Goal: Task Accomplishment & Management: Use online tool/utility

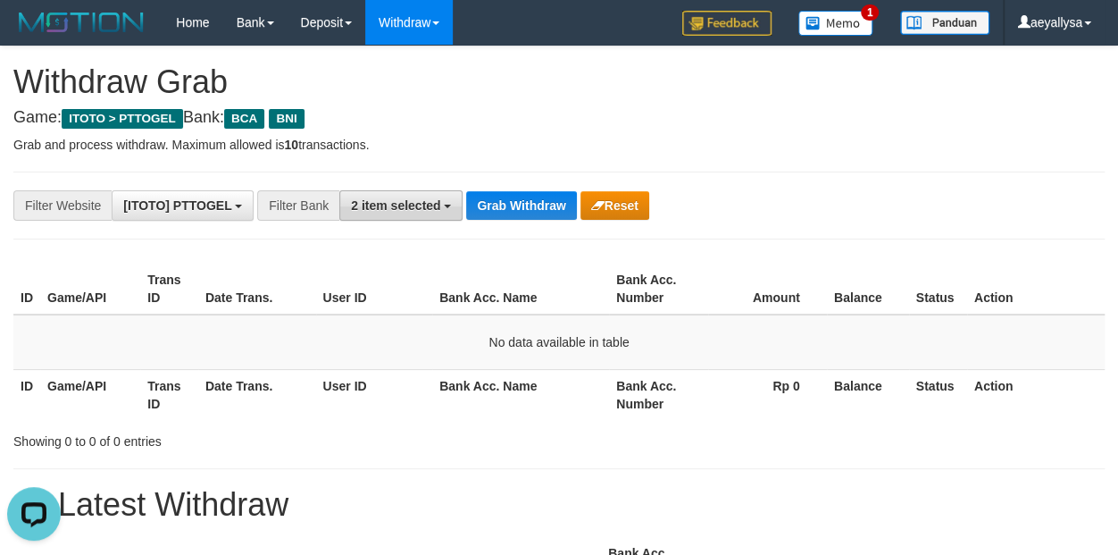
click at [405, 208] on span "2 item selected" at bounding box center [395, 205] width 89 height 14
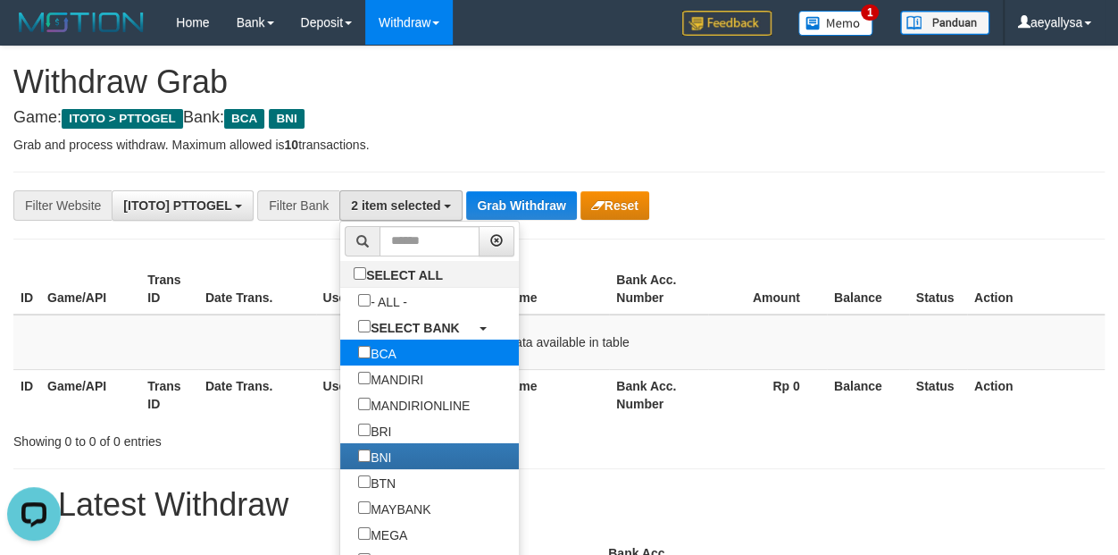
click at [340, 347] on label "BCA" at bounding box center [377, 352] width 74 height 26
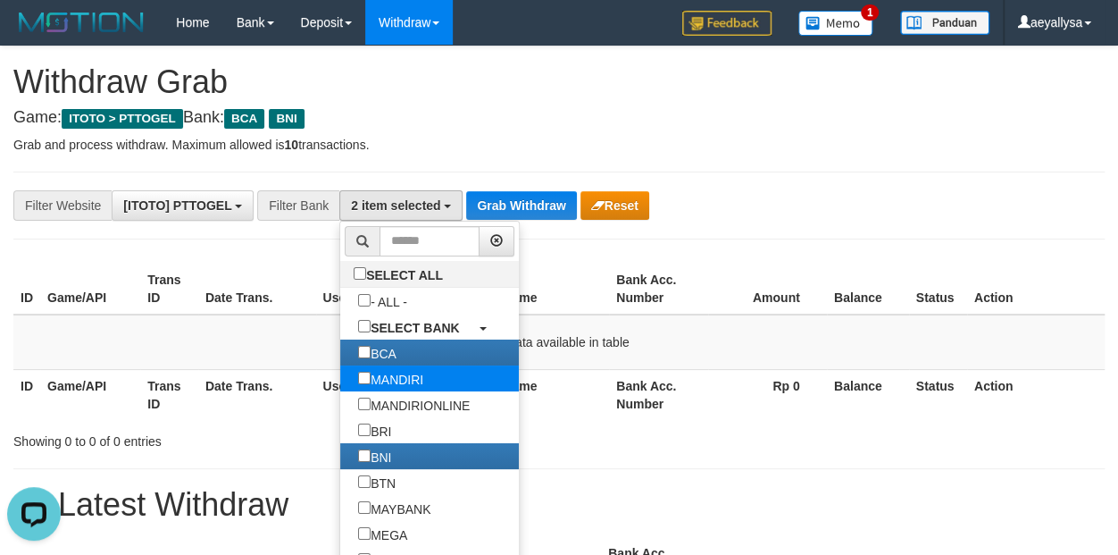
select select "***"
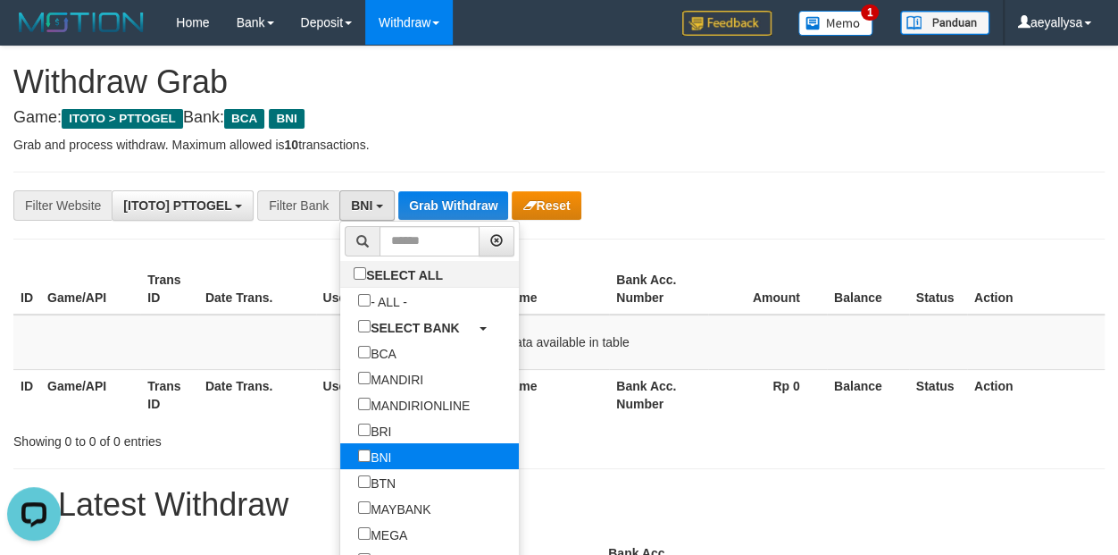
click at [340, 447] on label "BNI" at bounding box center [374, 456] width 69 height 26
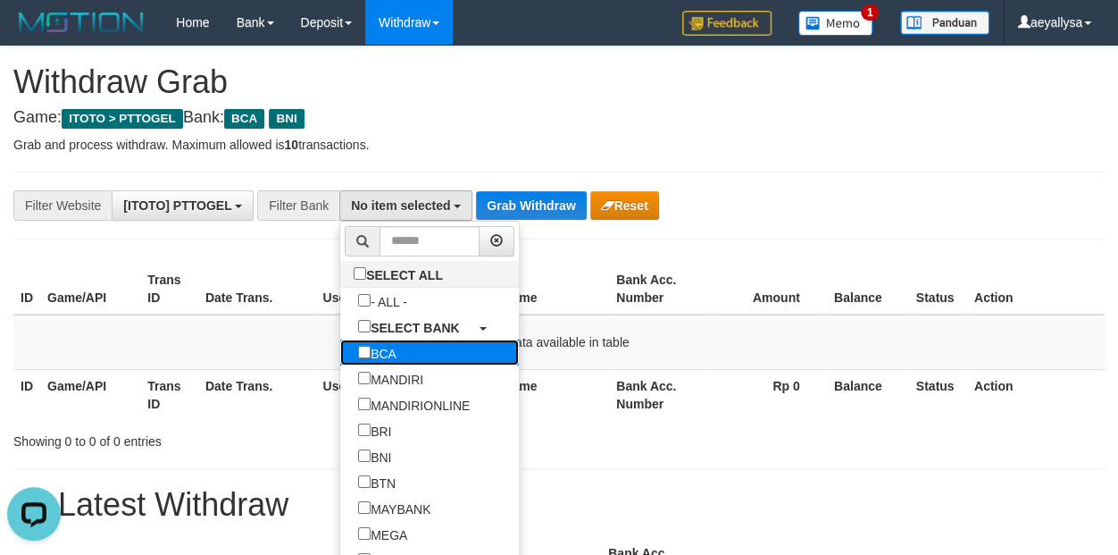
click at [340, 350] on label "BCA" at bounding box center [377, 352] width 74 height 26
select select "***"
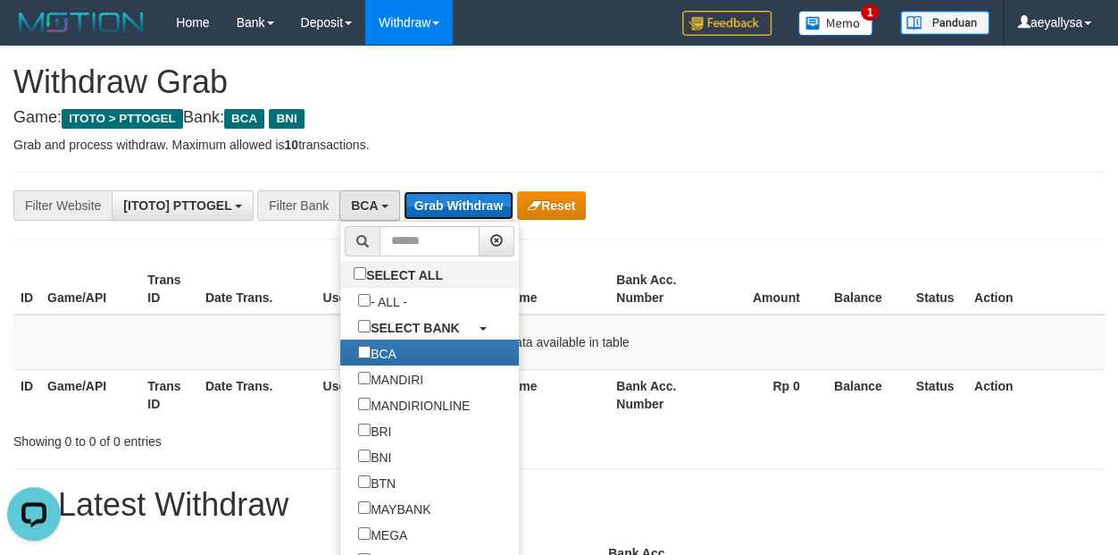
click at [469, 208] on button "Grab Withdraw" at bounding box center [459, 205] width 110 height 29
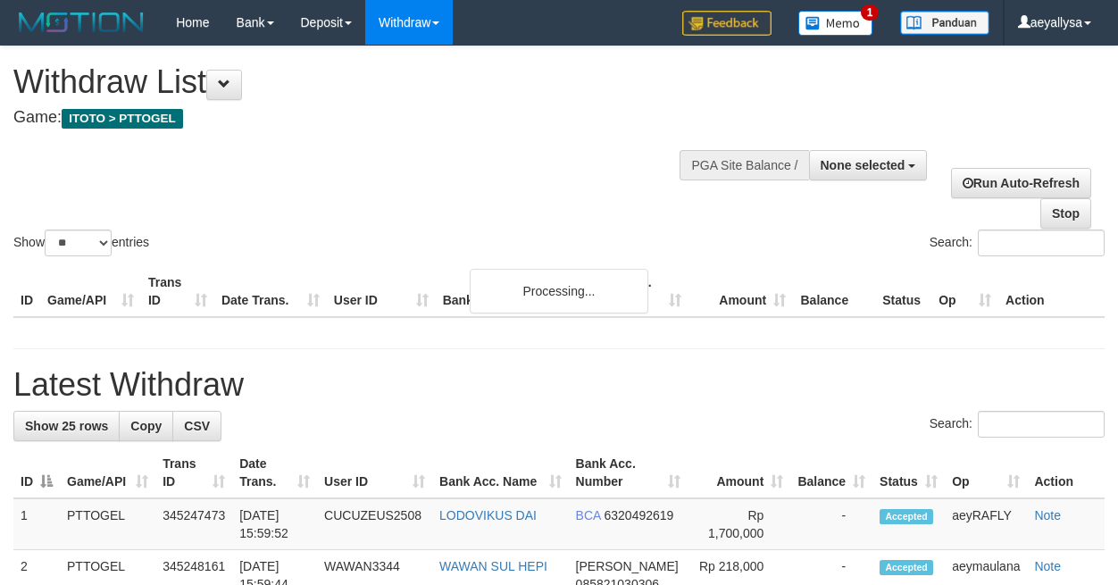
select select
select select "**"
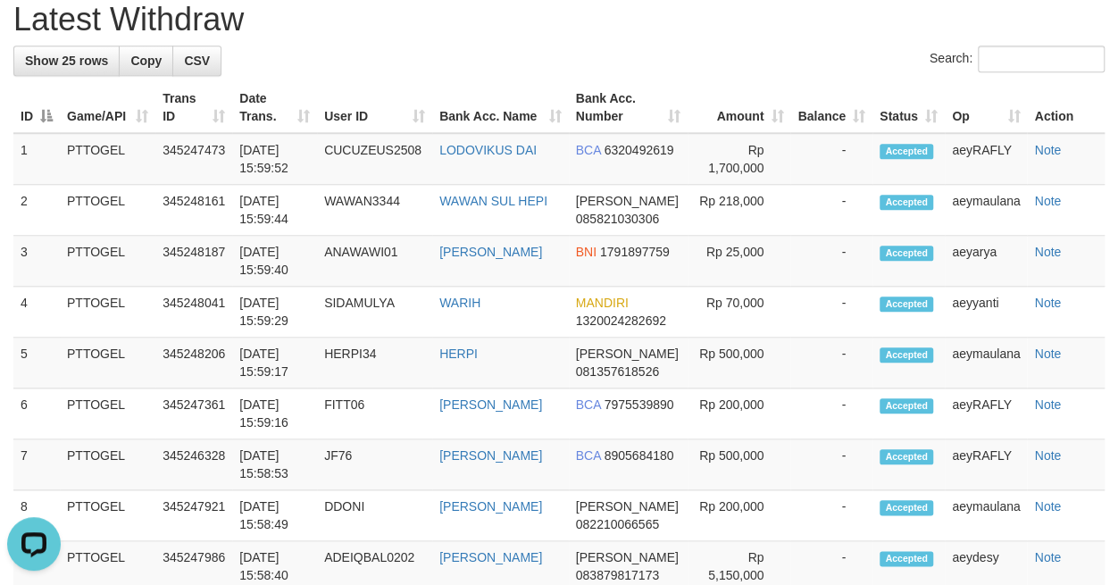
scroll to position [529, 0]
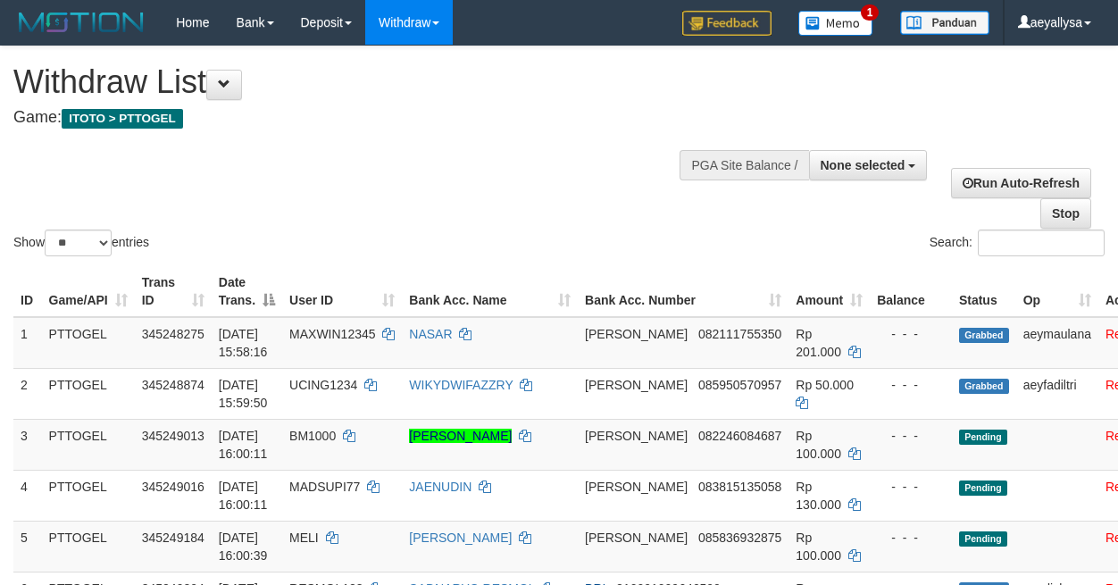
select select
select select "**"
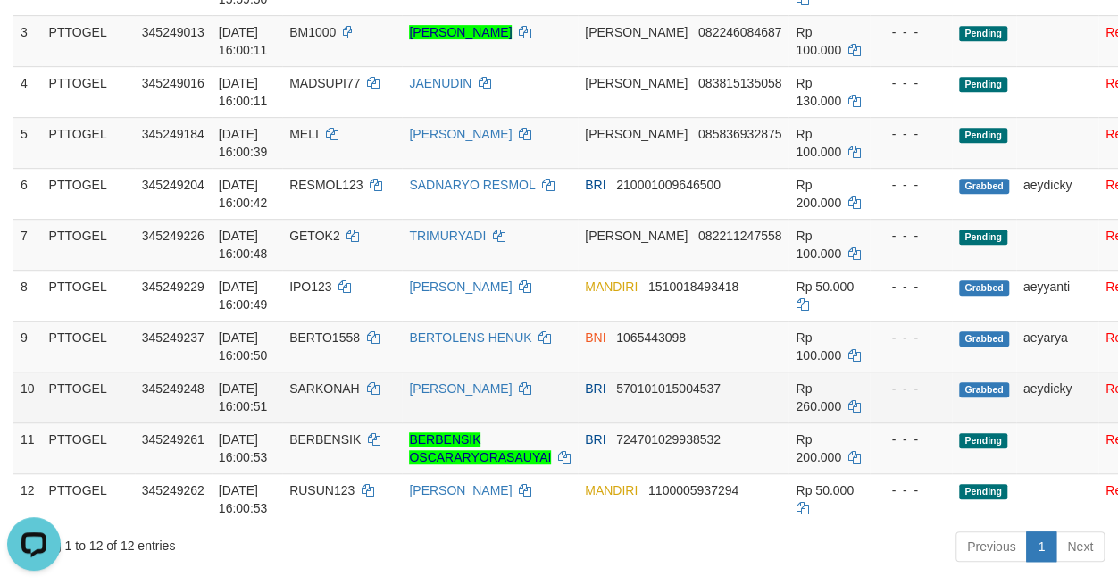
scroll to position [529, 0]
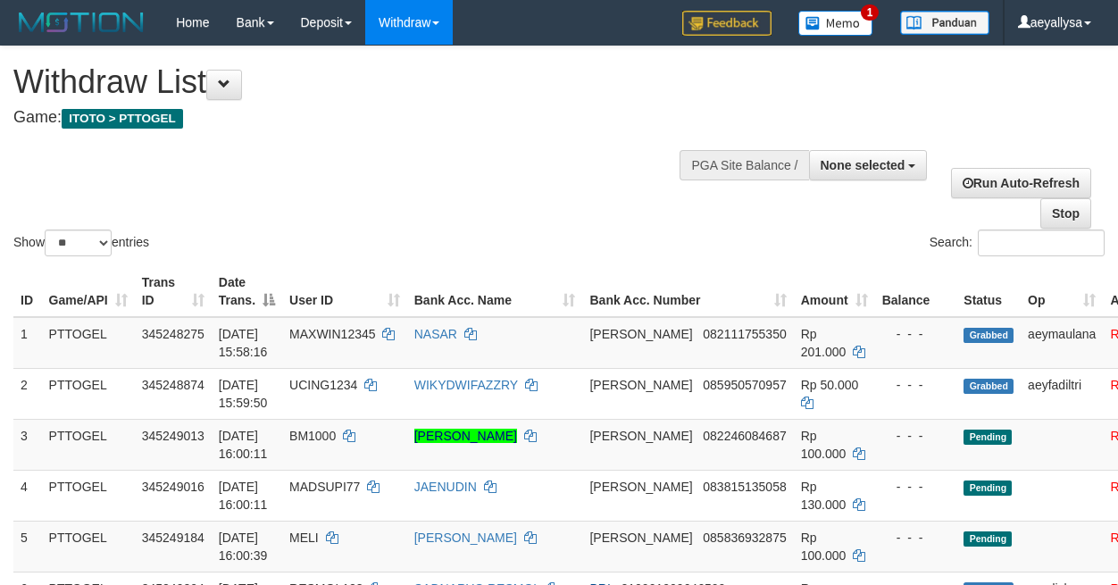
select select
select select "**"
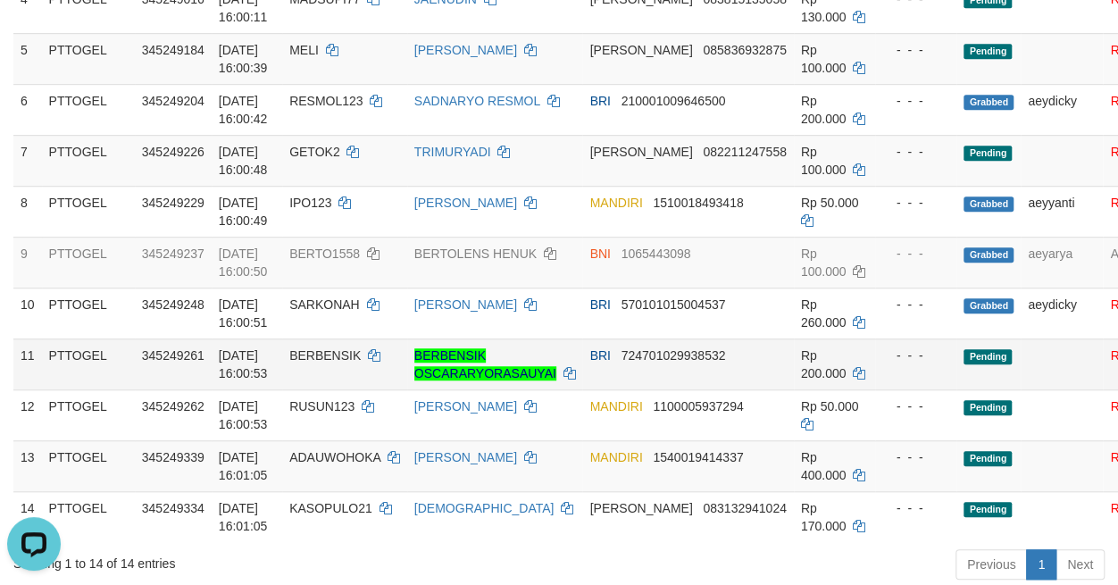
scroll to position [529, 0]
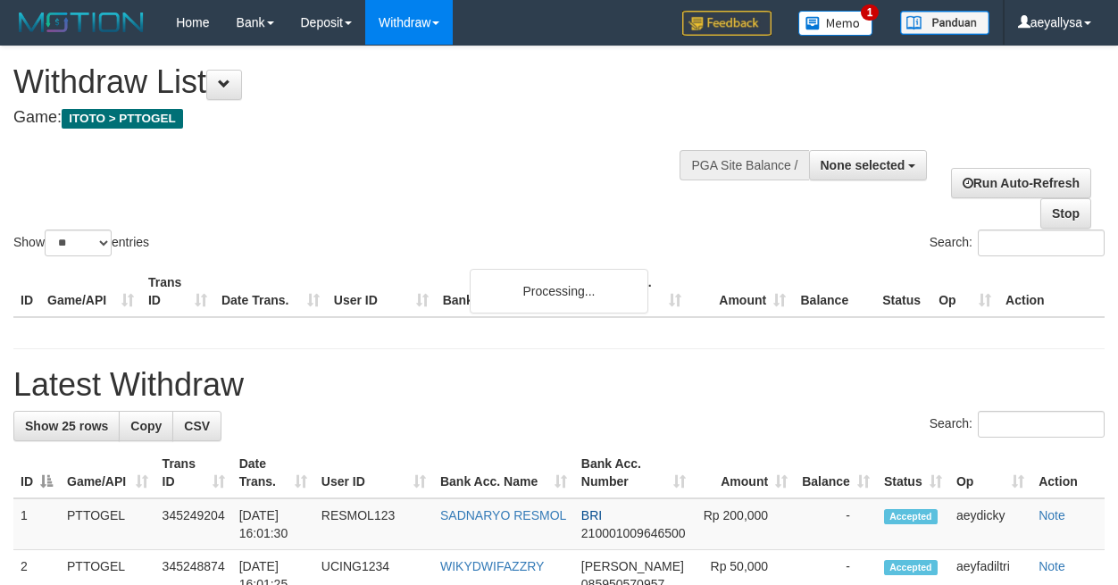
select select
select select "**"
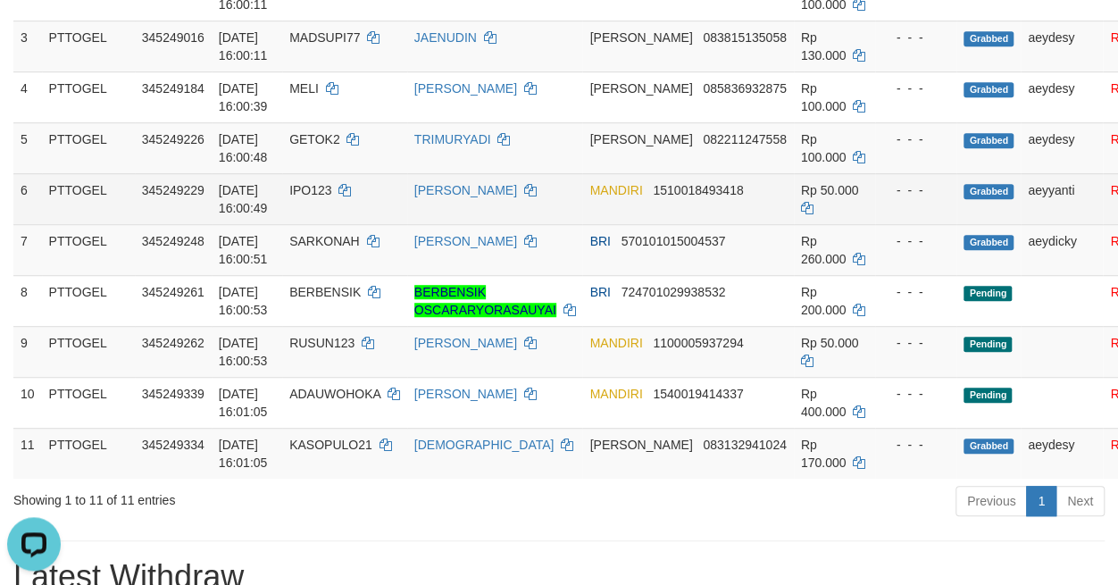
scroll to position [279, 0]
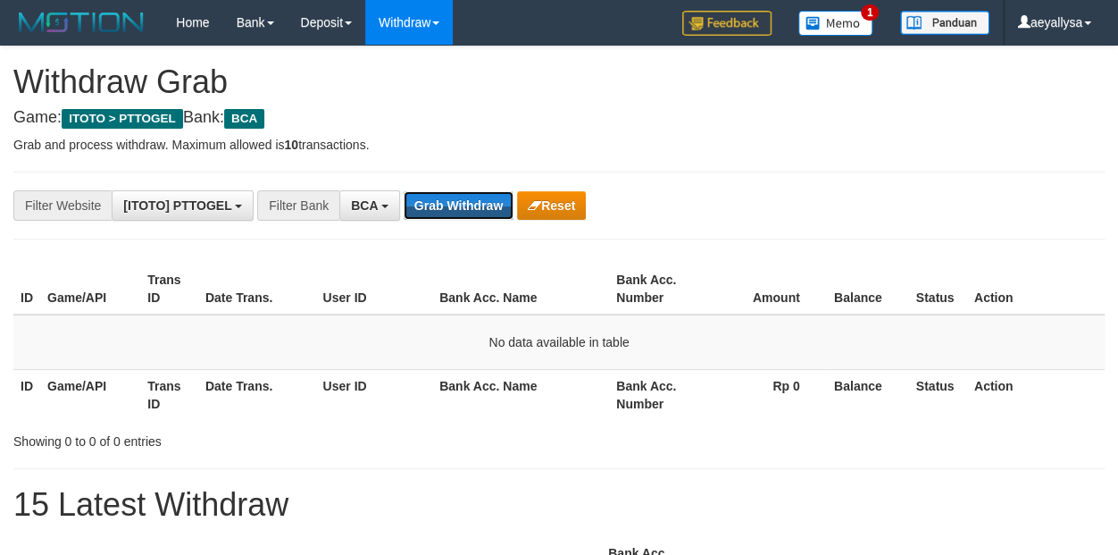
scroll to position [33, 0]
click at [468, 205] on button "Grab Withdraw" at bounding box center [459, 205] width 110 height 29
click at [461, 195] on button "Grab Withdraw" at bounding box center [459, 205] width 110 height 29
click at [467, 195] on button "Grab Withdraw" at bounding box center [459, 205] width 110 height 29
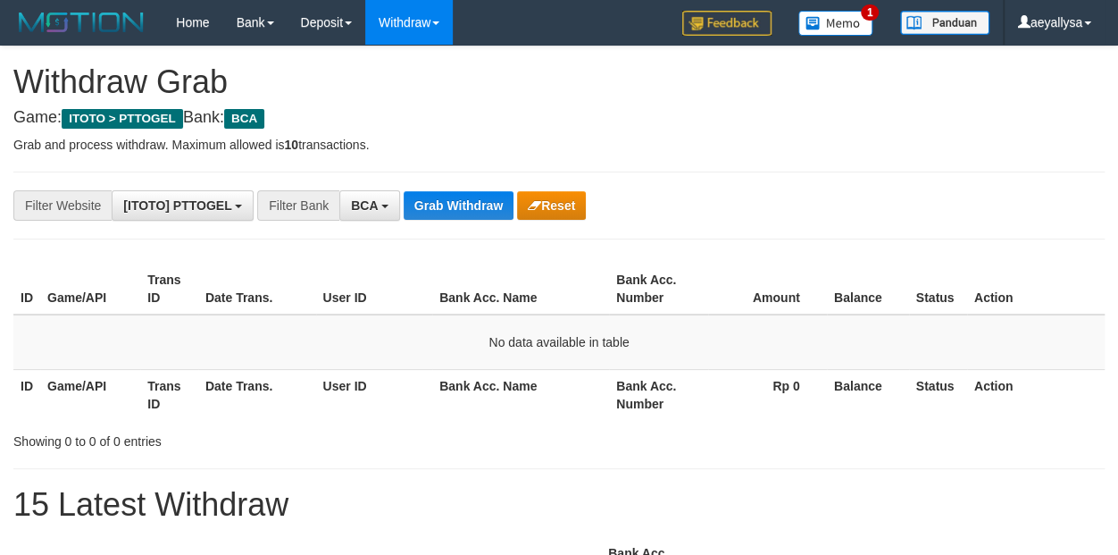
scroll to position [33, 0]
click at [481, 200] on button "Grab Withdraw" at bounding box center [459, 205] width 110 height 29
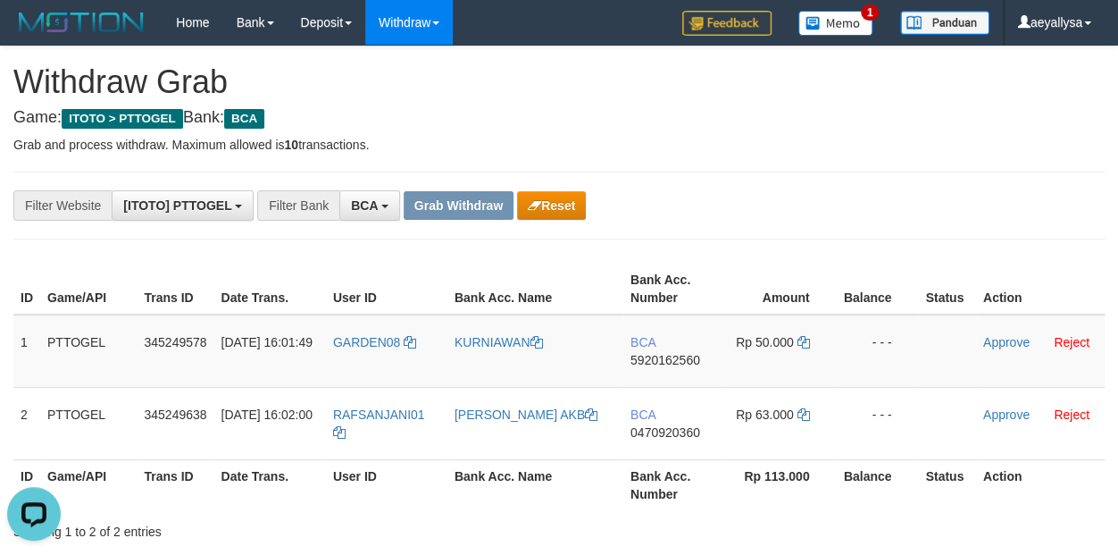
click at [688, 486] on th "Bank Acc. Number" at bounding box center [672, 484] width 99 height 51
drag, startPoint x: 419, startPoint y: 352, endPoint x: 616, endPoint y: 539, distance: 271.6
click at [768, 436] on tbody "1 PTTOGEL 345249578 01/10/2025 16:01:49 GARDEN08 KURNIAWAN BCA 5920162560 Rp 50…" at bounding box center [558, 387] width 1091 height 146
copy tr
click at [1093, 220] on div "**********" at bounding box center [559, 205] width 1118 height 30
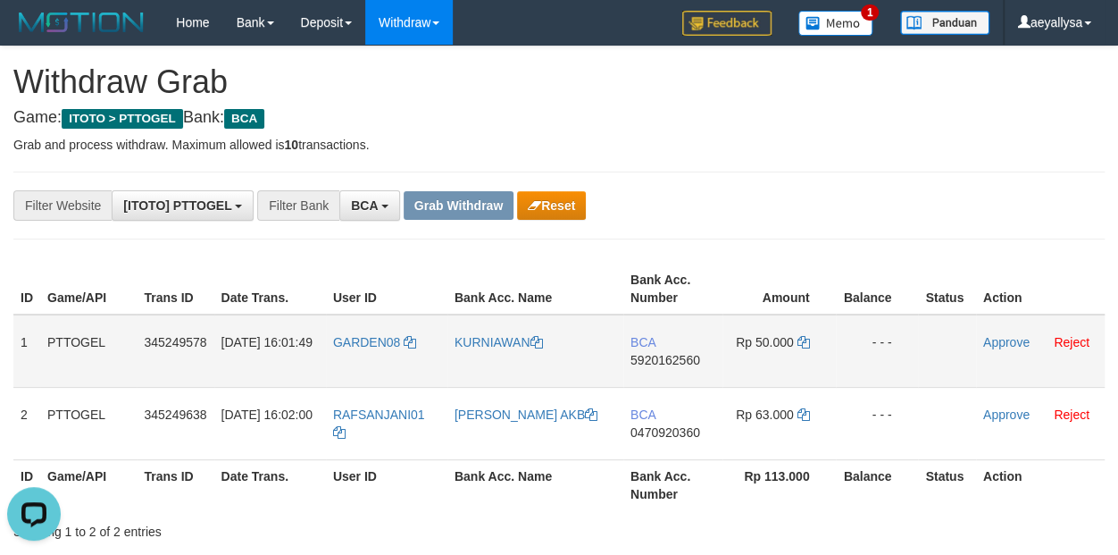
click at [664, 354] on span "5920162560" at bounding box center [666, 360] width 70 height 14
copy span "5920162560"
click at [664, 354] on span "5920162560" at bounding box center [666, 360] width 70 height 14
copy td "BCA 5920162560"
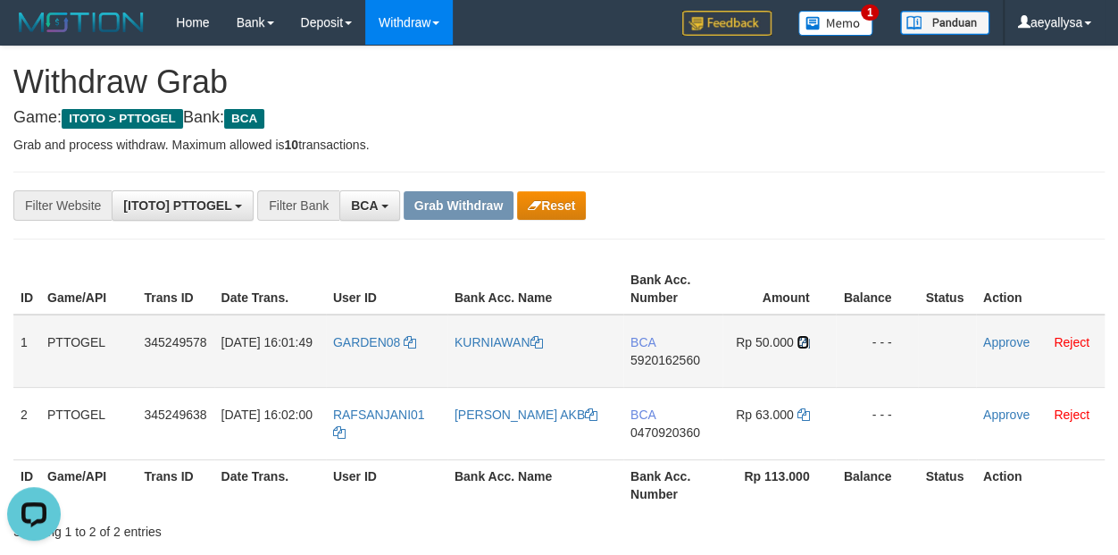
click at [807, 342] on icon at bounding box center [803, 342] width 13 height 13
click at [996, 338] on link "Approve" at bounding box center [1006, 342] width 46 height 14
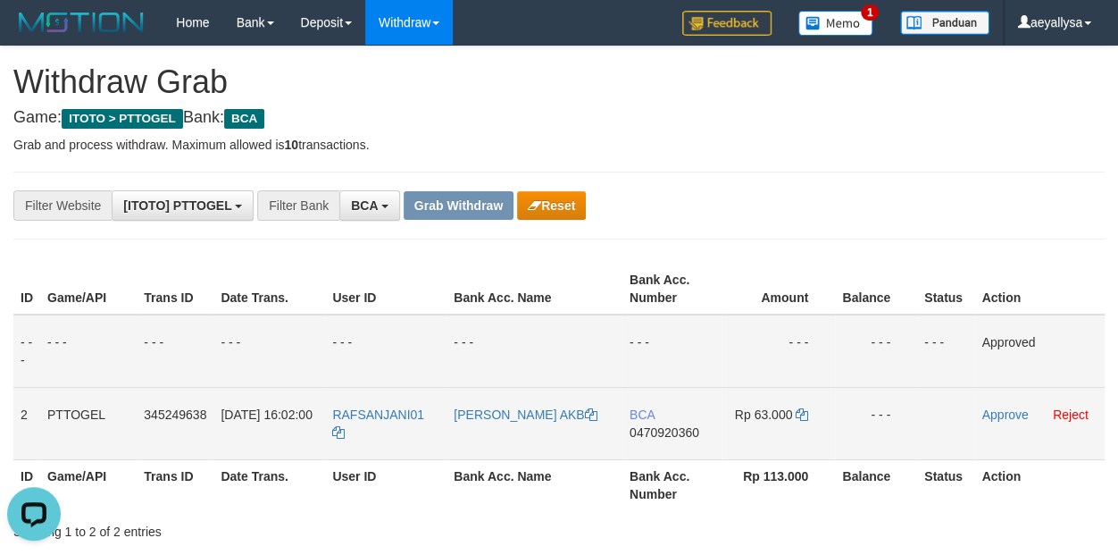
click at [656, 430] on span "0470920360" at bounding box center [665, 432] width 70 height 14
copy span "0470920360"
click at [656, 430] on span "0470920360" at bounding box center [665, 432] width 70 height 14
copy td "BCA 0470920360"
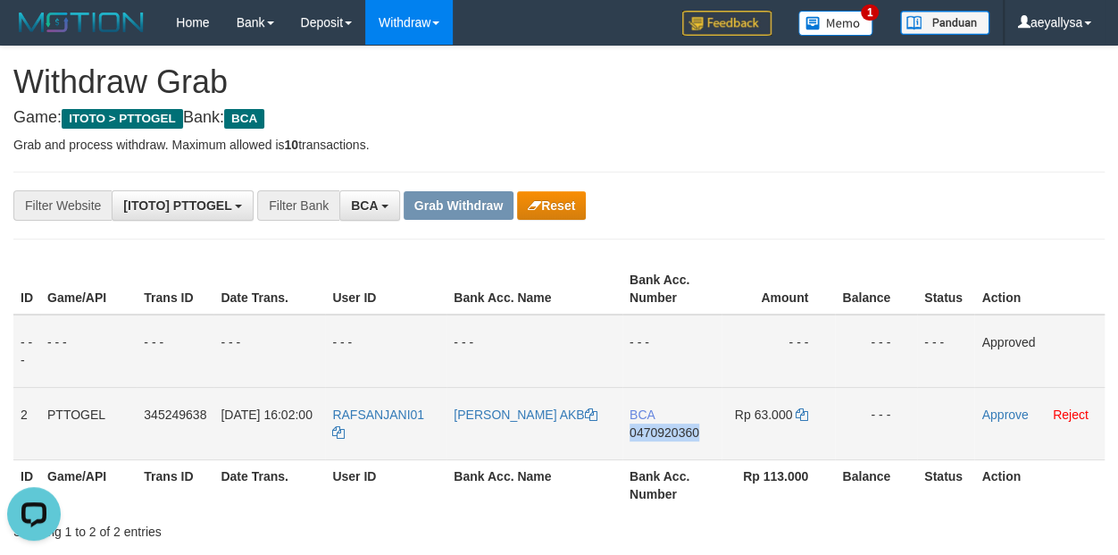
click at [656, 430] on span "0470920360" at bounding box center [665, 432] width 70 height 14
copy span "0470920360"
click at [678, 422] on td "BCA 0470920360" at bounding box center [671, 423] width 99 height 72
click at [676, 428] on span "0470920360" at bounding box center [665, 432] width 70 height 14
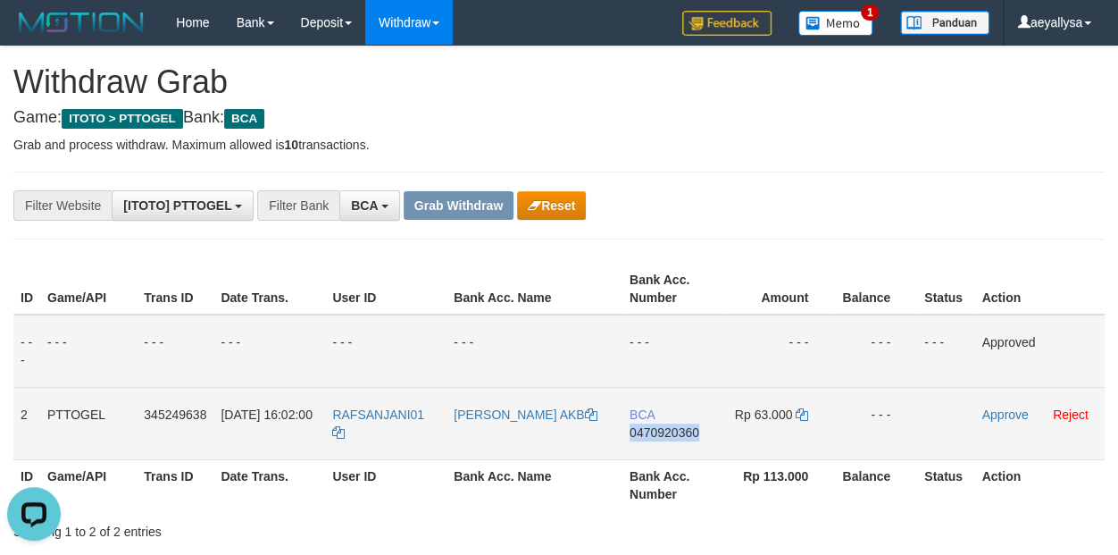
copy span "0470920360"
click at [676, 428] on span "0470920360" at bounding box center [665, 432] width 70 height 14
copy td "BCA 0470920360"
click at [802, 416] on icon at bounding box center [802, 414] width 13 height 13
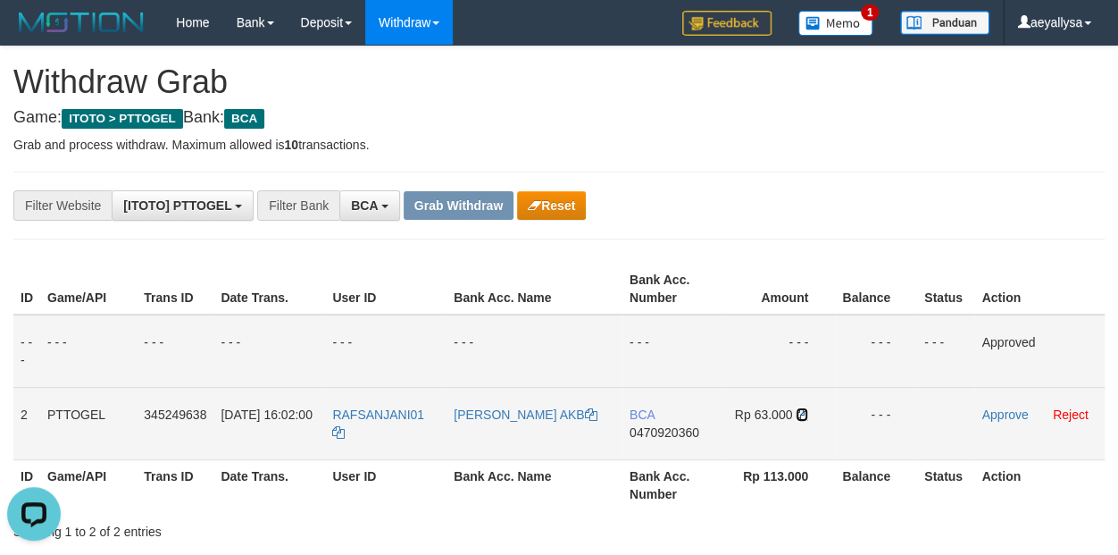
click at [802, 413] on icon at bounding box center [802, 414] width 13 height 13
click at [992, 417] on link "Approve" at bounding box center [1004, 414] width 46 height 14
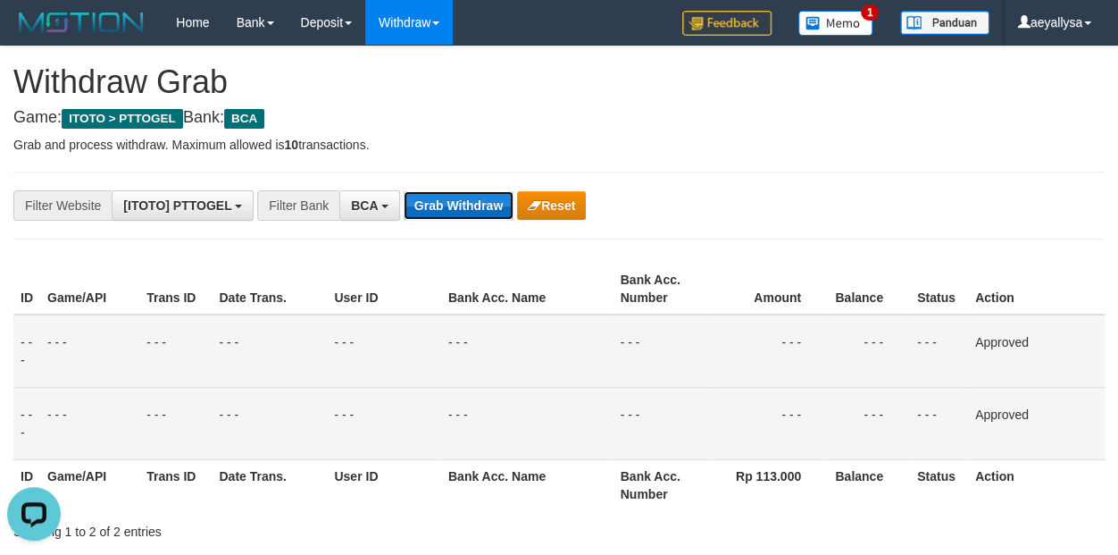
click at [447, 209] on button "Grab Withdraw" at bounding box center [459, 205] width 110 height 29
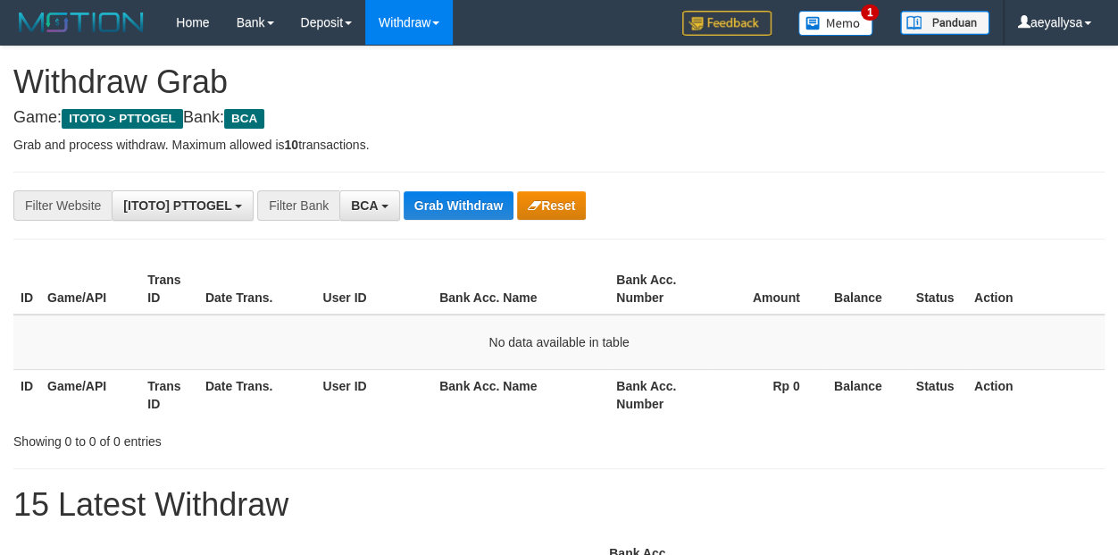
scroll to position [33, 0]
click at [447, 209] on button "Grab Withdraw" at bounding box center [459, 205] width 110 height 29
click at [1090, 420] on div "ID Game/API Trans ID Date Trans. User ID Bank Acc. Name Bank Acc. Number Amount…" at bounding box center [559, 341] width 1118 height 167
click at [391, 217] on button "BCA" at bounding box center [369, 205] width 61 height 30
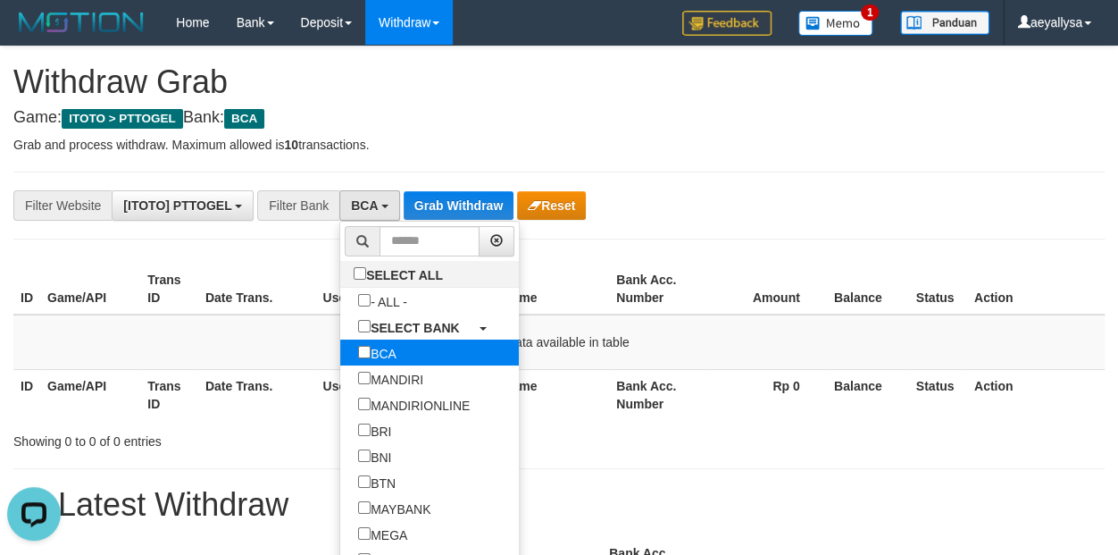
click at [340, 364] on label "BCA" at bounding box center [377, 352] width 74 height 26
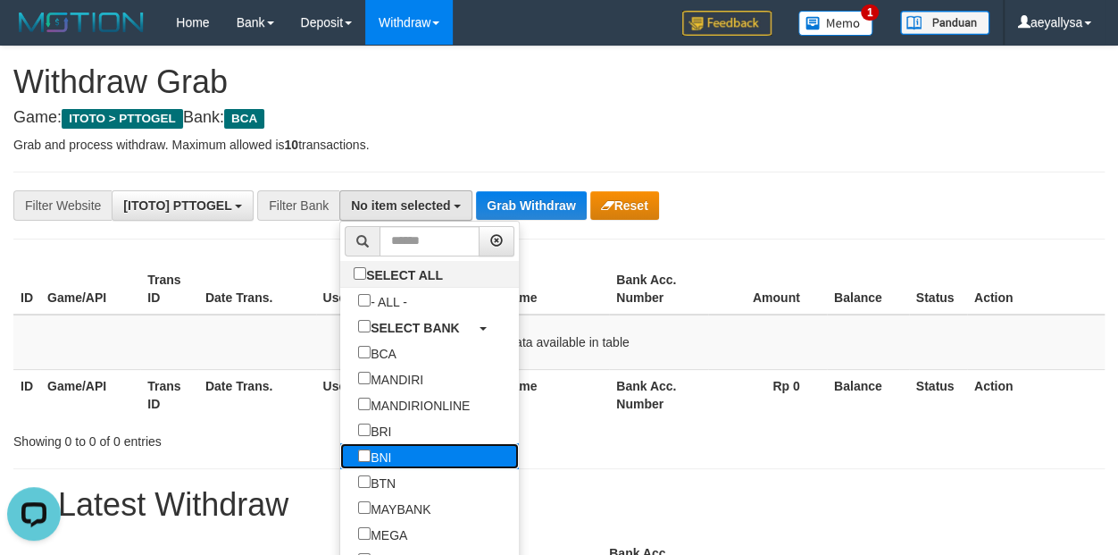
click at [340, 448] on label "BNI" at bounding box center [374, 456] width 69 height 26
select select "***"
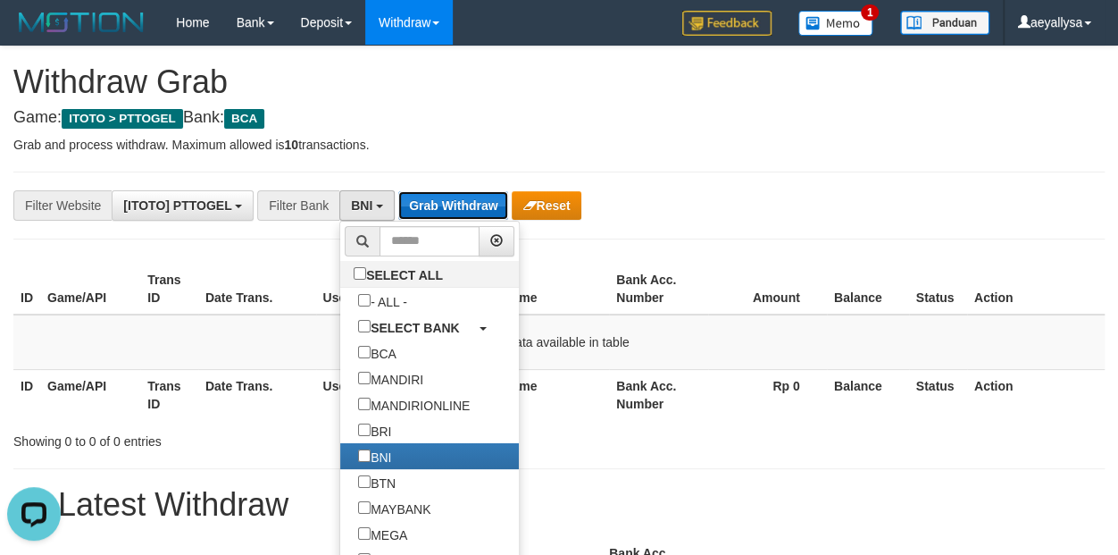
click at [454, 205] on button "Grab Withdraw" at bounding box center [453, 205] width 110 height 29
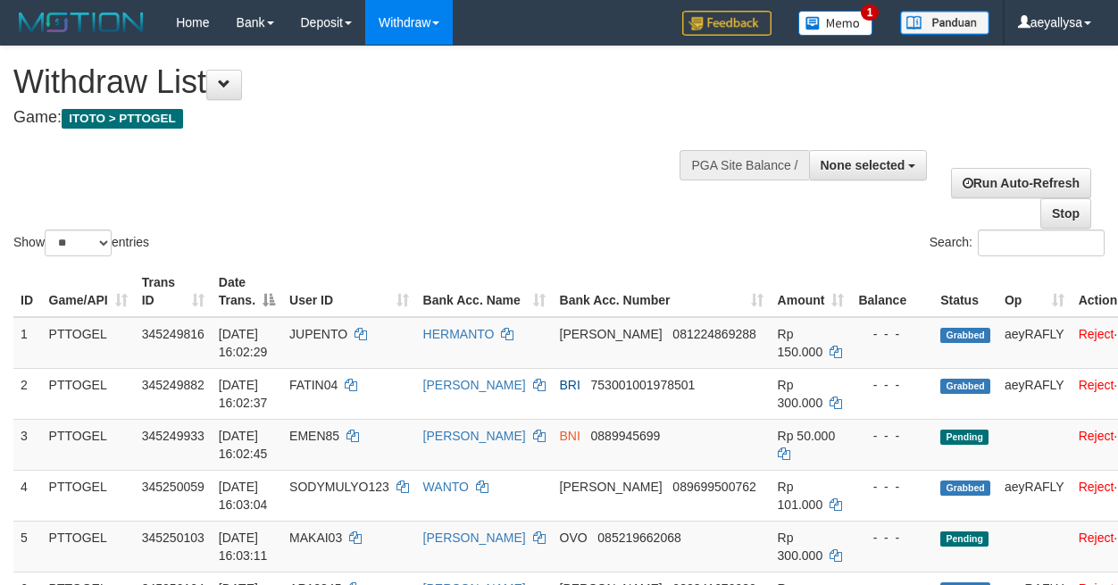
select select
select select "**"
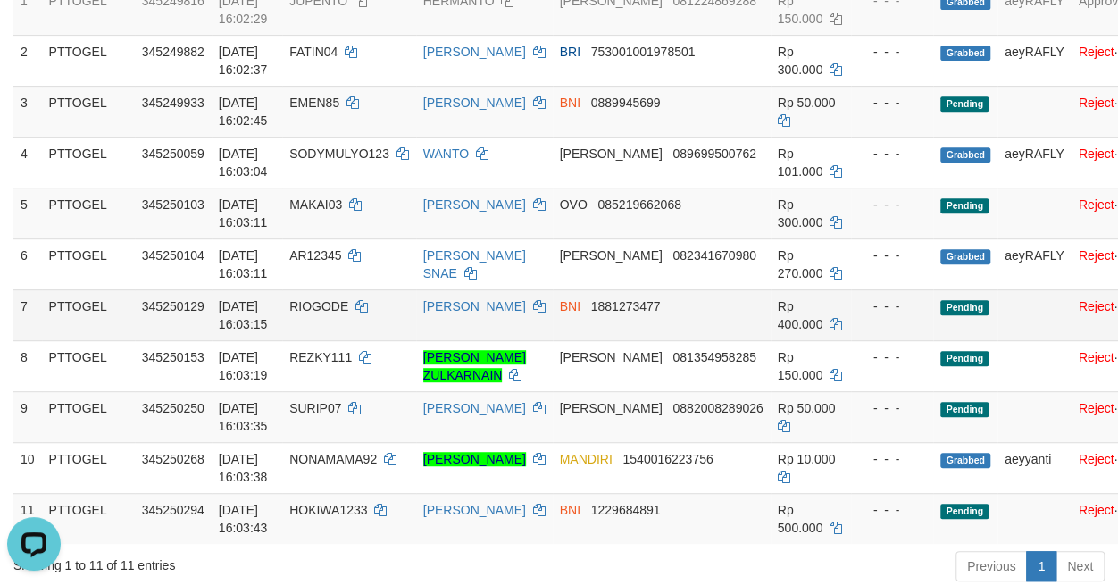
scroll to position [279, 0]
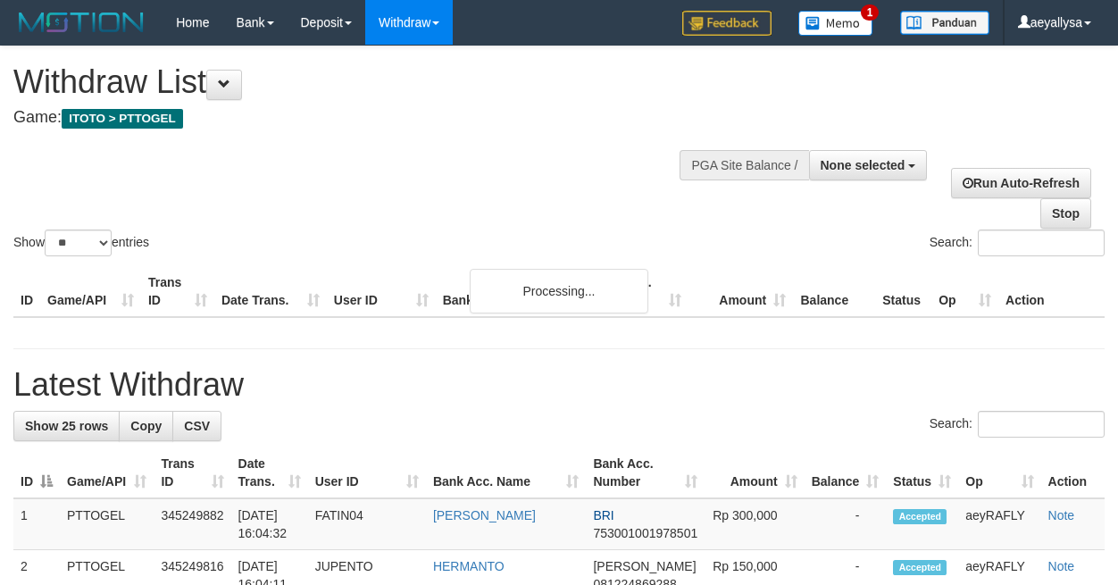
select select
select select "**"
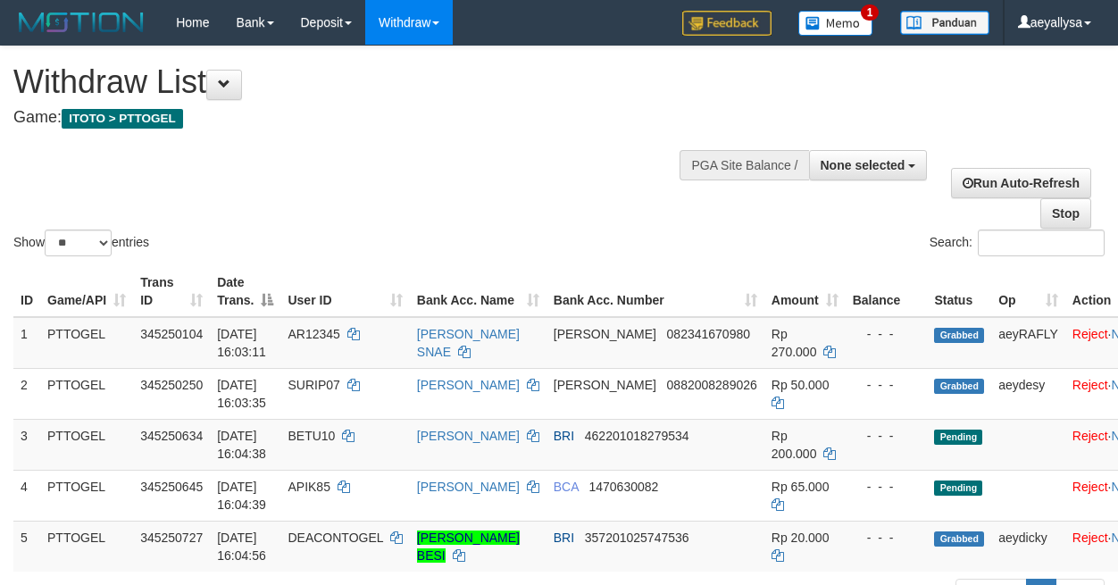
select select
select select "**"
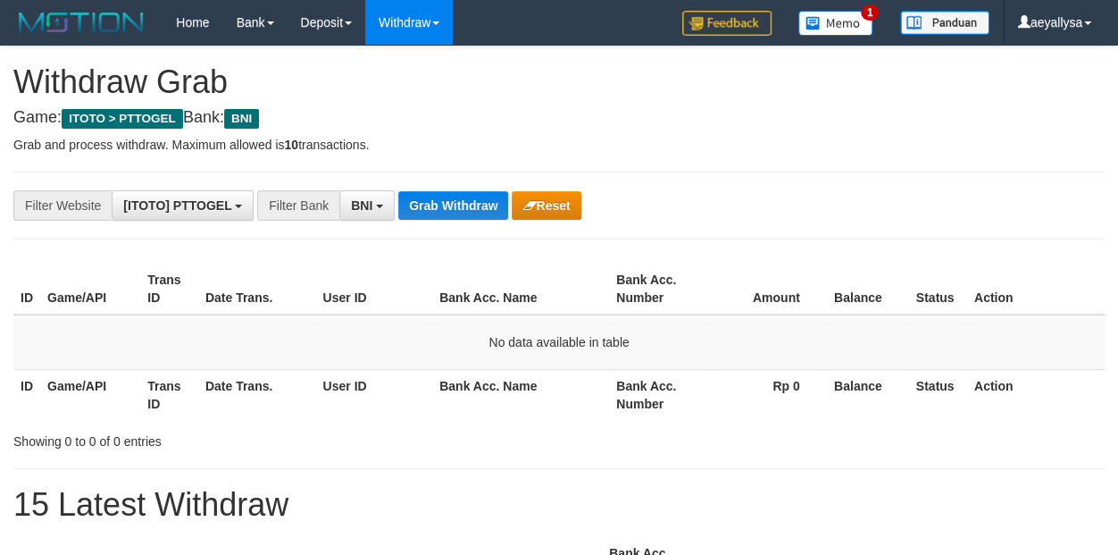
scroll to position [107, 0]
click at [454, 205] on button "Grab Withdraw" at bounding box center [453, 205] width 110 height 29
click at [364, 195] on button "BNI" at bounding box center [366, 205] width 55 height 30
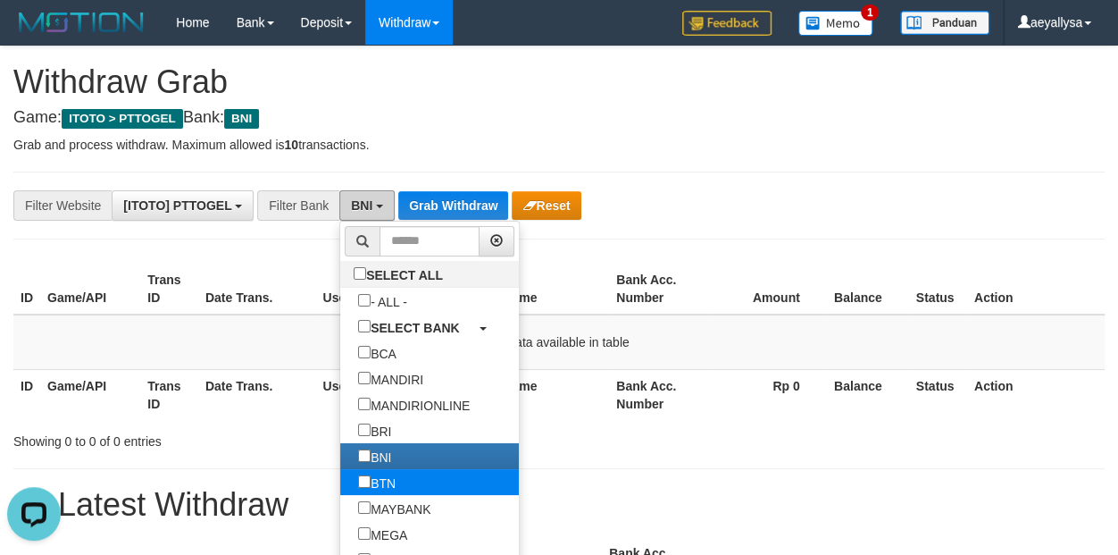
scroll to position [0, 0]
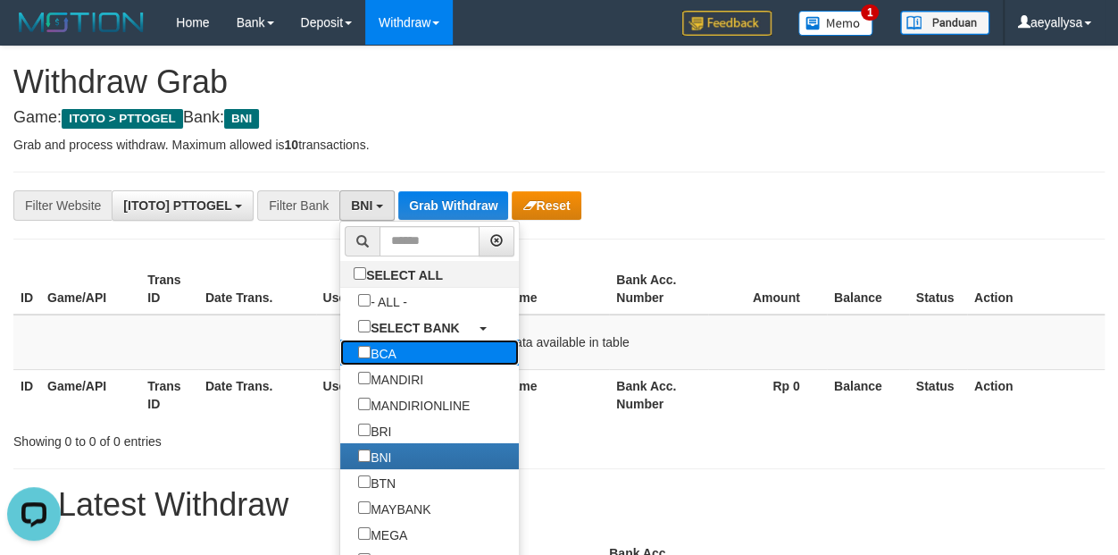
click at [340, 355] on label "BCA" at bounding box center [377, 352] width 74 height 26
select select "***"
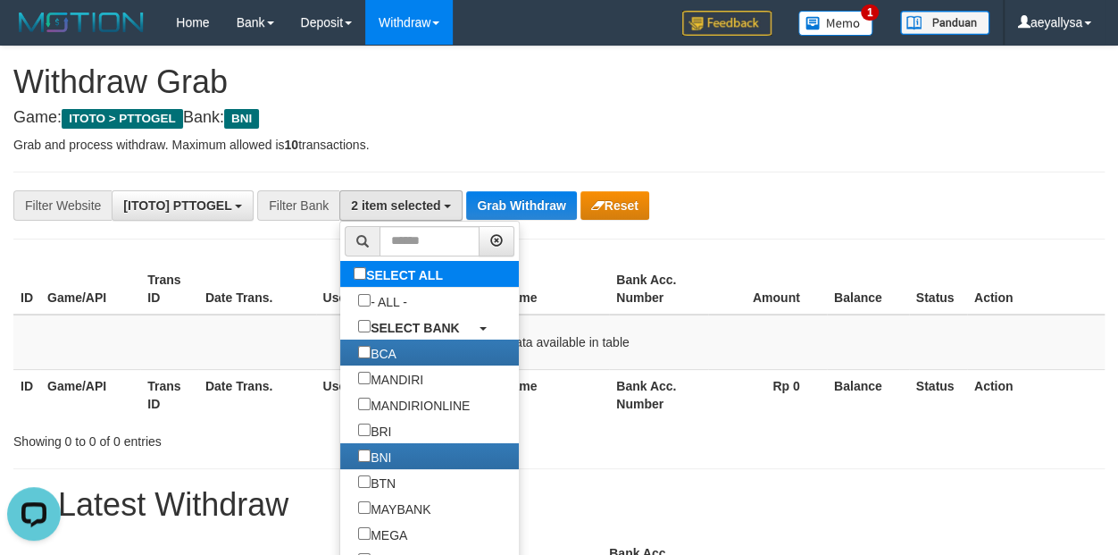
scroll to position [51, 0]
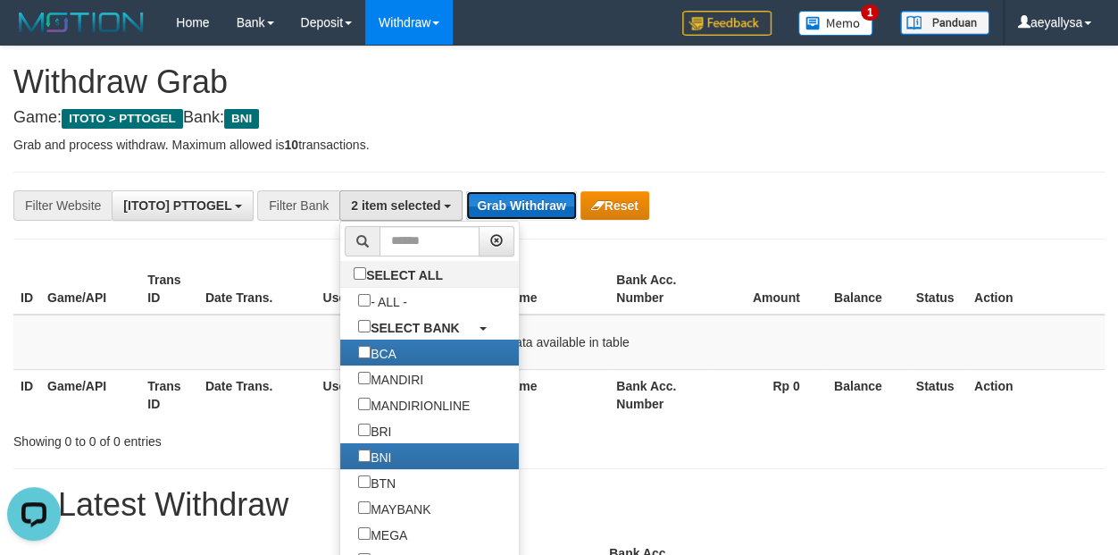
click at [511, 209] on button "Grab Withdraw" at bounding box center [521, 205] width 110 height 29
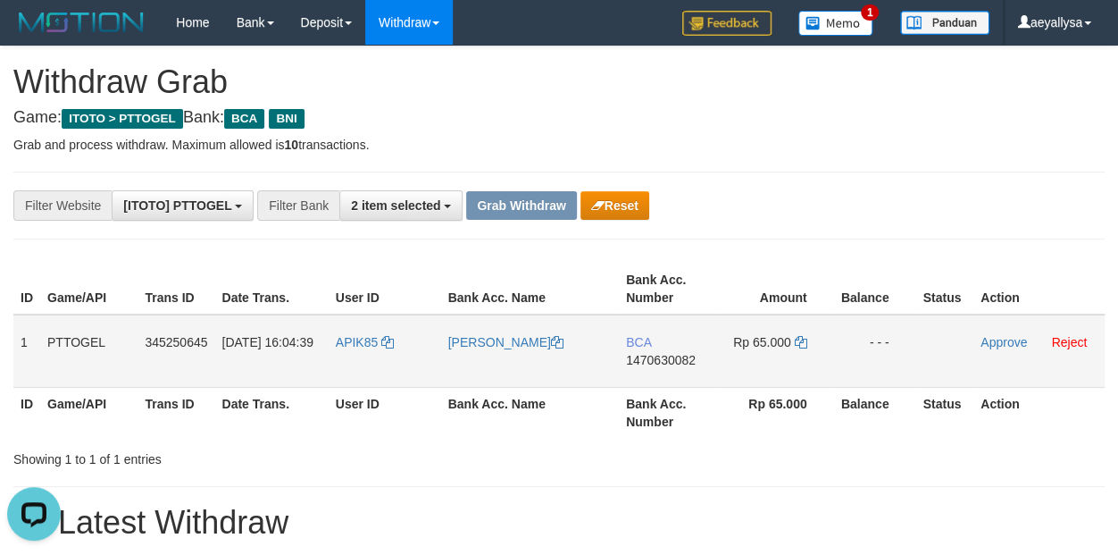
drag, startPoint x: 365, startPoint y: 365, endPoint x: 758, endPoint y: 377, distance: 393.1
click at [758, 377] on tr "1 PTTOGEL 345250645 [DATE] 16:04:39 APIK85 [PERSON_NAME] BCA 1470630082 Rp 65.0…" at bounding box center [558, 350] width 1091 height 73
drag, startPoint x: 1085, startPoint y: 205, endPoint x: 873, endPoint y: 313, distance: 238.4
click at [1084, 205] on div "**********" at bounding box center [559, 205] width 1118 height 30
click at [672, 356] on span "1470630082" at bounding box center [661, 360] width 70 height 14
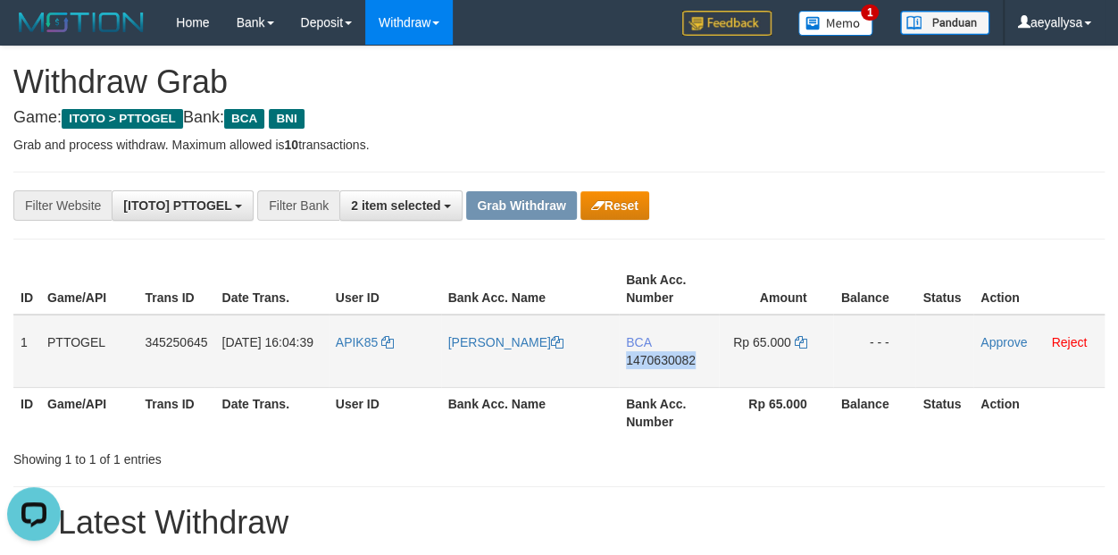
click at [672, 356] on span "1470630082" at bounding box center [661, 360] width 70 height 14
copy span "1470630082"
click at [672, 356] on span "1470630082" at bounding box center [661, 360] width 70 height 14
copy td "BCA 1470630082"
click at [800, 341] on icon at bounding box center [800, 342] width 13 height 13
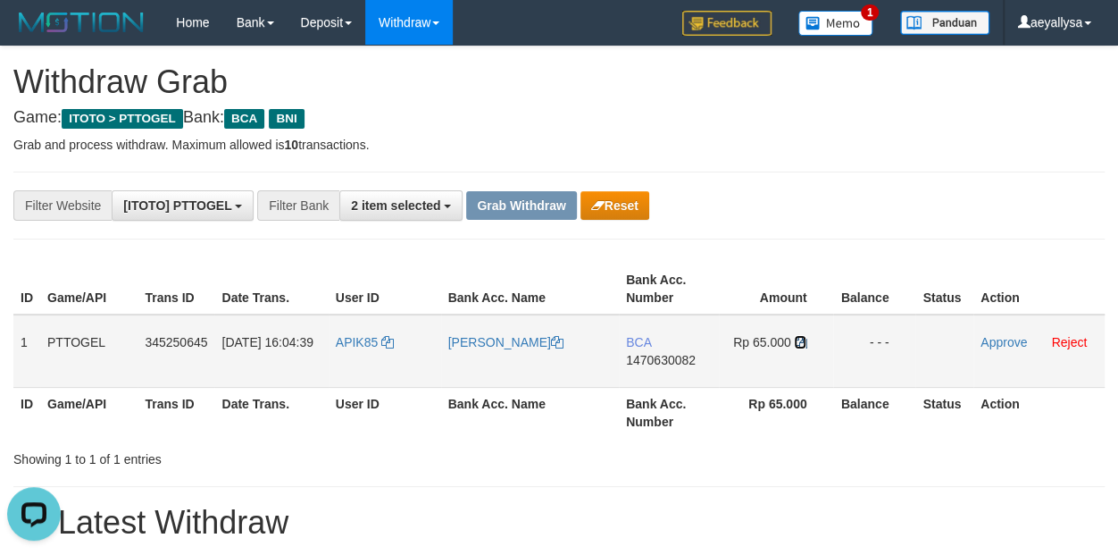
click at [799, 340] on icon at bounding box center [800, 342] width 13 height 13
click at [1002, 337] on link "Approve" at bounding box center [1004, 342] width 46 height 14
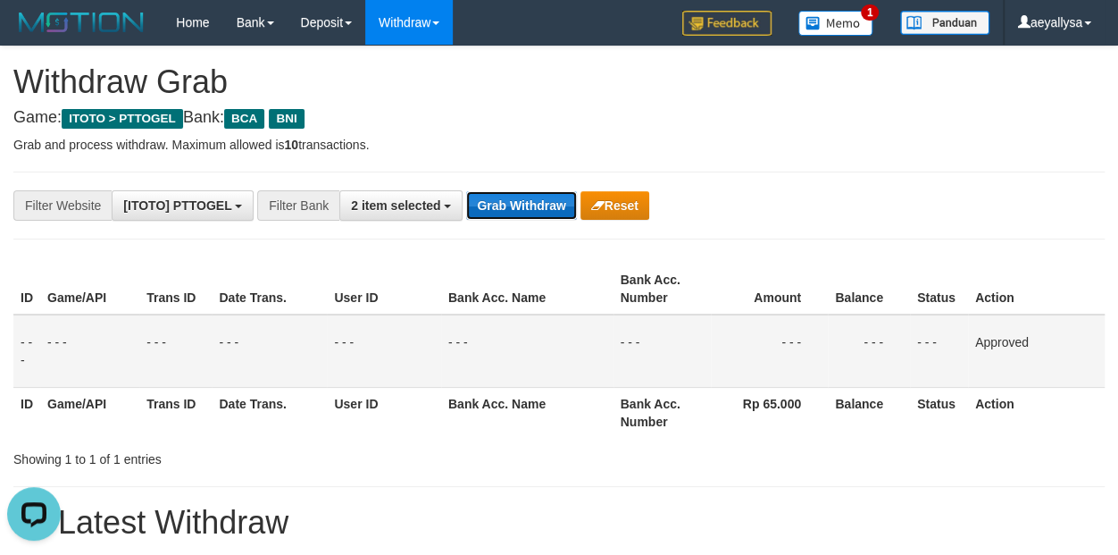
click at [532, 209] on button "Grab Withdraw" at bounding box center [521, 205] width 110 height 29
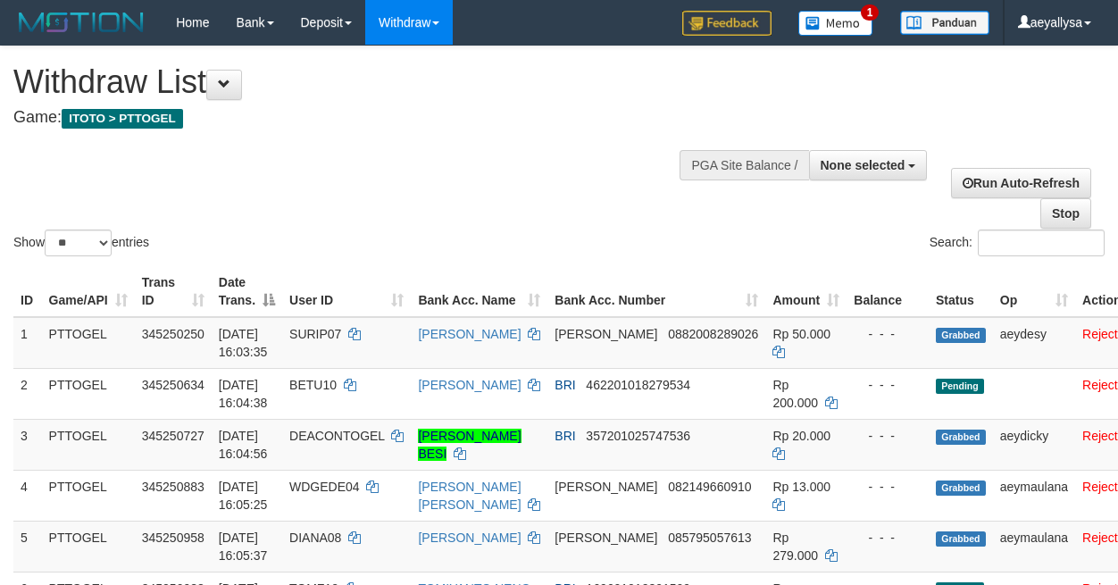
select select
select select "**"
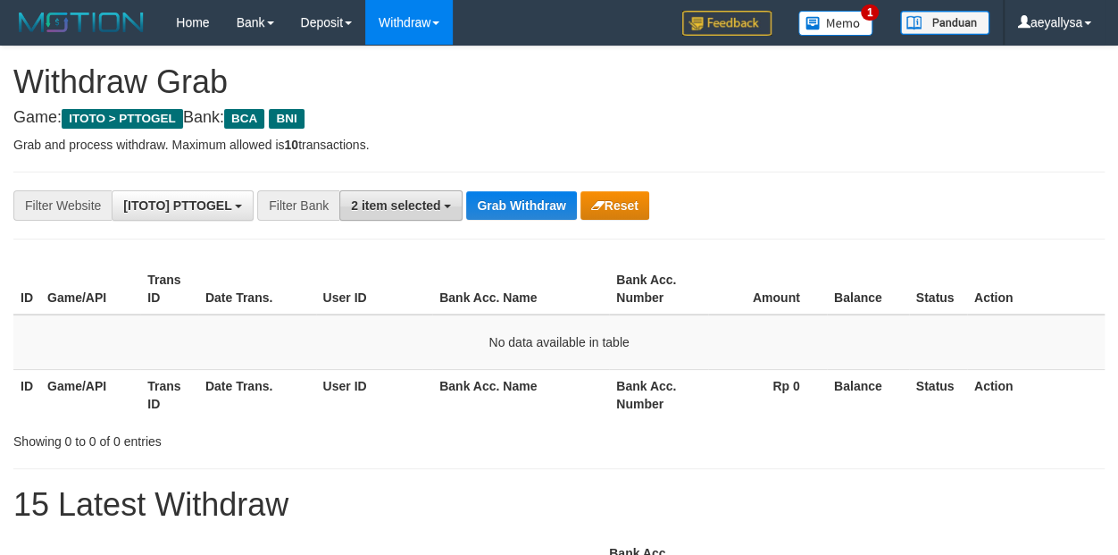
scroll to position [33, 0]
click at [413, 208] on span "2 item selected" at bounding box center [395, 205] width 89 height 14
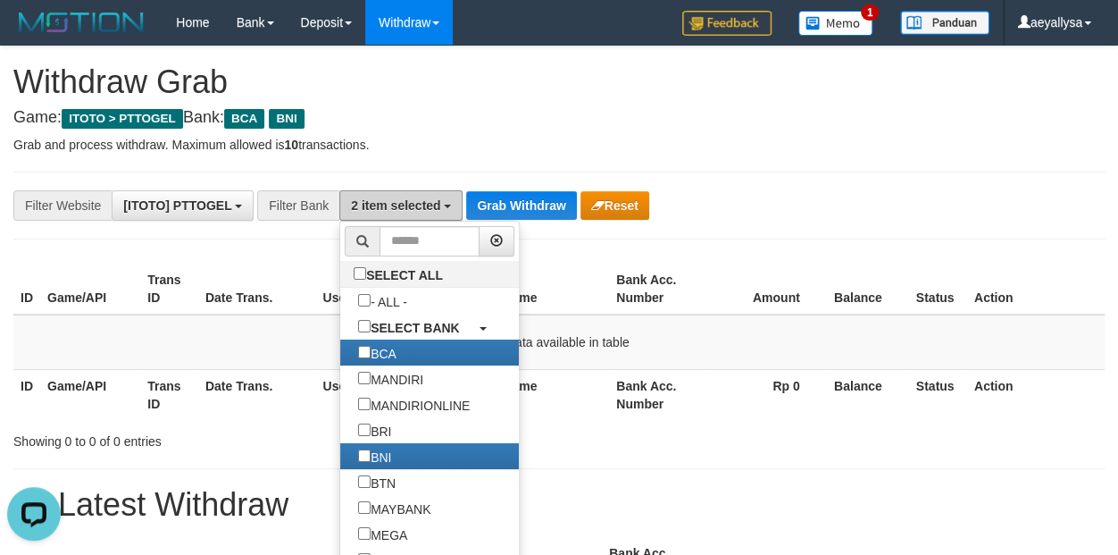
scroll to position [0, 0]
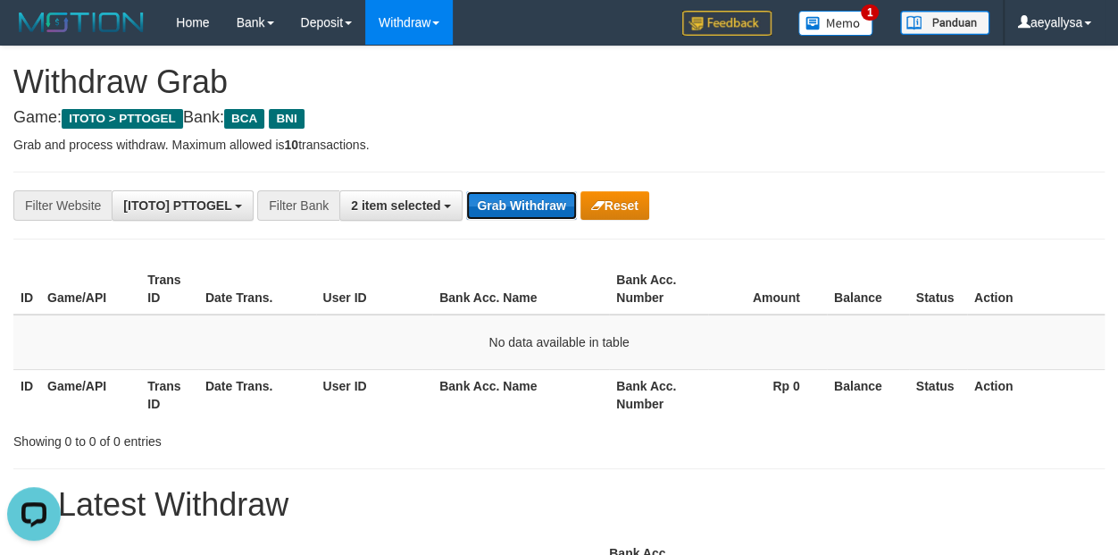
click at [518, 202] on button "Grab Withdraw" at bounding box center [521, 205] width 110 height 29
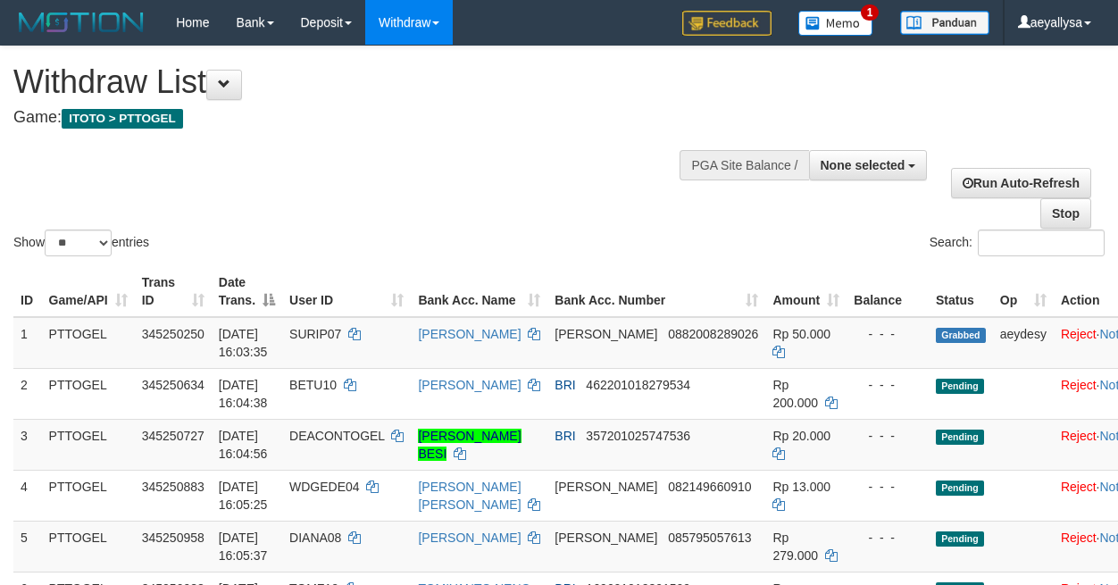
select select
select select "**"
select select
select select "**"
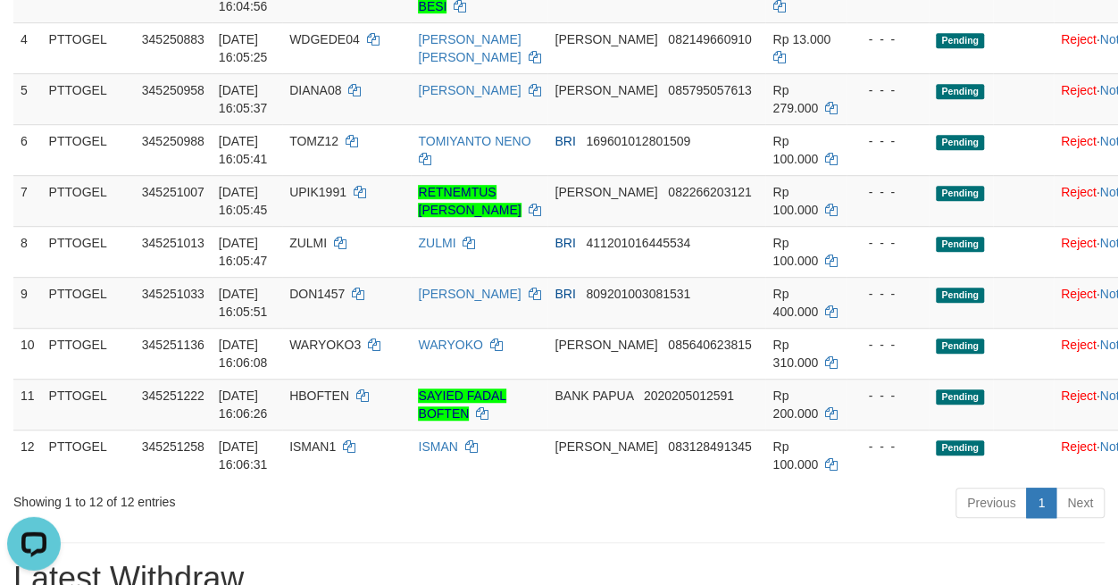
scroll to position [500, 0]
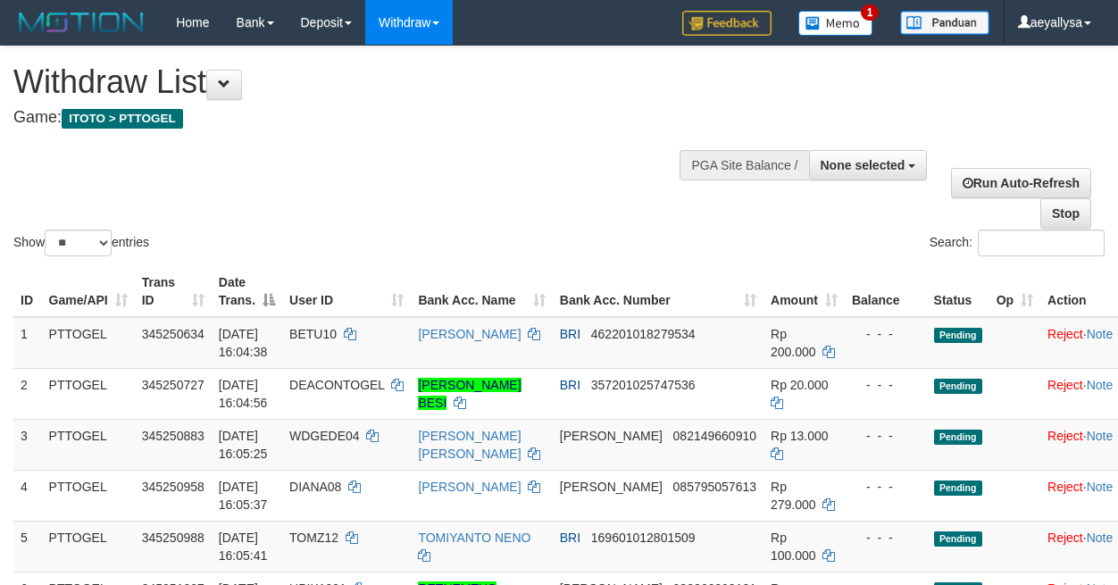
select select
select select "**"
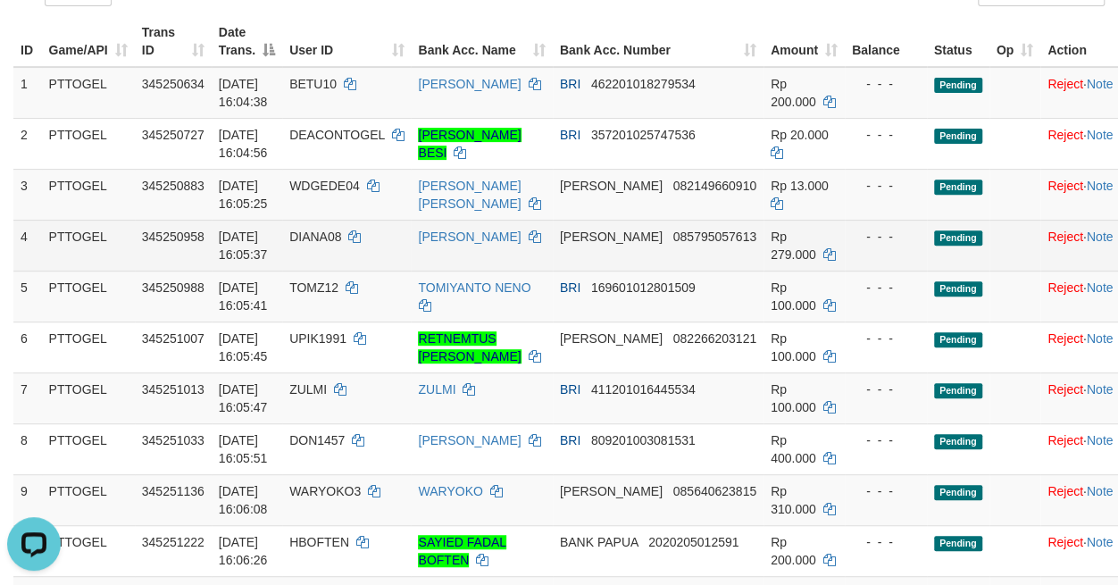
scroll to position [375, 0]
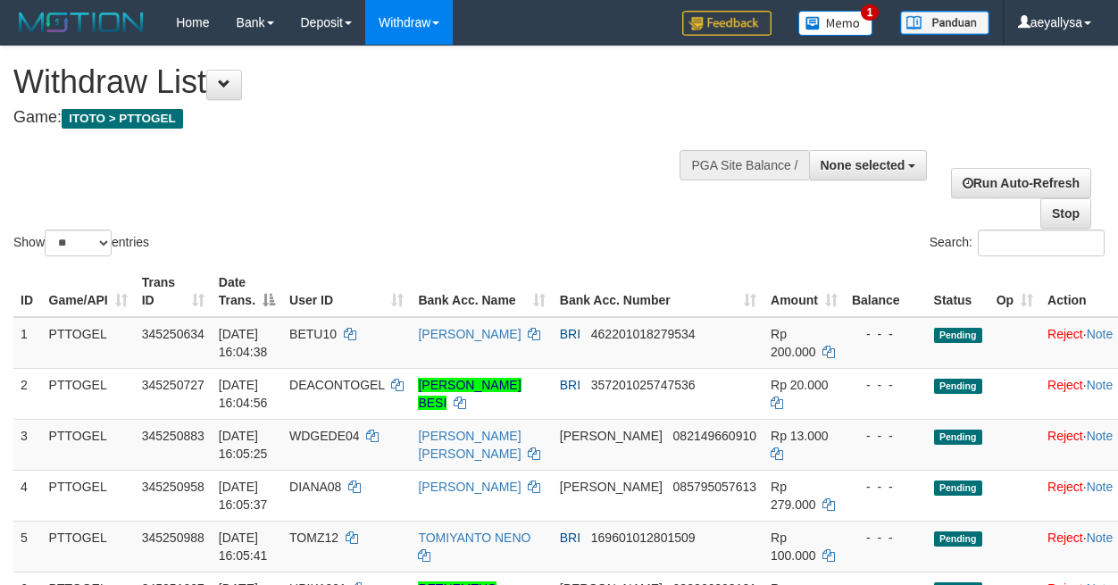
select select
select select "**"
select select
select select "**"
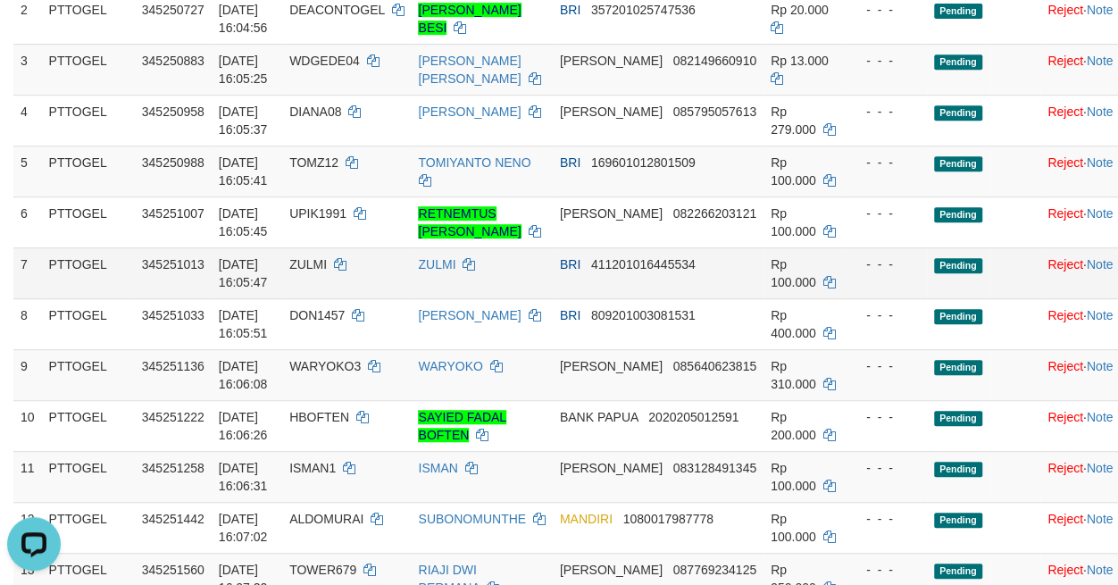
scroll to position [500, 0]
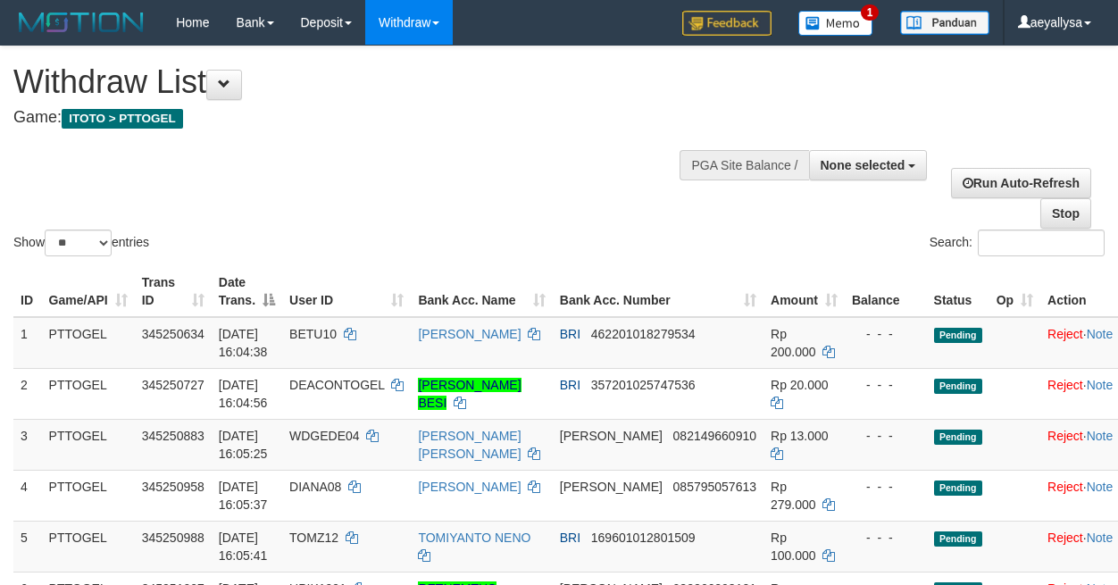
select select
select select "**"
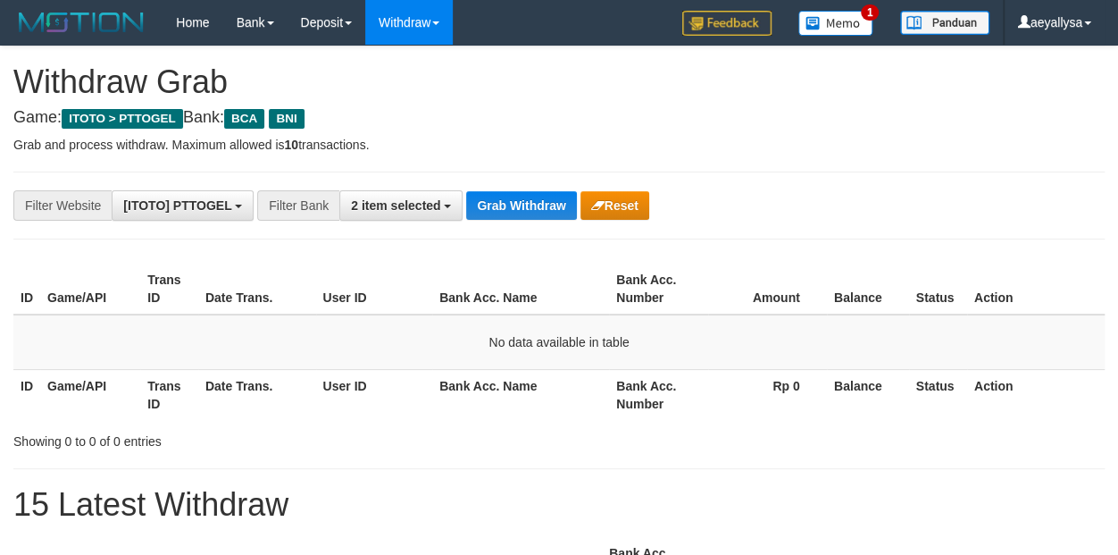
scroll to position [33, 0]
click at [421, 211] on span "2 item selected" at bounding box center [395, 205] width 89 height 14
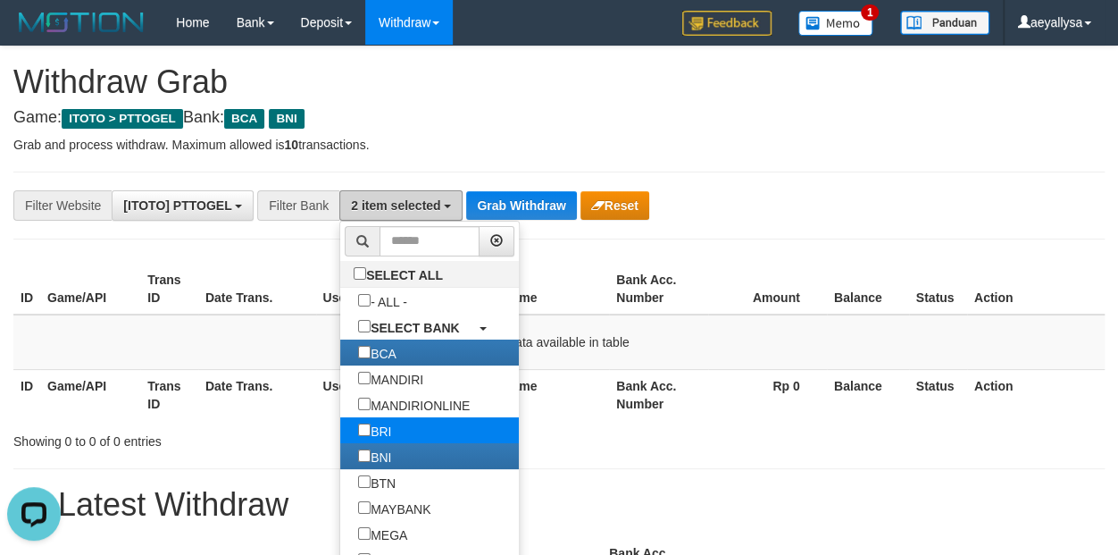
scroll to position [0, 0]
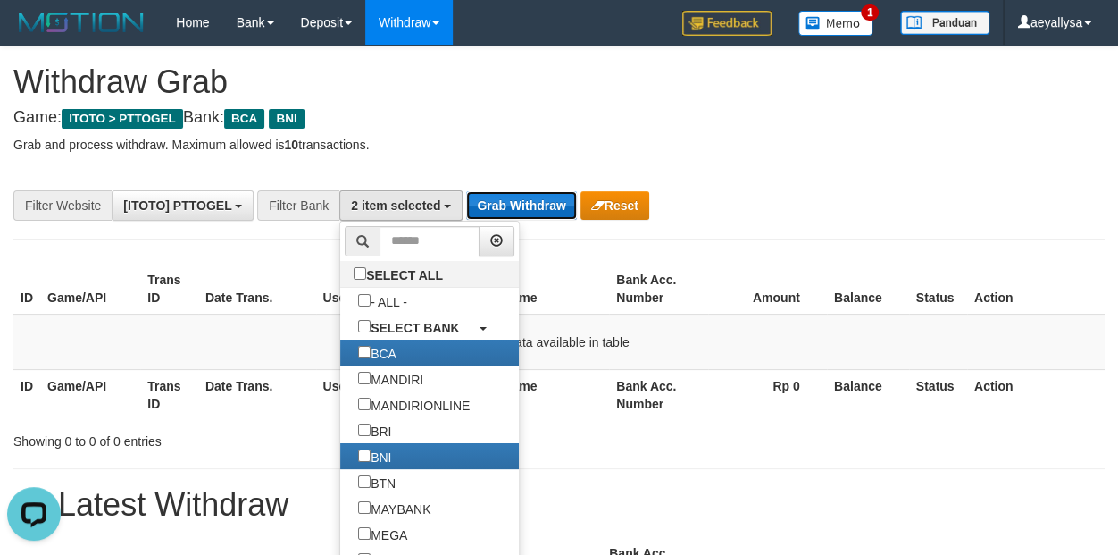
click at [561, 220] on div "**********" at bounding box center [465, 205] width 931 height 30
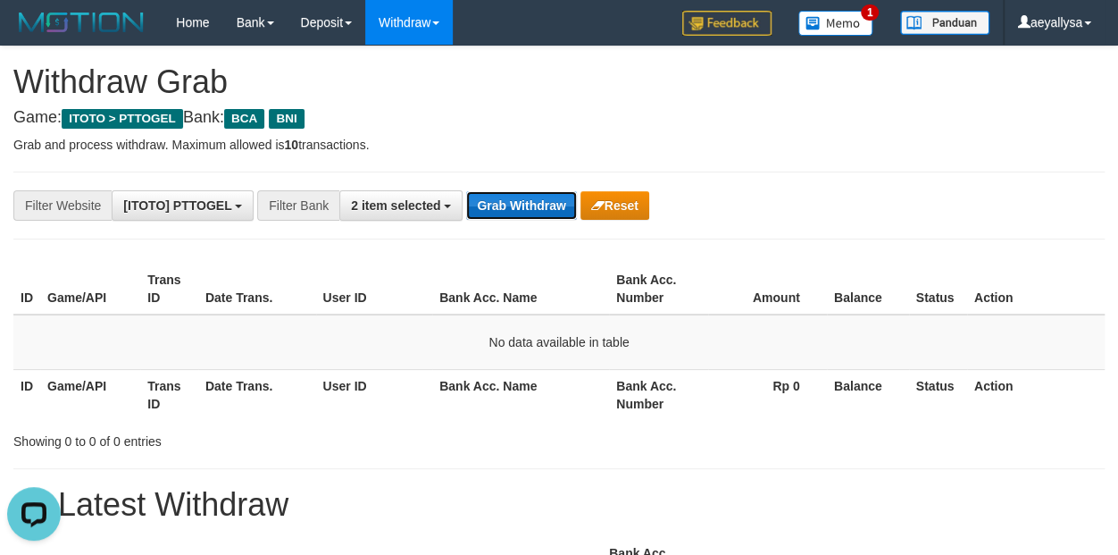
click at [539, 205] on button "Grab Withdraw" at bounding box center [521, 205] width 110 height 29
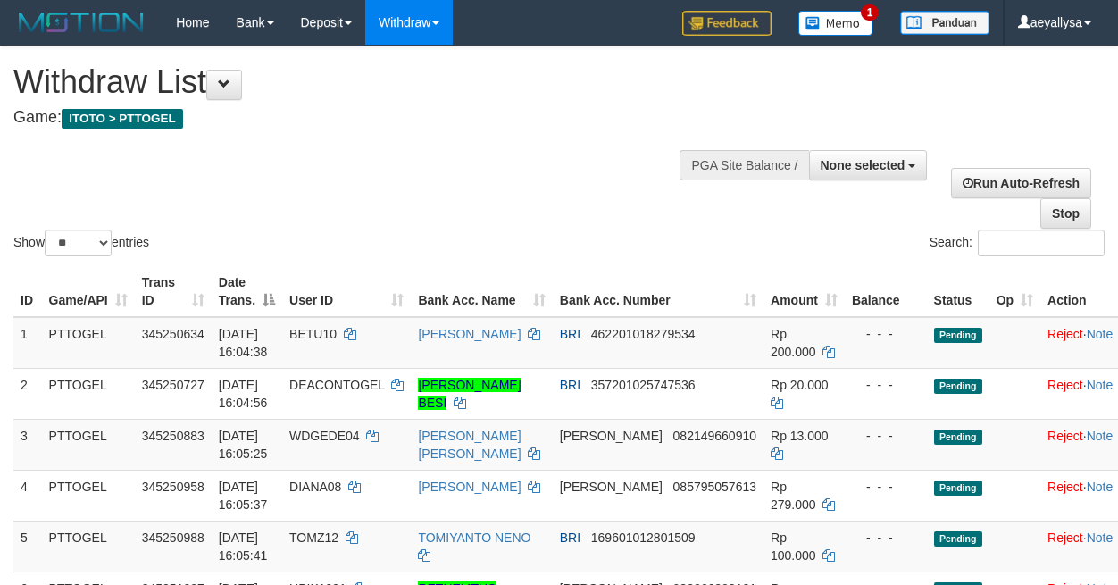
select select
select select "**"
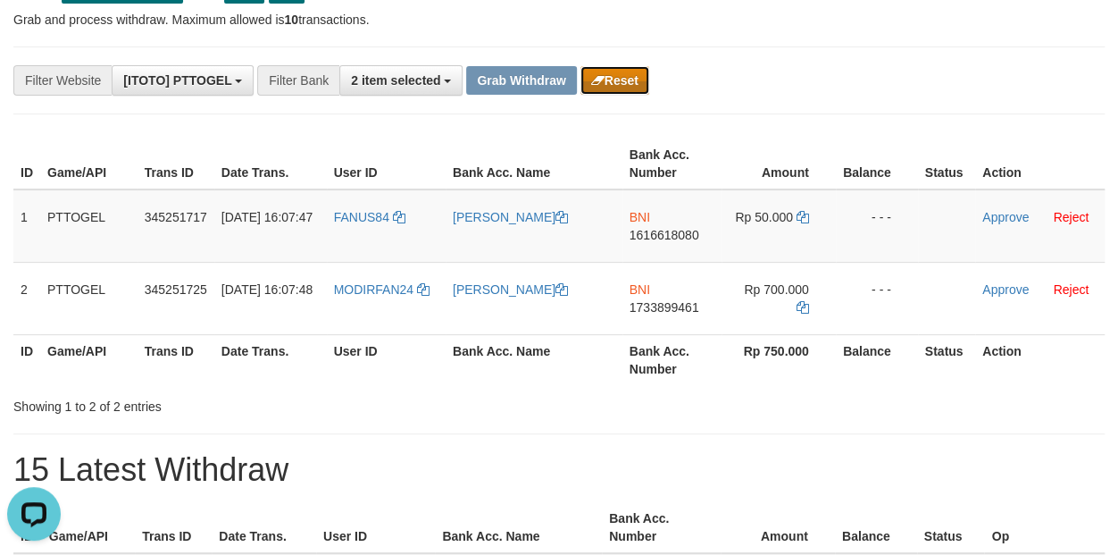
click at [597, 74] on icon "button" at bounding box center [597, 80] width 13 height 13
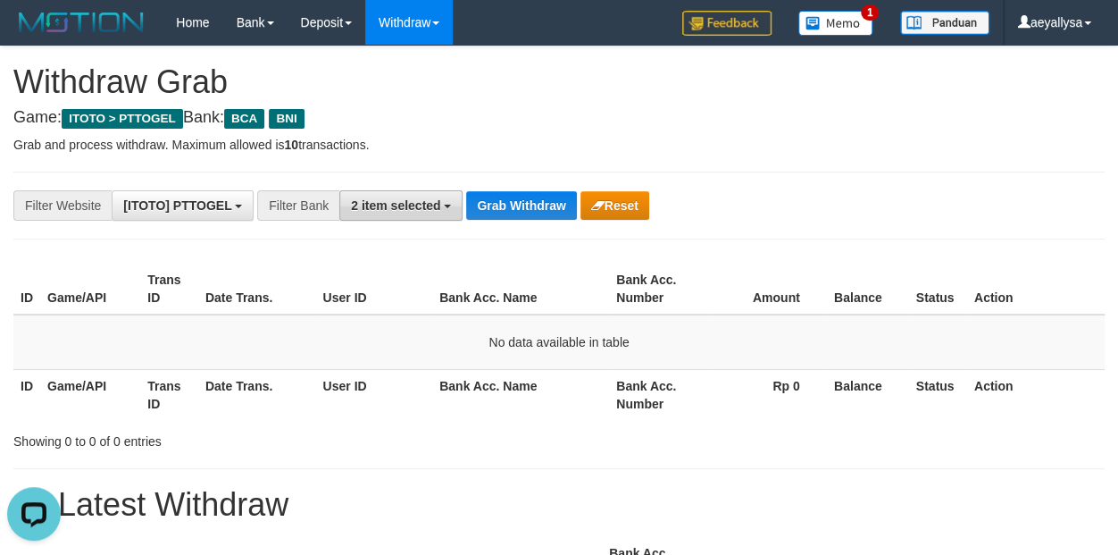
click at [392, 216] on button "2 item selected" at bounding box center [400, 205] width 123 height 30
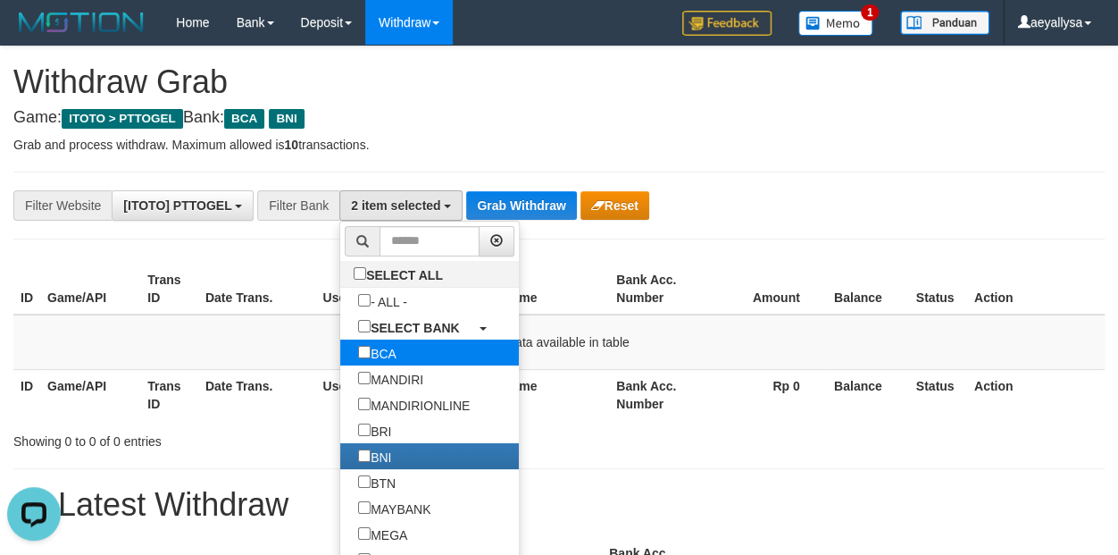
drag, startPoint x: 298, startPoint y: 355, endPoint x: 305, endPoint y: 426, distance: 70.9
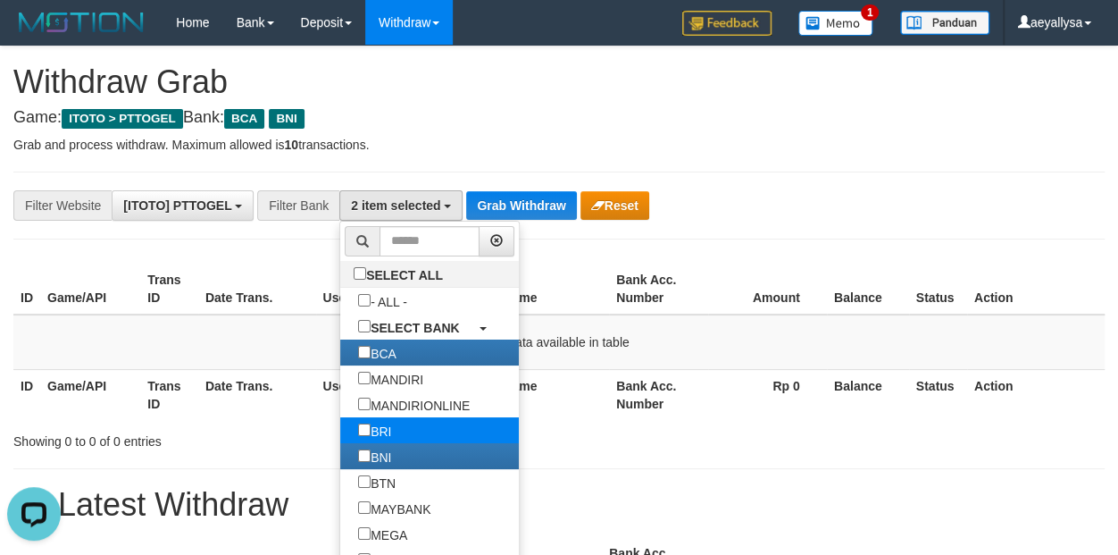
click at [340, 356] on label "BCA" at bounding box center [377, 352] width 74 height 26
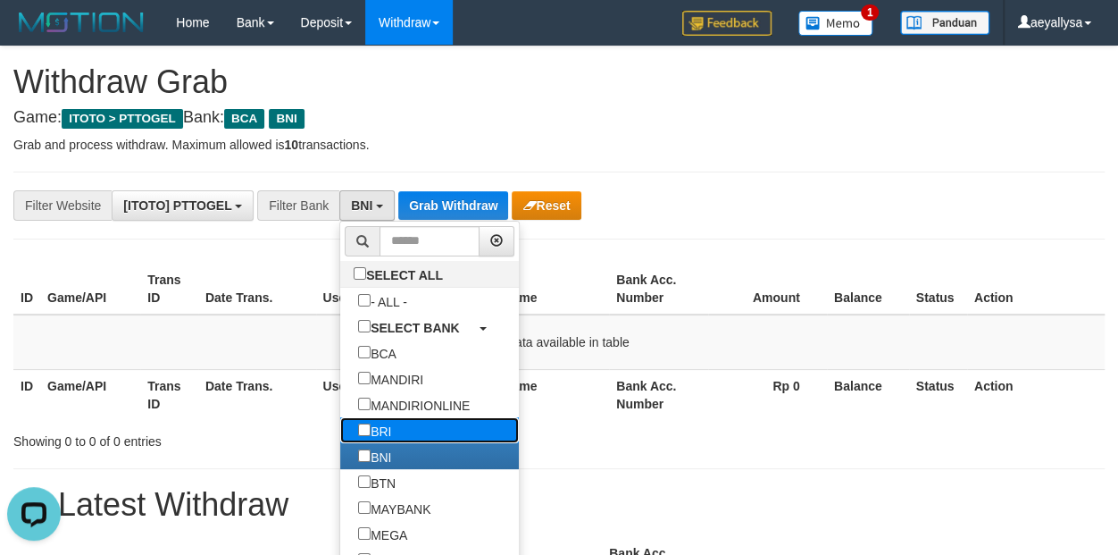
click at [340, 436] on label "BRI" at bounding box center [374, 430] width 69 height 26
select select "***"
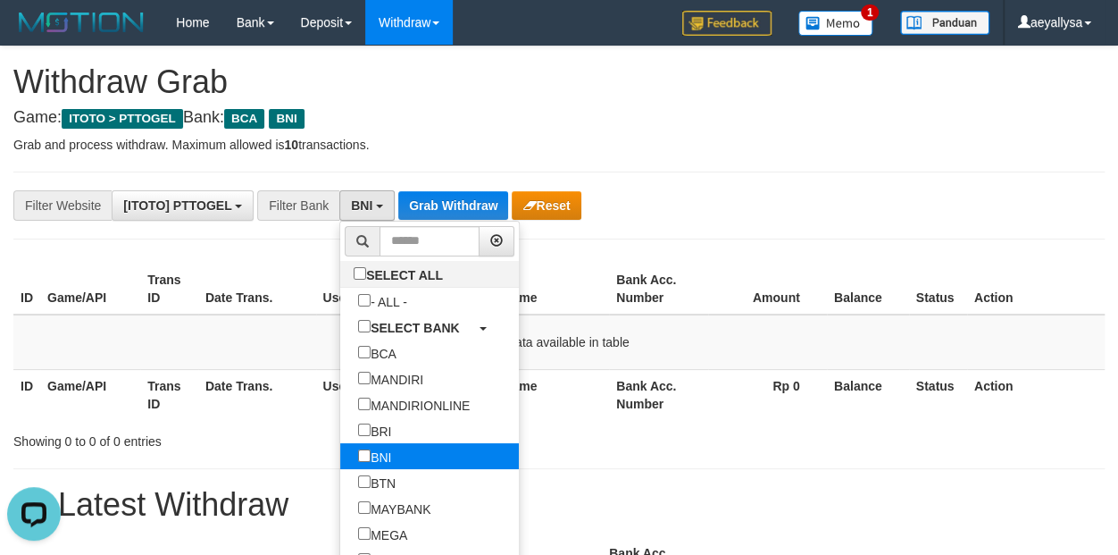
scroll to position [88, 0]
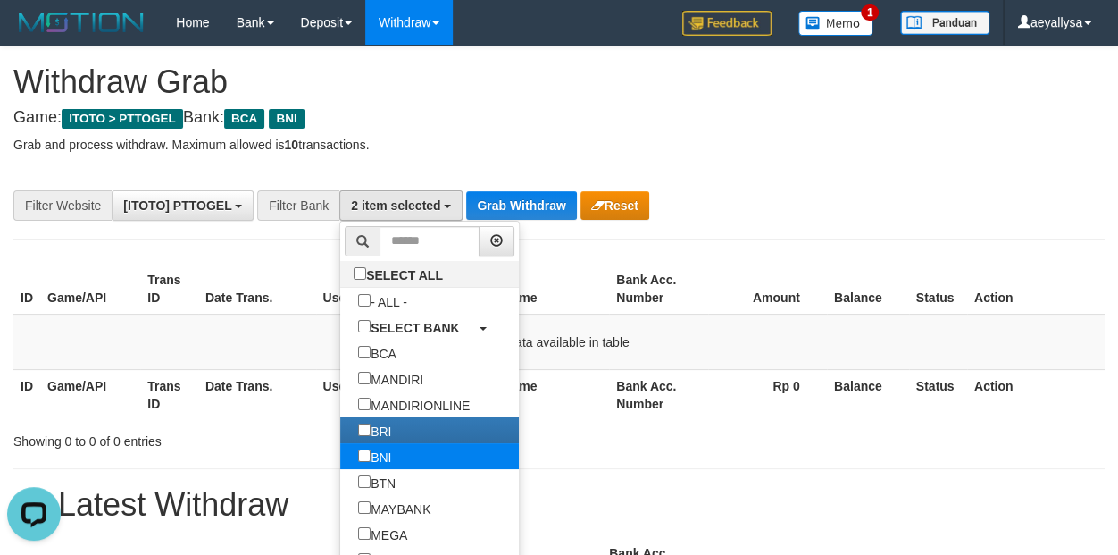
click at [340, 456] on label "BNI" at bounding box center [374, 456] width 69 height 26
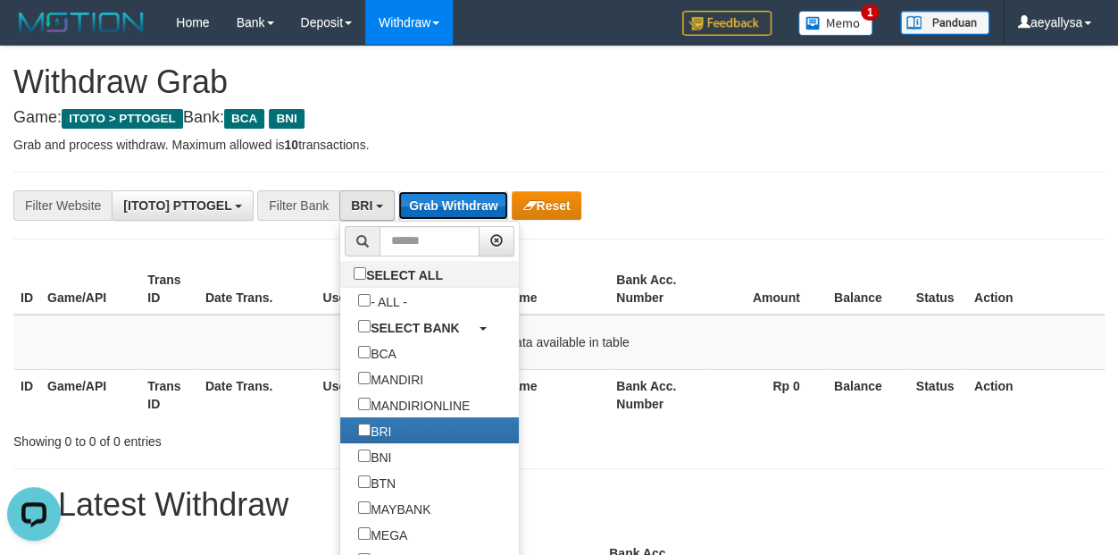
click at [459, 208] on button "Grab Withdraw" at bounding box center [453, 205] width 110 height 29
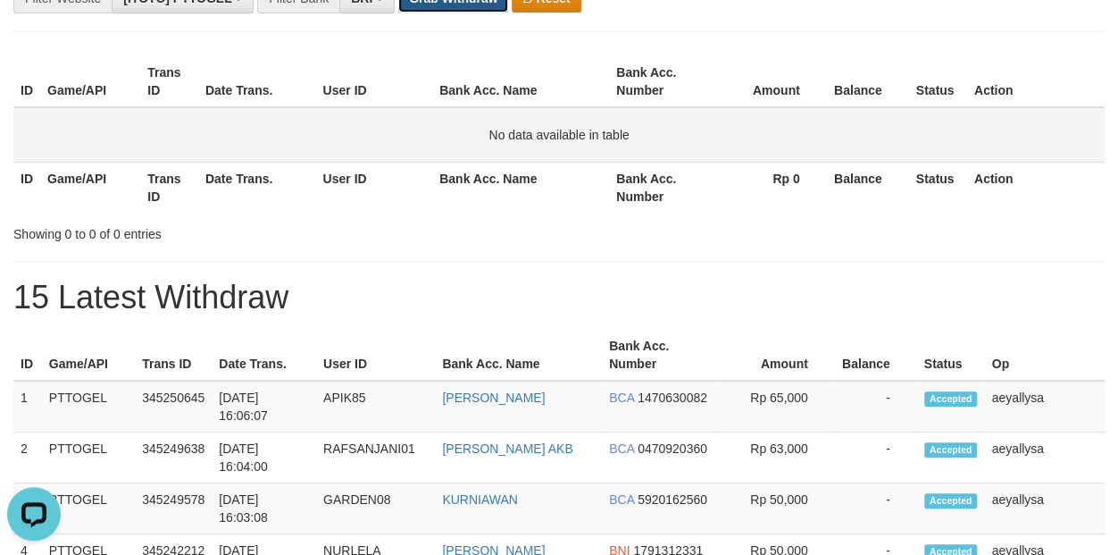
scroll to position [250, 0]
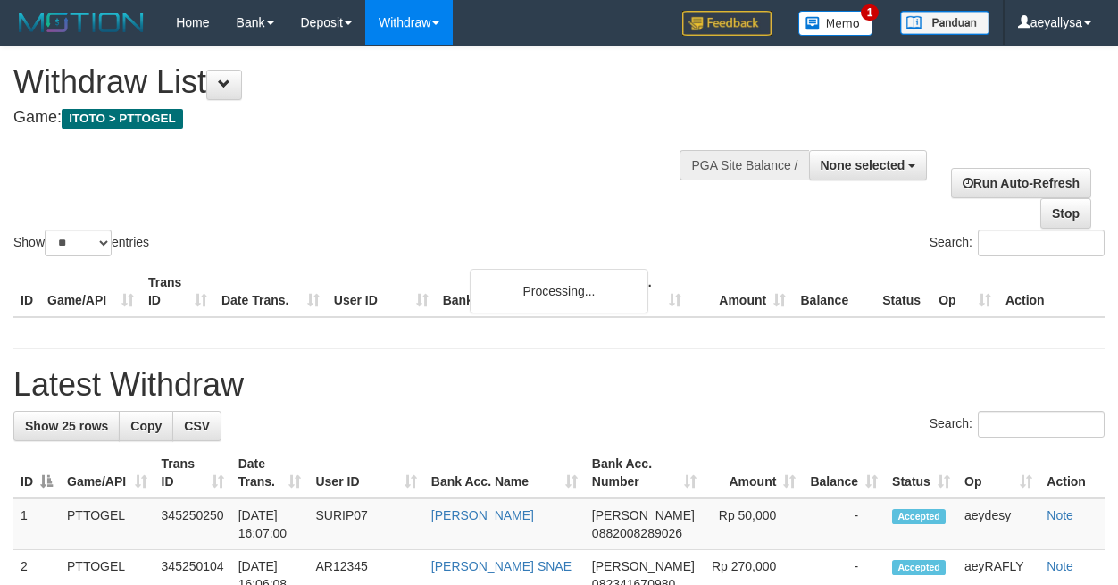
select select
select select "**"
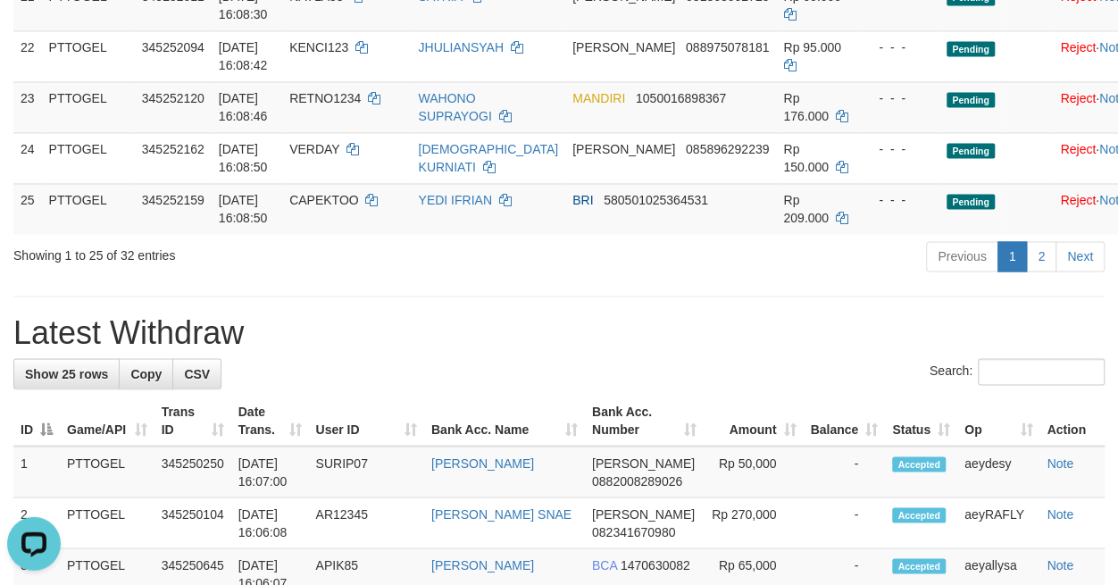
scroll to position [1375, 0]
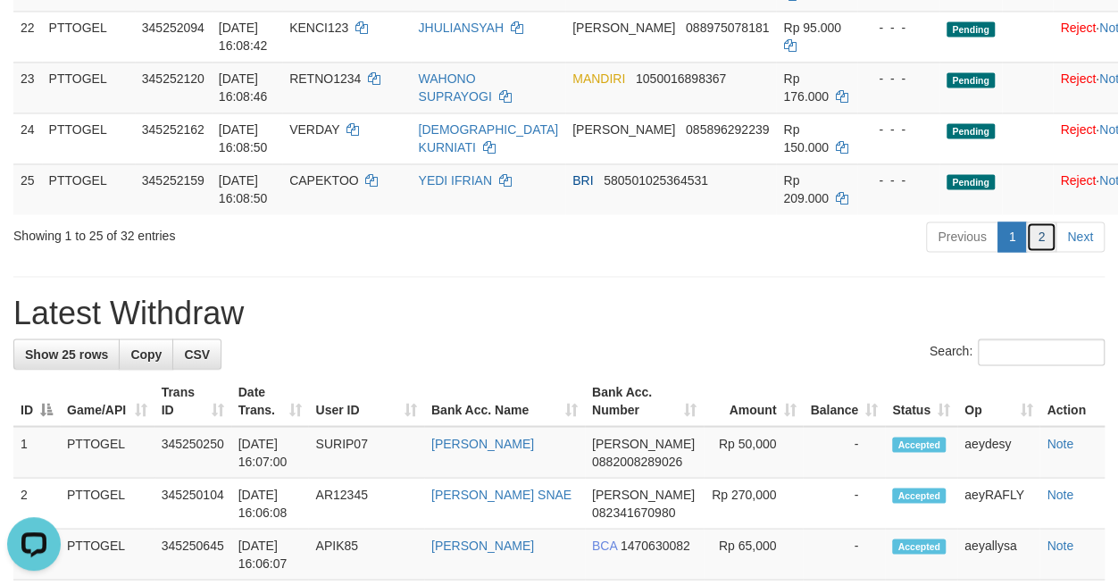
click at [1041, 249] on link "2" at bounding box center [1041, 236] width 30 height 30
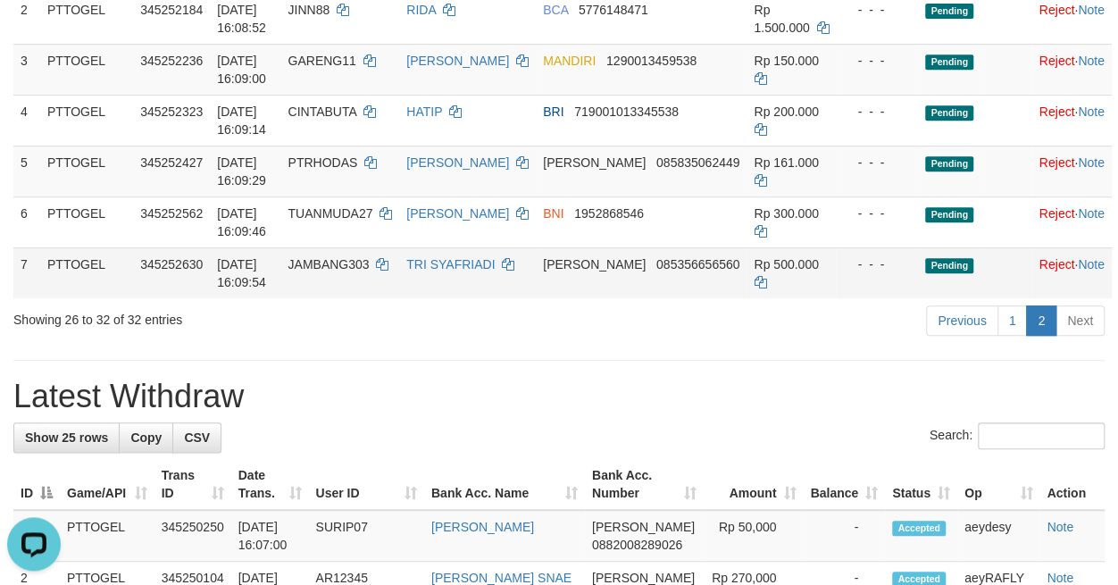
scroll to position [375, 0]
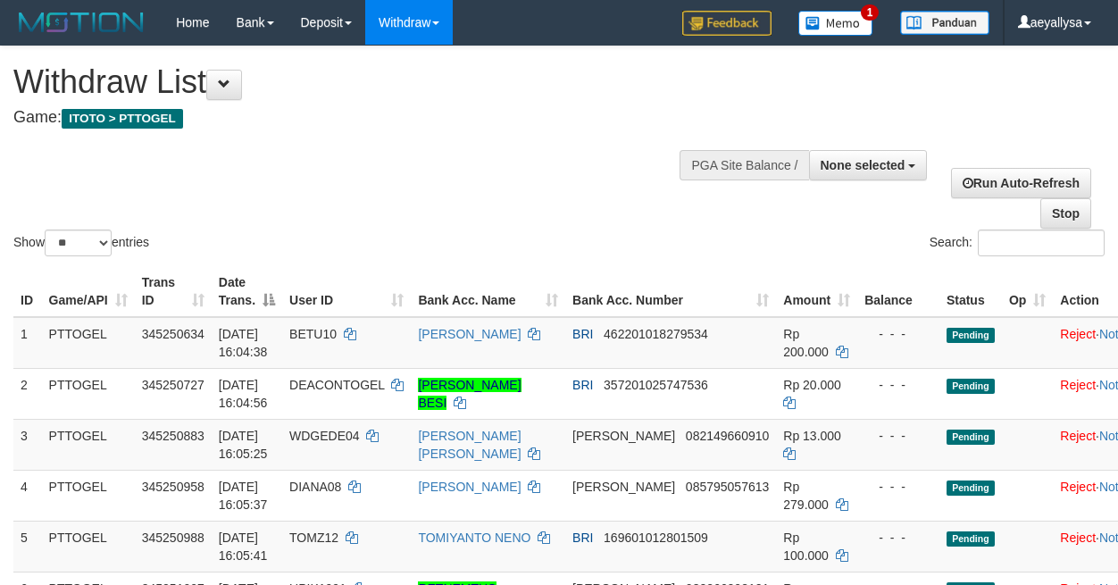
select select
select select "**"
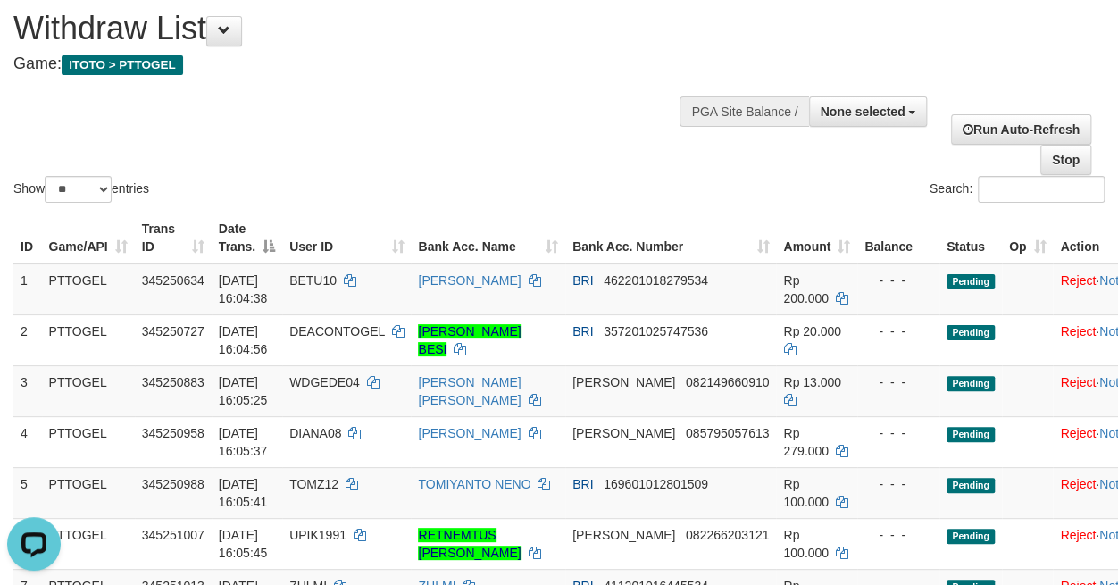
scroll to position [125, 0]
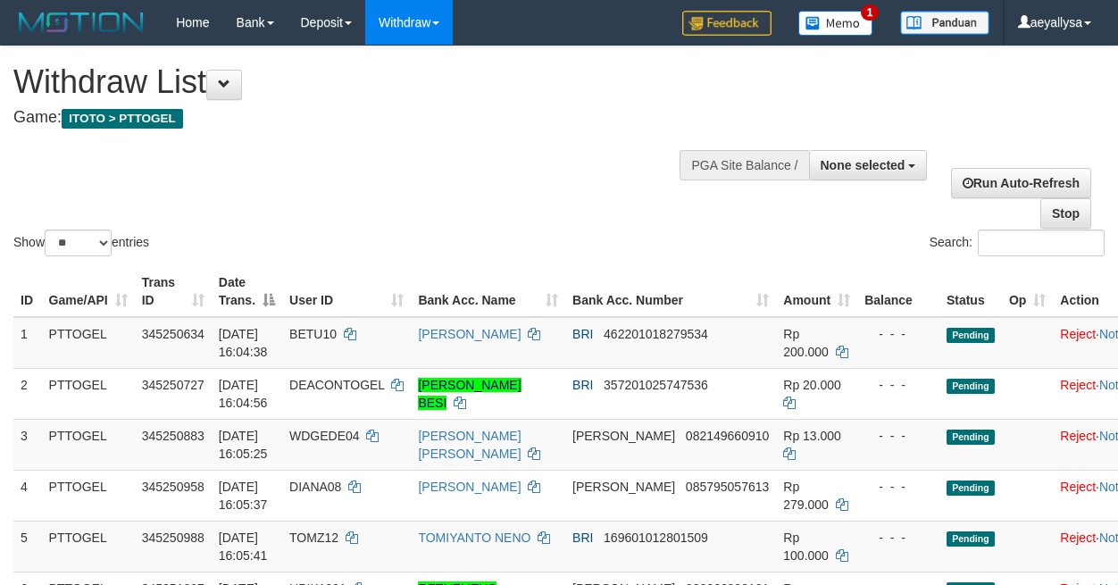
select select
select select "**"
select select
select select "**"
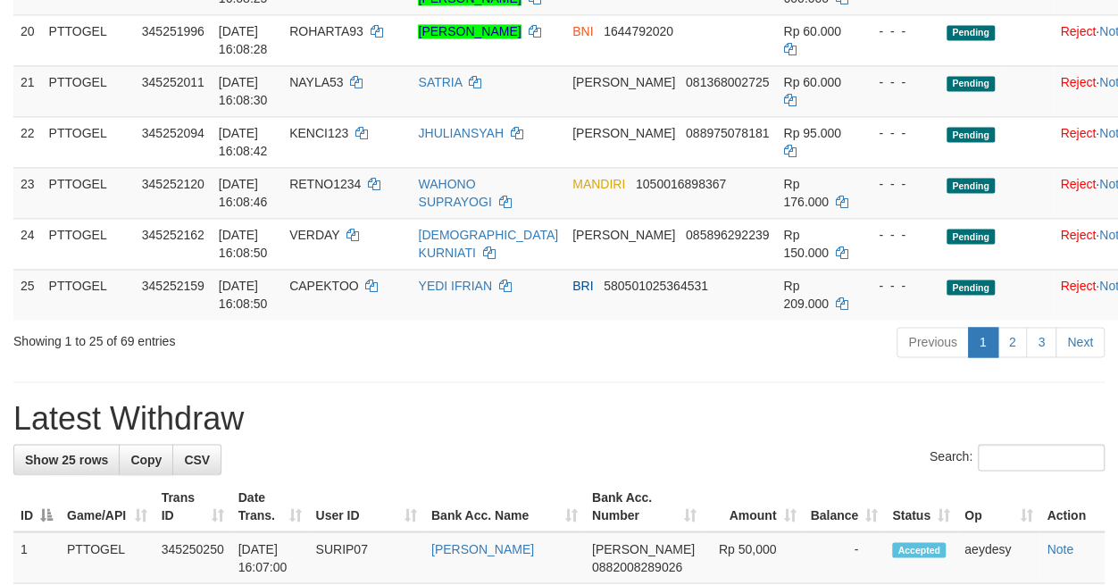
scroll to position [1250, 0]
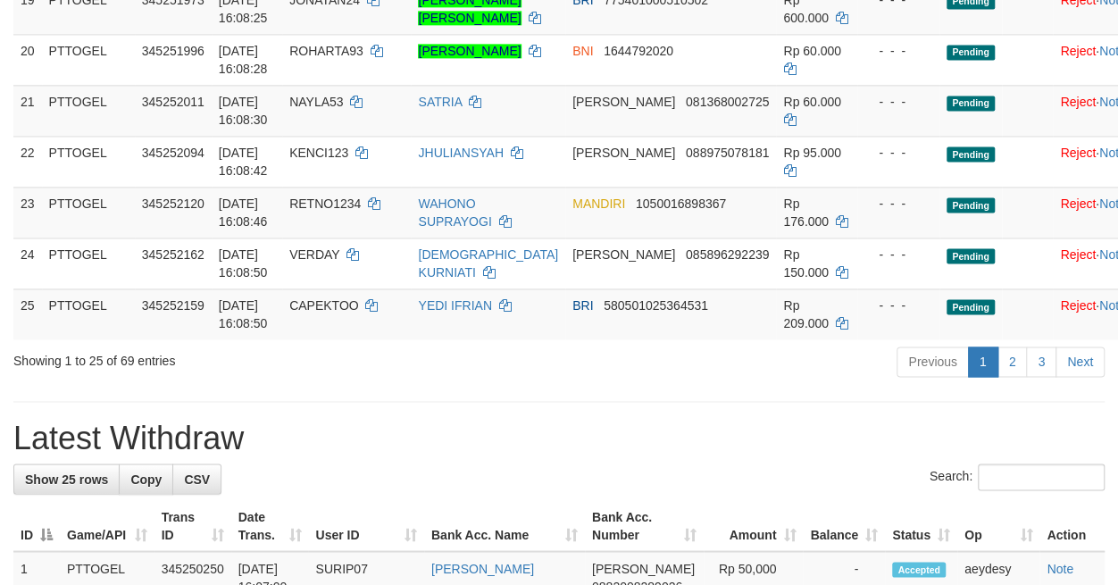
click at [525, 409] on div "**********" at bounding box center [559, 369] width 1118 height 3147
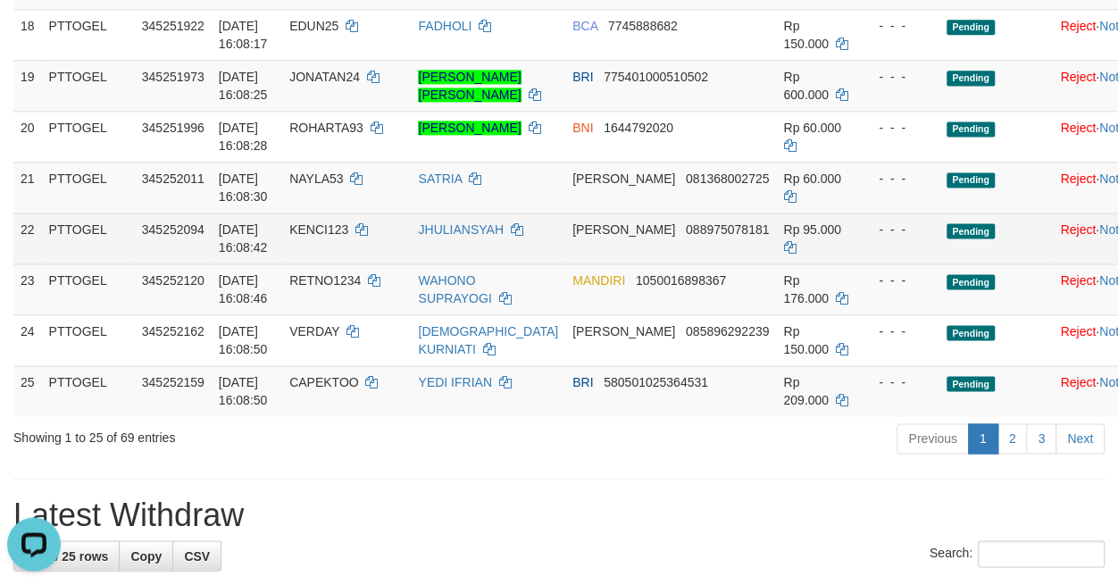
scroll to position [1125, 0]
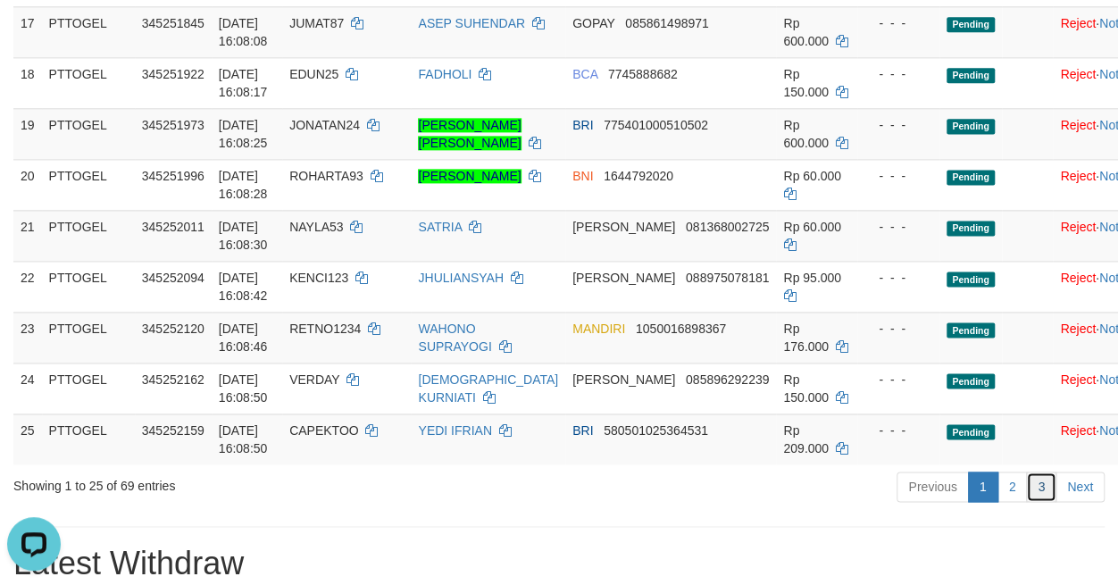
click at [1048, 489] on link "3" at bounding box center [1041, 487] width 30 height 30
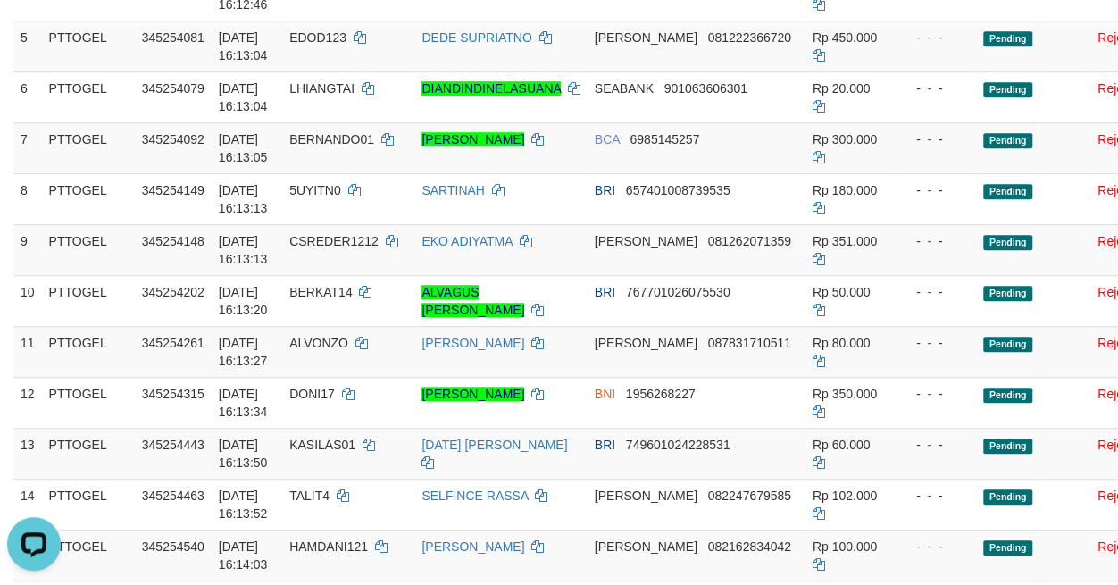
scroll to position [875, 0]
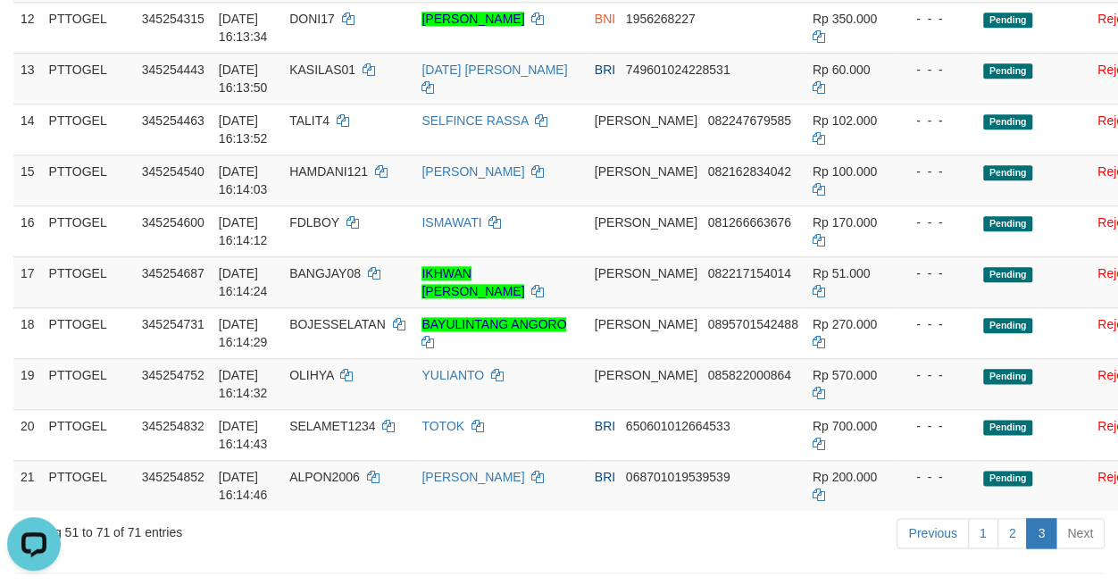
click at [381, 541] on div "Showing 51 to 71 of 71 entries" at bounding box center [232, 528] width 439 height 25
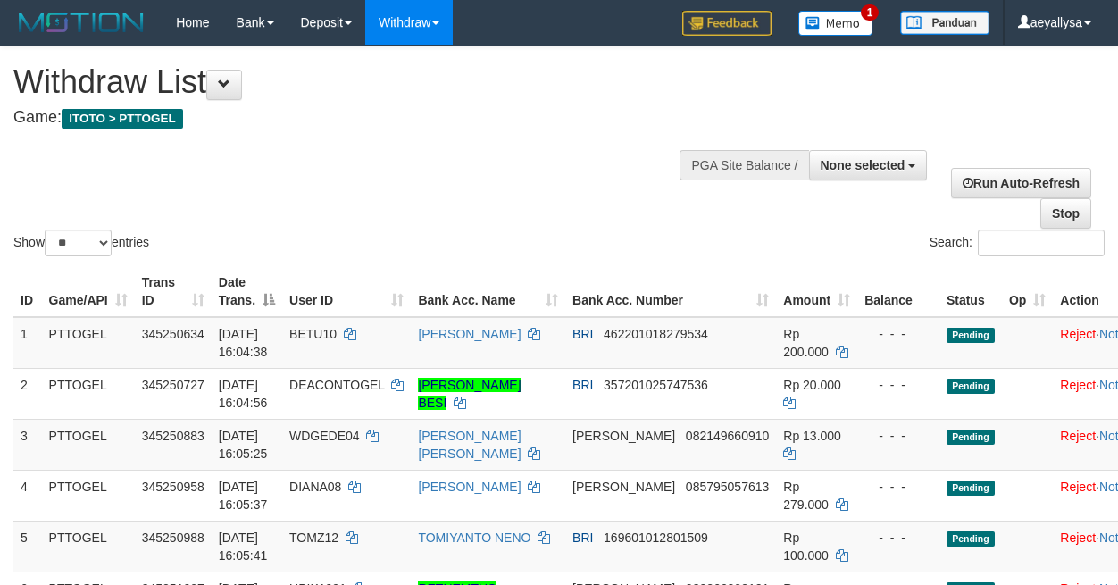
select select
select select "**"
select select
select select "**"
select select
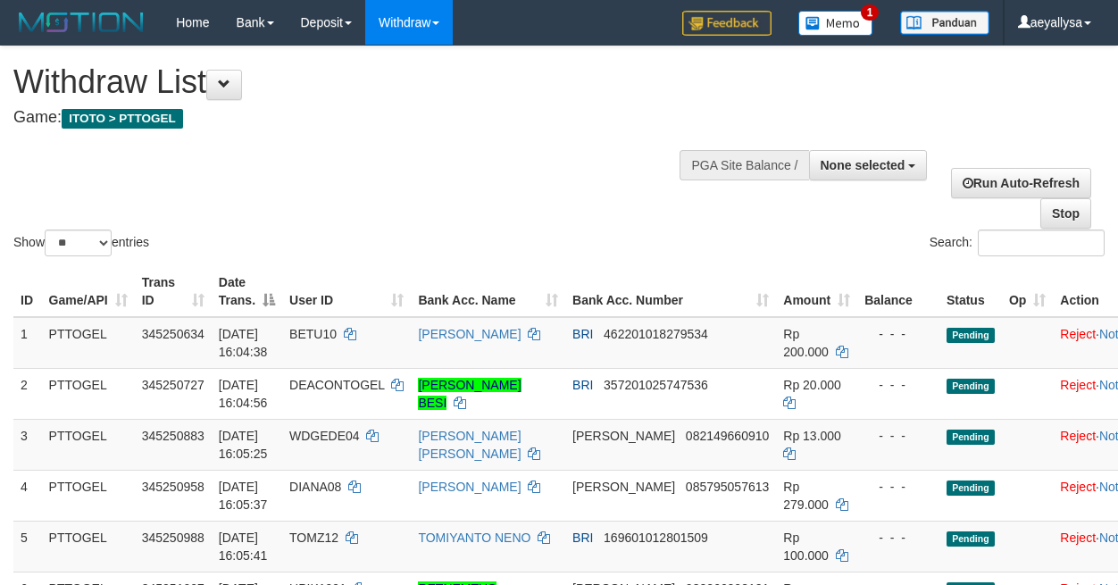
select select "**"
select select
select select "**"
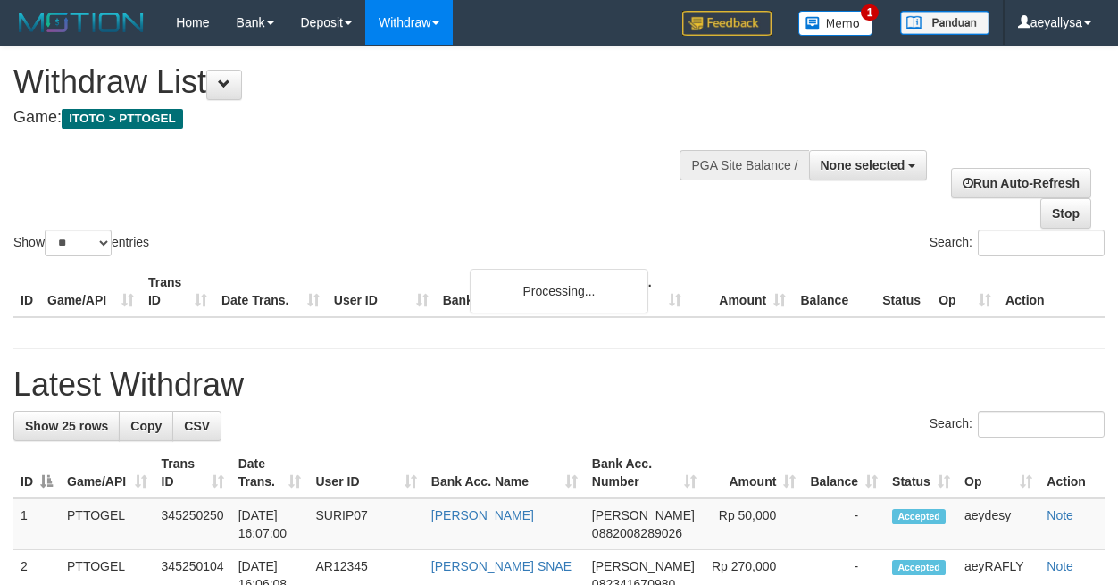
select select
select select "**"
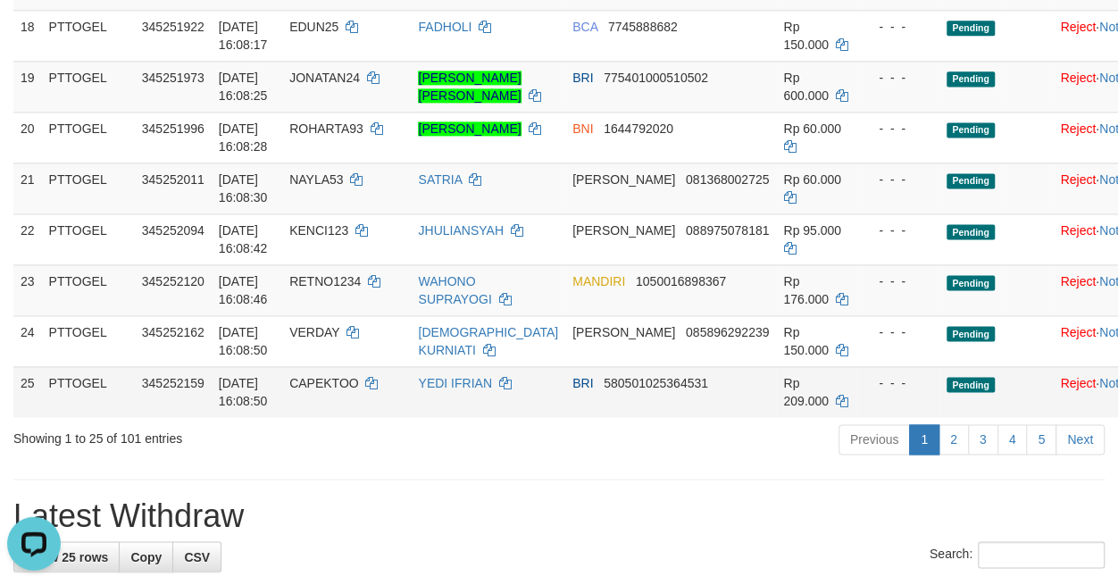
scroll to position [1125, 0]
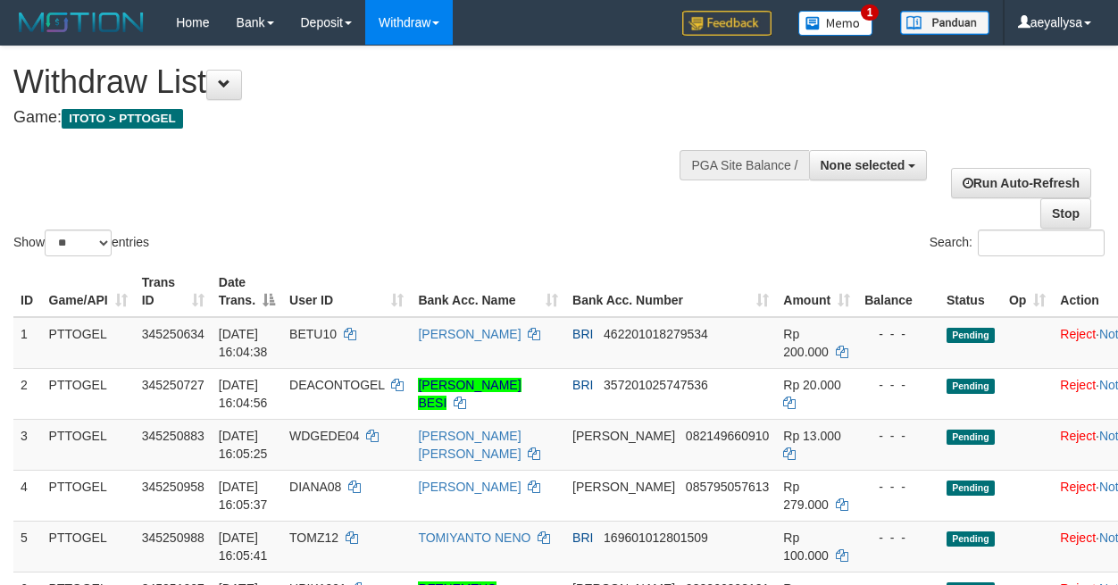
select select
select select "**"
select select
select select "**"
select select
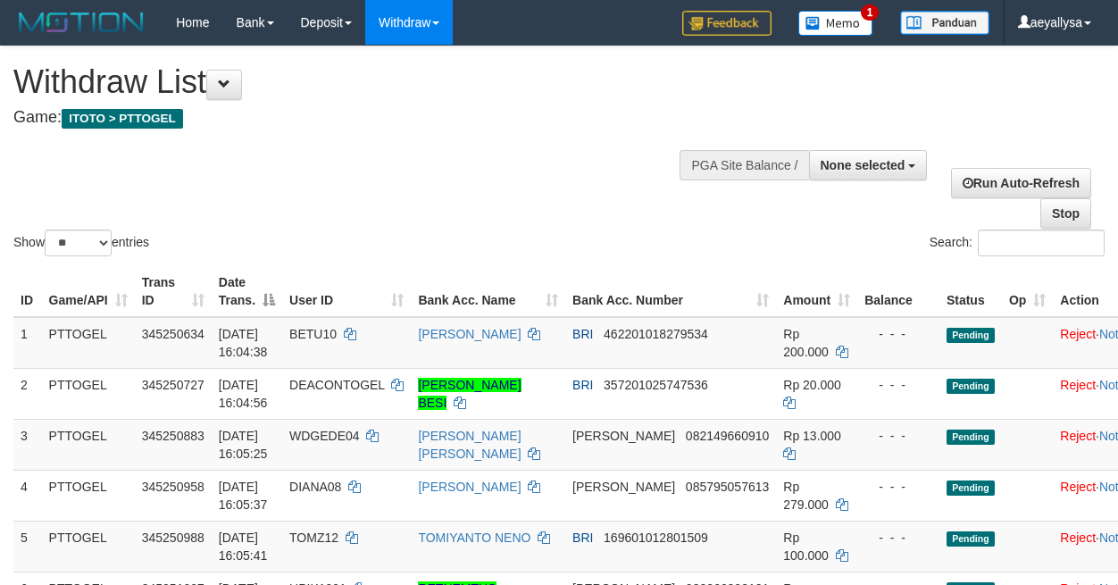
select select "**"
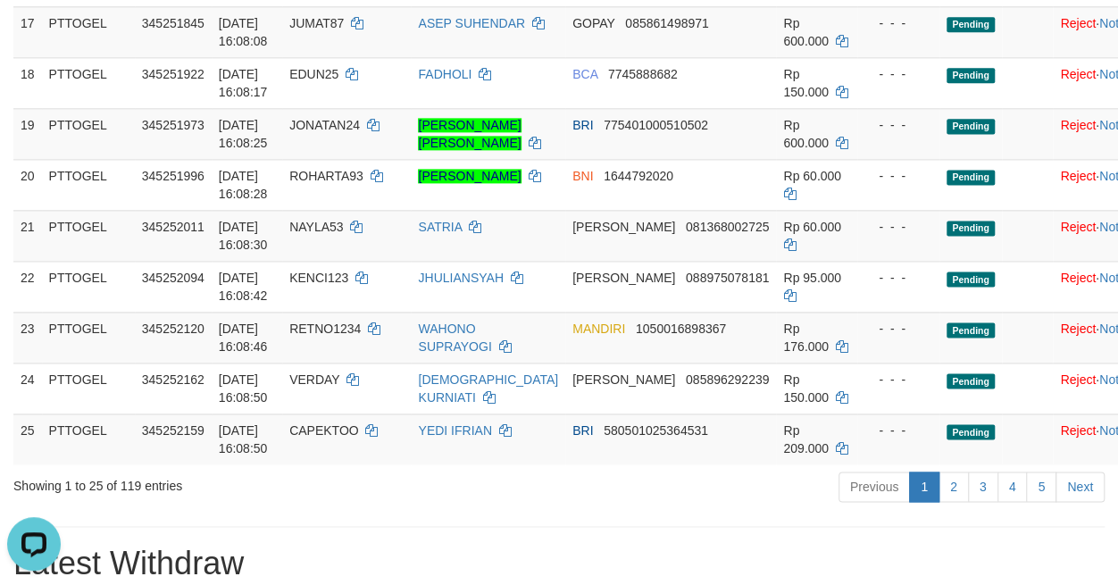
click at [948, 542] on div "**********" at bounding box center [559, 494] width 1118 height 3147
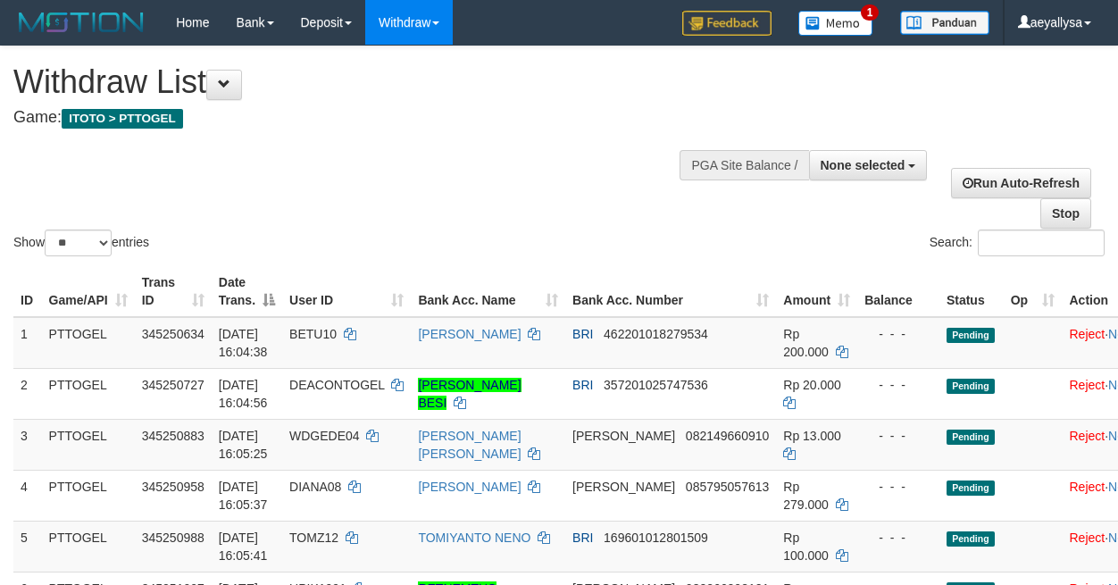
select select
select select "**"
select select
select select "**"
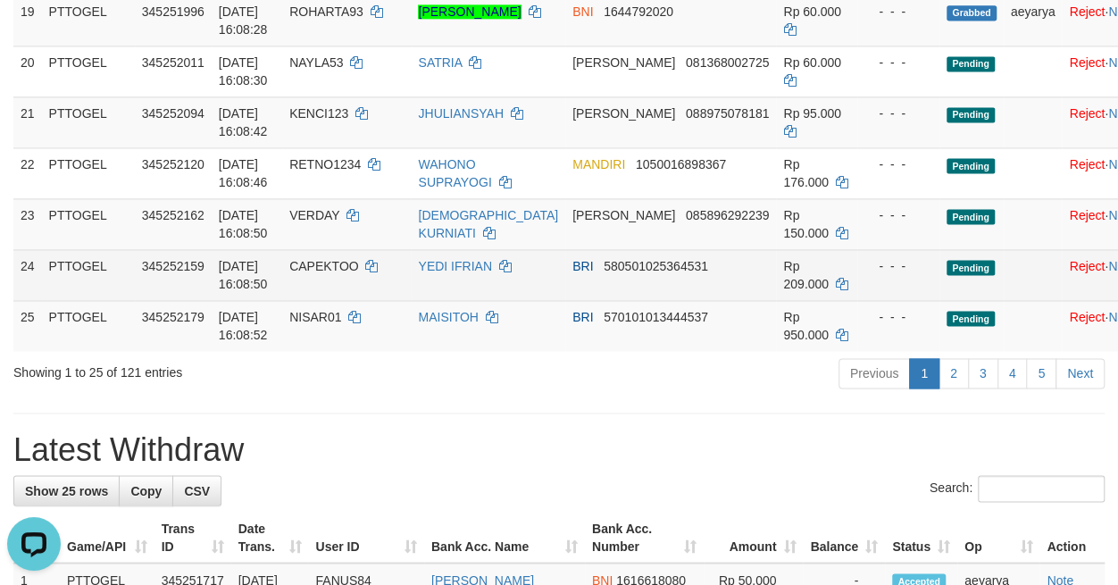
scroll to position [1125, 0]
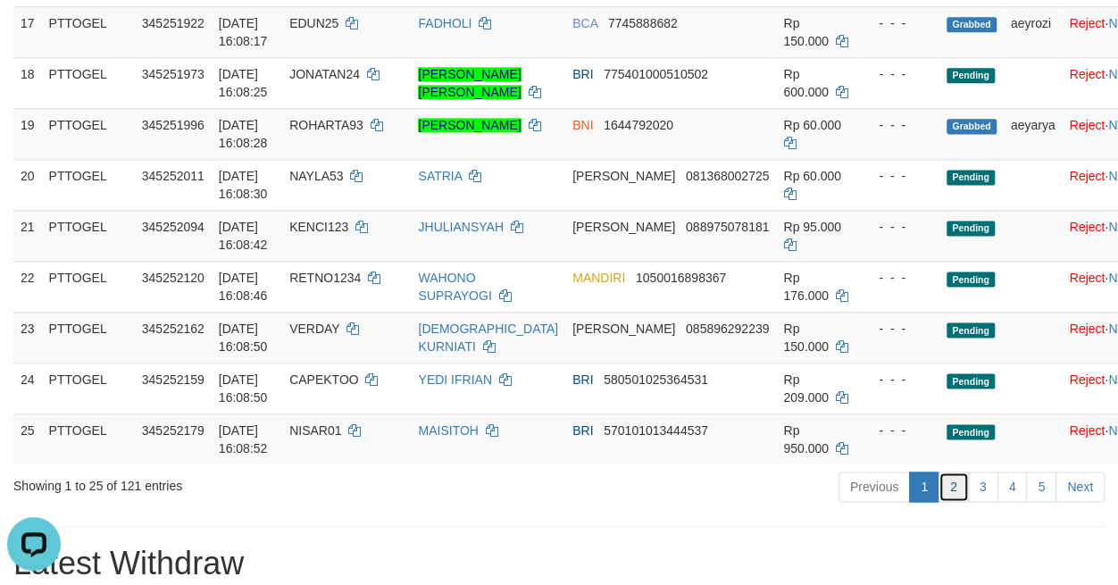
click at [966, 502] on link "2" at bounding box center [954, 487] width 30 height 30
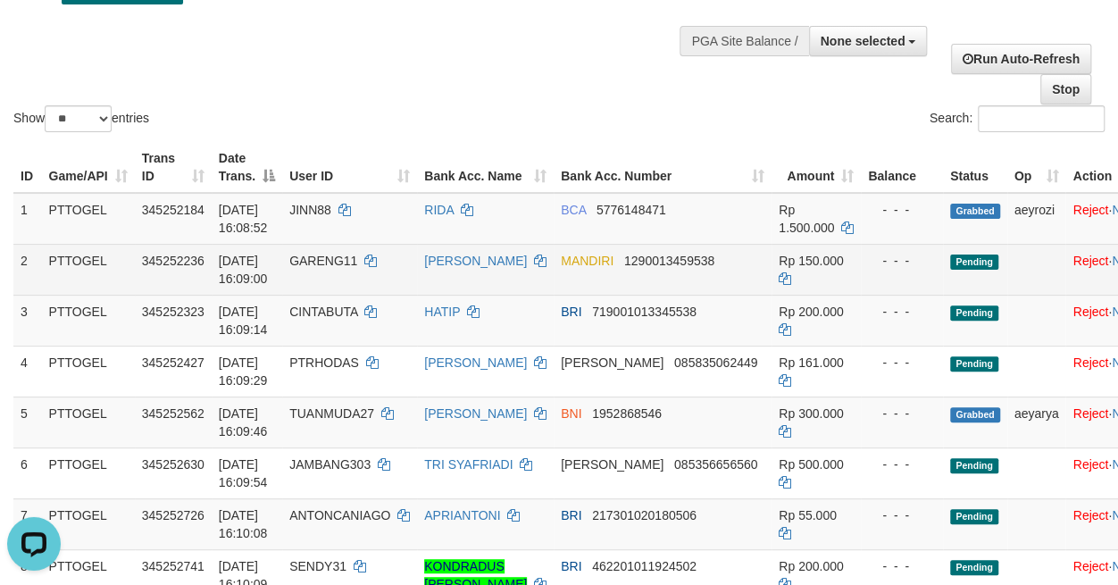
scroll to position [0, 0]
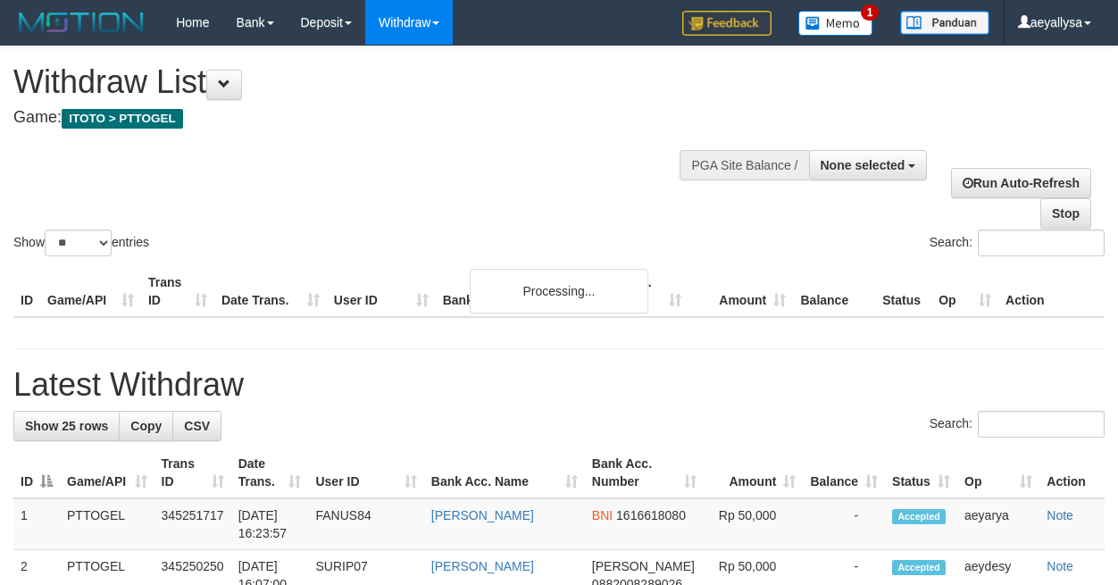
select select
select select "**"
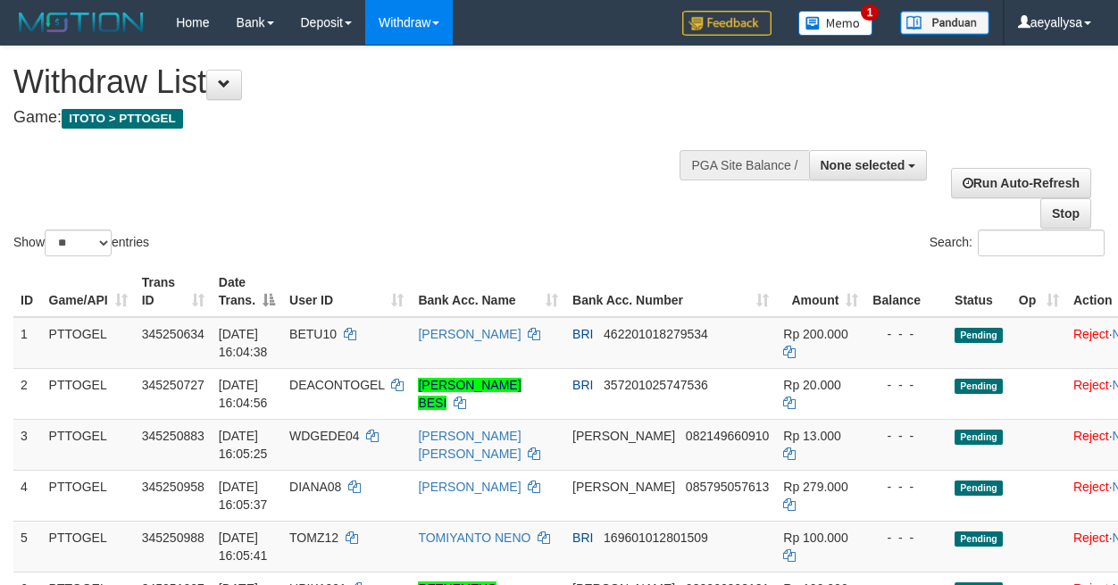
select select
select select "**"
select select
select select "**"
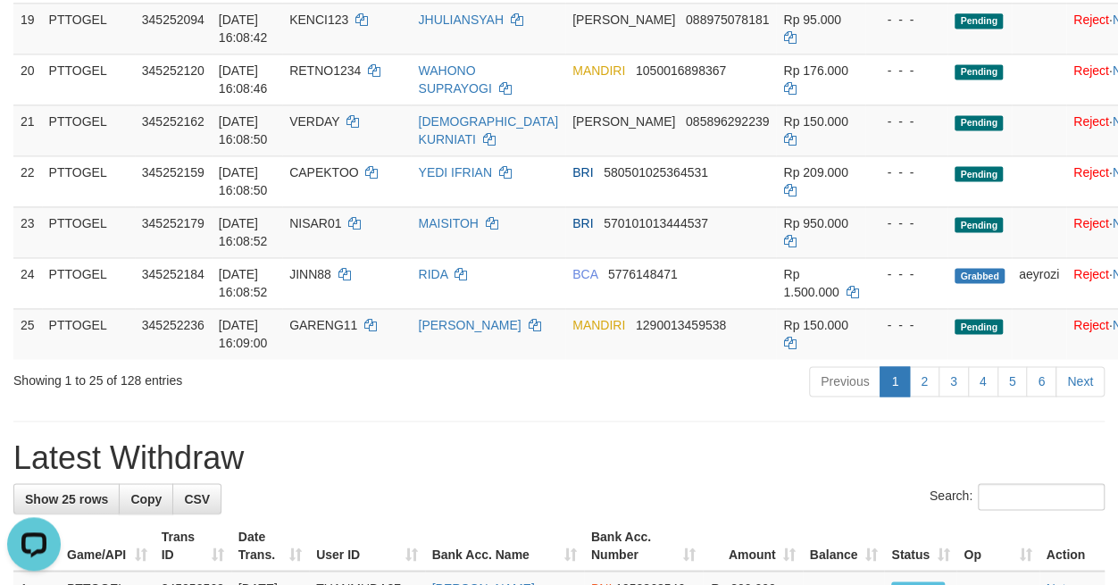
scroll to position [1250, 0]
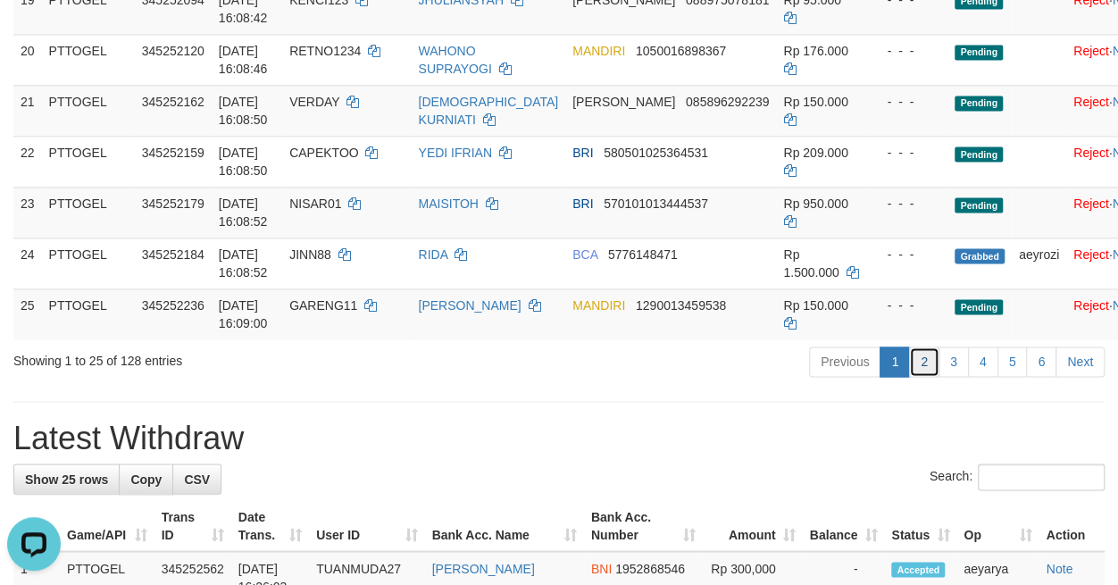
click at [924, 377] on link "2" at bounding box center [924, 362] width 30 height 30
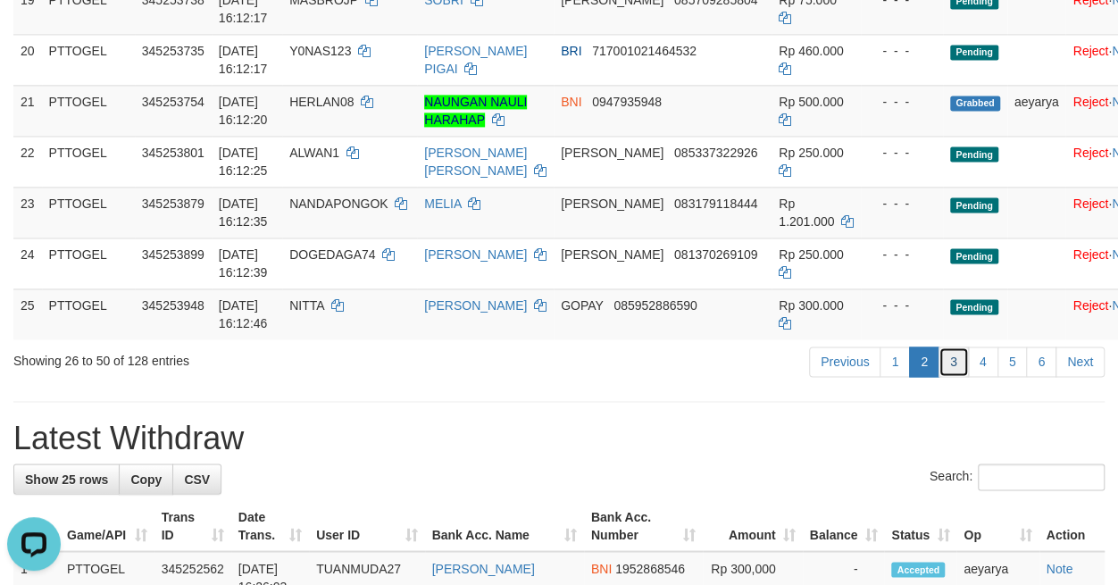
click at [954, 377] on link "3" at bounding box center [954, 362] width 30 height 30
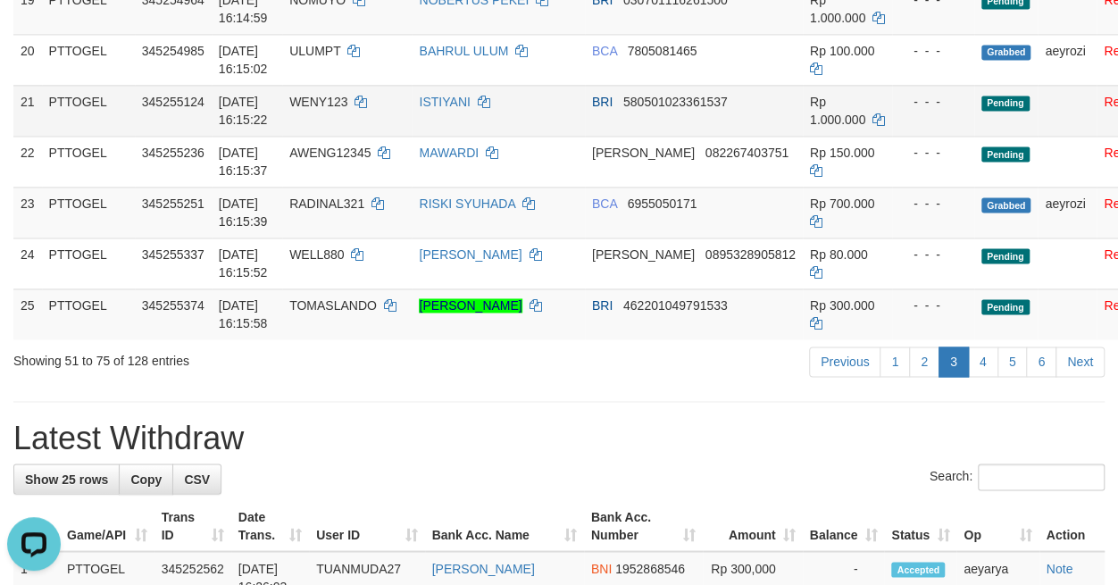
scroll to position [750, 0]
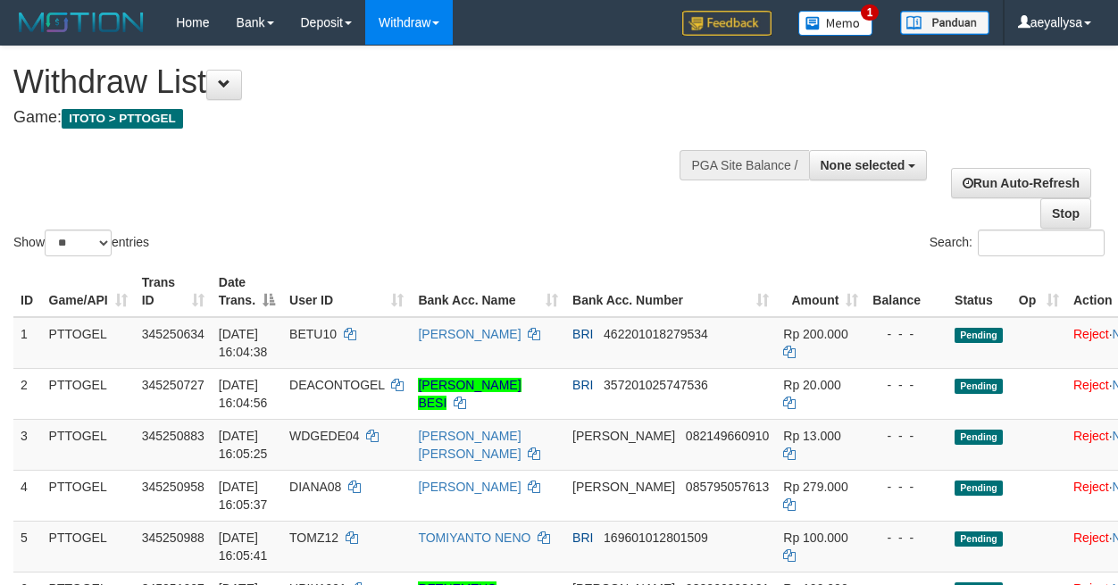
select select
select select "**"
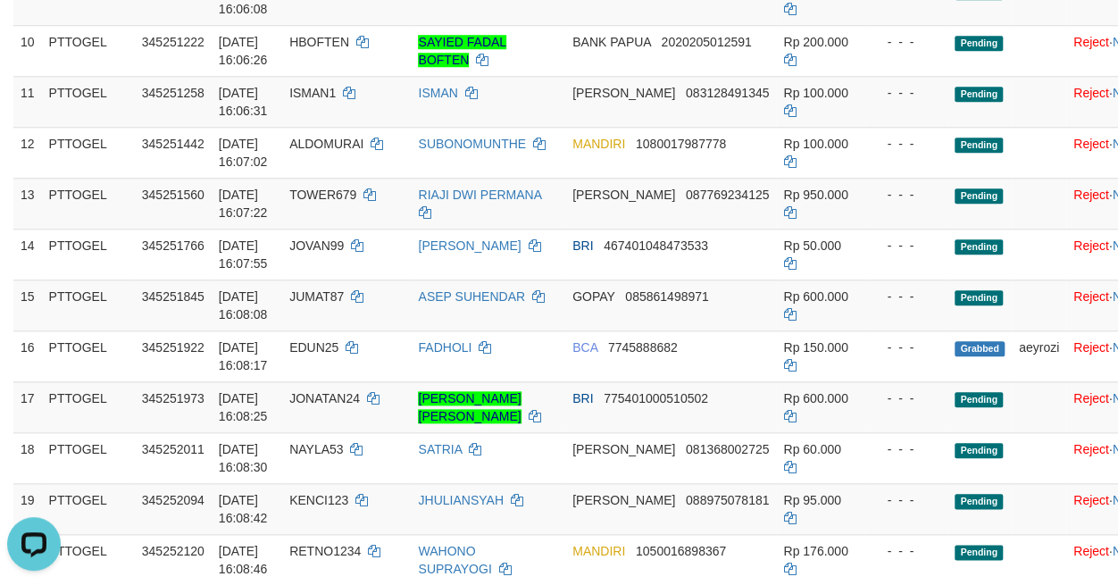
scroll to position [1375, 0]
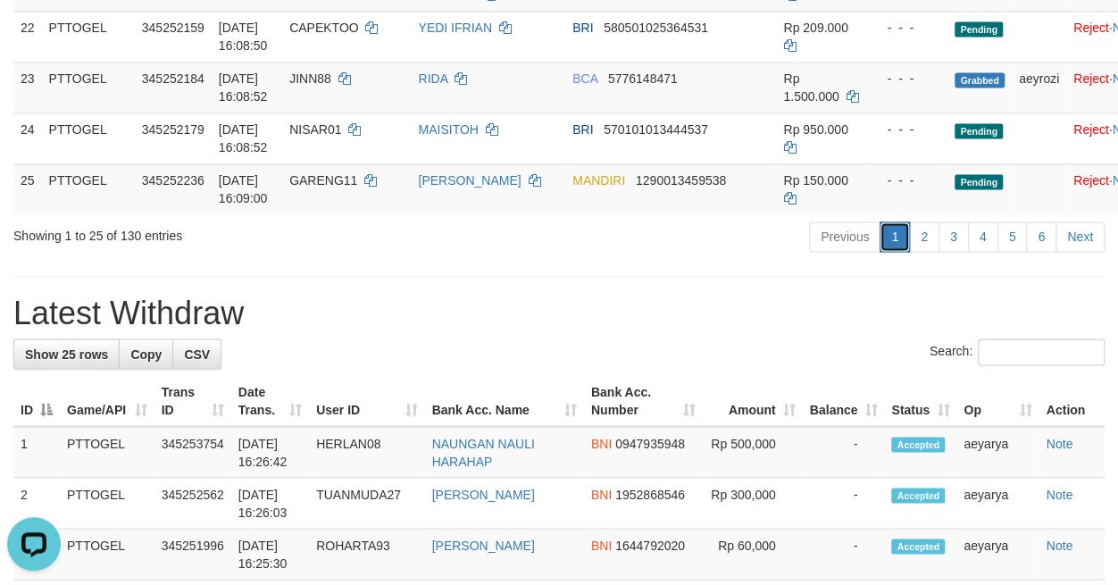
click at [909, 252] on link "1" at bounding box center [895, 236] width 30 height 30
click at [914, 252] on link "2" at bounding box center [924, 236] width 30 height 30
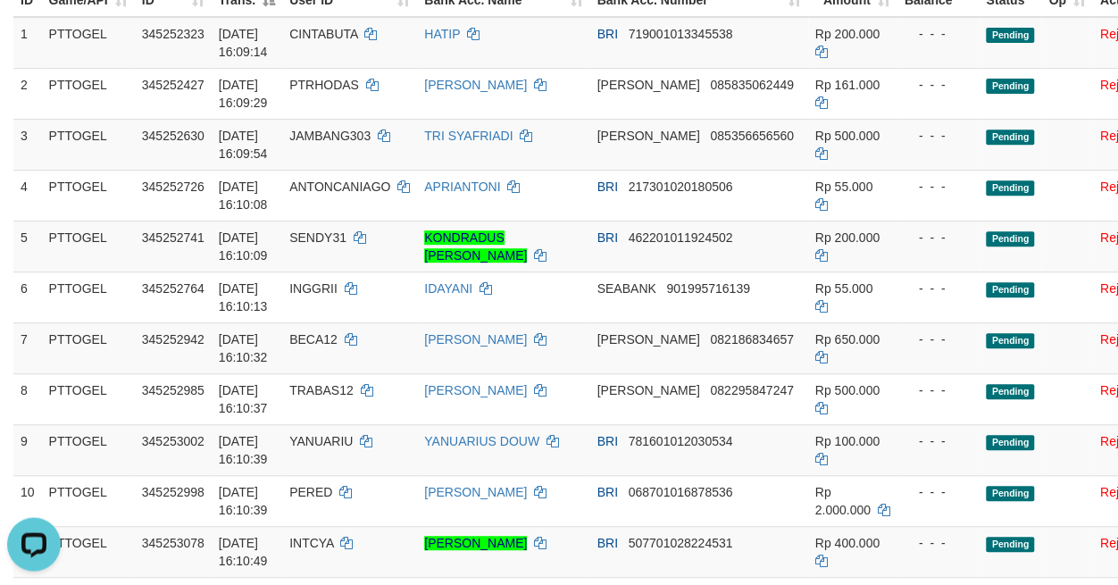
scroll to position [250, 0]
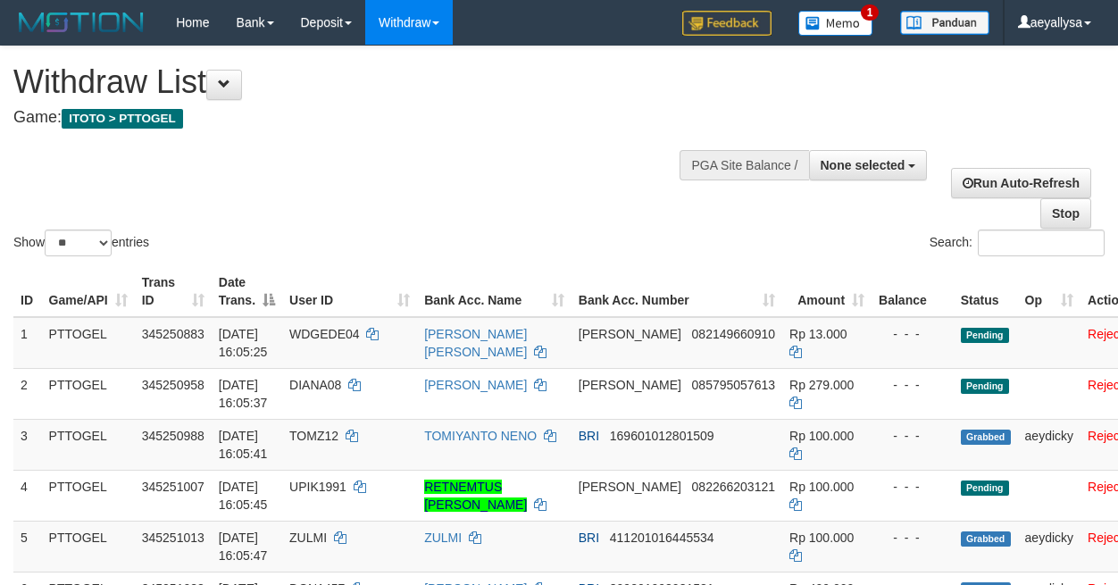
select select
select select "**"
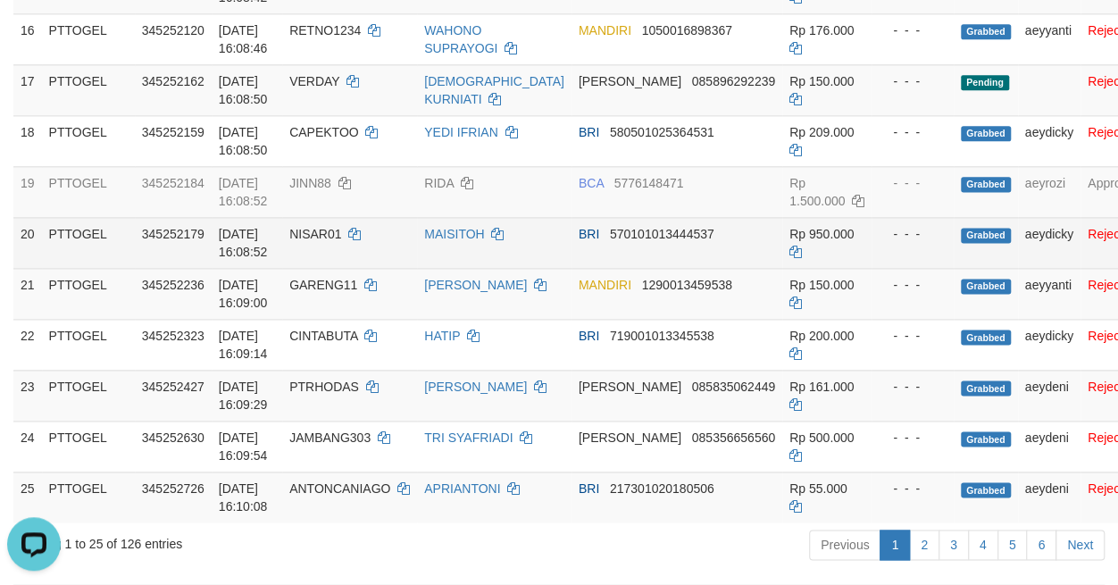
scroll to position [1125, 0]
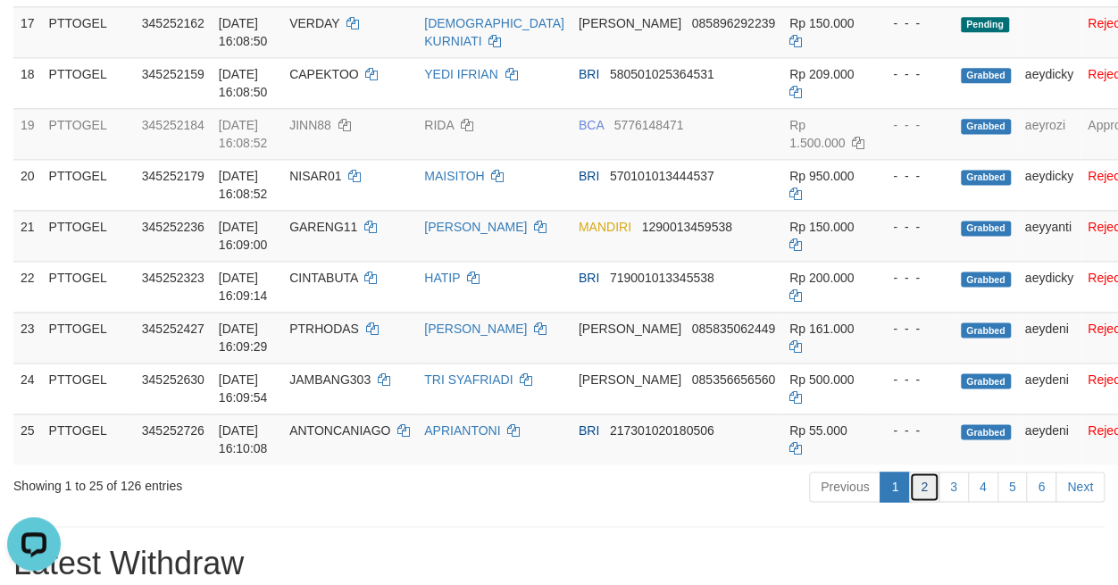
click at [931, 489] on link "2" at bounding box center [924, 487] width 30 height 30
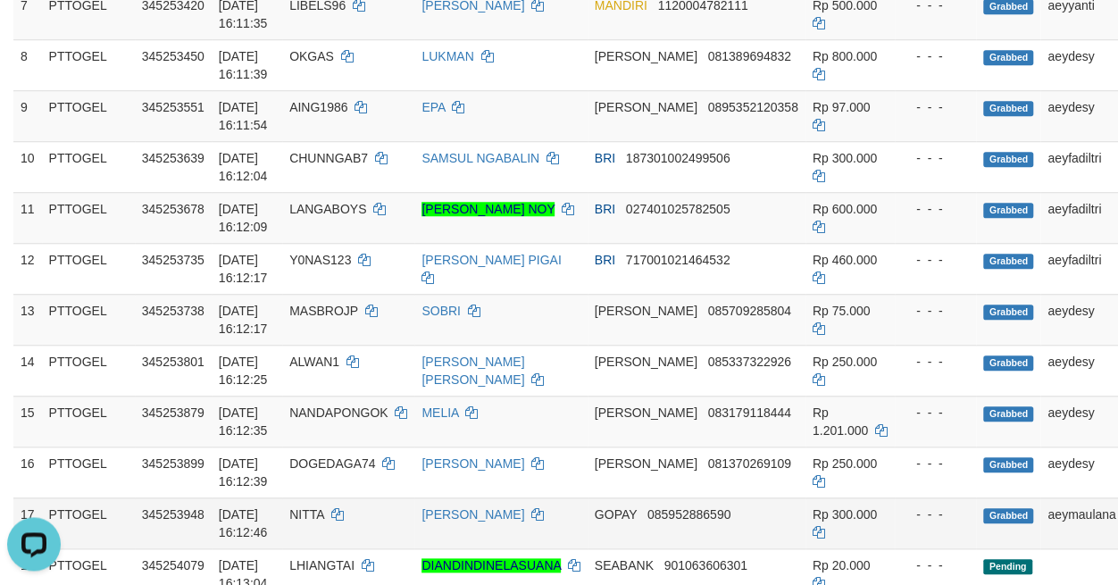
scroll to position [625, 0]
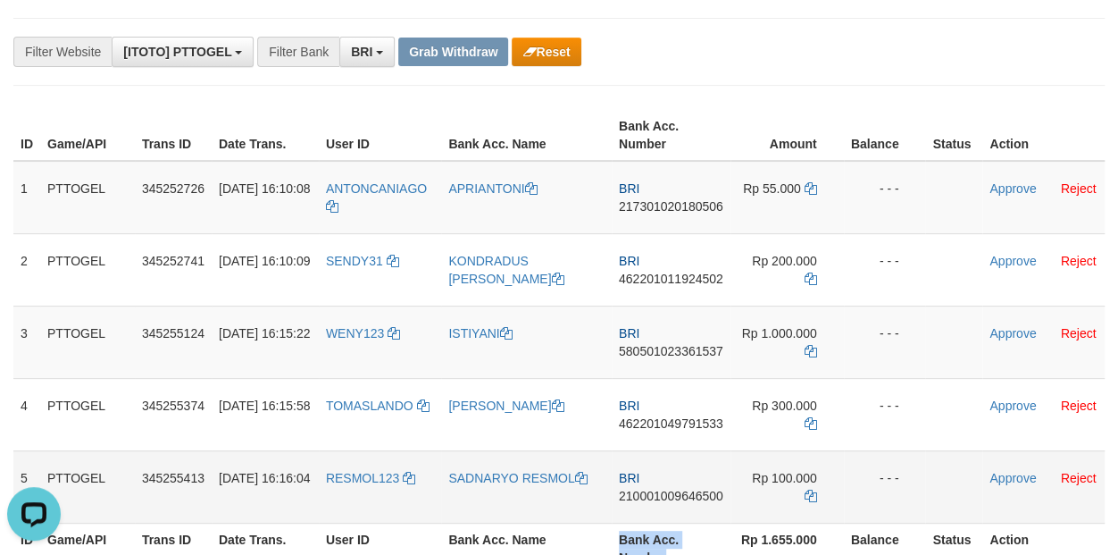
scroll to position [161, 0]
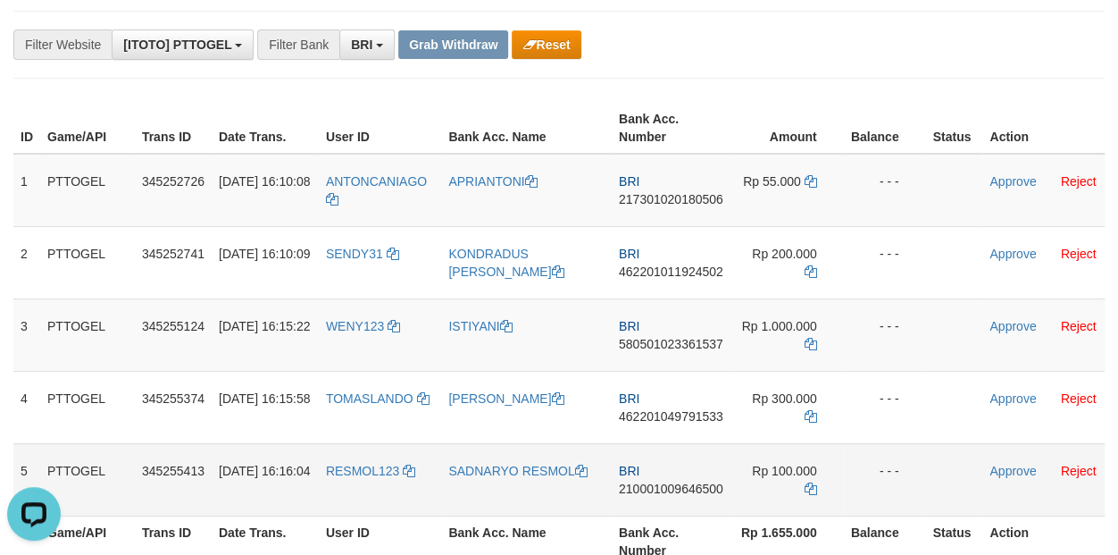
drag, startPoint x: 376, startPoint y: 240, endPoint x: 780, endPoint y: 489, distance: 473.9
click at [780, 489] on tbody "1 PTTOGEL 345252726 01/10/2025 16:10:08 ANTONCANIAGO APRIANTONI BRI 21730102018…" at bounding box center [558, 335] width 1091 height 363
click at [670, 199] on span "217301020180506" at bounding box center [671, 199] width 104 height 14
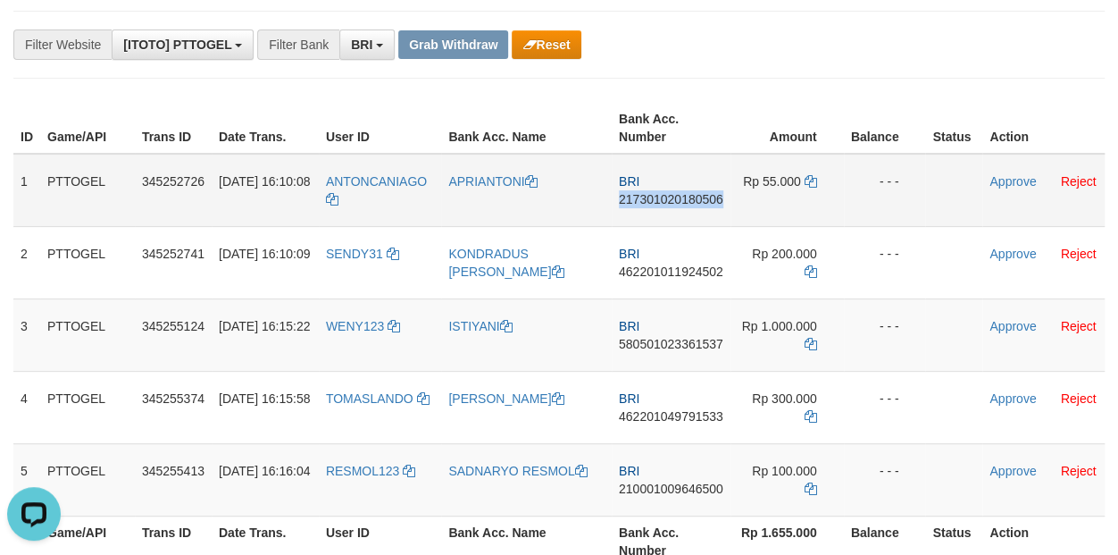
copy span "217301020180506"
click at [670, 199] on span "217301020180506" at bounding box center [671, 199] width 104 height 14
copy td "BRI 217301020180506"
click at [811, 176] on icon at bounding box center [811, 181] width 13 height 13
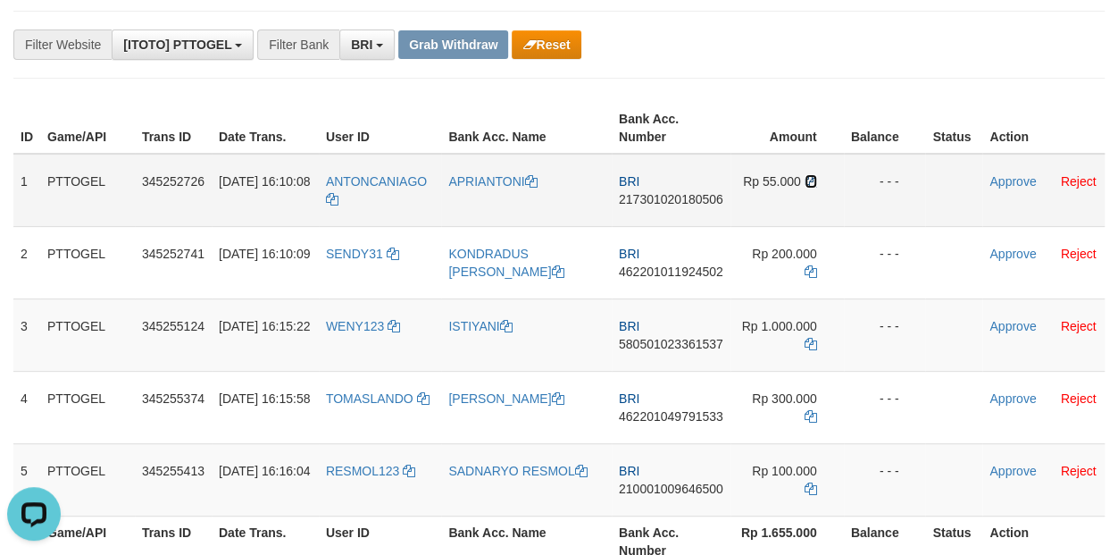
click at [811, 176] on icon at bounding box center [811, 181] width 13 height 13
click at [1022, 182] on link "Approve" at bounding box center [1013, 181] width 46 height 14
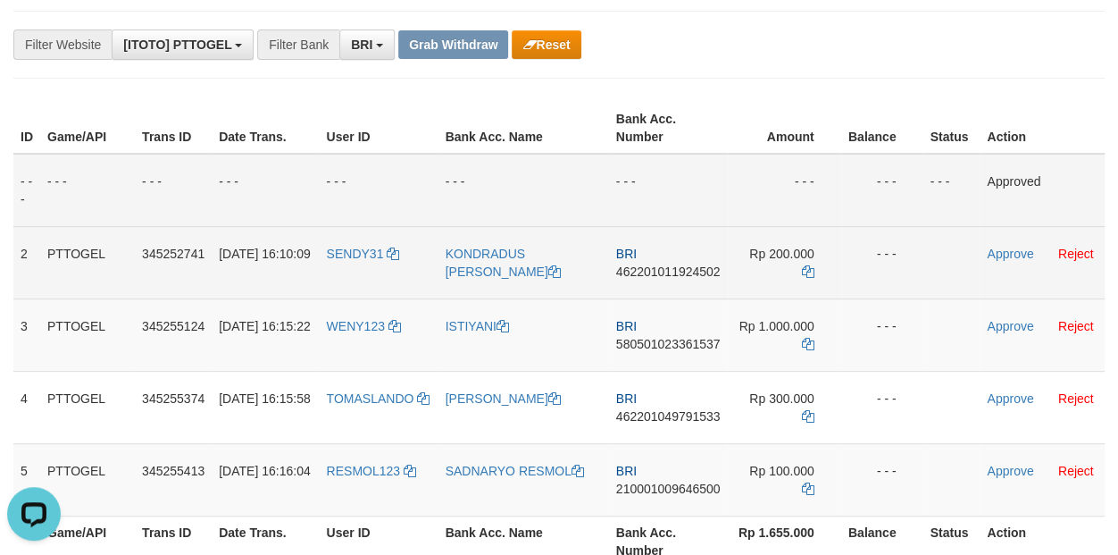
click at [650, 271] on span "462201011924502" at bounding box center [668, 271] width 104 height 14
copy span "462201011924502"
click at [650, 271] on span "462201011924502" at bounding box center [668, 271] width 104 height 14
copy td "BRI 462201011924502"
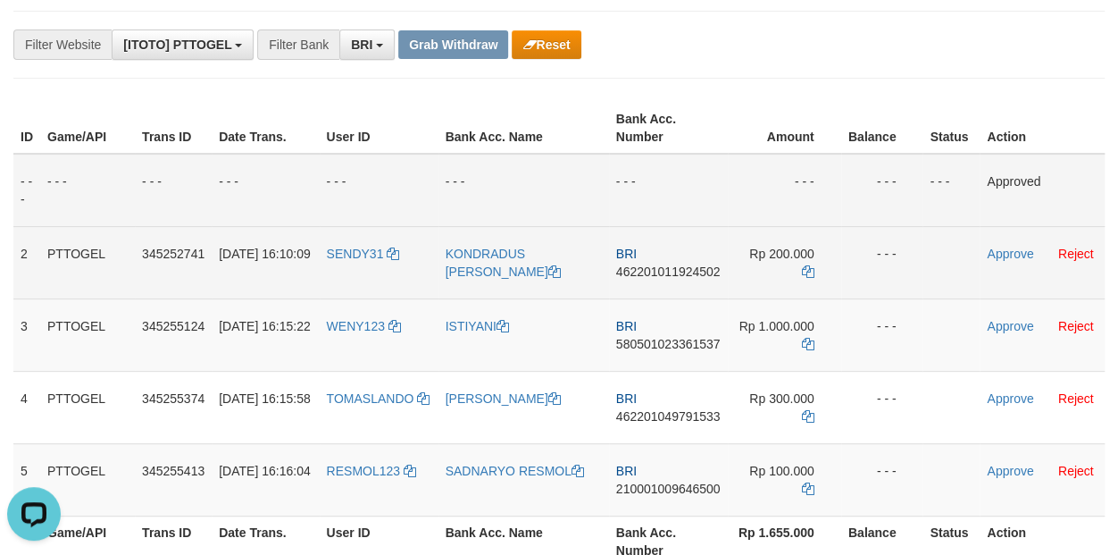
click at [650, 271] on span "462201011924502" at bounding box center [668, 271] width 104 height 14
click at [807, 263] on td "Rp 200.000" at bounding box center [784, 262] width 113 height 72
click at [806, 263] on td "Rp 200.000" at bounding box center [784, 262] width 113 height 72
click at [806, 265] on icon at bounding box center [808, 271] width 13 height 13
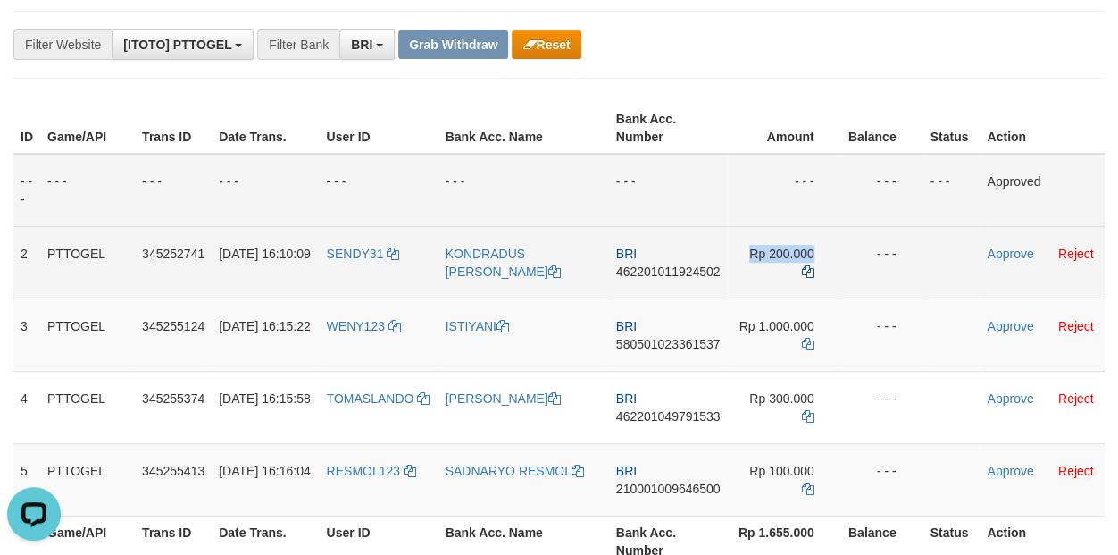
copy td "Rp 200.000"
click at [806, 265] on icon at bounding box center [808, 271] width 13 height 13
click at [1012, 255] on link "Approve" at bounding box center [1010, 253] width 46 height 14
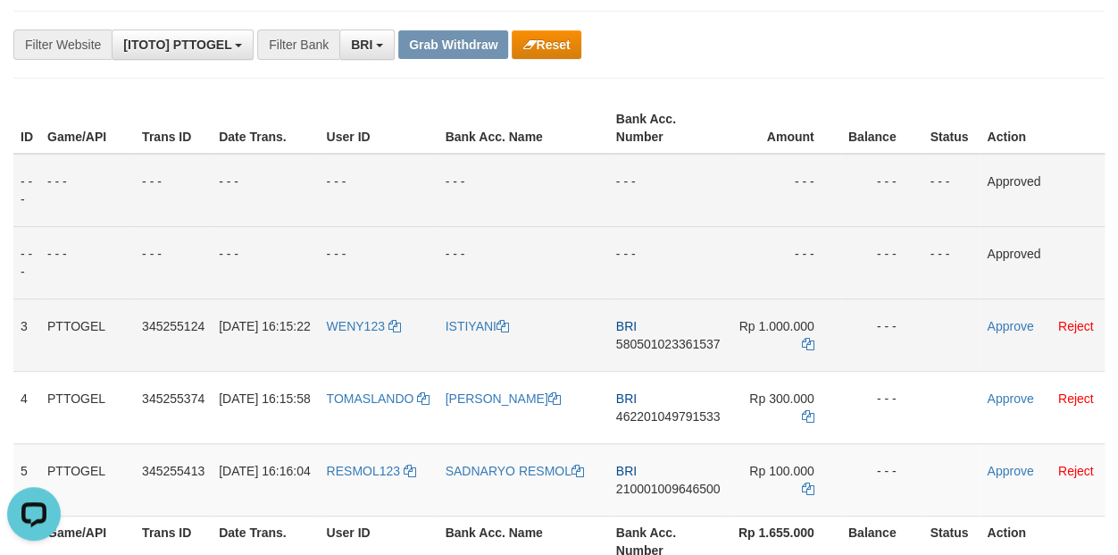
click at [681, 341] on span "580501023361537" at bounding box center [668, 344] width 104 height 14
copy span "580501023361537"
click at [681, 341] on span "580501023361537" at bounding box center [668, 344] width 104 height 14
copy td "BRI 580501023361537"
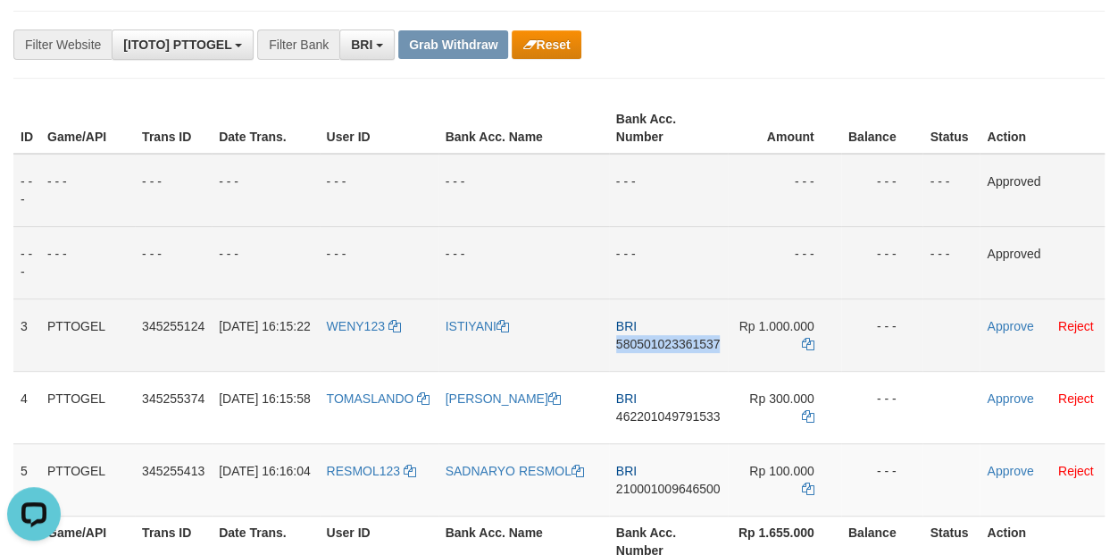
drag, startPoint x: 681, startPoint y: 341, endPoint x: 1125, endPoint y: 428, distance: 453.1
click at [683, 341] on span "580501023361537" at bounding box center [668, 344] width 104 height 14
copy span "580501023361537"
click at [811, 347] on icon at bounding box center [808, 344] width 13 height 13
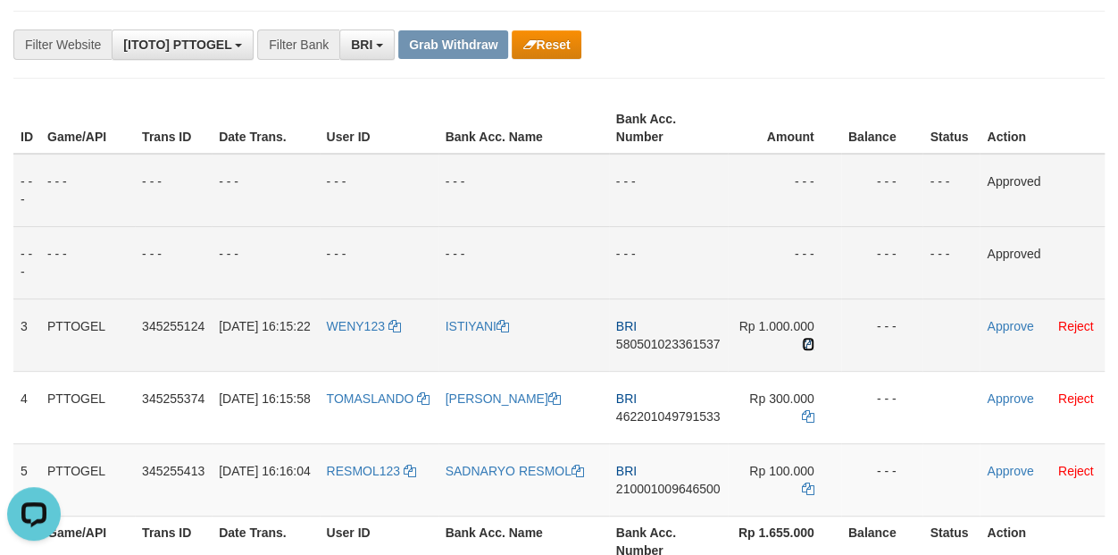
click at [811, 347] on icon at bounding box center [808, 344] width 13 height 13
click at [1005, 326] on link "Approve" at bounding box center [1010, 326] width 46 height 14
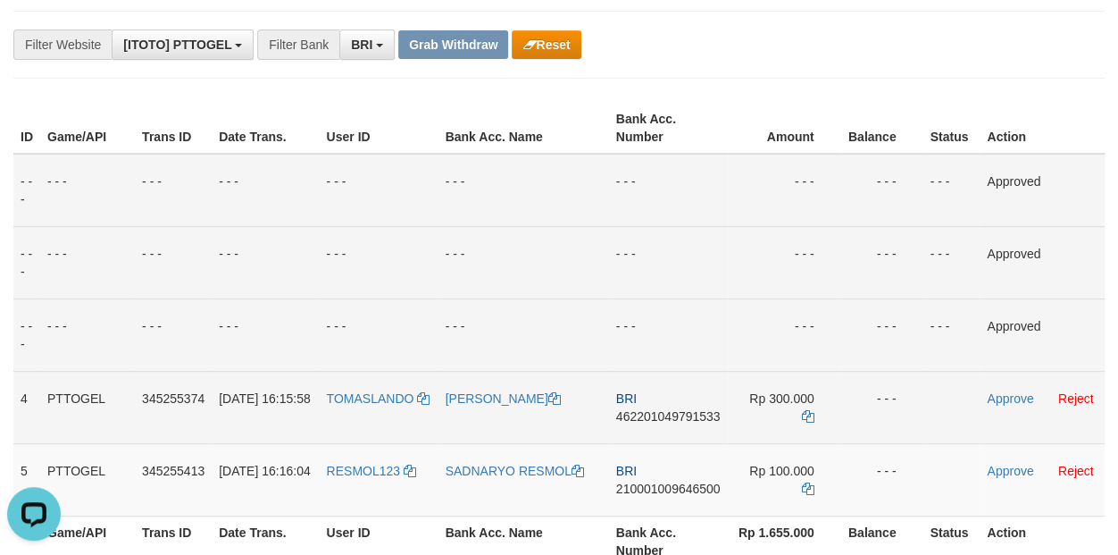
click at [666, 418] on span "462201049791533" at bounding box center [668, 416] width 104 height 14
click at [667, 417] on span "462201049791533" at bounding box center [668, 416] width 104 height 14
copy span "462201049791533"
click at [667, 417] on span "462201049791533" at bounding box center [668, 416] width 104 height 14
copy td "BRI 462201049791533"
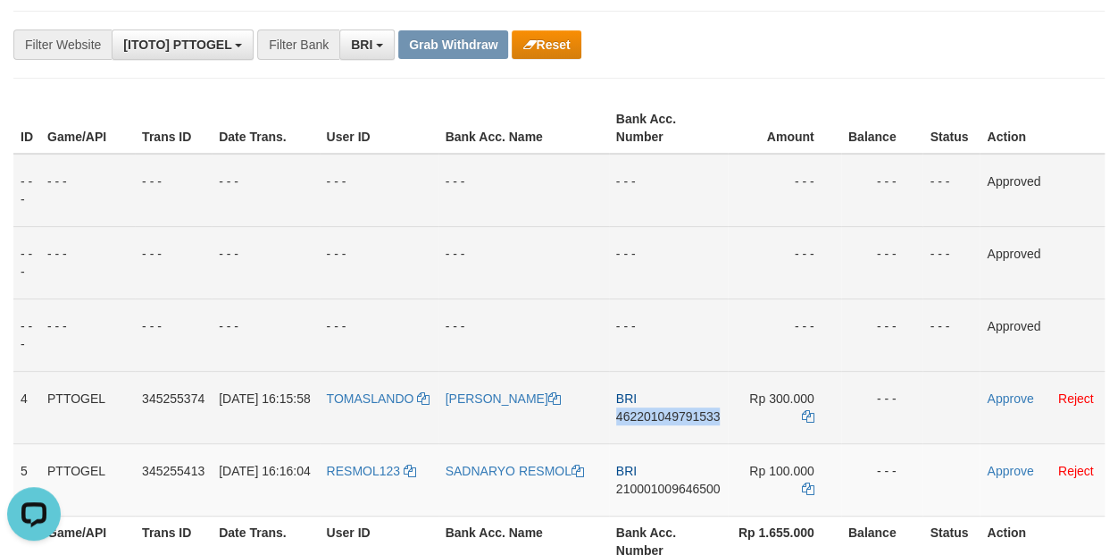
click at [667, 417] on span "462201049791533" at bounding box center [668, 416] width 104 height 14
click at [661, 406] on td "BRI 462201049791533" at bounding box center [668, 407] width 119 height 72
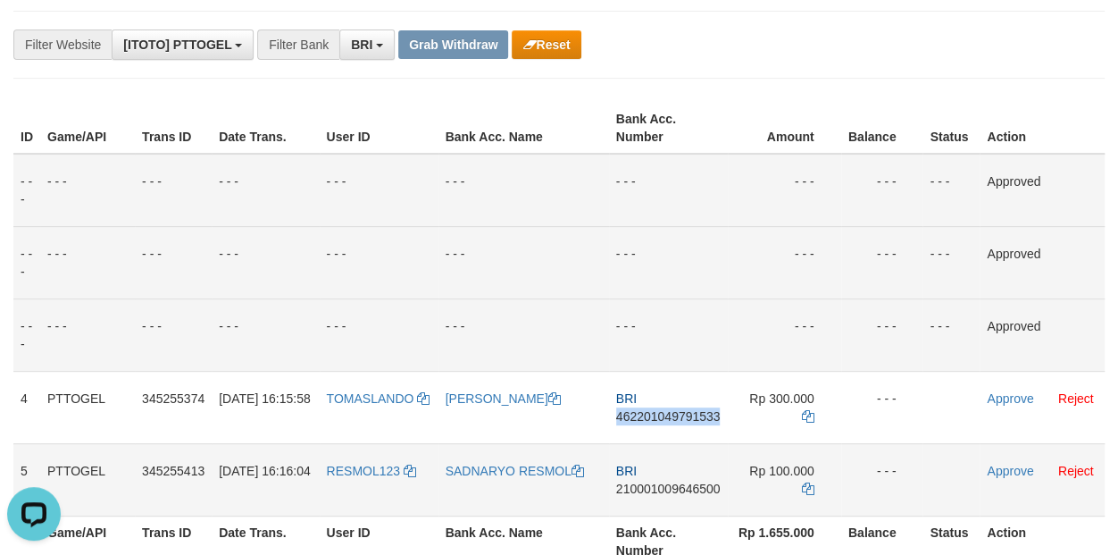
drag, startPoint x: 661, startPoint y: 406, endPoint x: 1083, endPoint y: 487, distance: 430.0
click at [674, 417] on td "BRI 462201049791533" at bounding box center [668, 407] width 119 height 72
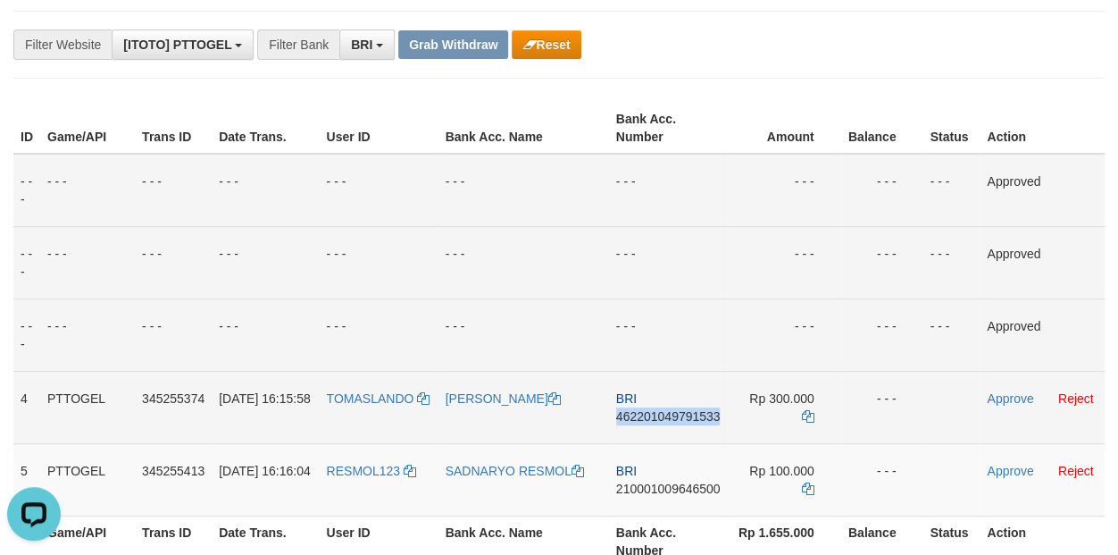
click at [699, 418] on span "462201049791533" at bounding box center [668, 416] width 104 height 14
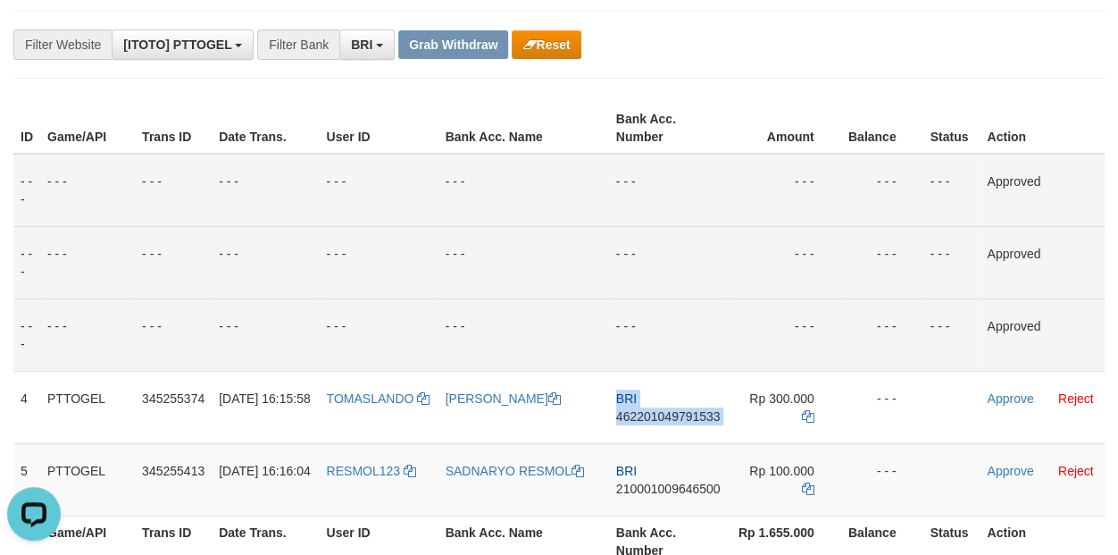
drag, startPoint x: 699, startPoint y: 418, endPoint x: 1092, endPoint y: 288, distance: 413.7
click at [699, 417] on span "462201049791533" at bounding box center [668, 416] width 104 height 14
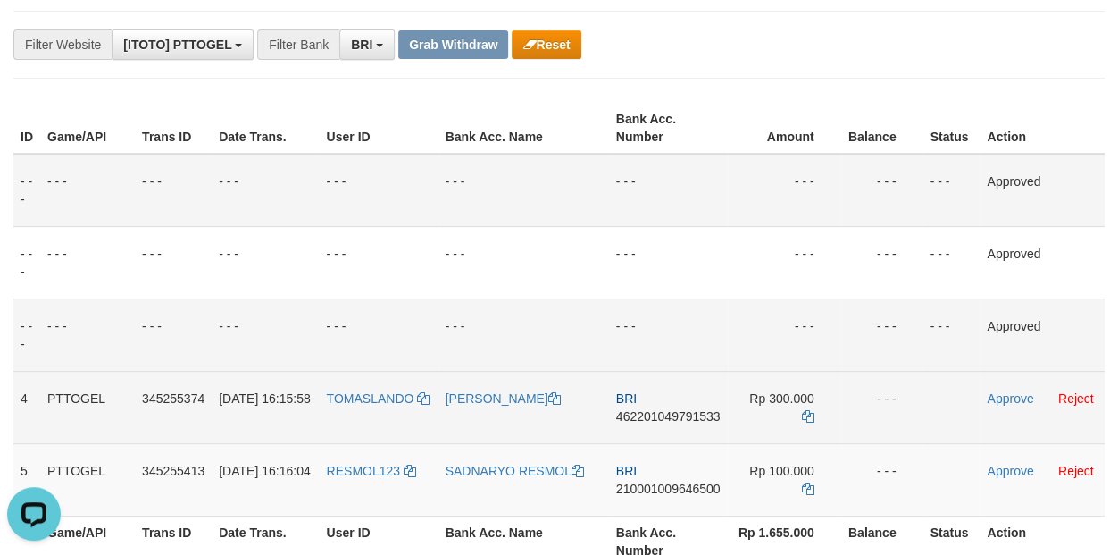
click at [797, 413] on td "Rp 300.000" at bounding box center [784, 407] width 113 height 72
click at [800, 413] on td "Rp 300.000" at bounding box center [784, 407] width 113 height 72
click at [805, 413] on icon at bounding box center [808, 416] width 13 height 13
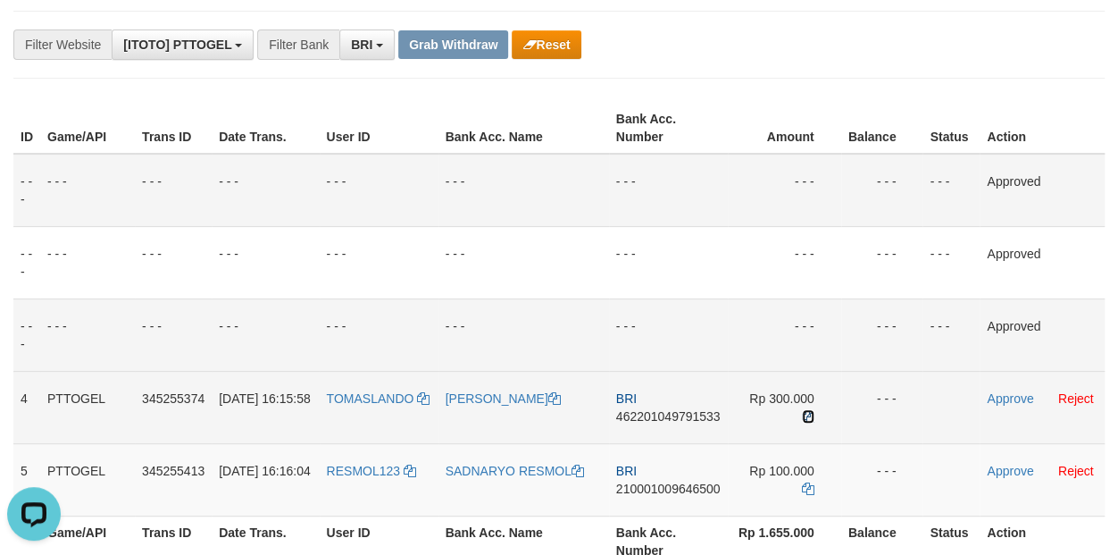
click at [805, 413] on icon at bounding box center [808, 416] width 13 height 13
click at [1015, 394] on link "Approve" at bounding box center [1010, 398] width 46 height 14
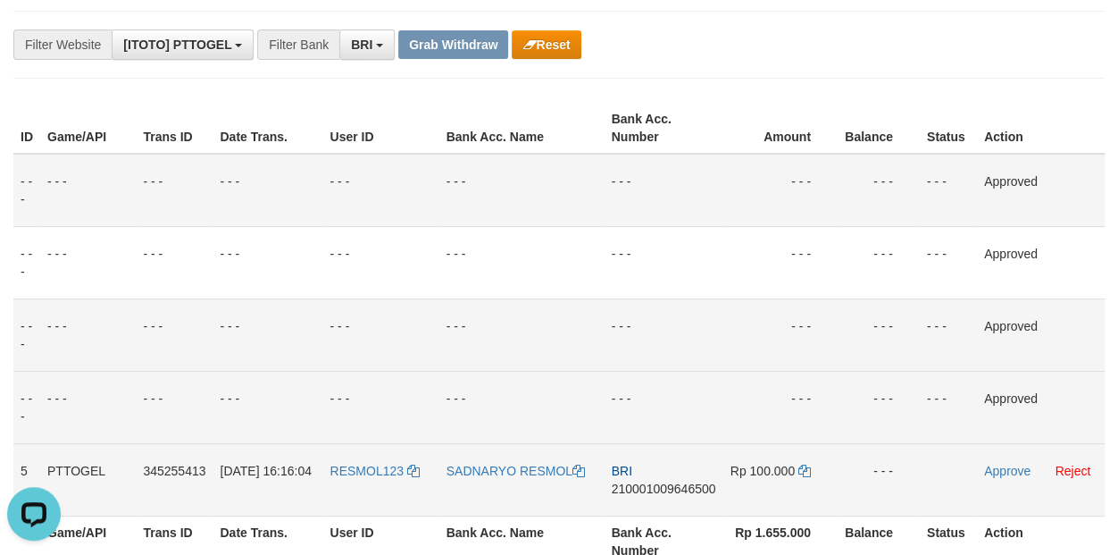
click at [692, 485] on span "210001009646500" at bounding box center [664, 488] width 104 height 14
click at [691, 491] on span "210001009646500" at bounding box center [664, 488] width 104 height 14
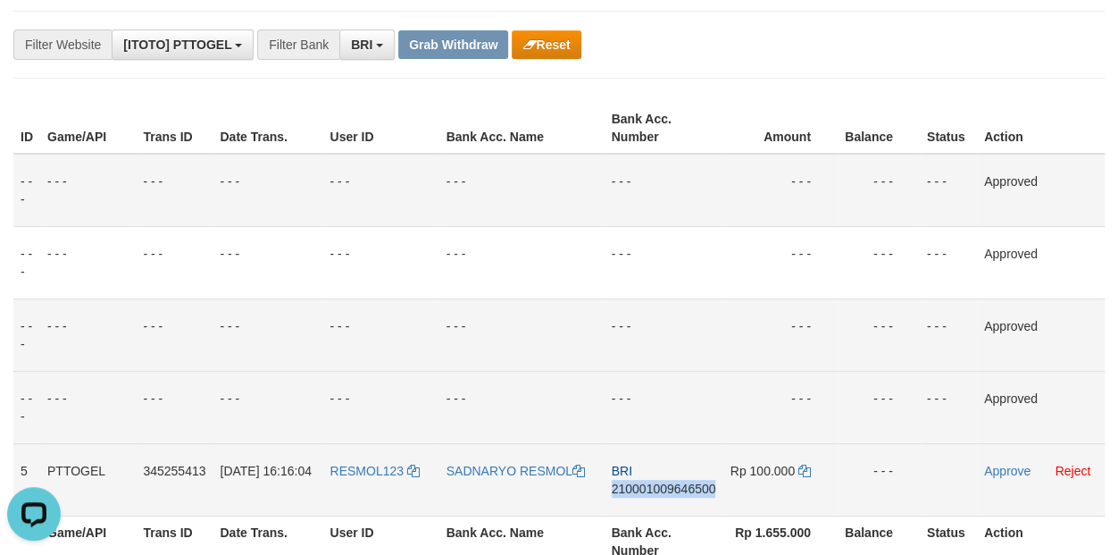
click at [691, 491] on span "210001009646500" at bounding box center [664, 488] width 104 height 14
click at [806, 477] on icon at bounding box center [804, 470] width 13 height 13
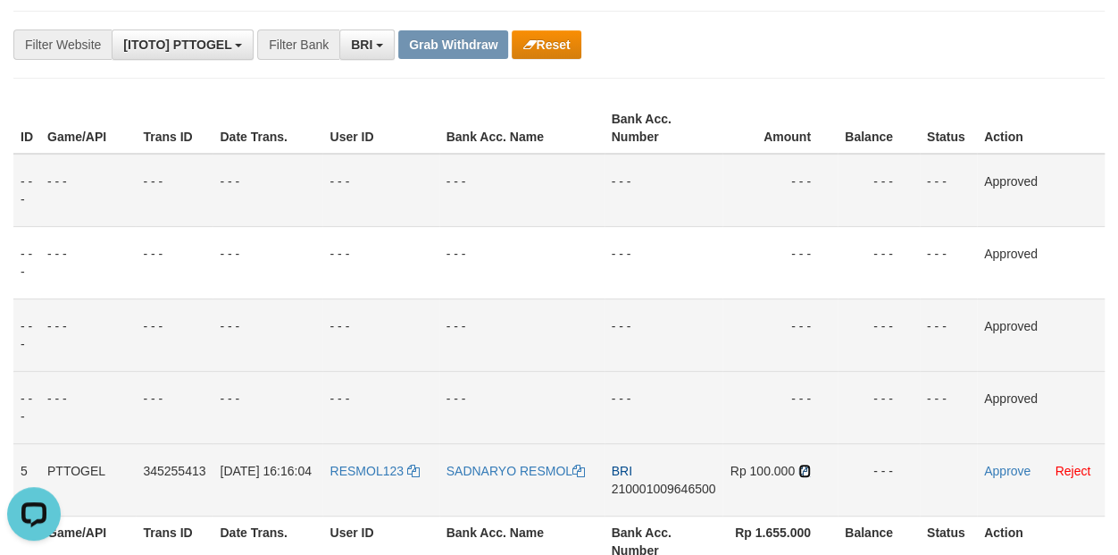
click at [806, 477] on icon at bounding box center [804, 470] width 13 height 13
click at [1017, 467] on link "Approve" at bounding box center [1007, 470] width 46 height 14
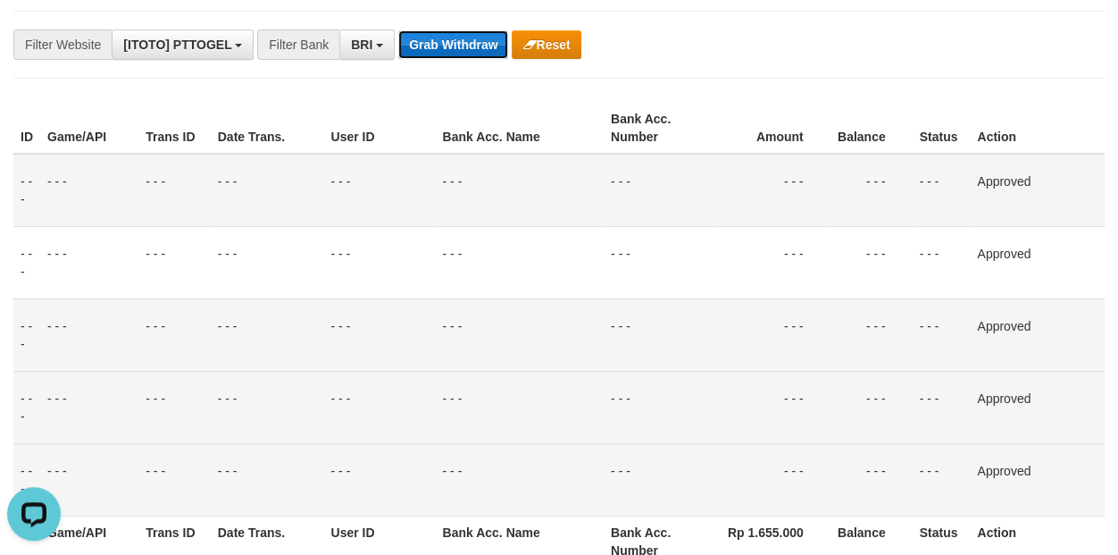
click at [465, 44] on button "Grab Withdraw" at bounding box center [453, 44] width 110 height 29
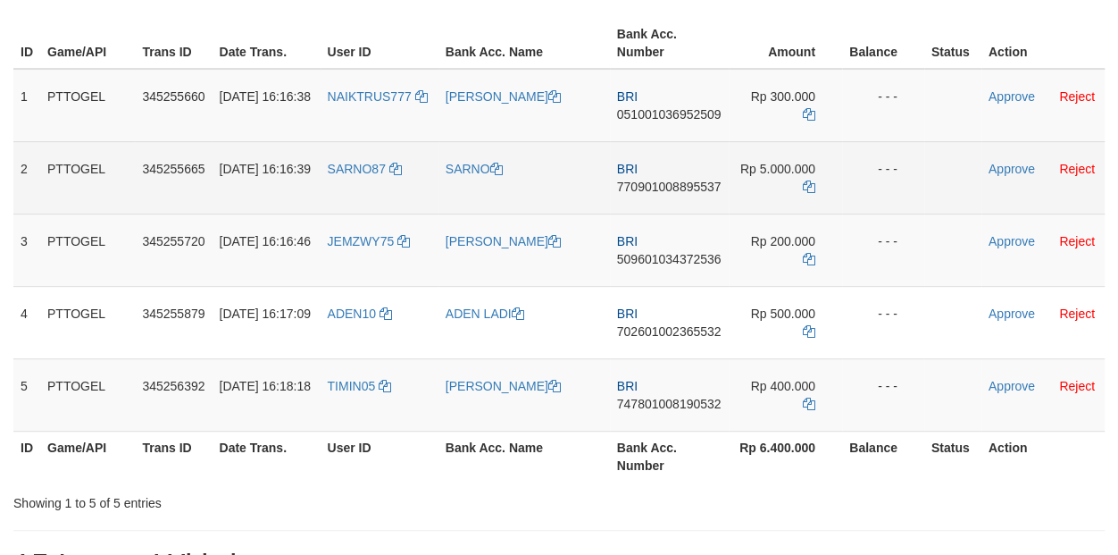
scroll to position [250, 0]
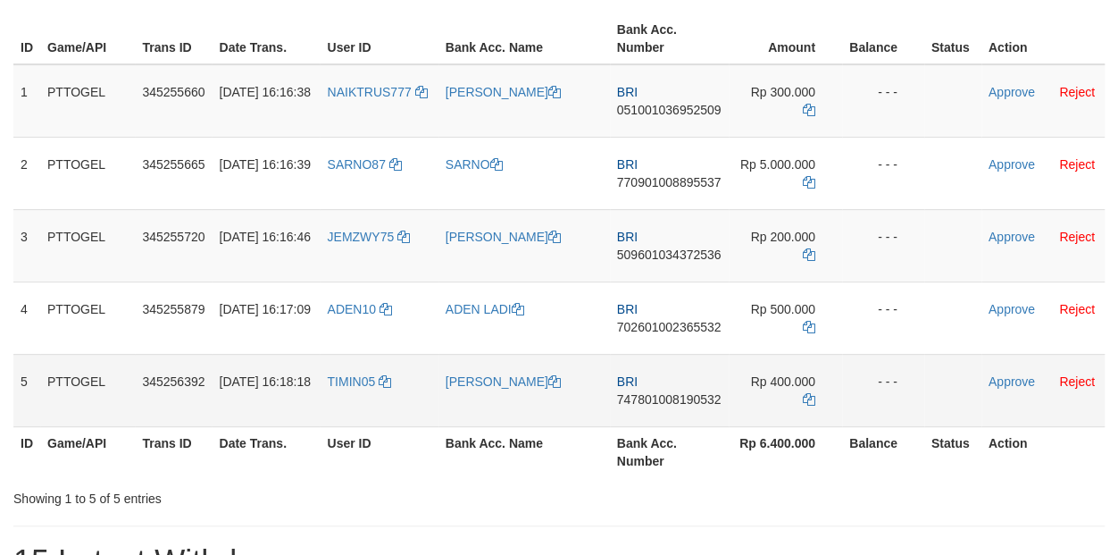
drag, startPoint x: 378, startPoint y: 113, endPoint x: 790, endPoint y: 402, distance: 503.9
click at [790, 402] on tbody "1 PTTOGEL 345255660 [DATE] 16:16:38 NAIKTRUS777 [PERSON_NAME] BRI 0510010369525…" at bounding box center [558, 245] width 1091 height 363
click at [1085, 445] on th "Action" at bounding box center [1042, 451] width 123 height 51
click at [662, 121] on td "BRI 051001036952509" at bounding box center [669, 100] width 119 height 73
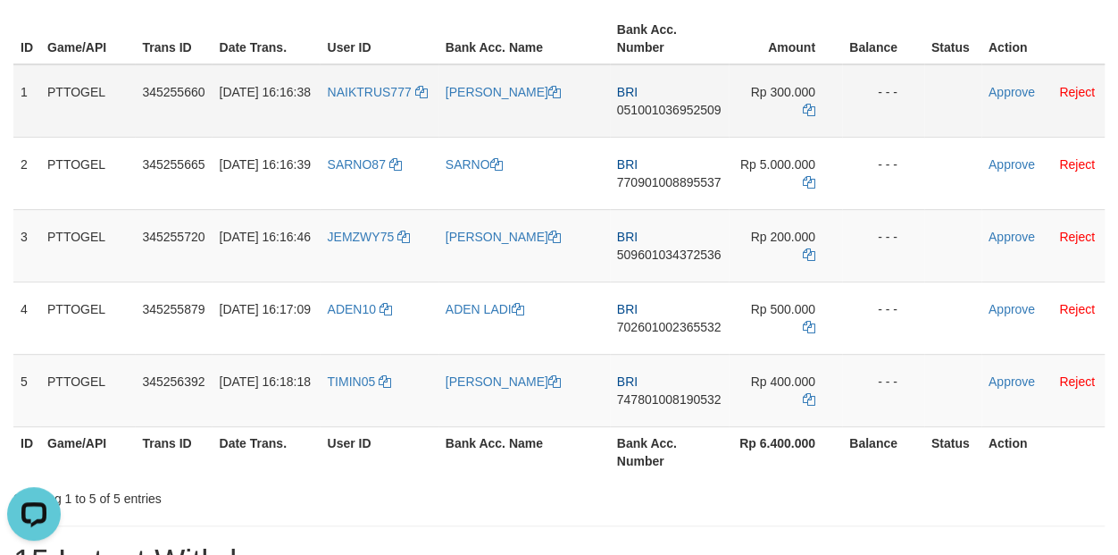
click at [661, 114] on span "051001036952509" at bounding box center [669, 110] width 104 height 14
copy span "051001036952509"
click at [661, 114] on span "051001036952509" at bounding box center [669, 110] width 104 height 14
copy td "BRI 051001036952509"
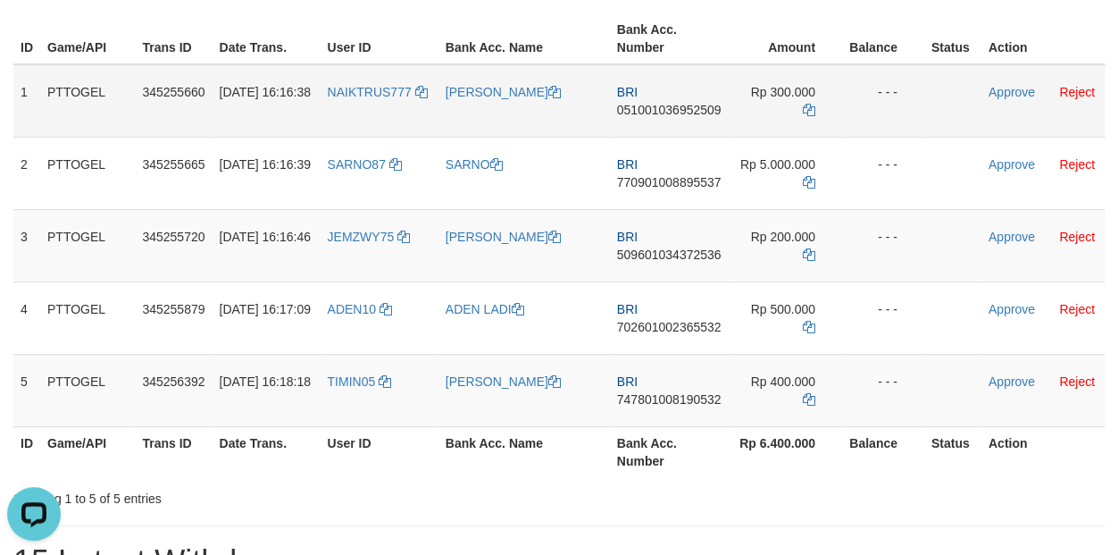
click at [703, 106] on span "051001036952509" at bounding box center [669, 110] width 104 height 14
copy span "051001036952509"
click at [703, 106] on span "051001036952509" at bounding box center [669, 110] width 104 height 14
copy td "BRI 051001036952509"
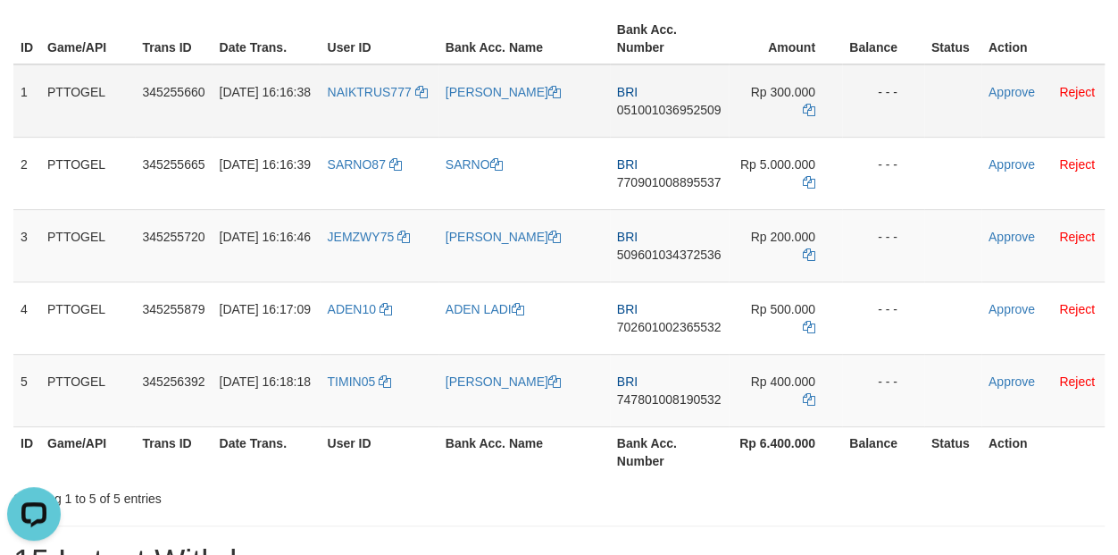
click at [817, 105] on td "Rp 300.000" at bounding box center [785, 100] width 113 height 73
click at [811, 113] on icon at bounding box center [809, 110] width 13 height 13
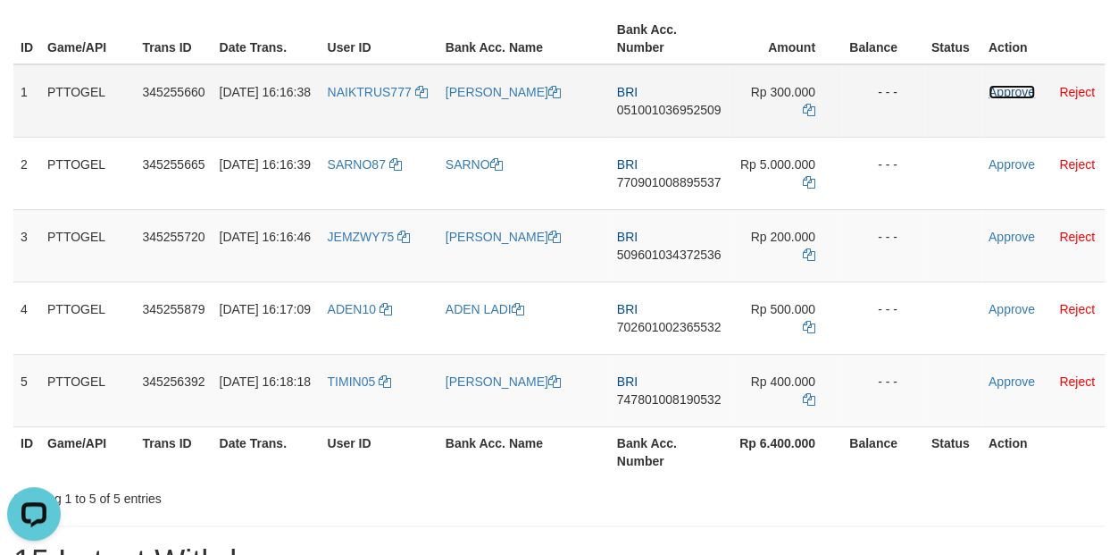
click at [1009, 93] on link "Approve" at bounding box center [1012, 92] width 46 height 14
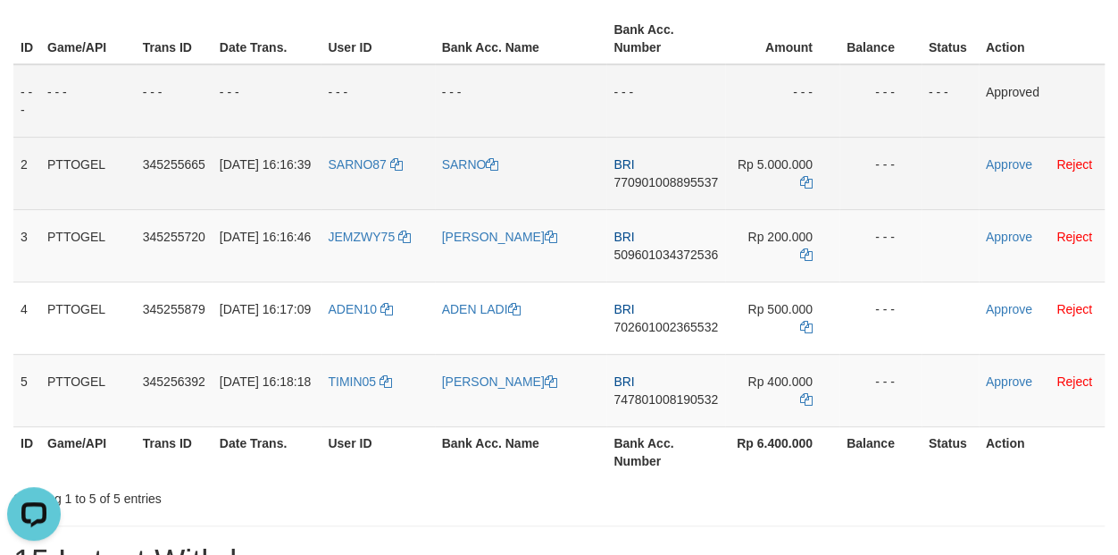
click at [658, 176] on span "770901008895537" at bounding box center [666, 182] width 104 height 14
copy span "770901008895537"
click at [658, 176] on span "770901008895537" at bounding box center [666, 182] width 104 height 14
copy td "BRI 770901008895537"
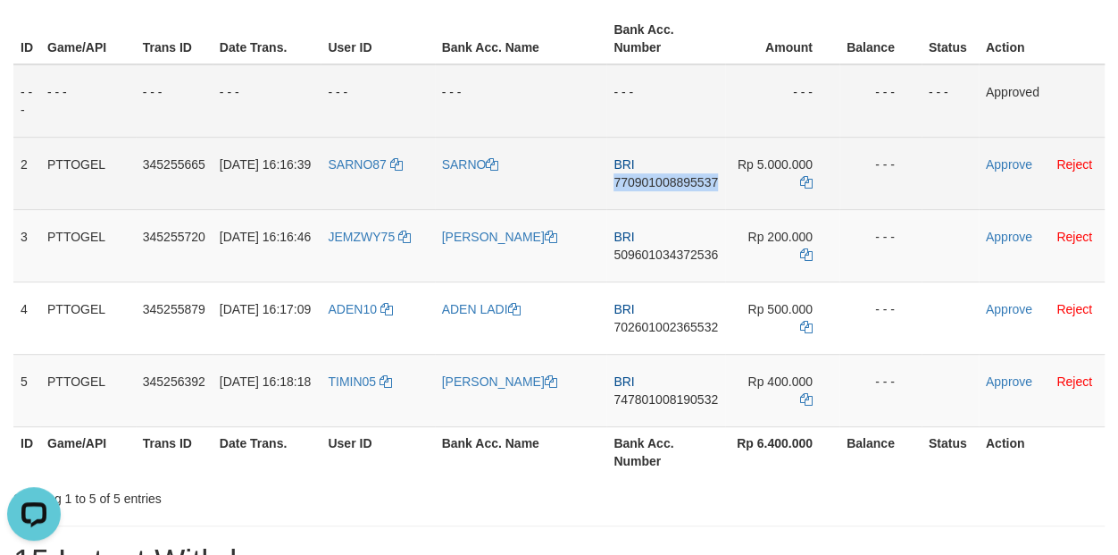
click at [658, 176] on span "770901008895537" at bounding box center [666, 182] width 104 height 14
copy span "770901008895537"
click at [809, 180] on icon at bounding box center [806, 182] width 13 height 13
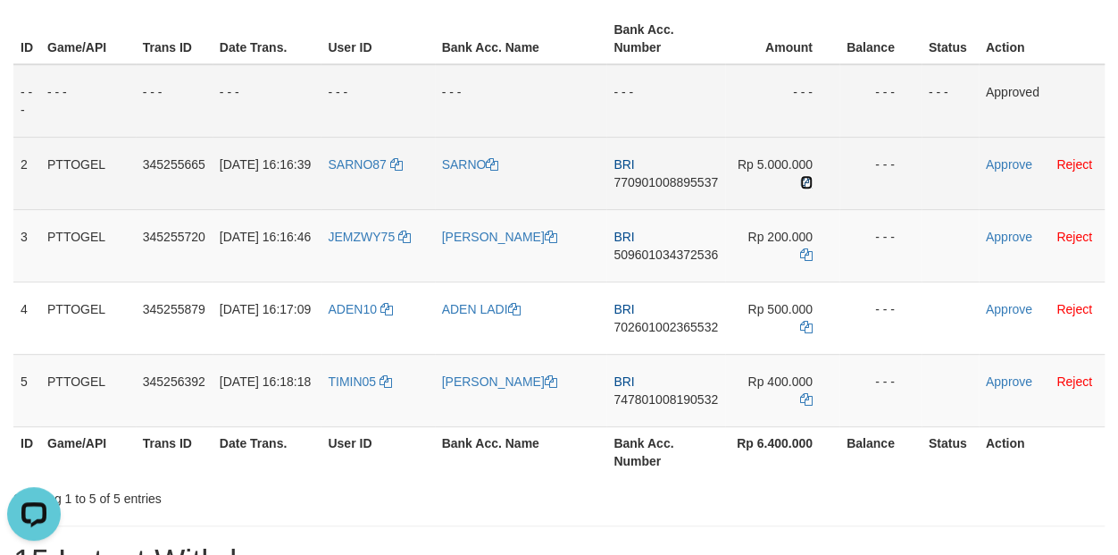
click at [809, 180] on icon at bounding box center [806, 182] width 13 height 13
click at [999, 163] on link "Approve" at bounding box center [1009, 164] width 46 height 14
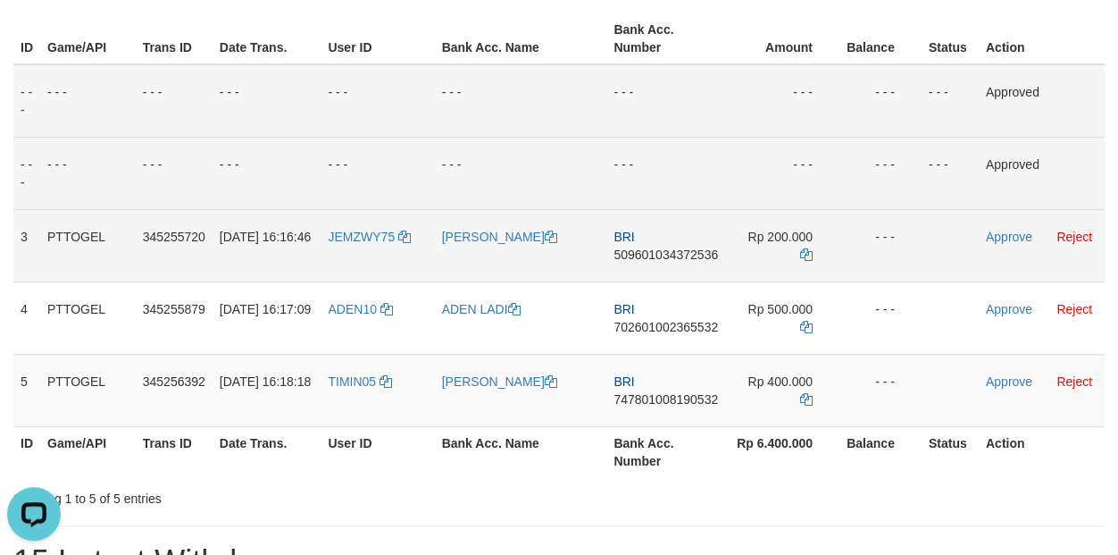
click at [650, 252] on span "509601034372536" at bounding box center [666, 254] width 104 height 14
copy span "509601034372536"
click at [648, 251] on span "509601034372536" at bounding box center [666, 254] width 104 height 14
copy td "BRI 509601034372536"
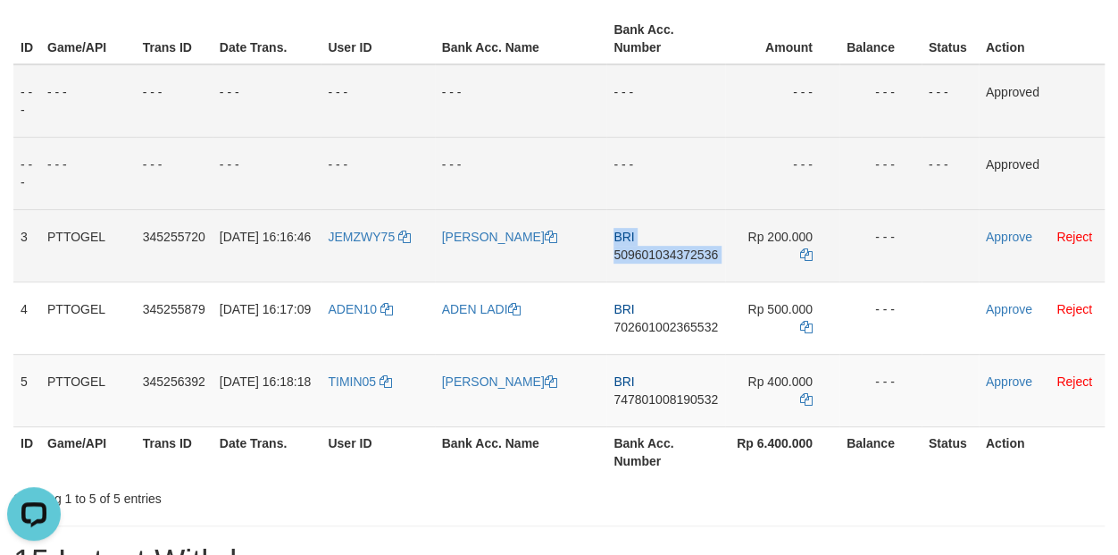
click at [646, 251] on span "509601034372536" at bounding box center [666, 254] width 104 height 14
copy td "BRI 509601034372536"
click at [807, 248] on icon at bounding box center [806, 254] width 13 height 13
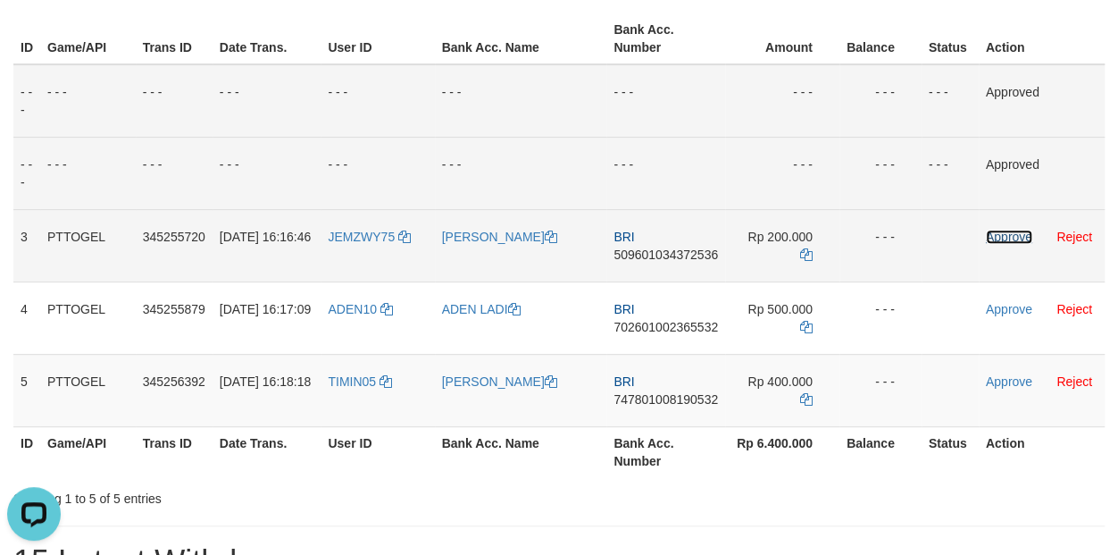
click at [1007, 237] on link "Approve" at bounding box center [1009, 237] width 46 height 14
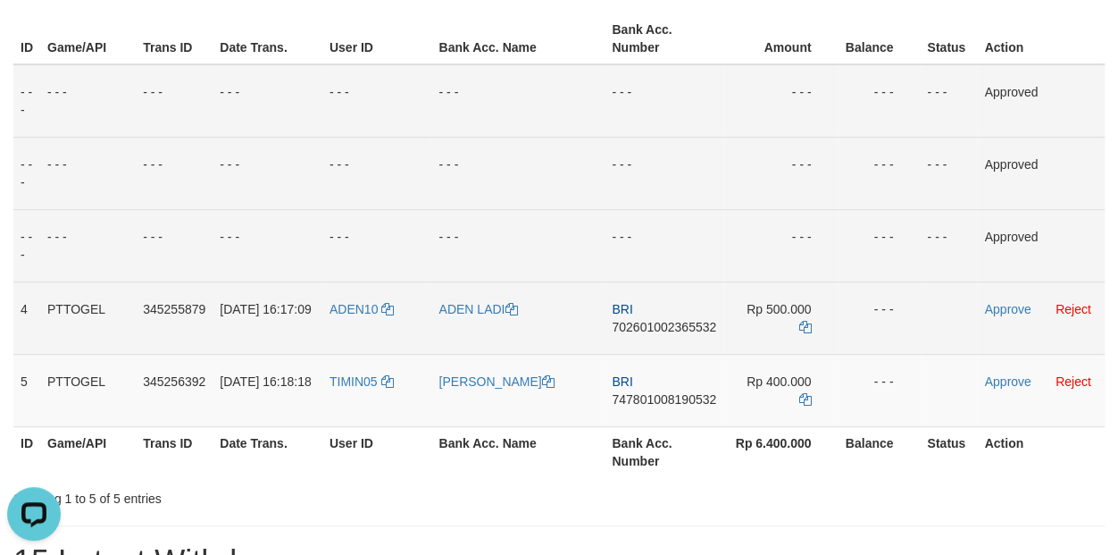
click at [652, 329] on span "702601002365532" at bounding box center [664, 327] width 104 height 14
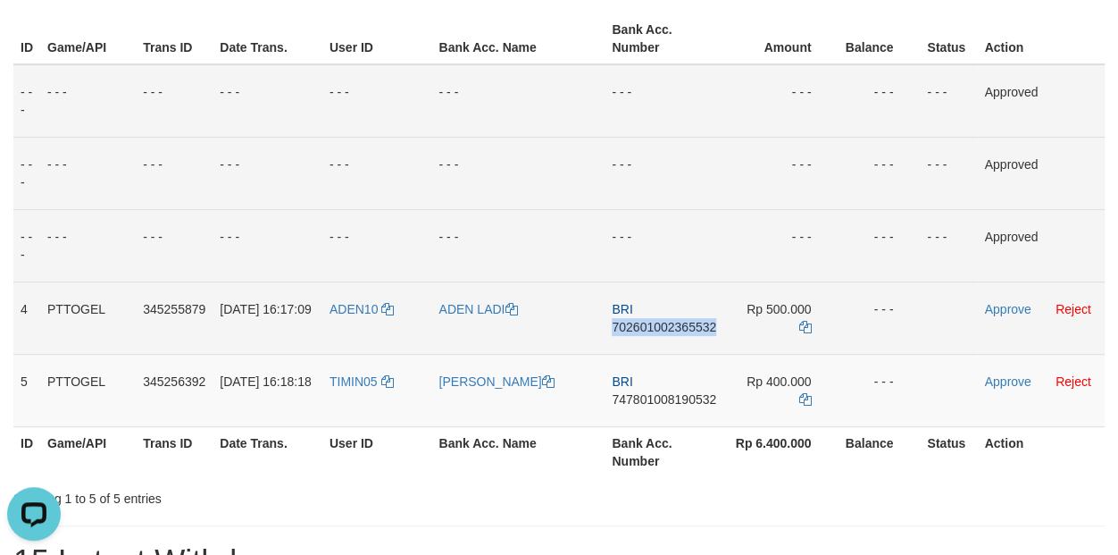
click at [651, 329] on span "702601002365532" at bounding box center [664, 327] width 104 height 14
click at [651, 328] on span "702601002365532" at bounding box center [664, 327] width 104 height 14
click at [676, 322] on span "702601002365532" at bounding box center [664, 327] width 104 height 14
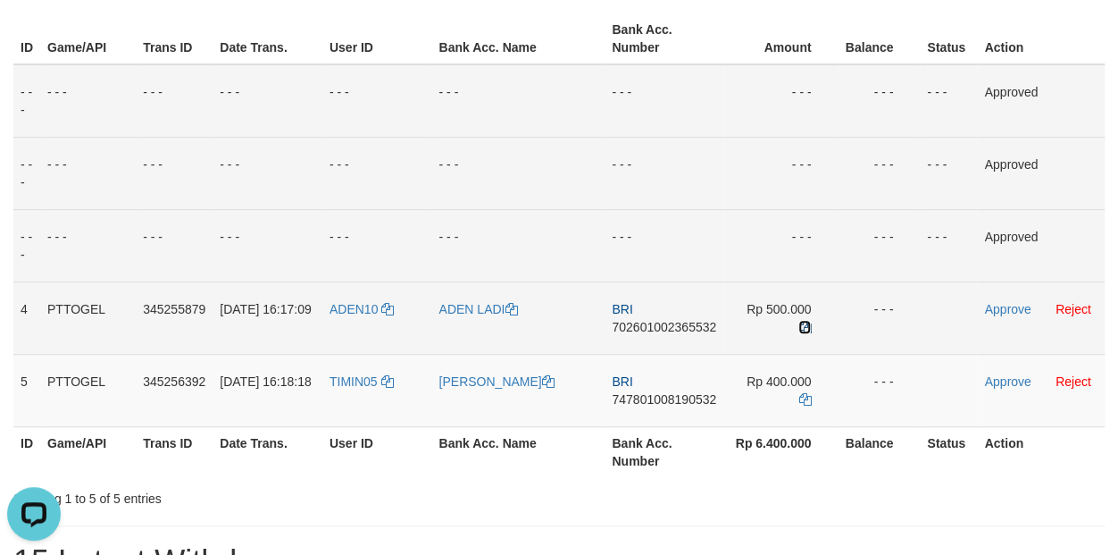
click at [804, 321] on icon at bounding box center [804, 327] width 13 height 13
click at [806, 321] on icon at bounding box center [804, 327] width 13 height 13
click at [1000, 308] on link "Approve" at bounding box center [1007, 309] width 46 height 14
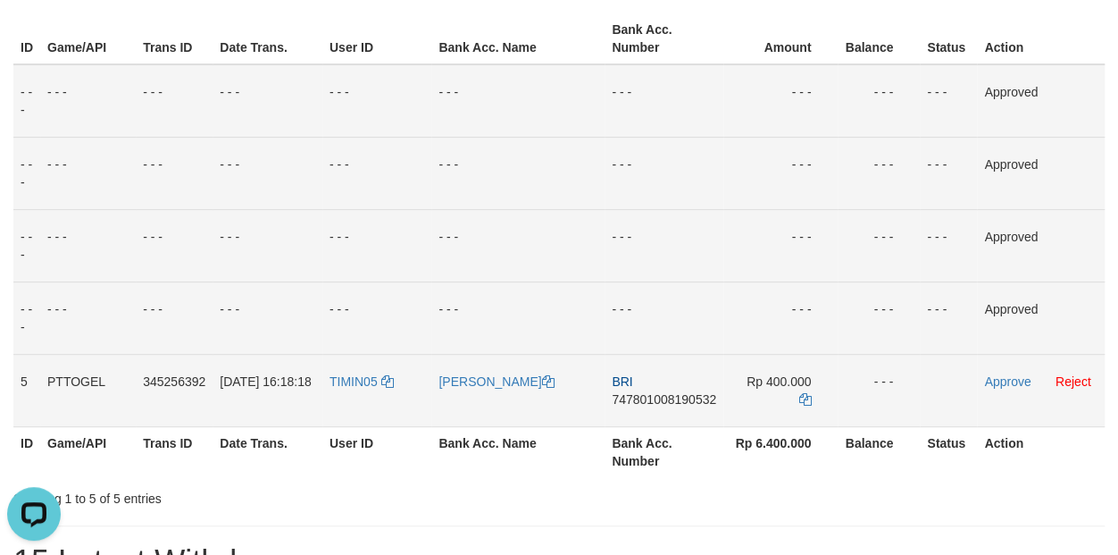
click at [672, 389] on td "BRI 747801008190532" at bounding box center [664, 390] width 119 height 72
click at [675, 395] on span "747801008190532" at bounding box center [664, 399] width 104 height 14
click at [798, 393] on icon at bounding box center [804, 399] width 13 height 13
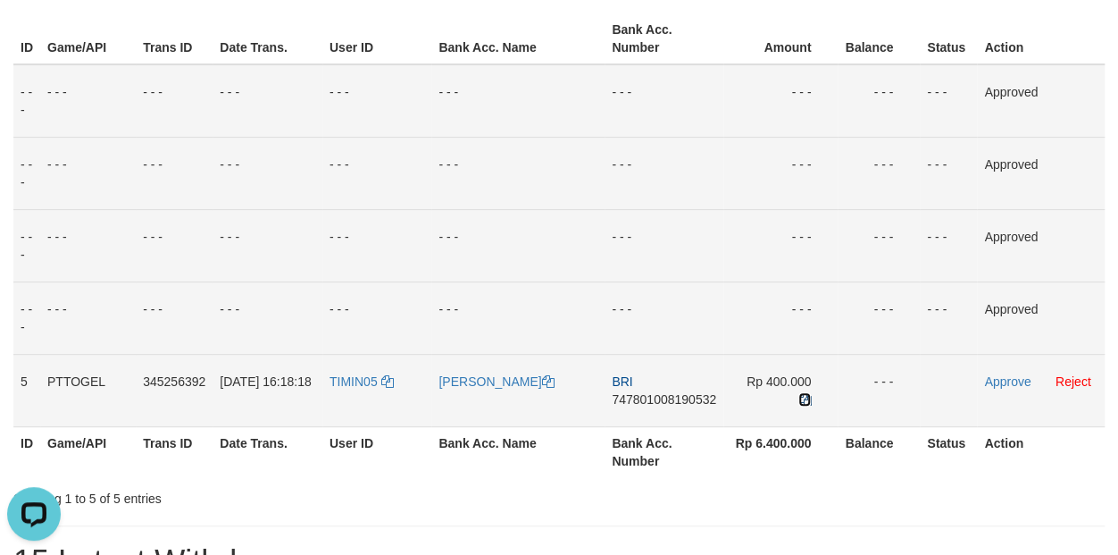
click at [798, 393] on icon at bounding box center [804, 399] width 13 height 13
click at [1005, 380] on link "Approve" at bounding box center [1007, 381] width 46 height 14
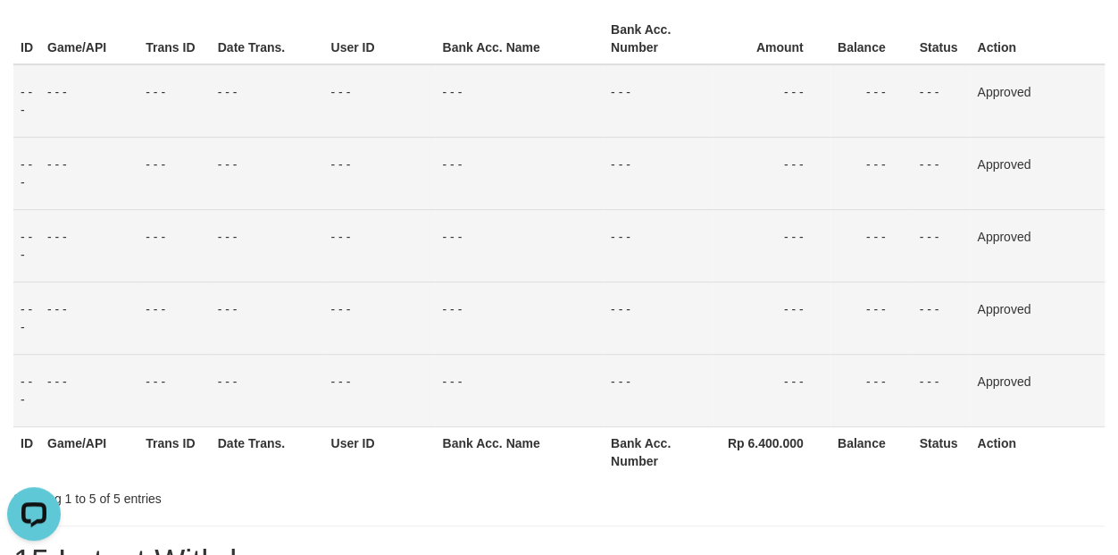
click at [1100, 261] on td "Approved" at bounding box center [1037, 245] width 135 height 72
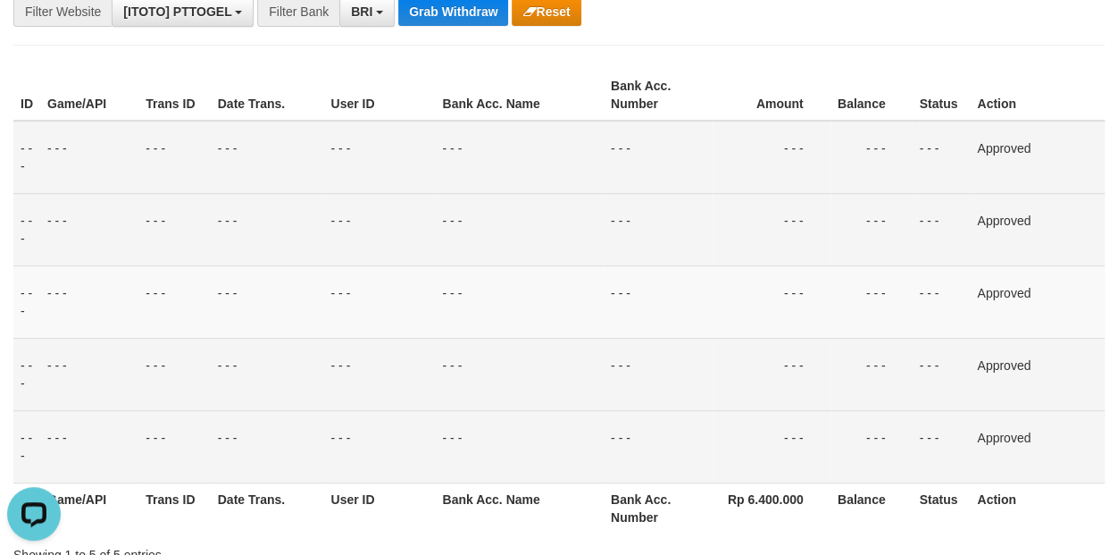
scroll to position [125, 0]
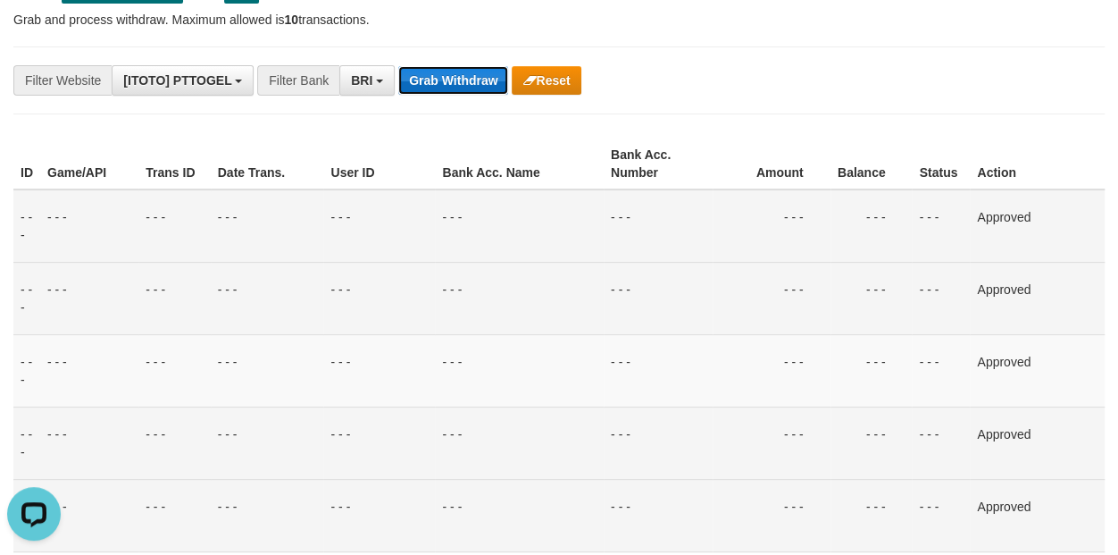
click at [463, 83] on button "Grab Withdraw" at bounding box center [453, 80] width 110 height 29
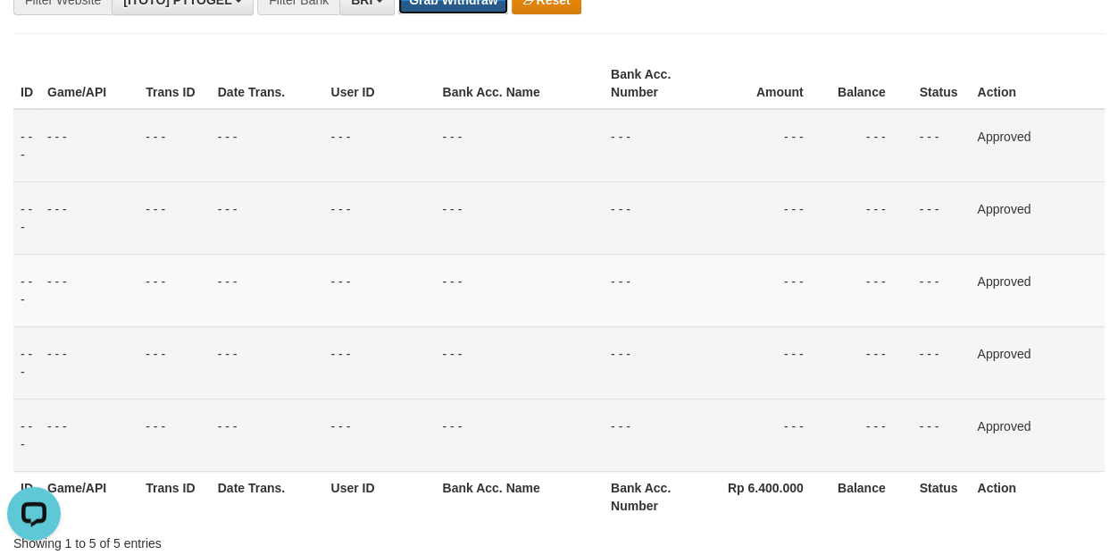
scroll to position [250, 0]
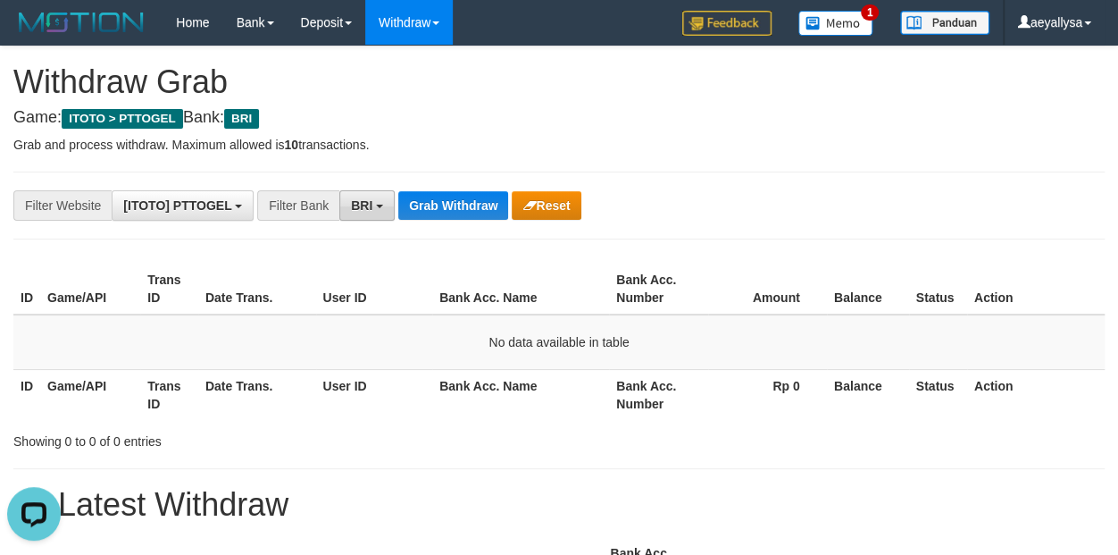
click at [377, 217] on button "BRI" at bounding box center [366, 205] width 55 height 30
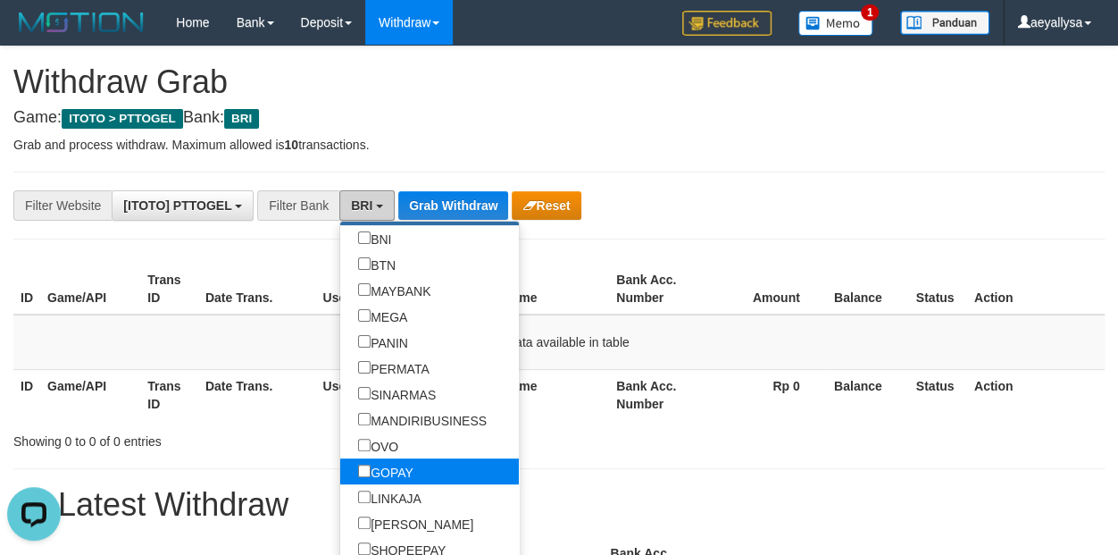
scroll to position [226, 0]
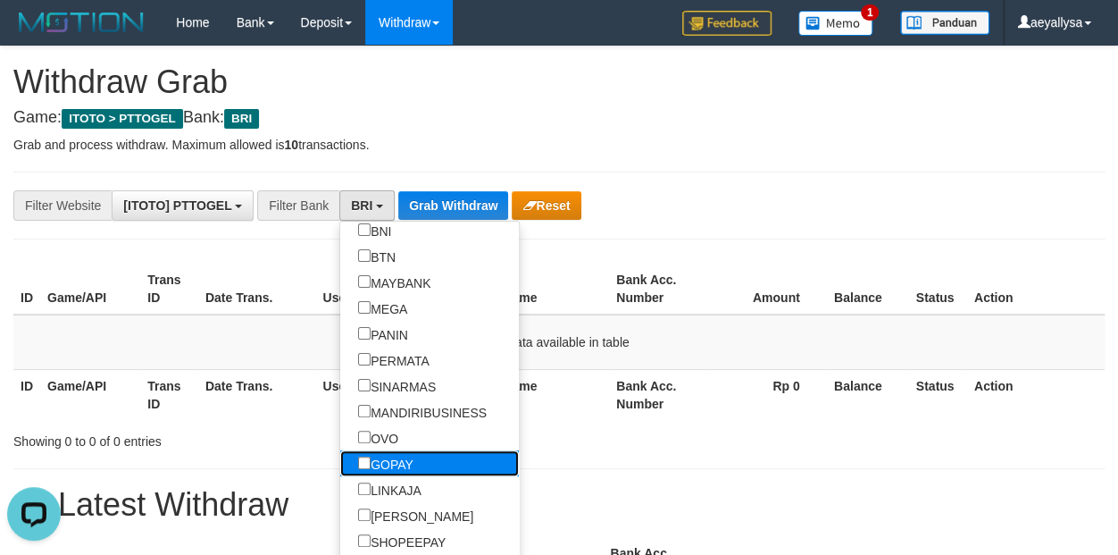
click at [340, 464] on label "GOPAY" at bounding box center [385, 463] width 91 height 26
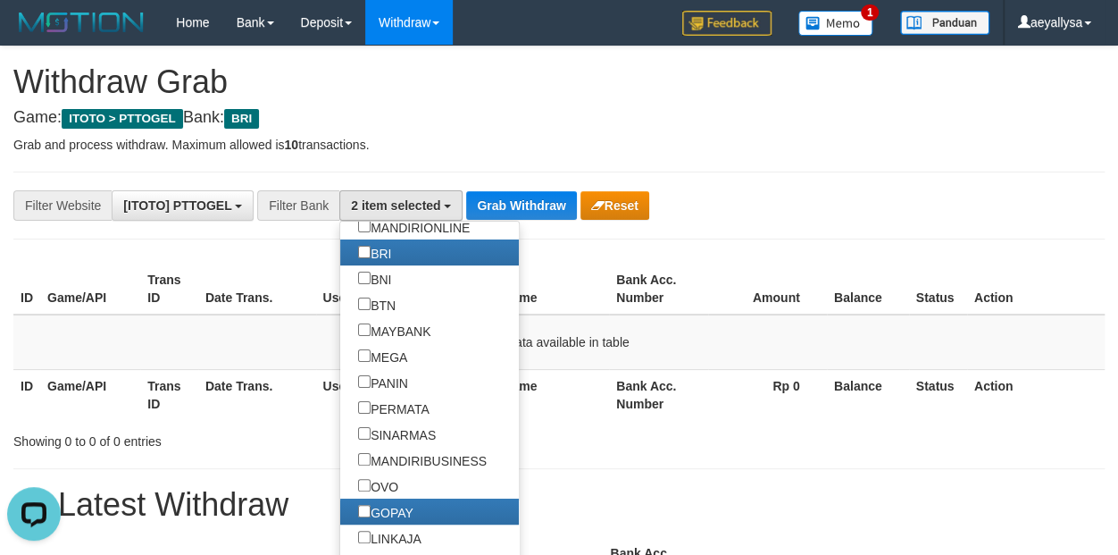
scroll to position [0, 0]
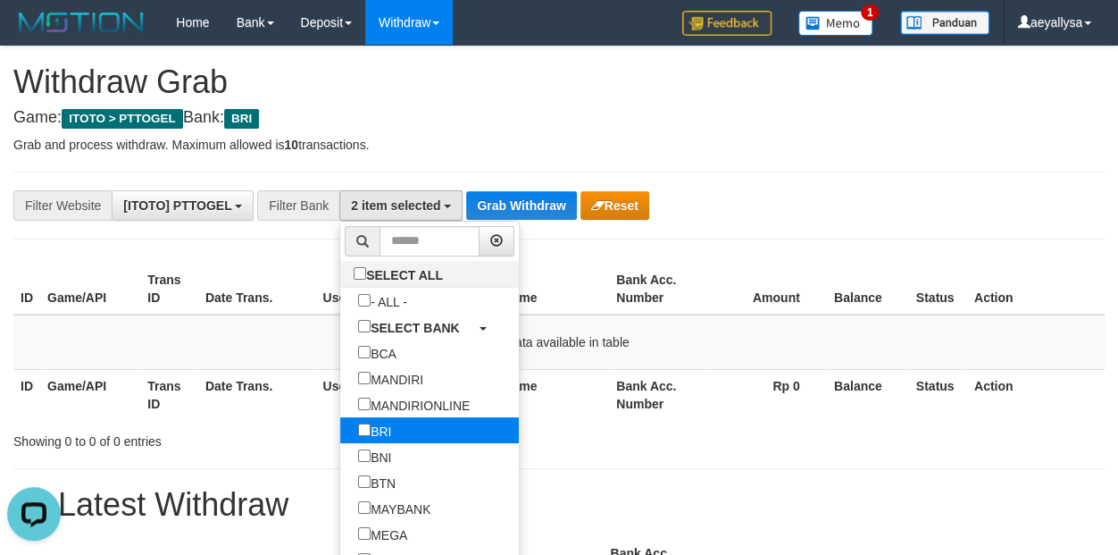
click at [340, 432] on label "BRI" at bounding box center [374, 430] width 69 height 26
select select "*****"
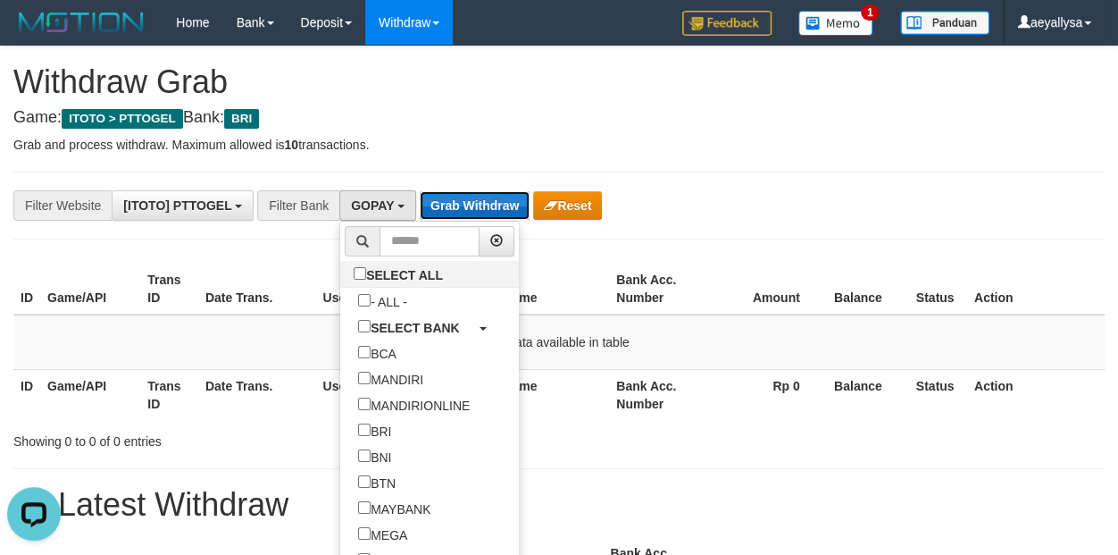
click at [472, 200] on button "Grab Withdraw" at bounding box center [475, 205] width 110 height 29
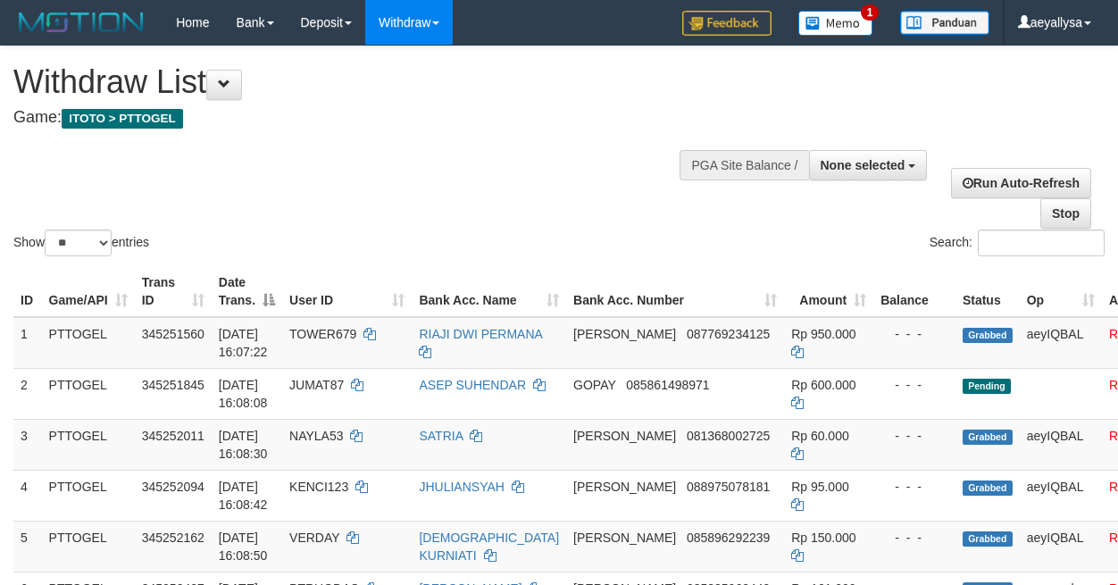
select select
select select "**"
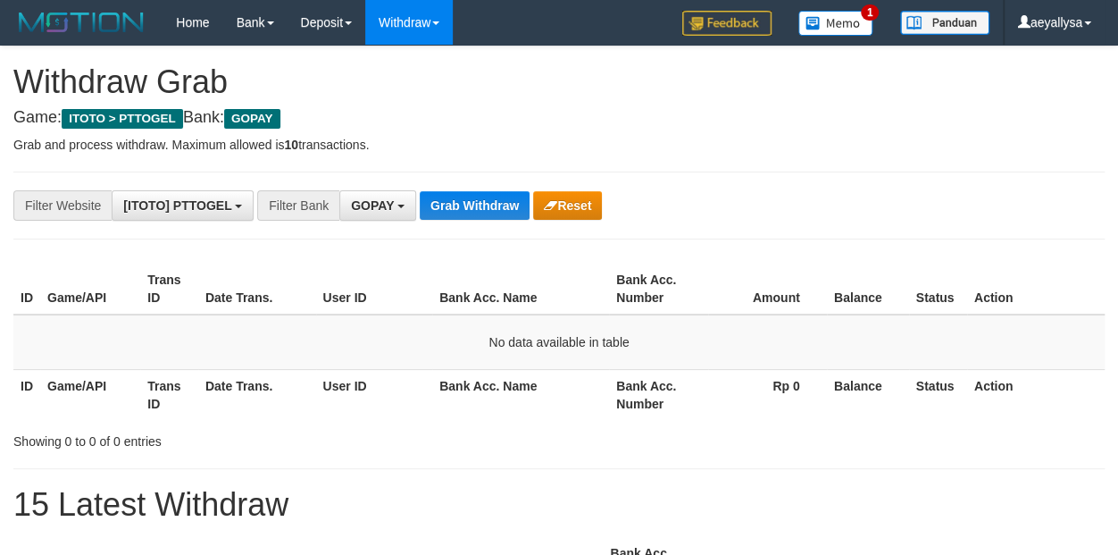
scroll to position [273, 0]
click at [481, 212] on button "Grab Withdraw" at bounding box center [475, 205] width 110 height 29
click at [379, 210] on span "GOPAY" at bounding box center [372, 205] width 43 height 14
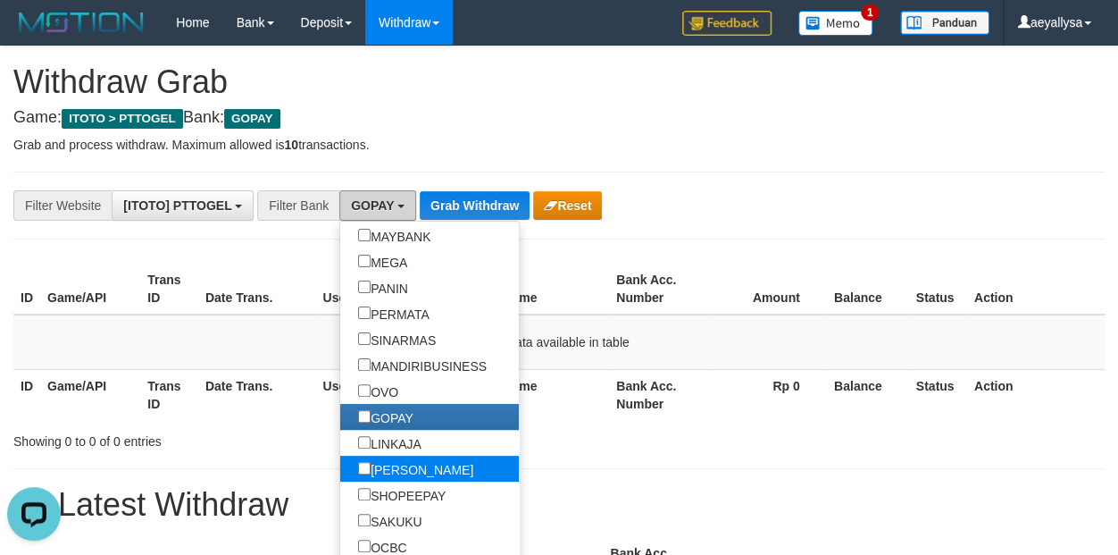
scroll to position [339, 0]
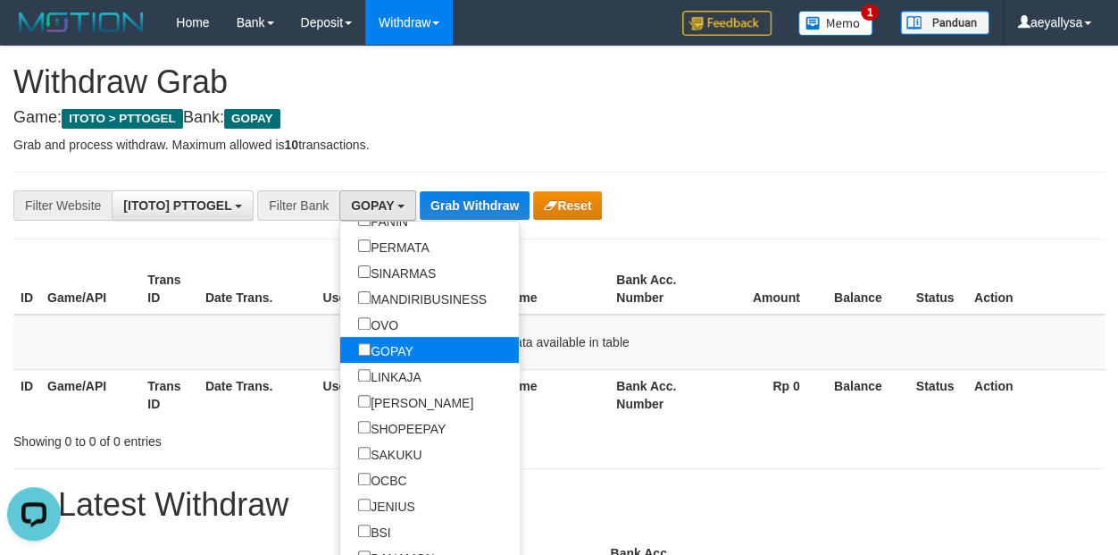
click at [340, 347] on label "GOPAY" at bounding box center [385, 350] width 91 height 26
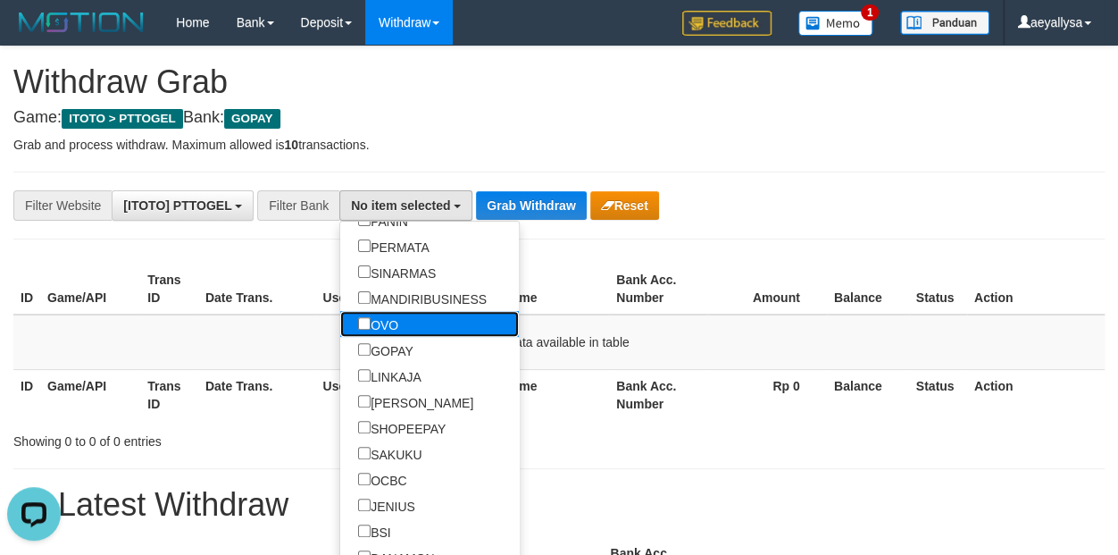
click at [340, 322] on label "OVO" at bounding box center [378, 324] width 76 height 26
select select "***"
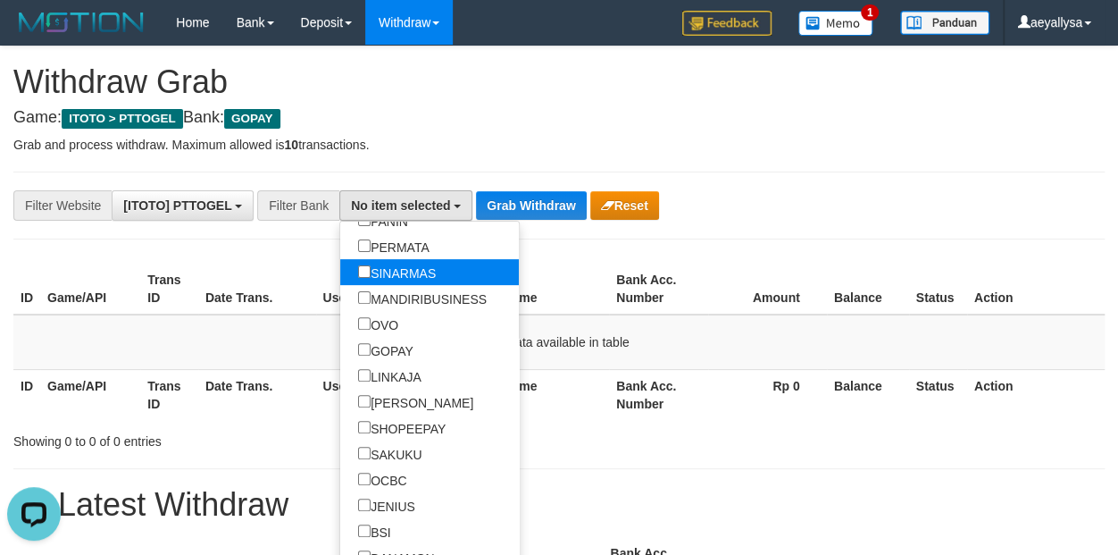
scroll to position [272, 0]
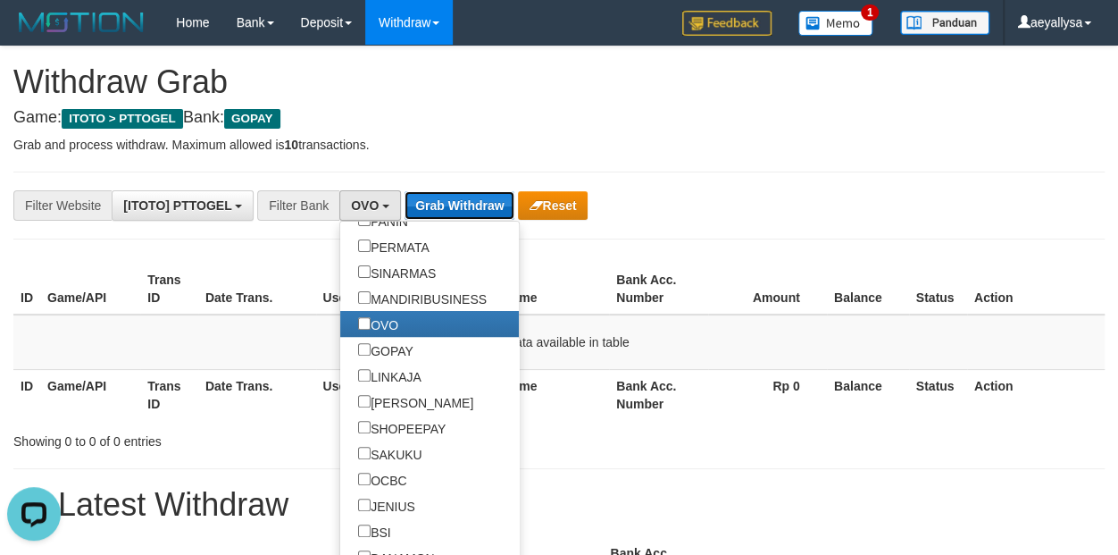
click at [452, 208] on button "Grab Withdraw" at bounding box center [460, 205] width 110 height 29
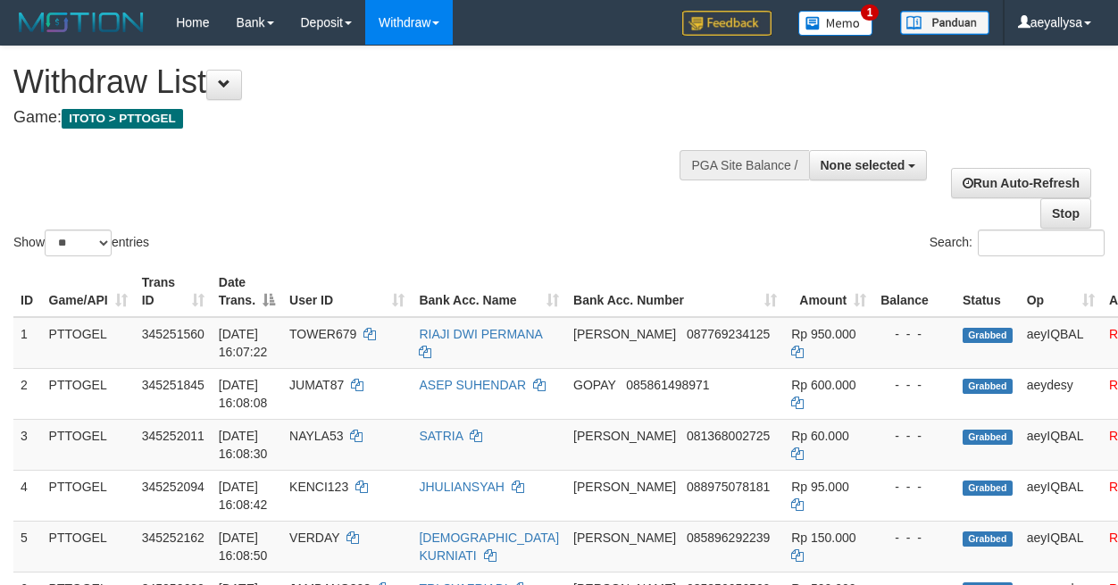
select select
select select "**"
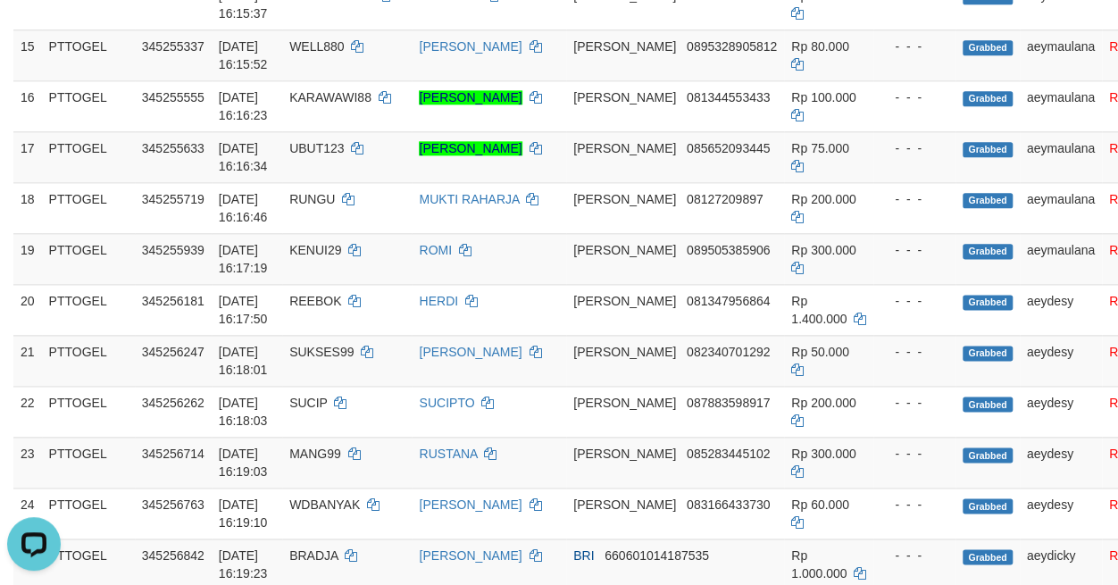
scroll to position [1375, 0]
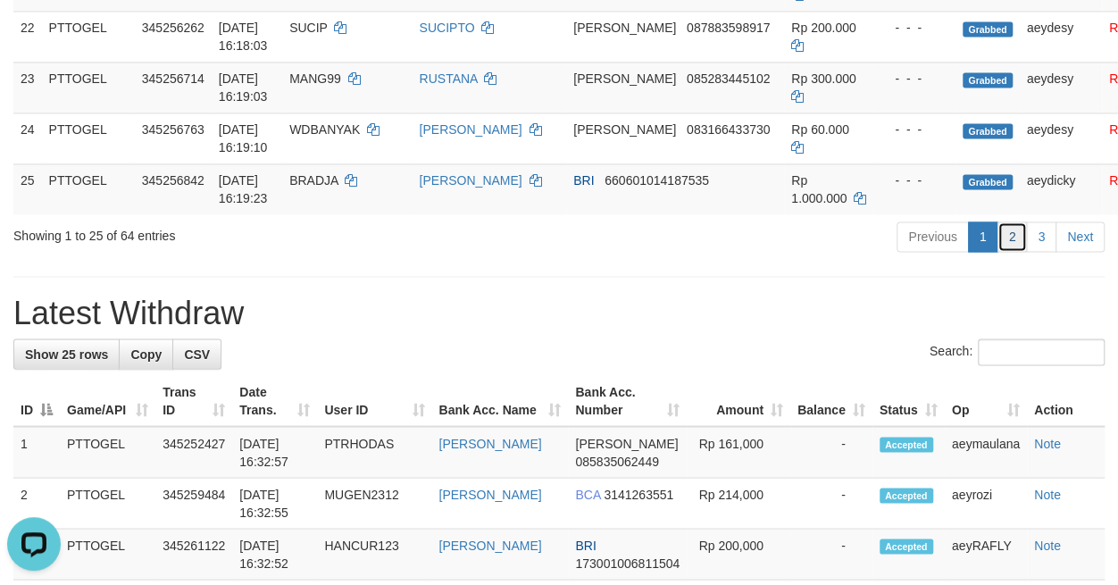
click at [1009, 251] on link "2" at bounding box center [1013, 236] width 30 height 30
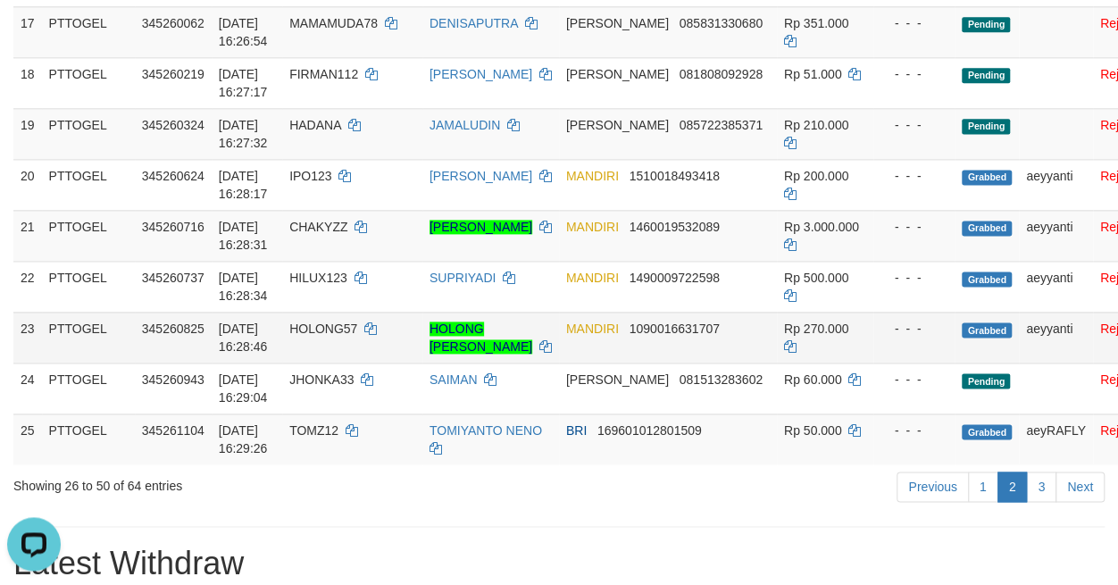
scroll to position [1000, 0]
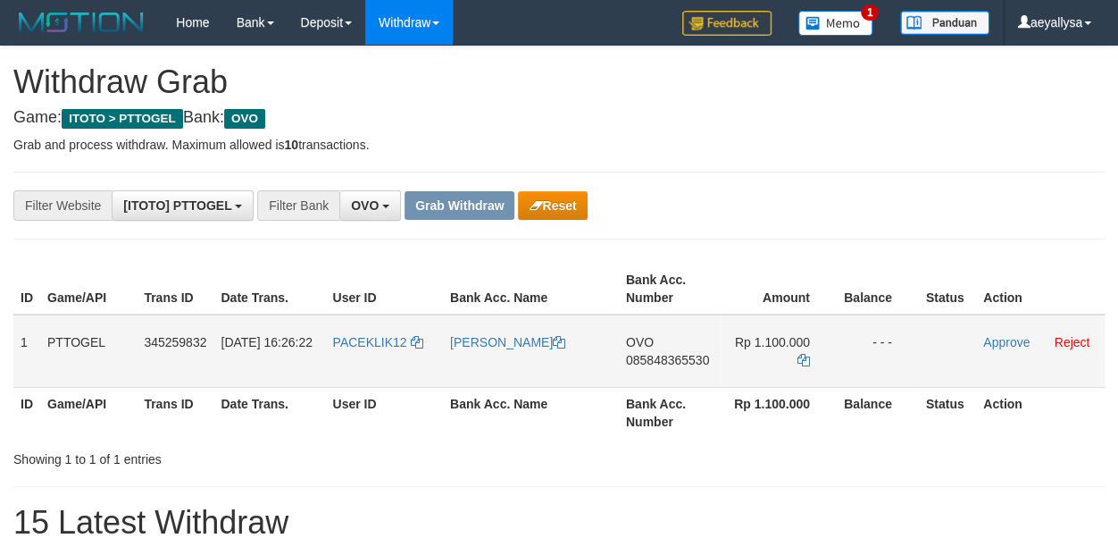
scroll to position [255, 0]
click at [664, 369] on td "OVO 085848365530" at bounding box center [670, 350] width 103 height 73
click at [661, 355] on span "085848365530" at bounding box center [667, 360] width 83 height 14
copy span "085848365530"
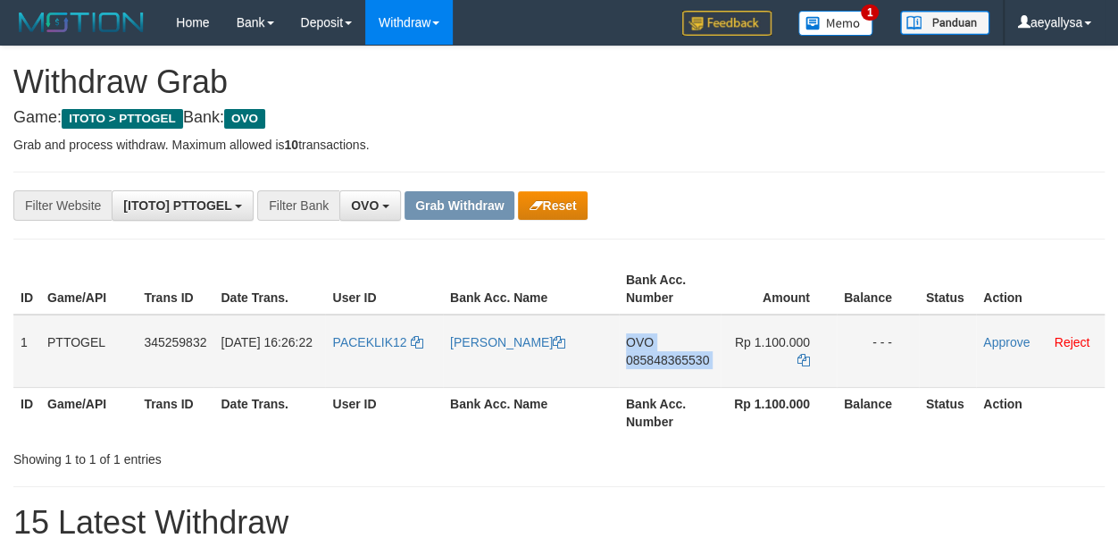
click at [661, 355] on span "085848365530" at bounding box center [667, 360] width 83 height 14
copy td "OVO 085848365530"
click at [802, 358] on icon at bounding box center [804, 360] width 13 height 13
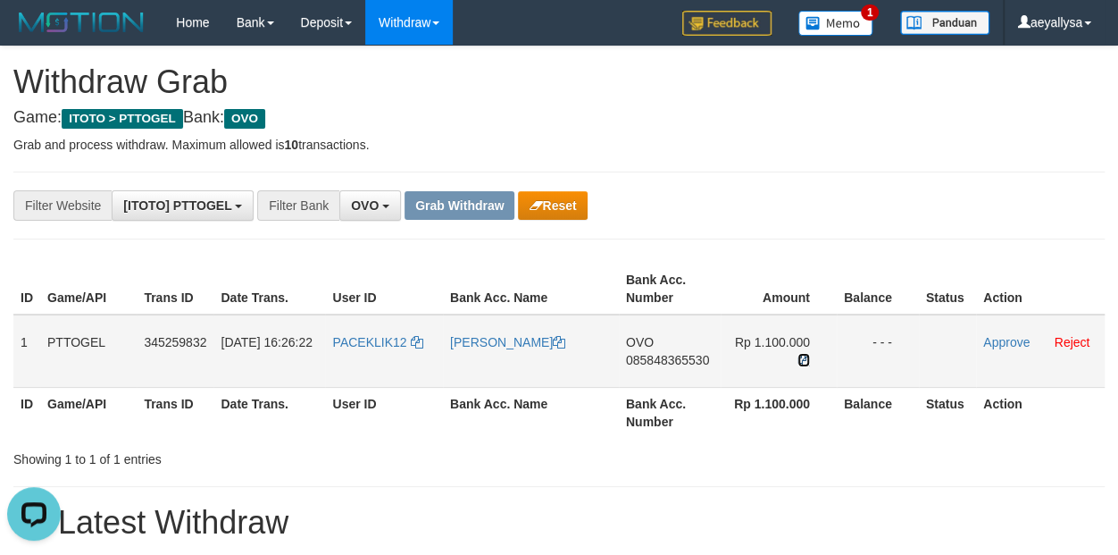
click at [802, 358] on icon at bounding box center [804, 360] width 13 height 13
drag, startPoint x: 391, startPoint y: 360, endPoint x: 790, endPoint y: 364, distance: 399.2
click at [790, 364] on tr "1 PTTOGEL 345259832 01/10/2025 16:26:22 PACEKLIK12 MOH ZAENUDIN OVO 08584836553…" at bounding box center [558, 350] width 1091 height 73
copy tr
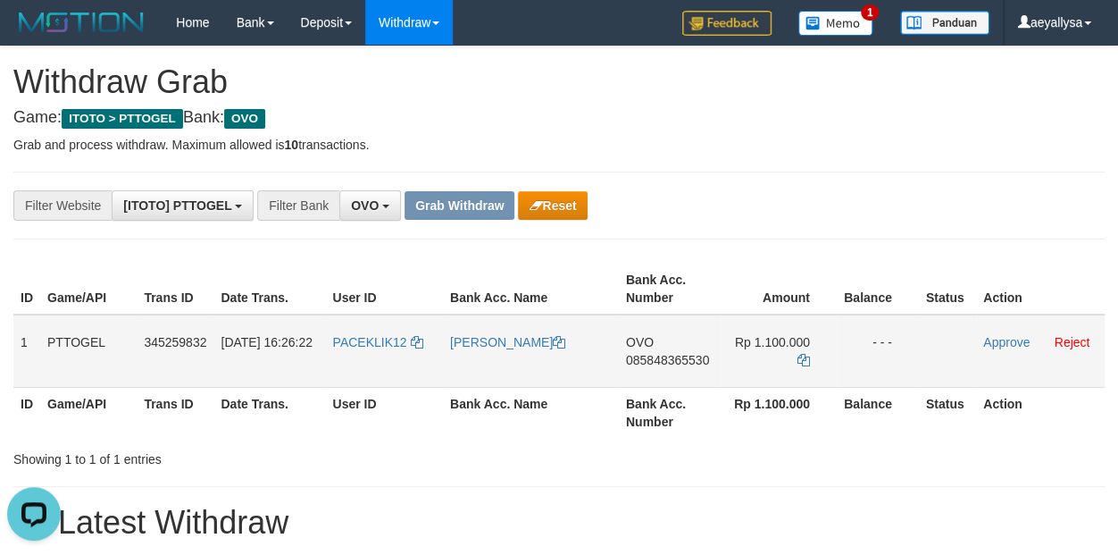
click at [1015, 328] on td "Approve Reject" at bounding box center [1040, 350] width 129 height 73
click at [1015, 339] on link "Approve" at bounding box center [1006, 342] width 46 height 14
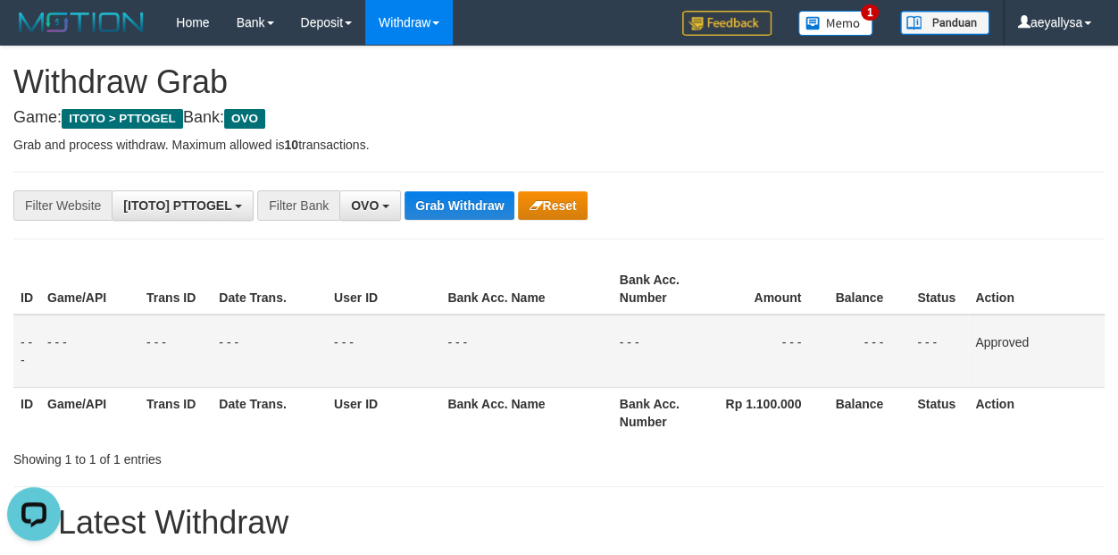
click at [1115, 390] on div "ID Game/API Trans ID Date Trans. User ID Bank Acc. Name Bank Acc. Number Amount…" at bounding box center [559, 350] width 1118 height 185
click at [1090, 266] on th "Action" at bounding box center [1036, 288] width 137 height 51
drag, startPoint x: 373, startPoint y: 207, endPoint x: 347, endPoint y: 326, distance: 121.6
click at [373, 207] on span "OVO" at bounding box center [365, 205] width 28 height 14
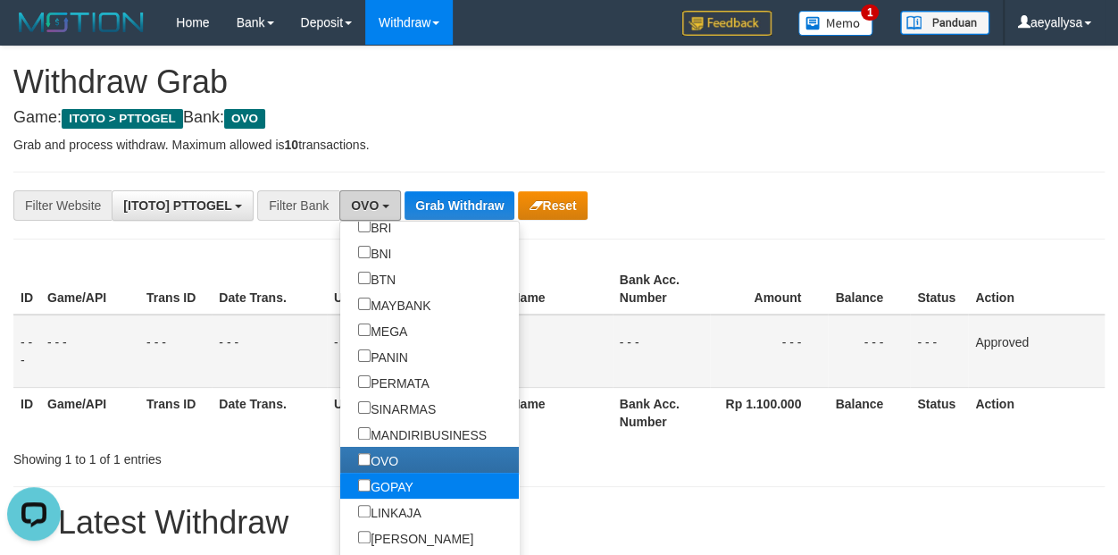
scroll to position [226, 0]
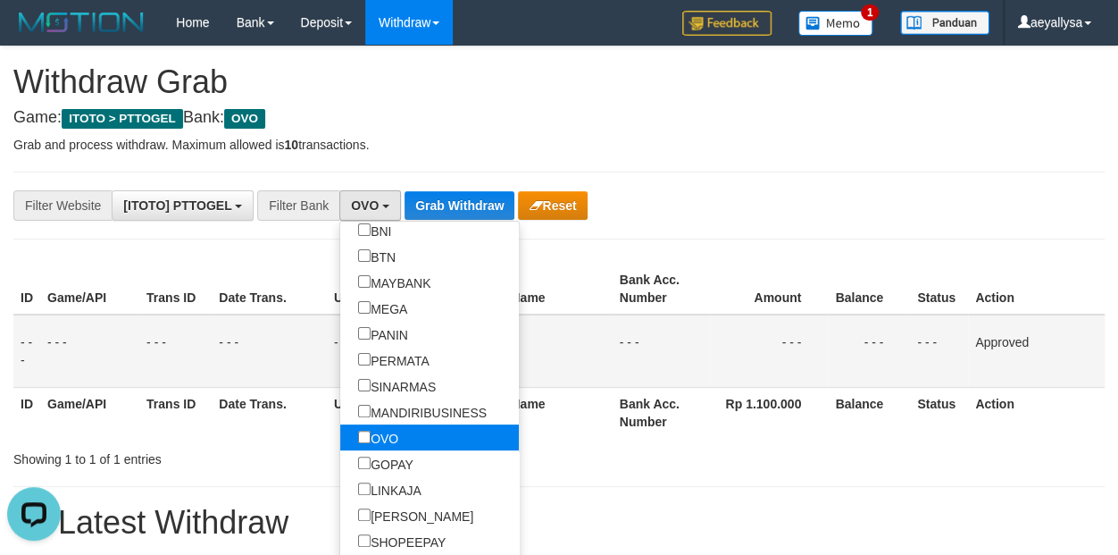
click at [340, 439] on label "OVO" at bounding box center [378, 437] width 76 height 26
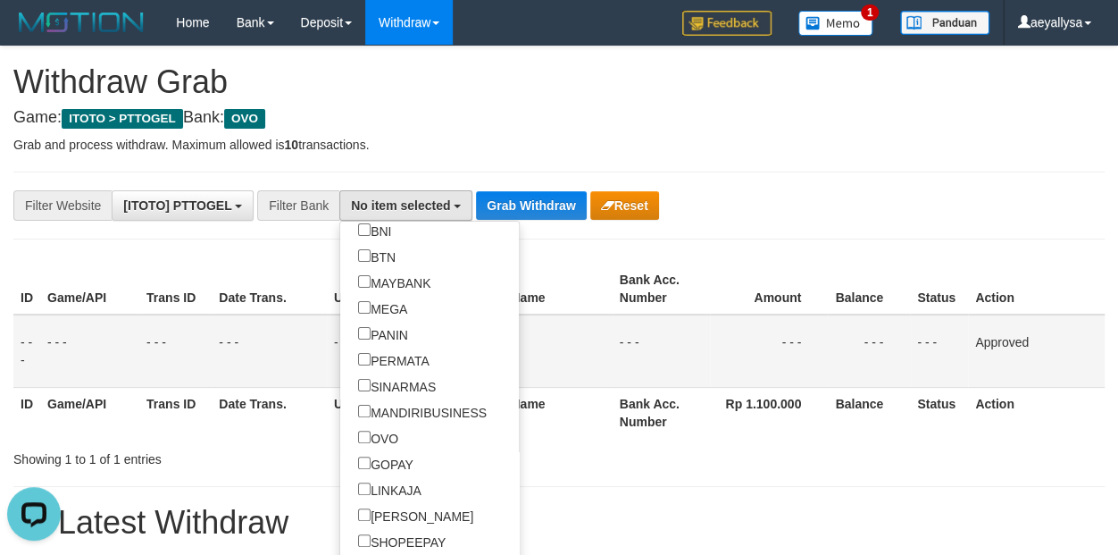
scroll to position [0, 0]
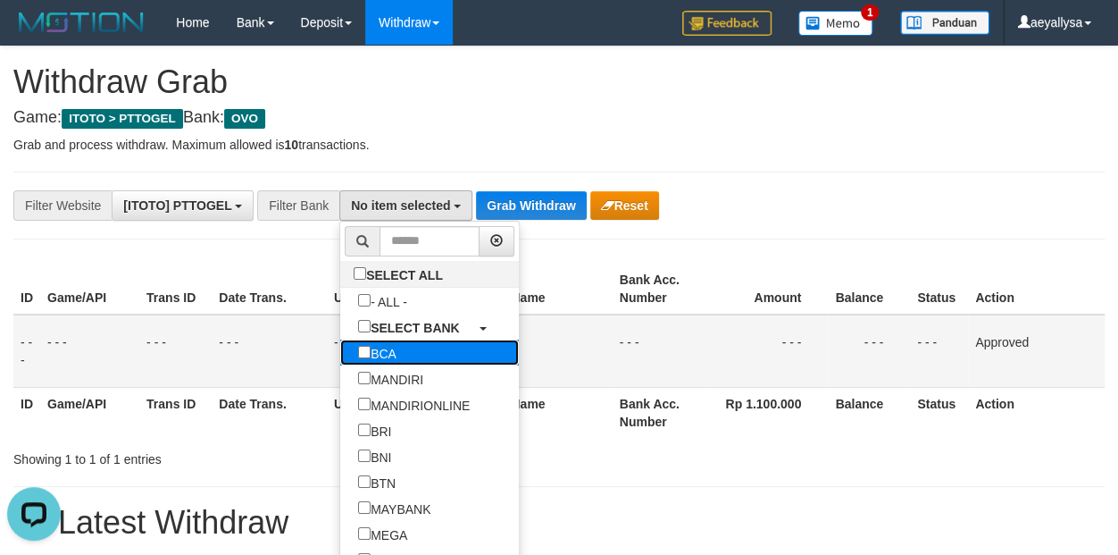
click at [340, 352] on label "BCA" at bounding box center [377, 352] width 74 height 26
select select "***"
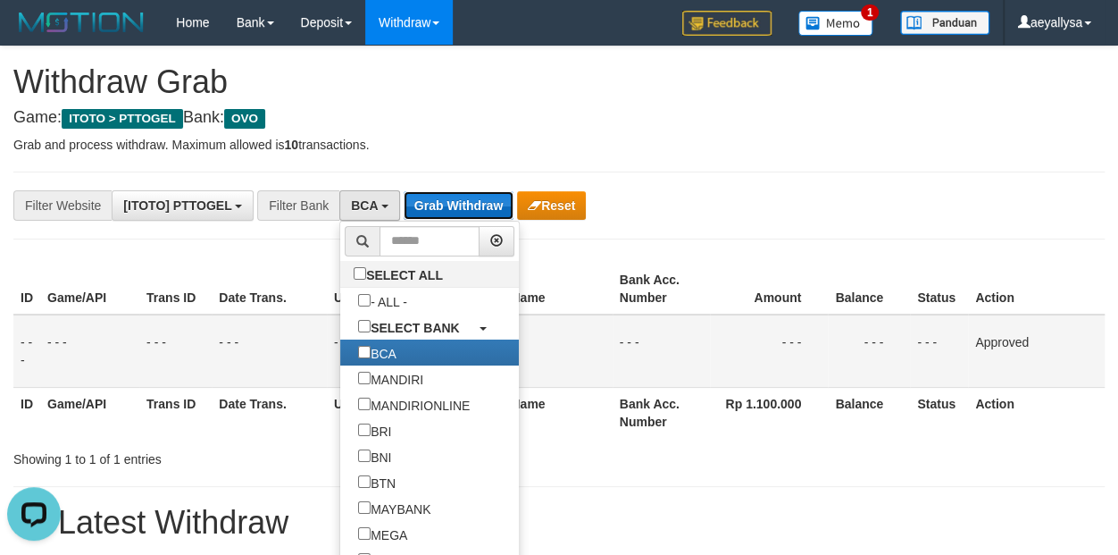
click at [474, 195] on button "Grab Withdraw" at bounding box center [459, 205] width 110 height 29
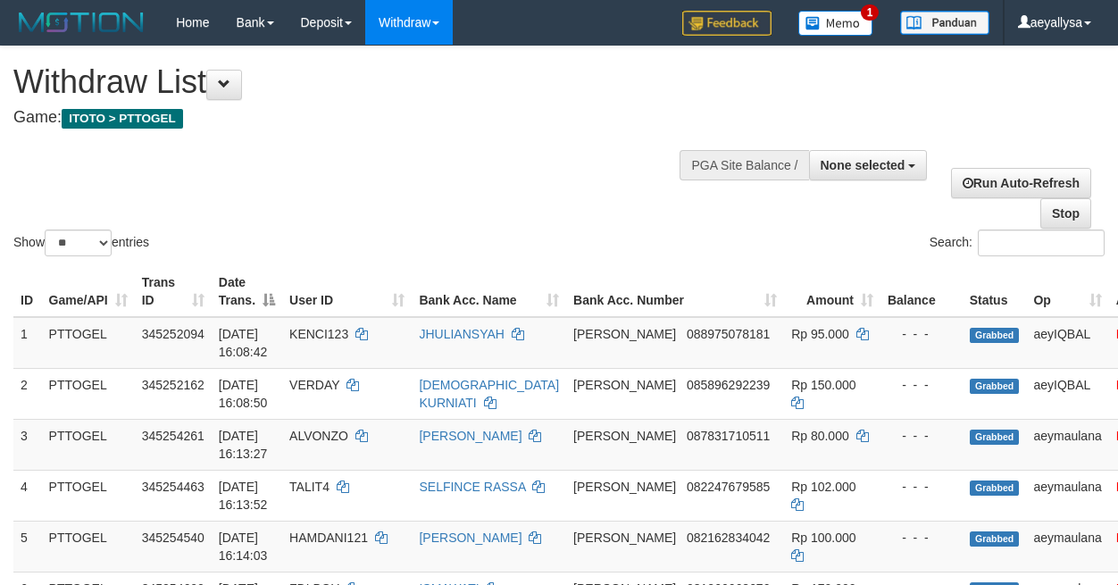
select select
select select "**"
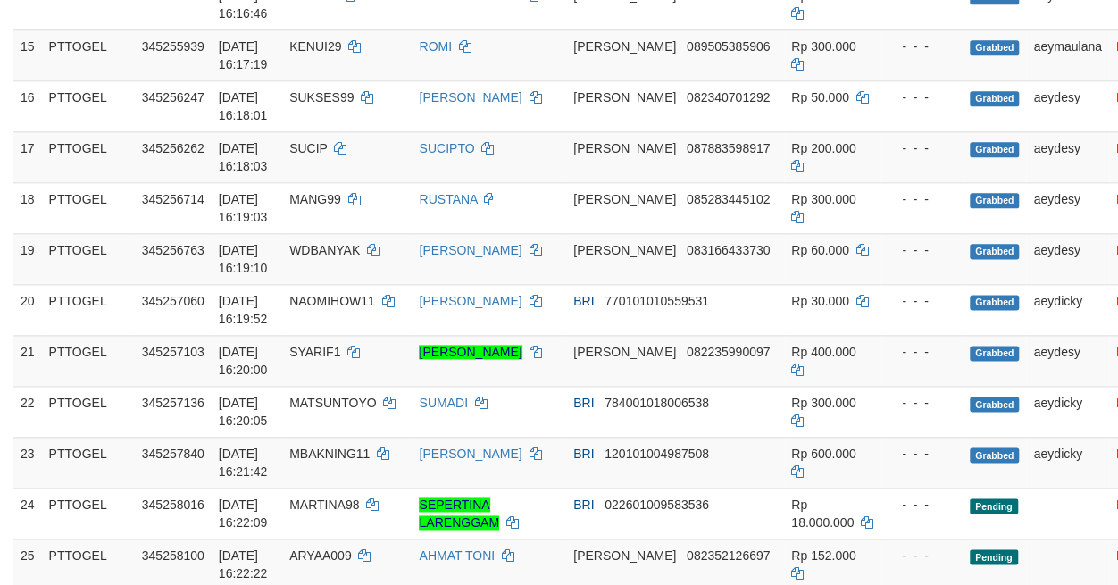
scroll to position [1250, 0]
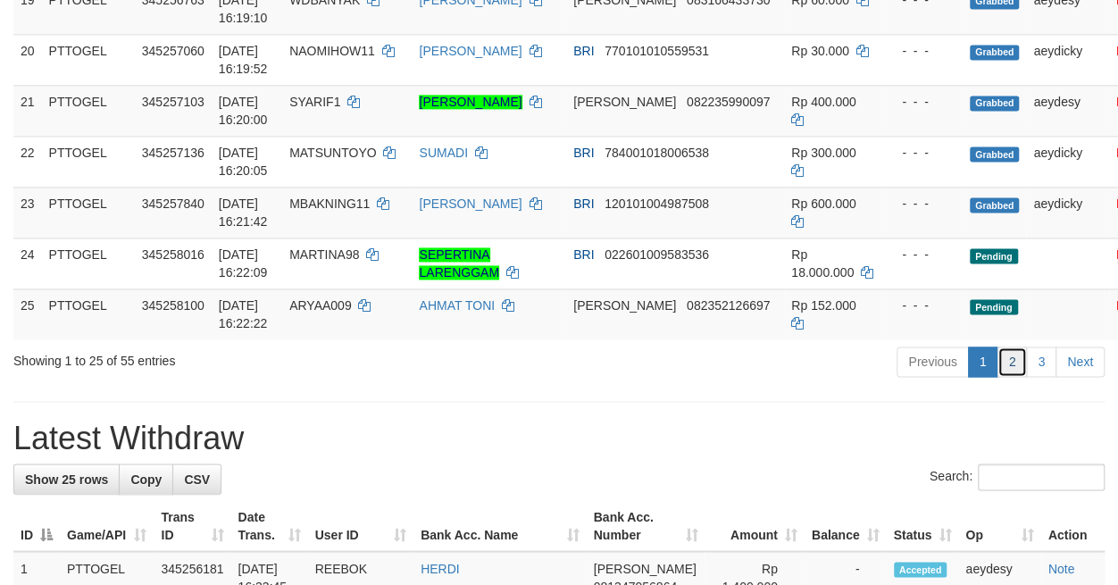
click at [1018, 377] on link "2" at bounding box center [1013, 362] width 30 height 30
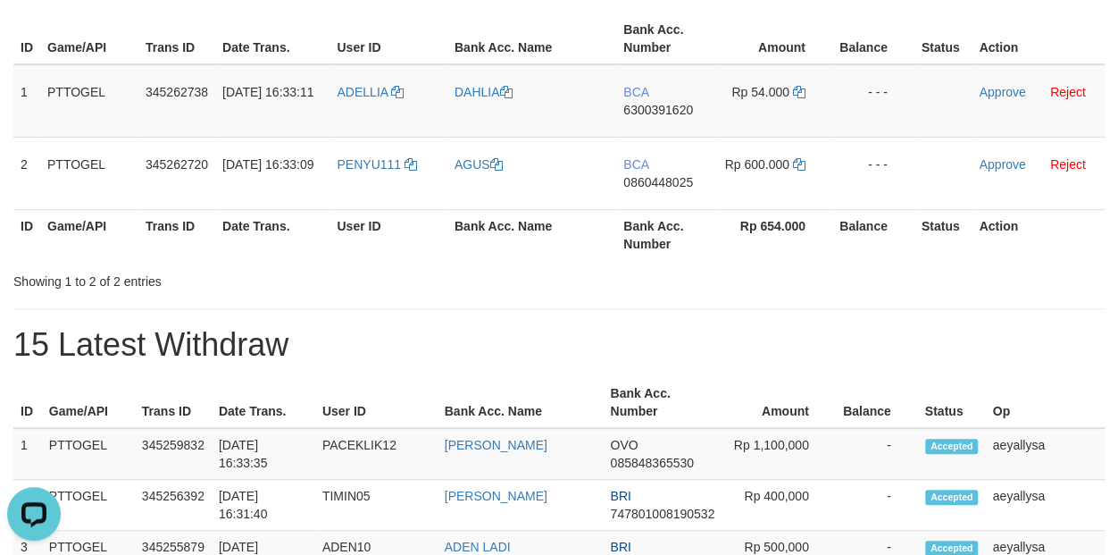
drag, startPoint x: 411, startPoint y: 116, endPoint x: 717, endPoint y: 293, distance: 353.7
click at [793, 163] on tbody "1 PTTOGEL 345262738 [DATE] 16:33:11 [GEOGRAPHIC_DATA] DAHLIA BCA 6300391620 Rp …" at bounding box center [558, 137] width 1091 height 146
click at [1106, 263] on div "ID Game/API Trans ID Date Trans. User ID Bank Acc. Name Bank Acc. Number Amount…" at bounding box center [559, 136] width 1118 height 257
click at [658, 107] on span "6300391620" at bounding box center [658, 110] width 70 height 14
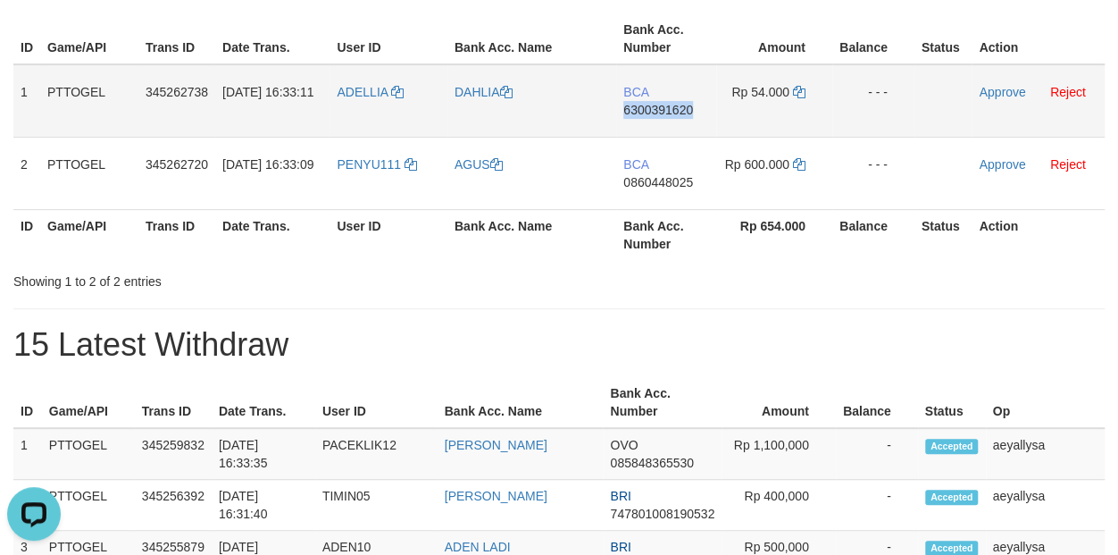
copy span "6300391620"
click at [658, 107] on span "6300391620" at bounding box center [658, 110] width 70 height 14
copy td "BCA 6300391620"
click at [795, 96] on icon at bounding box center [799, 92] width 13 height 13
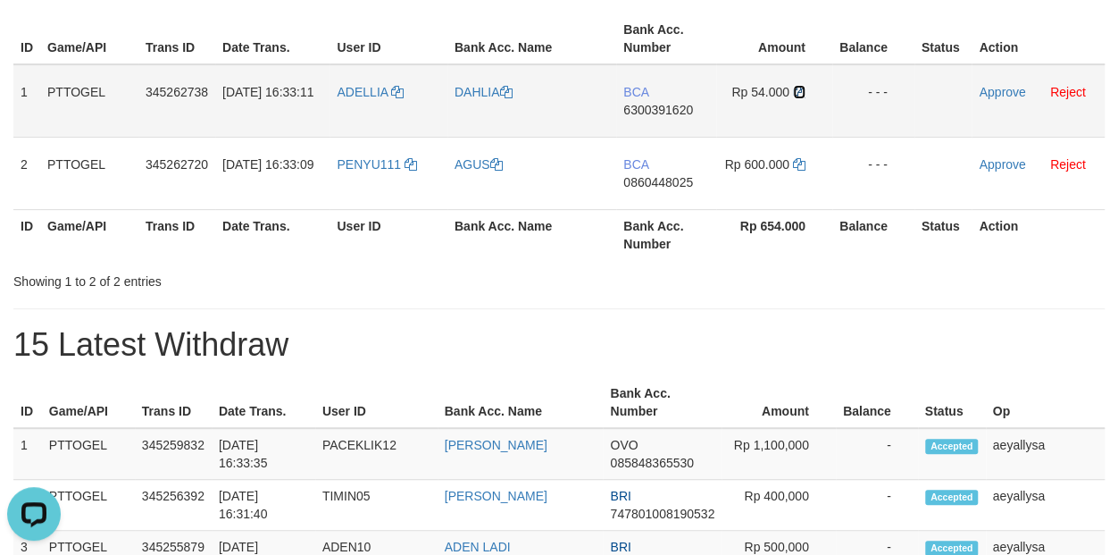
click at [795, 96] on icon at bounding box center [799, 92] width 13 height 13
click at [997, 95] on link "Approve" at bounding box center [1002, 92] width 46 height 14
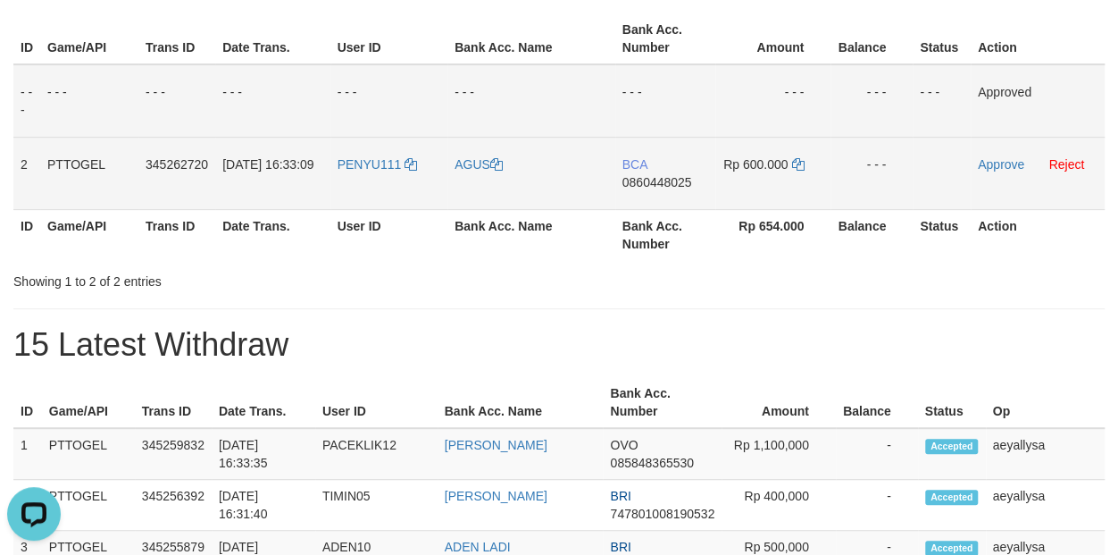
click at [676, 186] on span "0860448025" at bounding box center [657, 182] width 70 height 14
copy span "0860448025"
click at [676, 186] on span "0860448025" at bounding box center [657, 182] width 70 height 14
copy td "BCA 0860448025"
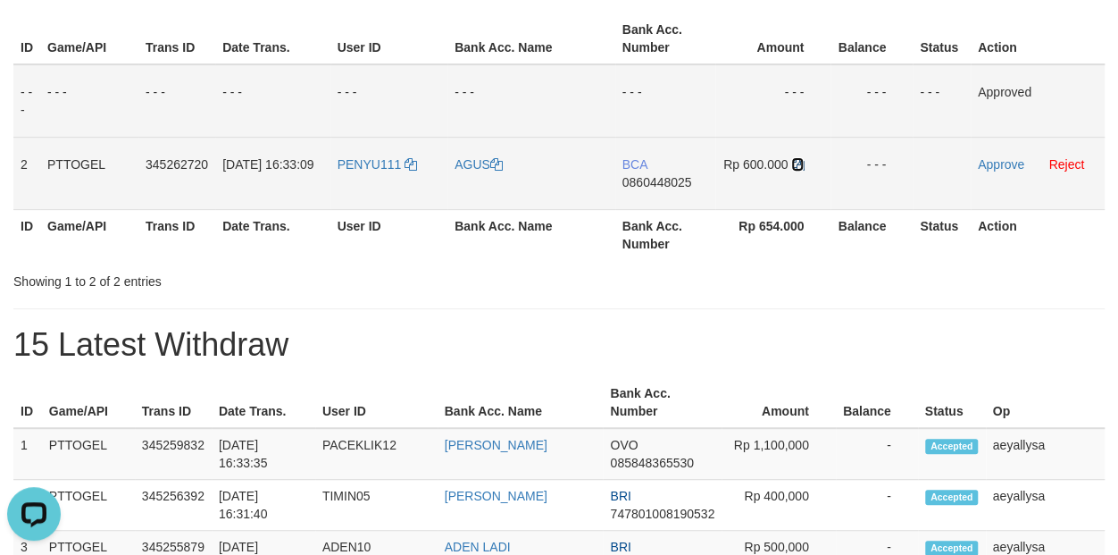
click at [804, 164] on icon at bounding box center [797, 164] width 13 height 13
click at [992, 165] on link "Approve" at bounding box center [1001, 164] width 46 height 14
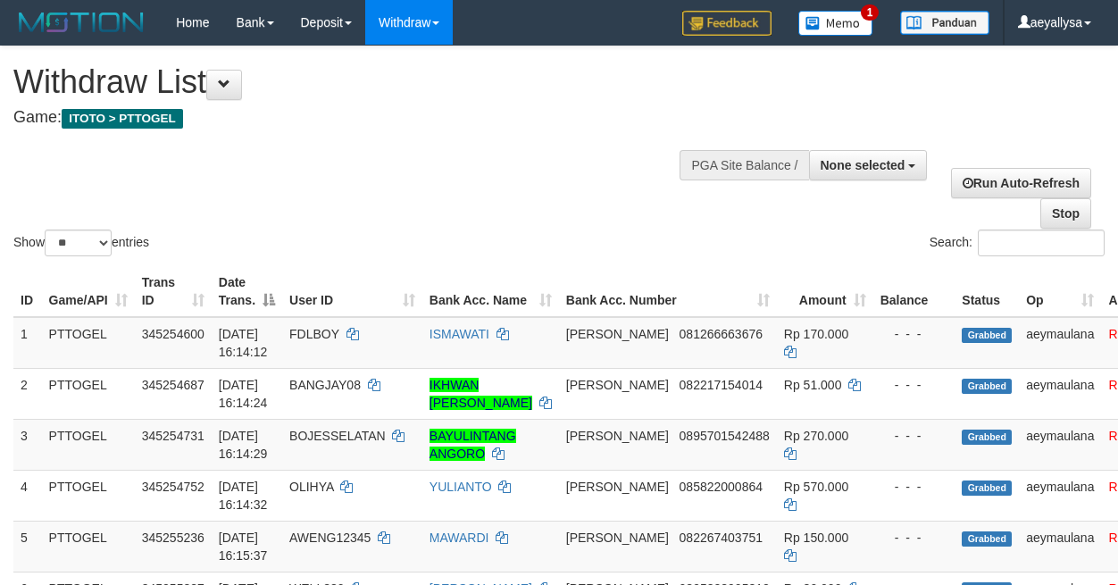
select select
select select "**"
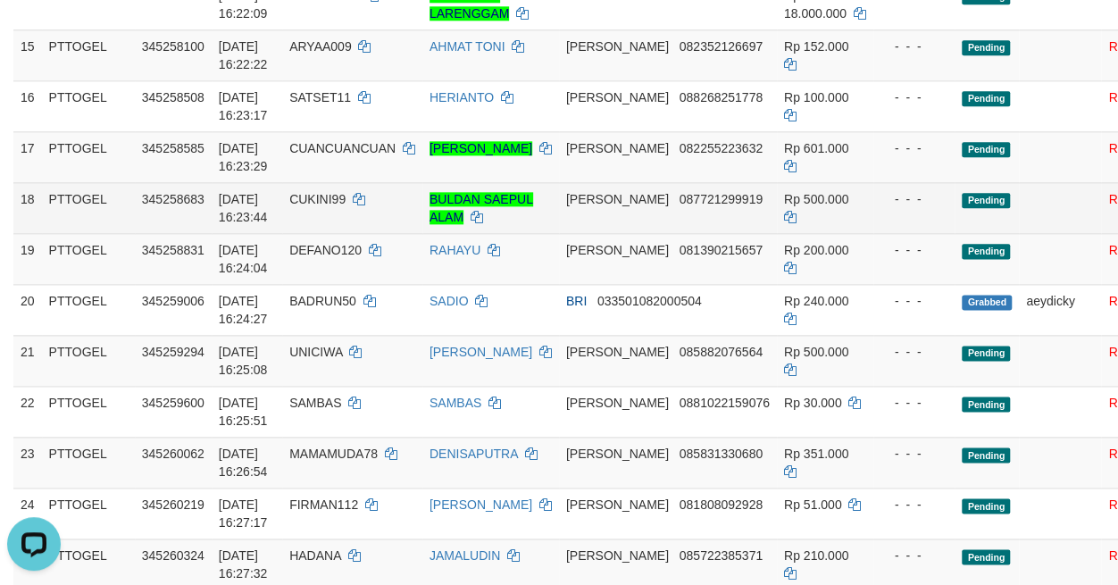
scroll to position [1250, 0]
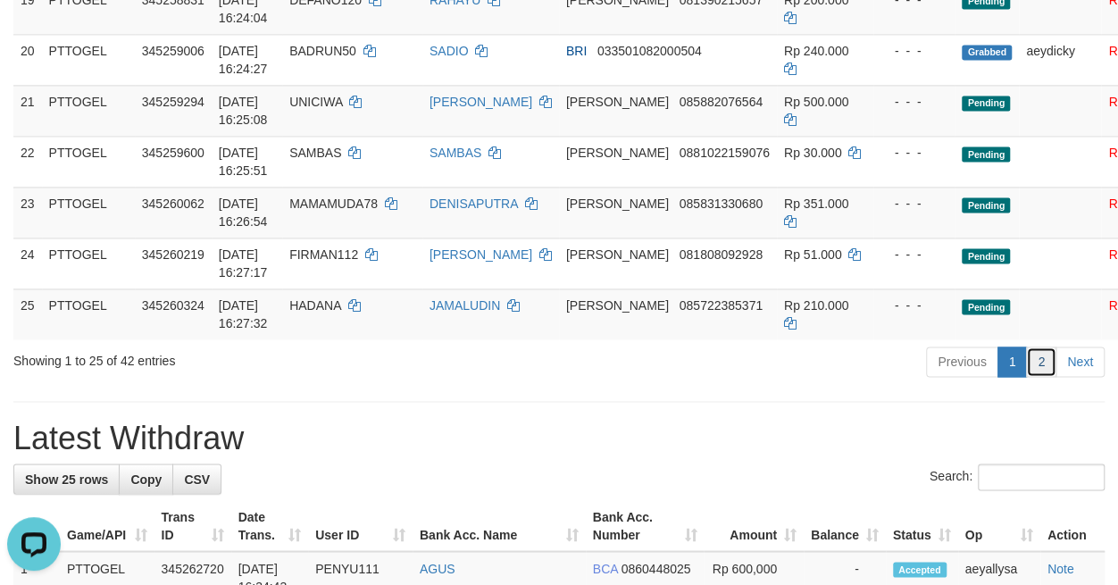
click at [1037, 377] on link "2" at bounding box center [1041, 362] width 30 height 30
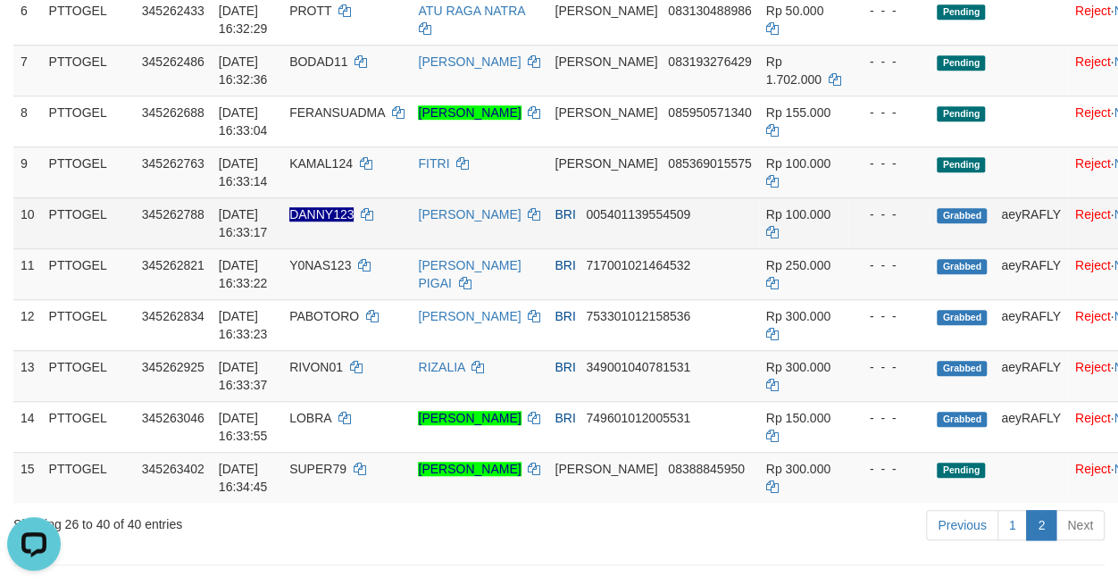
scroll to position [629, 0]
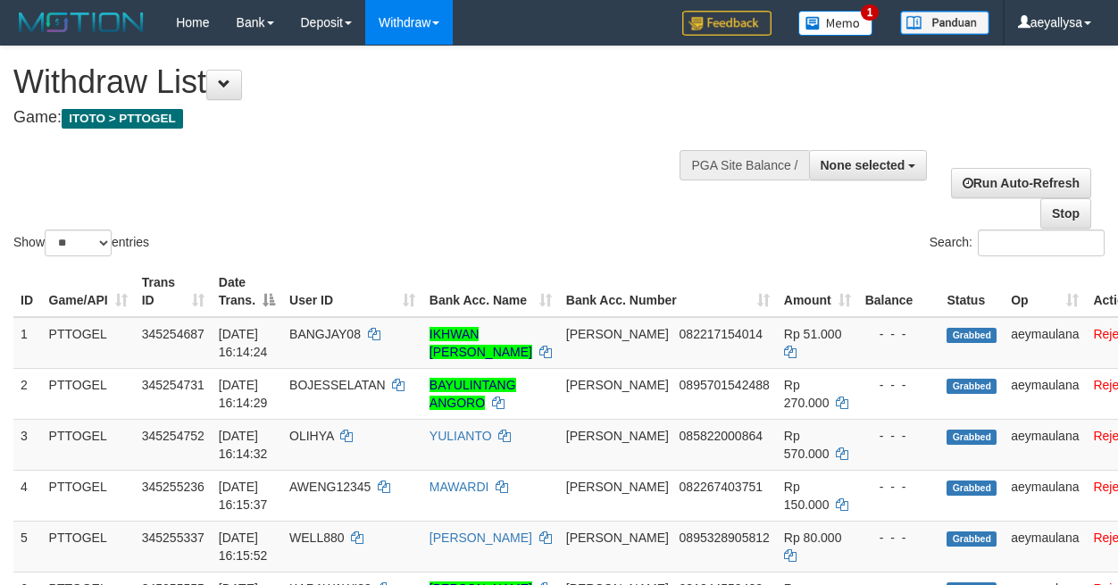
select select
select select "**"
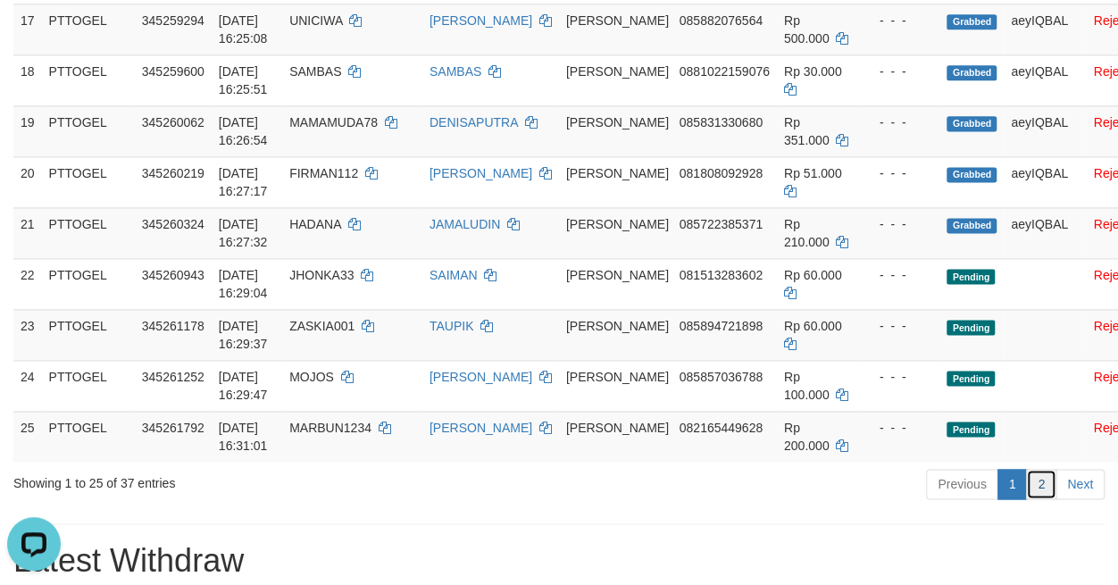
click at [1040, 499] on link "2" at bounding box center [1041, 484] width 30 height 30
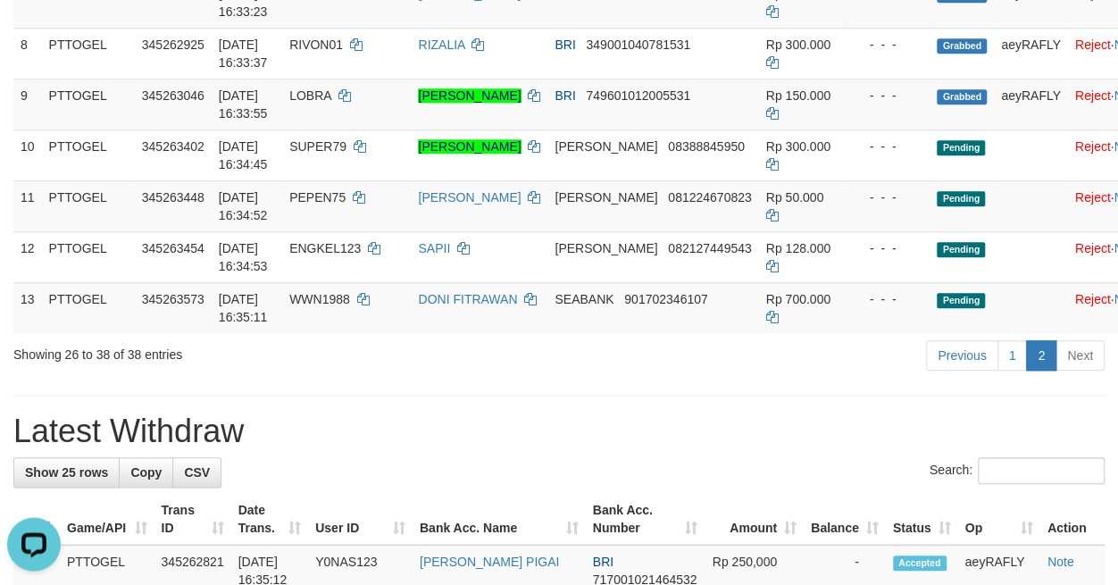
scroll to position [670, 0]
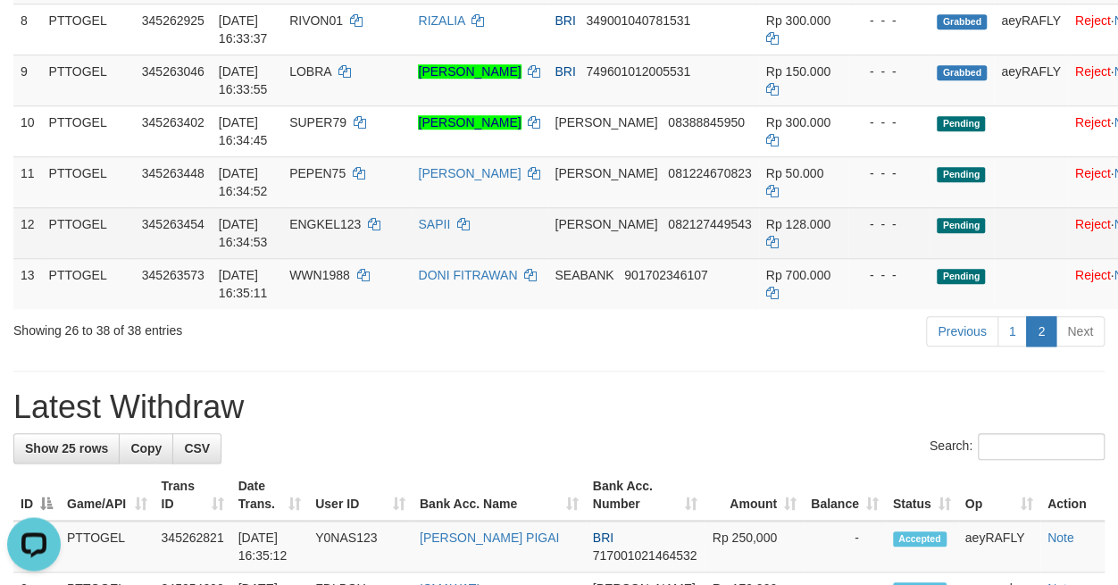
click at [668, 231] on span "082127449543" at bounding box center [709, 224] width 83 height 14
copy td "082127449543"
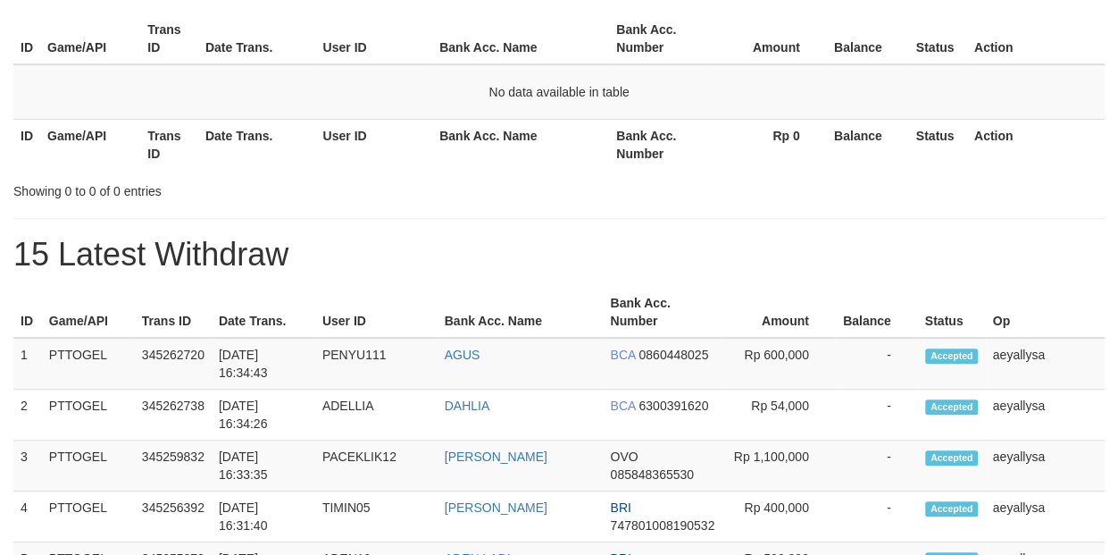
scroll to position [33, 0]
click at [717, 186] on div "Showing 0 to 0 of 0 entries" at bounding box center [559, 187] width 1118 height 25
click at [1097, 242] on h1 "15 Latest Withdraw" at bounding box center [558, 255] width 1091 height 36
click at [1098, 157] on th "Action" at bounding box center [1036, 144] width 138 height 51
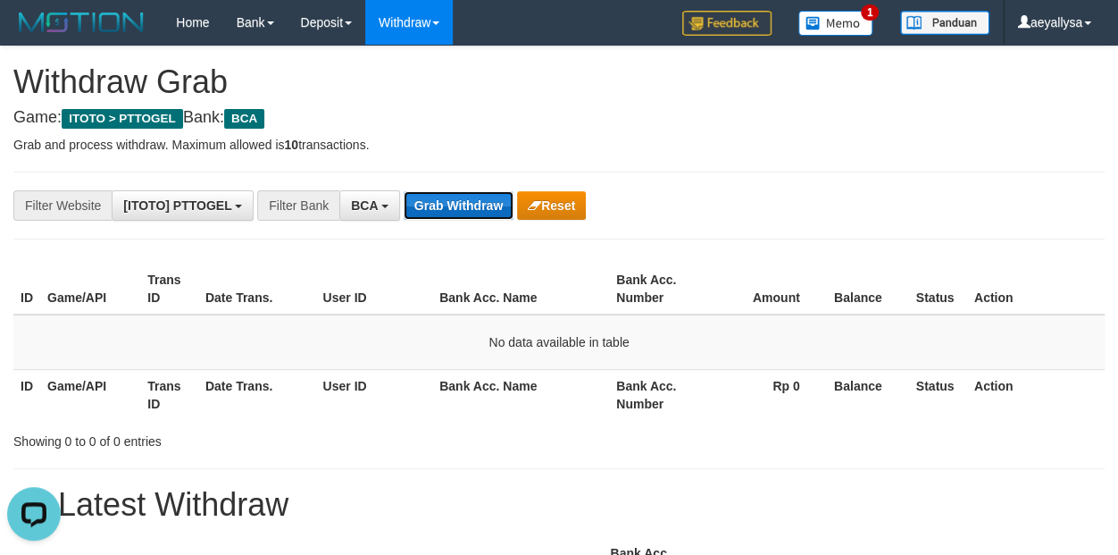
click at [447, 199] on button "Grab Withdraw" at bounding box center [459, 205] width 110 height 29
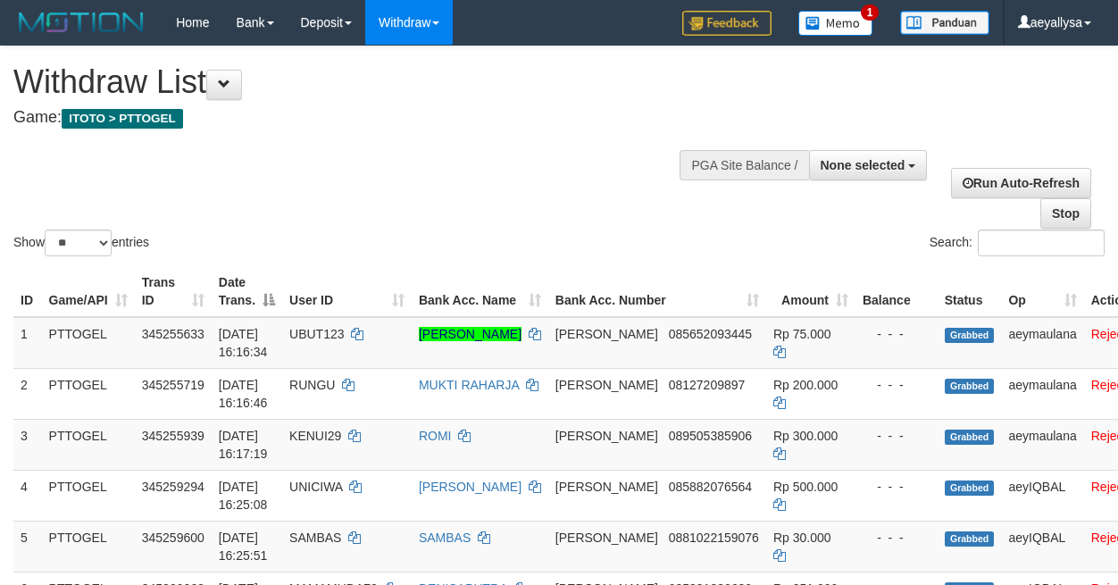
select select
select select "**"
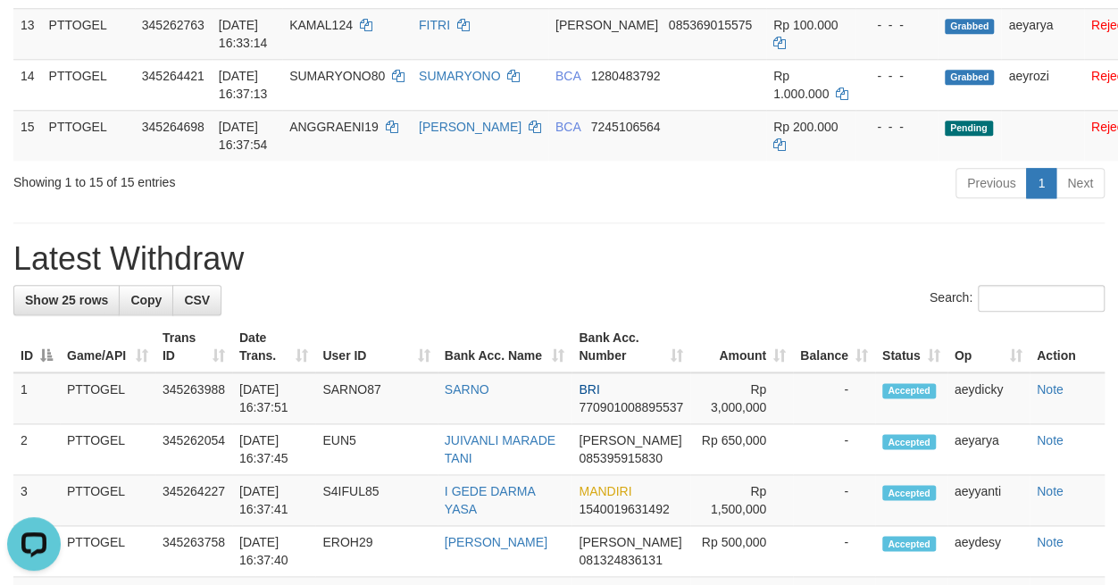
click at [722, 240] on div "**********" at bounding box center [559, 446] width 1118 height 2638
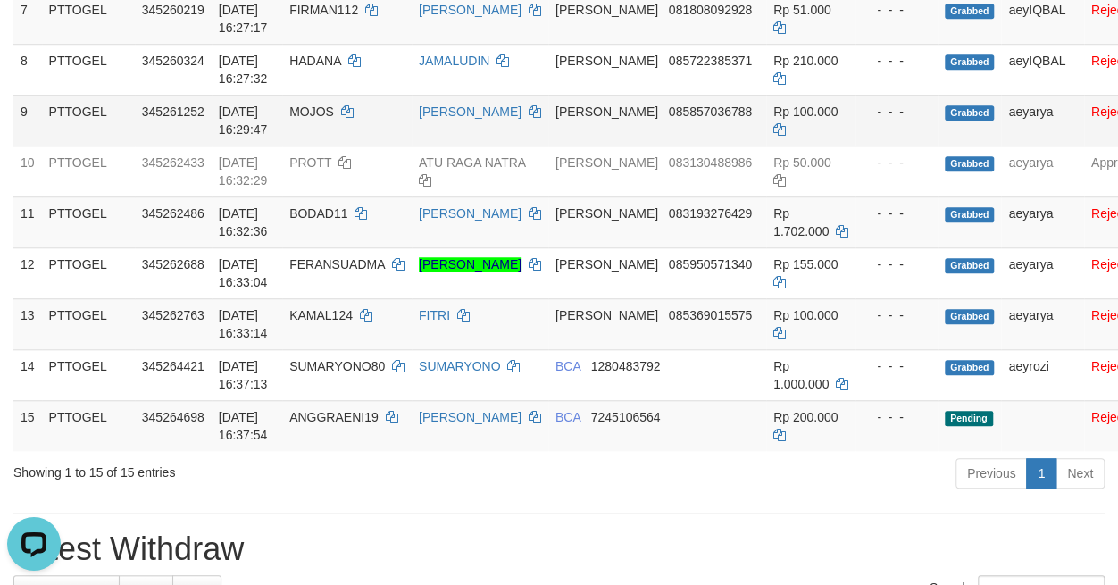
scroll to position [670, 0]
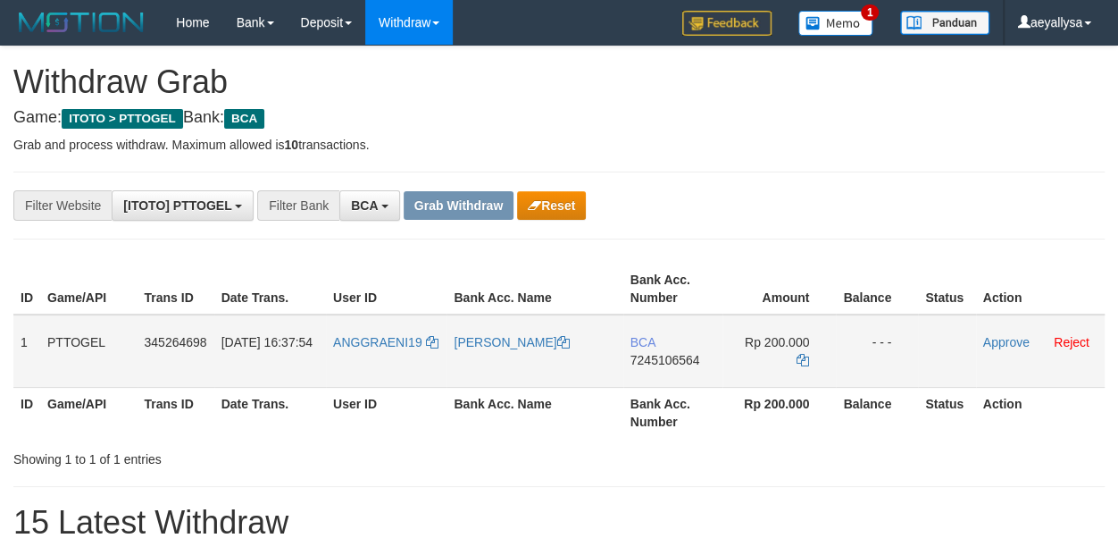
scroll to position [33, 0]
drag, startPoint x: 391, startPoint y: 363, endPoint x: 780, endPoint y: 363, distance: 388.5
click at [780, 363] on tr "1 PTTOGEL 345264698 [DATE] 16:37:54 ANGGRAENI19 [PERSON_NAME] BCA 7245106564 Rp…" at bounding box center [558, 350] width 1091 height 73
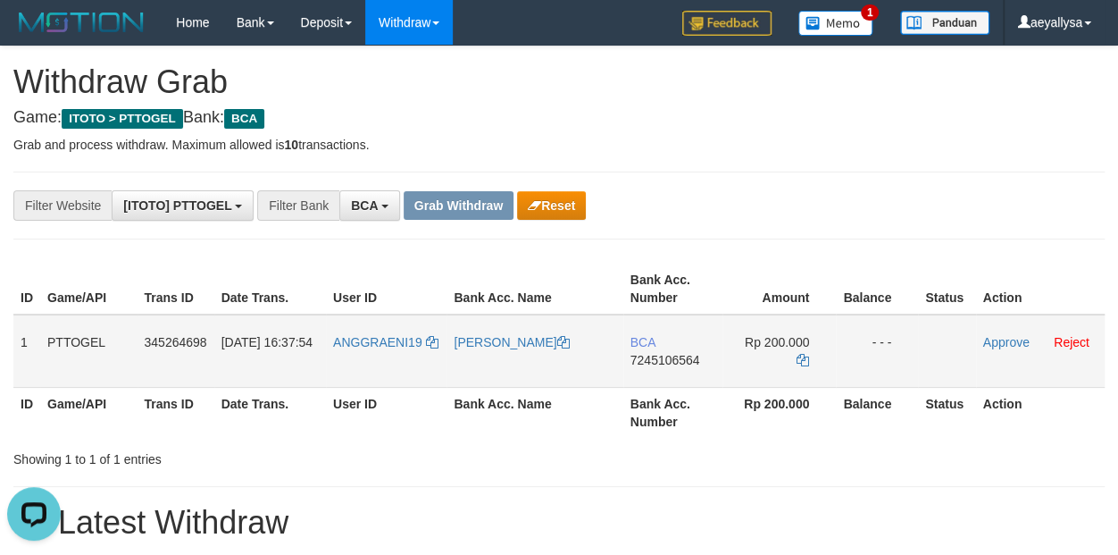
click at [696, 356] on span "7245106564" at bounding box center [666, 360] width 70 height 14
copy span "7245106564"
click at [696, 356] on span "7245106564" at bounding box center [666, 360] width 70 height 14
copy td "BCA 7245106564"
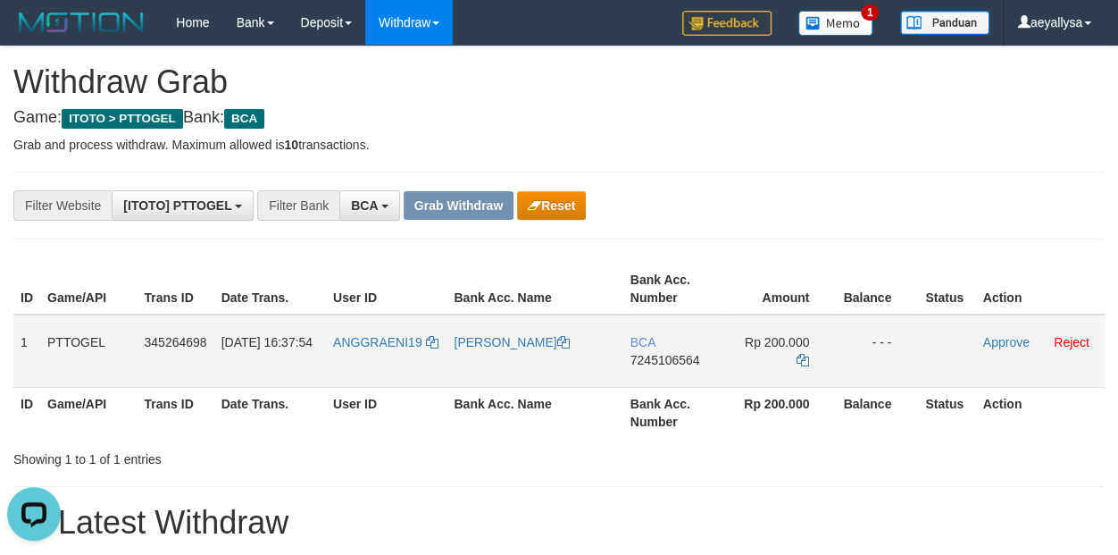
click at [668, 364] on span "7245106564" at bounding box center [666, 360] width 70 height 14
copy span "7245106564"
click at [802, 358] on icon at bounding box center [803, 360] width 13 height 13
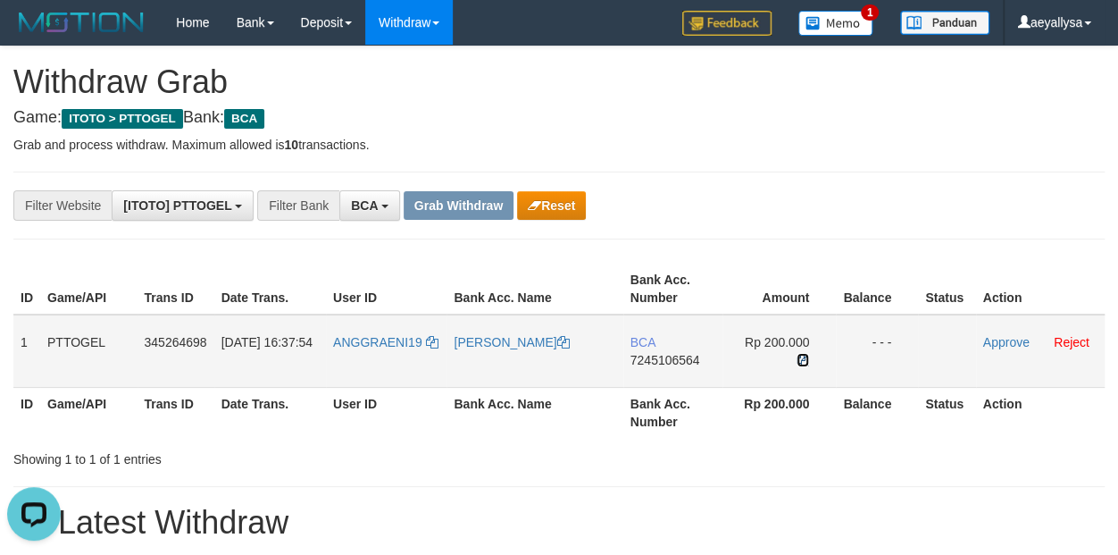
click at [804, 358] on icon at bounding box center [803, 360] width 13 height 13
click at [999, 347] on link "Approve" at bounding box center [1006, 342] width 46 height 14
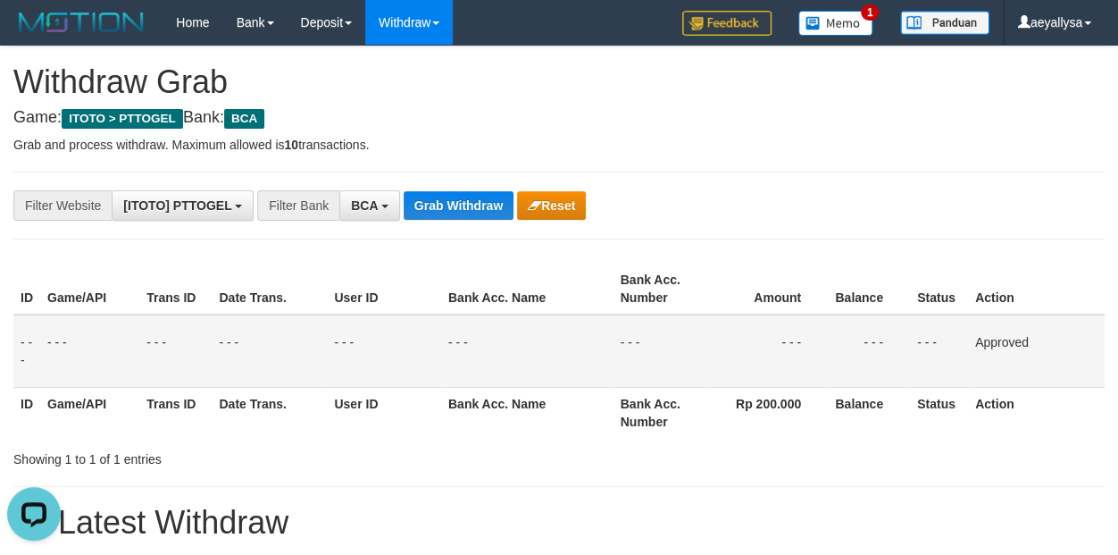
click at [1097, 264] on th "Action" at bounding box center [1036, 288] width 137 height 51
click at [372, 213] on button "BCA" at bounding box center [369, 205] width 61 height 30
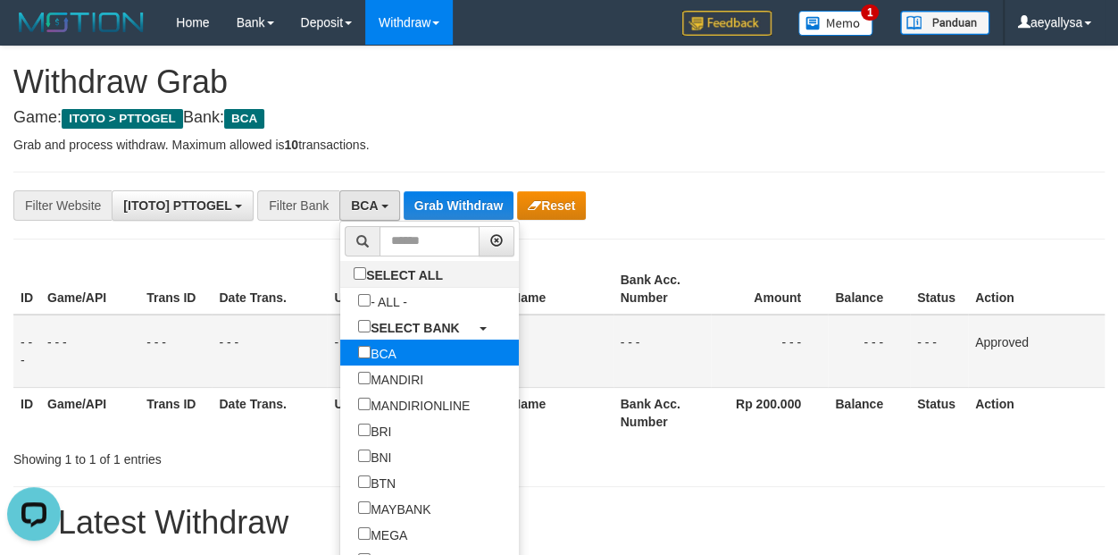
click at [340, 362] on label "BCA" at bounding box center [377, 352] width 74 height 26
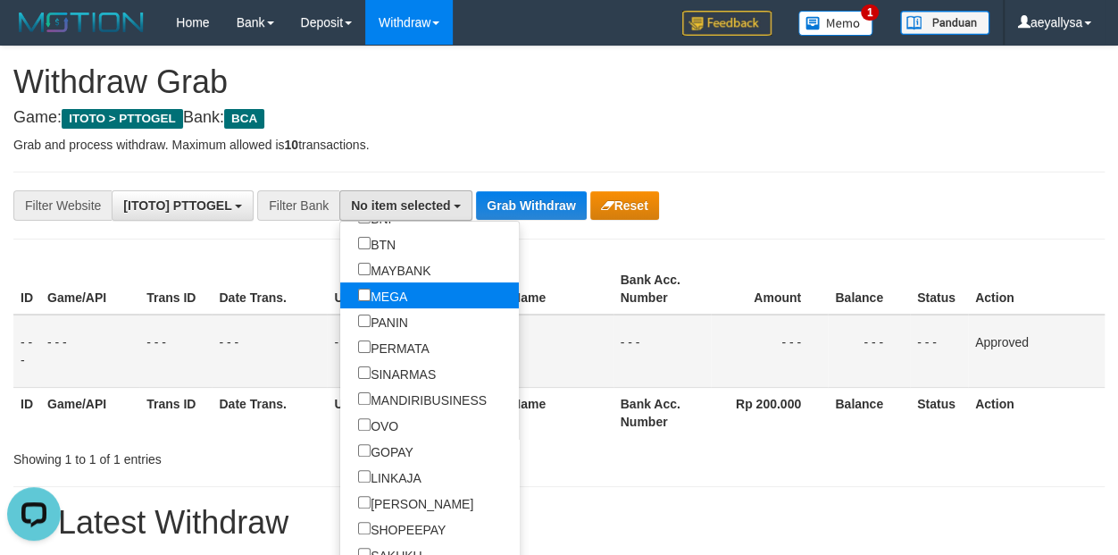
scroll to position [339, 0]
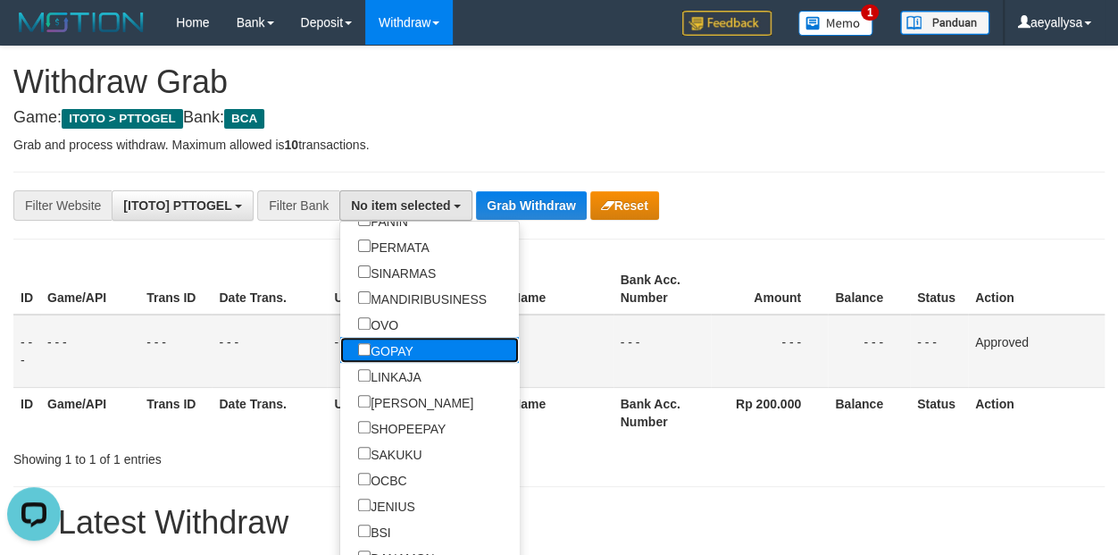
click at [340, 356] on label "GOPAY" at bounding box center [385, 350] width 91 height 26
select select "*****"
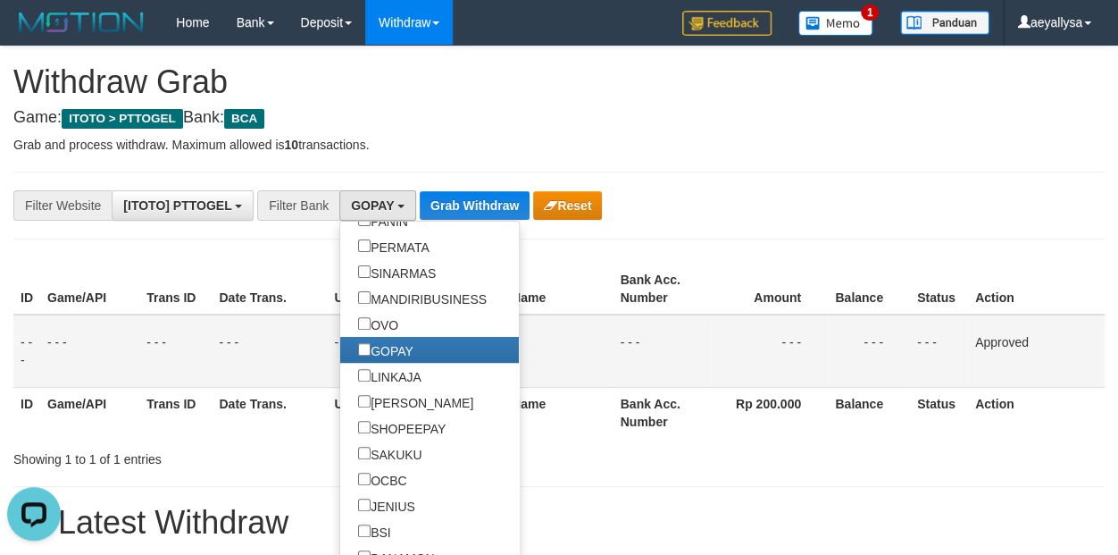
click at [541, 458] on div "Showing 1 to 1 of 1 entries" at bounding box center [559, 455] width 1118 height 25
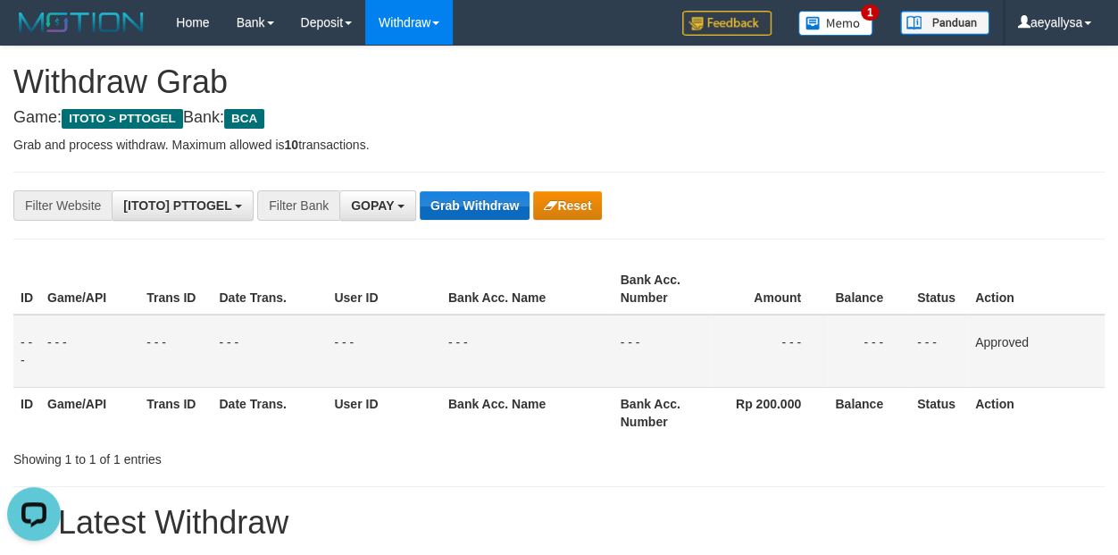
drag, startPoint x: 458, startPoint y: 190, endPoint x: 458, endPoint y: 210, distance: 19.6
click at [463, 217] on button "Grab Withdraw" at bounding box center [475, 205] width 110 height 29
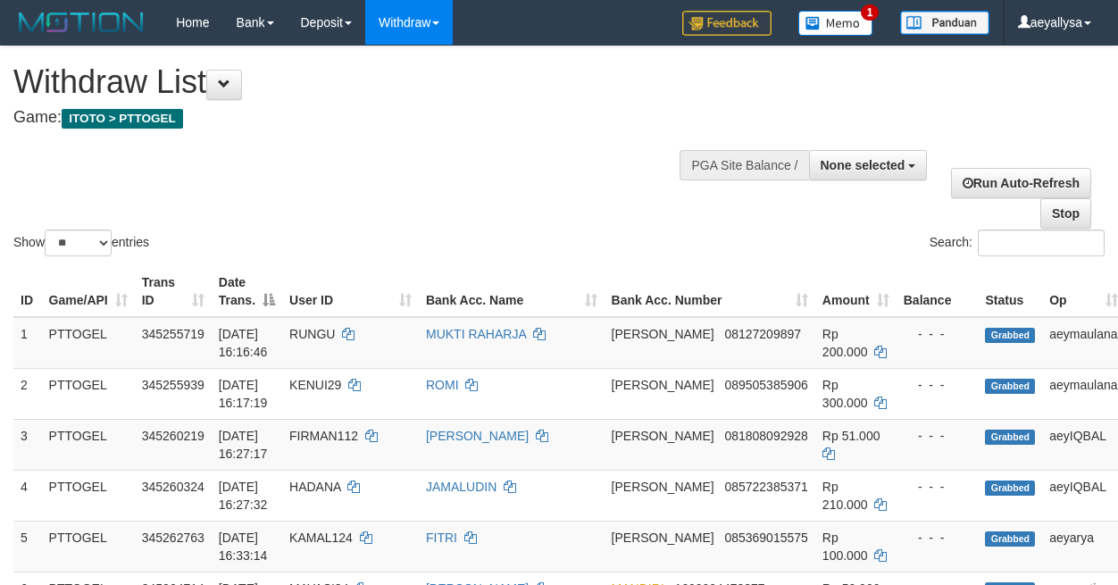
select select
select select "**"
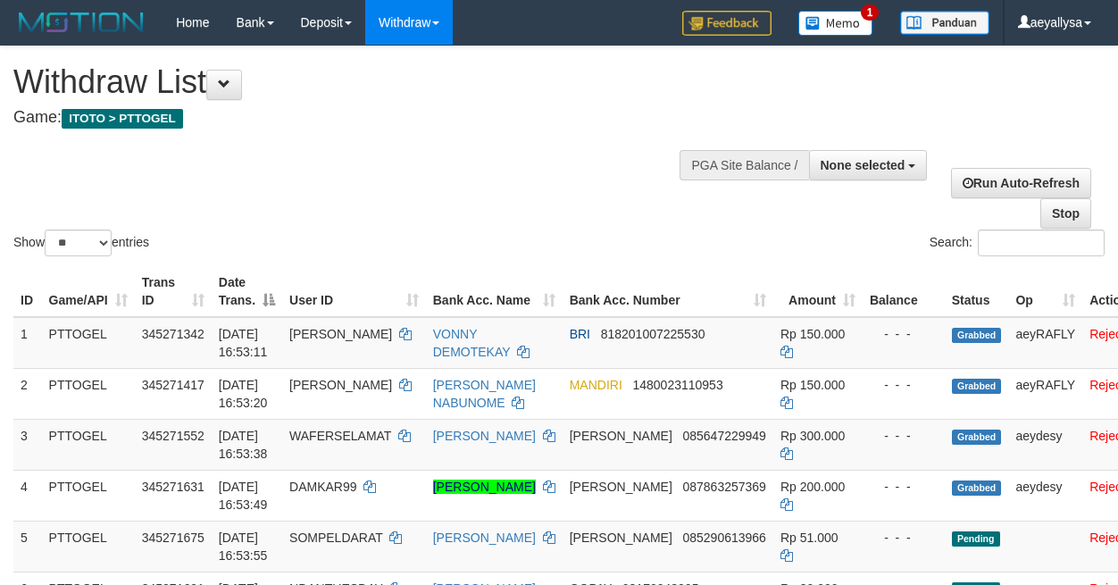
select select
select select "**"
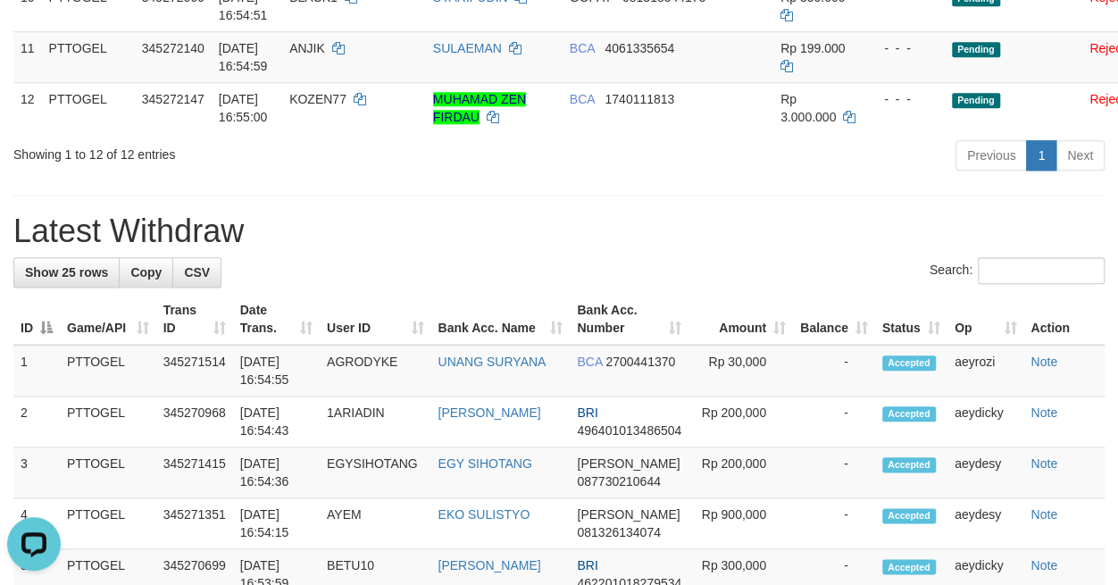
scroll to position [545, 0]
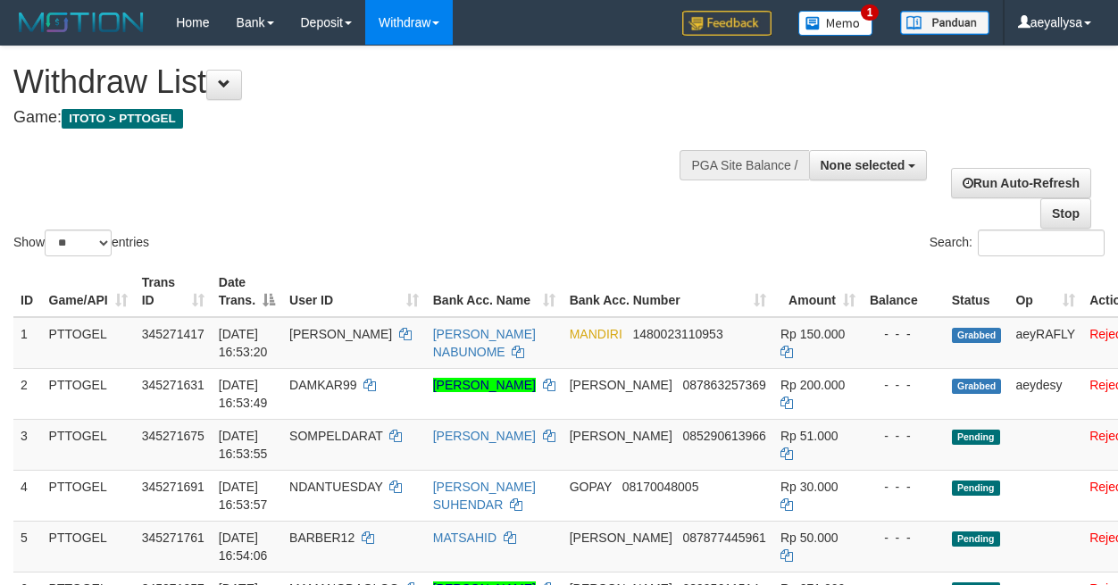
select select
select select "**"
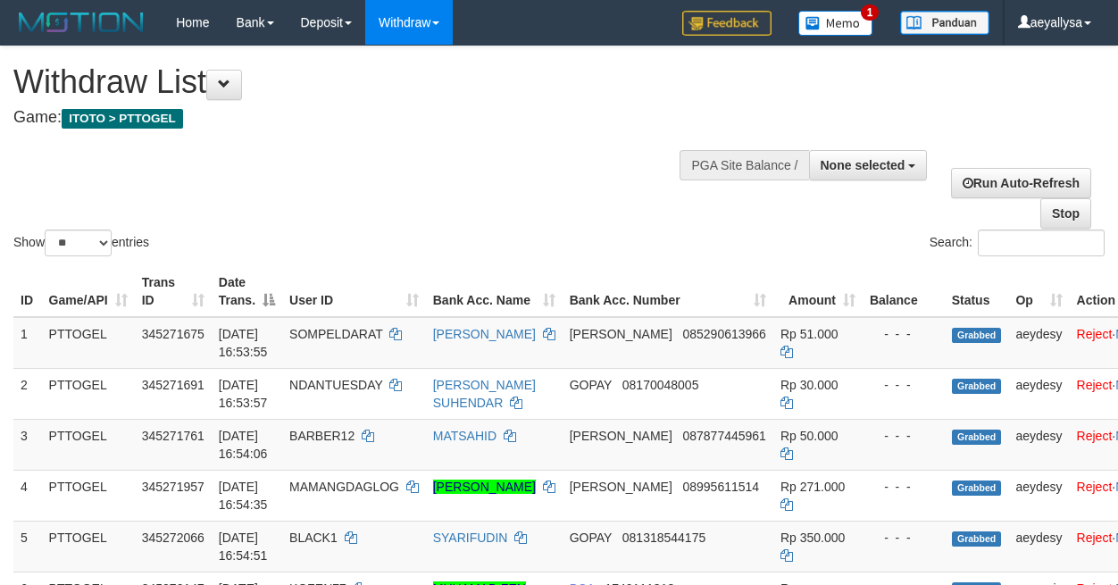
select select
select select "**"
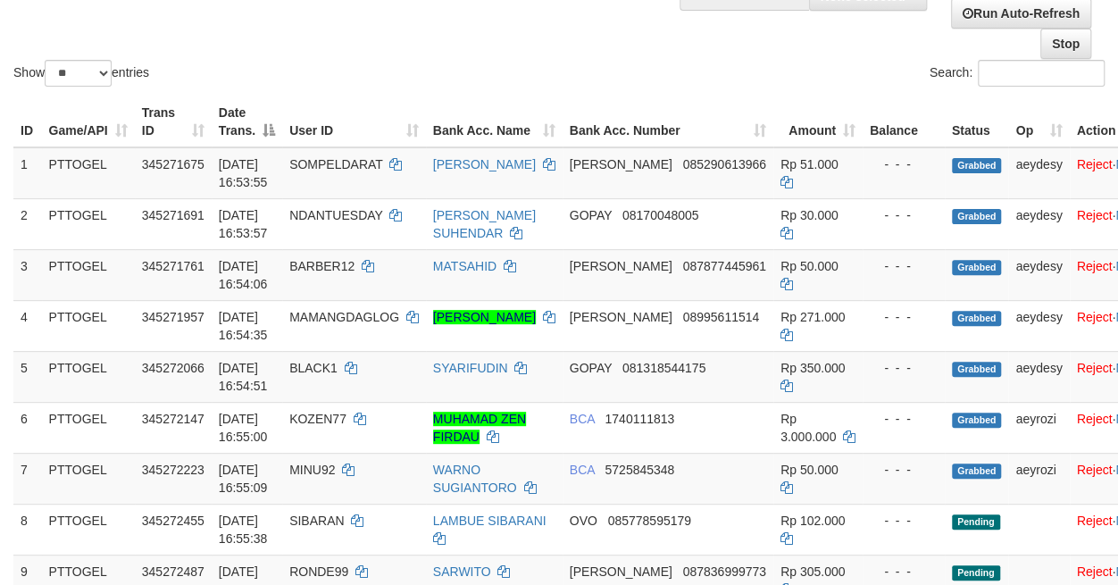
scroll to position [545, 0]
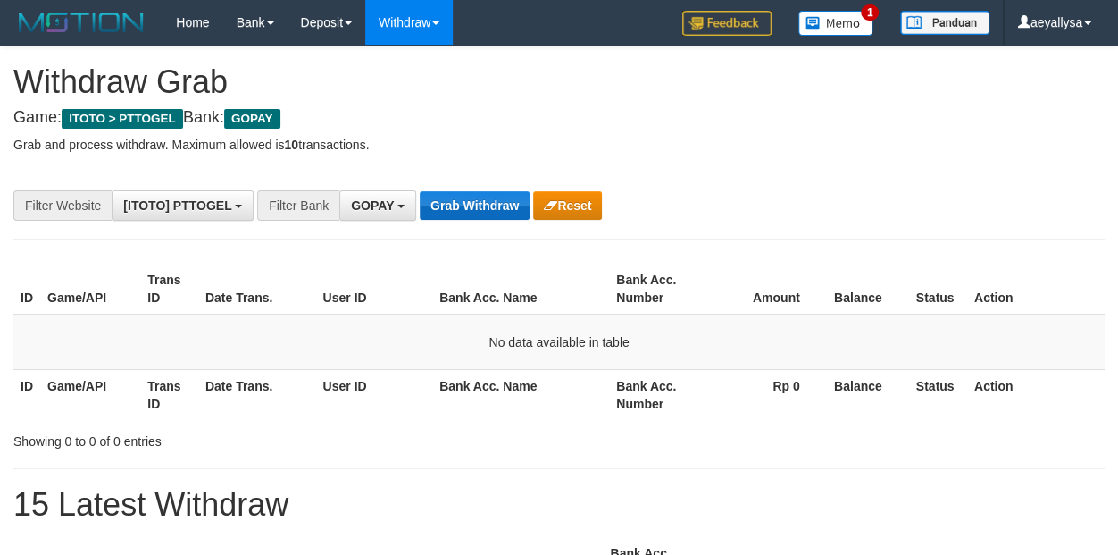
scroll to position [273, 0]
drag, startPoint x: 455, startPoint y: 207, endPoint x: 433, endPoint y: 205, distance: 21.5
click at [454, 207] on button "Grab Withdraw" at bounding box center [475, 205] width 110 height 29
click at [390, 201] on span "GOPAY" at bounding box center [372, 205] width 43 height 14
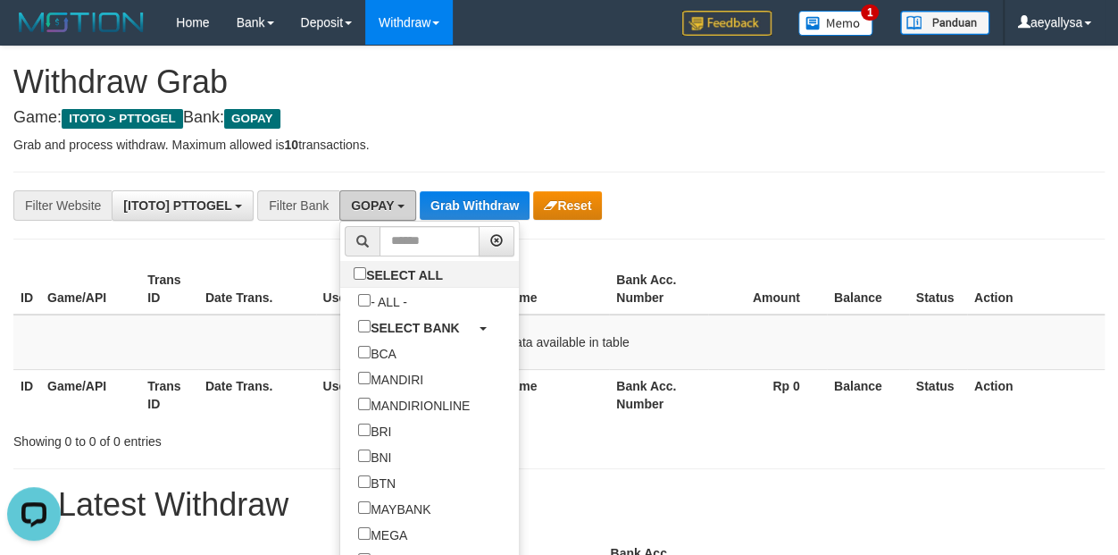
scroll to position [226, 0]
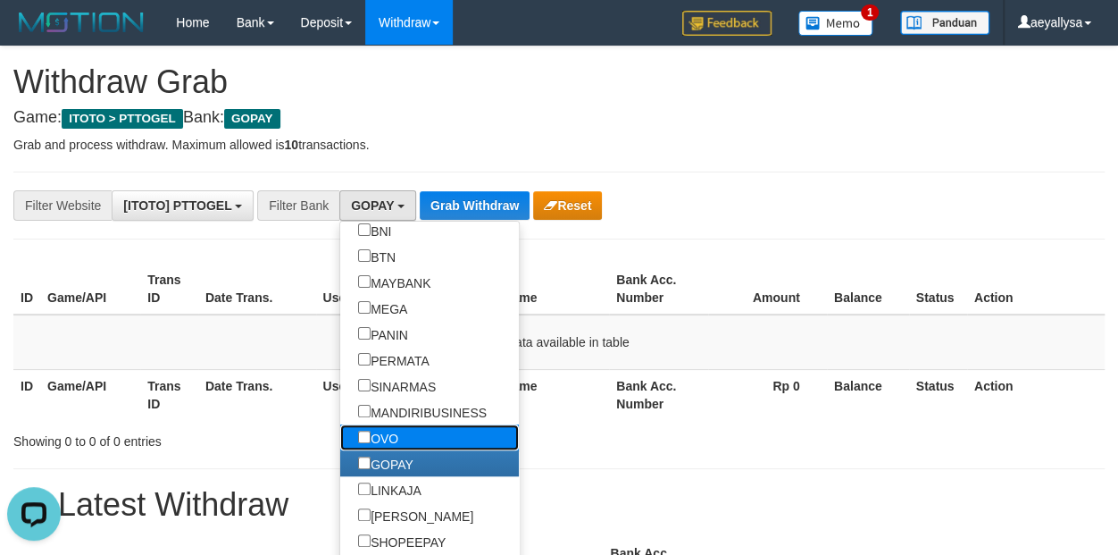
click at [340, 430] on label "OVO" at bounding box center [378, 437] width 76 height 26
select select "***"
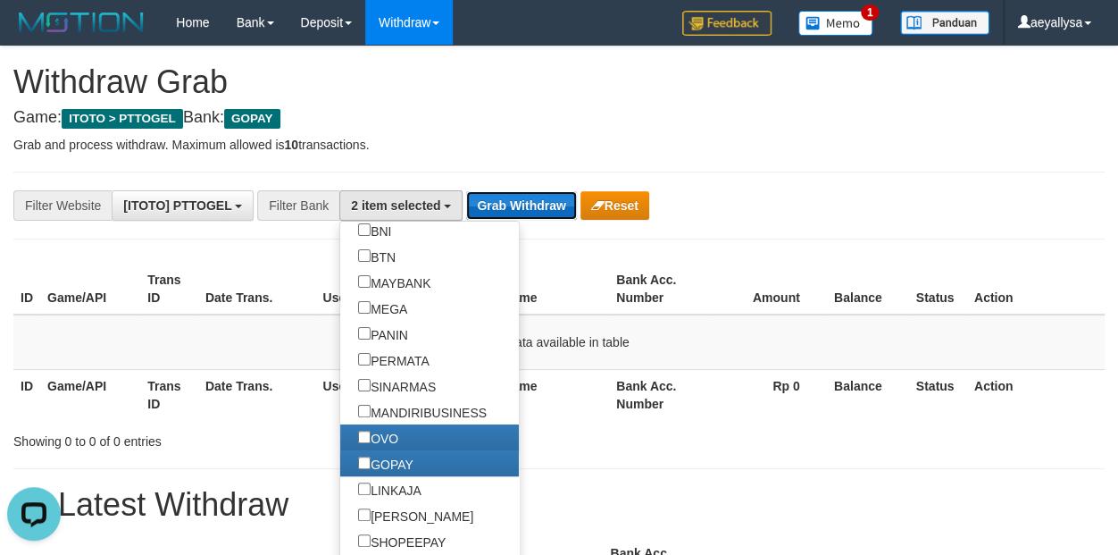
click at [486, 214] on button "Grab Withdraw" at bounding box center [521, 205] width 110 height 29
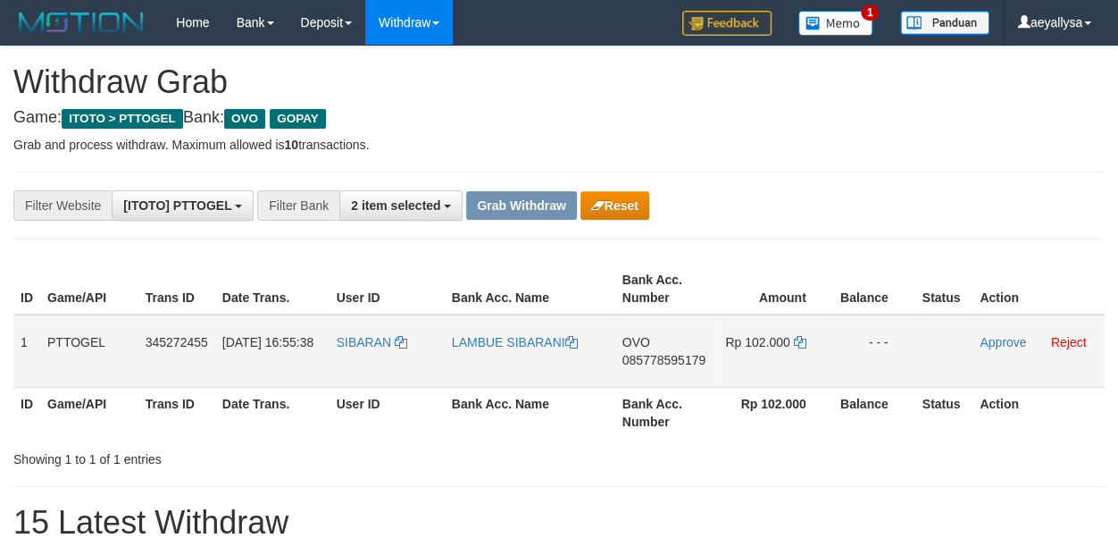
scroll to position [255, 0]
drag, startPoint x: 369, startPoint y: 355, endPoint x: 757, endPoint y: 355, distance: 388.5
click at [757, 355] on tr "1 PTTOGEL 345272455 01/10/2025 16:55:38 SIBARAN LAMBUE SIBARANI OVO 08577859517…" at bounding box center [558, 350] width 1091 height 73
click at [1091, 217] on div "**********" at bounding box center [559, 205] width 1118 height 30
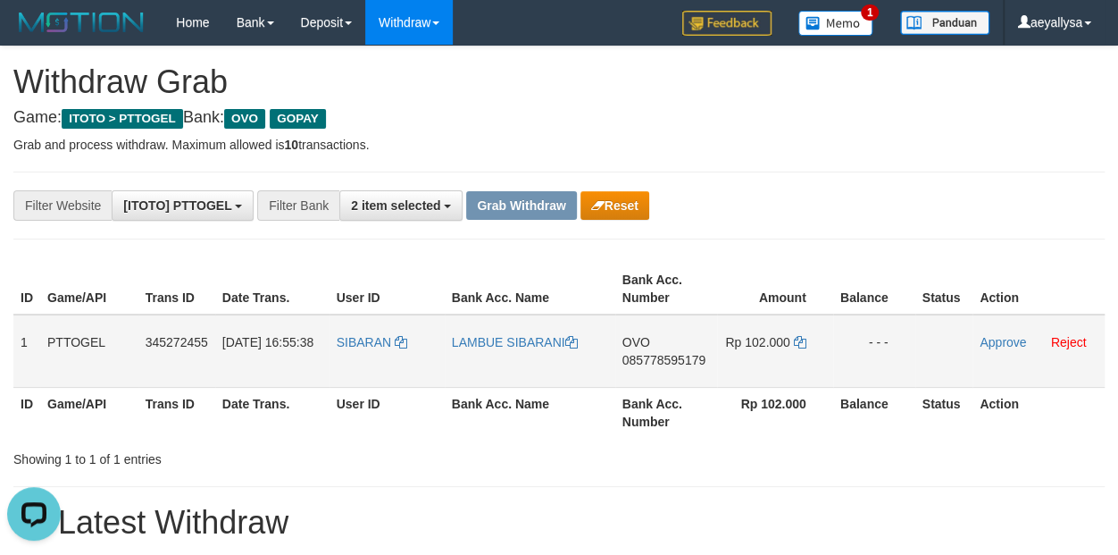
click at [671, 355] on span "085778595179" at bounding box center [663, 360] width 83 height 14
copy span "085778595179"
click at [798, 339] on icon at bounding box center [800, 342] width 13 height 13
click at [799, 338] on icon at bounding box center [800, 342] width 13 height 13
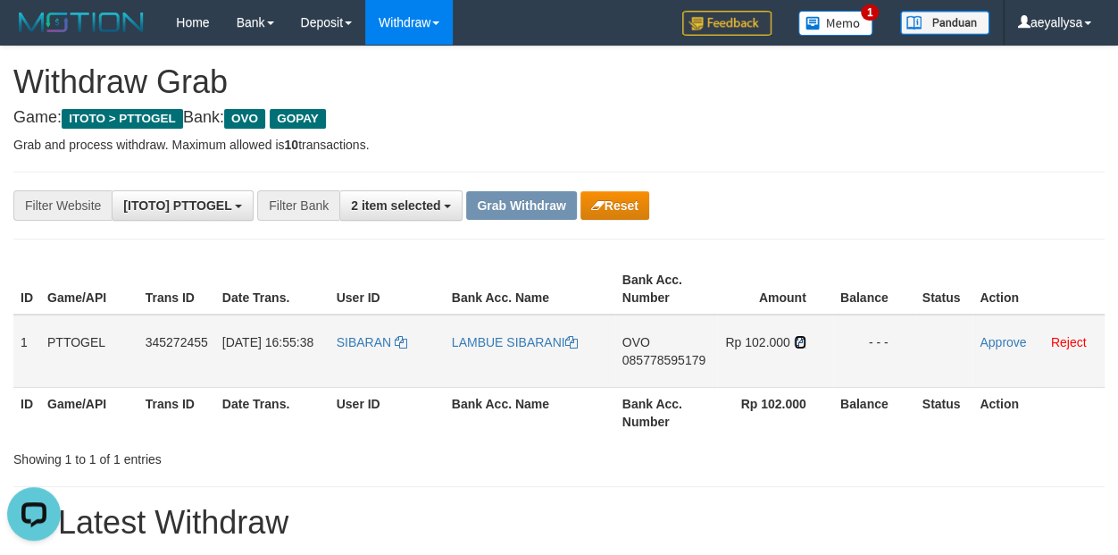
click at [799, 337] on icon at bounding box center [800, 342] width 13 height 13
click at [992, 341] on link "Approve" at bounding box center [1003, 342] width 46 height 14
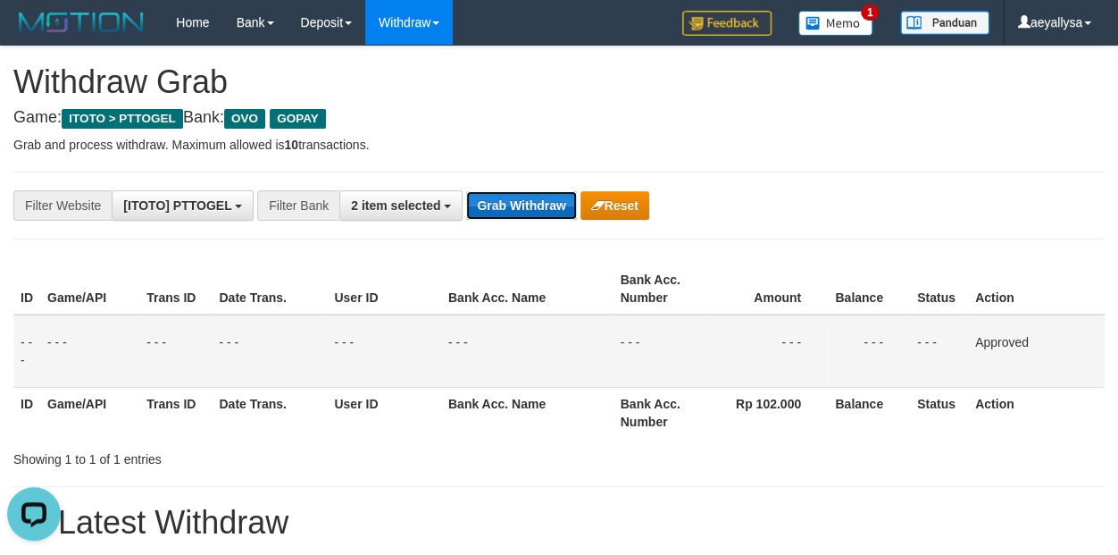
click at [531, 198] on button "Grab Withdraw" at bounding box center [521, 205] width 110 height 29
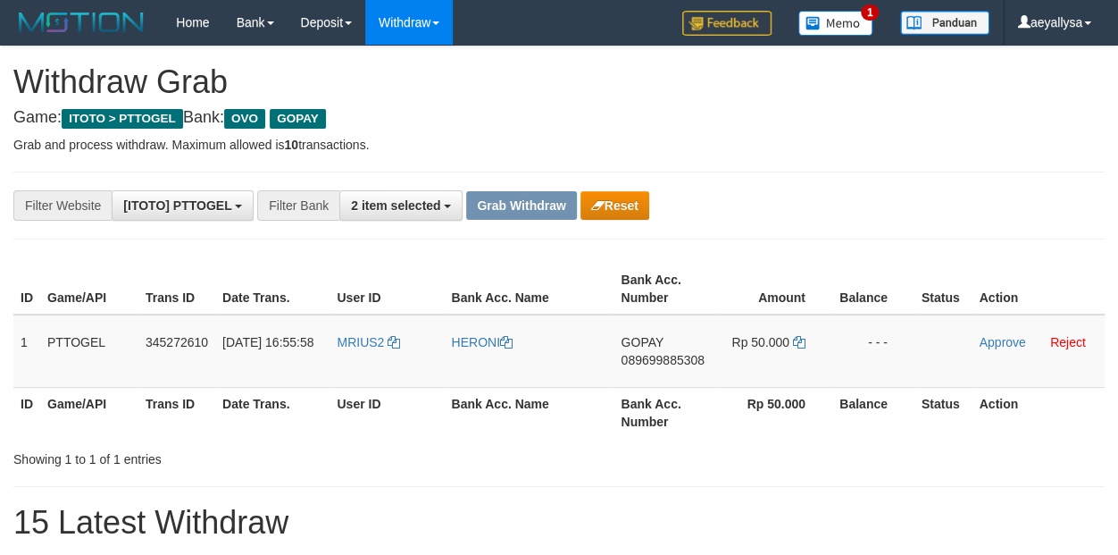
scroll to position [255, 0]
drag, startPoint x: 365, startPoint y: 380, endPoint x: 780, endPoint y: 368, distance: 414.5
click at [780, 365] on tr "1 PTTOGEL 345272610 [DATE] 16:55:58 MRIUS2 HERONI GOPAY 089699885308 Rp 50.000 …" at bounding box center [558, 350] width 1091 height 73
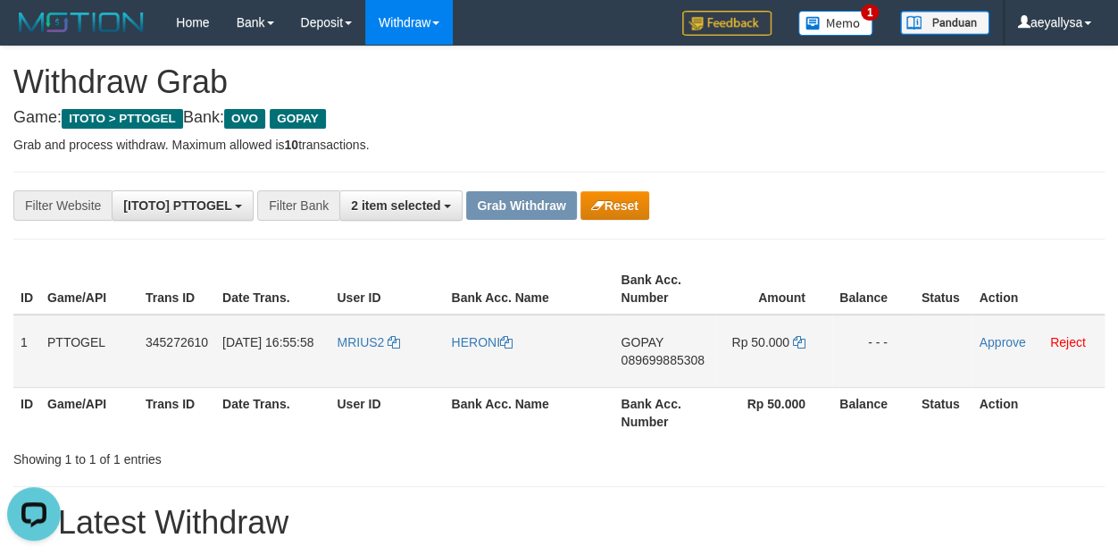
click at [688, 357] on span "089699885308" at bounding box center [662, 360] width 83 height 14
copy span "089699885308"
click at [688, 357] on span "089699885308" at bounding box center [662, 360] width 83 height 14
copy td "GOPAY 089699885308"
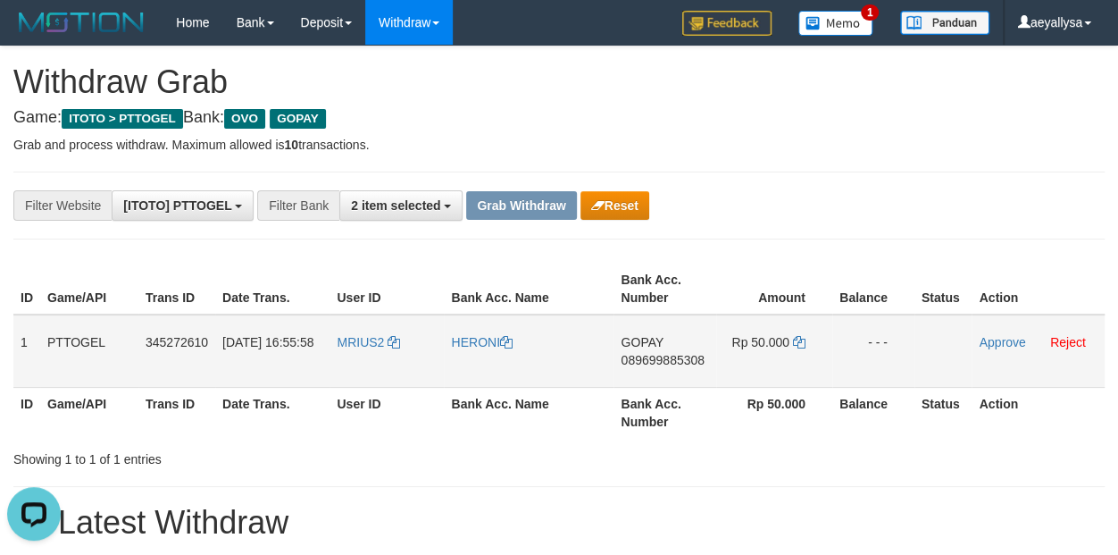
click at [790, 346] on td "Rp 50.000" at bounding box center [774, 350] width 116 height 73
drag, startPoint x: 806, startPoint y: 350, endPoint x: 799, endPoint y: 343, distance: 10.1
click at [806, 350] on td "Rp 50.000" at bounding box center [774, 350] width 116 height 73
click at [799, 343] on icon at bounding box center [799, 342] width 13 height 13
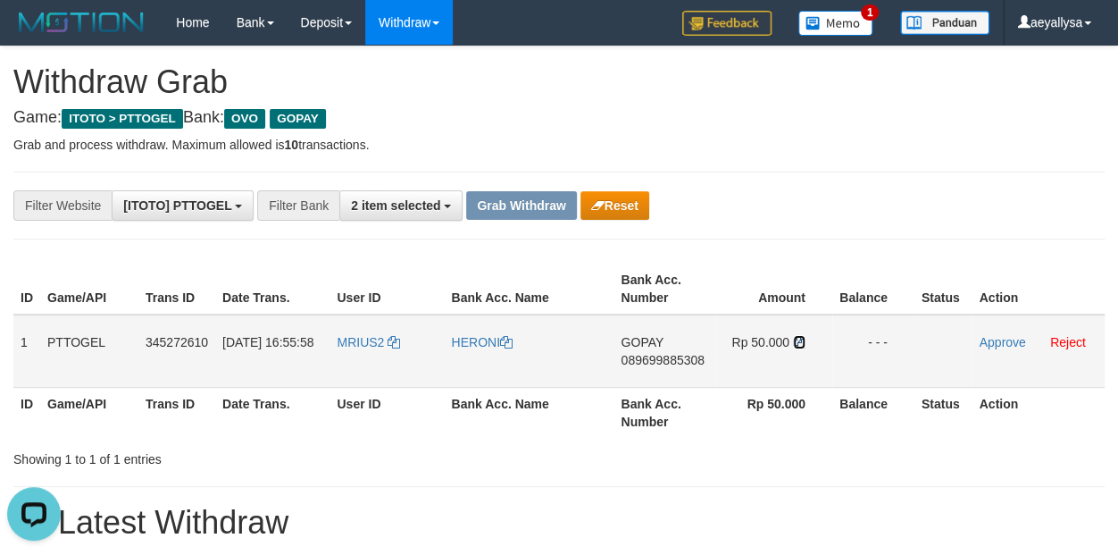
click at [799, 341] on icon at bounding box center [799, 342] width 13 height 13
click at [996, 339] on link "Approve" at bounding box center [1002, 342] width 46 height 14
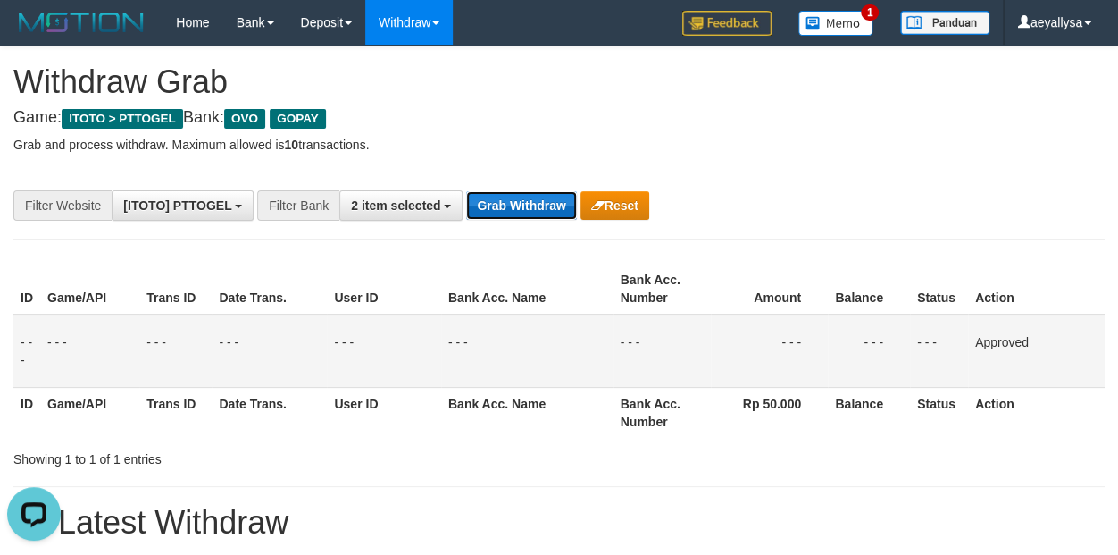
click at [567, 195] on button "Grab Withdraw" at bounding box center [521, 205] width 110 height 29
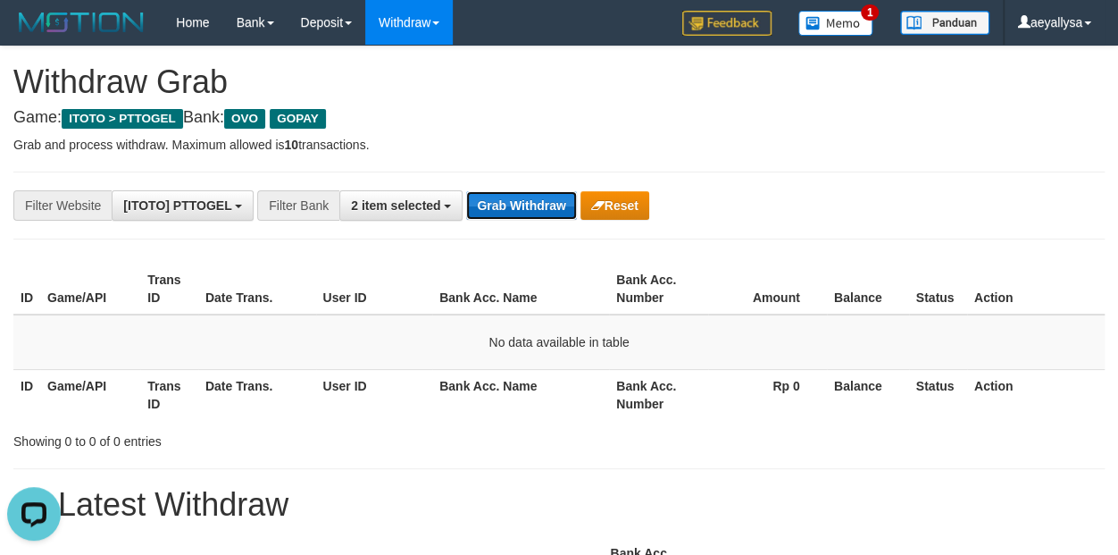
click at [504, 210] on button "Grab Withdraw" at bounding box center [521, 205] width 110 height 29
click at [1082, 259] on div "ID Game/API Trans ID Date Trans. User ID Bank Acc. Name Bank Acc. Number Amount…" at bounding box center [559, 341] width 1118 height 167
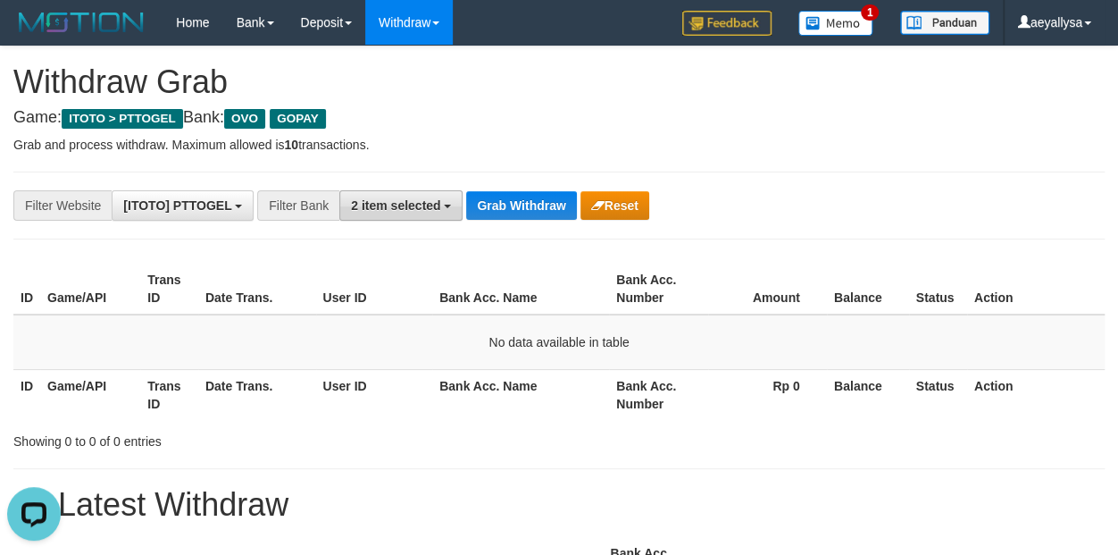
click at [411, 199] on span "2 item selected" at bounding box center [395, 205] width 89 height 14
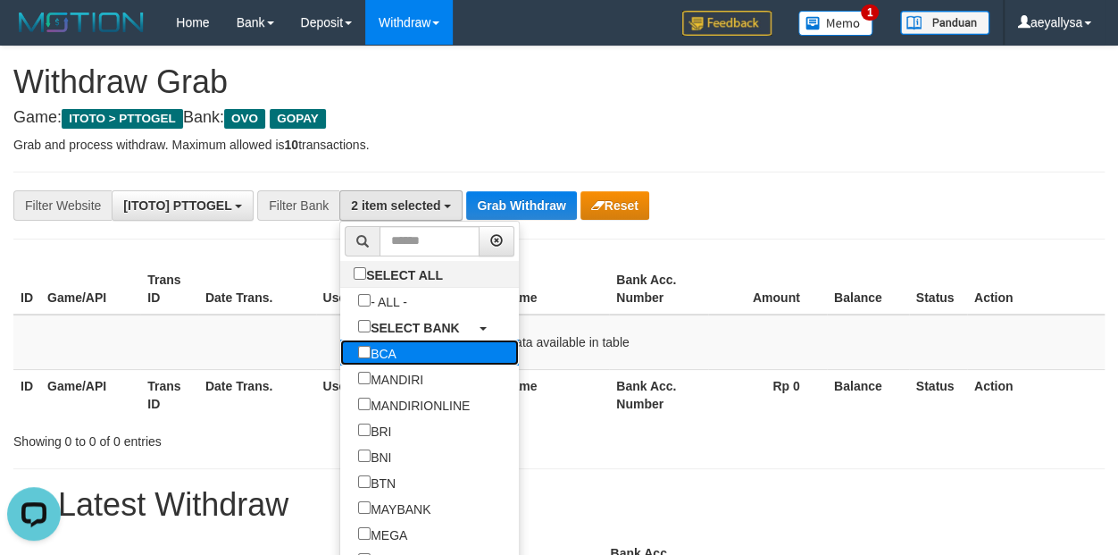
click at [340, 347] on label "BCA" at bounding box center [377, 352] width 74 height 26
select select "***"
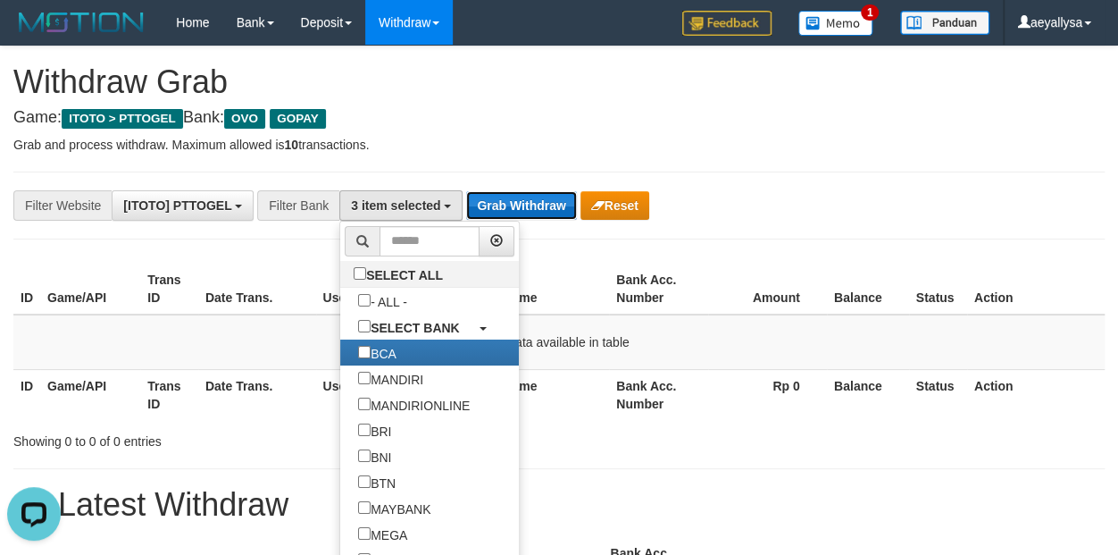
click at [503, 208] on button "Grab Withdraw" at bounding box center [521, 205] width 110 height 29
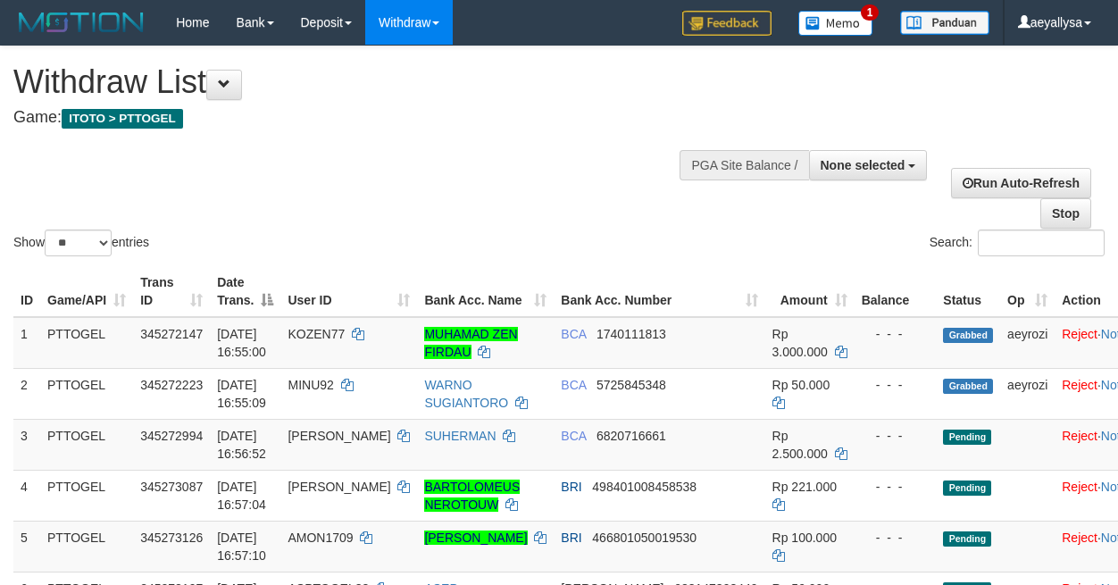
select select
select select "**"
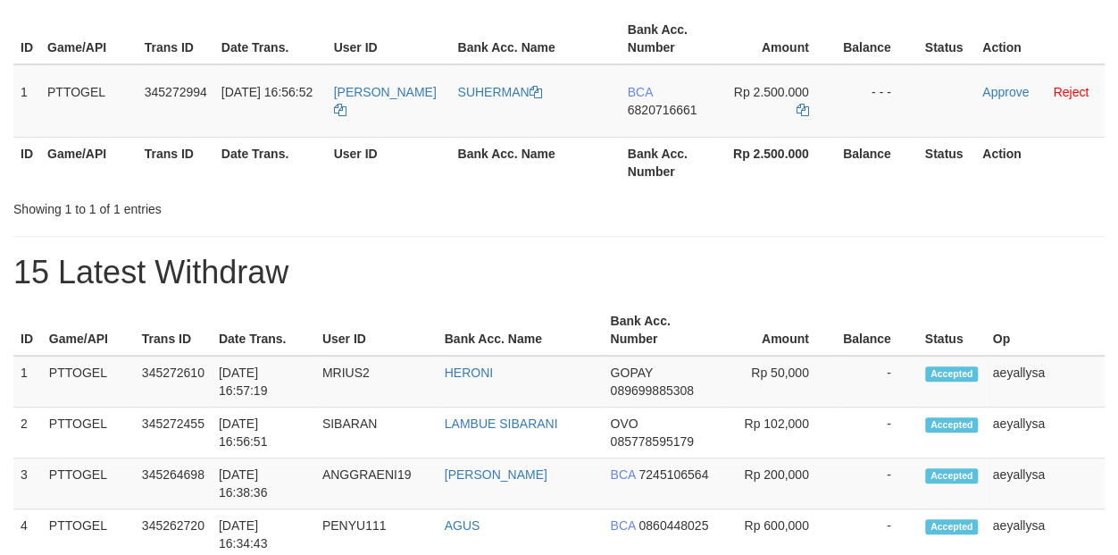
scroll to position [33, 0]
drag, startPoint x: 380, startPoint y: 113, endPoint x: 815, endPoint y: 113, distance: 435.8
click at [815, 113] on tr "1 PTTOGEL 345272994 01/10/2025 16:56:52 PRABU SUHERMAN BCA 6820716661 Rp 2.500.…" at bounding box center [558, 100] width 1091 height 73
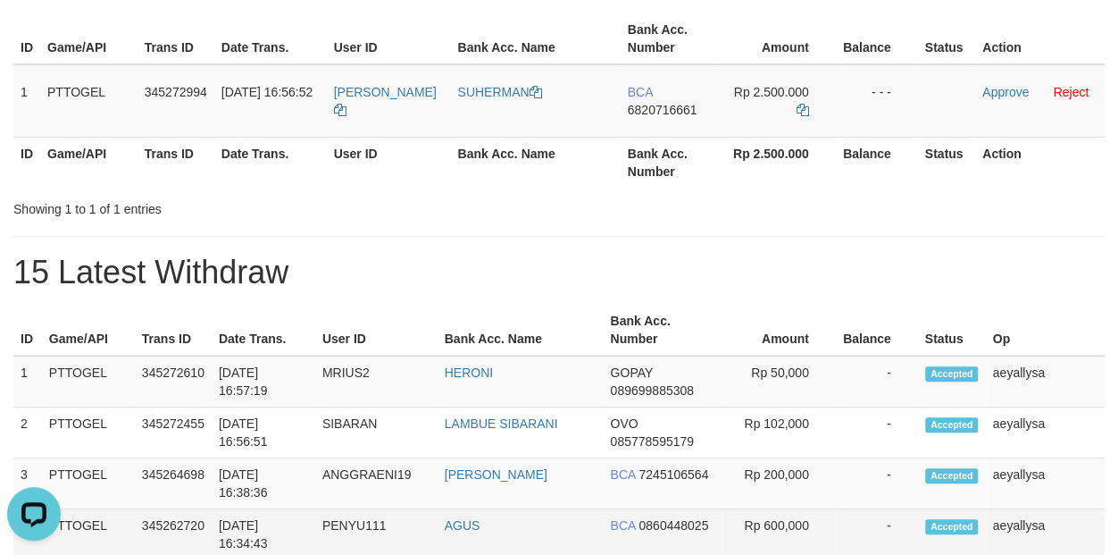
scroll to position [0, 0]
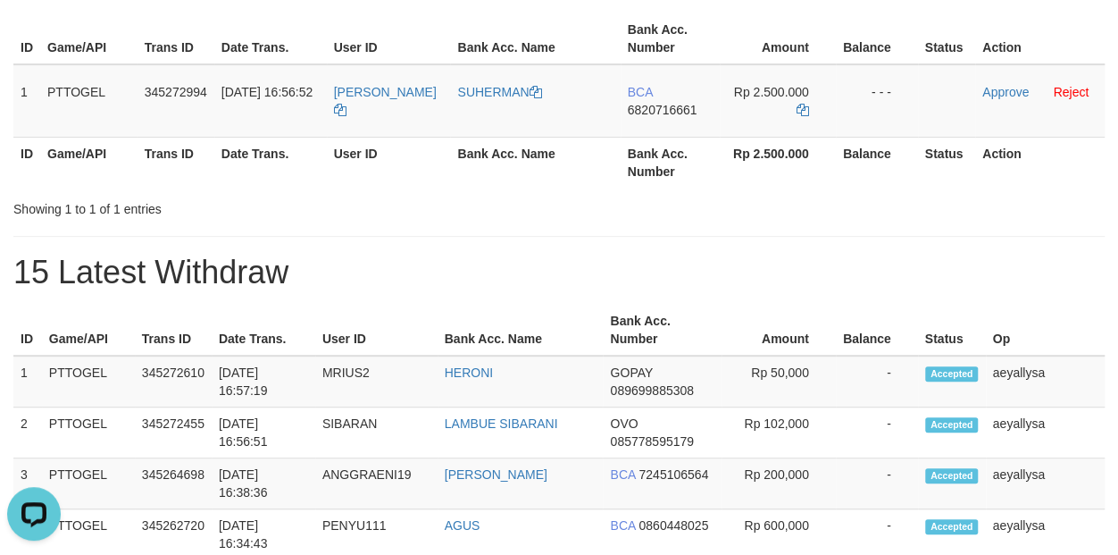
click at [1095, 264] on h1 "15 Latest Withdraw" at bounding box center [558, 273] width 1091 height 36
click at [676, 113] on span "6820716661" at bounding box center [663, 110] width 70 height 14
copy span "6820716661"
click at [676, 113] on span "6820716661" at bounding box center [663, 110] width 70 height 14
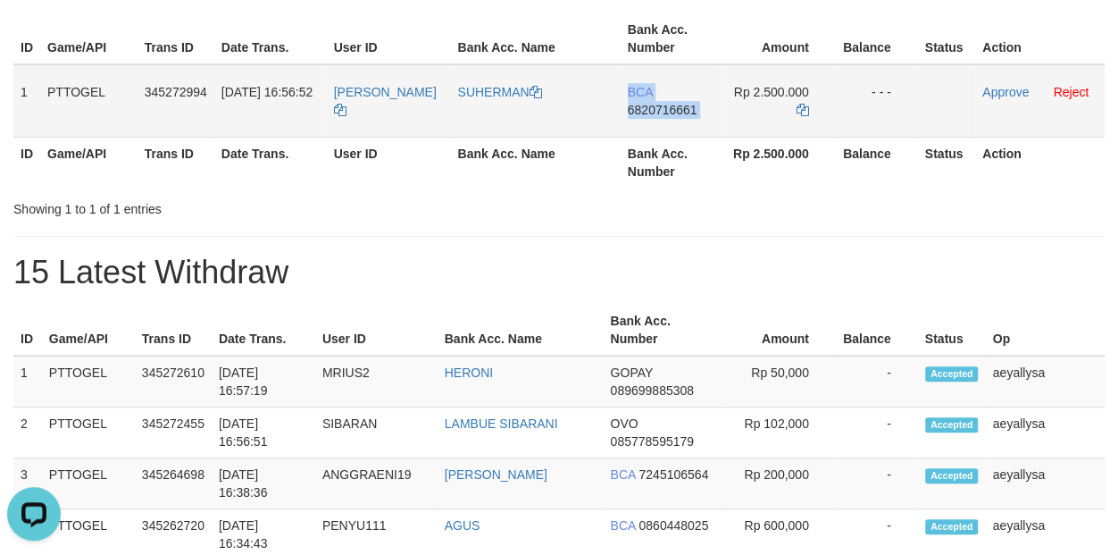
copy td "BCA 6820716661"
click at [802, 109] on icon at bounding box center [803, 110] width 13 height 13
click at [1001, 89] on link "Approve" at bounding box center [1005, 92] width 46 height 14
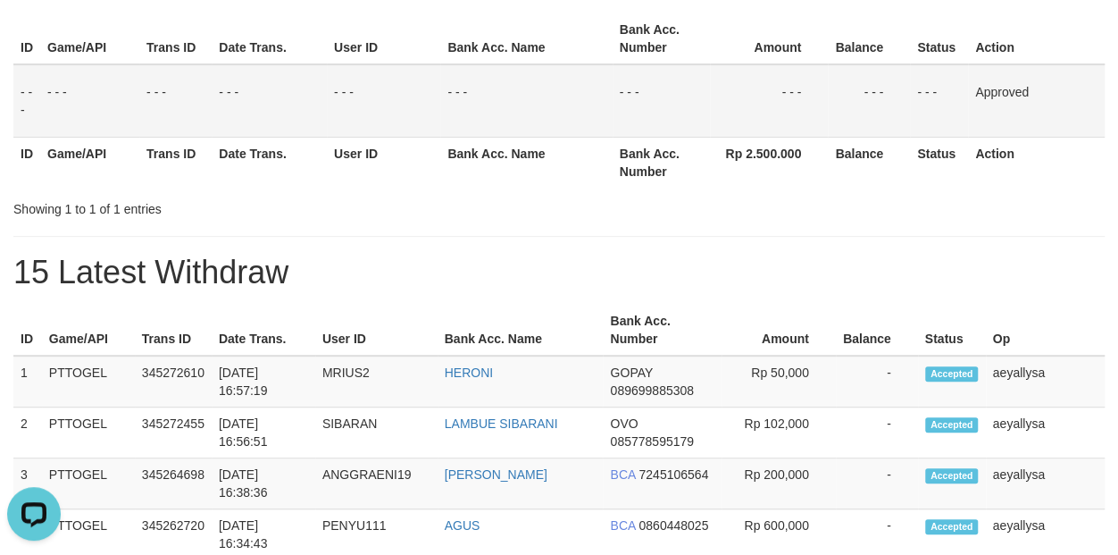
click at [818, 284] on h1 "15 Latest Withdraw" at bounding box center [558, 273] width 1091 height 36
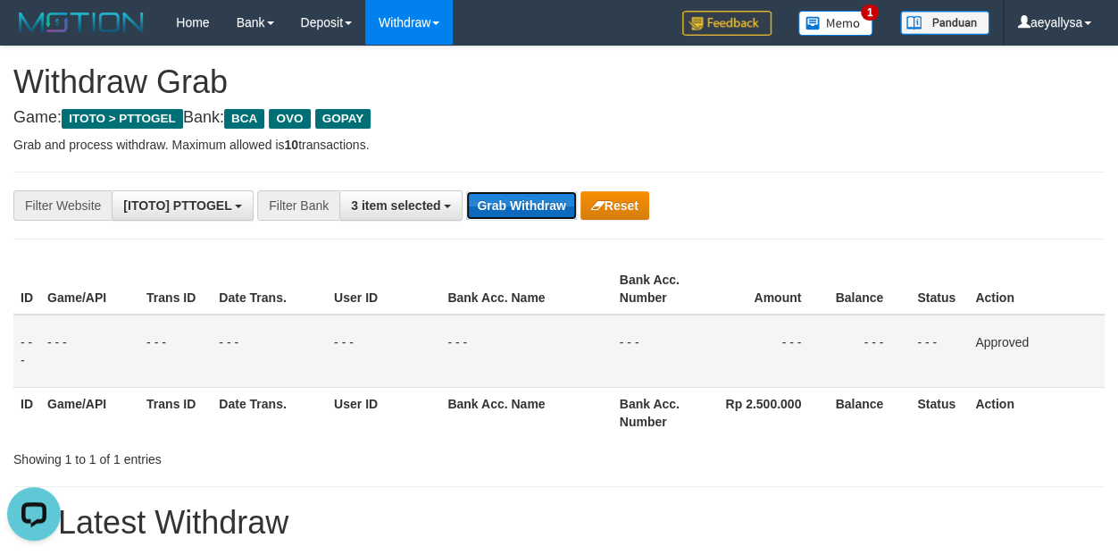
click at [499, 204] on button "Grab Withdraw" at bounding box center [521, 205] width 110 height 29
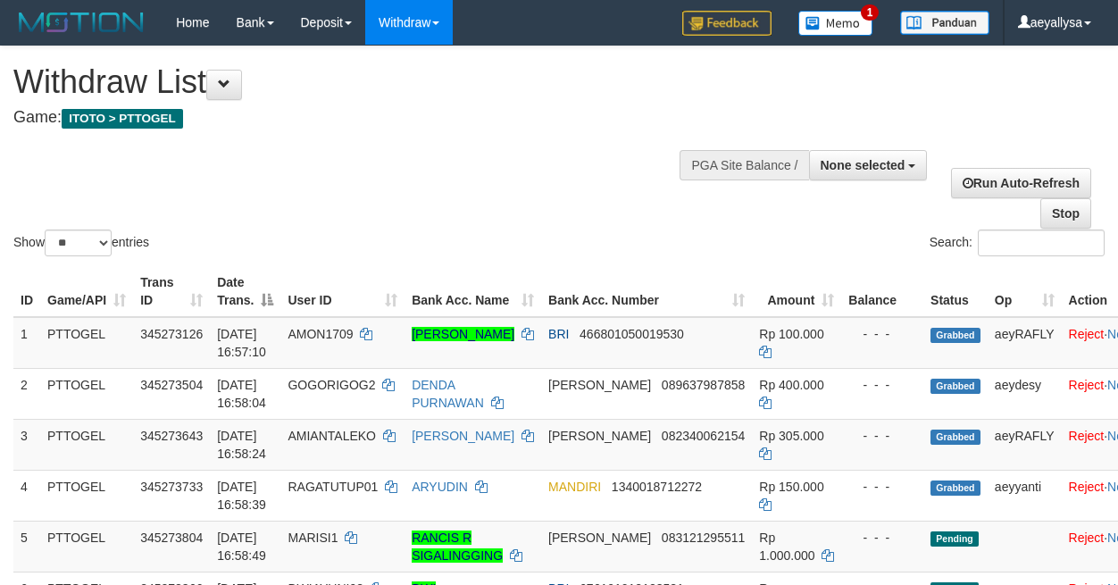
select select
select select "**"
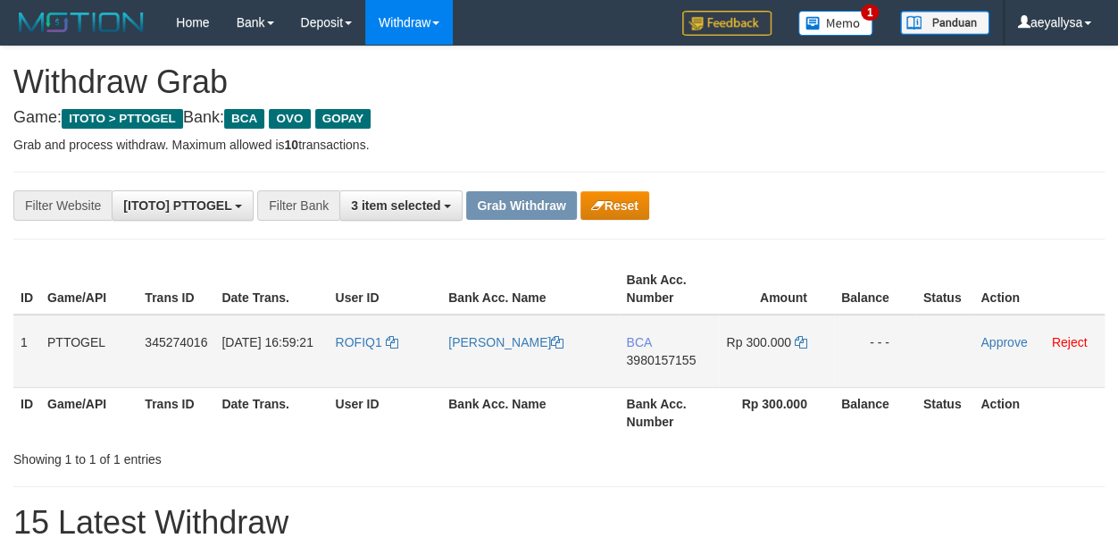
scroll to position [33, 0]
drag, startPoint x: 413, startPoint y: 347, endPoint x: 773, endPoint y: 370, distance: 360.6
click at [773, 370] on tr "1 PTTOGEL 345274016 [DATE] 16:59:21 ROFIQ1 [PERSON_NAME] BCA 3980157155 Rp 300.…" at bounding box center [558, 350] width 1091 height 73
click at [1085, 199] on div "**********" at bounding box center [559, 205] width 1118 height 30
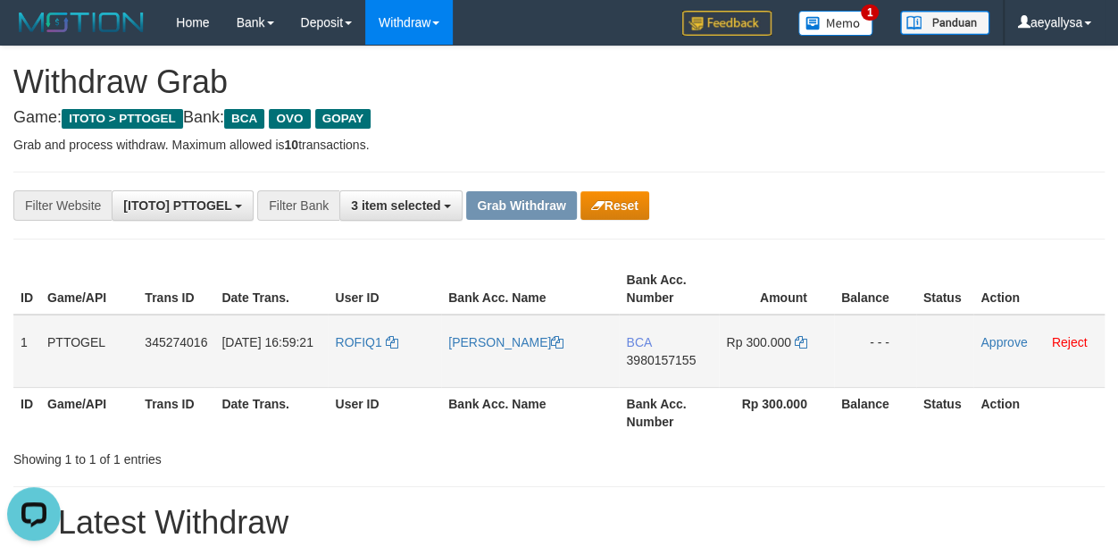
click at [680, 356] on span "3980157155" at bounding box center [661, 360] width 70 height 14
copy span "3980157155"
click at [797, 346] on icon at bounding box center [801, 342] width 13 height 13
click at [797, 345] on icon at bounding box center [801, 342] width 13 height 13
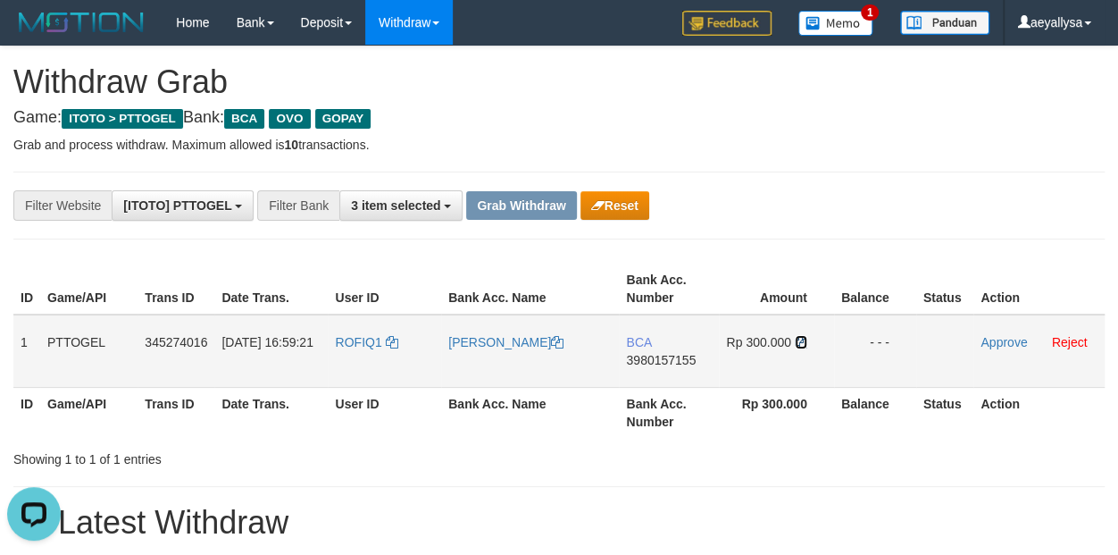
click at [797, 345] on icon at bounding box center [801, 342] width 13 height 13
drag, startPoint x: 800, startPoint y: 339, endPoint x: 843, endPoint y: 329, distance: 44.2
click at [802, 338] on icon at bounding box center [801, 342] width 13 height 13
click at [1005, 343] on link "Approve" at bounding box center [1004, 342] width 46 height 14
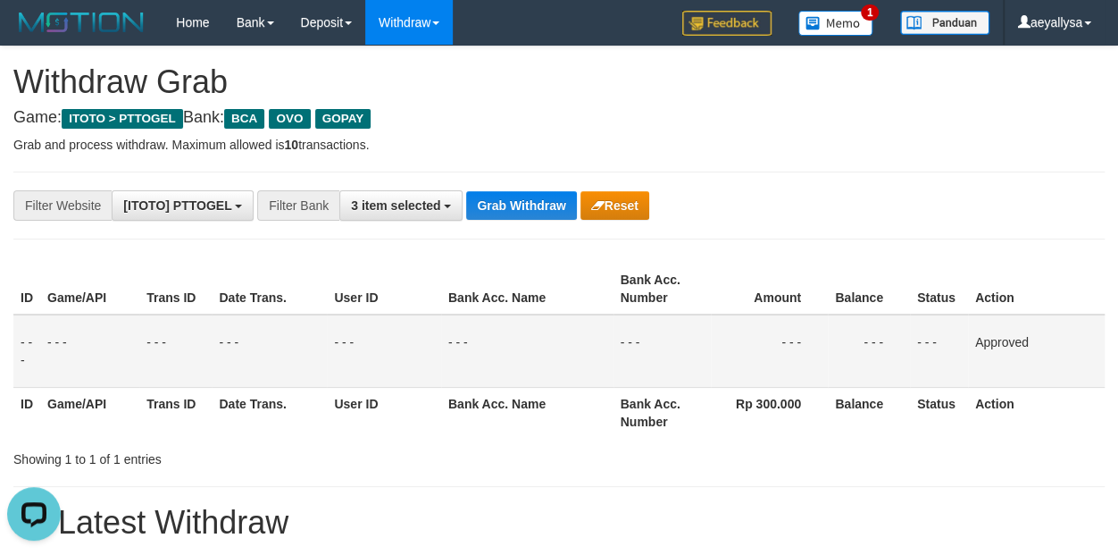
click at [1098, 342] on td "Approved" at bounding box center [1036, 350] width 137 height 73
click at [354, 213] on button "3 item selected" at bounding box center [400, 205] width 123 height 30
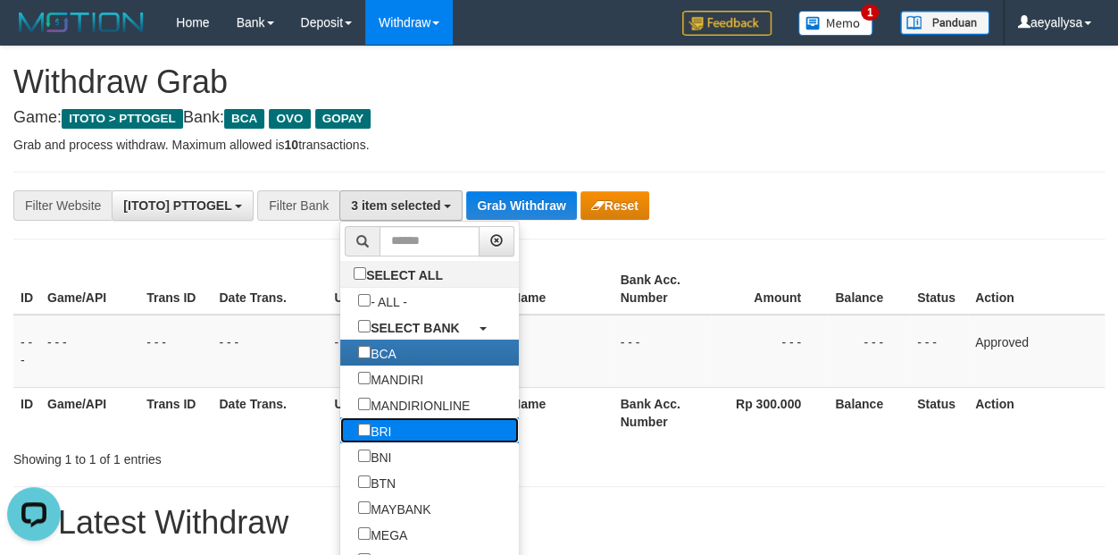
click at [340, 434] on label "BRI" at bounding box center [374, 430] width 69 height 26
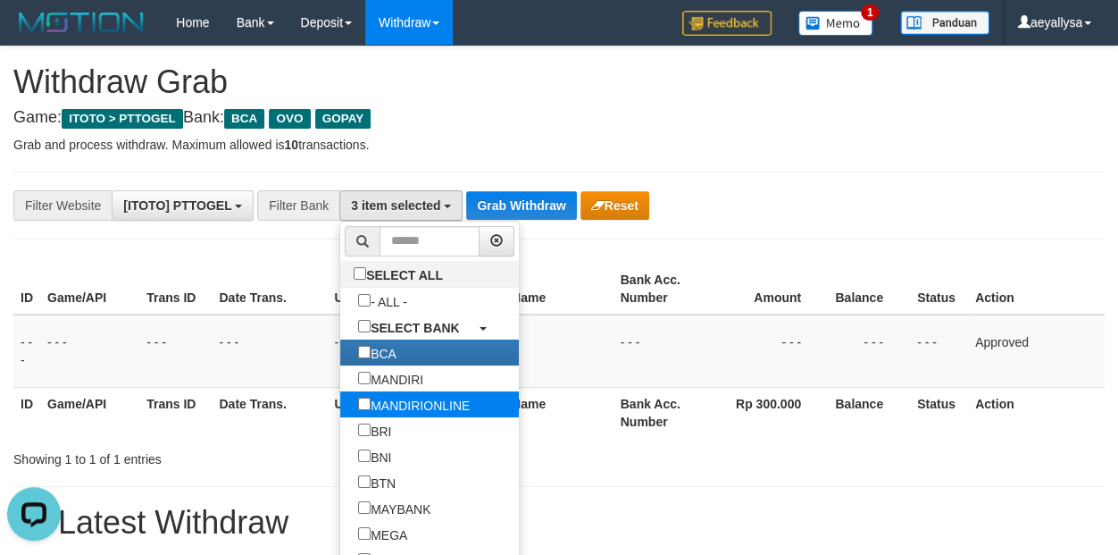
scroll to position [88, 0]
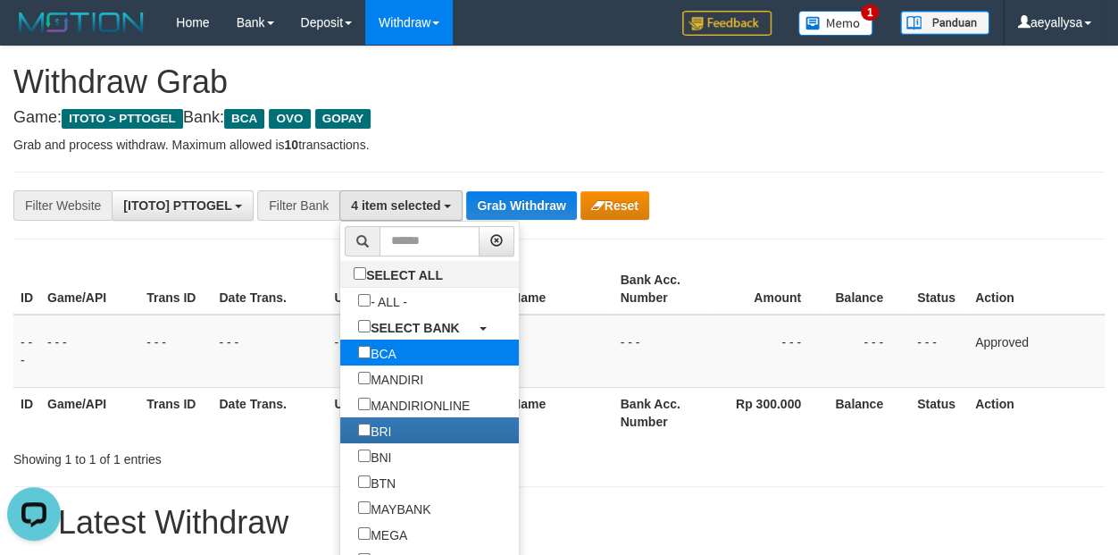
click at [340, 355] on label "BCA" at bounding box center [377, 352] width 74 height 26
select select "***"
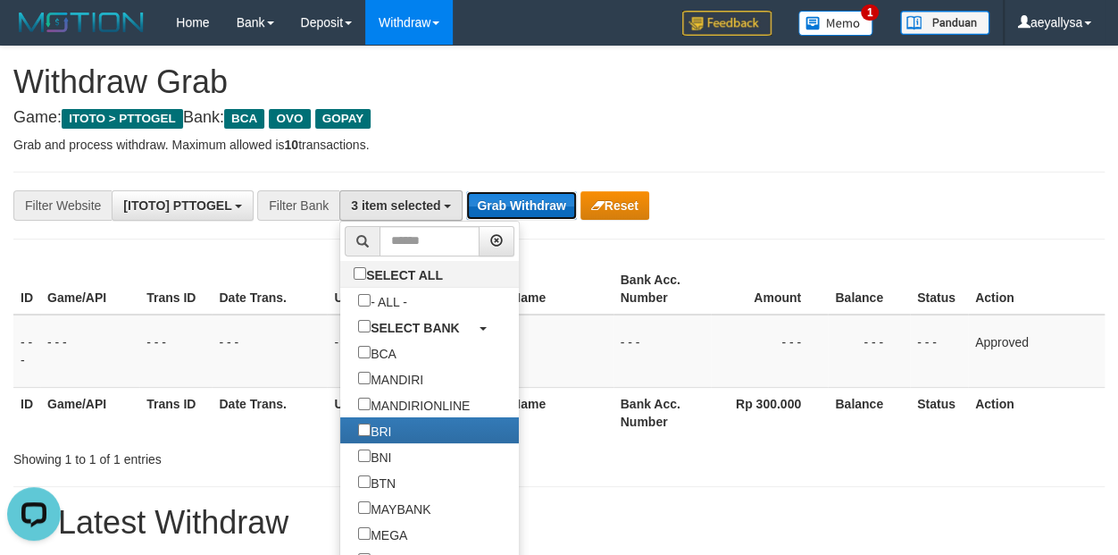
click at [494, 204] on button "Grab Withdraw" at bounding box center [521, 205] width 110 height 29
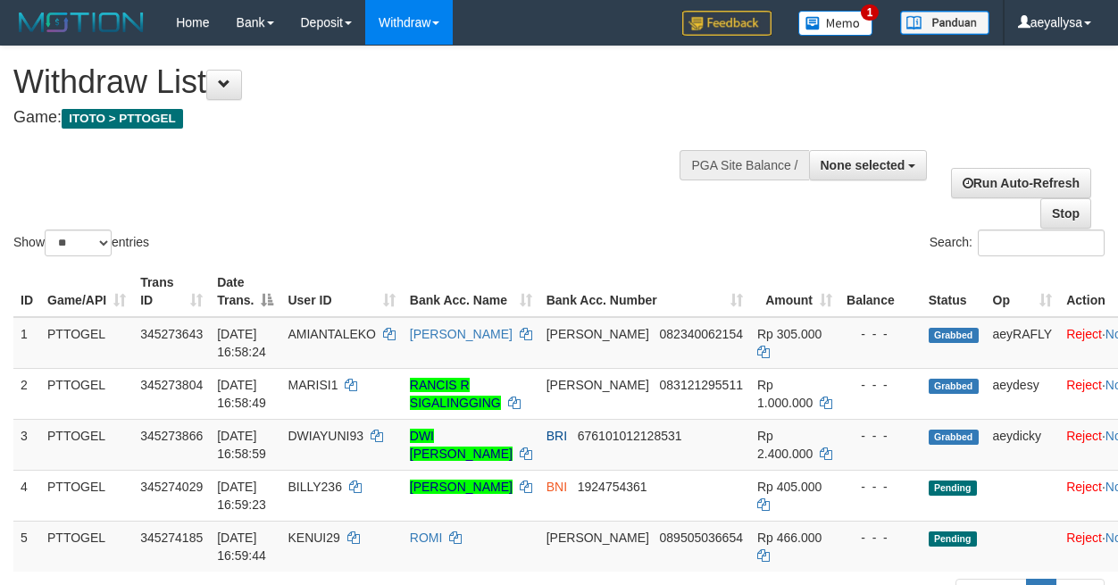
select select
select select "**"
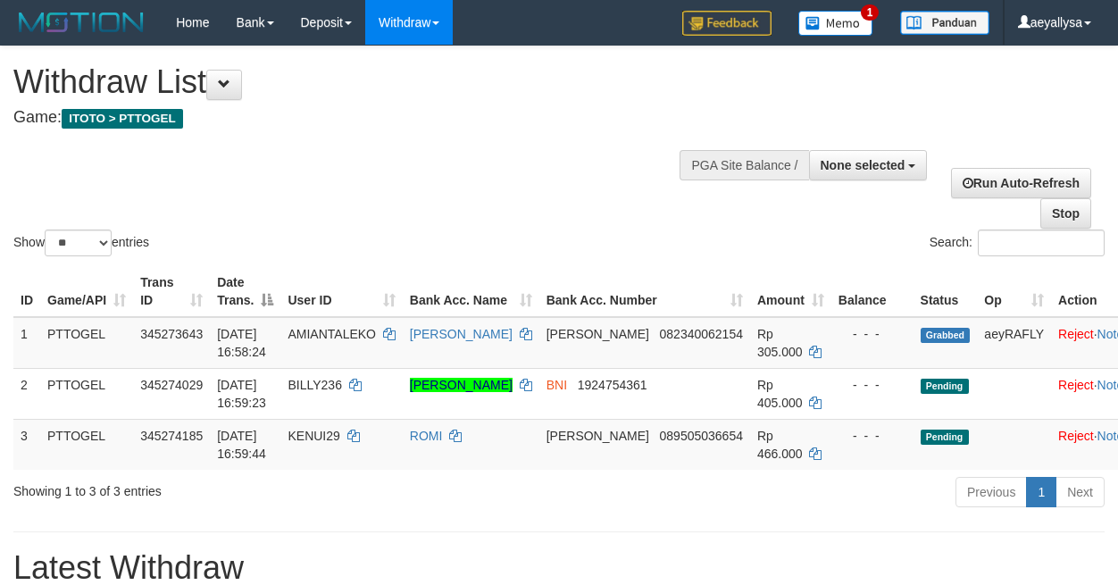
select select
select select "**"
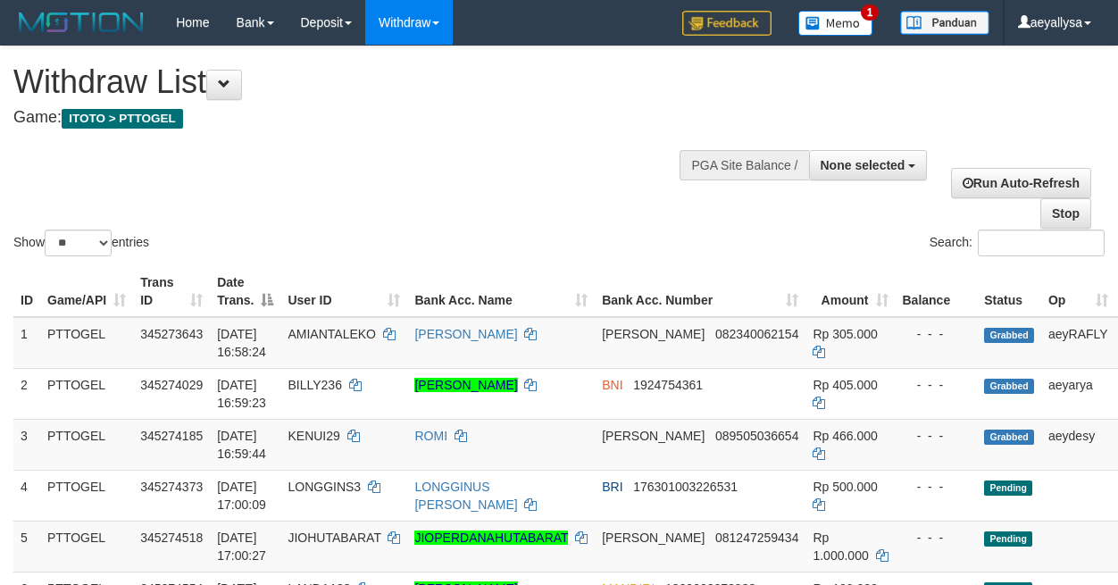
select select
select select "**"
select select
select select "**"
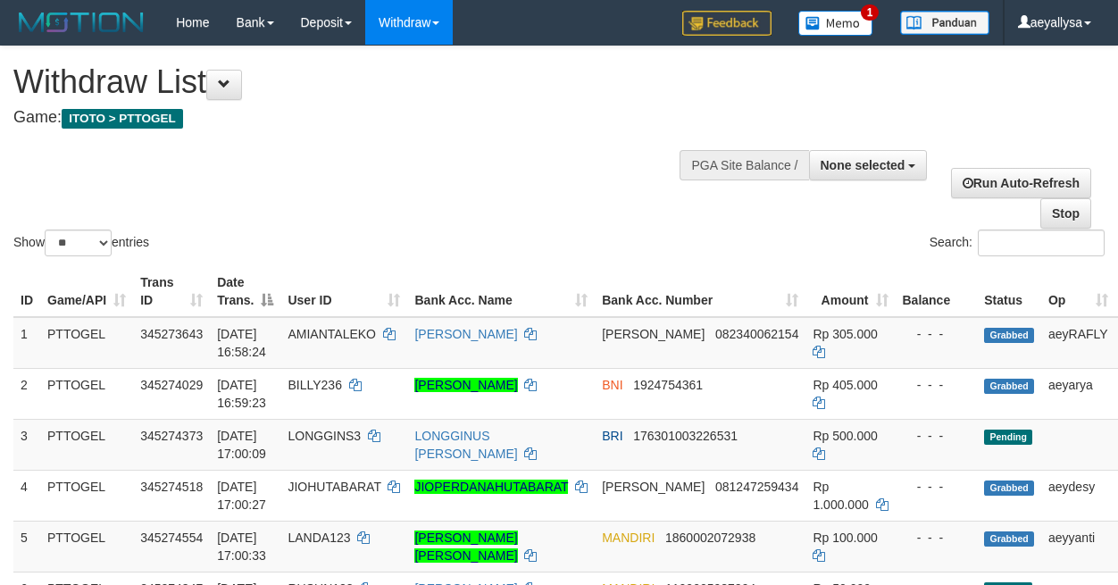
select select
select select "**"
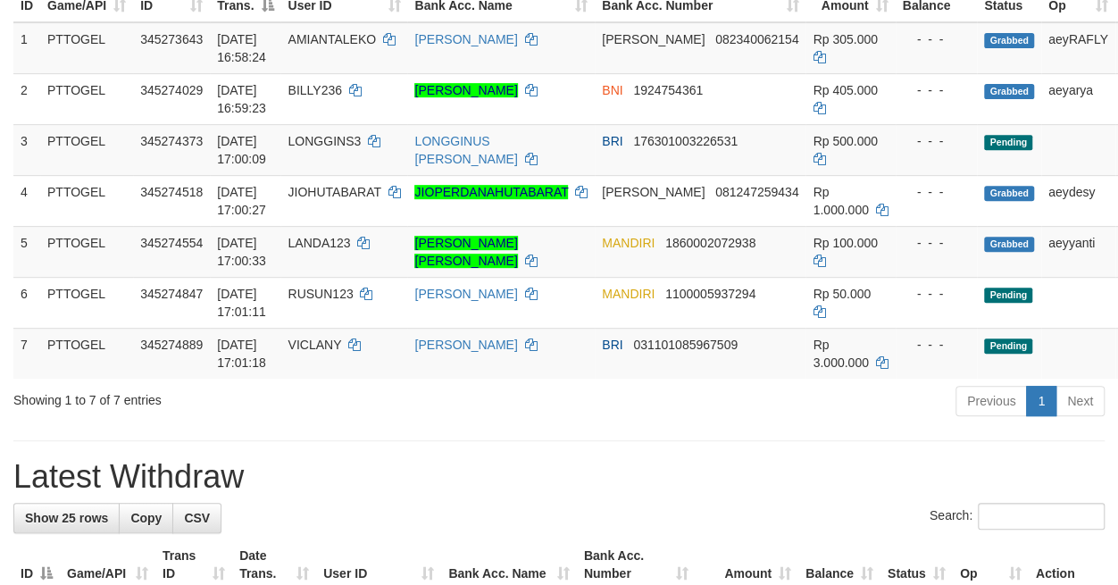
click at [570, 422] on div "Previous 1 Next" at bounding box center [792, 403] width 625 height 38
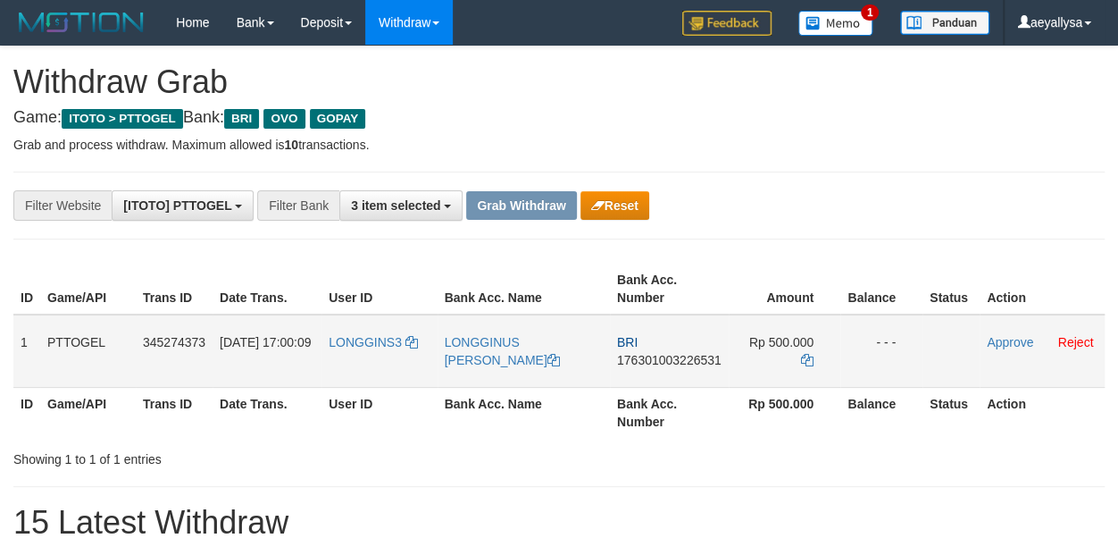
scroll to position [88, 0]
drag, startPoint x: 375, startPoint y: 375, endPoint x: 841, endPoint y: 373, distance: 466.2
click at [841, 373] on tr "1 PTTOGEL 345274373 [DATE] 17:00:09 LONGGINS3 LONGGINUS [PERSON_NAME] BRI 17630…" at bounding box center [558, 350] width 1091 height 73
drag, startPoint x: 741, startPoint y: 494, endPoint x: 672, endPoint y: 445, distance: 84.5
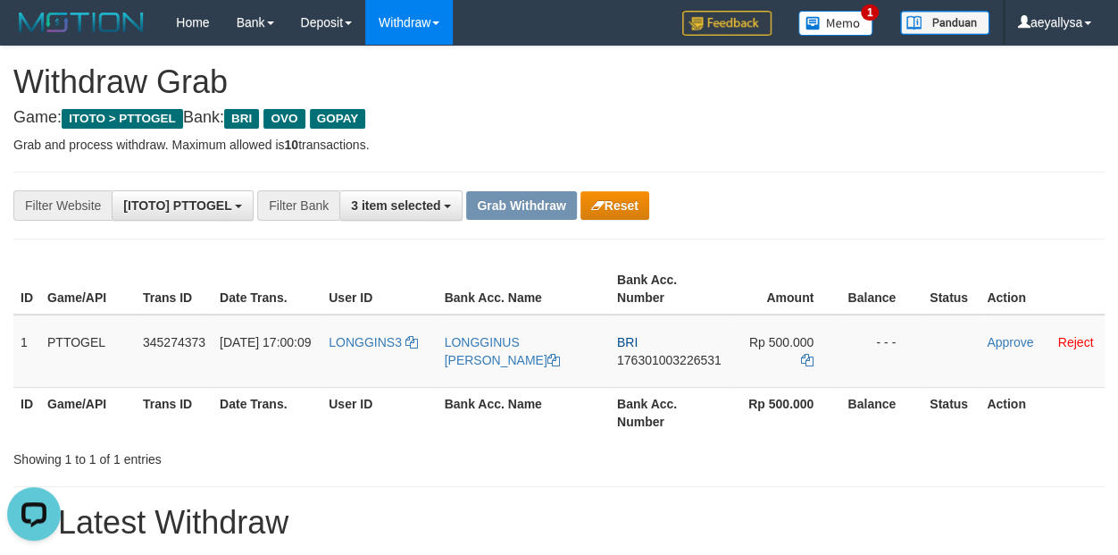
scroll to position [0, 0]
drag, startPoint x: 359, startPoint y: 365, endPoint x: 744, endPoint y: 367, distance: 384.9
click at [744, 367] on tr "1 PTTOGEL 345274373 01/10/2025 17:00:09 LONGGINS3 LONGGINUS MAHAN BRI 176301003…" at bounding box center [558, 350] width 1091 height 73
copy tr
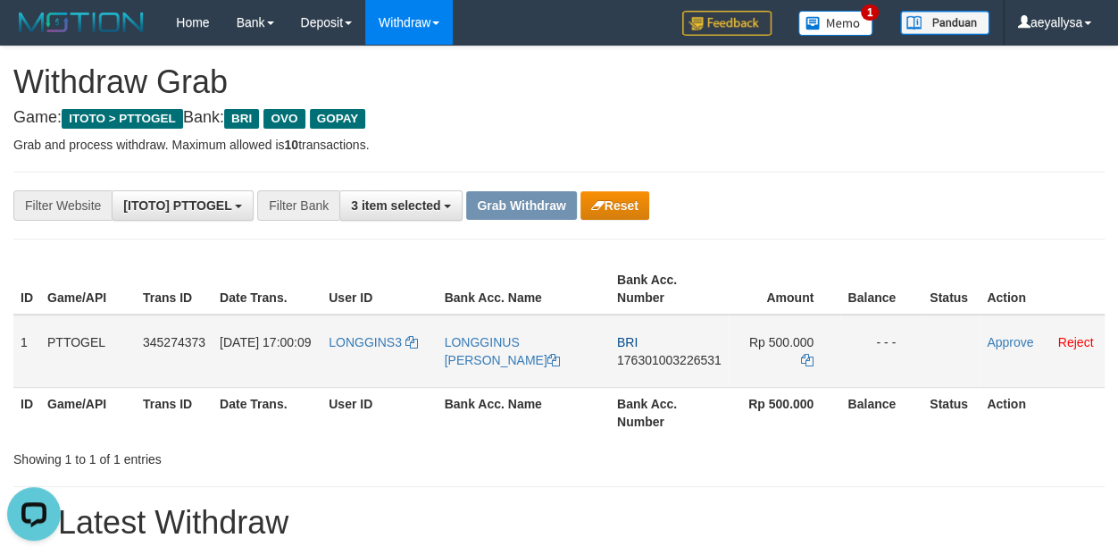
click at [711, 359] on span "176301003226531" at bounding box center [669, 360] width 104 height 14
copy span "176301003226531"
click at [711, 359] on span "176301003226531" at bounding box center [669, 360] width 104 height 14
copy td "BRI 176301003226531"
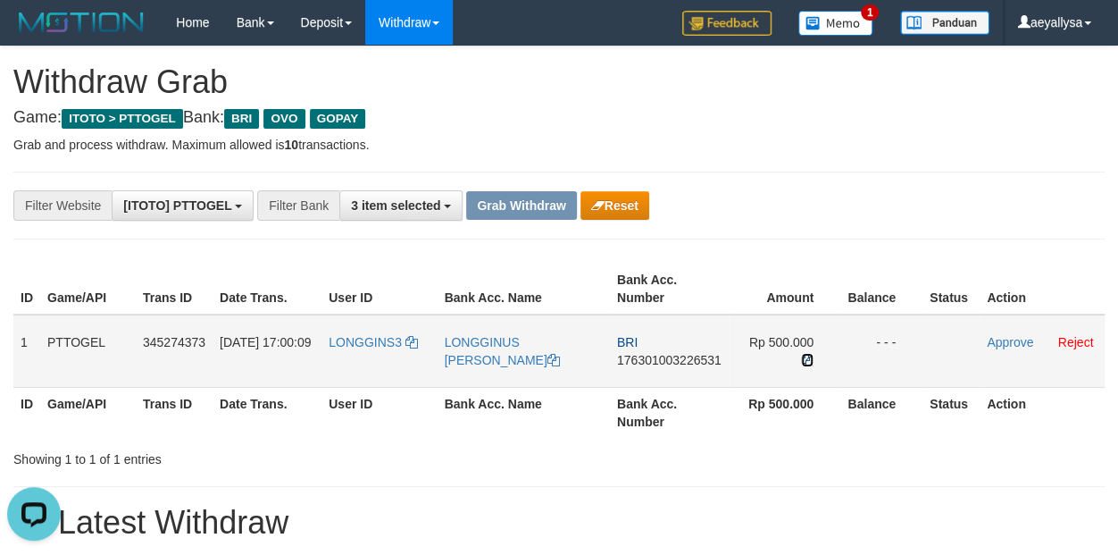
click at [803, 358] on icon at bounding box center [807, 360] width 13 height 13
click at [802, 357] on icon at bounding box center [807, 360] width 13 height 13
click at [1023, 347] on link "Approve" at bounding box center [1010, 342] width 46 height 14
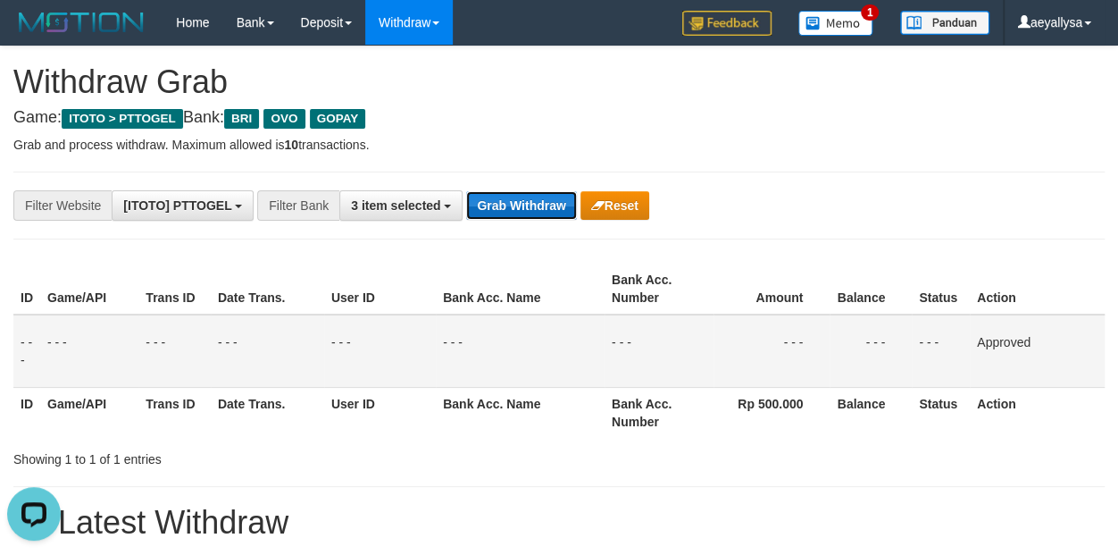
click at [492, 212] on button "Grab Withdraw" at bounding box center [521, 205] width 110 height 29
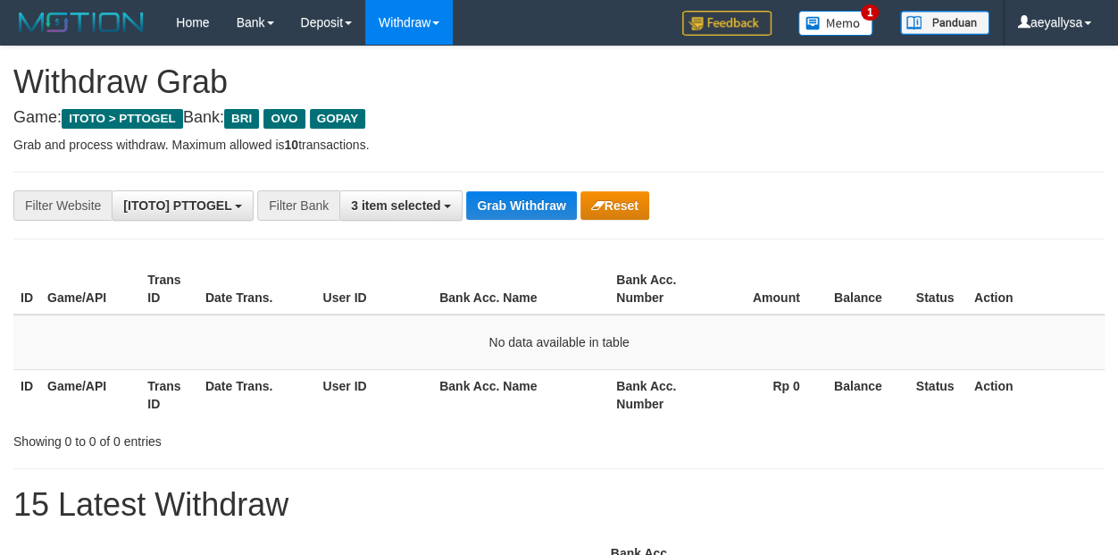
scroll to position [88, 0]
click at [513, 204] on button "Grab Withdraw" at bounding box center [521, 205] width 110 height 29
click at [534, 198] on button "Grab Withdraw" at bounding box center [521, 205] width 110 height 29
drag, startPoint x: 0, startPoint y: 0, endPoint x: 535, endPoint y: 199, distance: 570.8
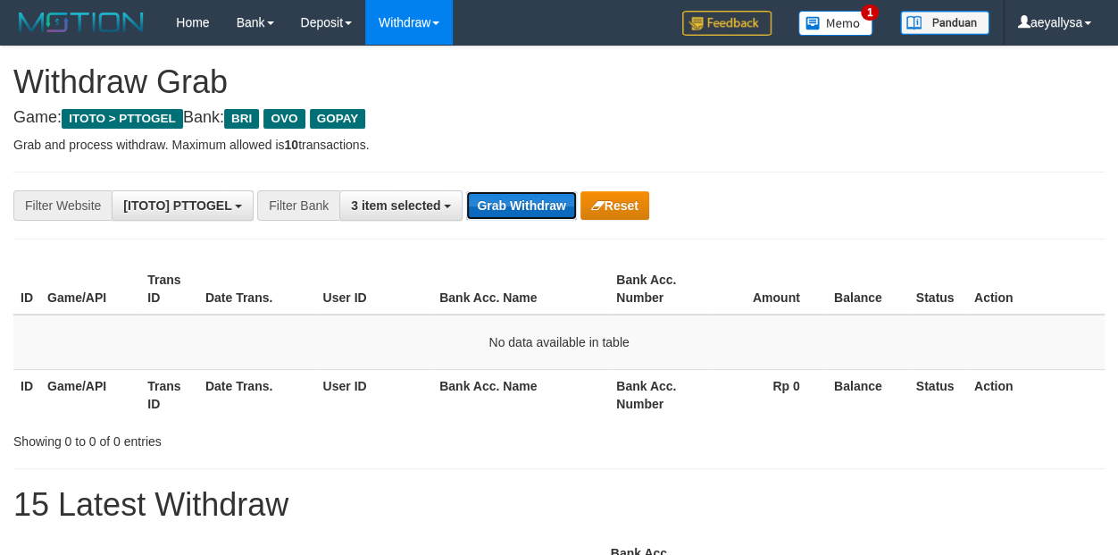
click at [535, 199] on button "Grab Withdraw" at bounding box center [521, 205] width 110 height 29
click at [1091, 332] on td "No data available in table" at bounding box center [558, 341] width 1091 height 55
click at [492, 219] on button "Grab Withdraw" at bounding box center [521, 205] width 110 height 29
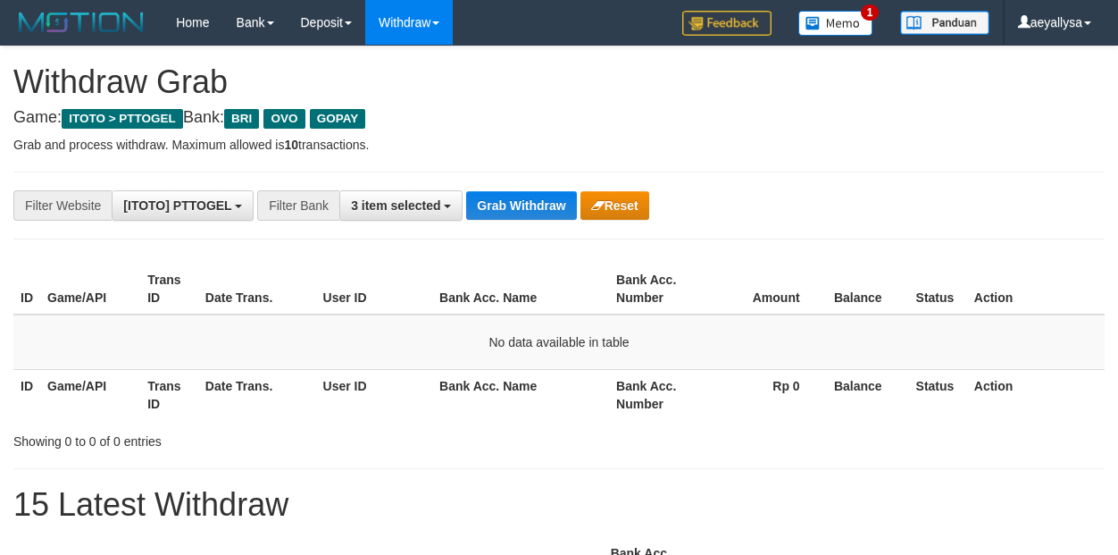
click at [492, 219] on button "Grab Withdraw" at bounding box center [521, 205] width 110 height 29
click at [496, 217] on button "Grab Withdraw" at bounding box center [521, 205] width 110 height 29
click at [505, 190] on div "**********" at bounding box center [465, 205] width 931 height 30
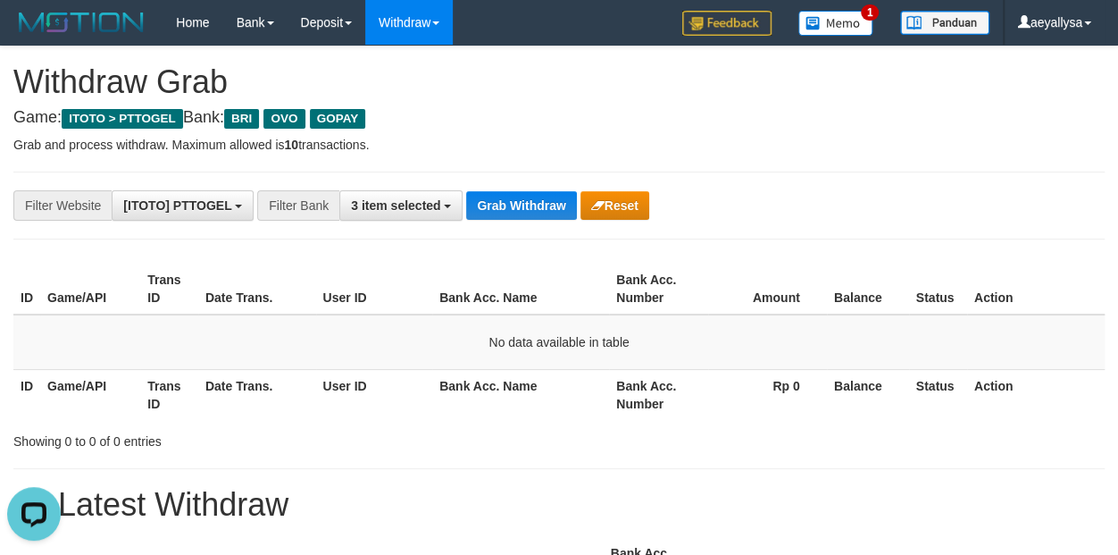
click at [522, 205] on button "Grab Withdraw" at bounding box center [521, 205] width 110 height 29
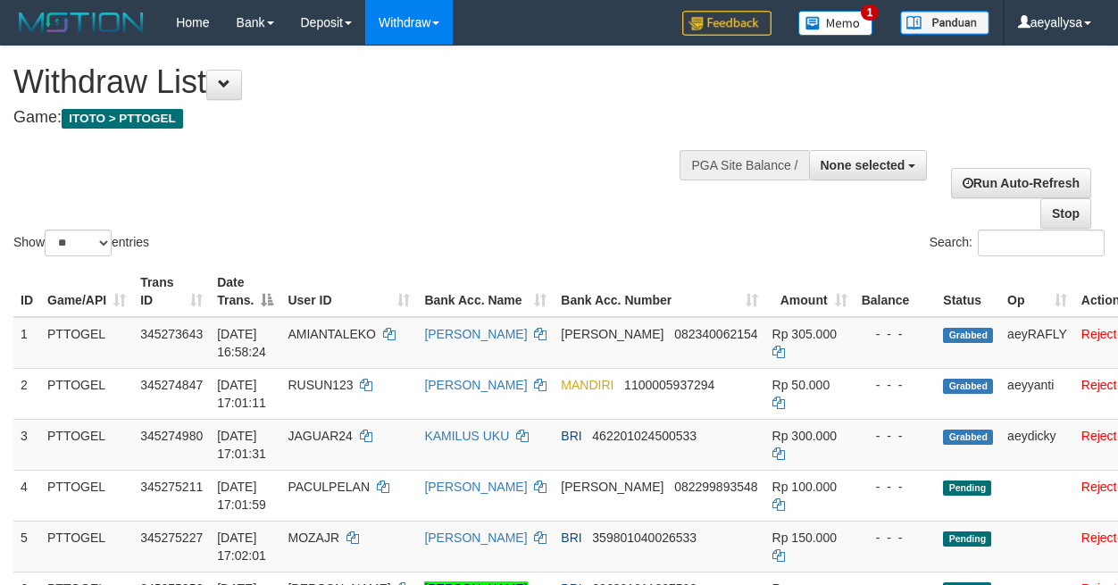
select select
select select "**"
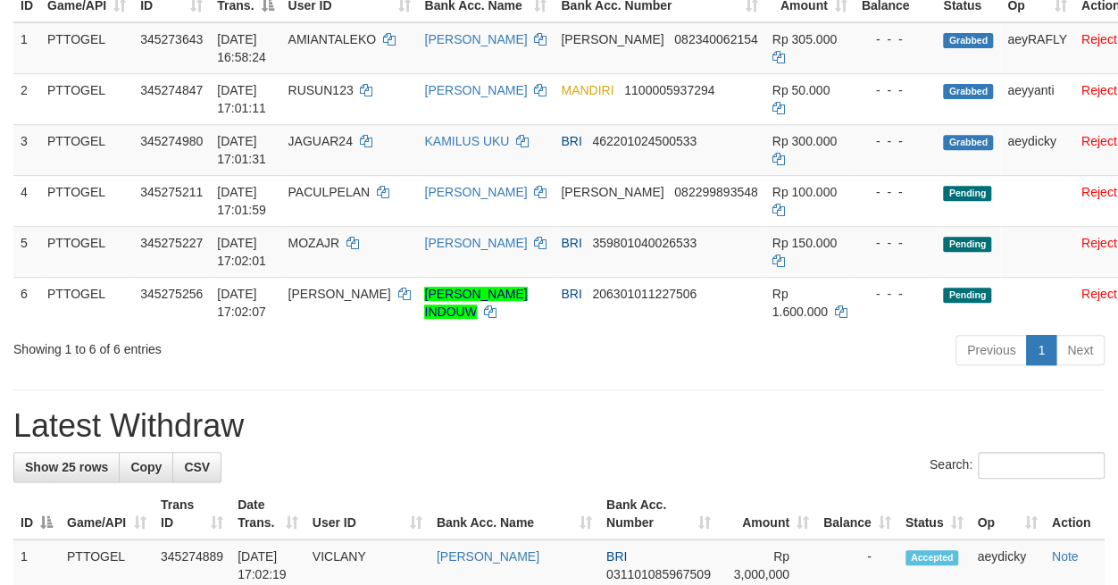
click at [610, 369] on div "Previous 1 Next" at bounding box center [792, 352] width 625 height 38
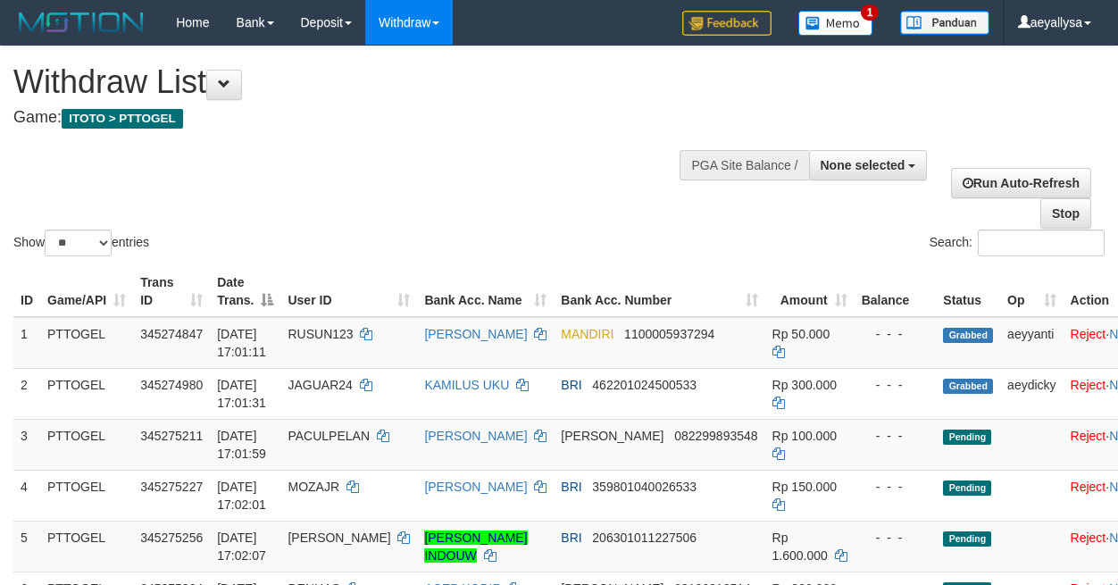
select select
select select "**"
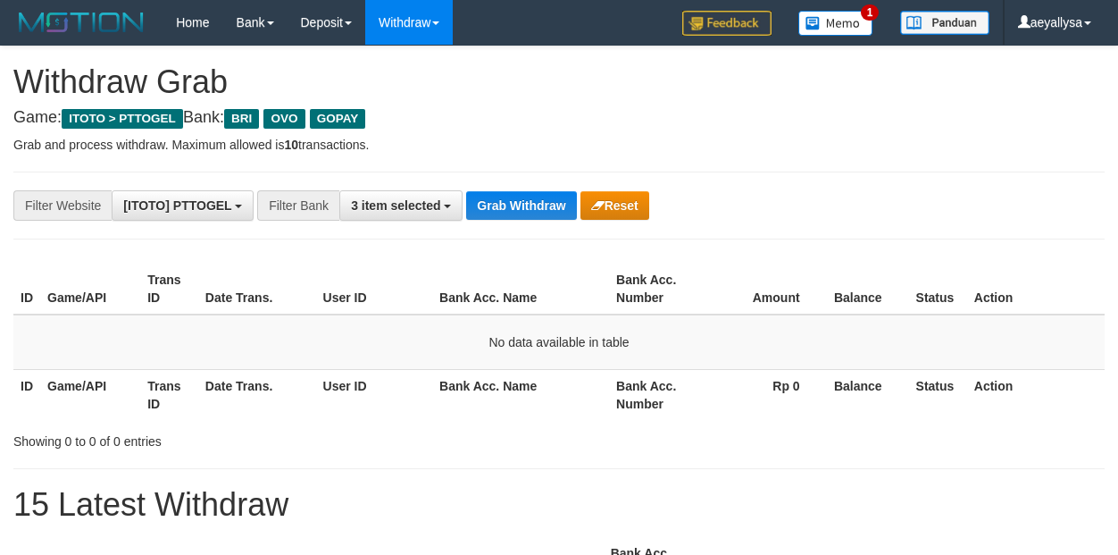
click at [521, 204] on button "Grab Withdraw" at bounding box center [521, 205] width 110 height 29
click at [530, 198] on button "Grab Withdraw" at bounding box center [521, 205] width 110 height 29
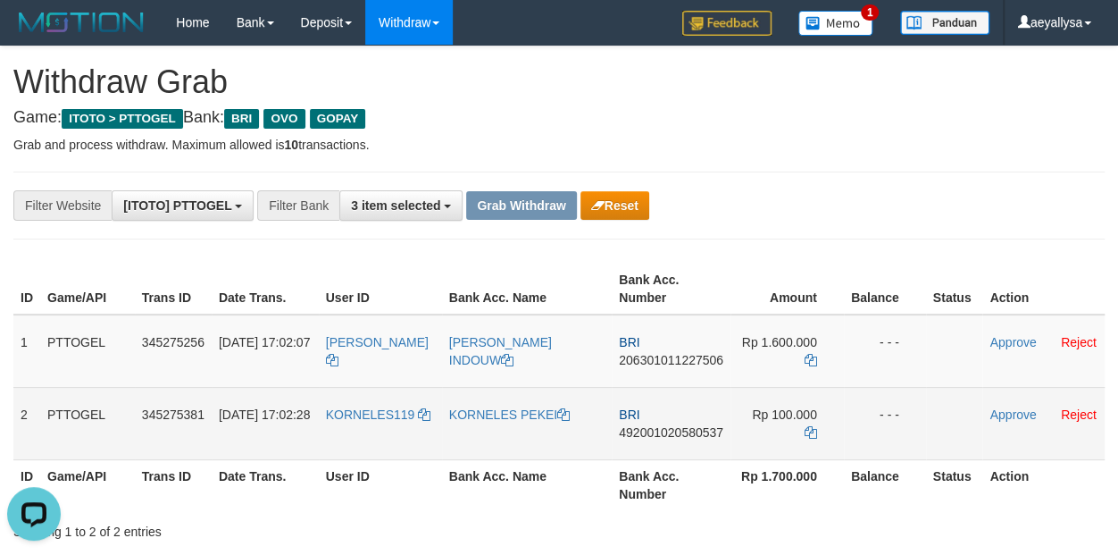
drag, startPoint x: 374, startPoint y: 360, endPoint x: 811, endPoint y: 440, distance: 444.0
click at [811, 440] on tbody "1 PTTOGEL 345275256 [DATE] 17:02:07 [PERSON_NAME] INDOUW BRI 206301011227506 Rp…" at bounding box center [558, 387] width 1091 height 146
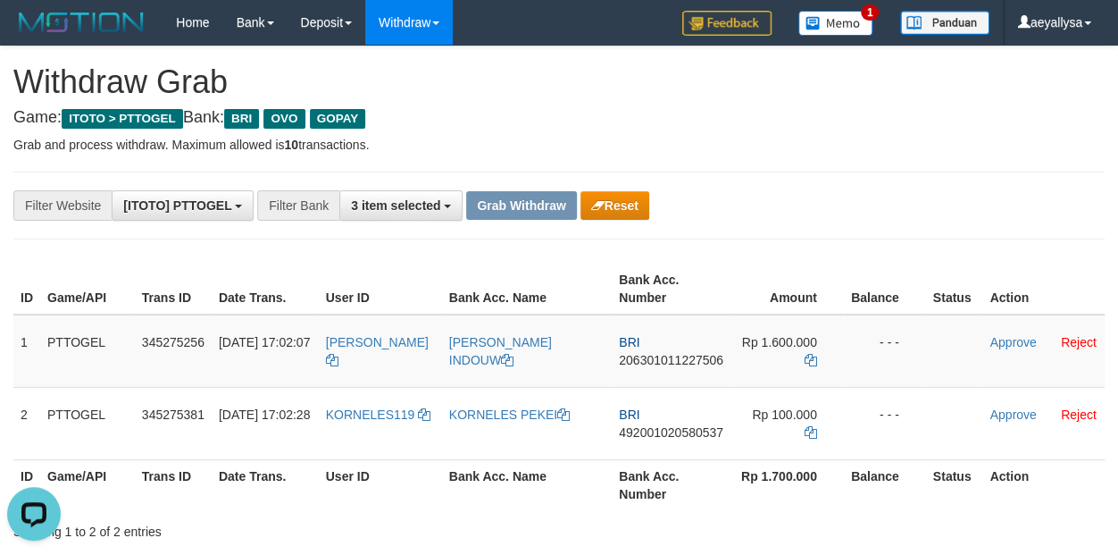
click at [1106, 199] on div "**********" at bounding box center [559, 205] width 1118 height 30
click at [680, 359] on span "206301011227506" at bounding box center [671, 360] width 104 height 14
click at [679, 358] on span "206301011227506" at bounding box center [671, 360] width 104 height 14
copy span "206301011227506"
click at [679, 358] on span "206301011227506" at bounding box center [671, 360] width 104 height 14
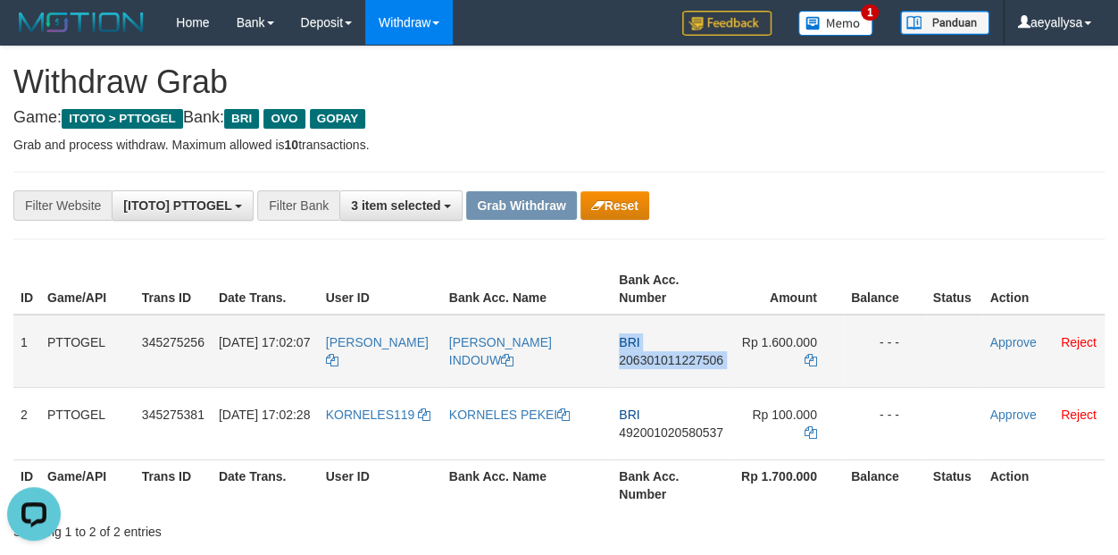
copy td "BRI 206301011227506"
click at [811, 359] on icon at bounding box center [811, 360] width 13 height 13
click at [811, 357] on icon at bounding box center [811, 360] width 13 height 13
click at [1003, 347] on link "Approve" at bounding box center [1013, 342] width 46 height 14
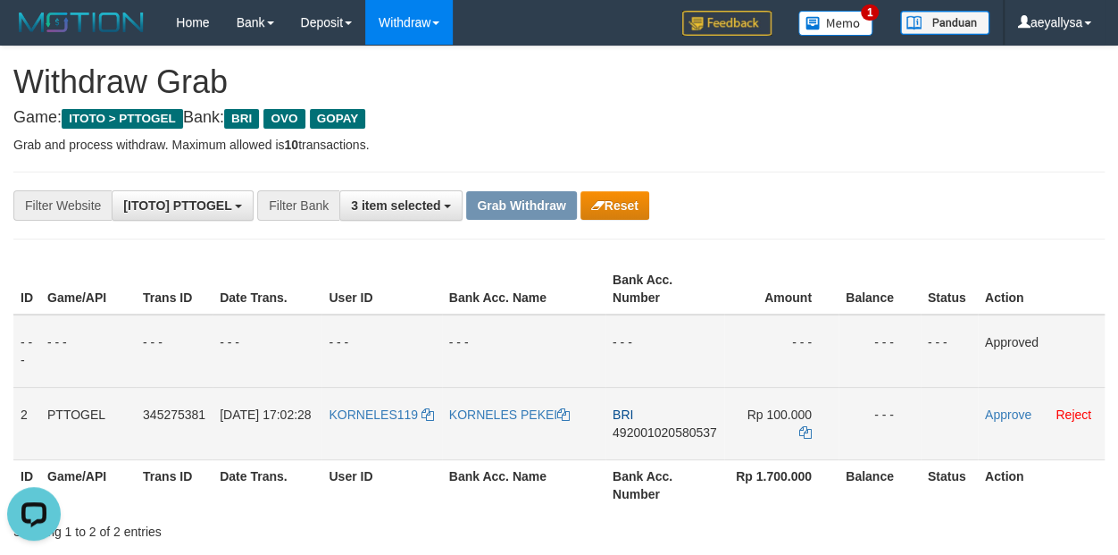
click at [678, 430] on span "492001020580537" at bounding box center [665, 432] width 104 height 14
copy span "492001020580537"
click at [678, 430] on span "492001020580537" at bounding box center [665, 432] width 104 height 14
copy td "BRI 492001020580537"
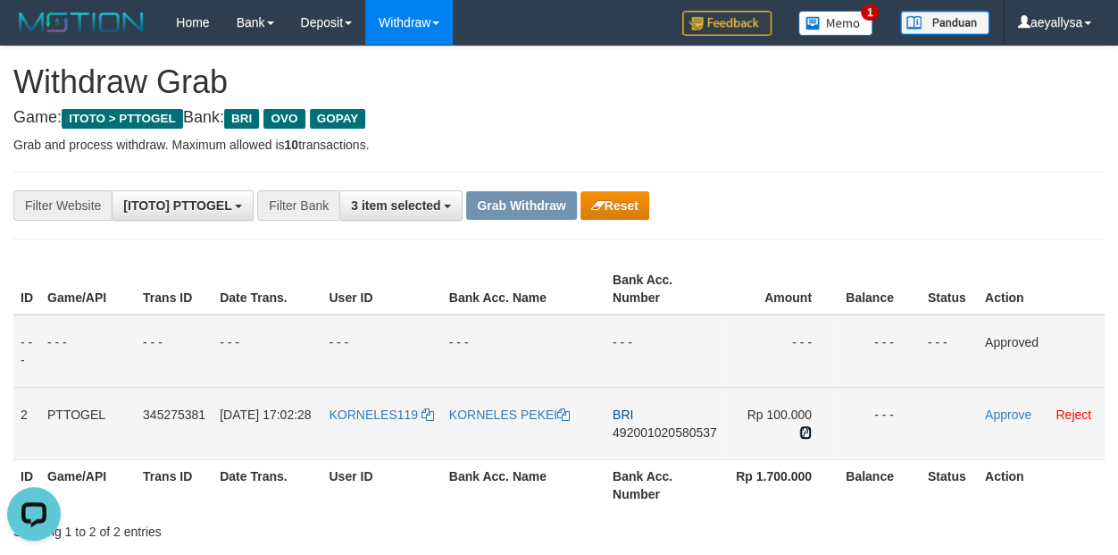
click at [811, 433] on icon at bounding box center [805, 432] width 13 height 13
click at [1006, 408] on td "Approve Reject" at bounding box center [1041, 423] width 127 height 72
click at [1006, 408] on link "Approve" at bounding box center [1008, 414] width 46 height 14
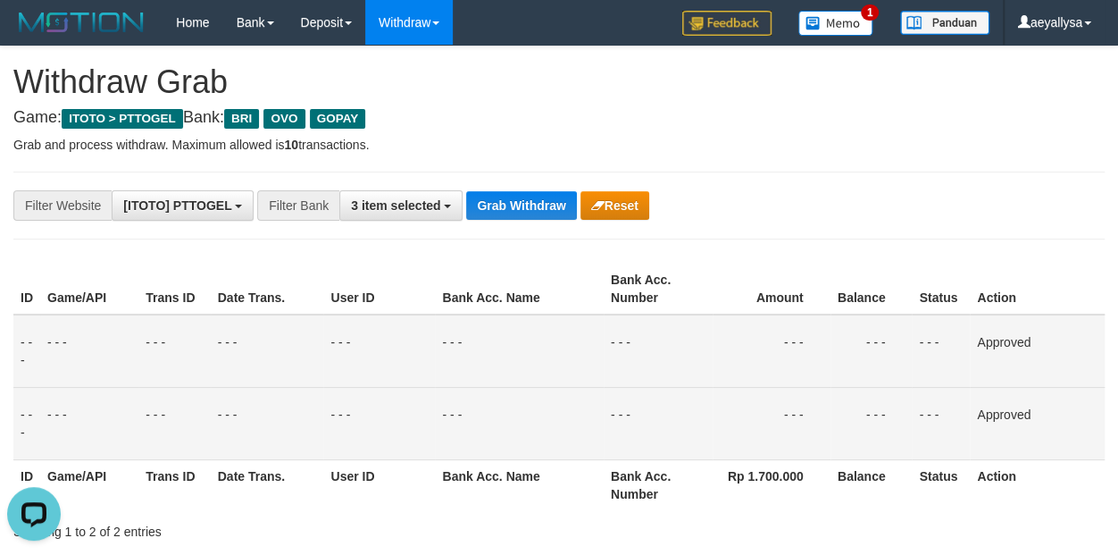
click at [416, 213] on button "3 item selected" at bounding box center [400, 205] width 123 height 30
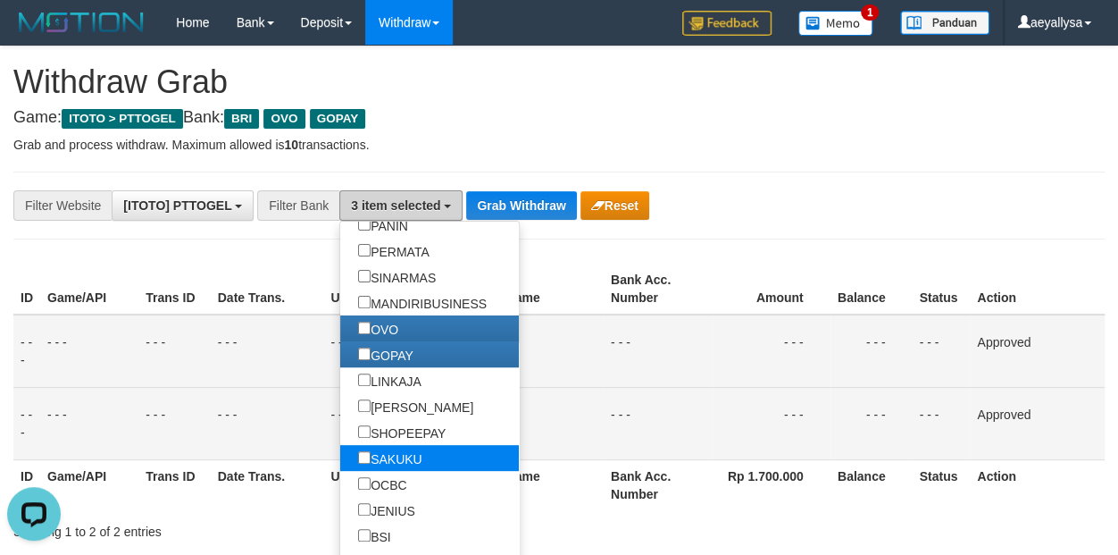
scroll to position [339, 0]
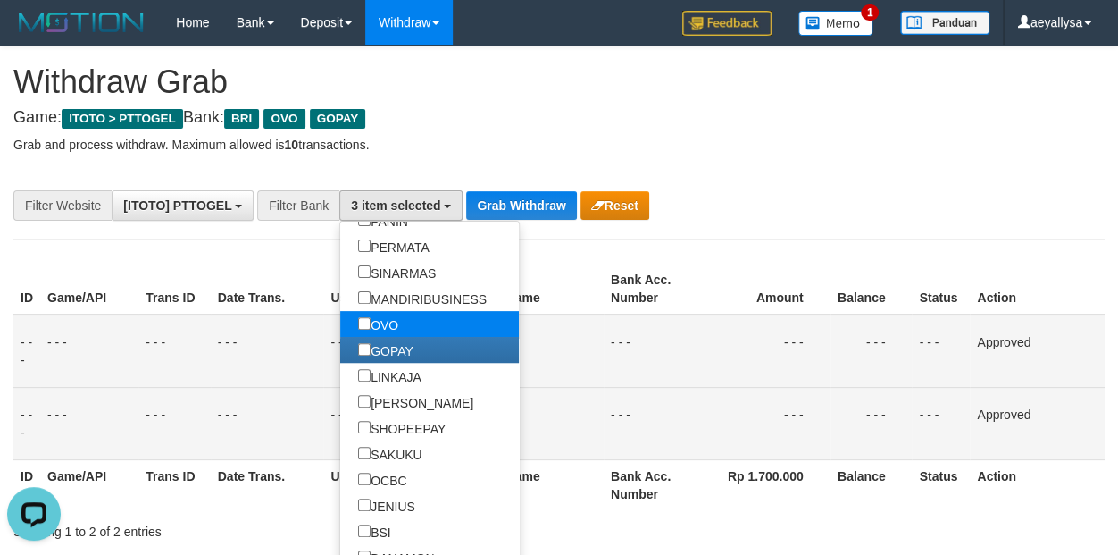
click at [340, 315] on label "OVO" at bounding box center [378, 324] width 76 height 26
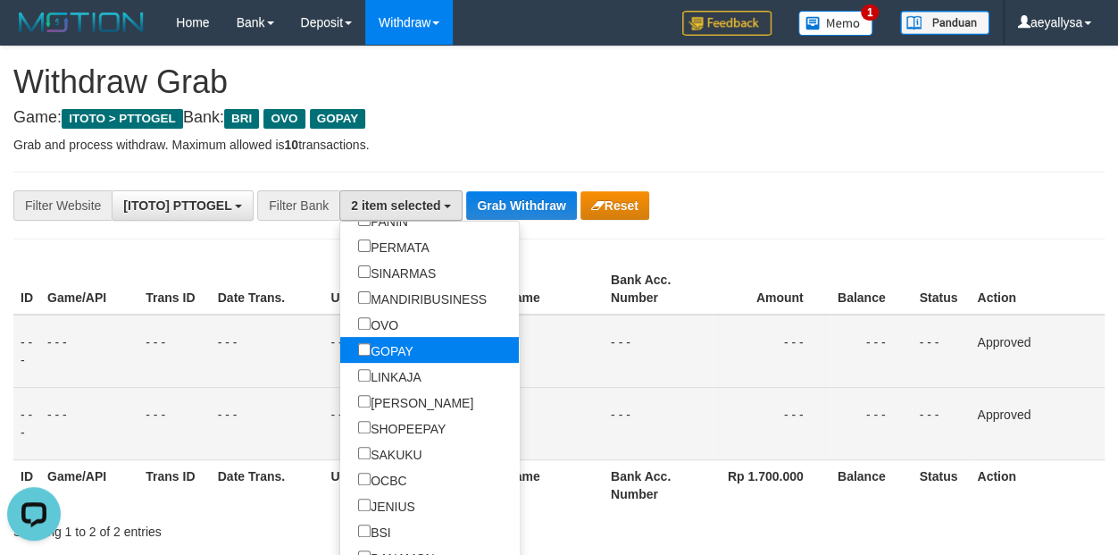
click at [340, 342] on label "GOPAY" at bounding box center [385, 350] width 91 height 26
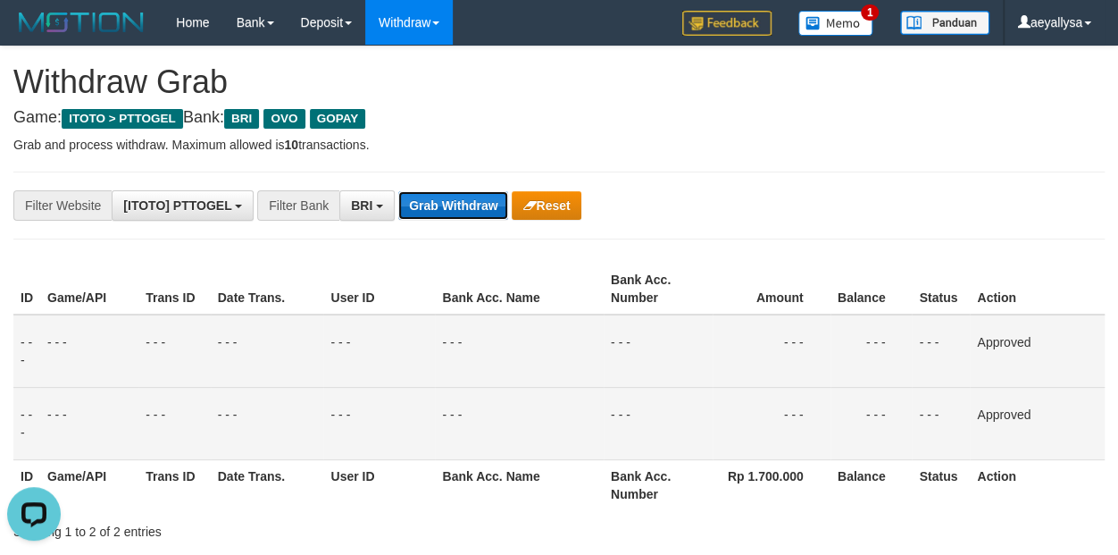
click at [472, 194] on button "Grab Withdraw" at bounding box center [453, 205] width 110 height 29
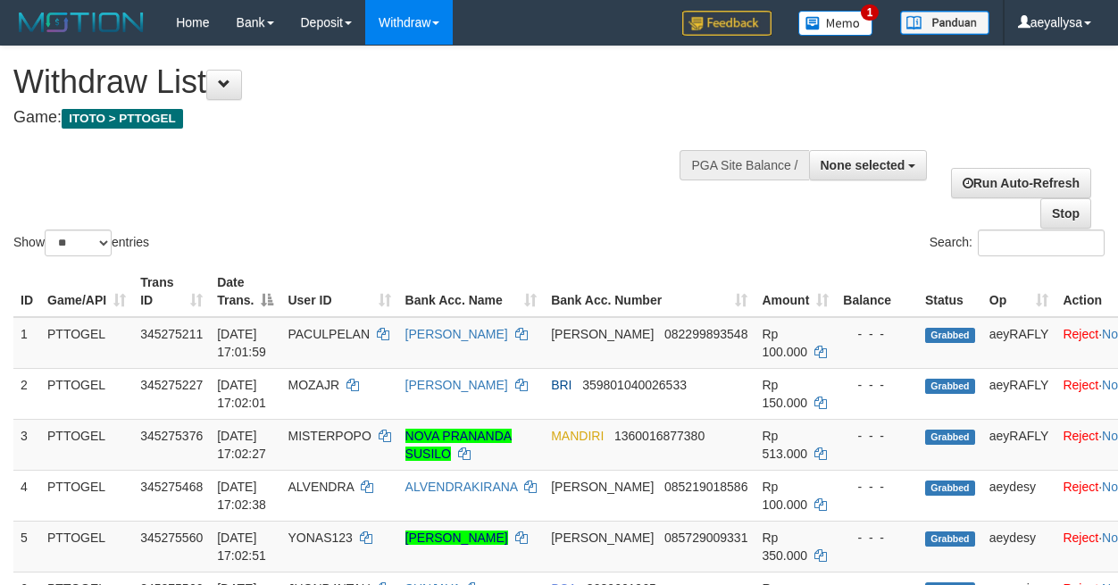
select select
select select "**"
select select
select select "**"
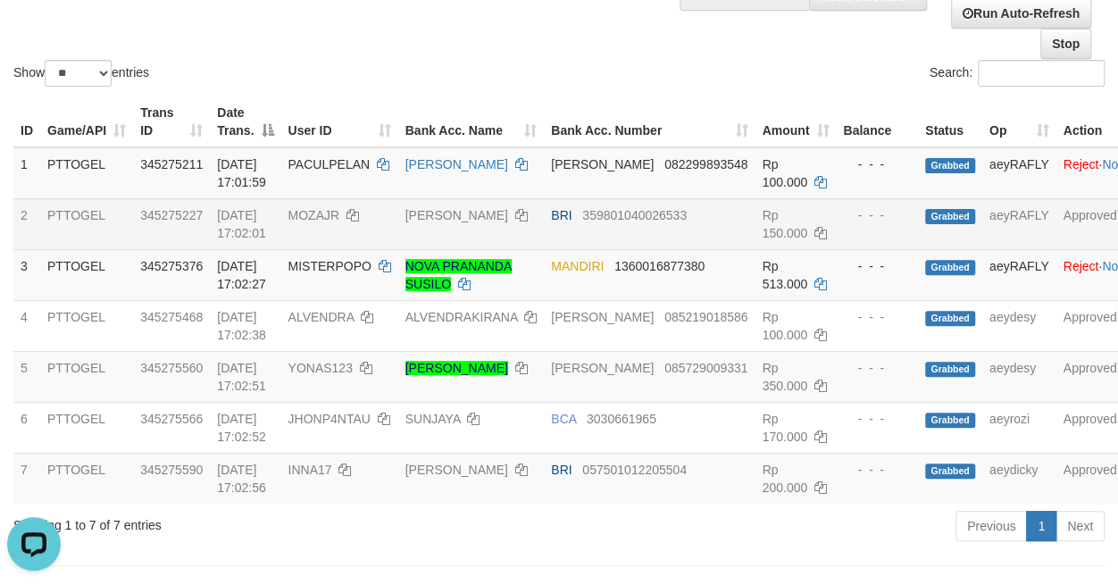
click at [1105, 213] on td "Approved" at bounding box center [1095, 223] width 79 height 51
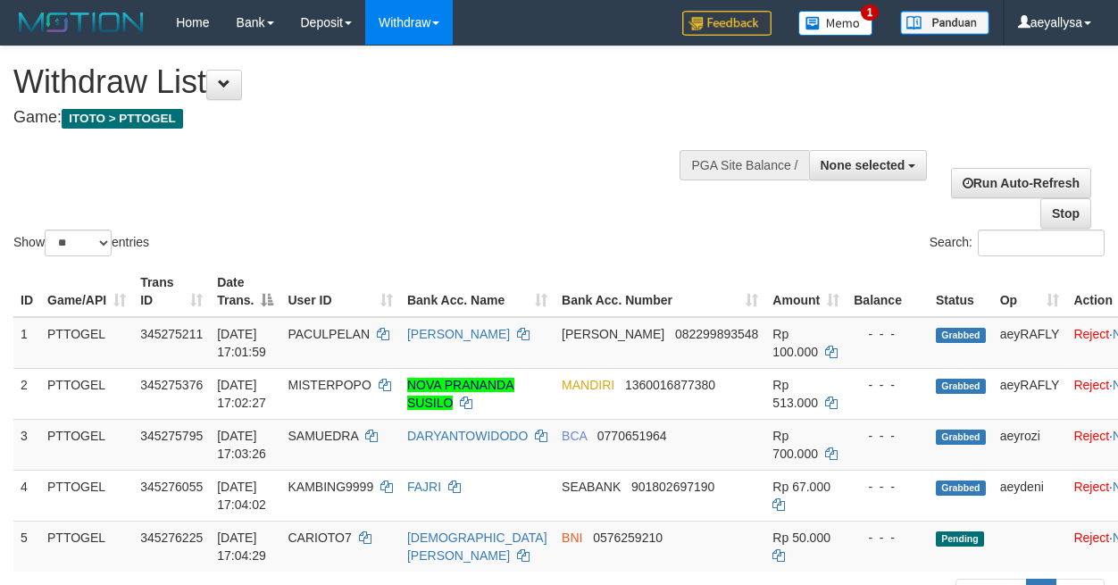
select select
select select "**"
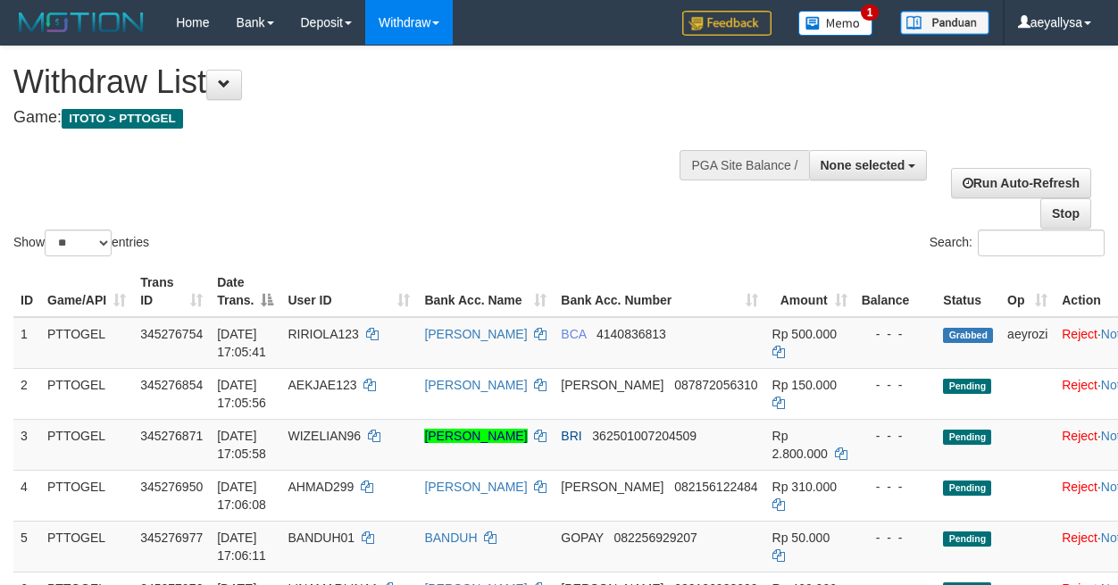
select select
select select "**"
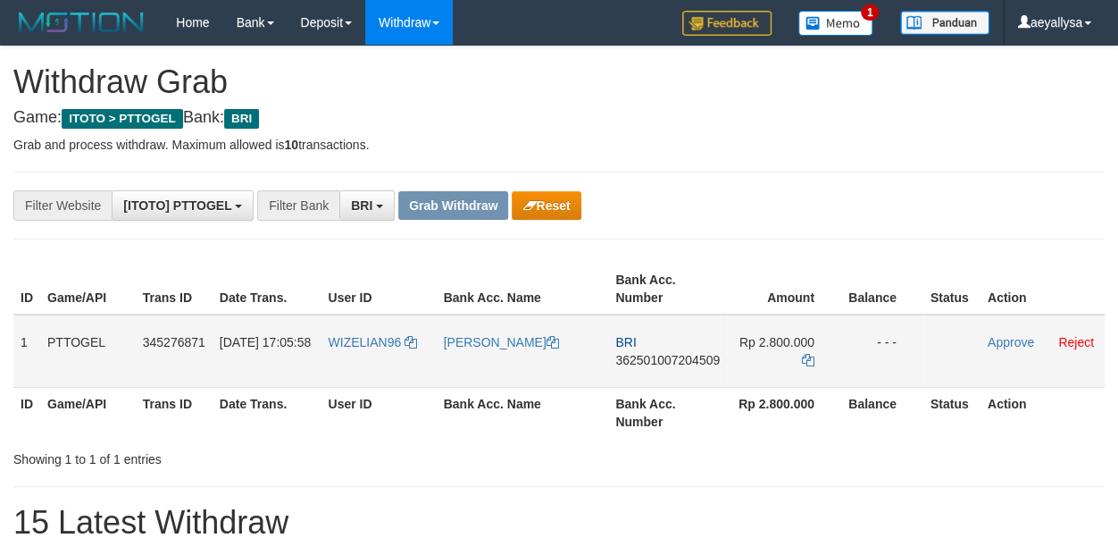
scroll to position [88, 0]
drag, startPoint x: 391, startPoint y: 372, endPoint x: 753, endPoint y: 376, distance: 361.7
click at [753, 376] on tr "1 PTTOGEL 345276871 01/10/2025 17:05:58 WIZELIAN96 MICHEL WINAND LABOBAR BRI 36…" at bounding box center [558, 350] width 1091 height 73
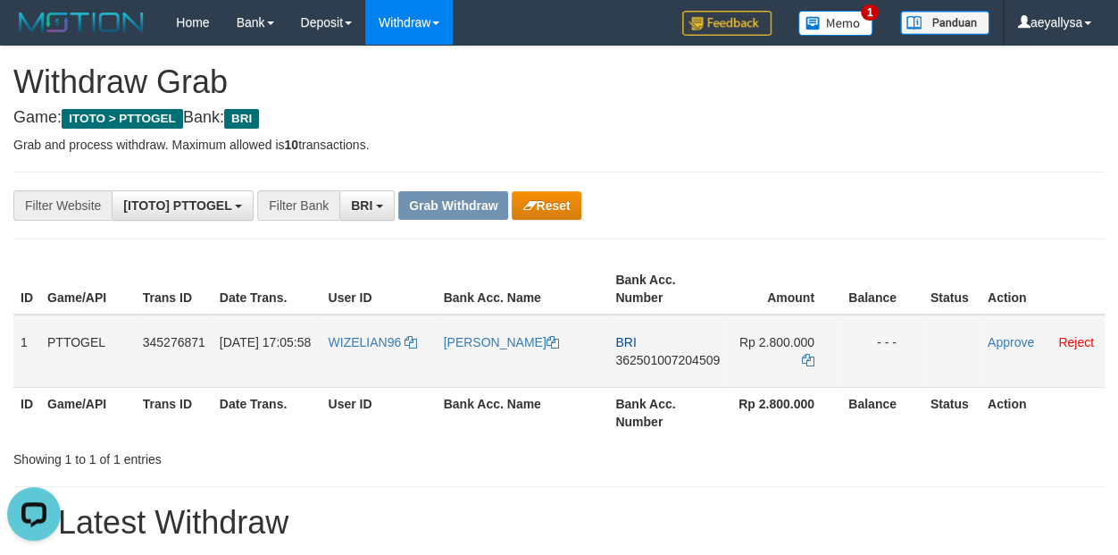
click at [668, 356] on span "362501007204509" at bounding box center [667, 360] width 104 height 14
copy span "362501007204509"
click at [668, 356] on span "362501007204509" at bounding box center [667, 360] width 104 height 14
copy td "BRI 362501007204509"
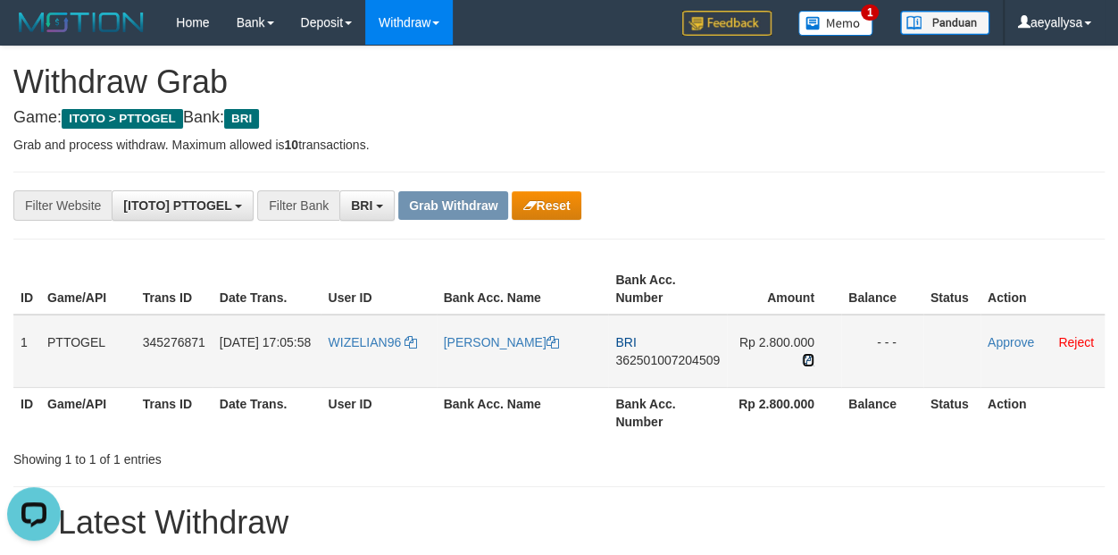
click at [806, 355] on icon at bounding box center [808, 360] width 13 height 13
click at [1003, 347] on link "Approve" at bounding box center [1011, 342] width 46 height 14
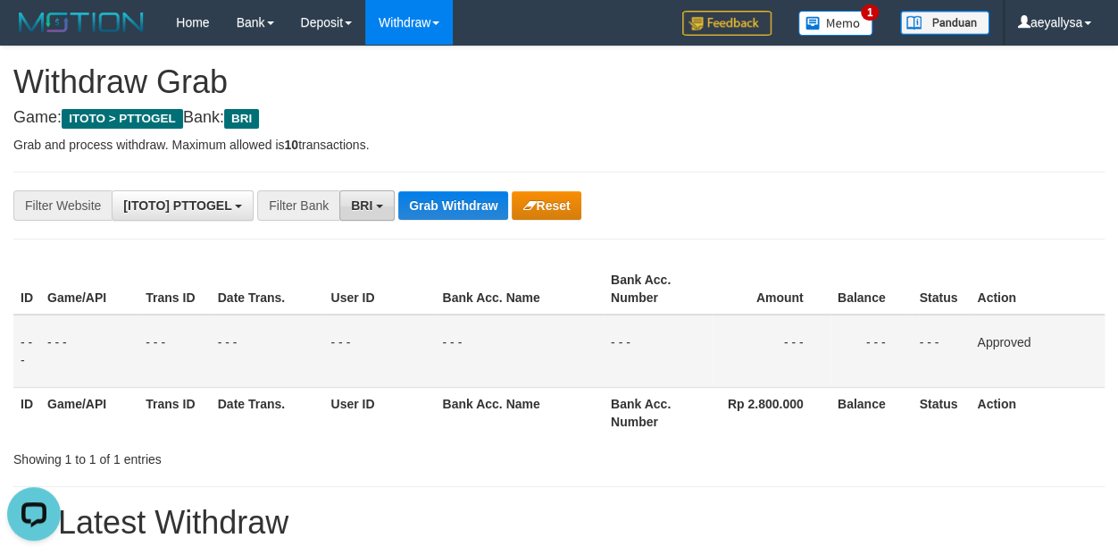
click at [369, 211] on span "BRI" at bounding box center [361, 205] width 21 height 14
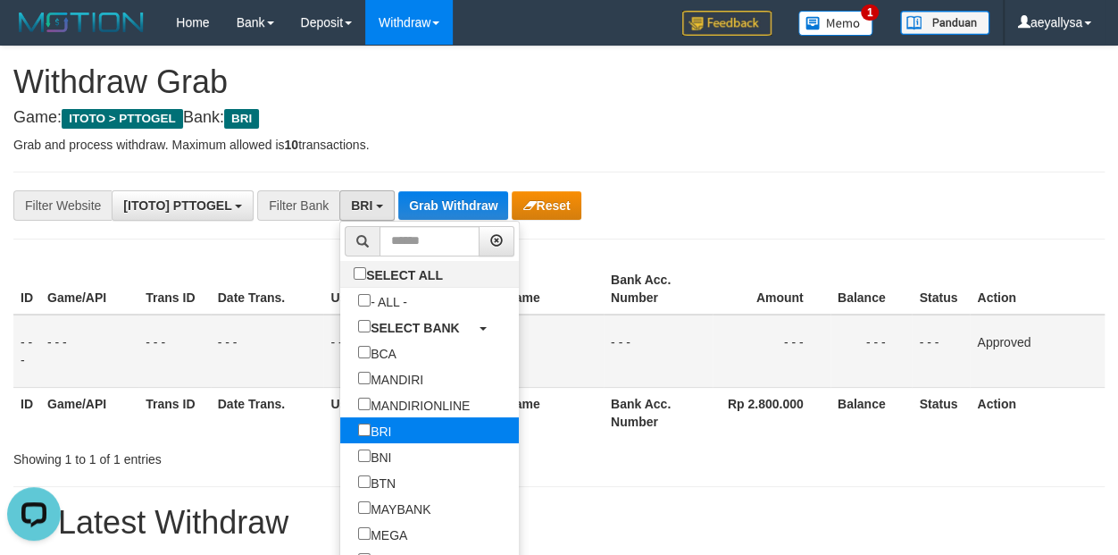
click at [340, 433] on label "BRI" at bounding box center [374, 430] width 69 height 26
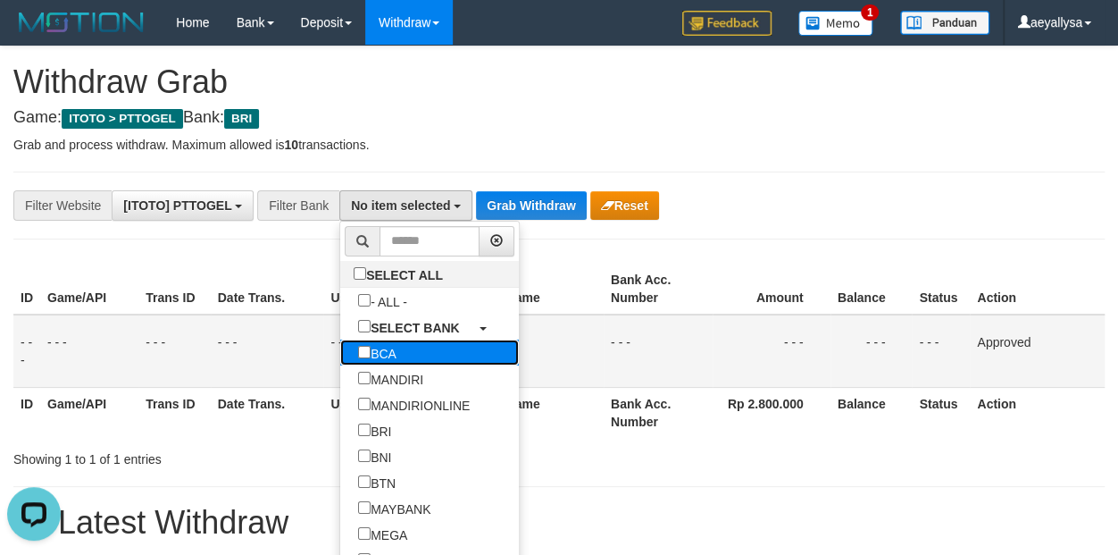
click at [340, 348] on label "BCA" at bounding box center [377, 352] width 74 height 26
select select "***"
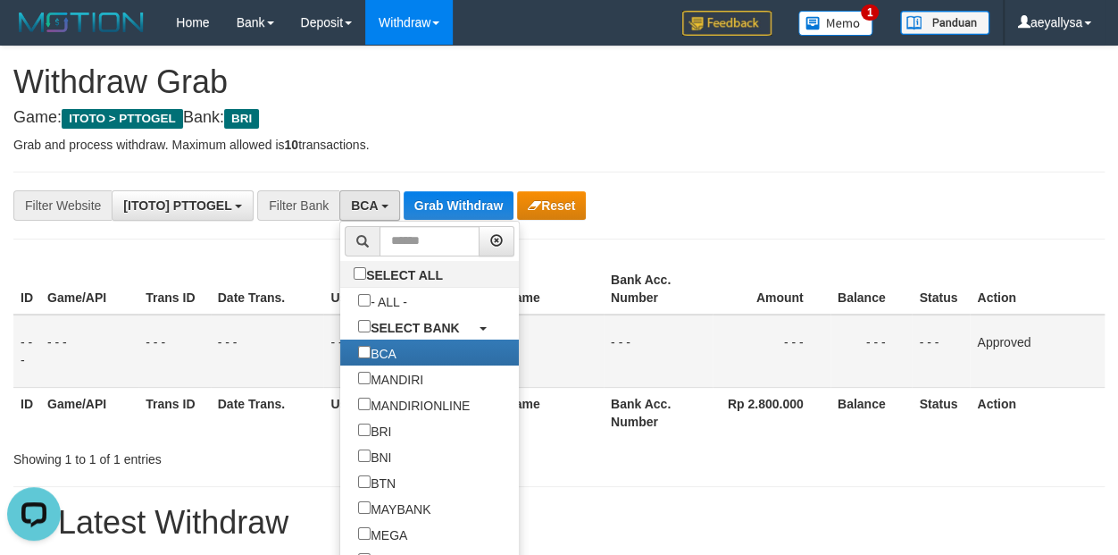
scroll to position [51, 0]
click at [415, 195] on button "Grab Withdraw" at bounding box center [459, 205] width 110 height 29
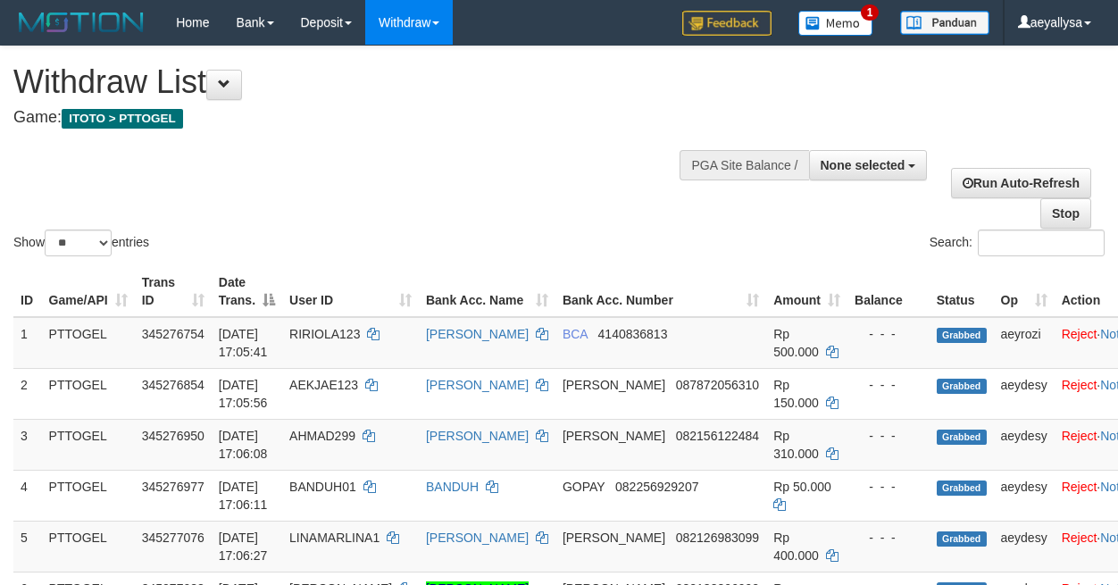
select select
select select "**"
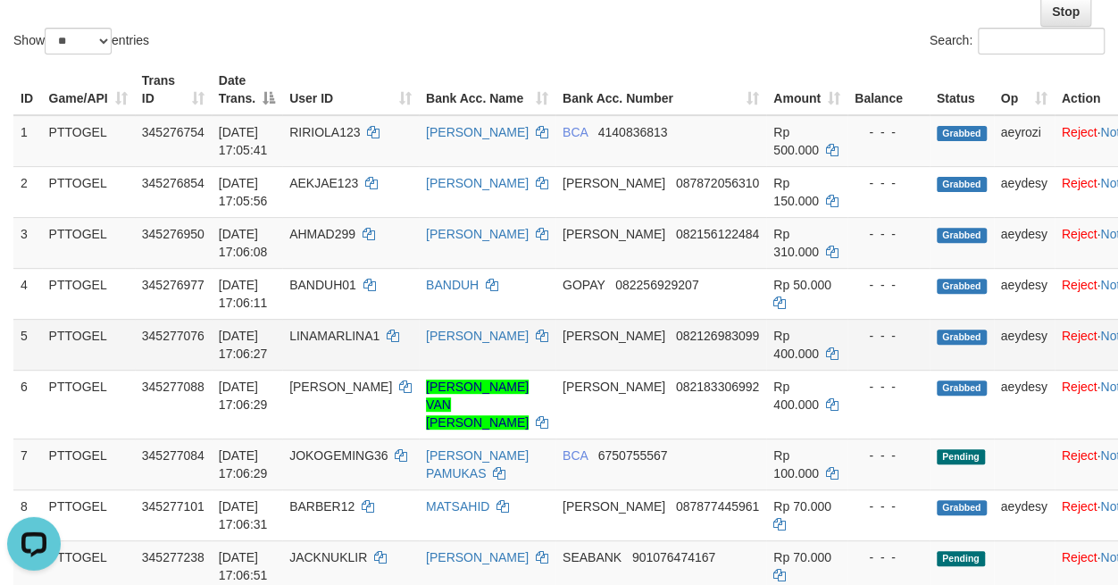
scroll to position [420, 0]
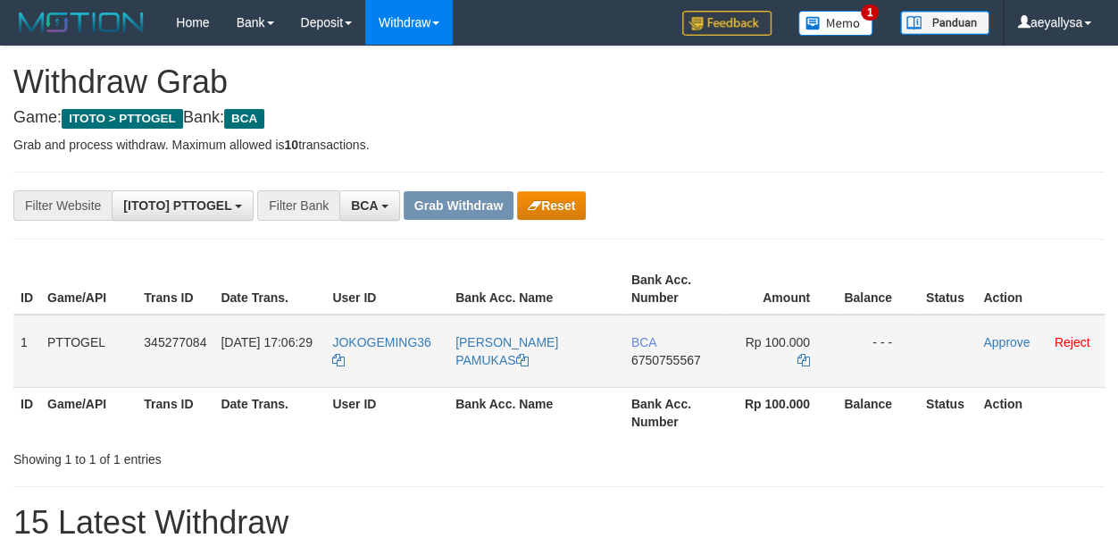
scroll to position [33, 0]
drag, startPoint x: 380, startPoint y: 369, endPoint x: 757, endPoint y: 363, distance: 376.9
click at [757, 363] on tr "1 PTTOGEL 345277084 [DATE] 17:06:29 JOKOGEMING36 [PERSON_NAME] PAMUKAS BCA 6750…" at bounding box center [558, 350] width 1091 height 73
click at [1097, 420] on th "Action" at bounding box center [1040, 412] width 129 height 51
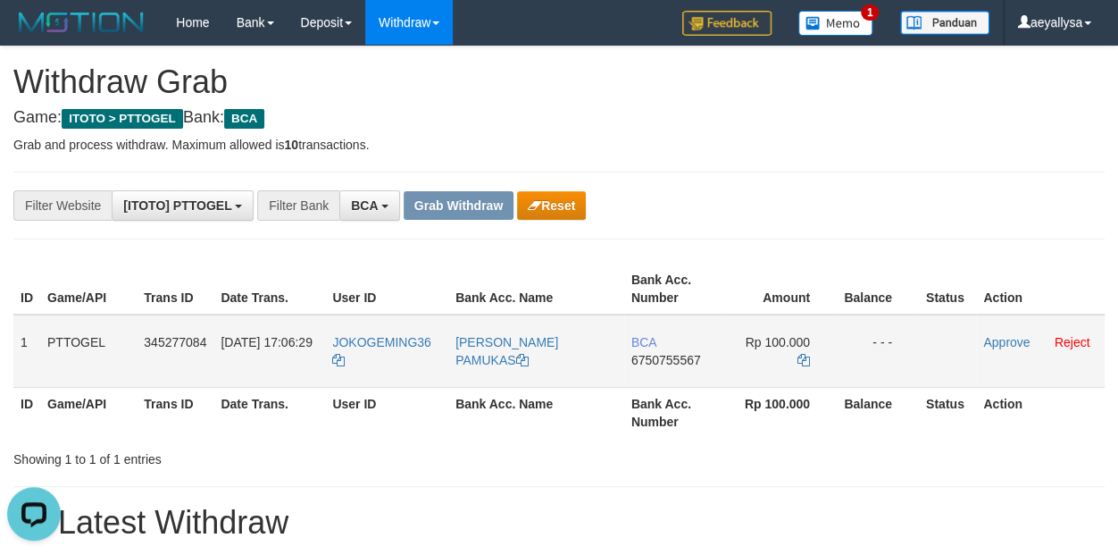
click at [667, 360] on span "6750755567" at bounding box center [666, 360] width 70 height 14
copy span "6750755567"
click at [667, 360] on span "6750755567" at bounding box center [666, 360] width 70 height 14
copy td "BCA 6750755567"
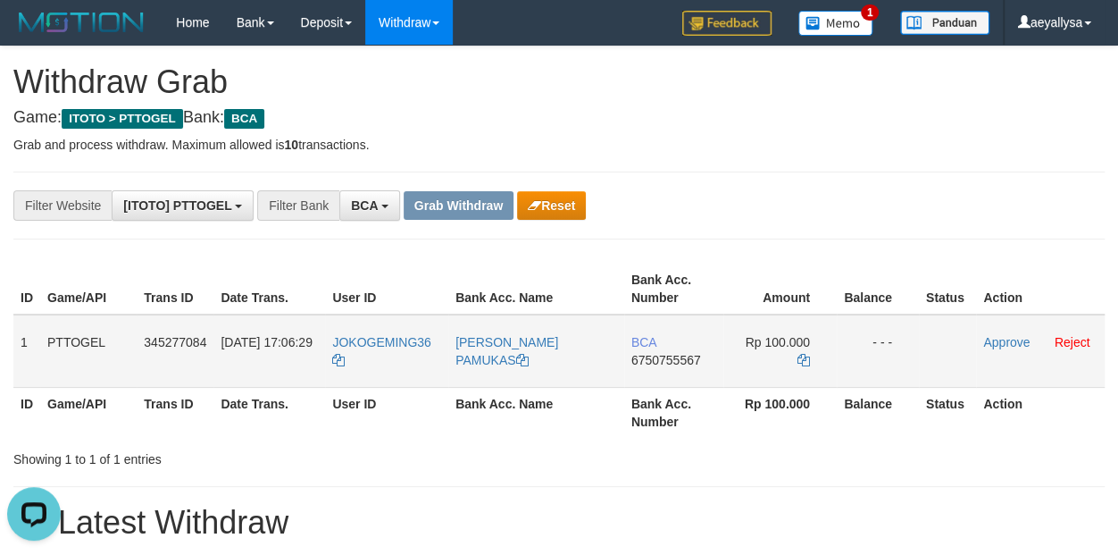
click at [789, 351] on td "Rp 100.000" at bounding box center [779, 350] width 113 height 73
click at [801, 354] on icon at bounding box center [804, 360] width 13 height 13
click at [1012, 345] on link "Approve" at bounding box center [1006, 342] width 46 height 14
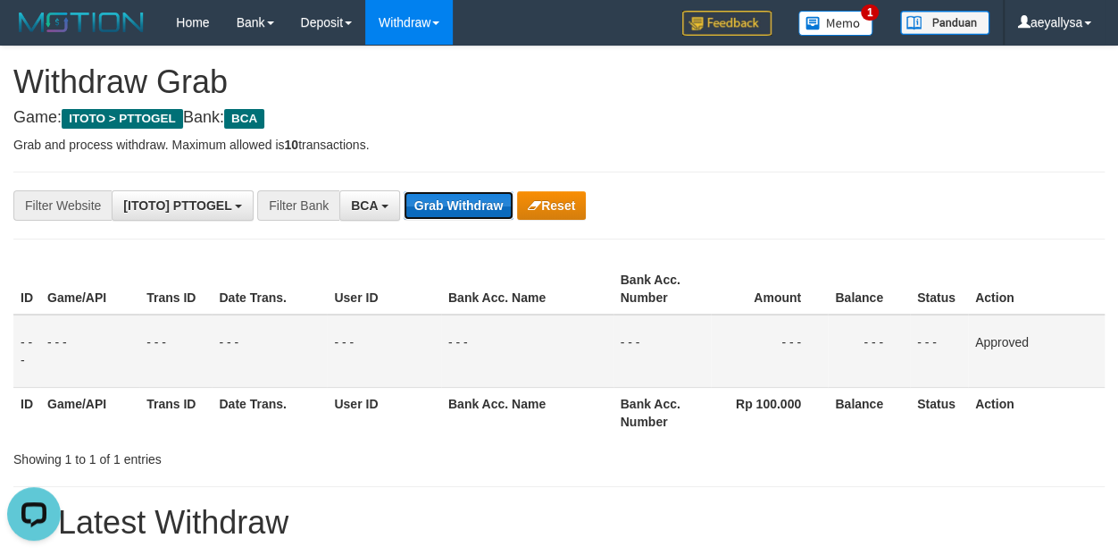
click at [465, 191] on button "Grab Withdraw" at bounding box center [459, 205] width 110 height 29
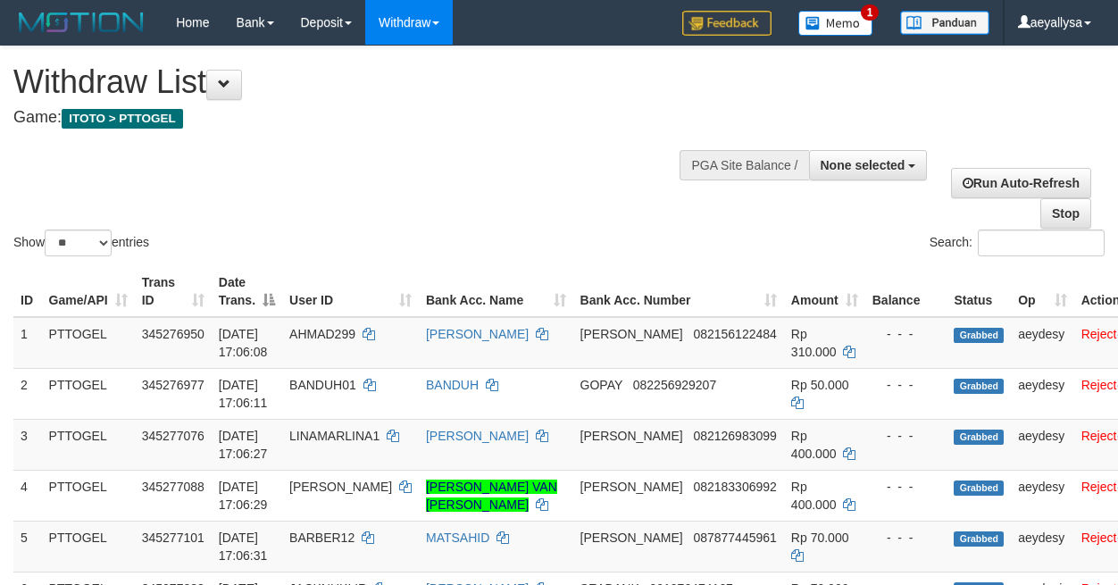
select select
select select "**"
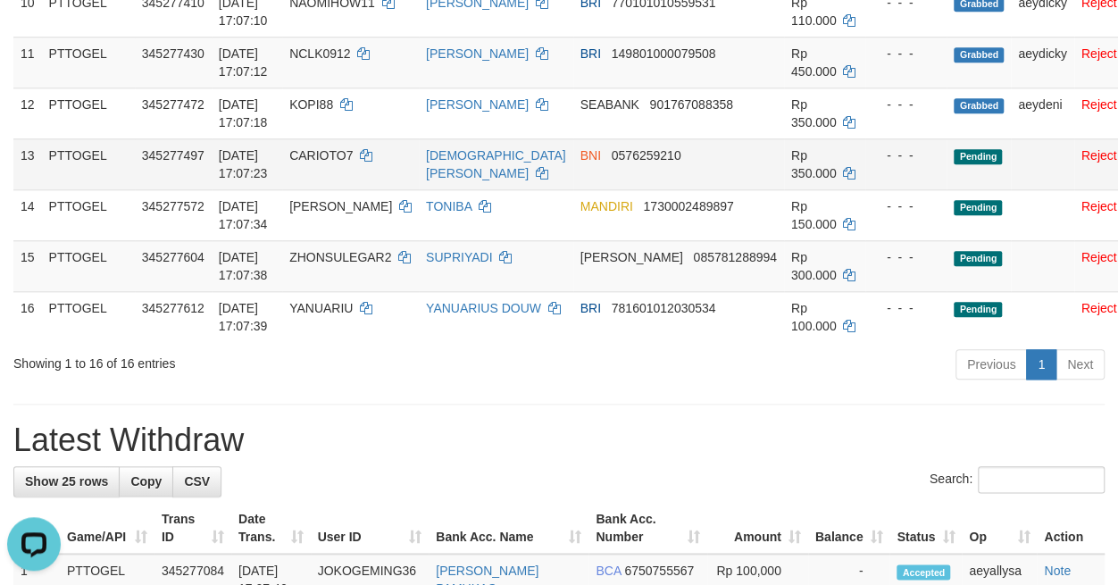
scroll to position [875, 0]
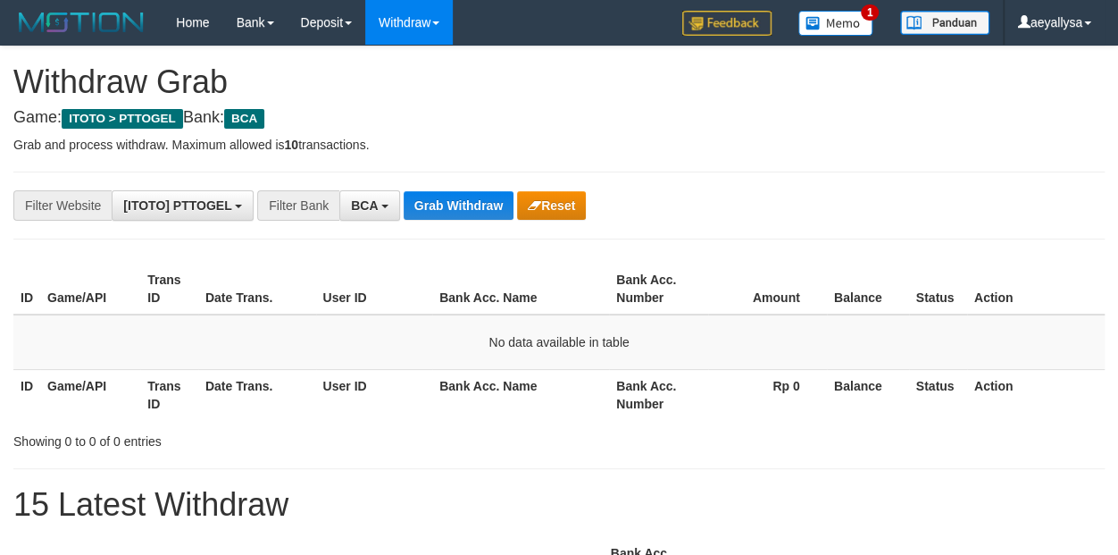
scroll to position [33, 0]
click at [384, 208] on button "BCA" at bounding box center [369, 205] width 61 height 30
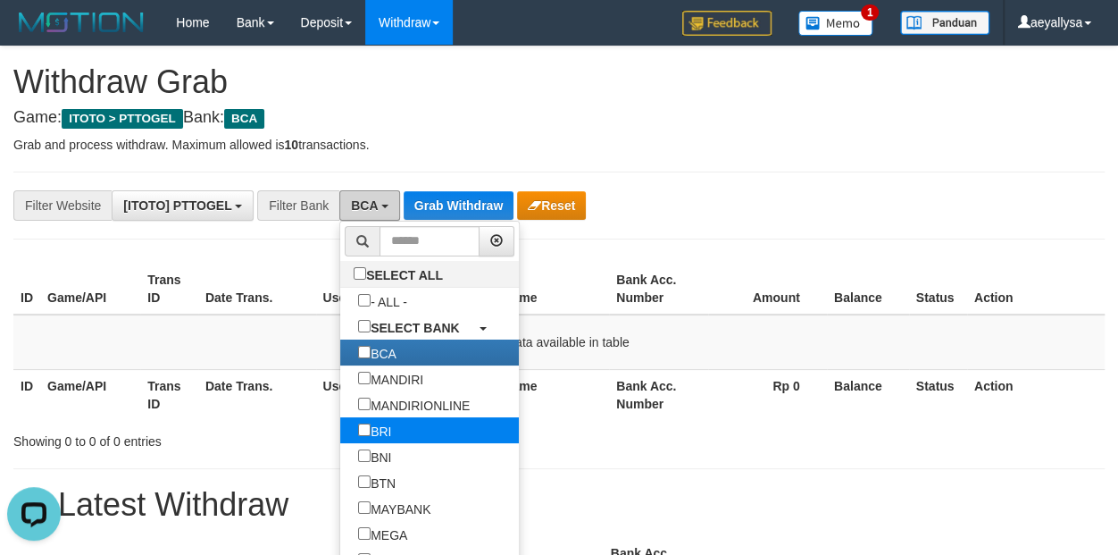
scroll to position [0, 0]
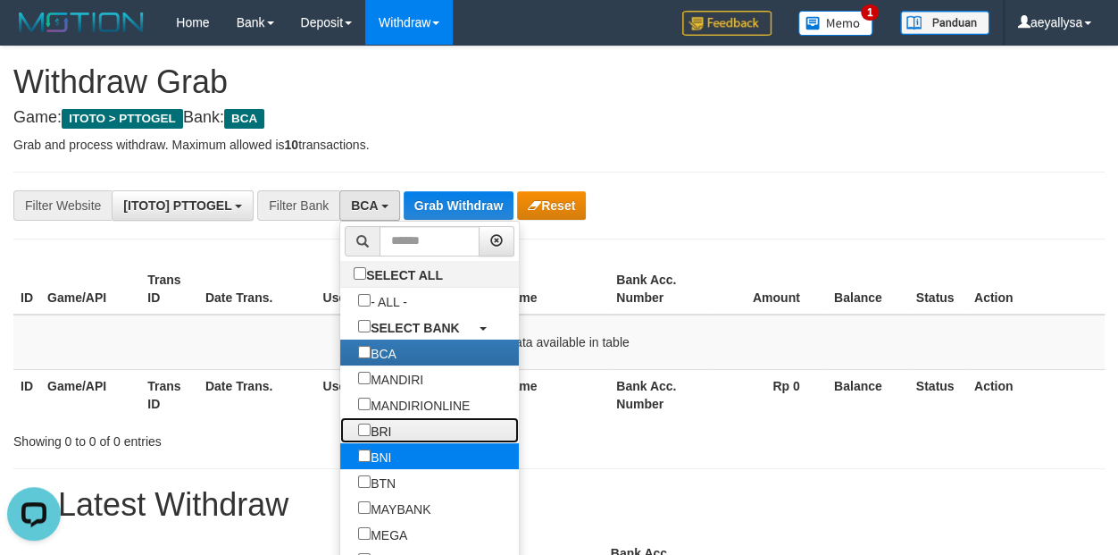
drag, startPoint x: 307, startPoint y: 426, endPoint x: 300, endPoint y: 446, distance: 20.9
click at [339, 446] on ul "SELECT ALL - ALL - SELECT BANK BCA MANDIRI MANDIRIONLINE BRI BNI BTN MAYBANK ME…" at bounding box center [429, 444] width 180 height 447
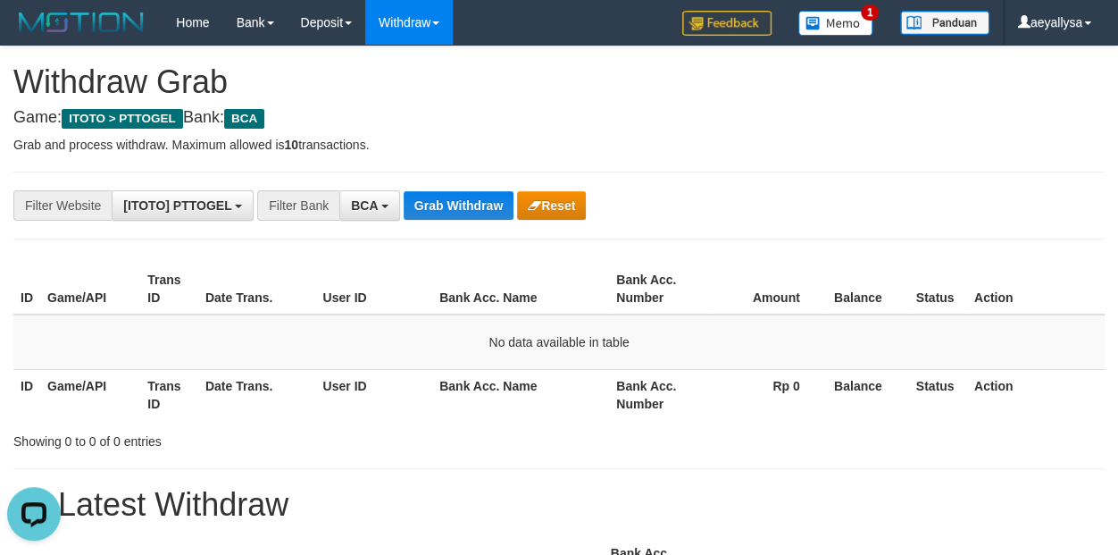
click at [300, 446] on div "Showing 0 to 0 of 0 entries" at bounding box center [232, 437] width 439 height 25
click at [378, 208] on span "BCA" at bounding box center [364, 205] width 27 height 14
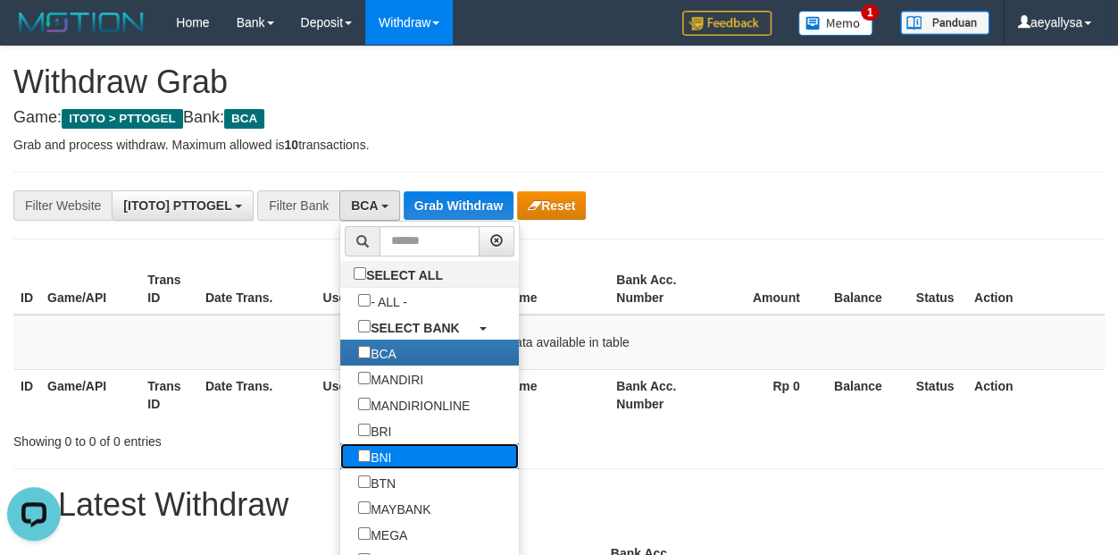
click at [340, 465] on label "BNI" at bounding box center [374, 456] width 69 height 26
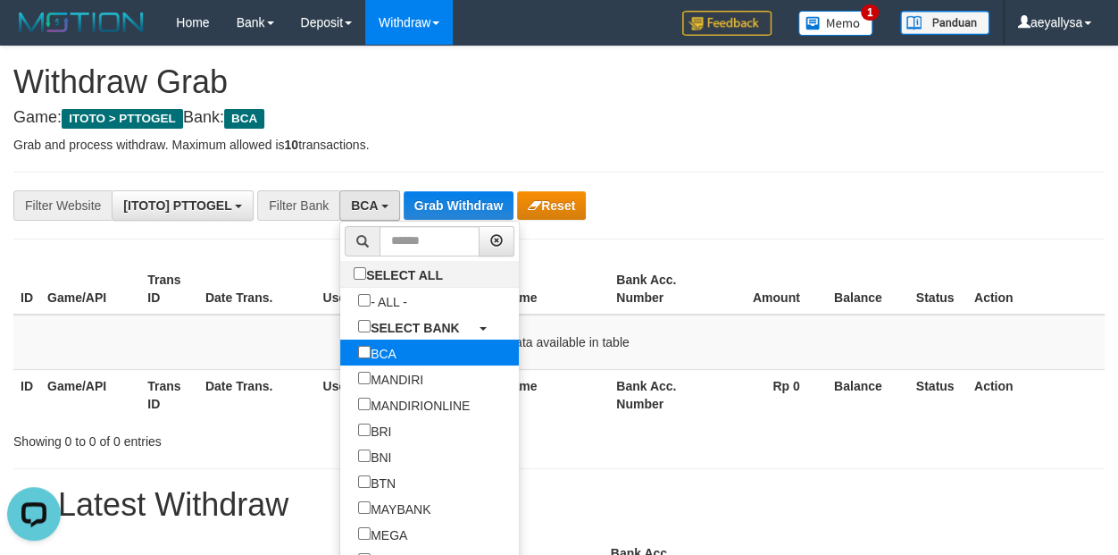
scroll to position [107, 0]
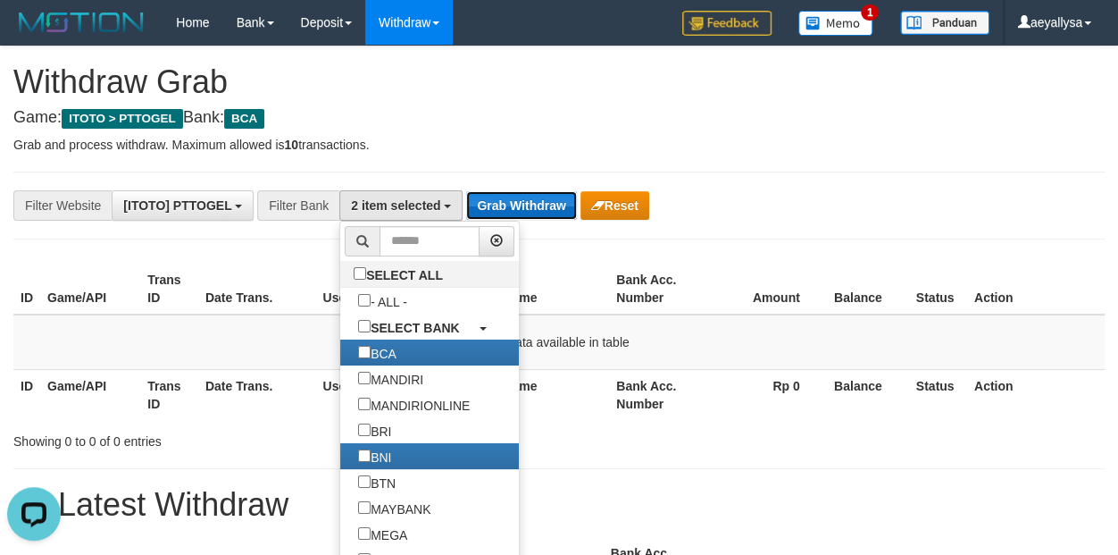
click at [482, 218] on button "Grab Withdraw" at bounding box center [521, 205] width 110 height 29
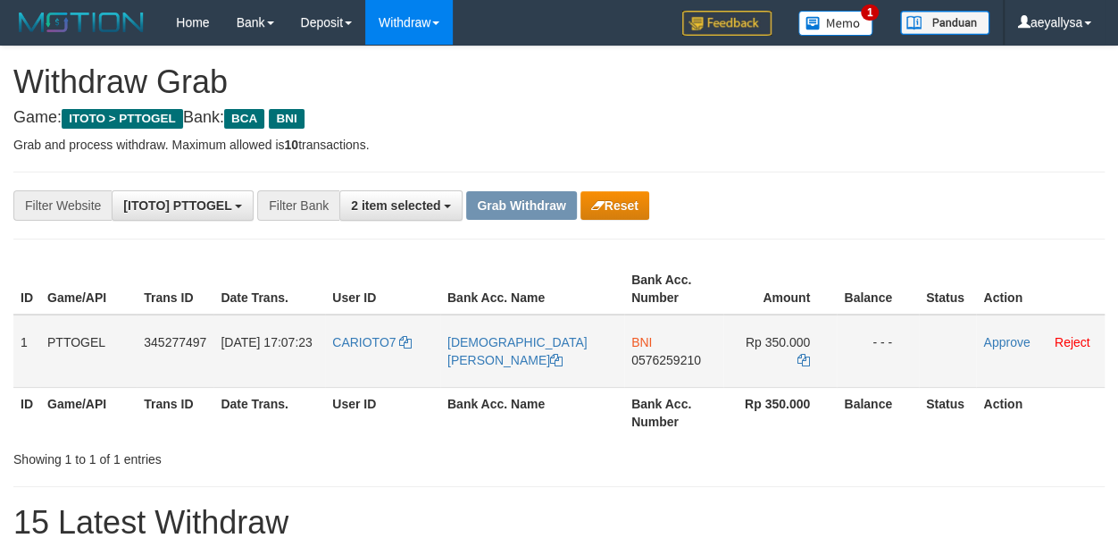
scroll to position [33, 0]
drag, startPoint x: 397, startPoint y: 364, endPoint x: 747, endPoint y: 364, distance: 349.2
click at [747, 364] on tr "1 PTTOGEL 345277497 [DATE] 17:07:23 CARIOTO7 [PERSON_NAME] BNI 0576259210 Rp 35…" at bounding box center [558, 350] width 1091 height 73
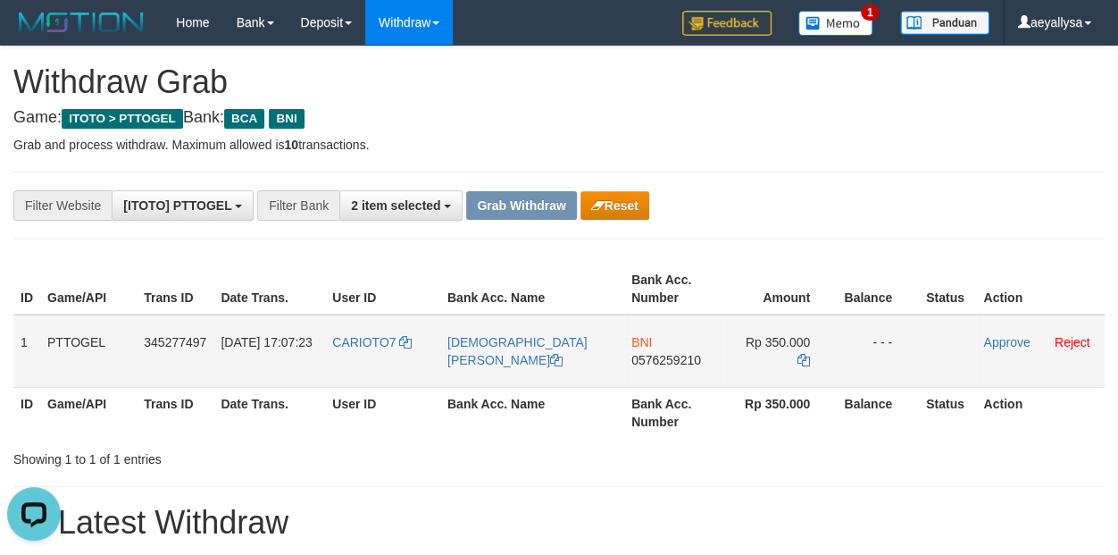
click at [684, 360] on span "0576259210" at bounding box center [666, 360] width 70 height 14
copy span "0576259210"
click at [684, 360] on span "0576259210" at bounding box center [666, 360] width 70 height 14
copy td "BNI 0576259210"
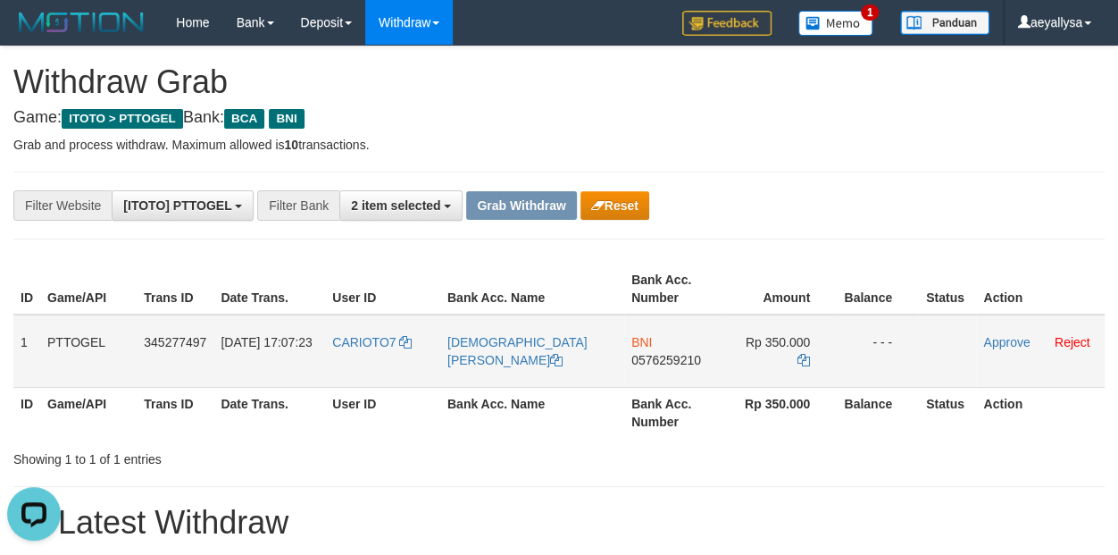
click at [808, 342] on td "Rp 350.000" at bounding box center [779, 350] width 113 height 73
click at [805, 354] on icon at bounding box center [804, 360] width 13 height 13
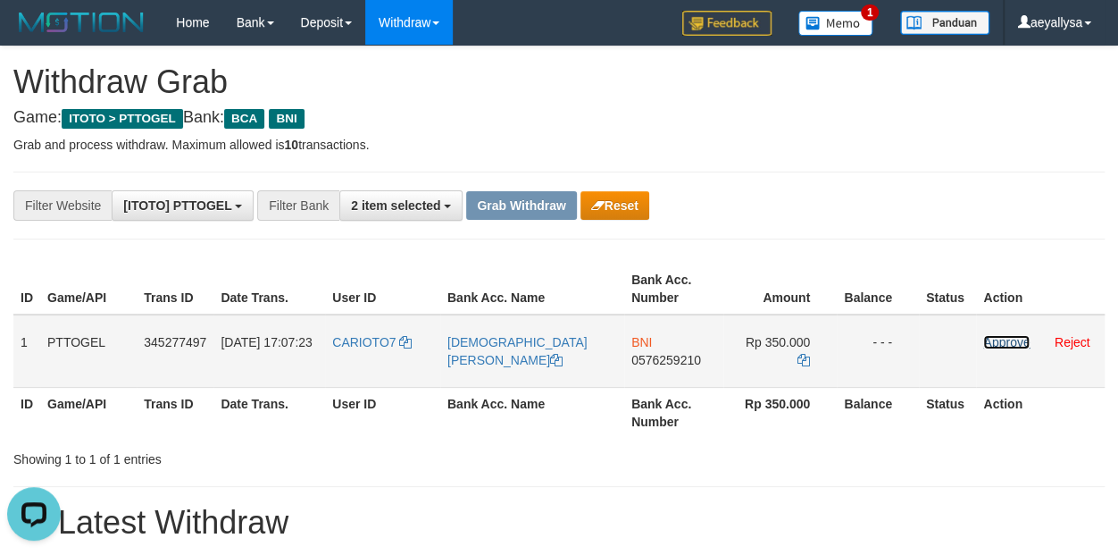
click at [1000, 341] on link "Approve" at bounding box center [1006, 342] width 46 height 14
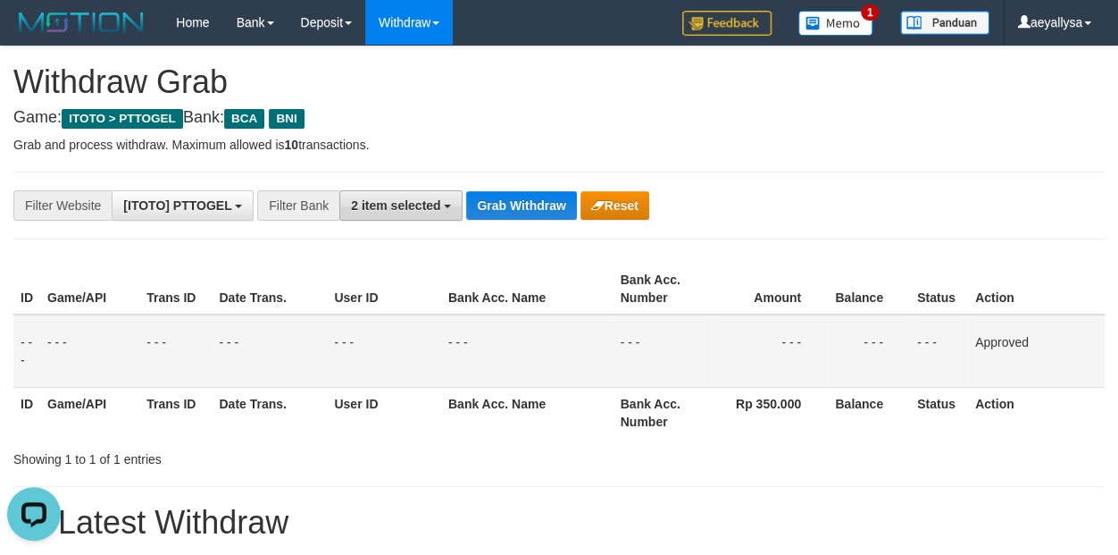
click at [424, 203] on span "2 item selected" at bounding box center [395, 205] width 89 height 14
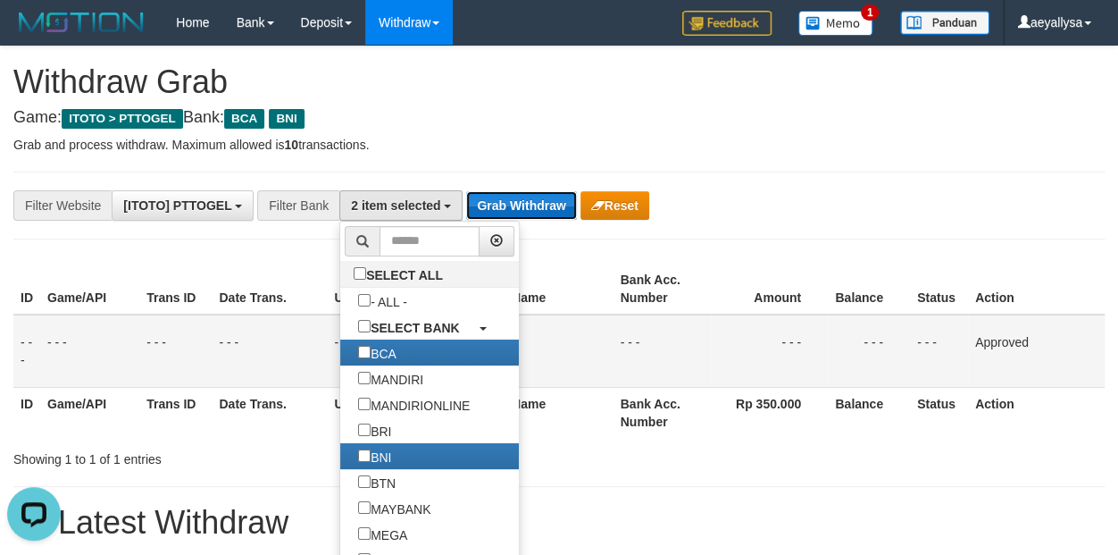
click at [504, 217] on button "Grab Withdraw" at bounding box center [521, 205] width 110 height 29
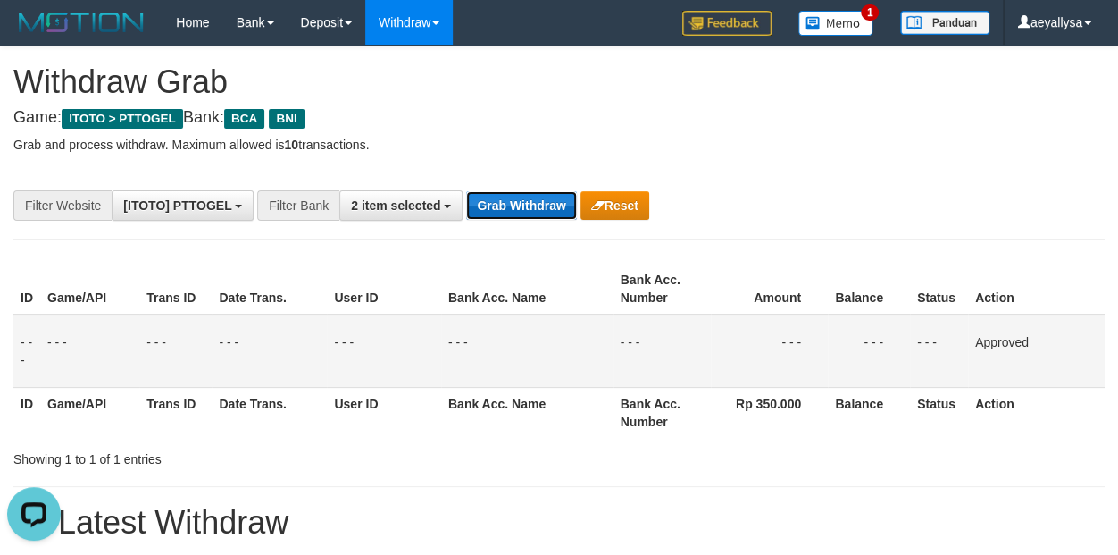
click at [504, 213] on button "Grab Withdraw" at bounding box center [521, 205] width 110 height 29
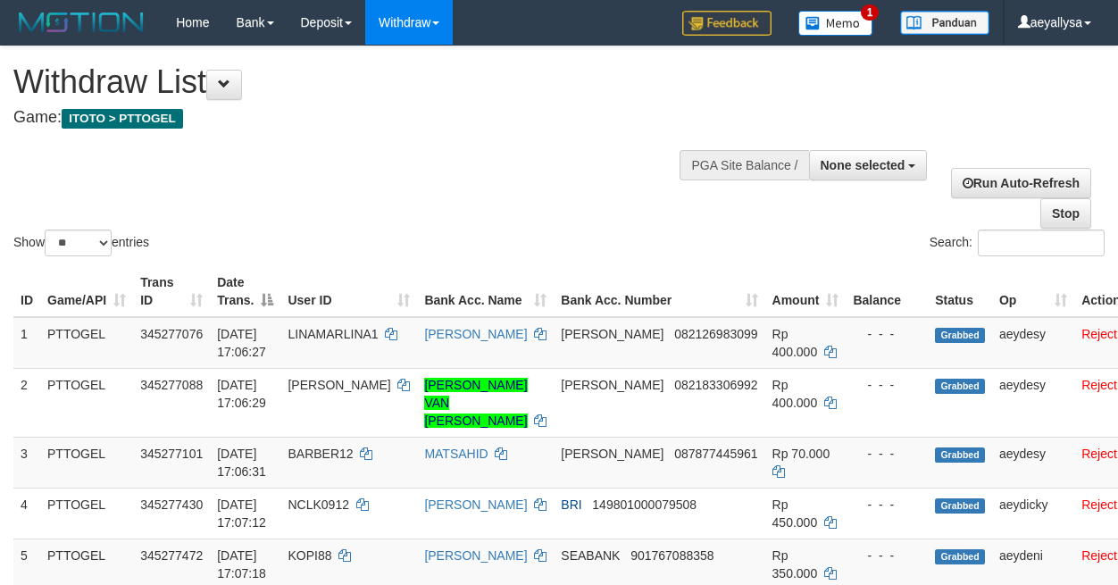
select select
select select "**"
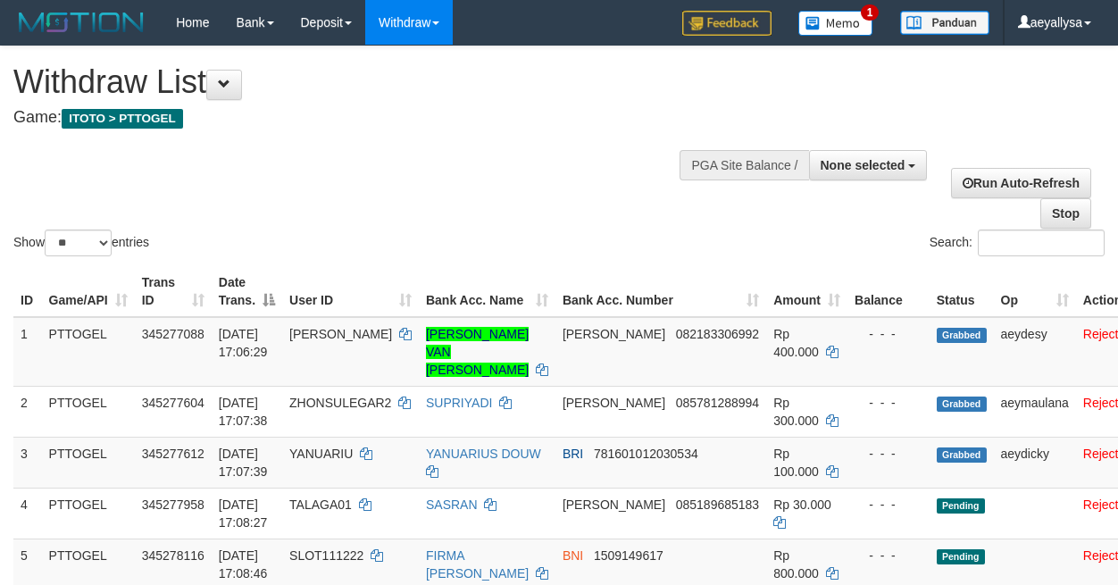
select select
select select "**"
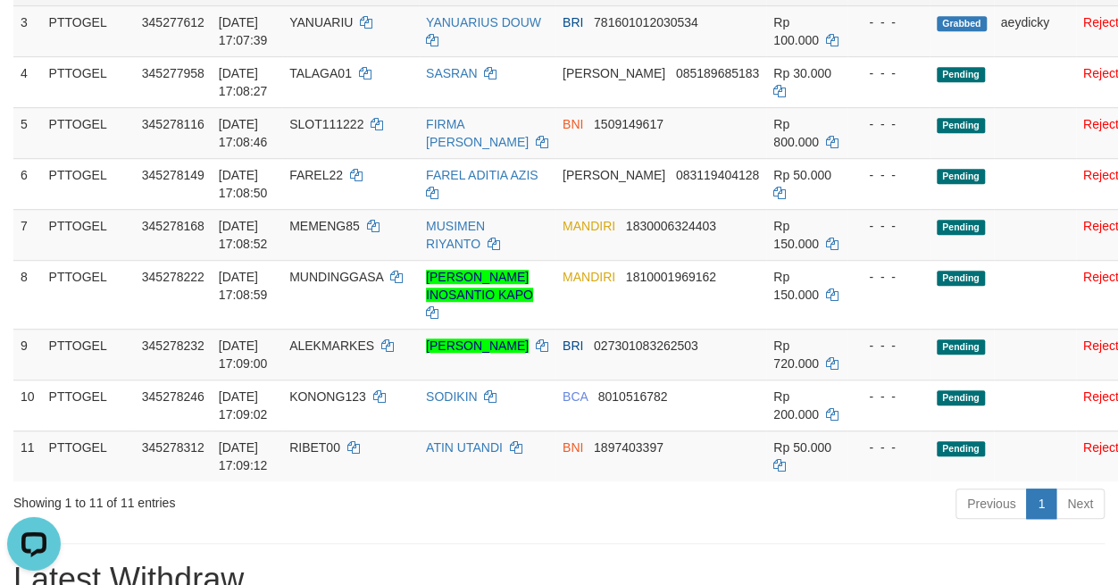
scroll to position [500, 0]
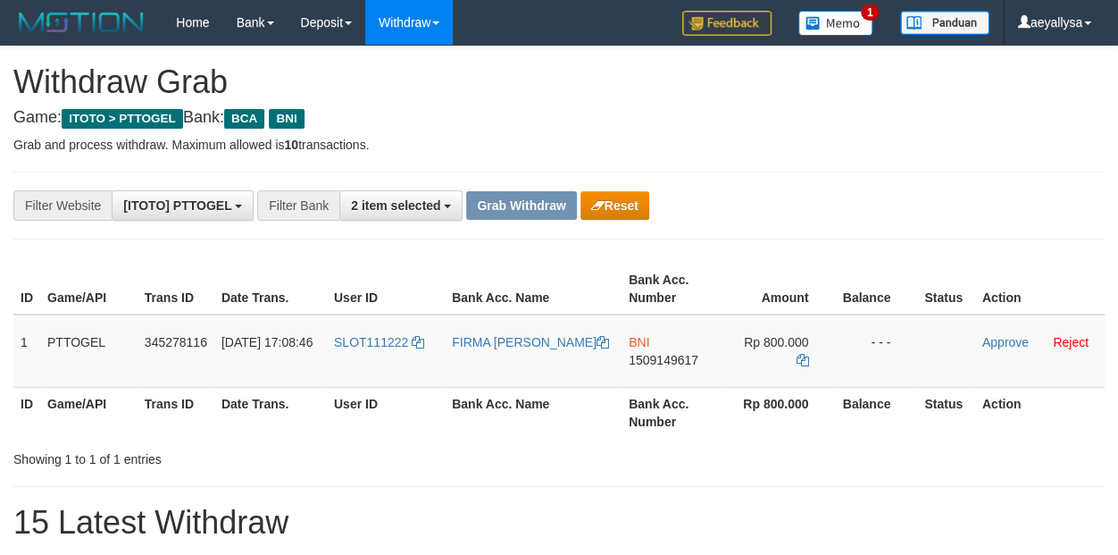
scroll to position [33, 0]
drag, startPoint x: 370, startPoint y: 371, endPoint x: 771, endPoint y: 372, distance: 401.0
click at [771, 372] on tr "1 PTTOGEL 345278116 01/10/2025 17:08:46 SLOT111222 FIRMA WENDA BNI 1509149617 R…" at bounding box center [558, 350] width 1091 height 73
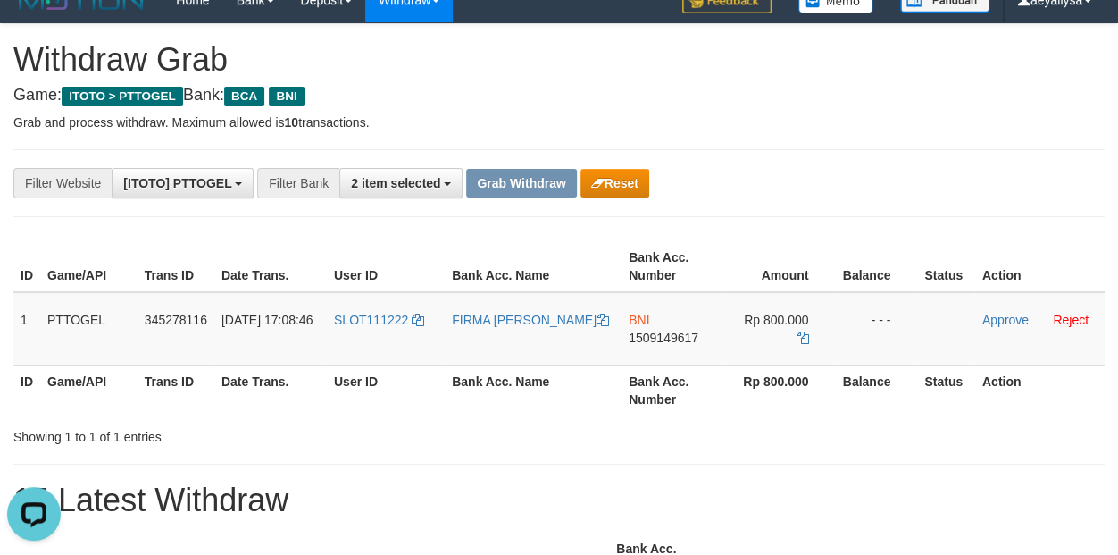
scroll to position [0, 0]
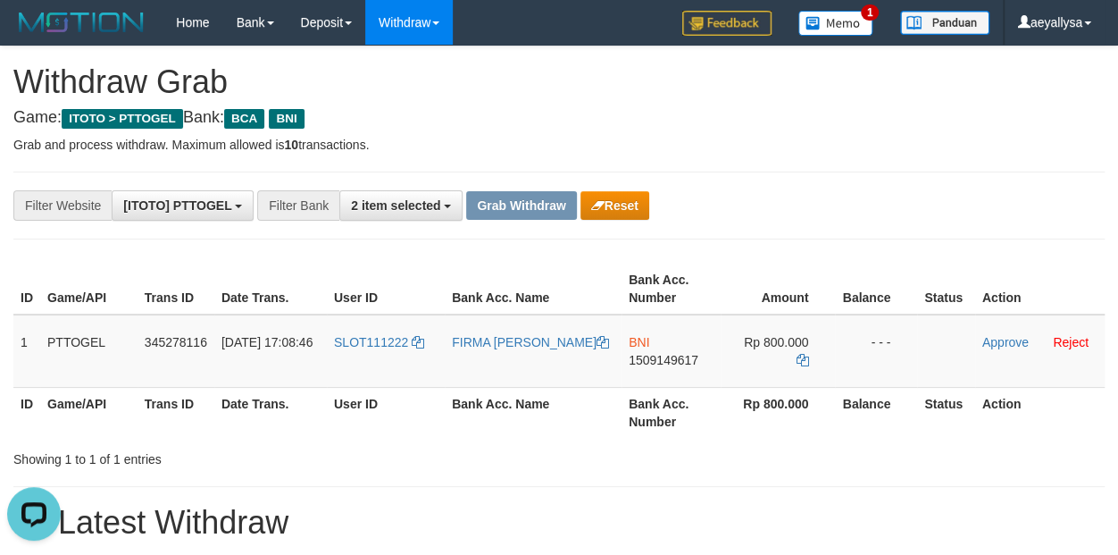
click at [655, 369] on td "BNI 1509149617" at bounding box center [671, 350] width 99 height 73
click at [653, 362] on span "1509149617" at bounding box center [664, 360] width 70 height 14
copy span "1509149617"
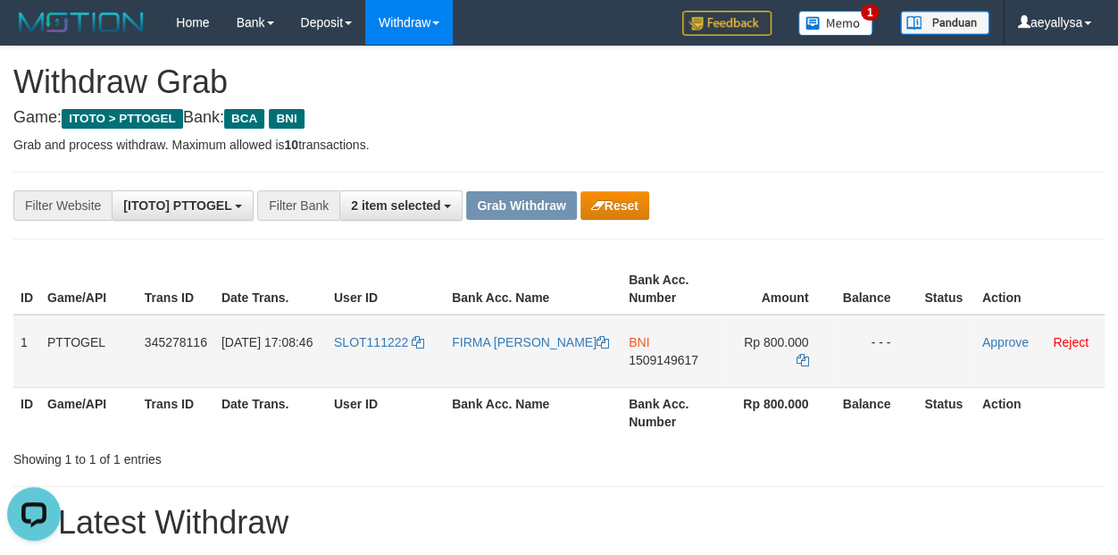
click at [659, 349] on td "BNI 1509149617" at bounding box center [671, 350] width 99 height 73
click at [661, 354] on span "1509149617" at bounding box center [664, 360] width 70 height 14
copy span "1509149617"
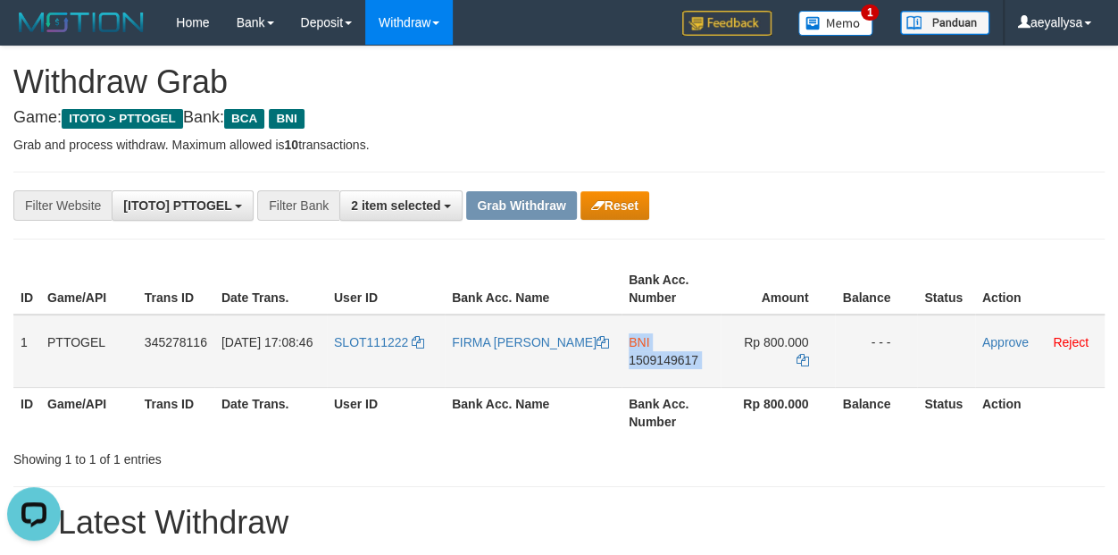
click at [661, 354] on span "1509149617" at bounding box center [664, 360] width 70 height 14
copy td "BNI 1509149617"
click at [685, 354] on span "1509149617" at bounding box center [664, 360] width 70 height 14
copy span "1509149617"
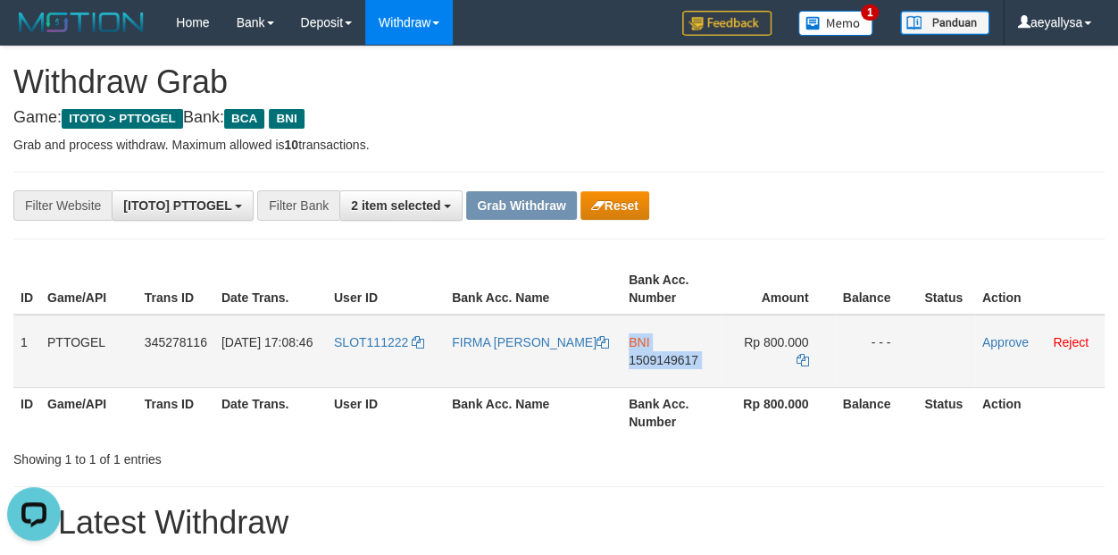
click at [685, 354] on span "1509149617" at bounding box center [664, 360] width 70 height 14
copy td "BNI 1509149617"
click at [793, 347] on td "Rp 800.000" at bounding box center [778, 350] width 114 height 73
click at [793, 346] on td "Rp 800.000" at bounding box center [778, 350] width 114 height 73
click at [793, 344] on td "Rp 800.000" at bounding box center [778, 350] width 114 height 73
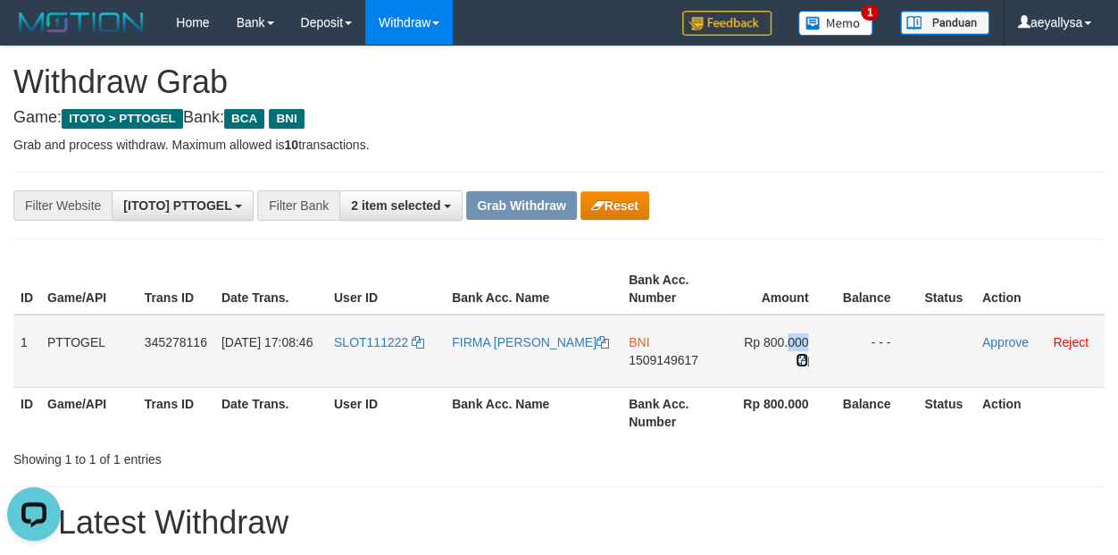
click at [801, 354] on icon at bounding box center [802, 360] width 13 height 13
copy td "000"
click at [801, 354] on icon at bounding box center [802, 360] width 13 height 13
click at [1021, 351] on td "Approve Reject" at bounding box center [1039, 350] width 129 height 73
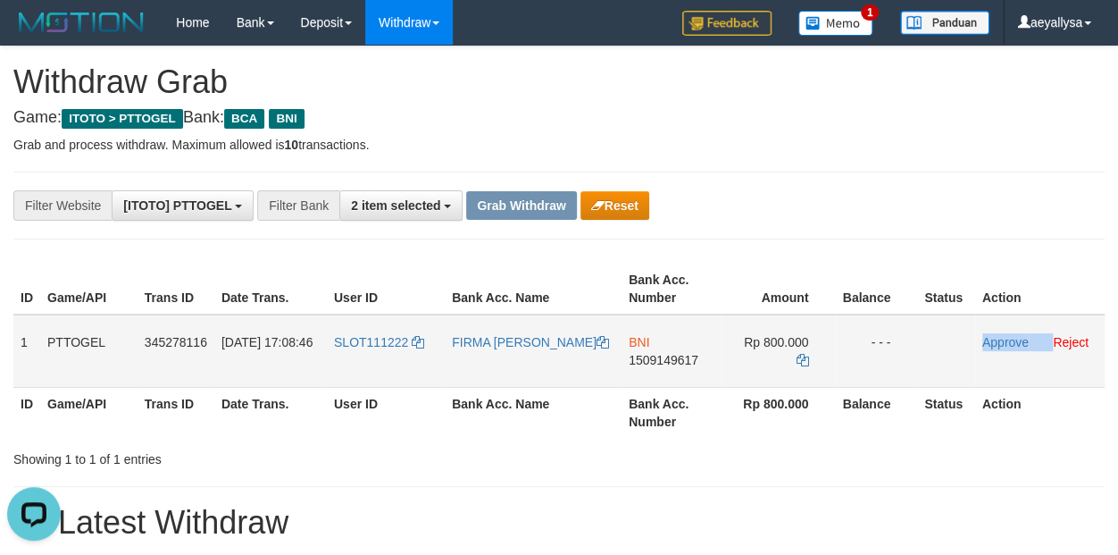
click at [1021, 349] on td "Approve Reject" at bounding box center [1039, 350] width 129 height 73
click at [1016, 340] on link "Approve" at bounding box center [1005, 342] width 46 height 14
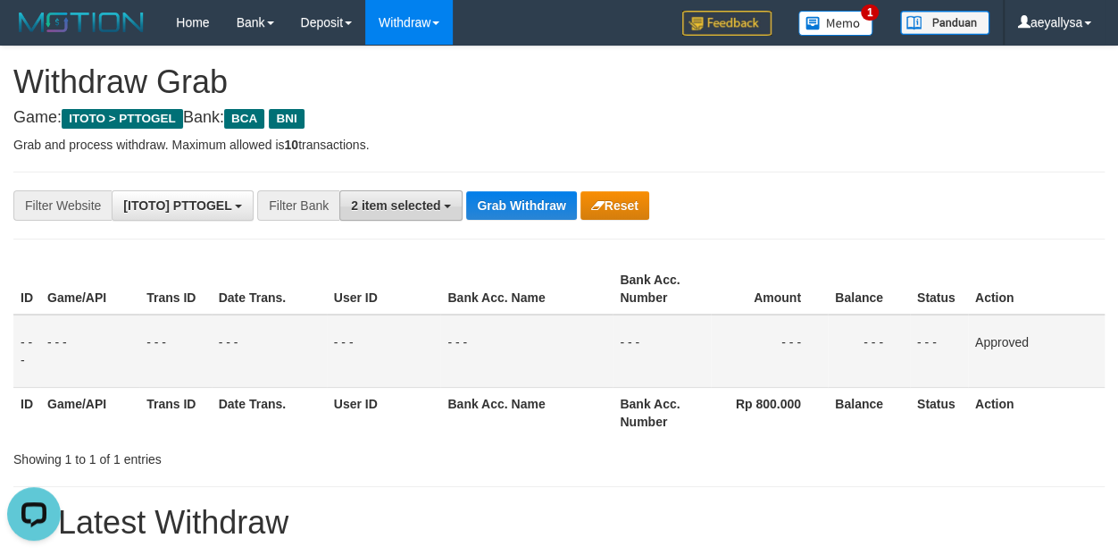
click at [396, 218] on button "2 item selected" at bounding box center [400, 205] width 123 height 30
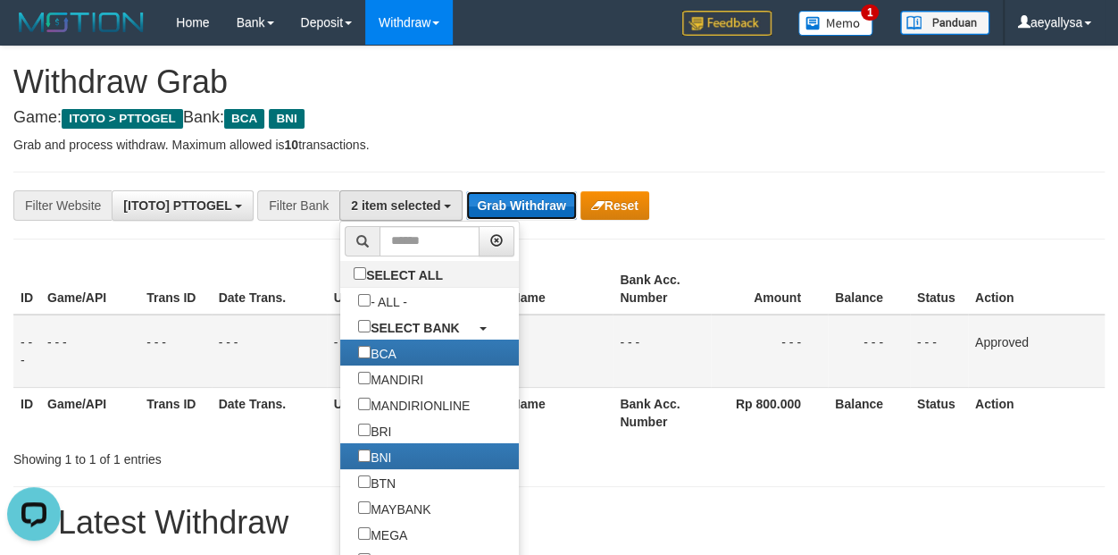
click at [493, 208] on button "Grab Withdraw" at bounding box center [521, 205] width 110 height 29
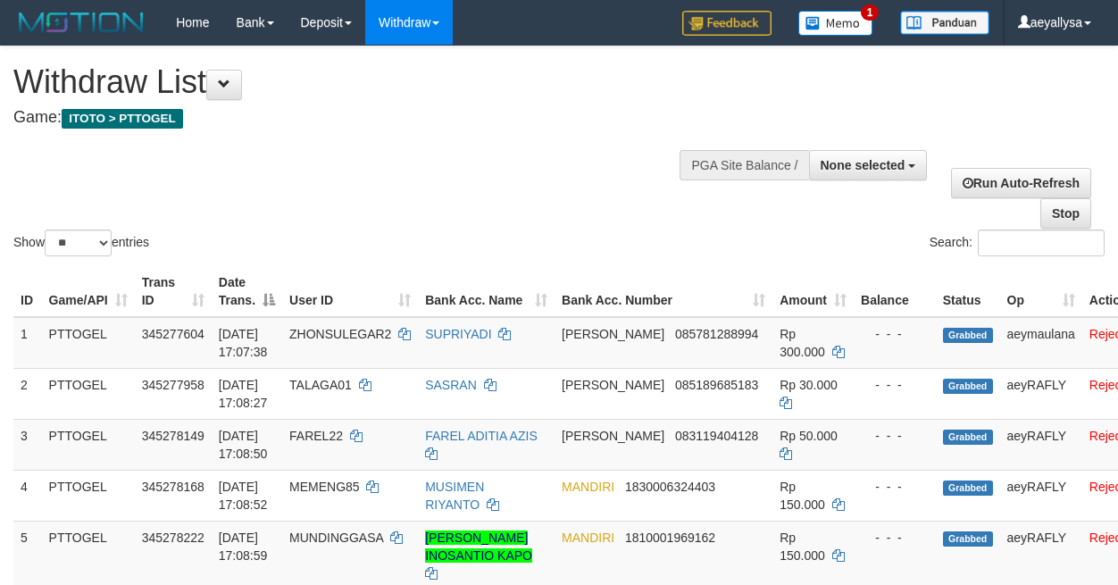
select select
select select "**"
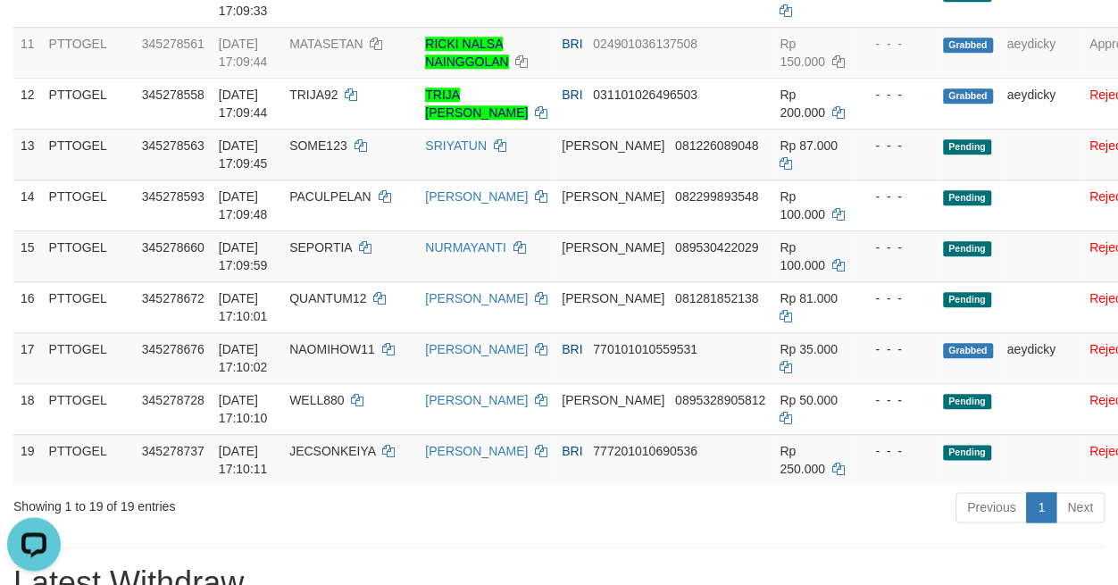
scroll to position [875, 0]
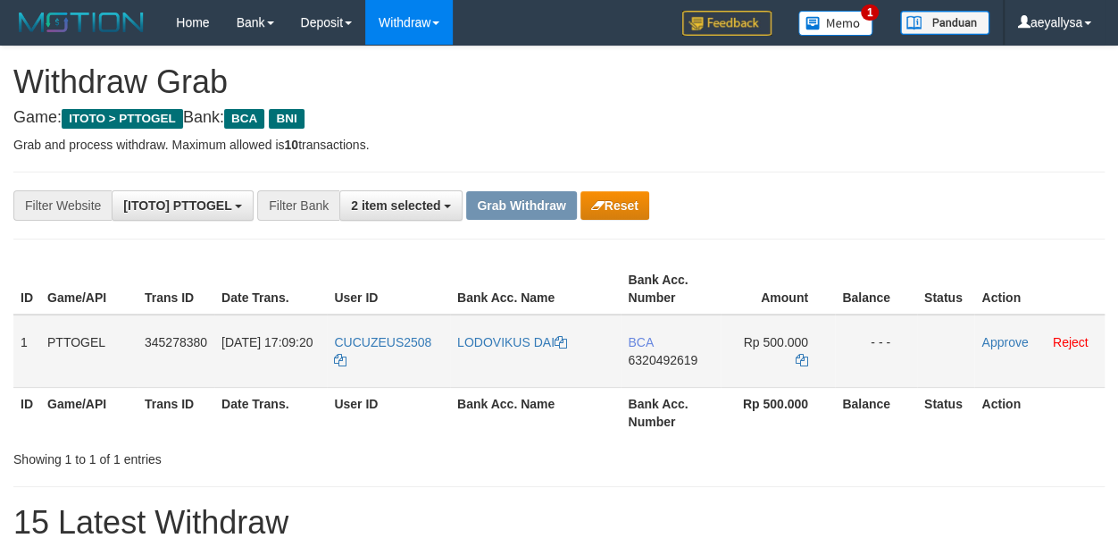
scroll to position [33, 0]
drag, startPoint x: 398, startPoint y: 372, endPoint x: 779, endPoint y: 371, distance: 380.4
click at [779, 371] on tr "1 PTTOGEL 345278380 01/10/2025 17:09:20 CUCUZEUS2508 LODOVIKUS DAI BCA 63204926…" at bounding box center [558, 350] width 1091 height 73
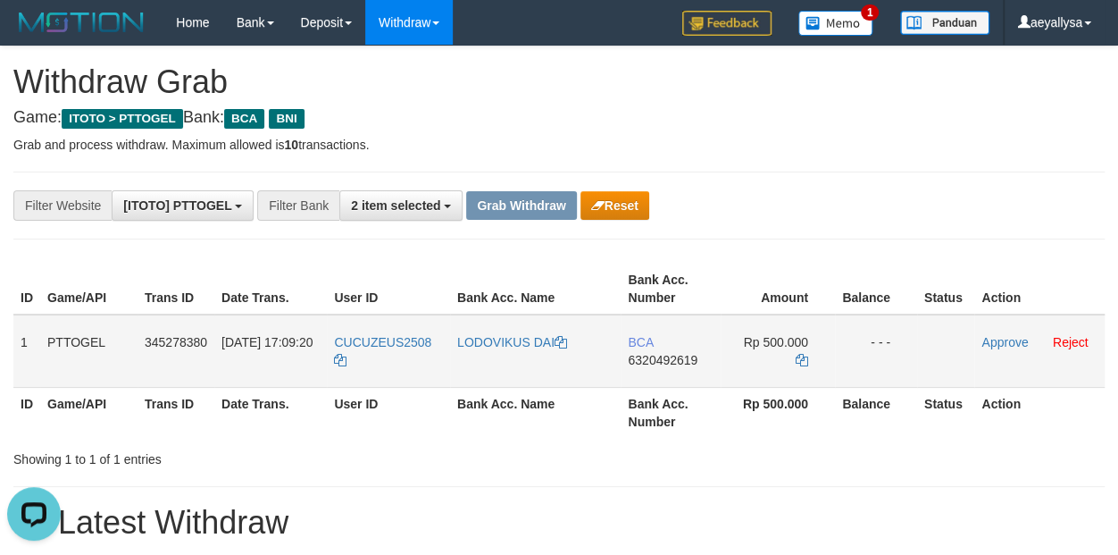
click at [680, 361] on span "6320492619" at bounding box center [663, 360] width 70 height 14
copy span "6320492619"
click at [801, 351] on td "Rp 500.000" at bounding box center [778, 350] width 114 height 73
click at [802, 355] on icon at bounding box center [802, 360] width 13 height 13
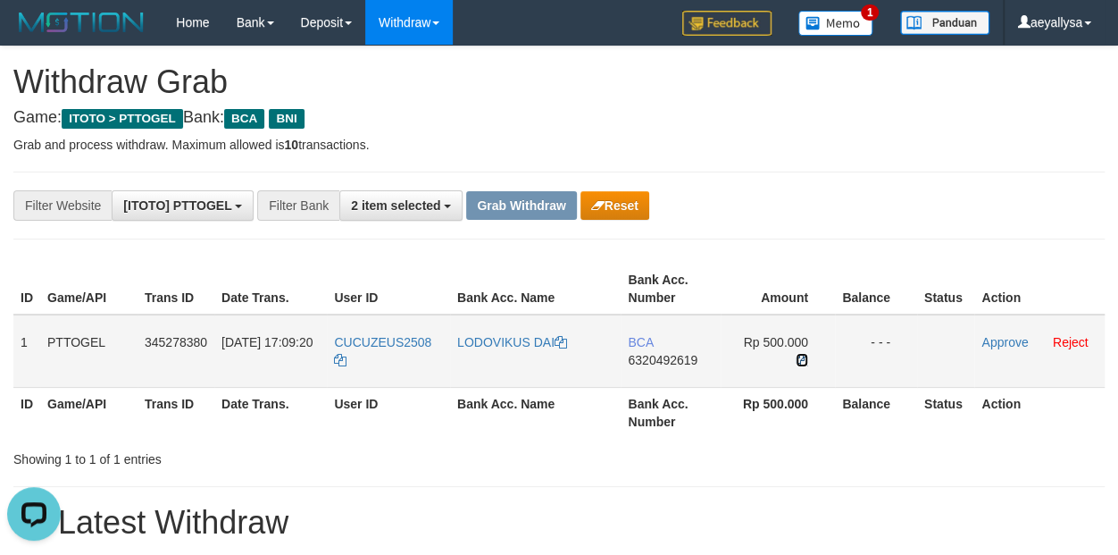
click at [802, 355] on icon at bounding box center [802, 360] width 13 height 13
click at [1006, 342] on link "Approve" at bounding box center [1004, 342] width 46 height 14
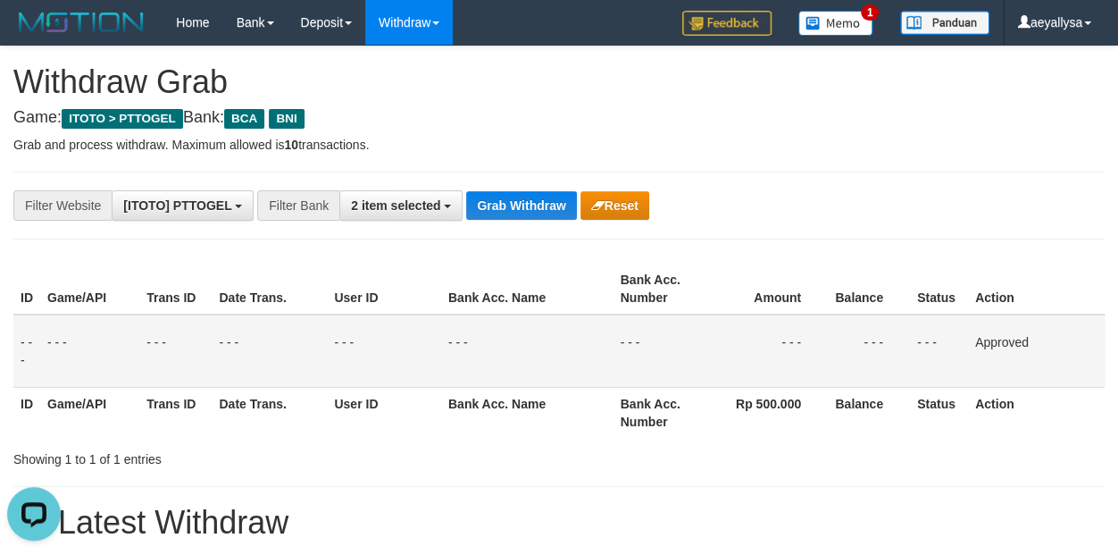
click at [536, 220] on div "**********" at bounding box center [465, 205] width 931 height 30
click at [530, 194] on button "Grab Withdraw" at bounding box center [521, 205] width 110 height 29
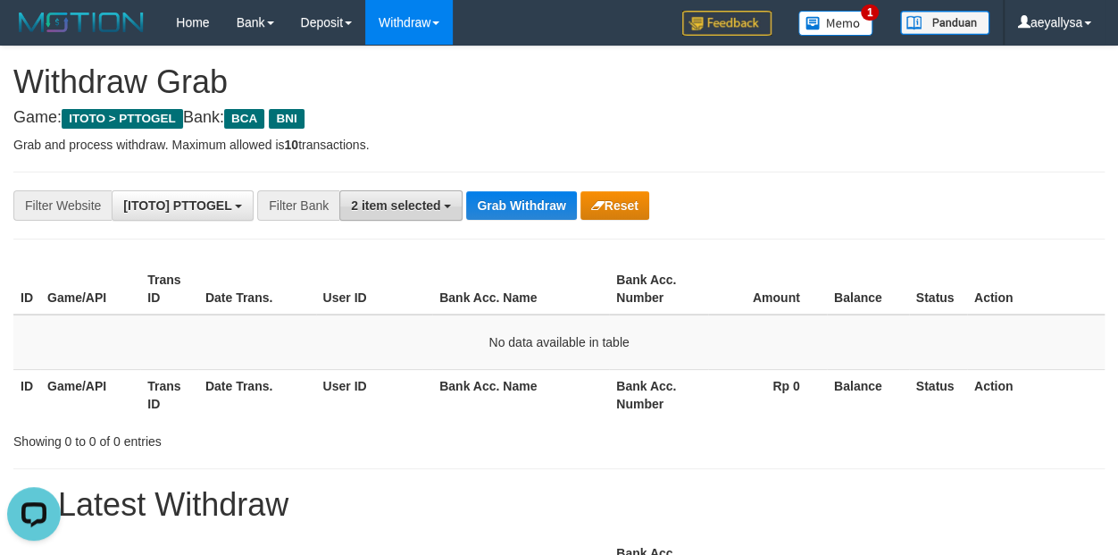
click at [418, 207] on span "2 item selected" at bounding box center [395, 205] width 89 height 14
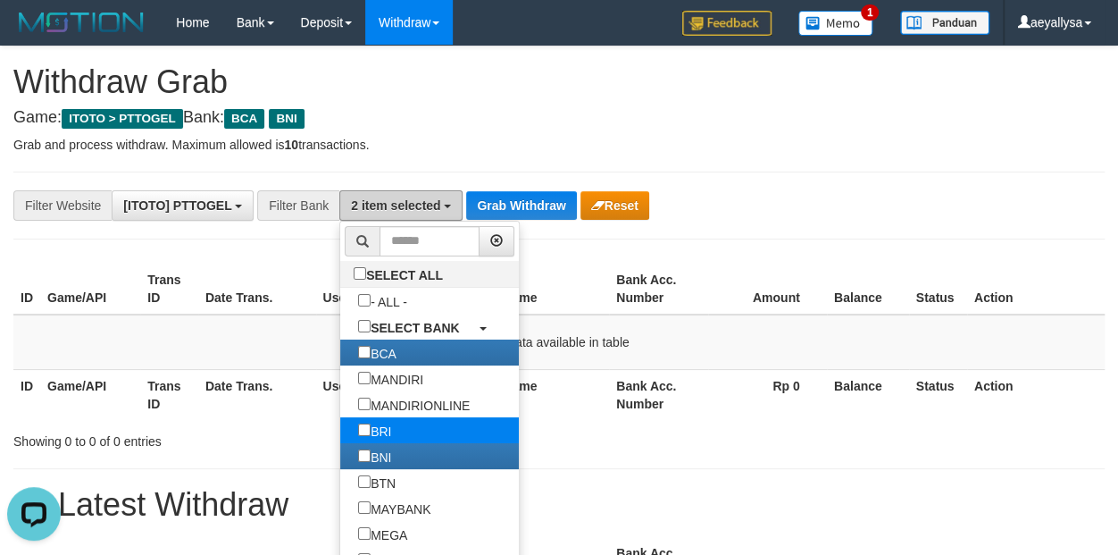
scroll to position [113, 0]
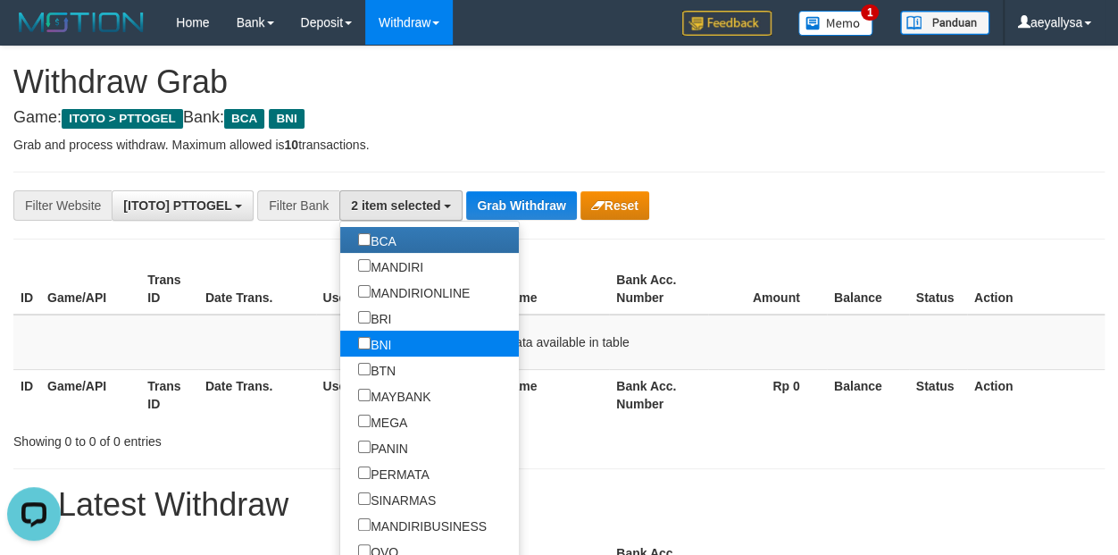
click at [340, 330] on label "BNI" at bounding box center [374, 343] width 69 height 26
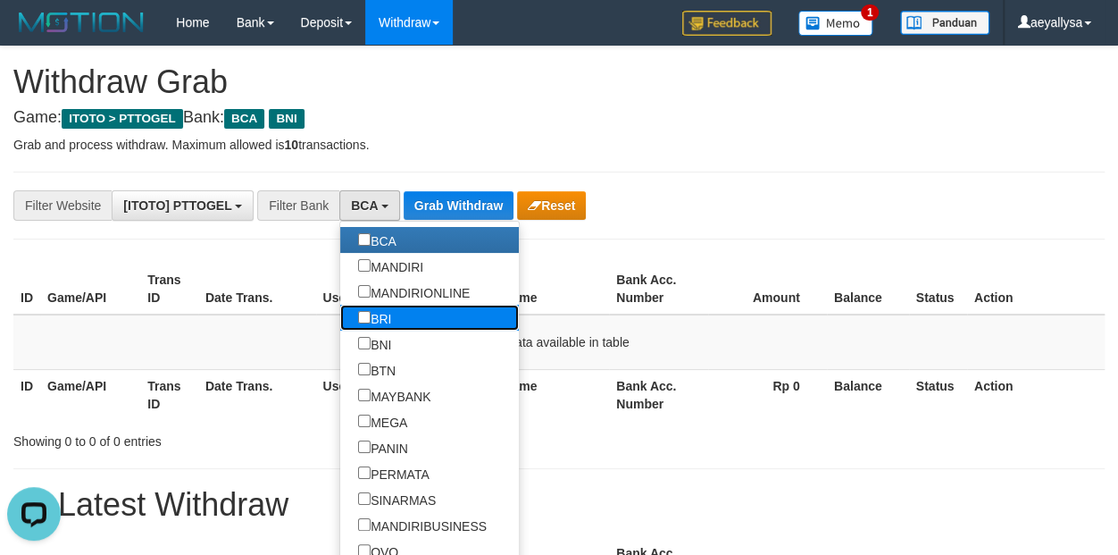
click at [340, 311] on label "BRI" at bounding box center [374, 318] width 69 height 26
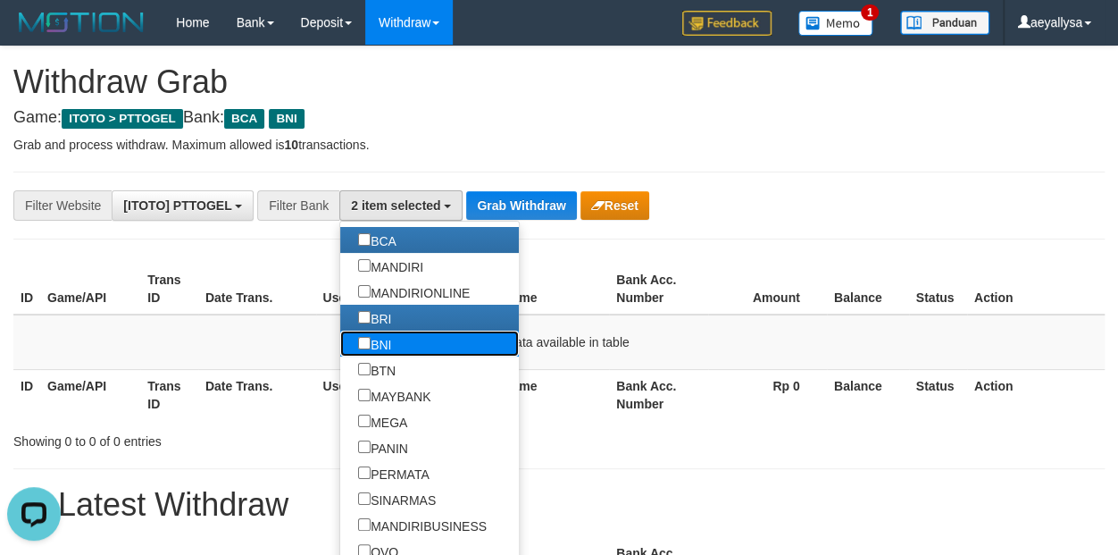
click at [340, 333] on label "BNI" at bounding box center [374, 343] width 69 height 26
click at [505, 212] on button "Grab Withdraw" at bounding box center [521, 205] width 110 height 29
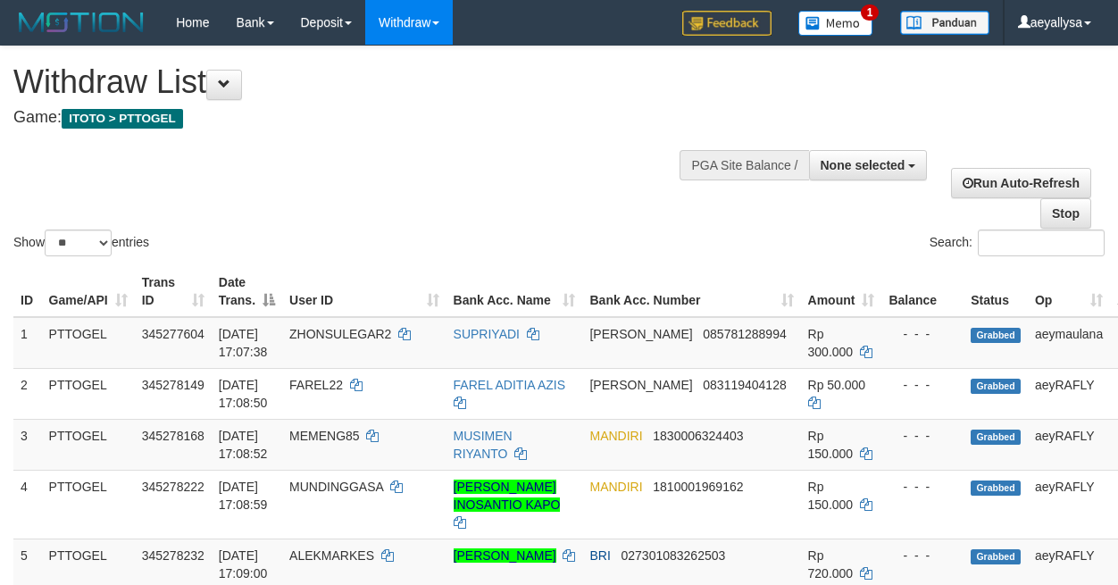
select select
select select "**"
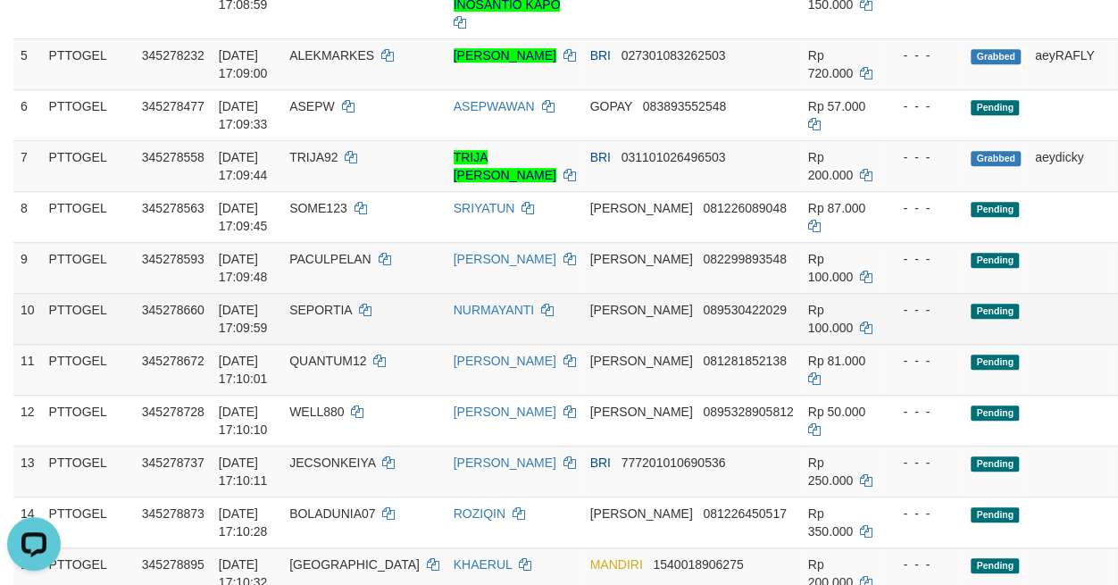
scroll to position [750, 0]
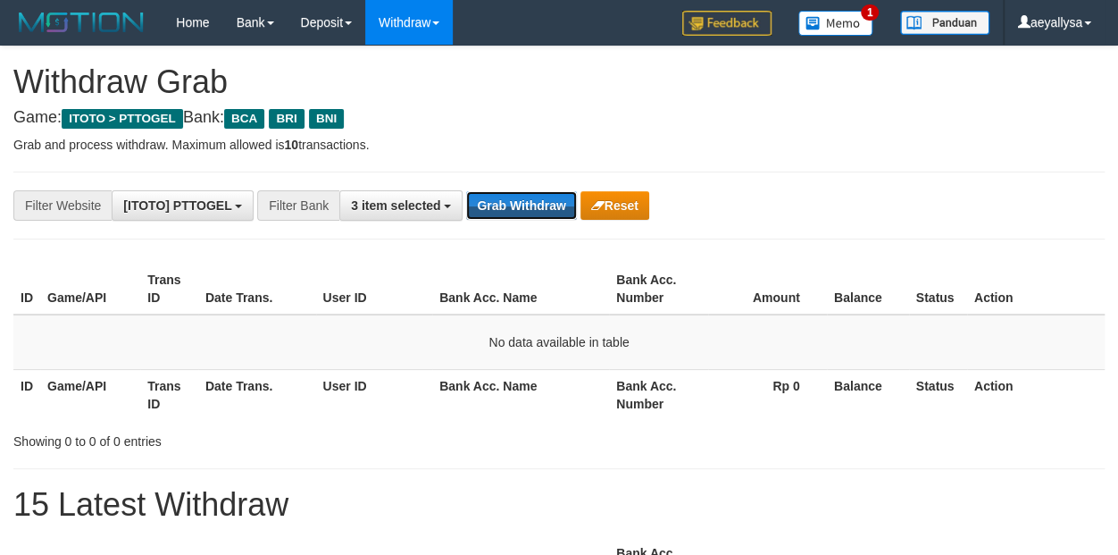
click at [503, 208] on button "Grab Withdraw" at bounding box center [521, 205] width 110 height 29
click at [524, 214] on button "Grab Withdraw" at bounding box center [521, 205] width 110 height 29
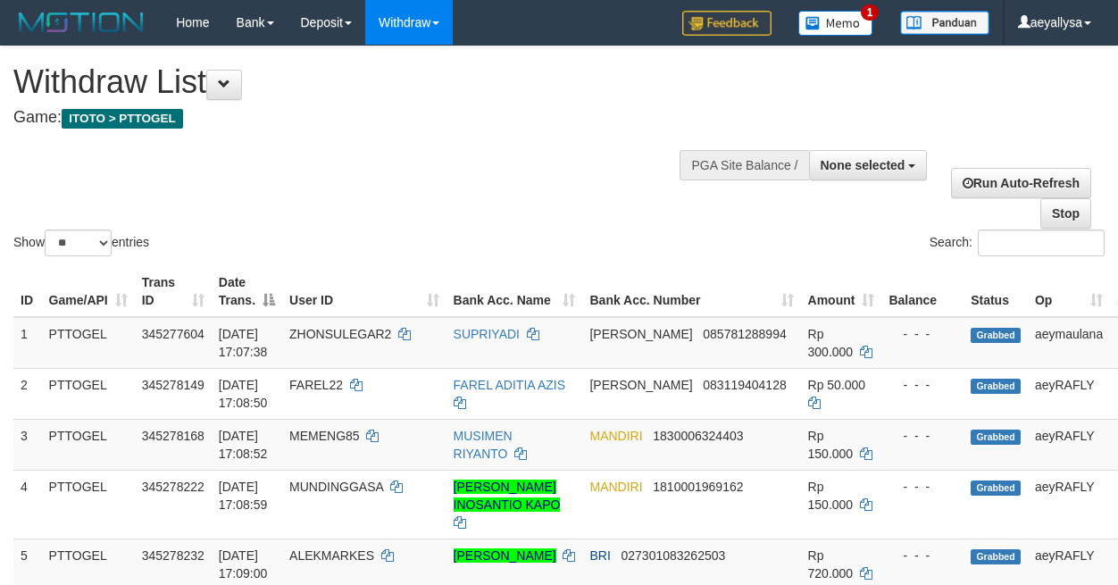
select select
select select "**"
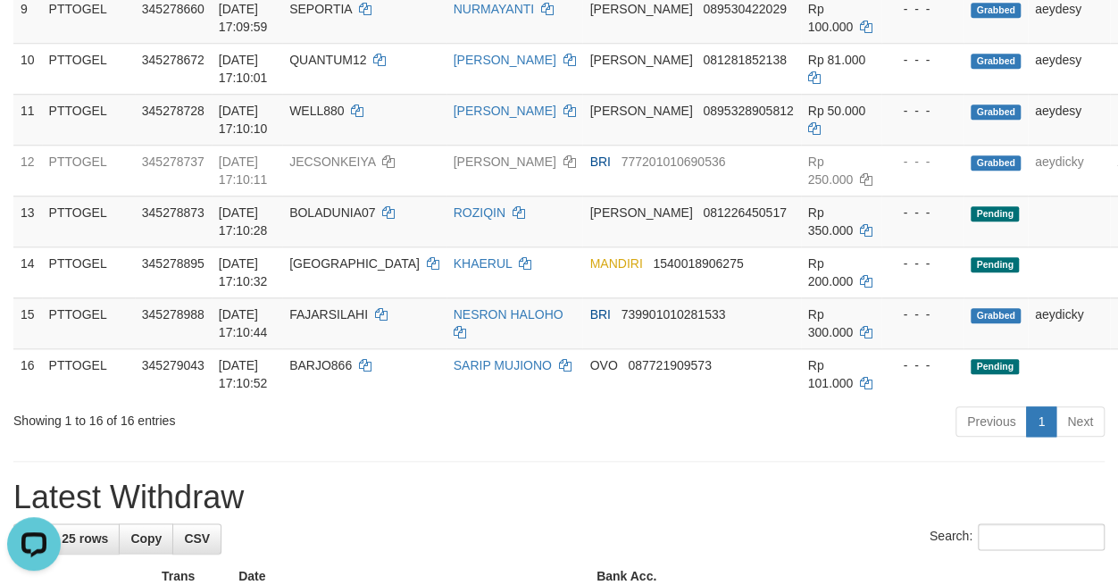
scroll to position [1628, 0]
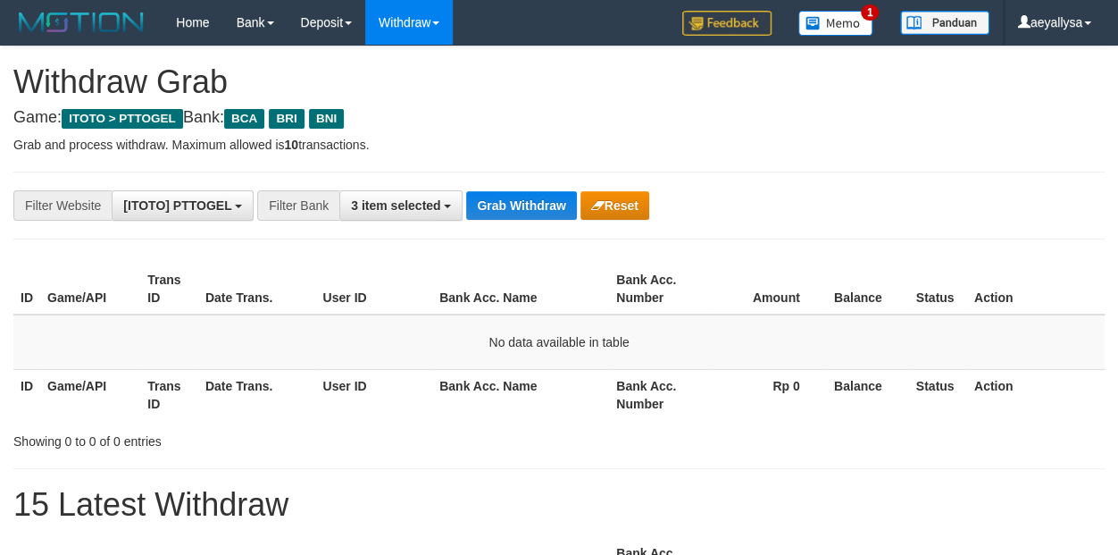
scroll to position [33, 0]
click at [521, 210] on button "Grab Withdraw" at bounding box center [521, 205] width 110 height 29
click at [422, 217] on button "3 item selected" at bounding box center [400, 205] width 123 height 30
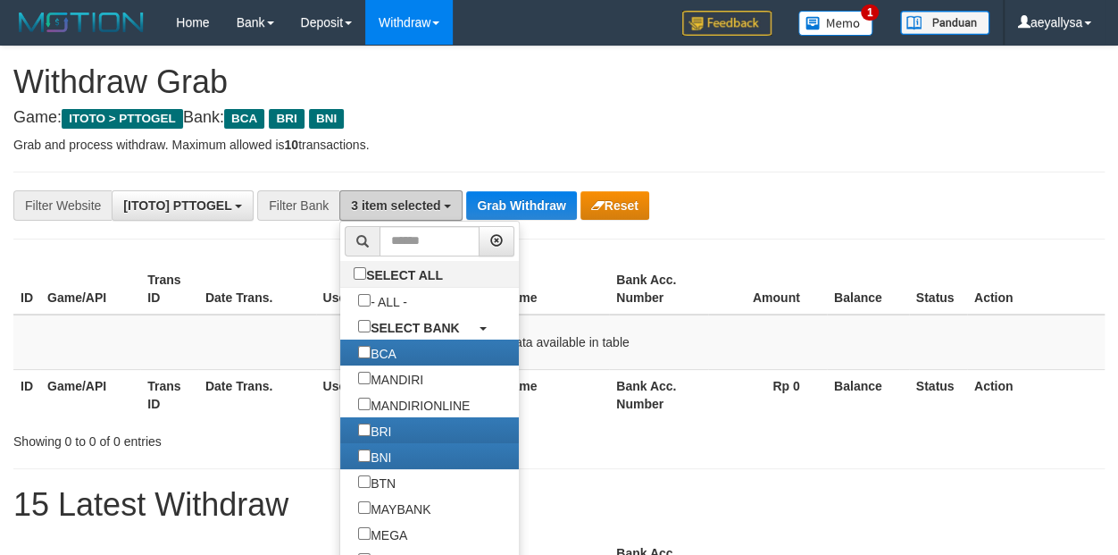
scroll to position [226, 0]
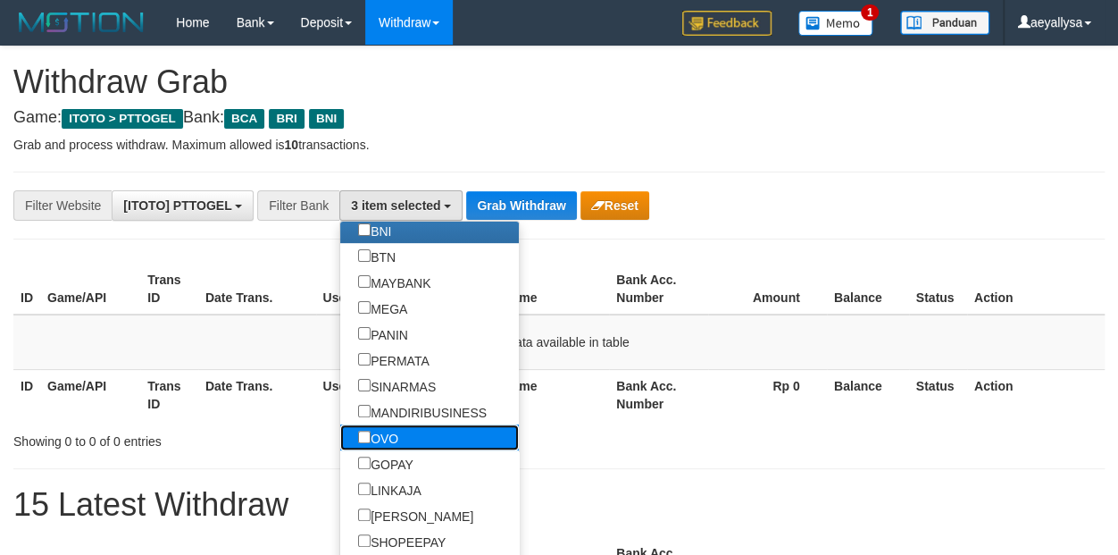
click at [340, 433] on label "OVO" at bounding box center [378, 437] width 76 height 26
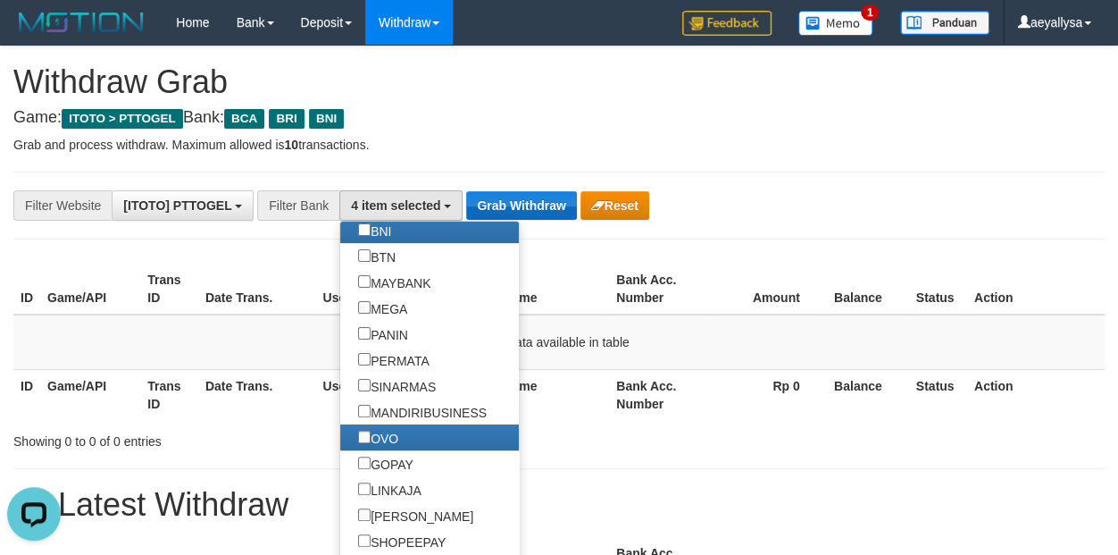
scroll to position [0, 0]
click at [1105, 276] on div "ID Game/API Trans ID Date Trans. User ID Bank Acc. Name Bank Acc. Number Amount…" at bounding box center [559, 341] width 1118 height 167
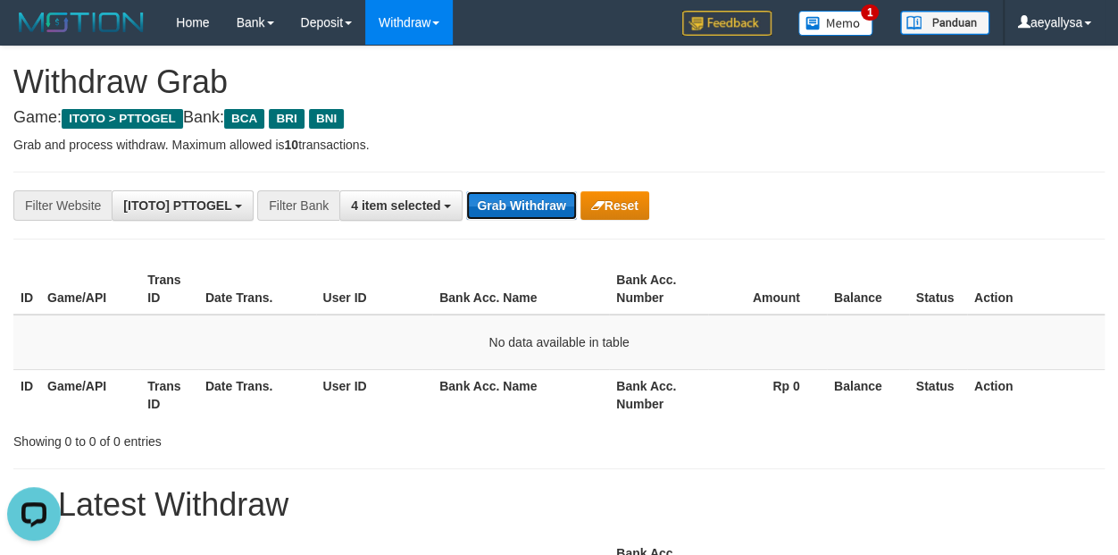
click at [530, 196] on button "Grab Withdraw" at bounding box center [521, 205] width 110 height 29
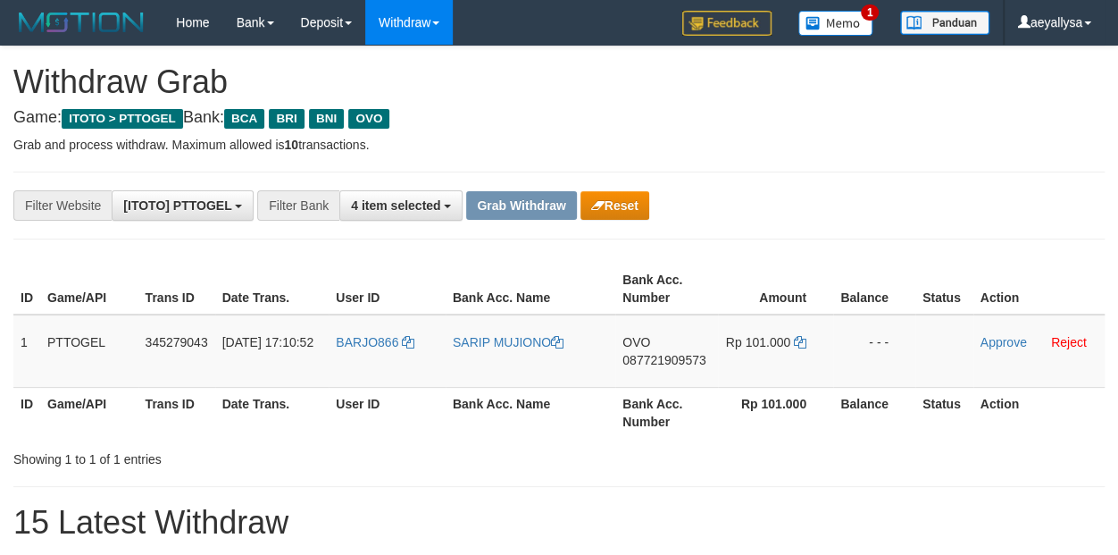
scroll to position [33, 0]
drag, startPoint x: 373, startPoint y: 378, endPoint x: 773, endPoint y: 382, distance: 400.1
click at [773, 382] on tr "1 PTTOGEL 345279043 01/10/2025 17:10:52 BARJO866 SARIP MUJIONO OVO 087721909573…" at bounding box center [558, 350] width 1091 height 73
click at [1076, 199] on div "**********" at bounding box center [559, 205] width 1118 height 30
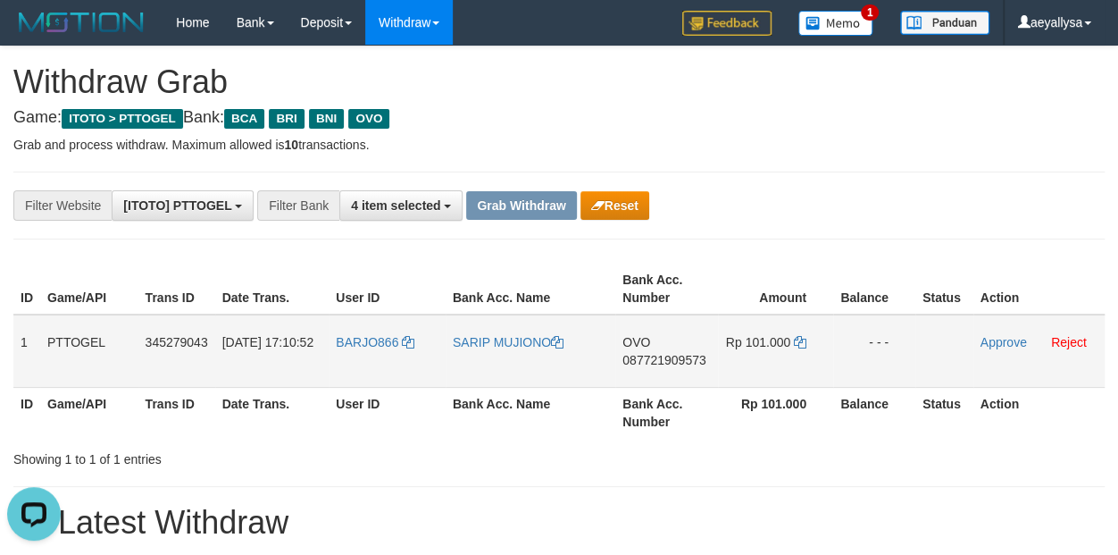
click at [681, 353] on span "087721909573" at bounding box center [663, 360] width 83 height 14
copy span "087721909573"
click at [681, 353] on span "087721909573" at bounding box center [663, 360] width 83 height 14
copy td "OVO 087721909573"
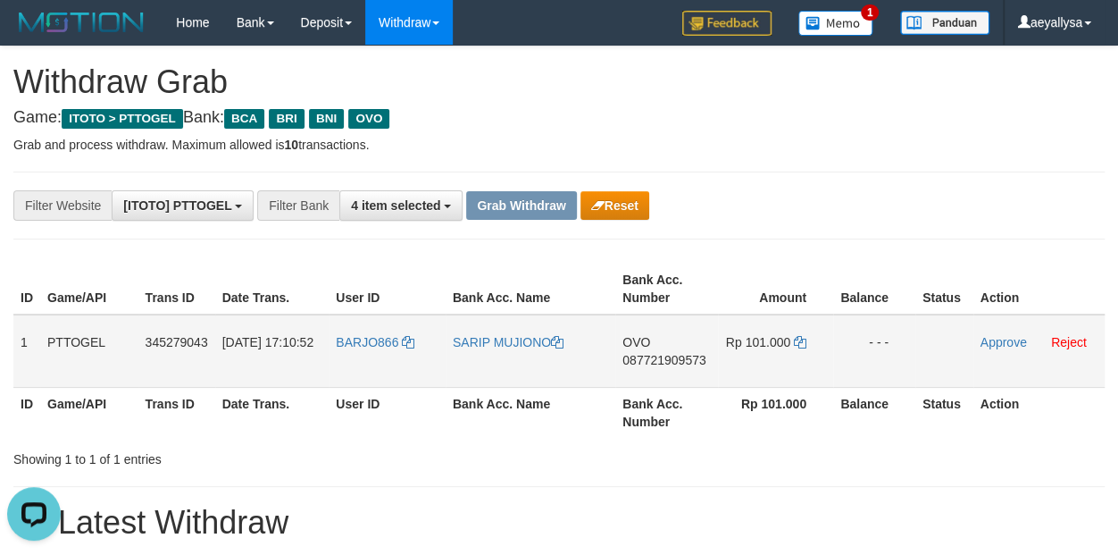
click at [691, 364] on span "087721909573" at bounding box center [663, 360] width 83 height 14
copy span "087721909573"
click at [691, 364] on span "087721909573" at bounding box center [663, 360] width 83 height 14
copy td "OVO 087721909573"
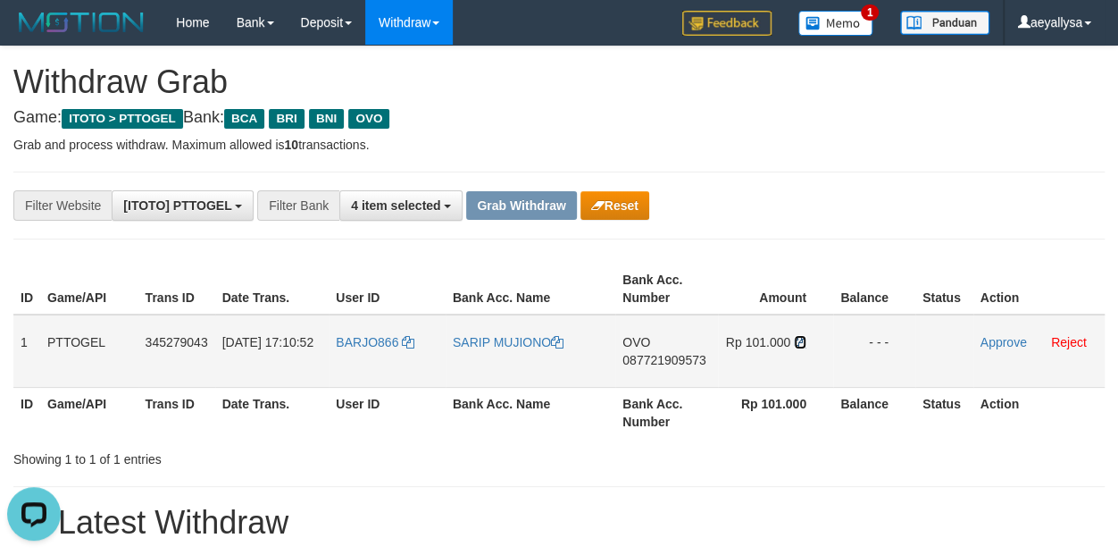
click at [798, 338] on icon at bounding box center [800, 342] width 13 height 13
click at [800, 338] on icon at bounding box center [800, 342] width 13 height 13
click at [990, 341] on link "Approve" at bounding box center [1004, 342] width 46 height 14
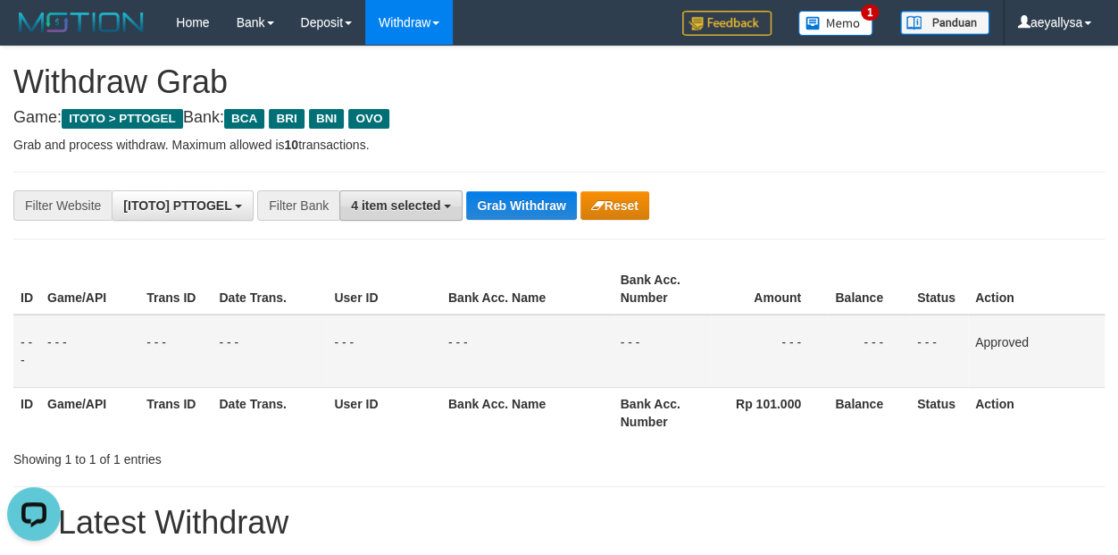
click at [375, 201] on span "4 item selected" at bounding box center [395, 205] width 89 height 14
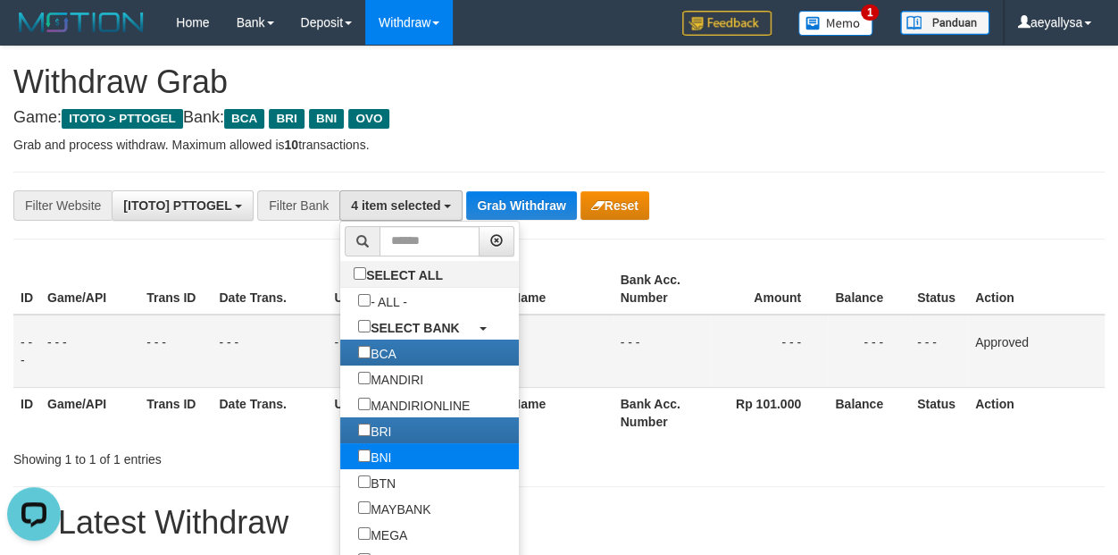
click at [340, 455] on link "BNI" at bounding box center [429, 456] width 179 height 26
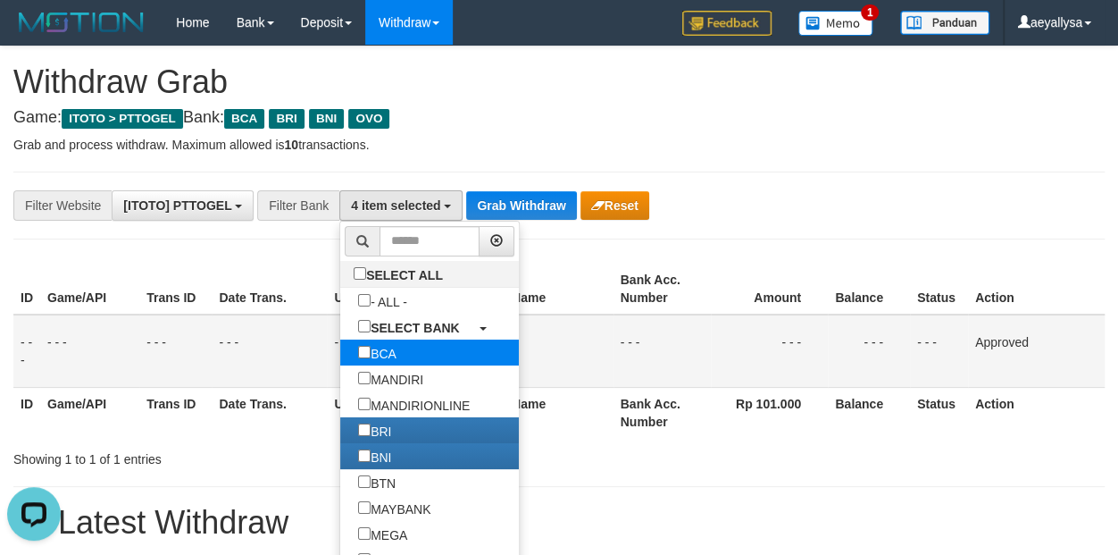
click at [340, 360] on label "BCA" at bounding box center [377, 352] width 74 height 26
select select "***"
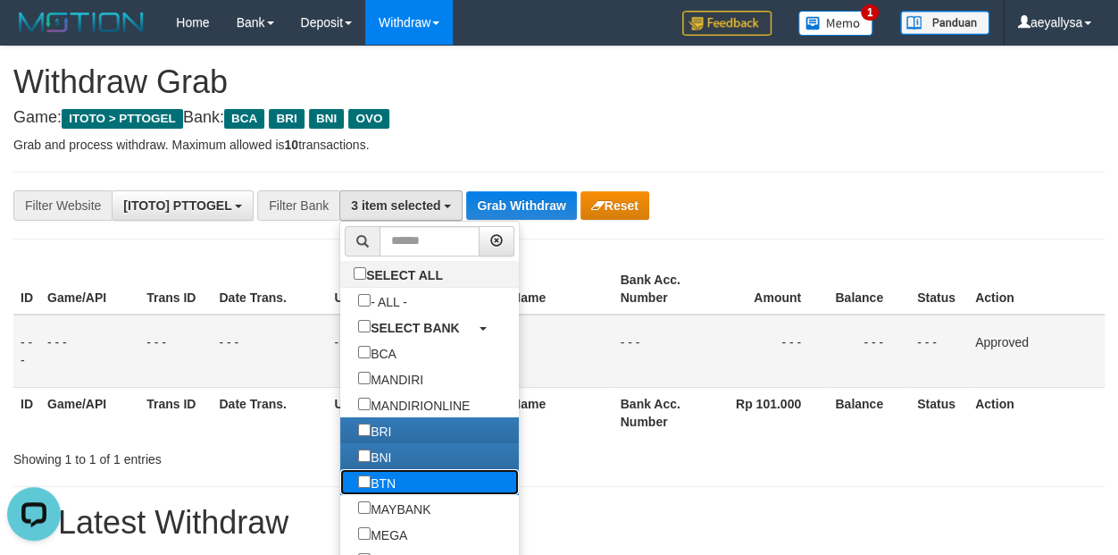
click at [340, 471] on label "BTN" at bounding box center [376, 482] width 73 height 26
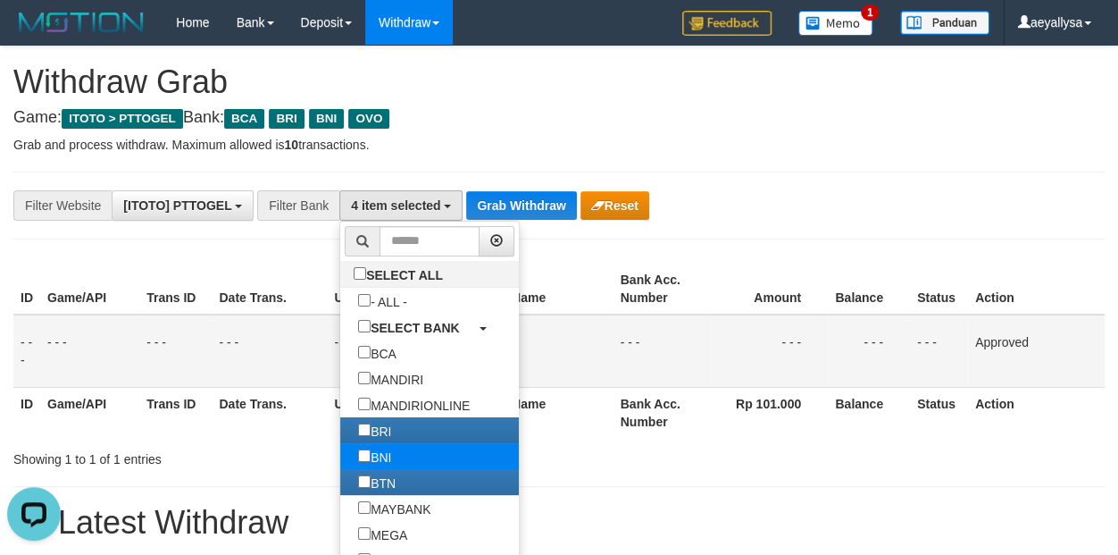
click at [340, 462] on label "BNI" at bounding box center [374, 456] width 69 height 26
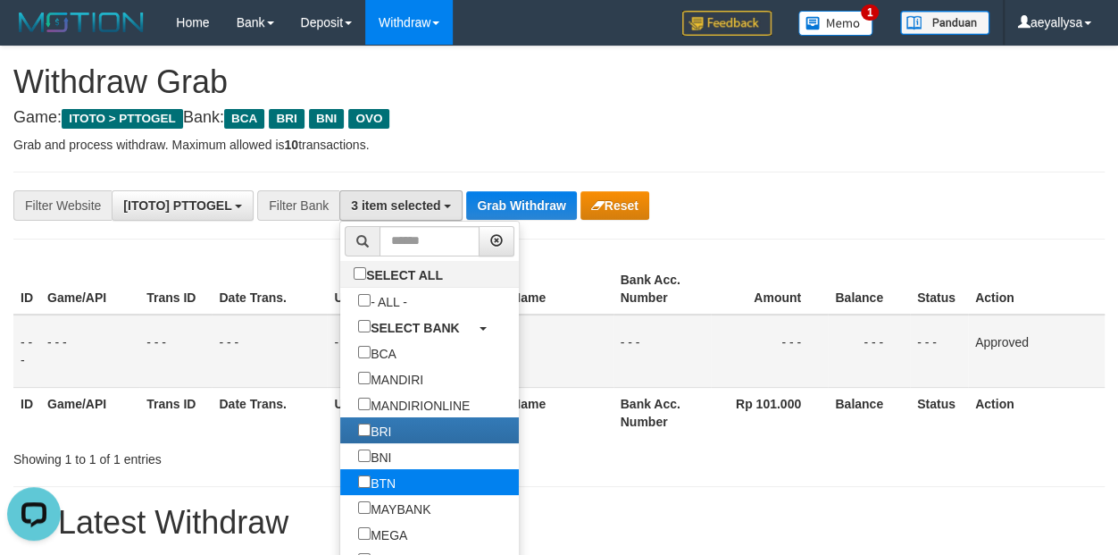
click at [340, 482] on label "BTN" at bounding box center [376, 482] width 73 height 26
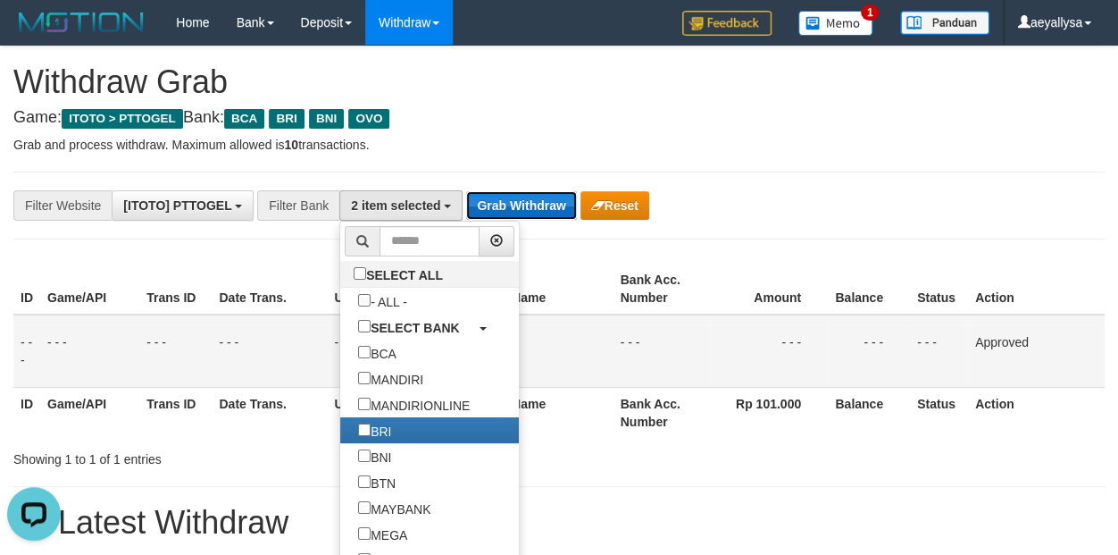
click at [503, 204] on button "Grab Withdraw" at bounding box center [521, 205] width 110 height 29
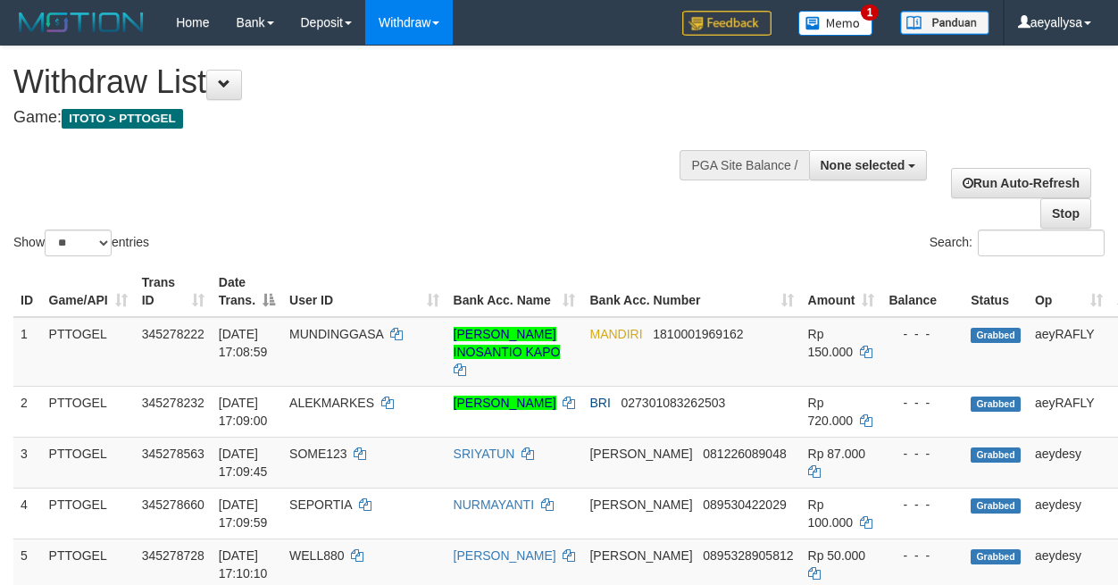
select select
select select "**"
select select
select select "**"
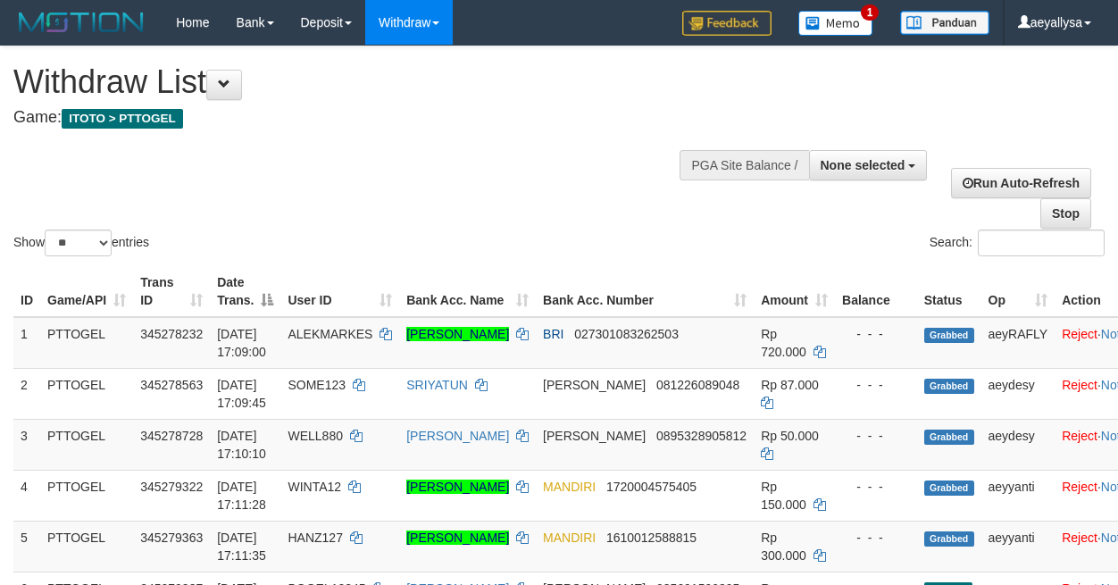
select select
select select "**"
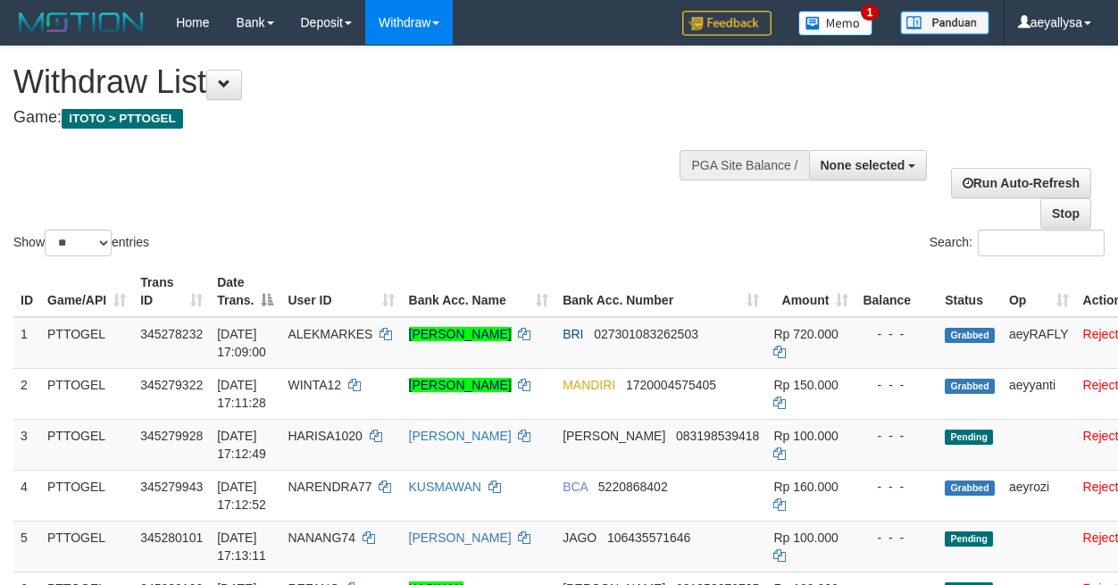
select select
select select "**"
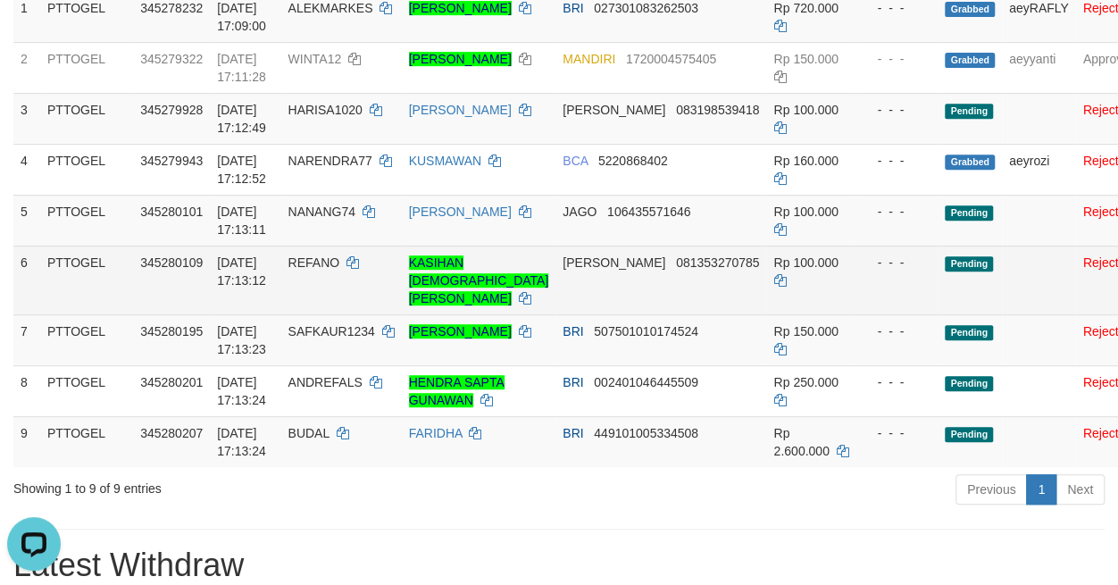
scroll to position [375, 0]
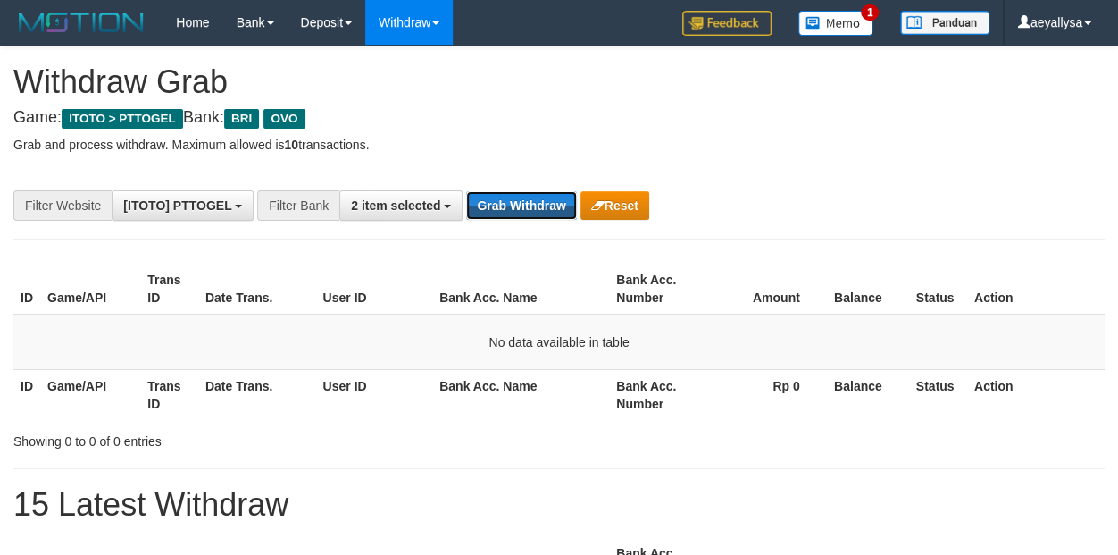
click at [498, 204] on button "Grab Withdraw" at bounding box center [521, 205] width 110 height 29
click at [507, 205] on button "Grab Withdraw" at bounding box center [521, 205] width 110 height 29
click at [521, 207] on button "Grab Withdraw" at bounding box center [521, 205] width 110 height 29
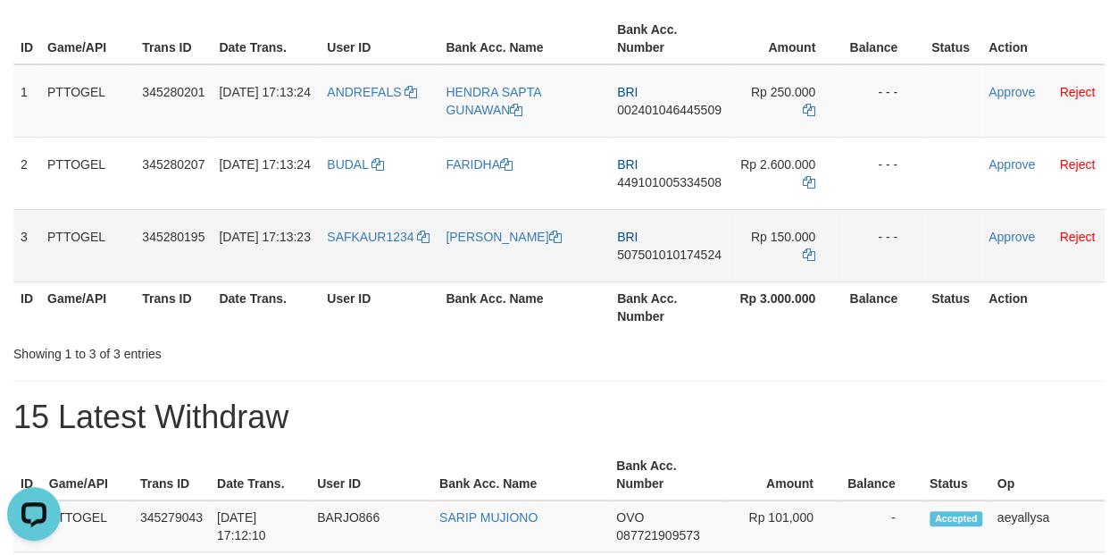
drag, startPoint x: 398, startPoint y: 101, endPoint x: 741, endPoint y: 244, distance: 371.5
click at [741, 244] on tbody "1 PTTOGEL 345280201 [DATE] 17:13:24 ANDREFALS HENDRA SAPTA GUNAWAN BRI 00240104…" at bounding box center [558, 173] width 1091 height 218
click at [1111, 296] on div "ID Game/API Trans ID Date Trans. User ID Bank Acc. Name Bank Acc. Number Amount…" at bounding box center [559, 173] width 1118 height 330
click at [698, 103] on span "002401046445509" at bounding box center [669, 110] width 104 height 14
click at [698, 105] on span "002401046445509" at bounding box center [669, 110] width 104 height 14
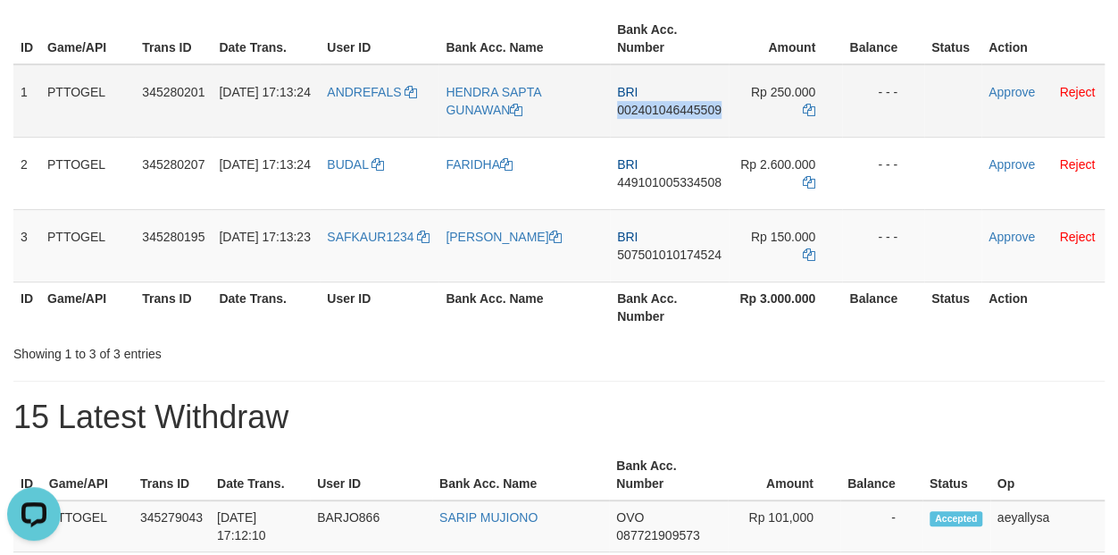
click at [698, 105] on span "002401046445509" at bounding box center [669, 110] width 104 height 14
copy span "002401046445509"
click at [699, 104] on span "002401046445509" at bounding box center [669, 110] width 104 height 14
copy td "BRI 002401046445509"
click at [803, 106] on icon at bounding box center [809, 110] width 13 height 13
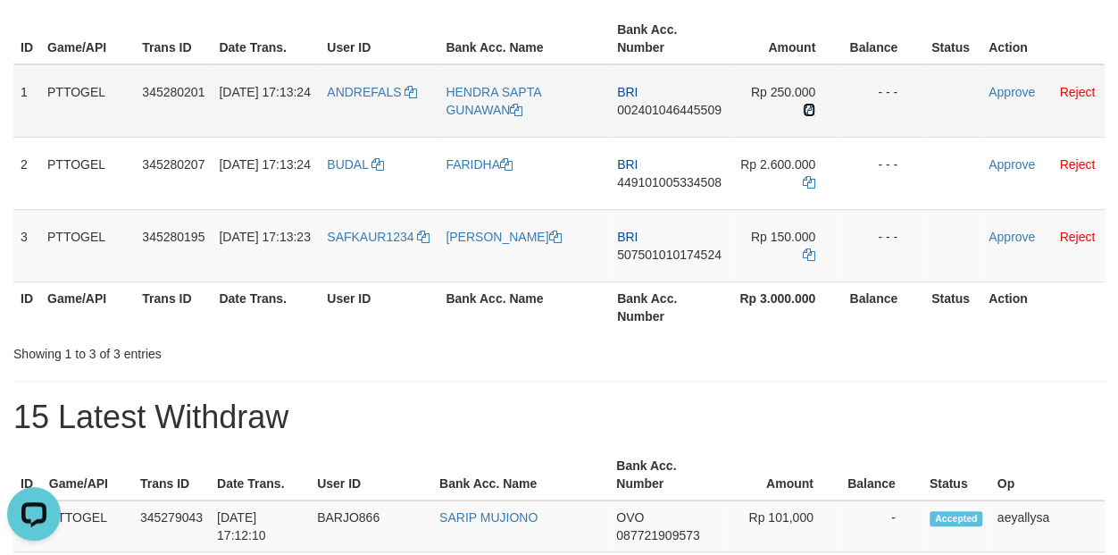
click at [803, 106] on icon at bounding box center [809, 110] width 13 height 13
click at [1007, 95] on link "Approve" at bounding box center [1012, 92] width 46 height 14
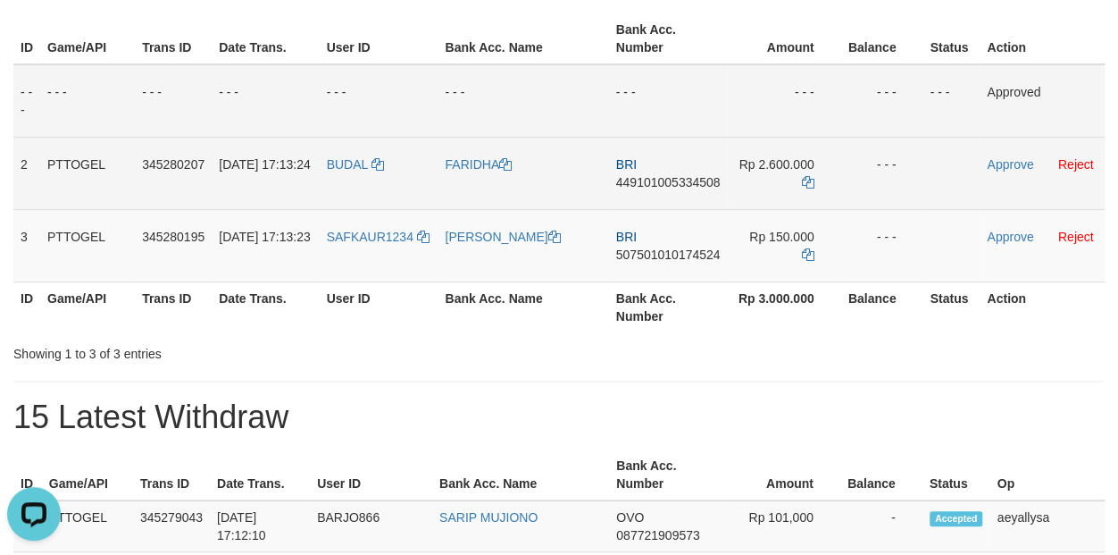
click at [657, 176] on span "449101005334508" at bounding box center [668, 182] width 104 height 14
click at [658, 180] on span "449101005334508" at bounding box center [668, 182] width 104 height 14
copy span "449101005334508"
click at [658, 180] on span "449101005334508" at bounding box center [668, 182] width 104 height 14
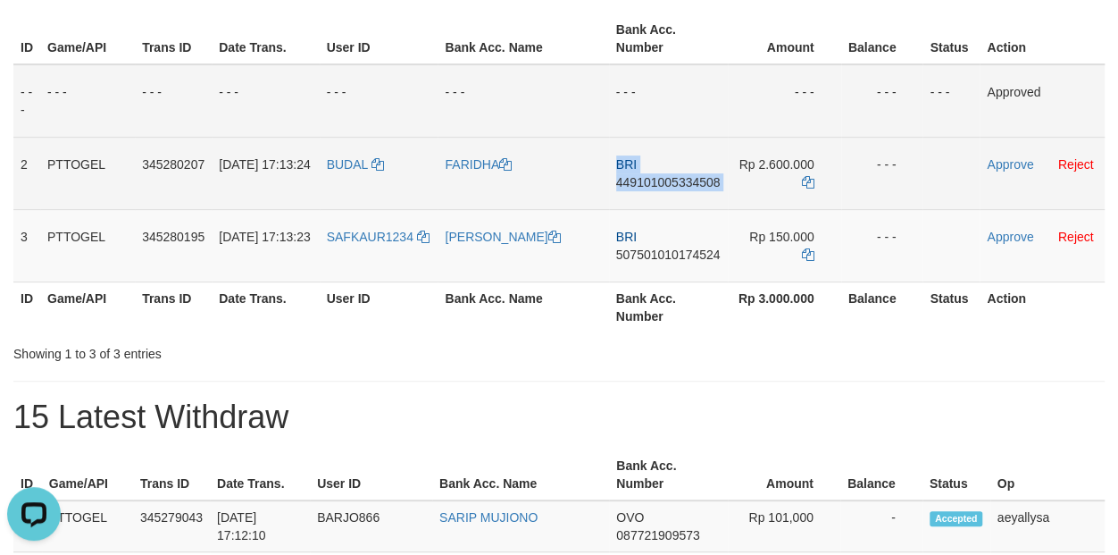
copy td "BRI 449101005334508"
click at [659, 181] on span "449101005334508" at bounding box center [668, 182] width 104 height 14
click at [658, 180] on span "449101005334508" at bounding box center [668, 182] width 104 height 14
copy span "449101005334508"
click at [658, 180] on span "449101005334508" at bounding box center [668, 182] width 104 height 14
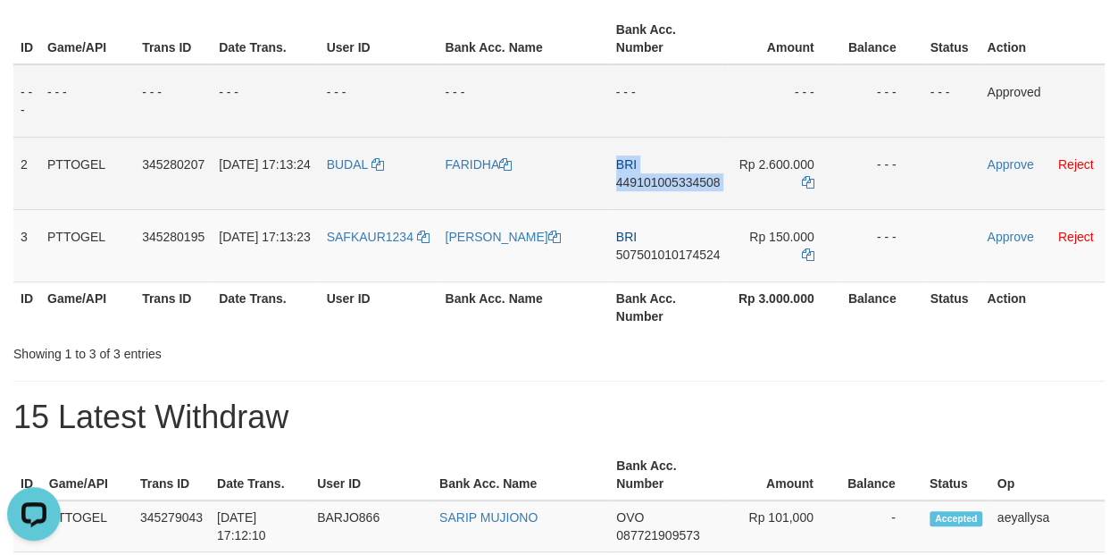
copy td "BRI 449101005334508"
click at [803, 181] on icon at bounding box center [808, 182] width 13 height 13
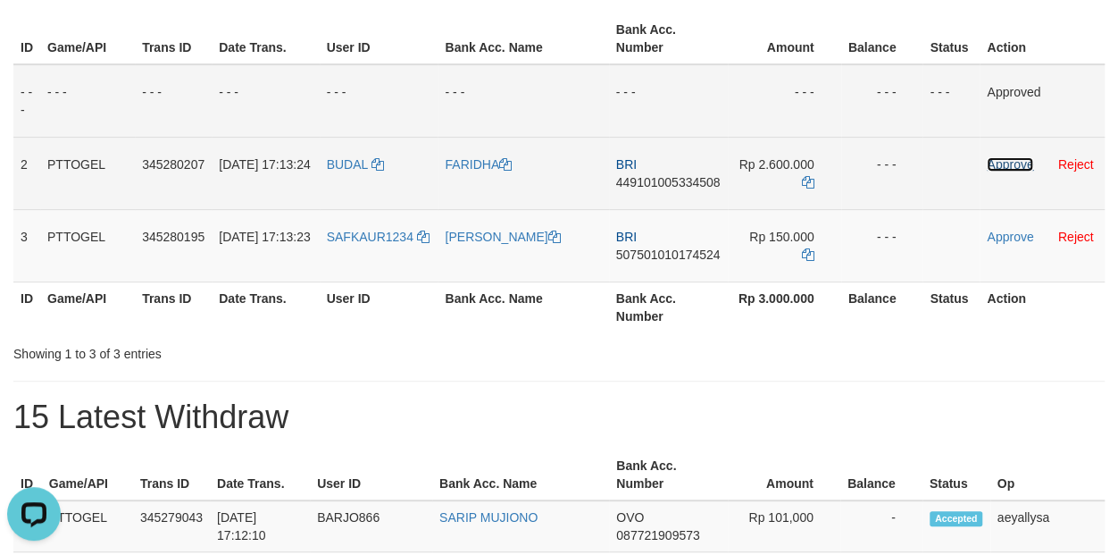
click at [1015, 163] on link "Approve" at bounding box center [1010, 164] width 46 height 14
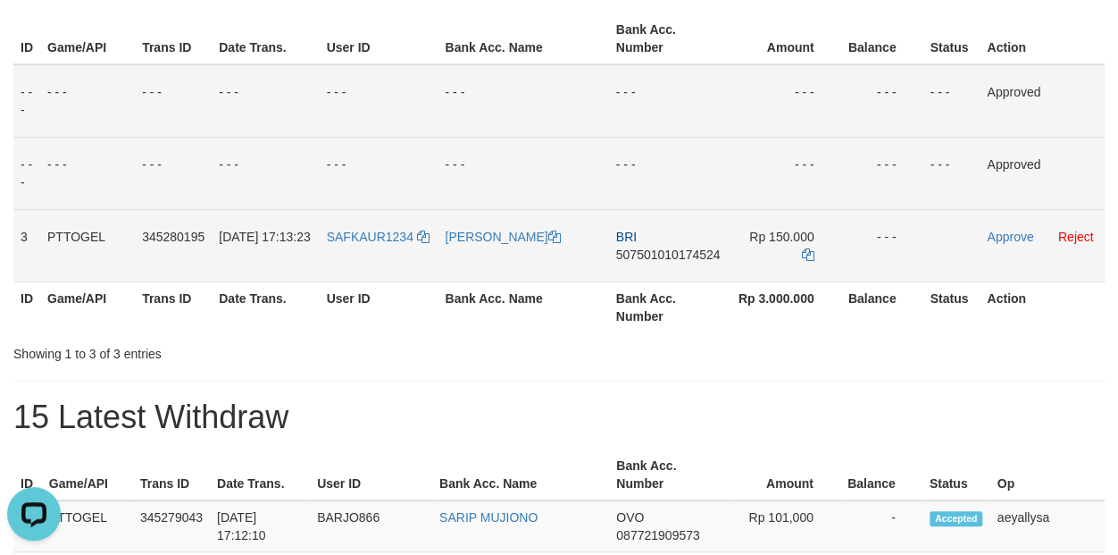
click at [642, 258] on span "507501010174524" at bounding box center [668, 254] width 104 height 14
click at [641, 258] on span "507501010174524" at bounding box center [668, 254] width 104 height 14
copy span "507501010174524"
click at [641, 258] on span "507501010174524" at bounding box center [668, 254] width 104 height 14
copy td "BRI 507501010174524"
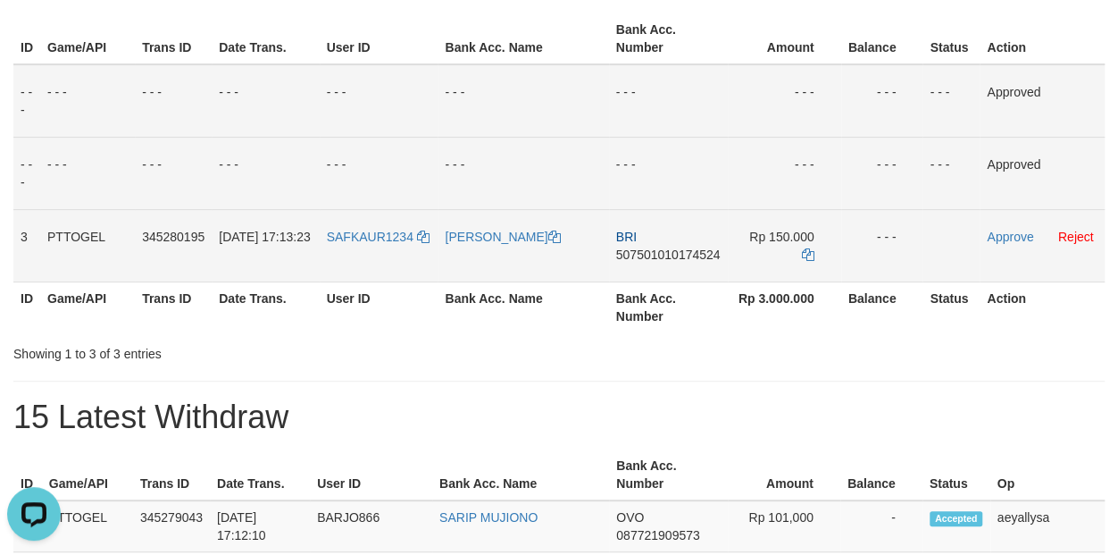
click at [664, 253] on span "507501010174524" at bounding box center [668, 254] width 104 height 14
copy span "507501010174524"
click at [664, 253] on span "507501010174524" at bounding box center [668, 254] width 104 height 14
copy td "BRI 507501010174524"
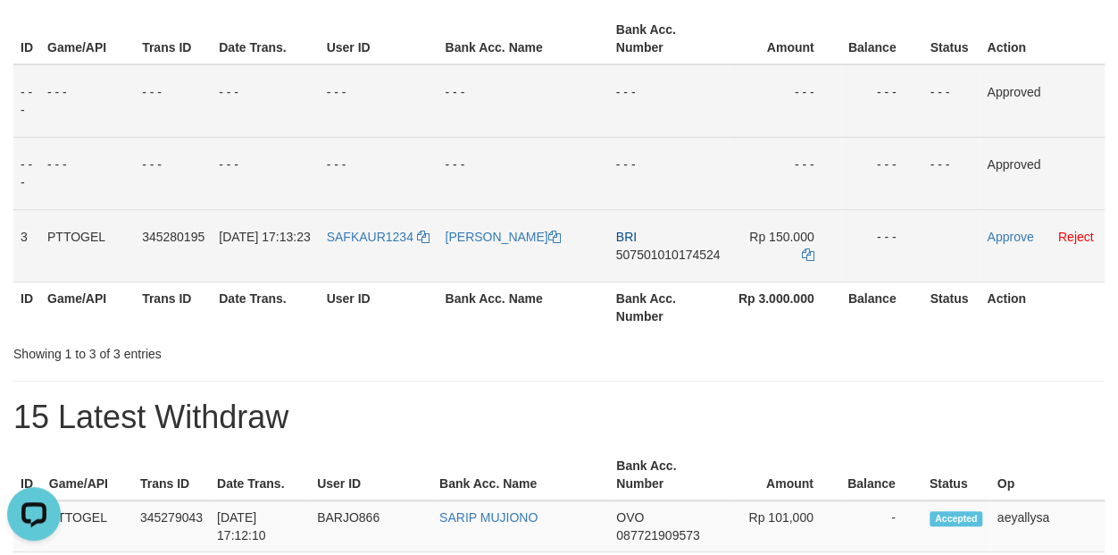
click at [650, 248] on span "507501010174524" at bounding box center [668, 254] width 104 height 14
click at [650, 247] on span "507501010174524" at bounding box center [668, 254] width 104 height 14
click at [806, 250] on icon at bounding box center [808, 254] width 13 height 13
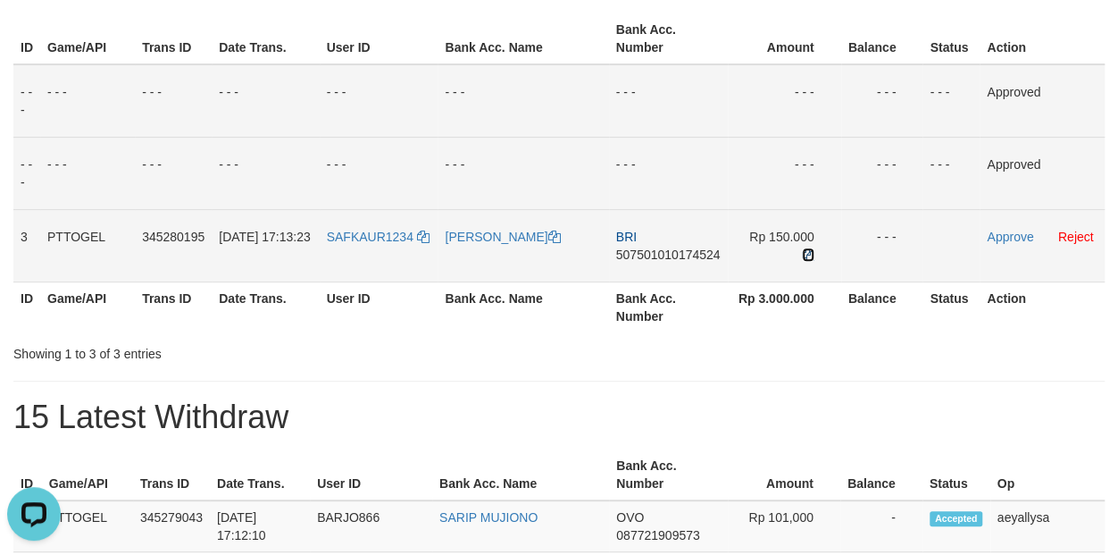
click at [806, 249] on icon at bounding box center [808, 254] width 13 height 13
click at [996, 235] on link "Approve" at bounding box center [1010, 237] width 46 height 14
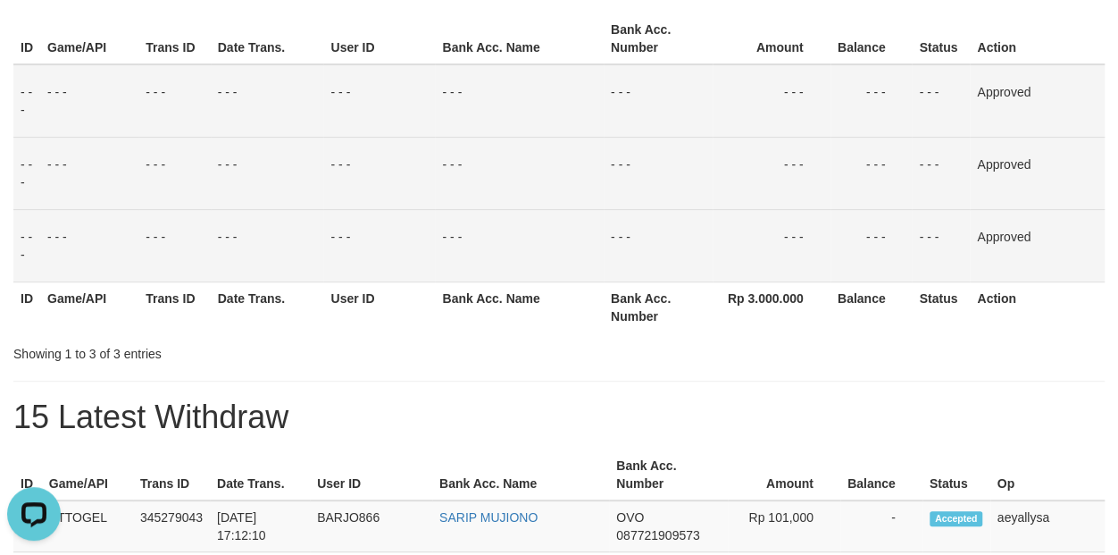
click at [584, 360] on div "Showing 1 to 3 of 3 entries" at bounding box center [559, 350] width 1118 height 25
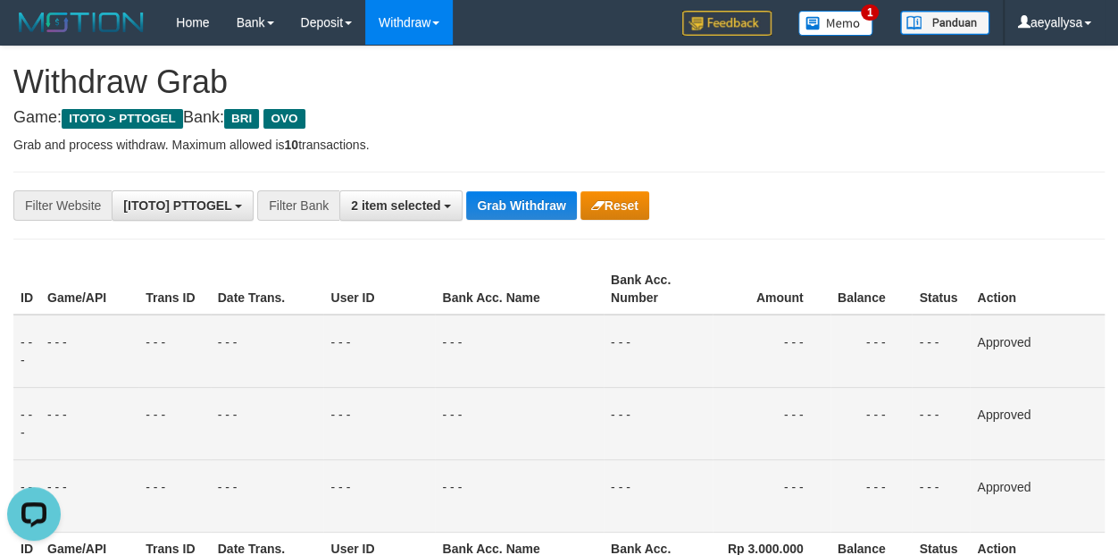
click at [404, 209] on span "2 item selected" at bounding box center [395, 205] width 89 height 14
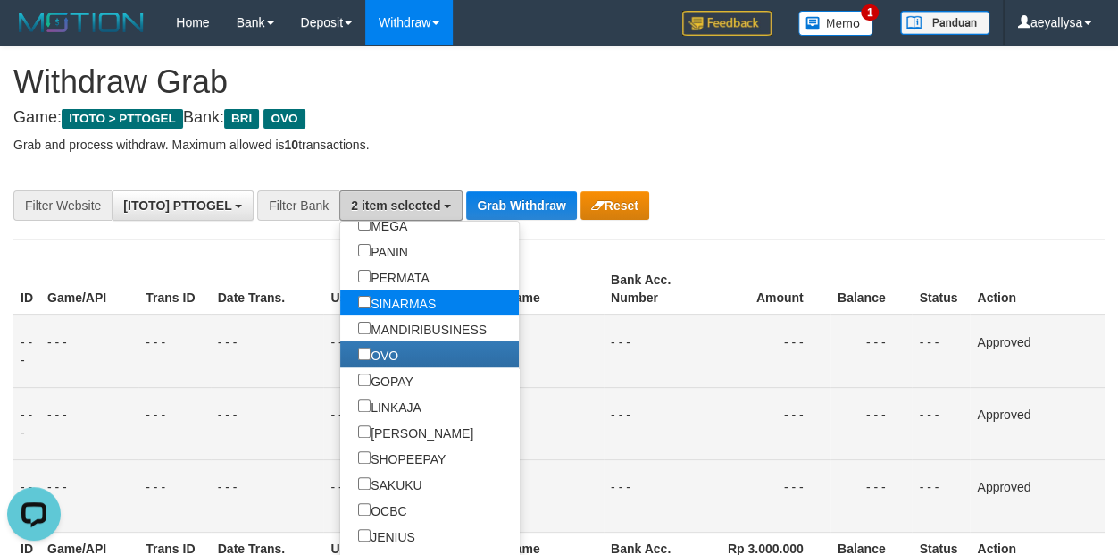
scroll to position [226, 0]
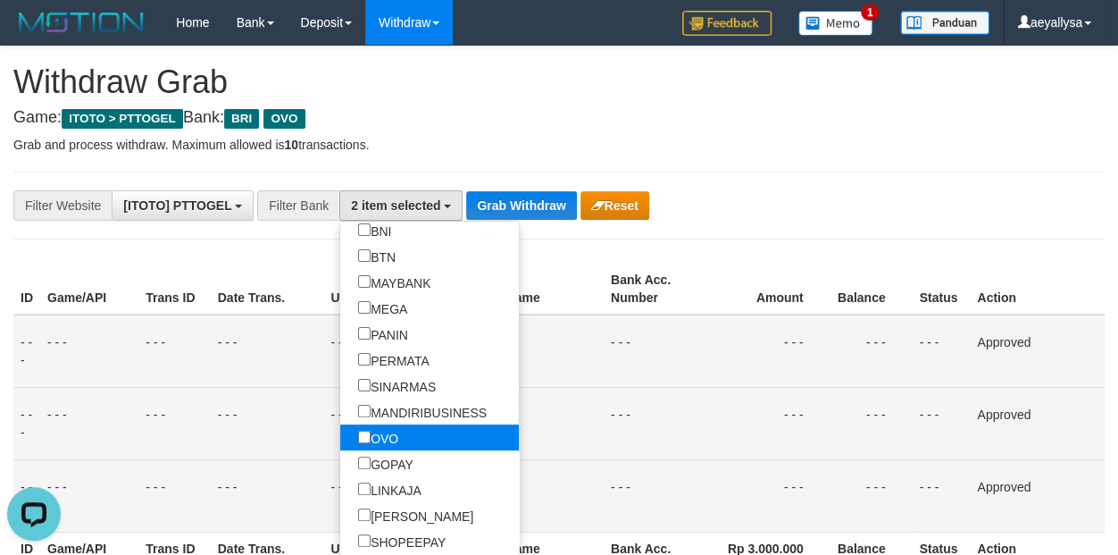
click at [340, 436] on label "OVO" at bounding box center [378, 437] width 76 height 26
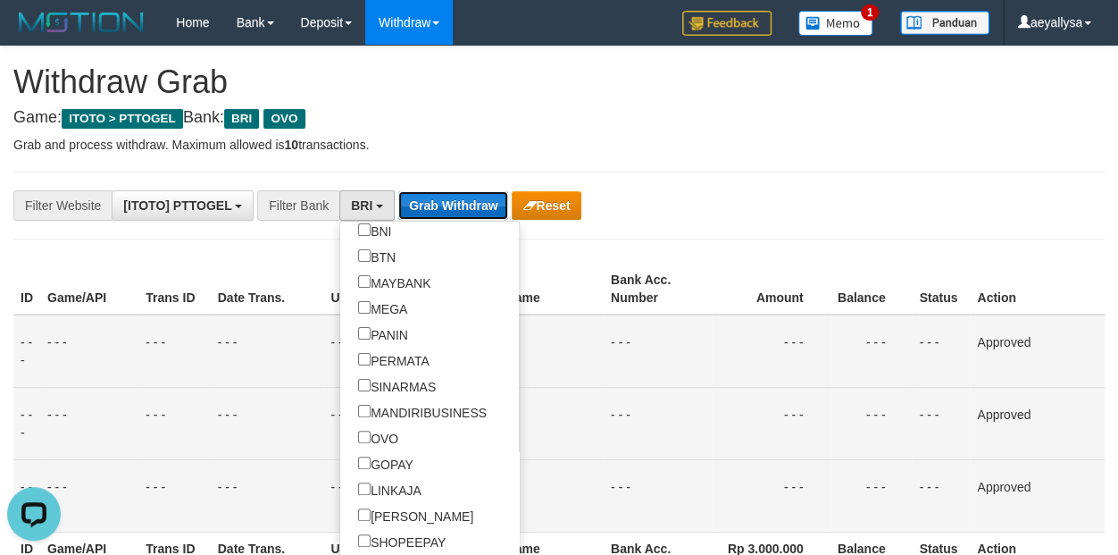
click at [472, 208] on button "Grab Withdraw" at bounding box center [453, 205] width 110 height 29
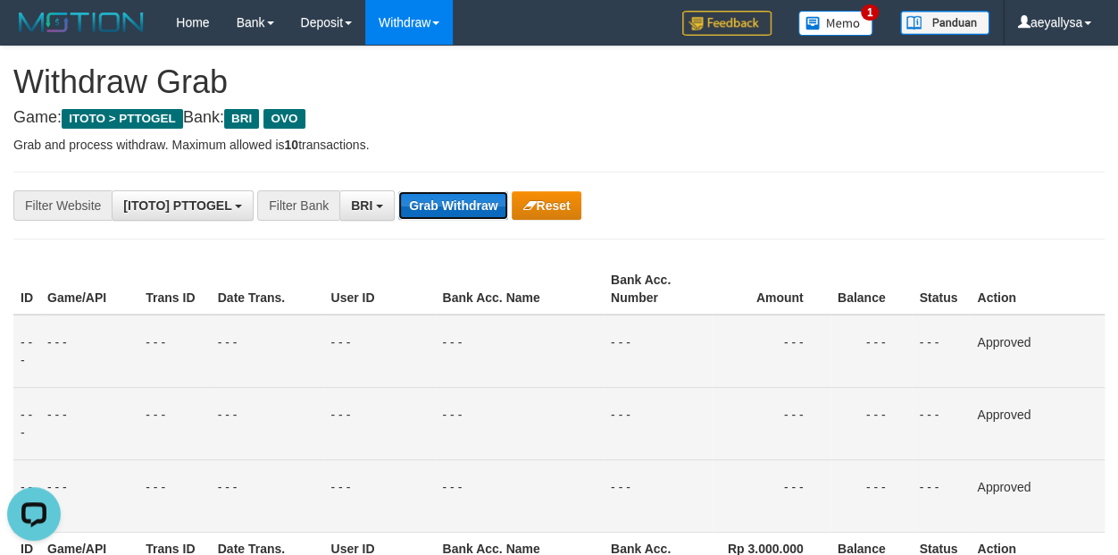
click at [472, 208] on button "Grab Withdraw" at bounding box center [453, 205] width 110 height 29
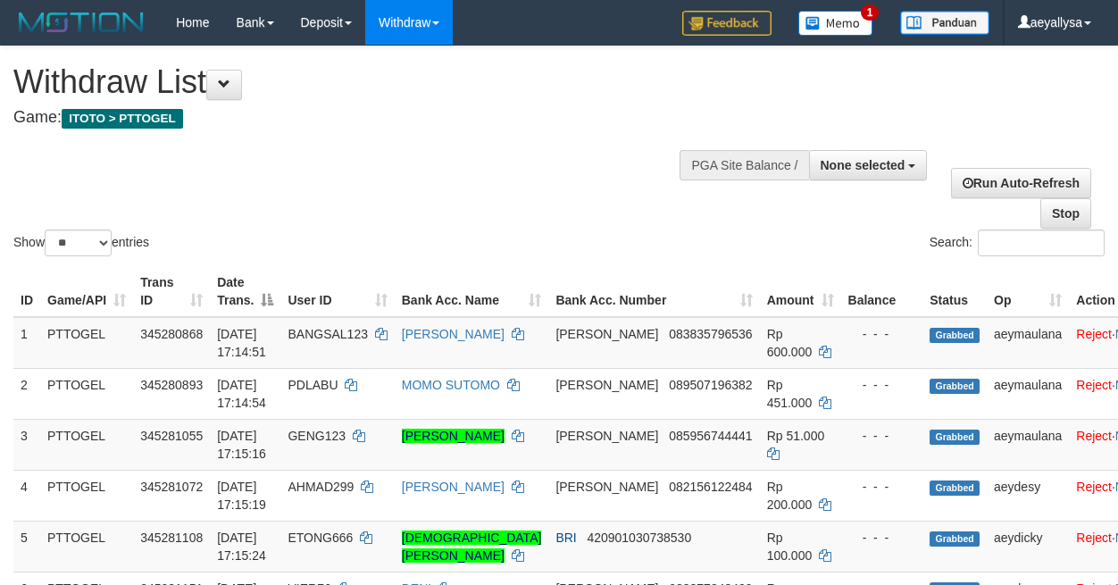
select select
select select "**"
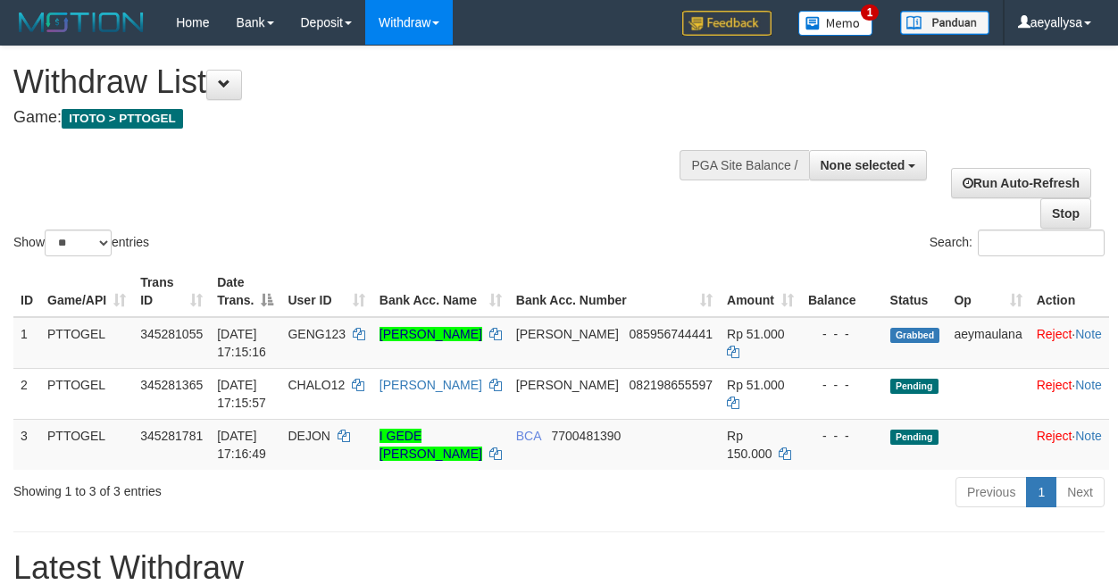
select select
select select "**"
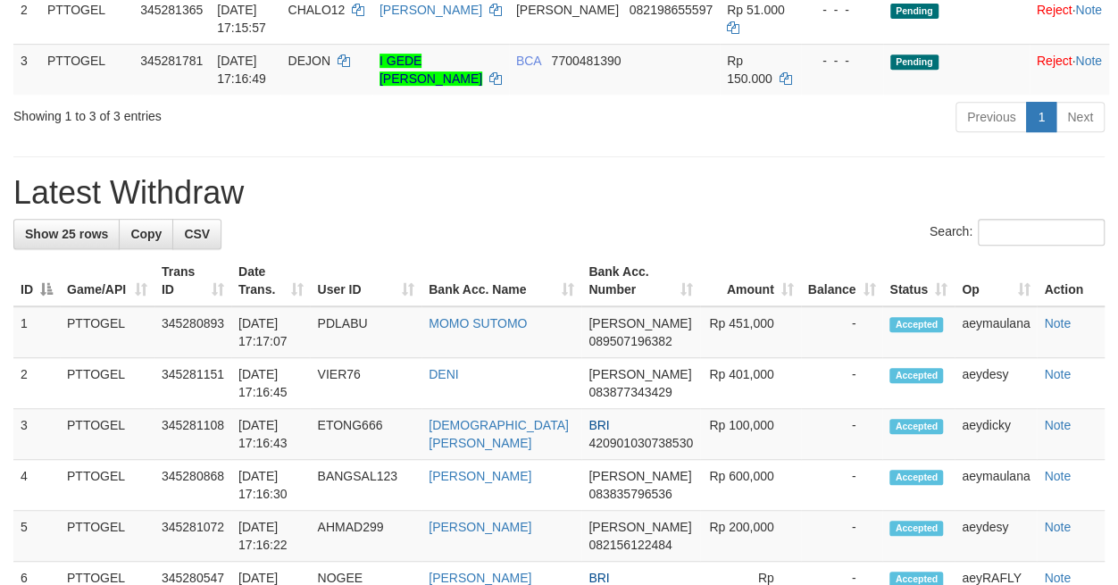
click at [466, 188] on h1 "Latest Withdraw" at bounding box center [558, 193] width 1091 height 36
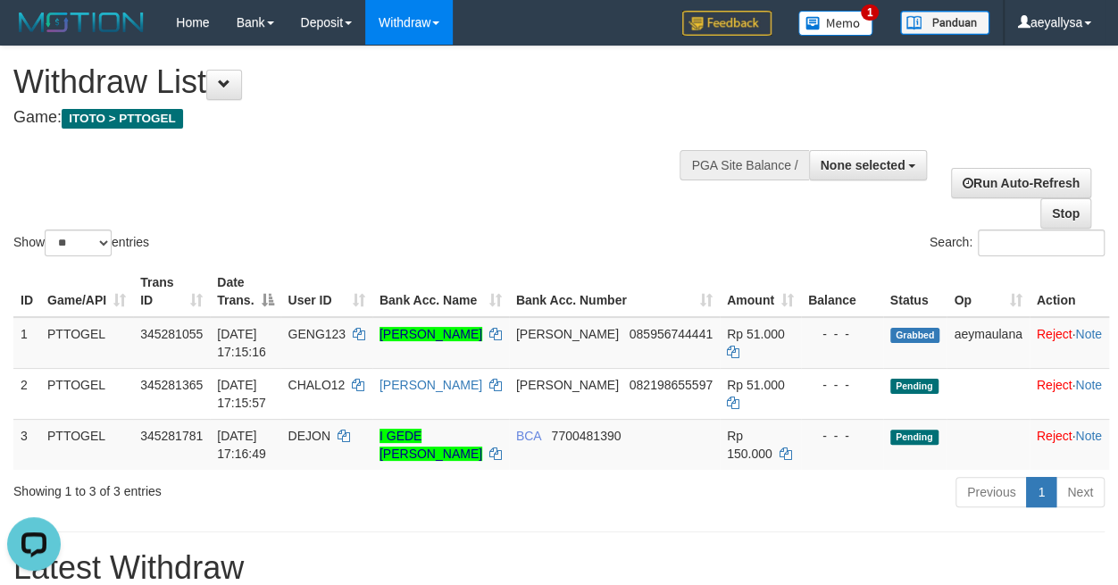
scroll to position [0, 0]
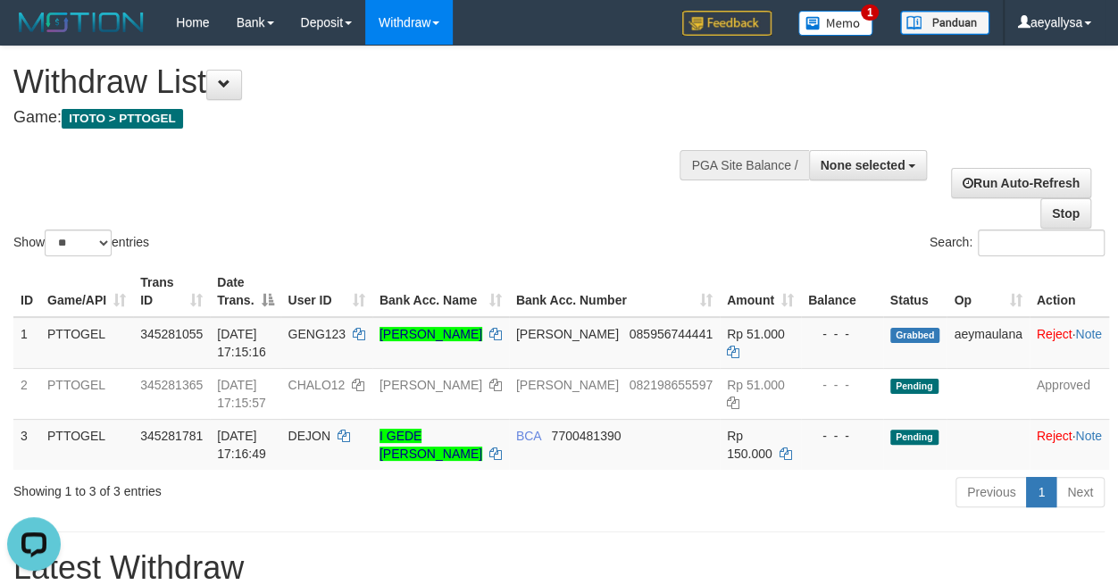
click at [342, 110] on h4 "Game: ITOTO > PTTOGEL" at bounding box center [370, 118] width 714 height 18
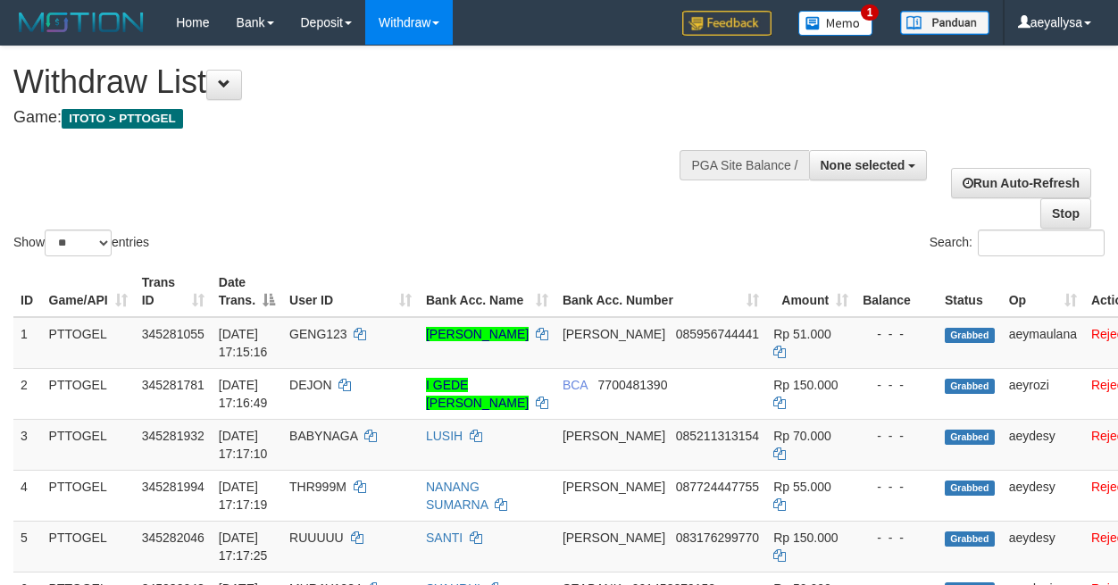
select select
select select "**"
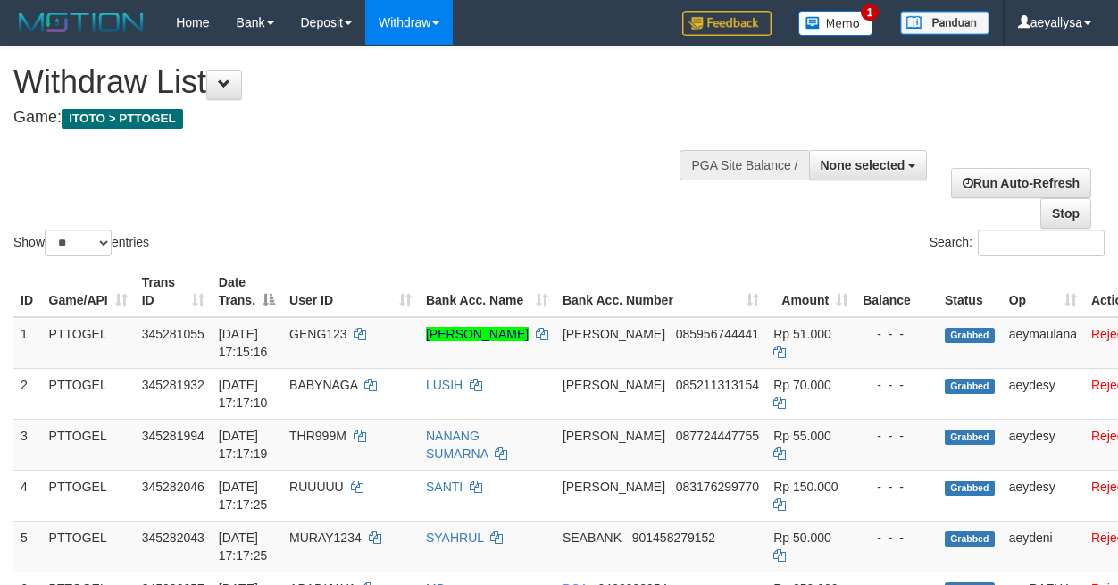
select select
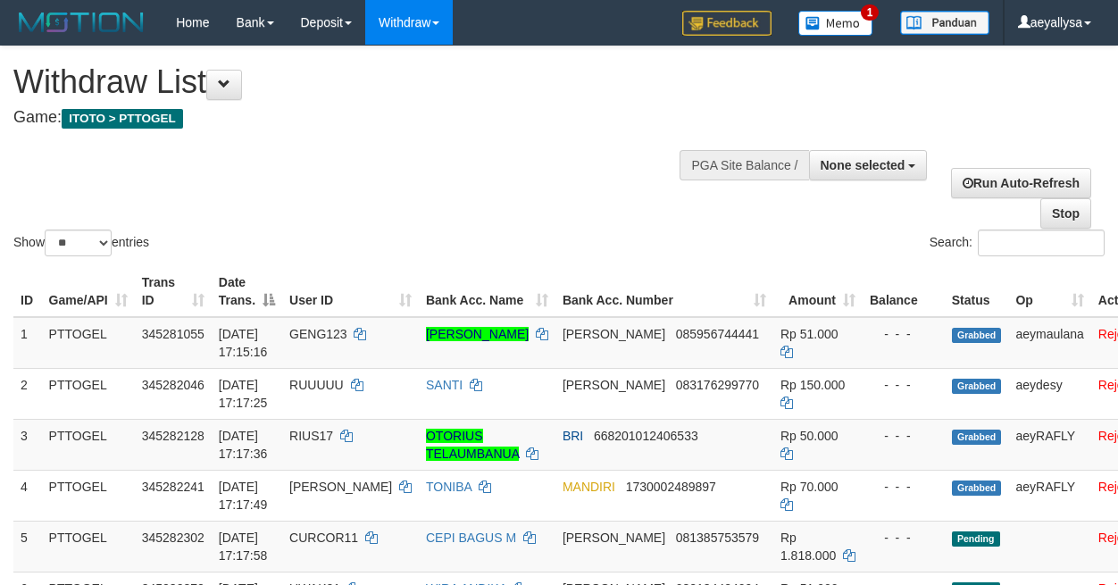
select select
select select "**"
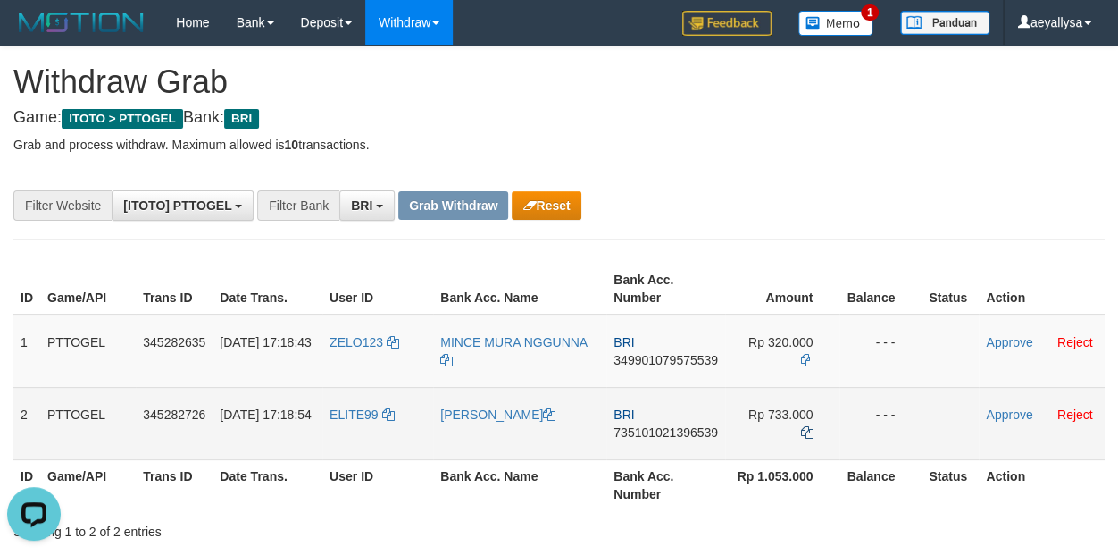
drag, startPoint x: 384, startPoint y: 365, endPoint x: 806, endPoint y: 419, distance: 425.8
click at [806, 419] on tbody "1 PTTOGEL 345282635 [DATE] 17:18:43 ZELO123 MINCE MURA NGGUNNA BRI 349901079575…" at bounding box center [558, 387] width 1091 height 146
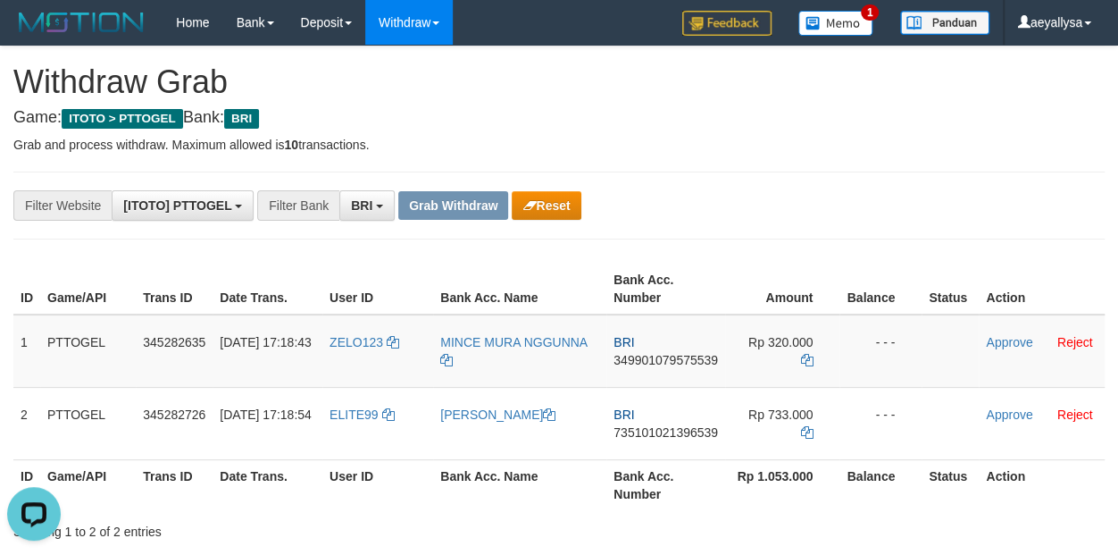
click at [660, 367] on td "BRI 349901079575539" at bounding box center [665, 350] width 119 height 73
click at [660, 360] on span "349901079575539" at bounding box center [666, 360] width 104 height 14
copy span "349901079575539"
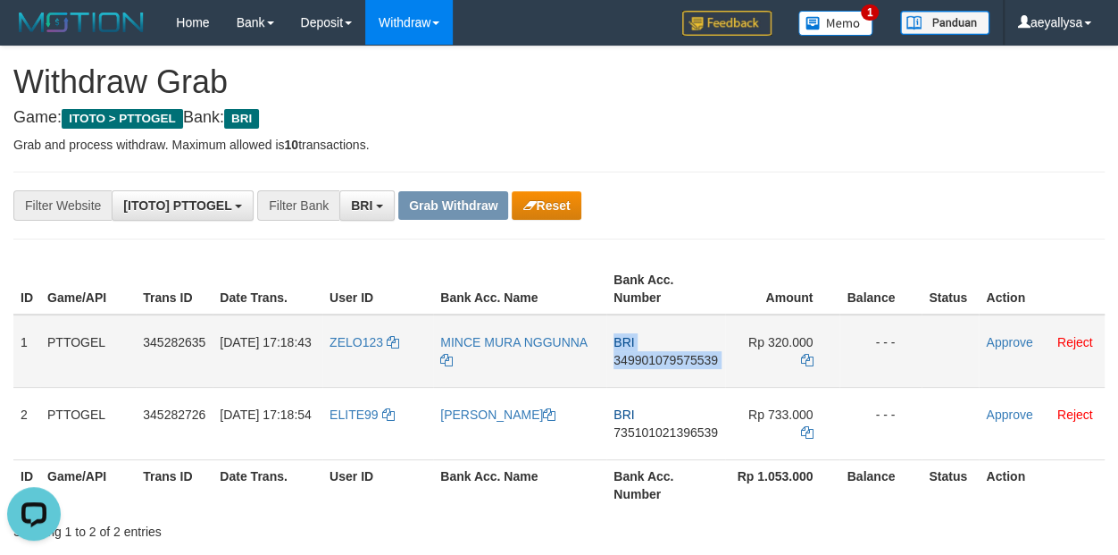
click at [660, 360] on span "349901079575539" at bounding box center [666, 360] width 104 height 14
copy td "BRI 349901079575539"
click at [689, 362] on span "349901079575539" at bounding box center [666, 360] width 104 height 14
copy span "349901079575539"
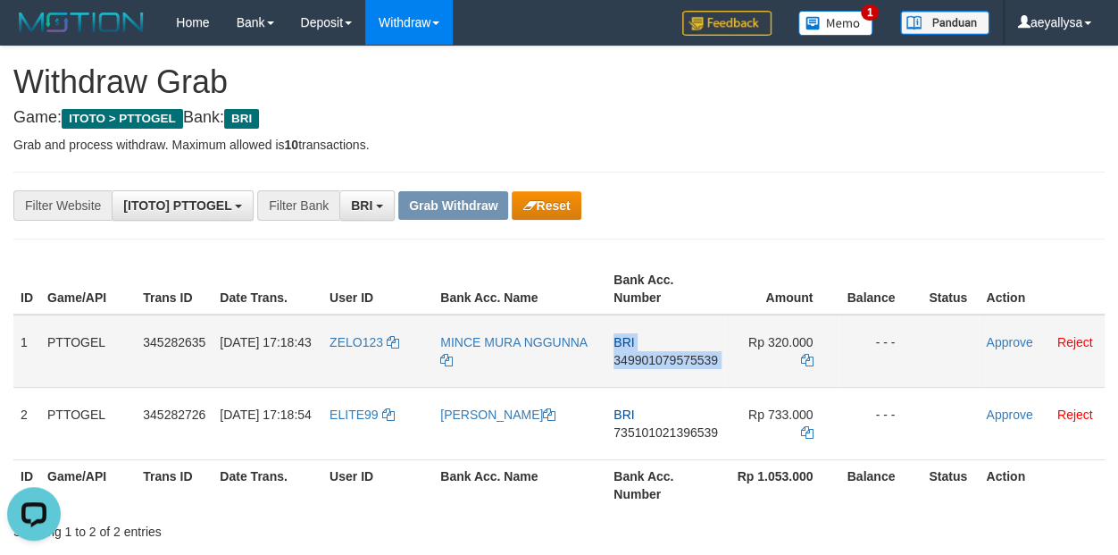
click at [689, 362] on span "349901079575539" at bounding box center [666, 360] width 104 height 14
copy td "BRI 349901079575539"
click at [689, 362] on span "349901079575539" at bounding box center [666, 360] width 104 height 14
click at [708, 361] on span "349901079575539" at bounding box center [666, 360] width 104 height 14
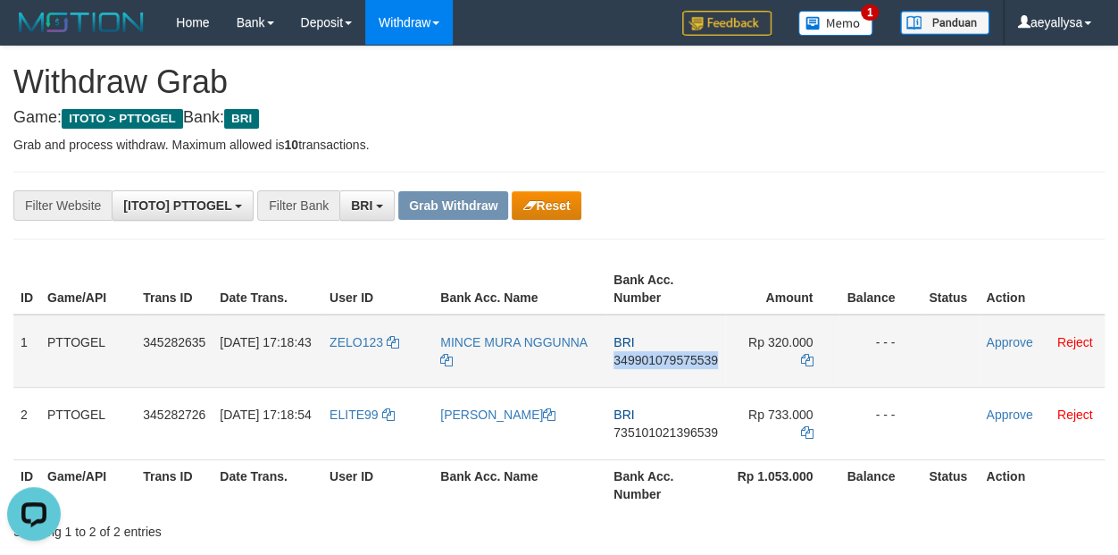
copy span "349901079575539"
click at [708, 361] on span "349901079575539" at bounding box center [666, 360] width 104 height 14
copy td "BRI 349901079575539"
click at [804, 354] on icon at bounding box center [806, 360] width 13 height 13
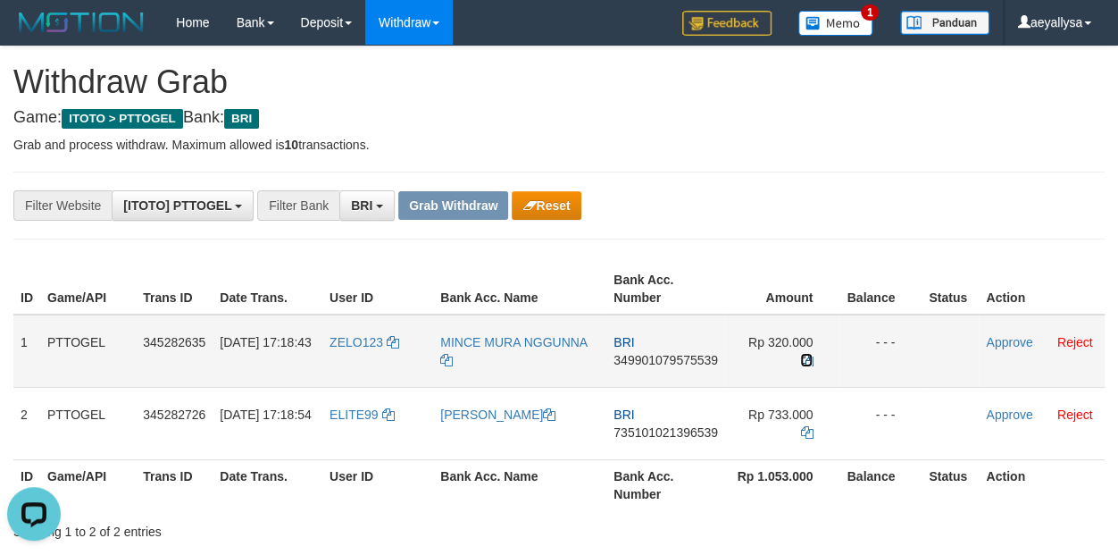
click at [804, 354] on icon at bounding box center [806, 360] width 13 height 13
click at [803, 354] on icon at bounding box center [806, 360] width 13 height 13
click at [995, 344] on link "Approve" at bounding box center [1009, 342] width 46 height 14
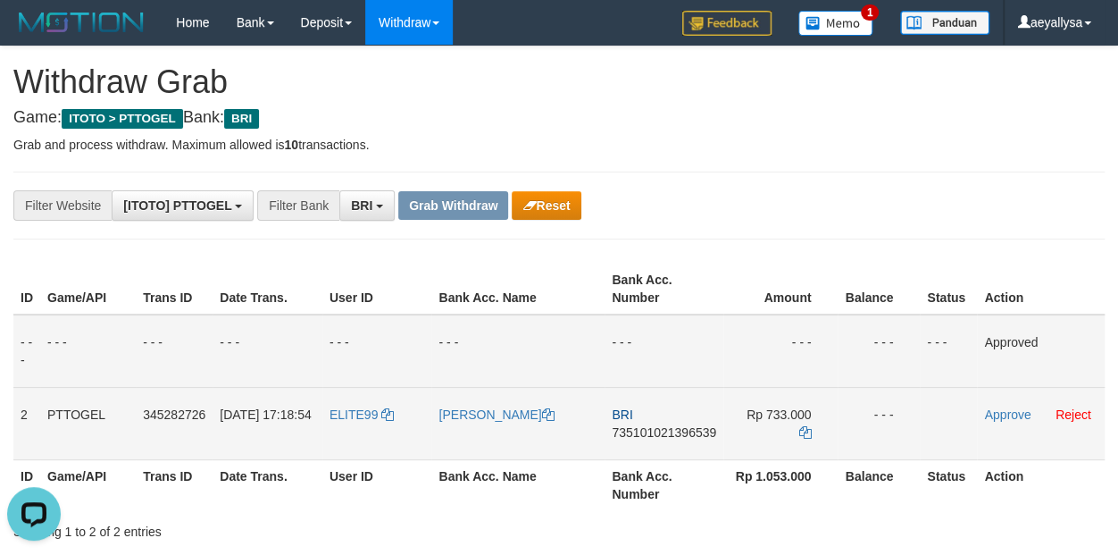
click at [693, 429] on span "735101021396539" at bounding box center [664, 432] width 104 height 14
copy span "735101021396539"
click at [693, 429] on span "735101021396539" at bounding box center [664, 432] width 104 height 14
copy td "BRI 735101021396539"
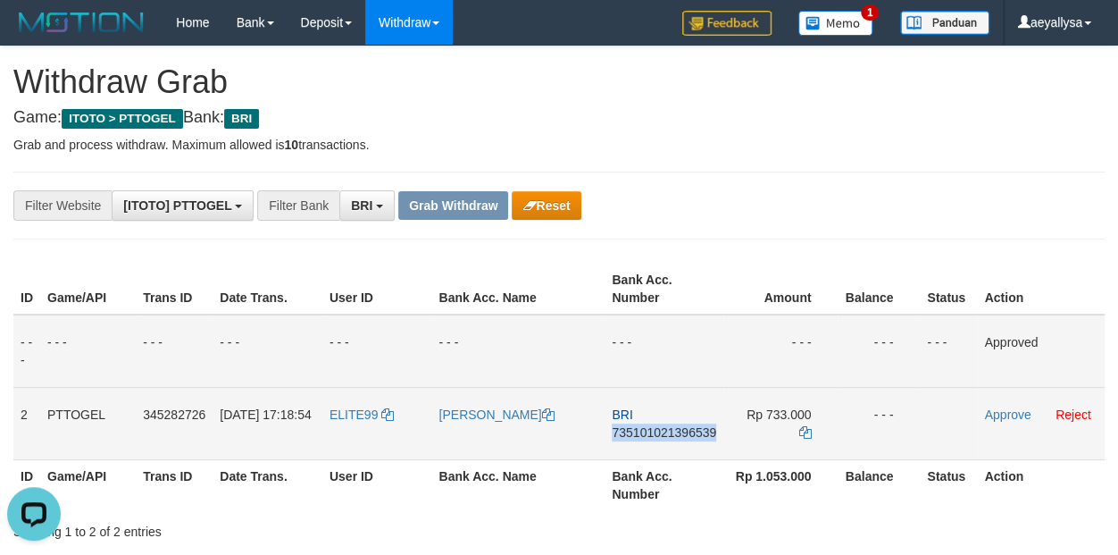
click at [693, 429] on span "735101021396539" at bounding box center [664, 432] width 104 height 14
copy span "735101021396539"
click at [706, 427] on span "735101021396539" at bounding box center [664, 432] width 104 height 14
copy span "735101021396539"
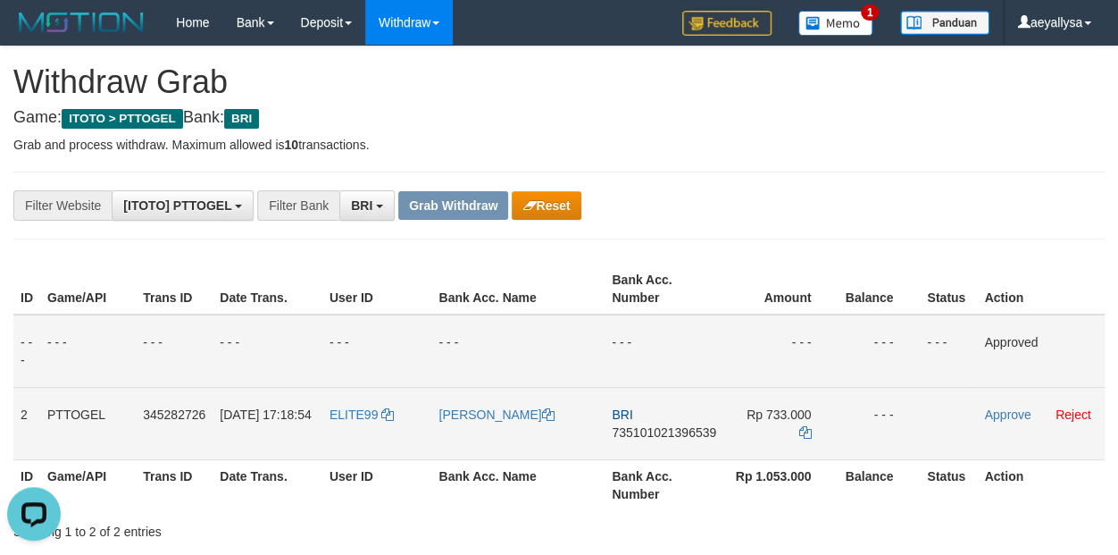
click at [691, 436] on span "735101021396539" at bounding box center [664, 432] width 104 height 14
click at [690, 436] on span "735101021396539" at bounding box center [664, 432] width 104 height 14
click at [703, 425] on span "735101021396539" at bounding box center [664, 432] width 104 height 14
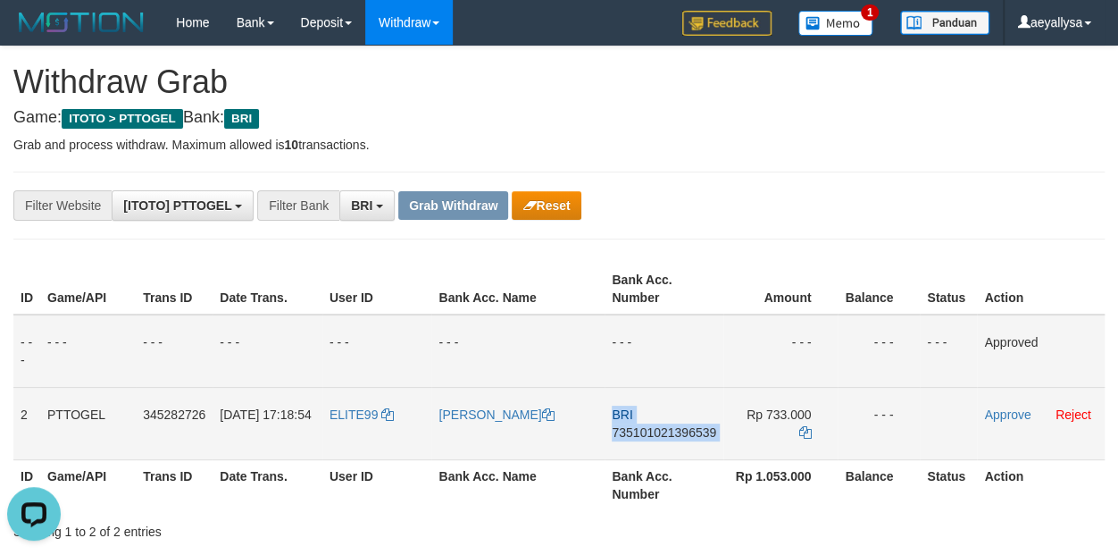
click at [703, 425] on span "735101021396539" at bounding box center [664, 432] width 104 height 14
click at [811, 414] on td "Rp 733.000" at bounding box center [780, 423] width 114 height 72
click at [808, 426] on icon at bounding box center [804, 432] width 13 height 13
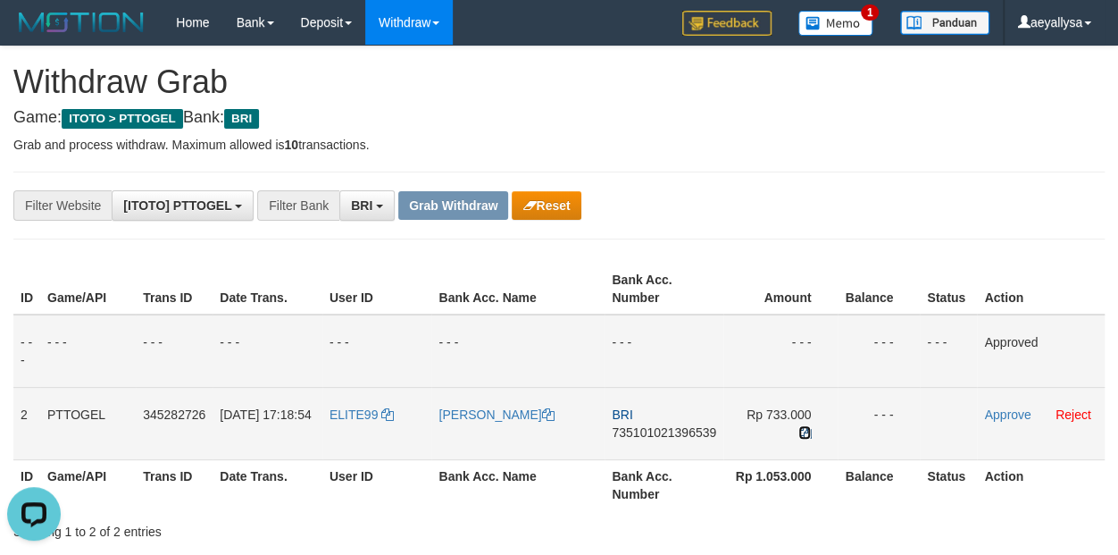
click at [808, 426] on icon at bounding box center [804, 432] width 13 height 13
click at [1019, 417] on link "Approve" at bounding box center [1007, 414] width 46 height 14
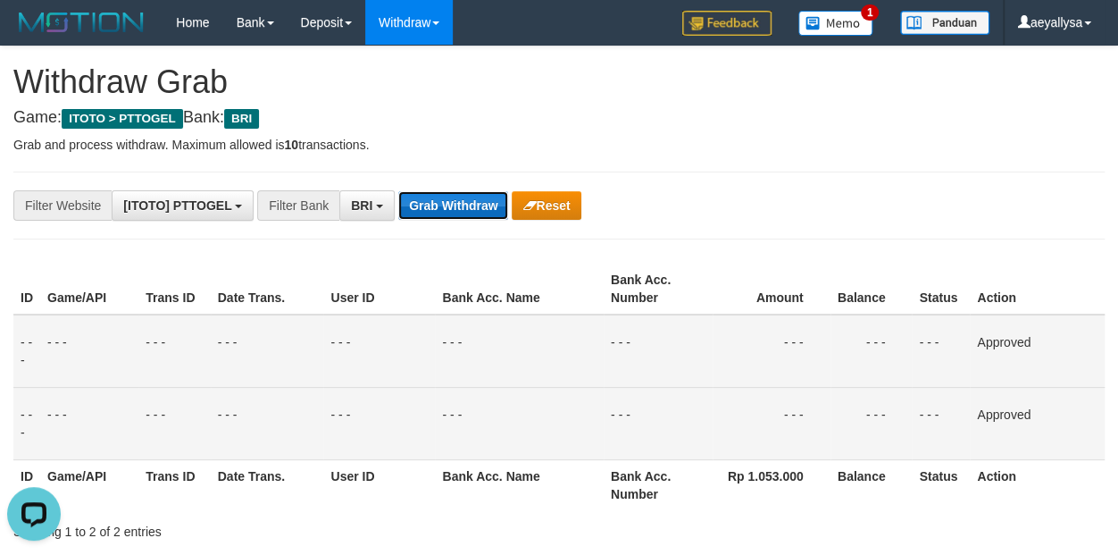
click at [459, 210] on button "Grab Withdraw" at bounding box center [453, 205] width 110 height 29
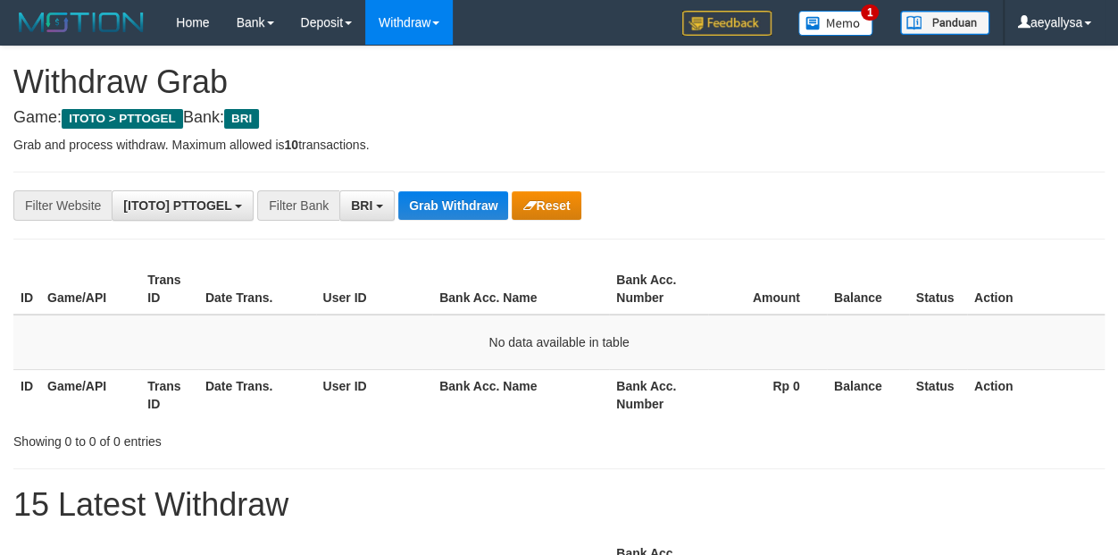
scroll to position [88, 0]
drag, startPoint x: 0, startPoint y: 0, endPoint x: 459, endPoint y: 213, distance: 505.9
click at [459, 213] on button "Grab Withdraw" at bounding box center [453, 205] width 110 height 29
click at [464, 207] on button "Grab Withdraw" at bounding box center [453, 205] width 110 height 29
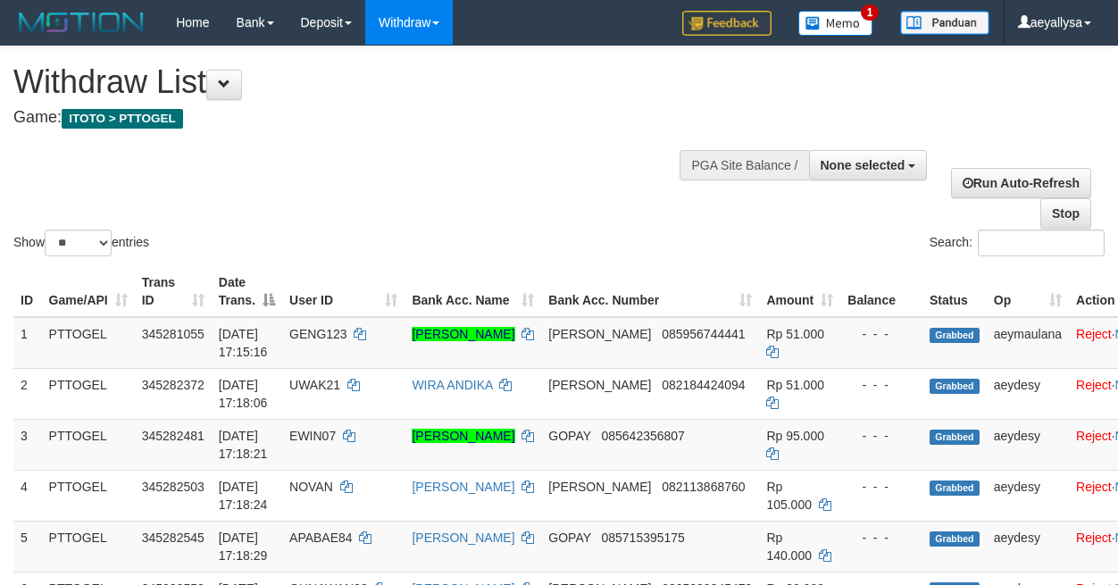
select select
select select "**"
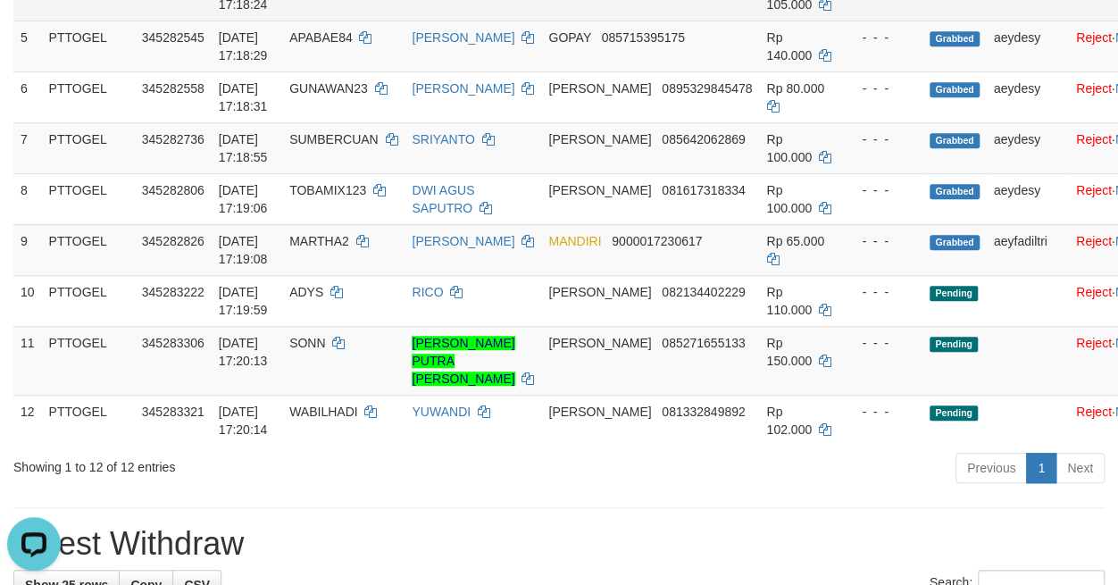
scroll to position [625, 0]
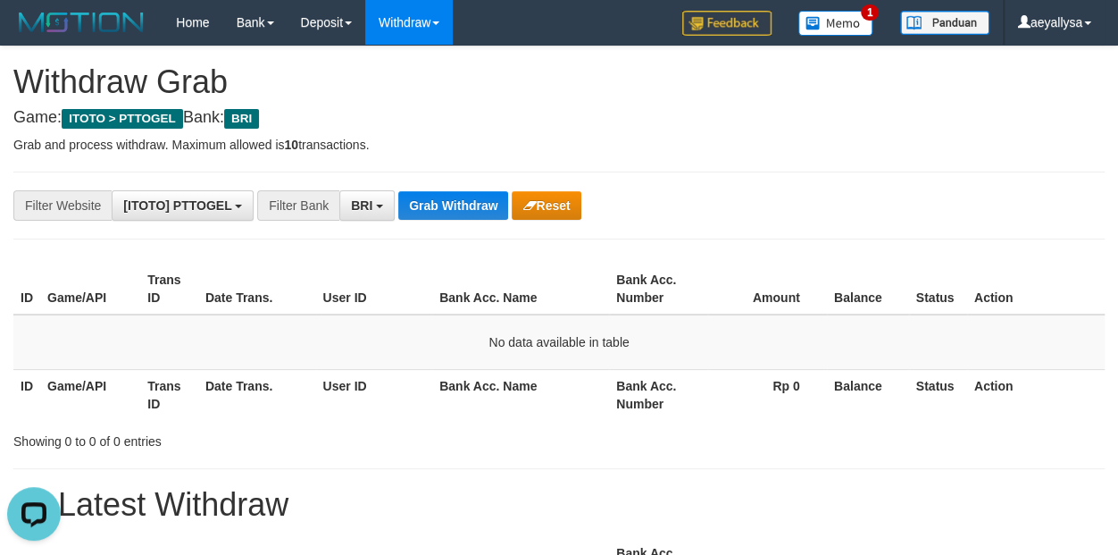
click at [1081, 382] on th "Action" at bounding box center [1036, 394] width 138 height 51
click at [460, 205] on button "Grab Withdraw" at bounding box center [453, 205] width 110 height 29
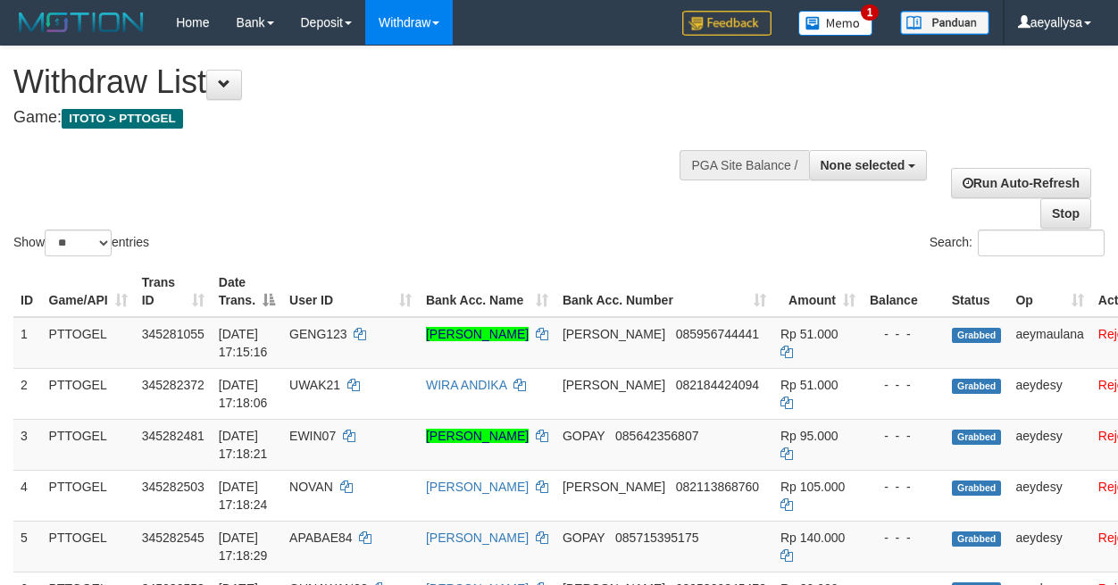
select select
select select "**"
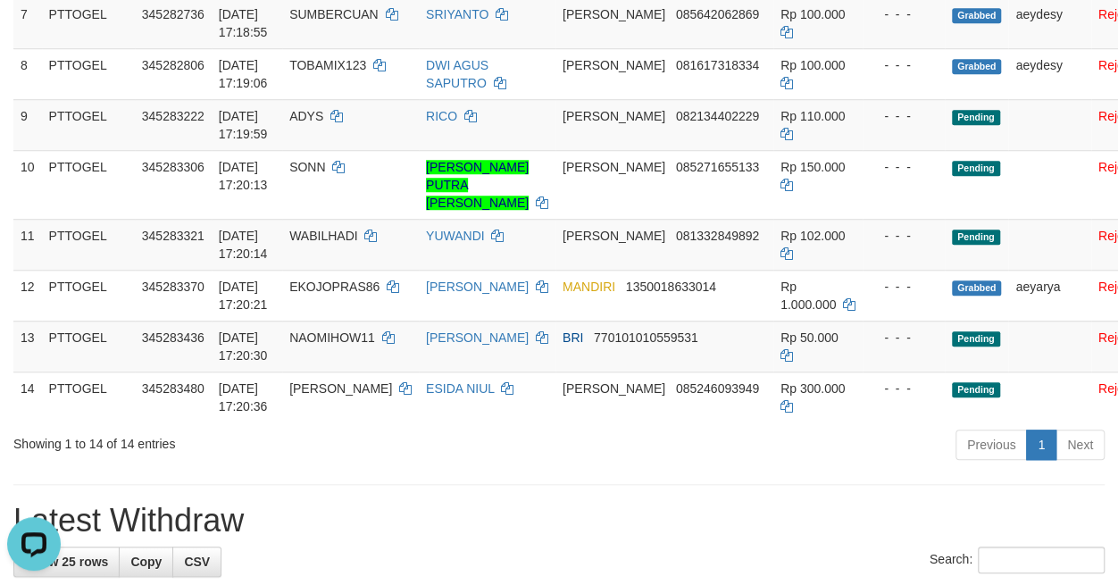
scroll to position [1419, 0]
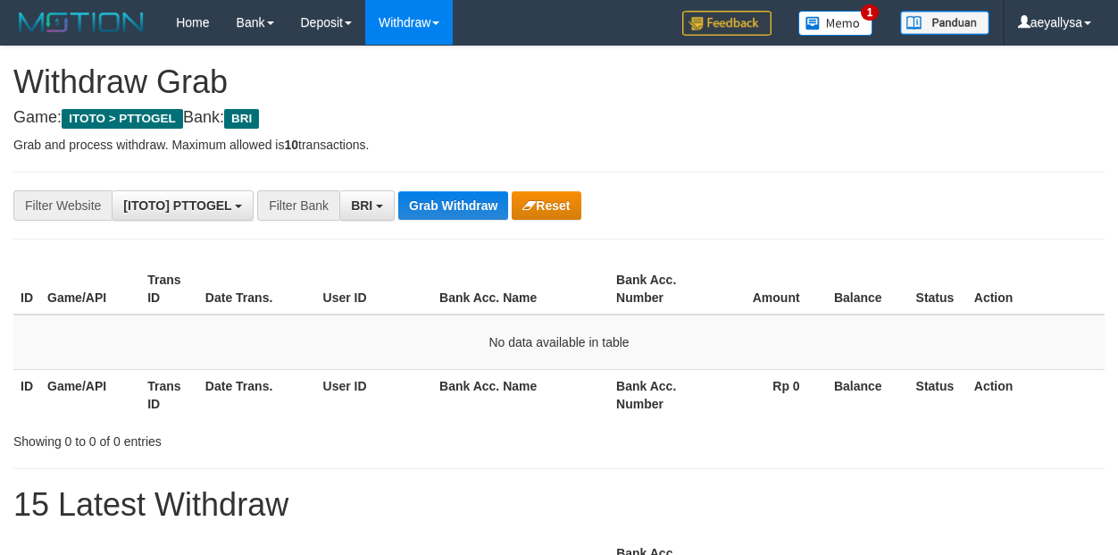
click at [448, 205] on button "Grab Withdraw" at bounding box center [453, 205] width 110 height 29
click at [455, 203] on button "Grab Withdraw" at bounding box center [453, 205] width 110 height 29
drag, startPoint x: 0, startPoint y: 0, endPoint x: 494, endPoint y: 193, distance: 530.2
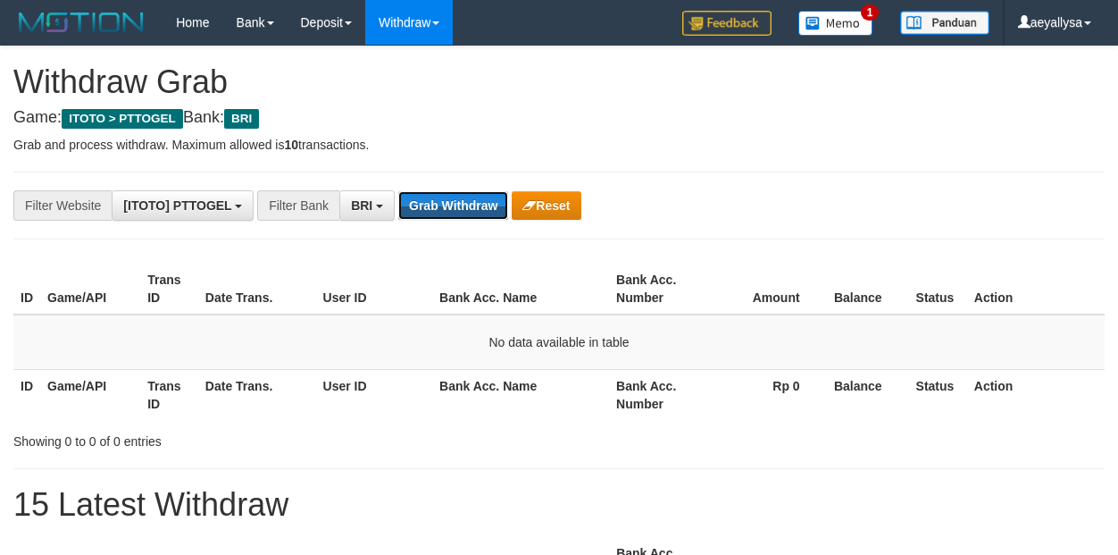
click at [484, 193] on button "Grab Withdraw" at bounding box center [453, 205] width 110 height 29
click at [474, 195] on button "Grab Withdraw" at bounding box center [453, 205] width 110 height 29
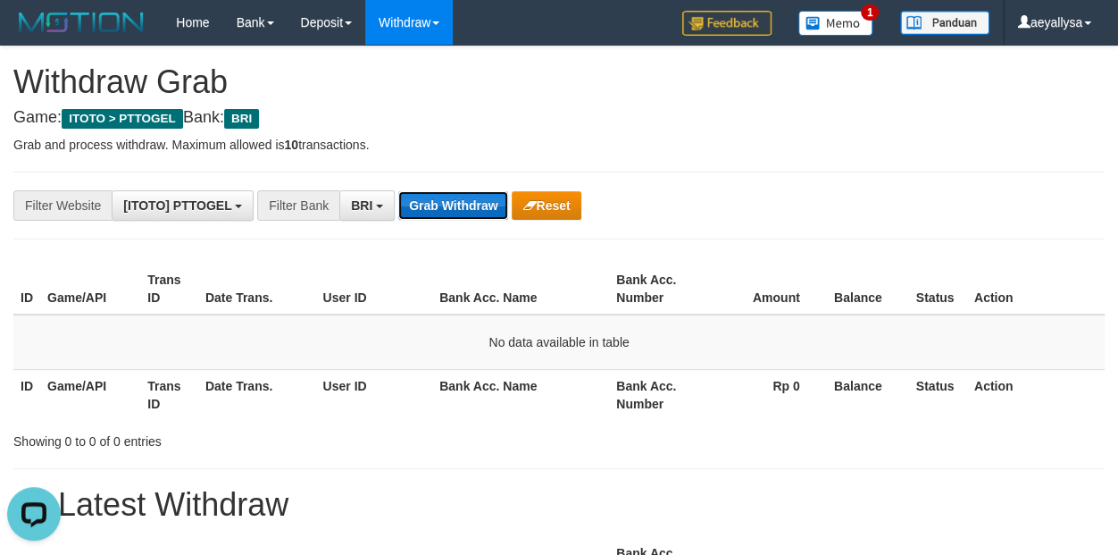
scroll to position [0, 0]
drag, startPoint x: 0, startPoint y: 0, endPoint x: 474, endPoint y: 185, distance: 509.0
click at [474, 190] on div "**********" at bounding box center [465, 205] width 931 height 30
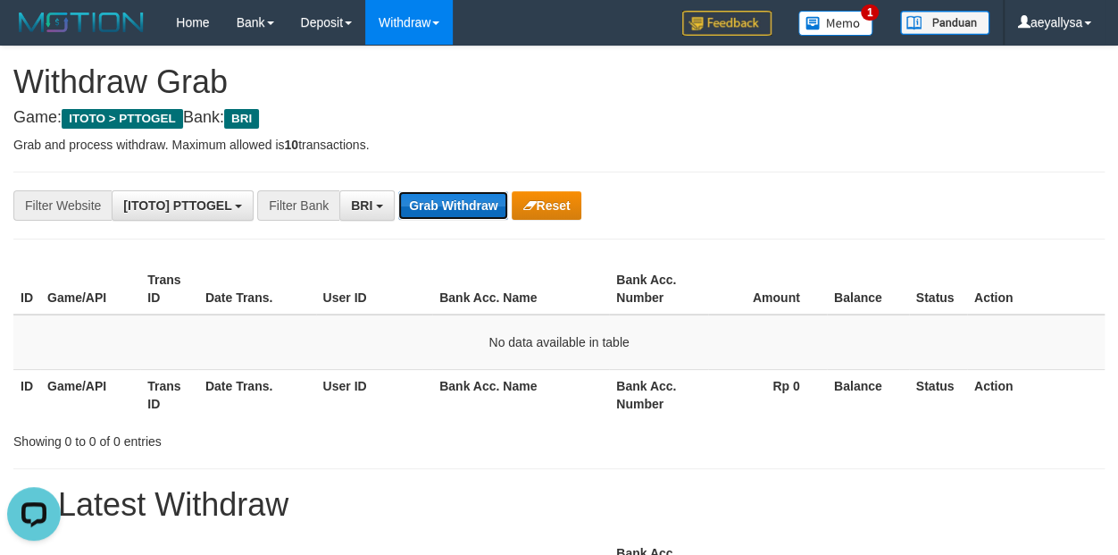
click at [462, 191] on button "Grab Withdraw" at bounding box center [453, 205] width 110 height 29
click at [435, 208] on button "Grab Withdraw" at bounding box center [453, 205] width 110 height 29
click at [436, 206] on button "Grab Withdraw" at bounding box center [453, 205] width 110 height 29
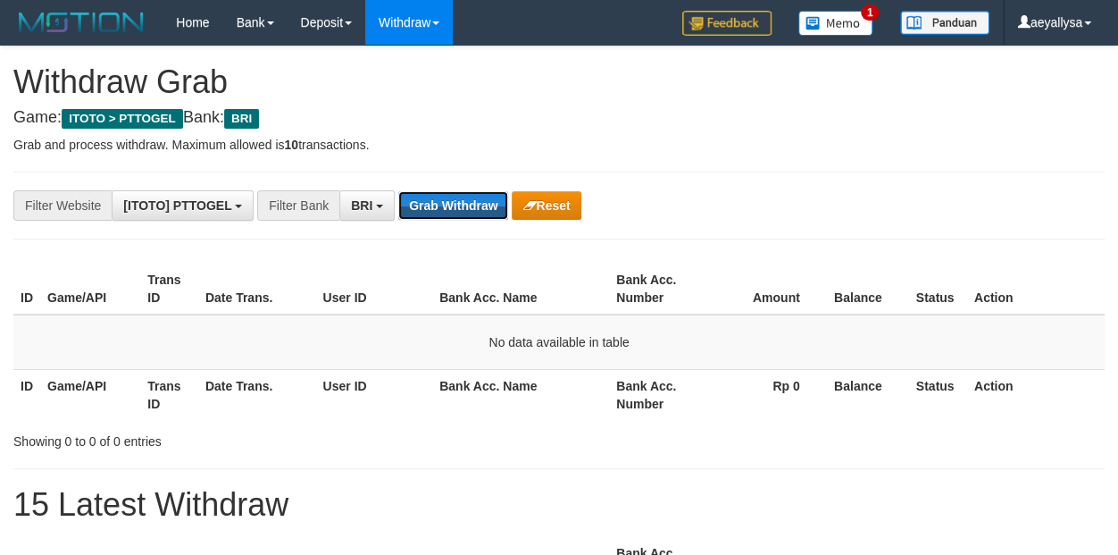
scroll to position [88, 0]
drag, startPoint x: 0, startPoint y: 0, endPoint x: 437, endPoint y: 204, distance: 481.8
click at [437, 204] on button "Grab Withdraw" at bounding box center [453, 205] width 110 height 29
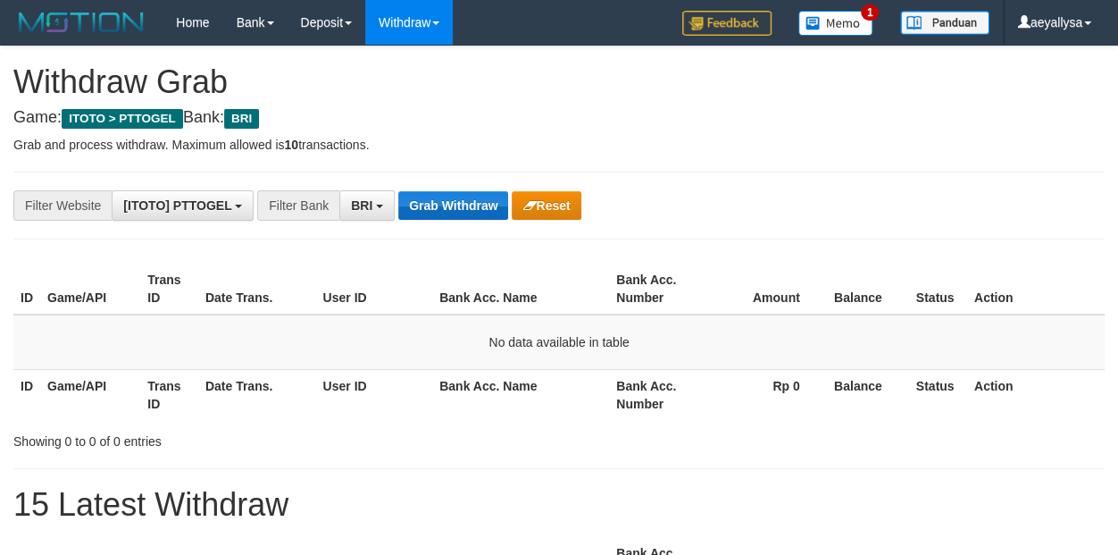
scroll to position [88, 0]
click at [438, 203] on button "Grab Withdraw" at bounding box center [453, 205] width 110 height 29
click at [458, 210] on button "Grab Withdraw" at bounding box center [453, 205] width 110 height 29
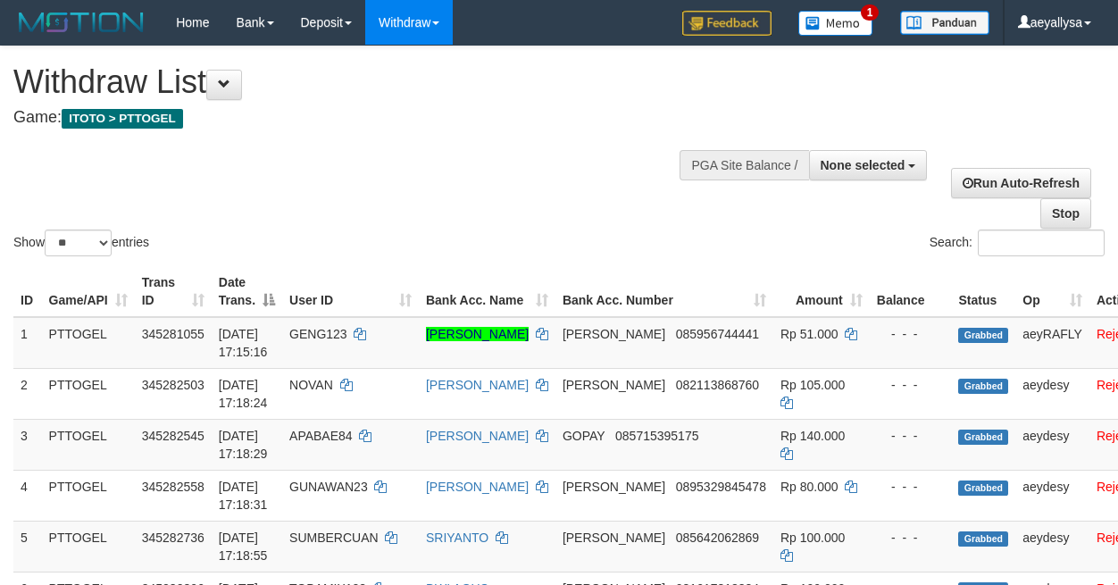
select select
select select "**"
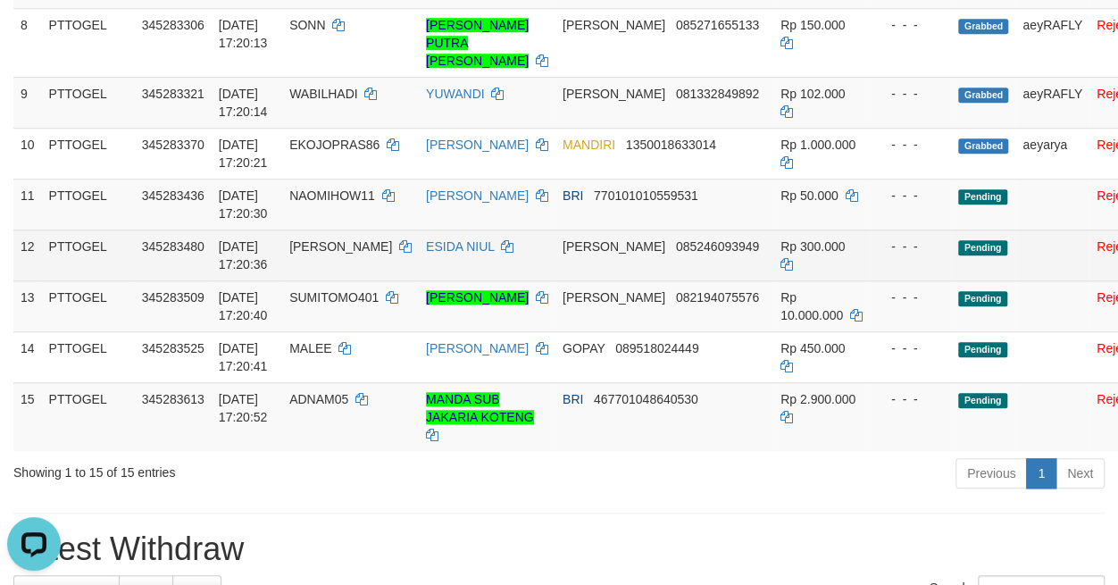
scroll to position [649, 0]
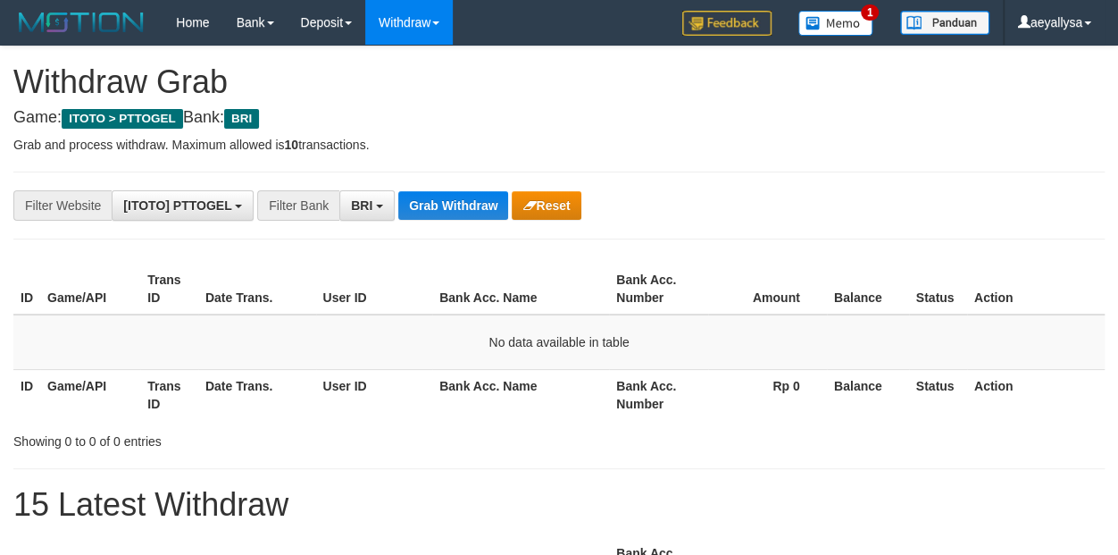
scroll to position [88, 0]
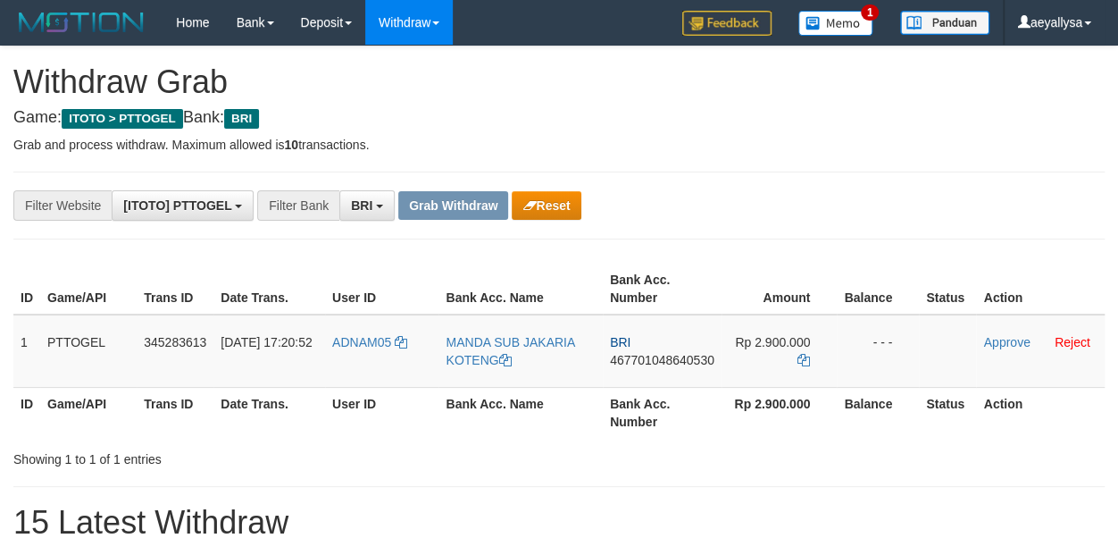
scroll to position [88, 0]
drag, startPoint x: 339, startPoint y: 366, endPoint x: 744, endPoint y: 368, distance: 404.6
click at [744, 368] on tr "1 PTTOGEL 345283613 [DATE] 17:20:52 ADNAM05 MANDA SUB JAKARIA KOTENG BRI 467701…" at bounding box center [558, 350] width 1091 height 73
drag, startPoint x: 1097, startPoint y: 256, endPoint x: 905, endPoint y: 336, distance: 207.8
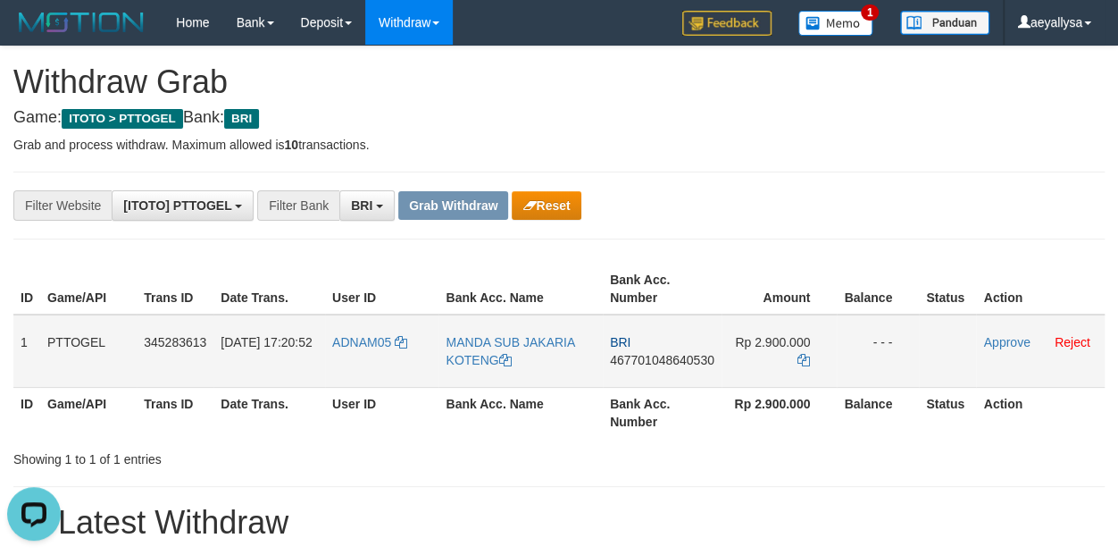
click at [695, 355] on span "467701048640530" at bounding box center [662, 360] width 104 height 14
copy span "467701048640530"
click at [695, 355] on span "467701048640530" at bounding box center [662, 360] width 104 height 14
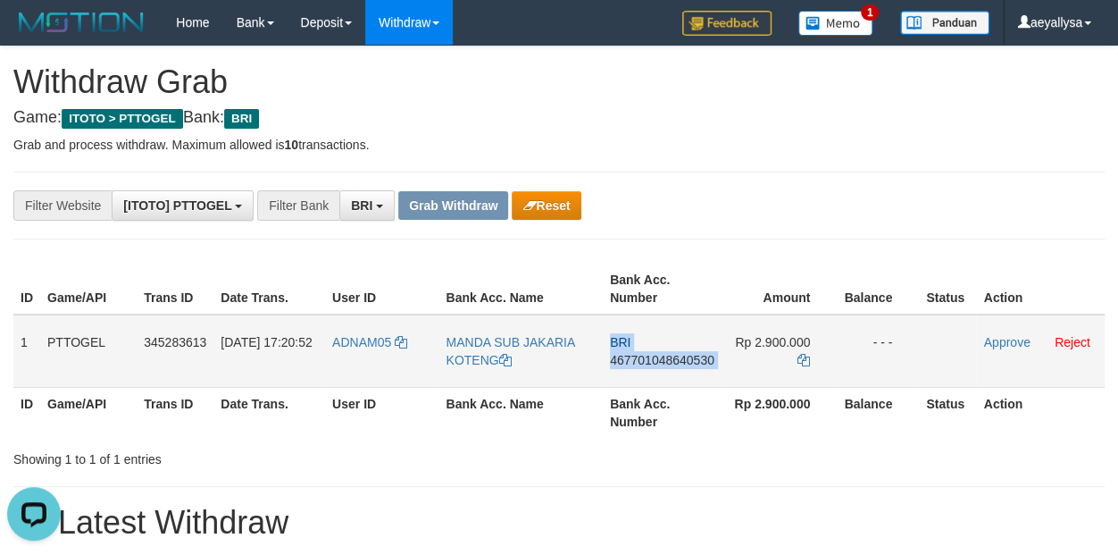
copy td "BRI 467701048640530"
click at [802, 354] on icon at bounding box center [804, 360] width 13 height 13
click at [803, 355] on icon at bounding box center [804, 360] width 13 height 13
click at [804, 356] on icon at bounding box center [804, 360] width 13 height 13
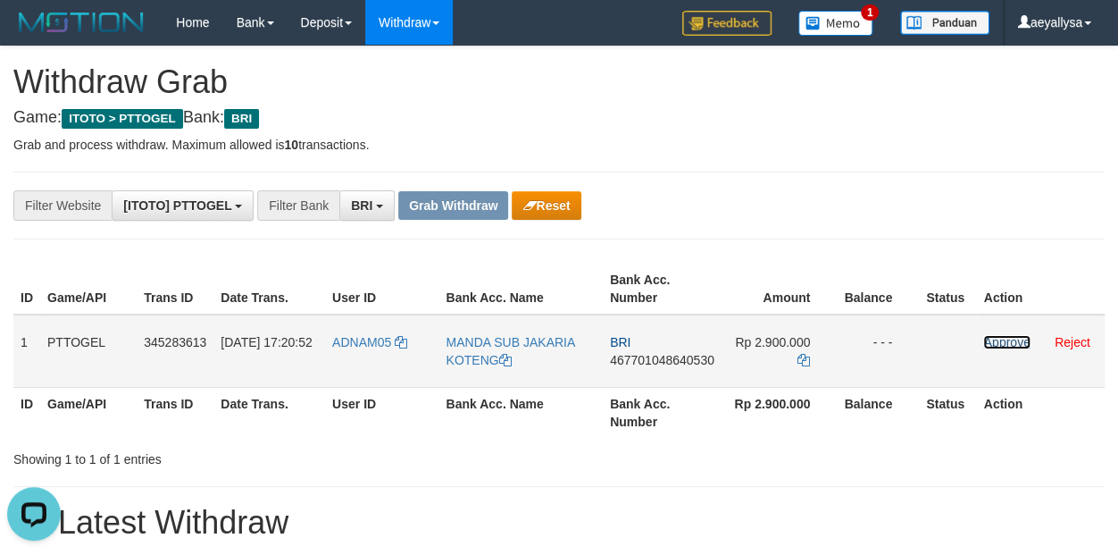
click at [1009, 339] on link "Approve" at bounding box center [1006, 342] width 46 height 14
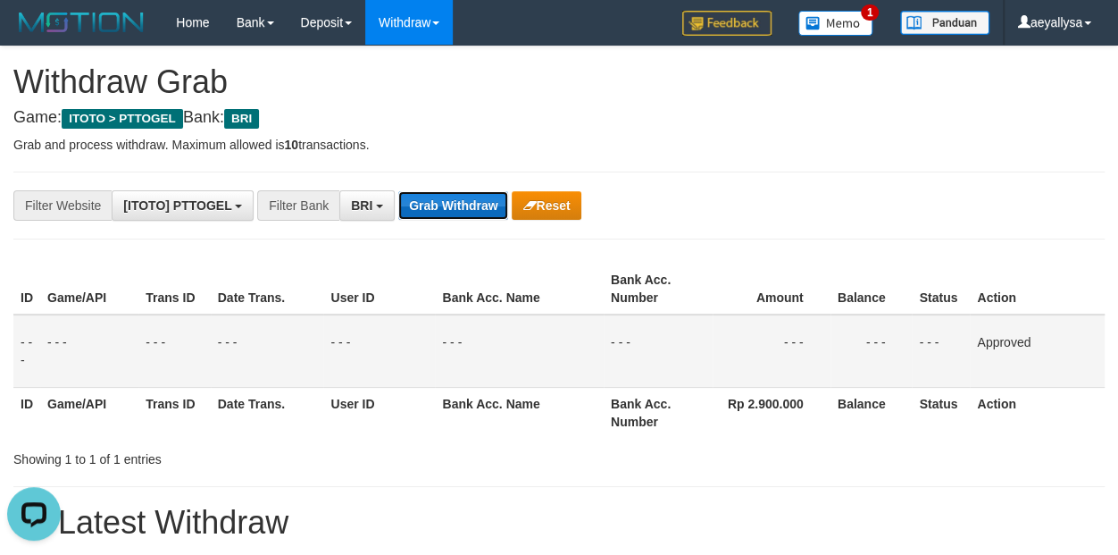
click at [427, 210] on button "Grab Withdraw" at bounding box center [453, 205] width 110 height 29
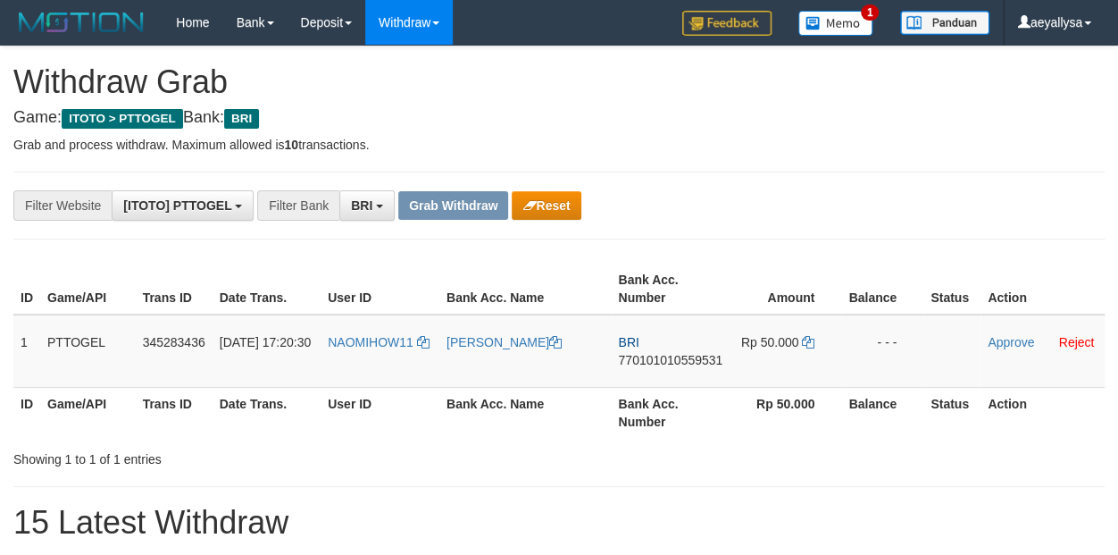
scroll to position [88, 0]
drag, startPoint x: 363, startPoint y: 376, endPoint x: 724, endPoint y: 377, distance: 360.8
click at [724, 377] on tr "1 PTTOGEL 345283436 [DATE] 17:20:30 NAOMIHOW11 [PERSON_NAME] BRI 77010101055953…" at bounding box center [558, 350] width 1091 height 73
click at [787, 377] on td "Rp 50.000" at bounding box center [786, 350] width 112 height 73
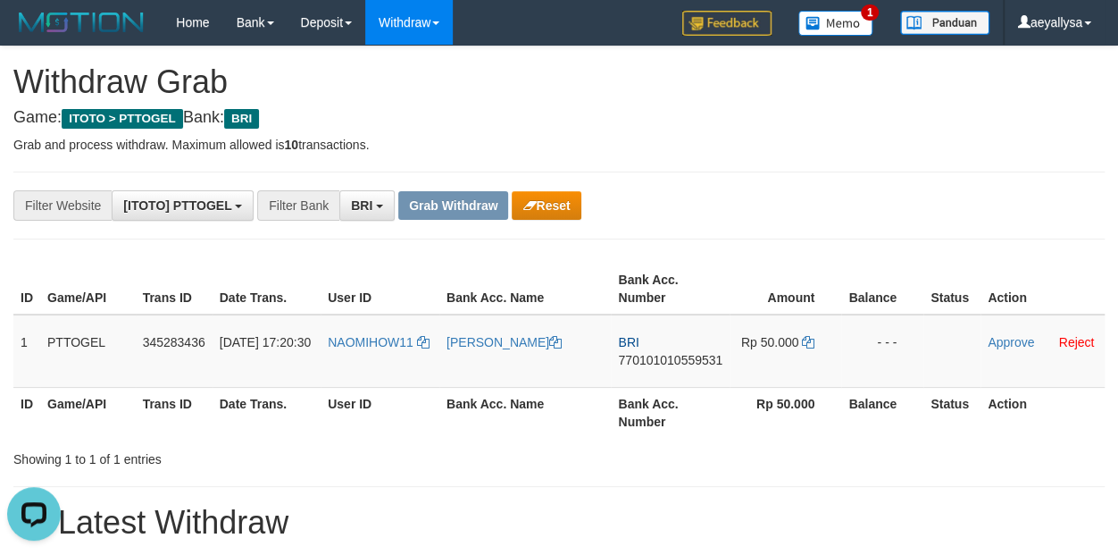
click at [1103, 400] on div "ID Game/API Trans ID Date Trans. User ID Bank Acc. Name Bank Acc. Number Amount…" at bounding box center [559, 350] width 1118 height 185
click at [680, 355] on span "770101010559531" at bounding box center [670, 360] width 104 height 14
copy span "770101010559531"
click at [680, 355] on span "770101010559531" at bounding box center [670, 360] width 104 height 14
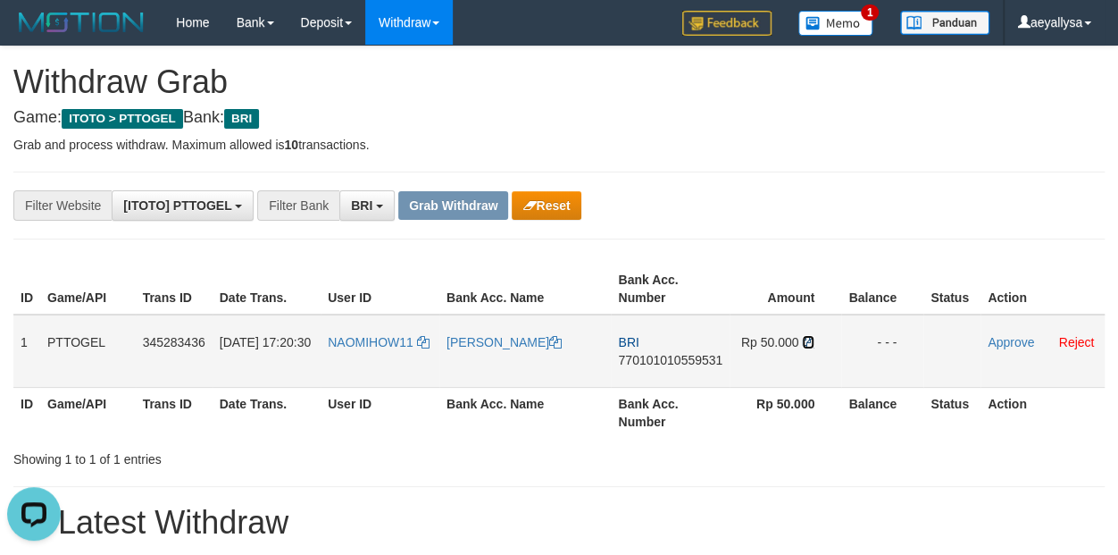
click at [805, 342] on icon at bounding box center [808, 342] width 13 height 13
click at [997, 341] on link "Approve" at bounding box center [1011, 342] width 46 height 14
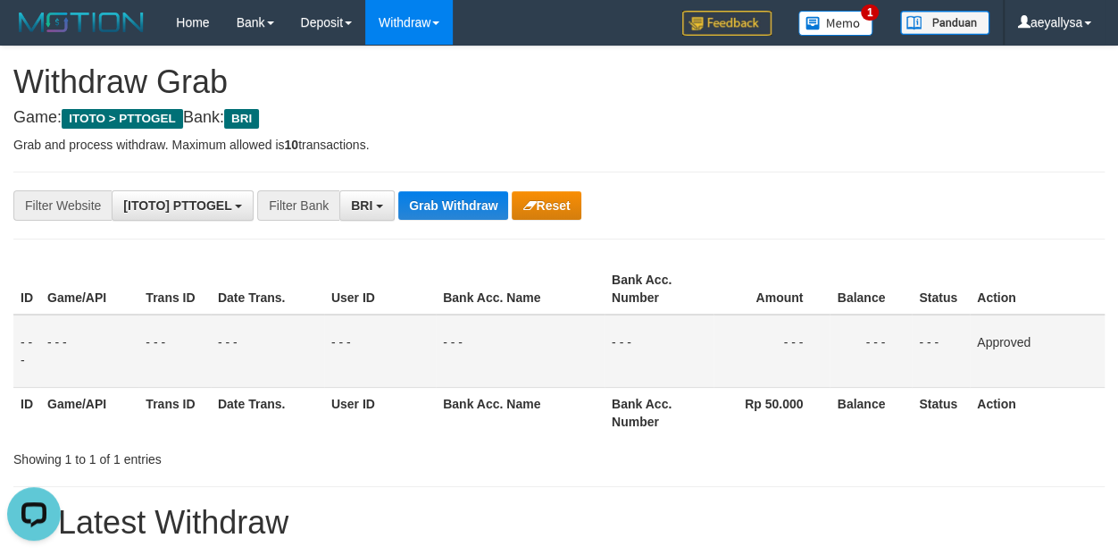
click at [468, 195] on button "Grab Withdraw" at bounding box center [453, 205] width 110 height 29
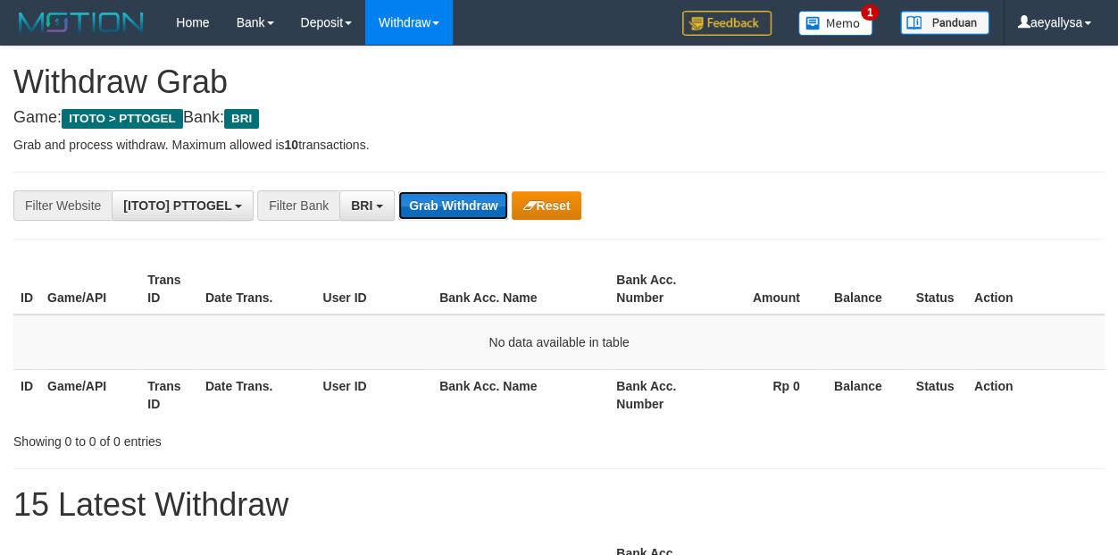
click at [472, 193] on button "Grab Withdraw" at bounding box center [453, 205] width 110 height 29
click at [439, 201] on button "Grab Withdraw" at bounding box center [453, 205] width 110 height 29
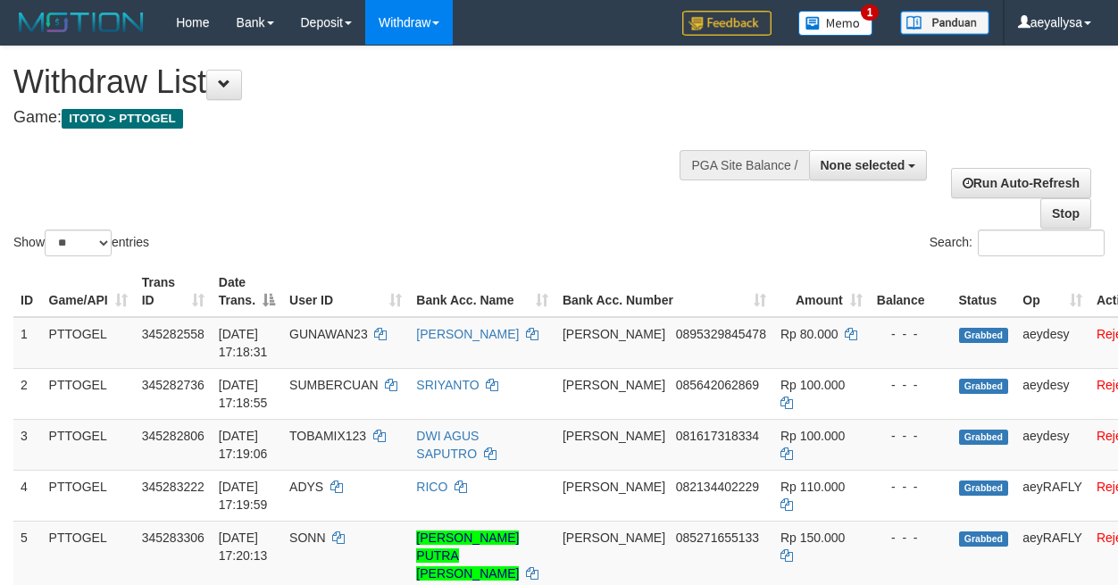
select select
select select "**"
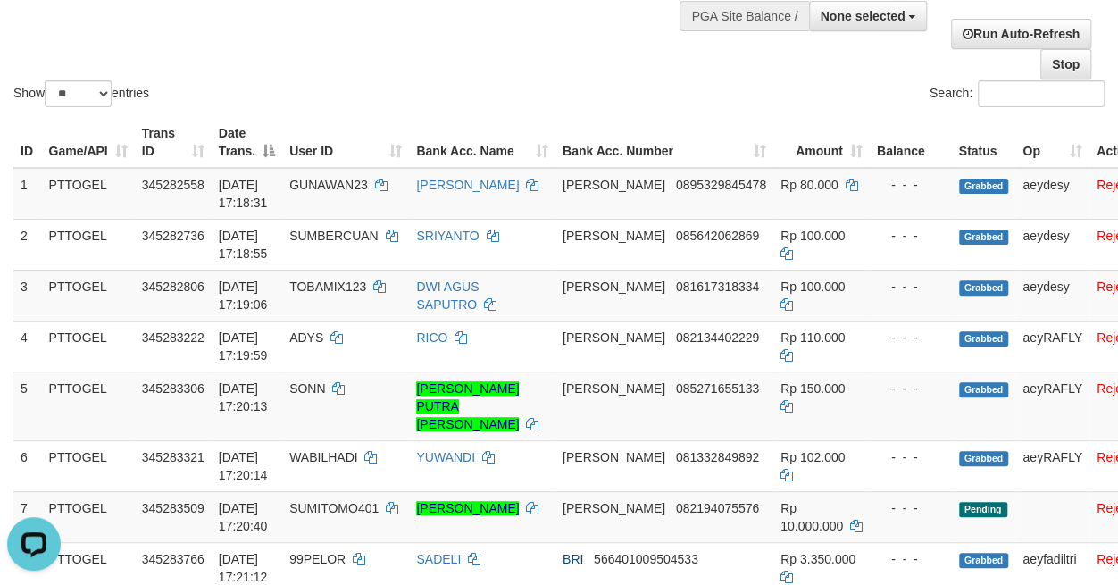
scroll to position [524, 0]
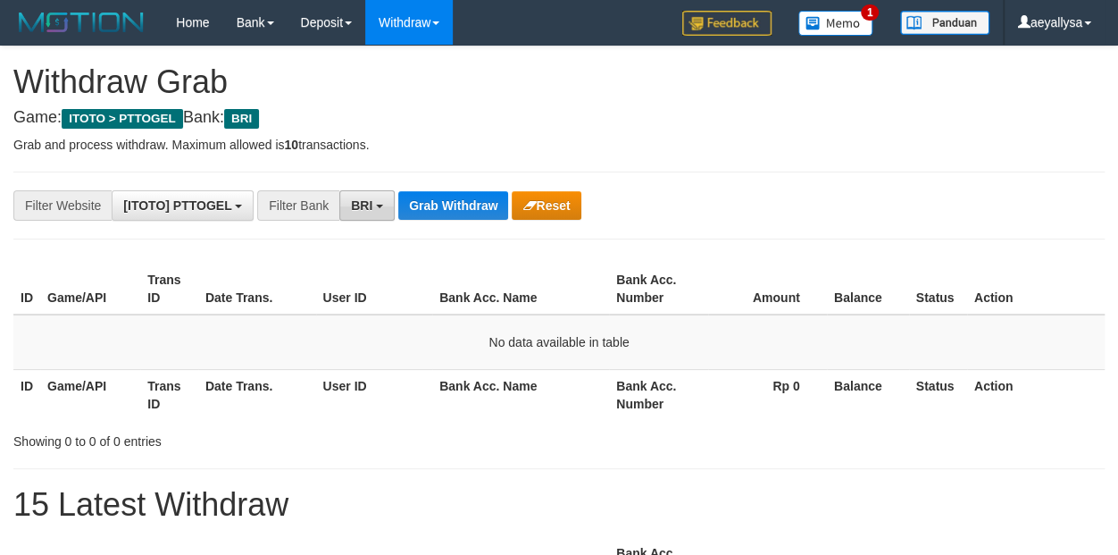
click at [366, 204] on span "BRI" at bounding box center [361, 205] width 21 height 14
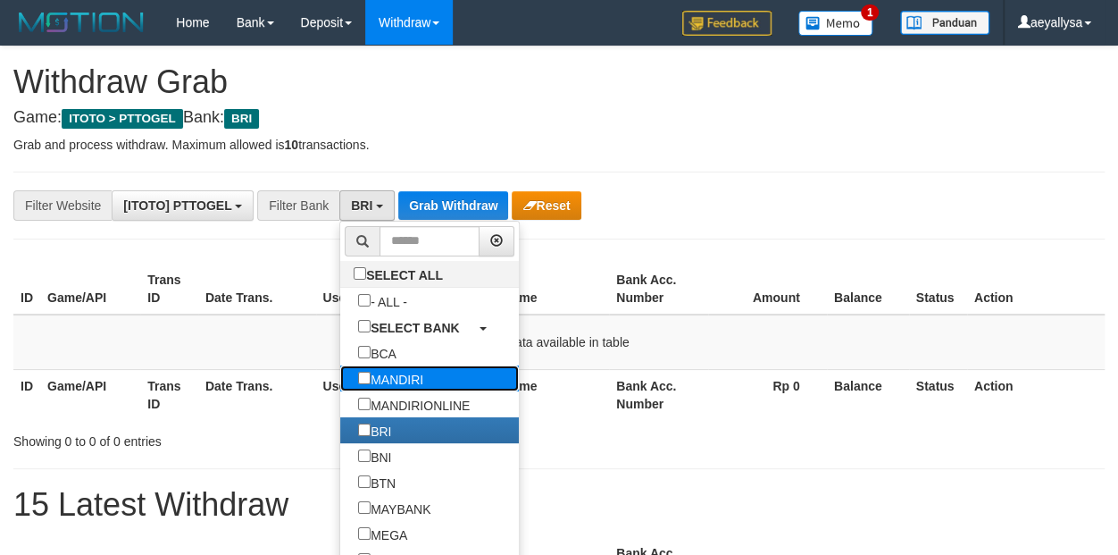
click at [340, 375] on label "MANDIRI" at bounding box center [390, 378] width 101 height 26
select select "*******"
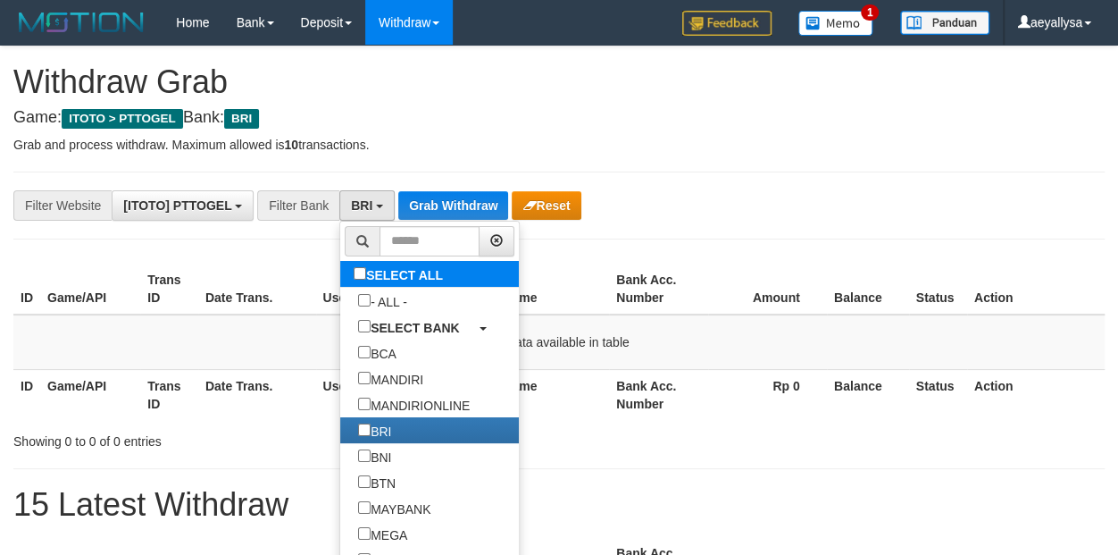
scroll to position [69, 0]
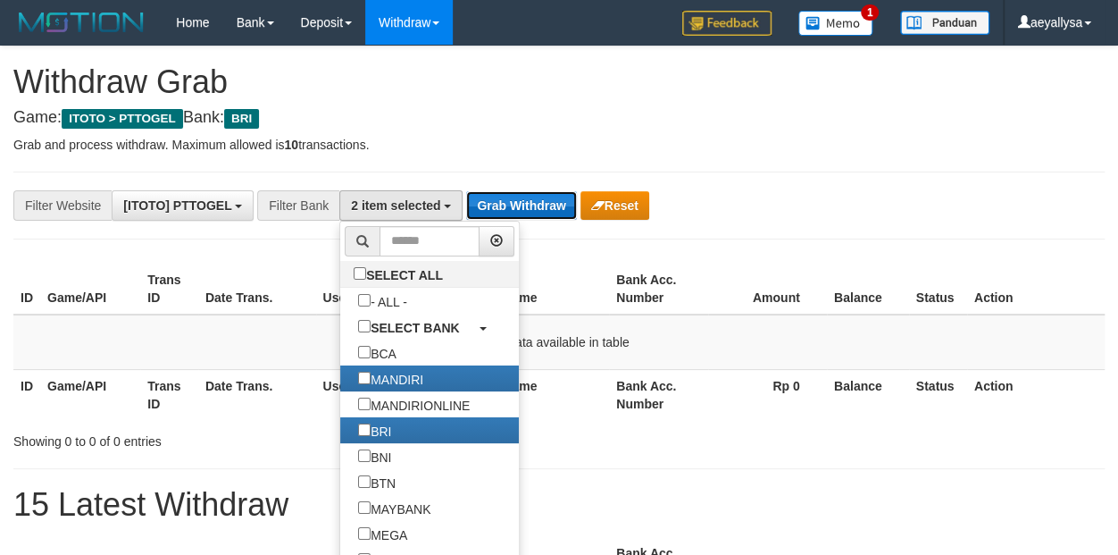
click at [505, 194] on button "Grab Withdraw" at bounding box center [521, 205] width 110 height 29
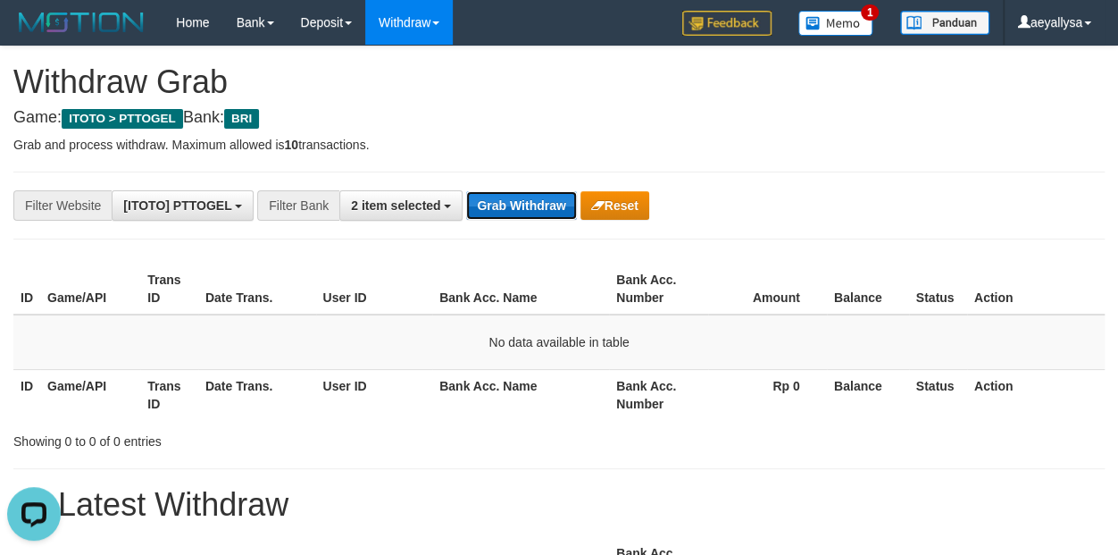
scroll to position [0, 0]
click at [503, 194] on button "Grab Withdraw" at bounding box center [521, 205] width 110 height 29
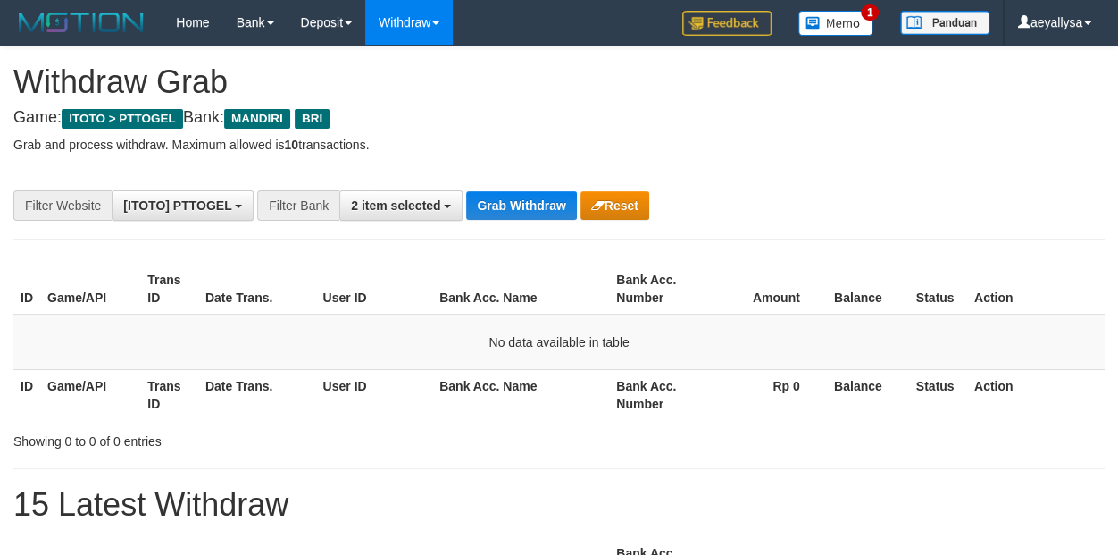
scroll to position [52, 0]
click at [552, 204] on button "Grab Withdraw" at bounding box center [521, 205] width 110 height 29
click at [1107, 365] on div "ID Game/API Trans ID Date Trans. User ID Bank Acc. Name Bank Acc. Number Amount…" at bounding box center [559, 341] width 1118 height 167
click at [557, 218] on button "Grab Withdraw" at bounding box center [521, 205] width 110 height 29
click at [547, 220] on div "**********" at bounding box center [465, 205] width 931 height 30
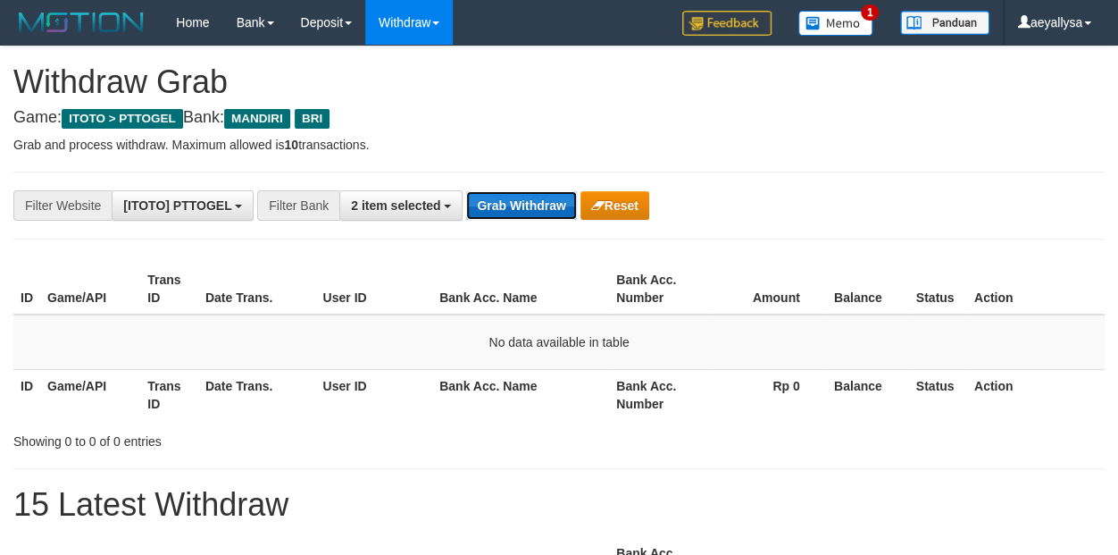
scroll to position [52, 0]
click at [543, 205] on button "Grab Withdraw" at bounding box center [521, 205] width 110 height 29
click at [485, 206] on button "Grab Withdraw" at bounding box center [521, 205] width 110 height 29
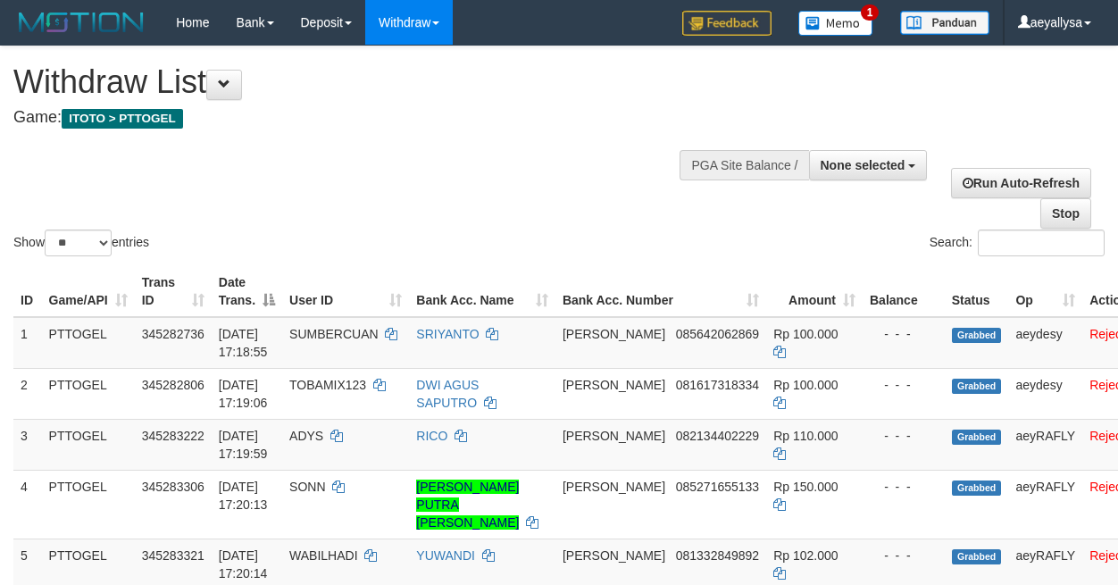
select select
select select "**"
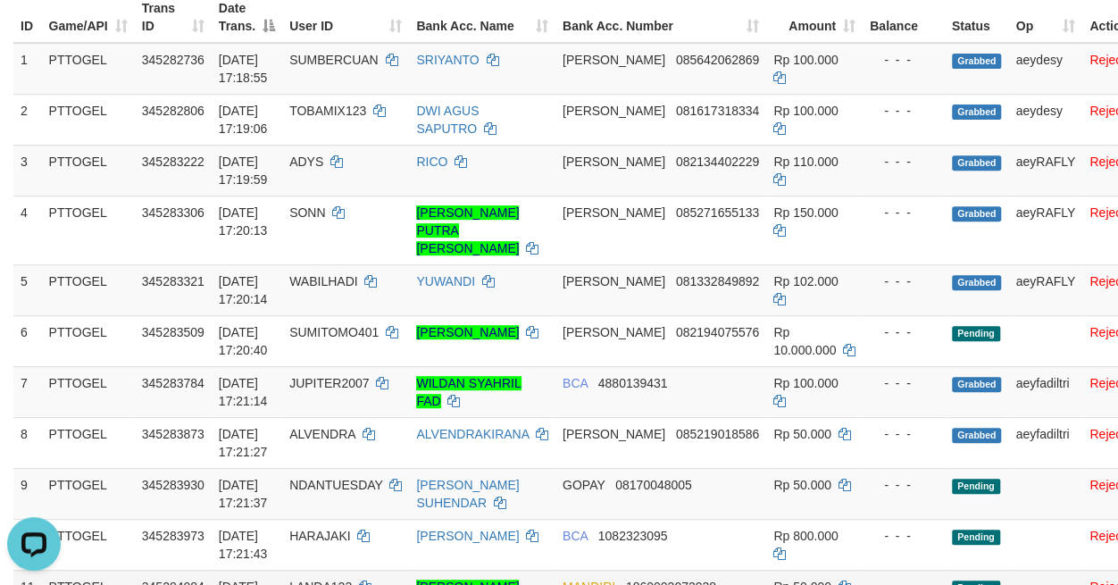
scroll to position [649, 0]
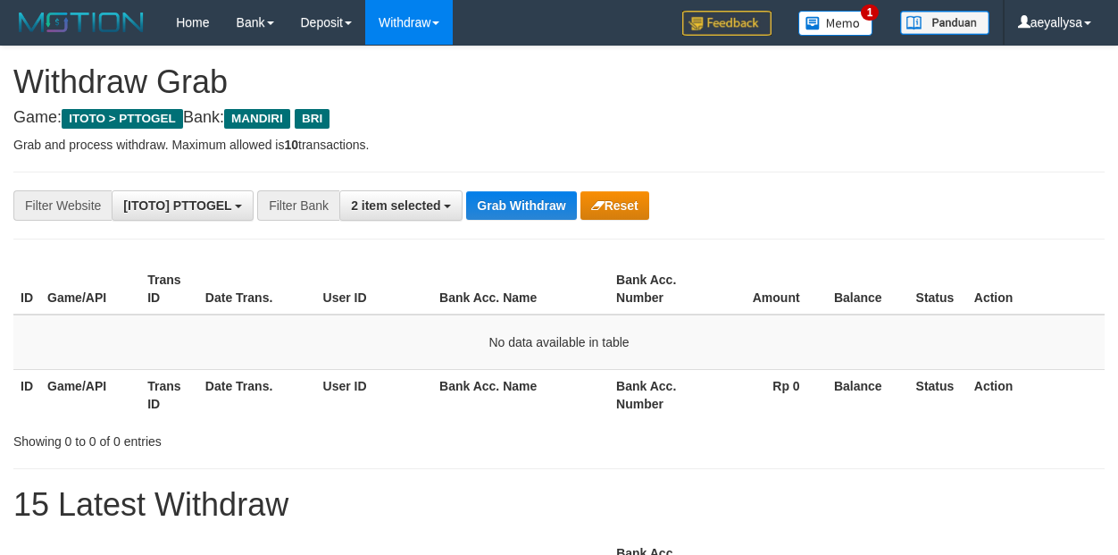
click at [485, 204] on button "Grab Withdraw" at bounding box center [521, 205] width 110 height 29
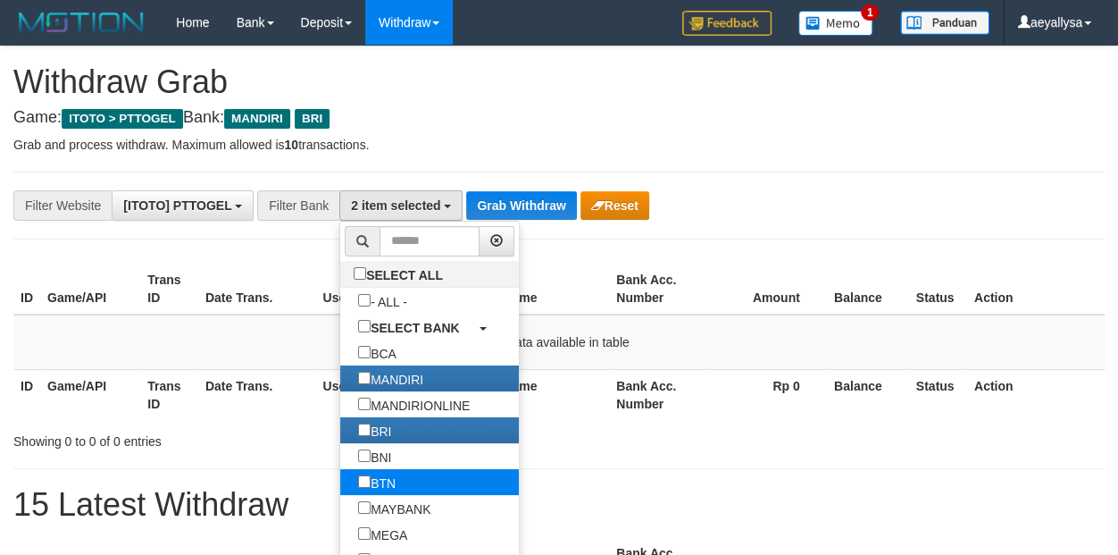
scroll to position [52, 0]
click at [311, 377] on div at bounding box center [175, 277] width 350 height 555
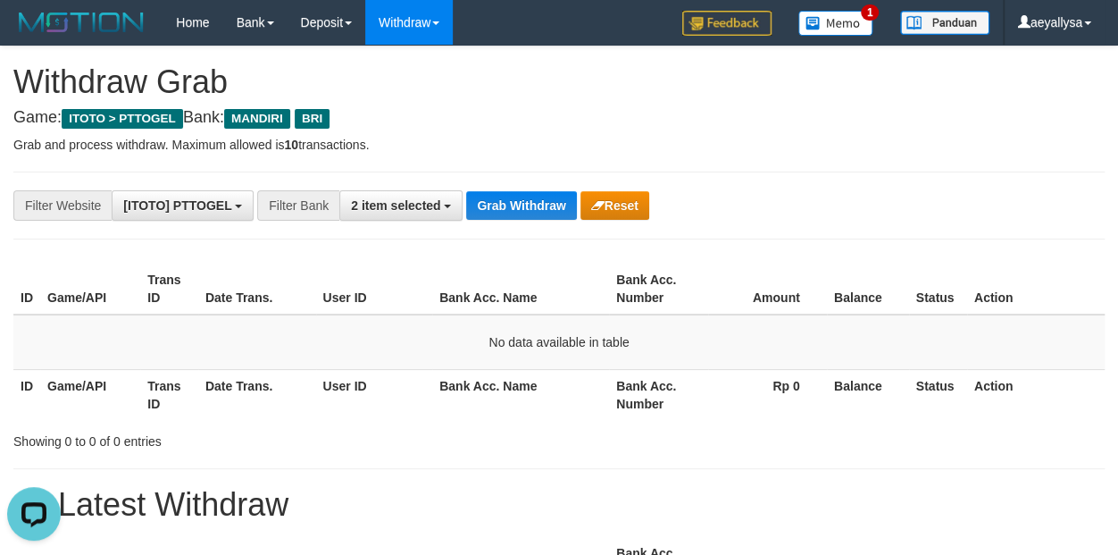
scroll to position [0, 0]
click at [501, 209] on button "Grab Withdraw" at bounding box center [521, 205] width 110 height 29
click at [499, 205] on button "Grab Withdraw" at bounding box center [521, 205] width 110 height 29
drag, startPoint x: 0, startPoint y: 0, endPoint x: 500, endPoint y: 204, distance: 540.0
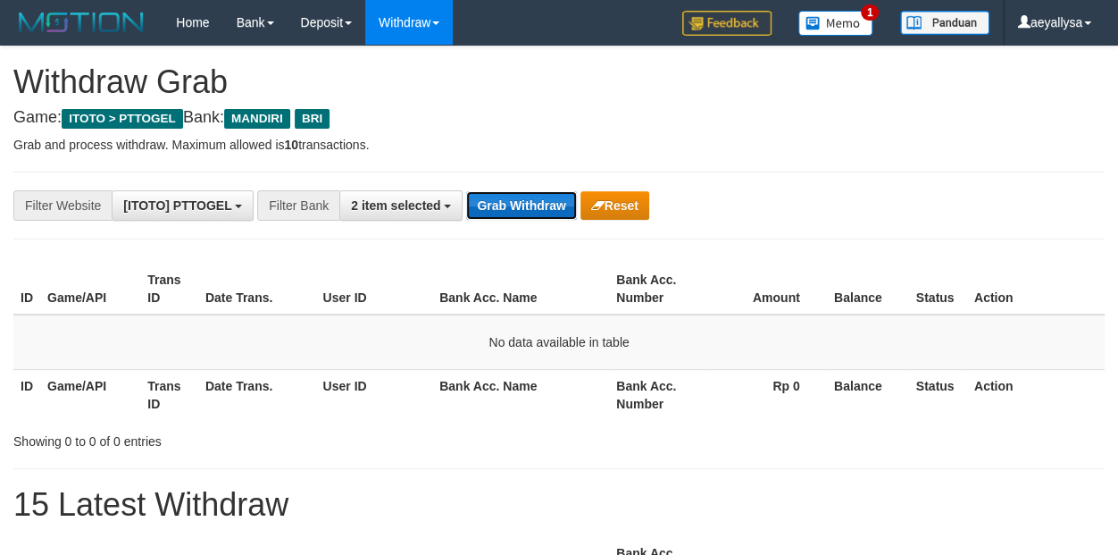
click at [500, 204] on button "Grab Withdraw" at bounding box center [521, 205] width 110 height 29
click at [493, 191] on button "Grab Withdraw" at bounding box center [521, 205] width 110 height 29
click at [489, 196] on button "Grab Withdraw" at bounding box center [521, 205] width 110 height 29
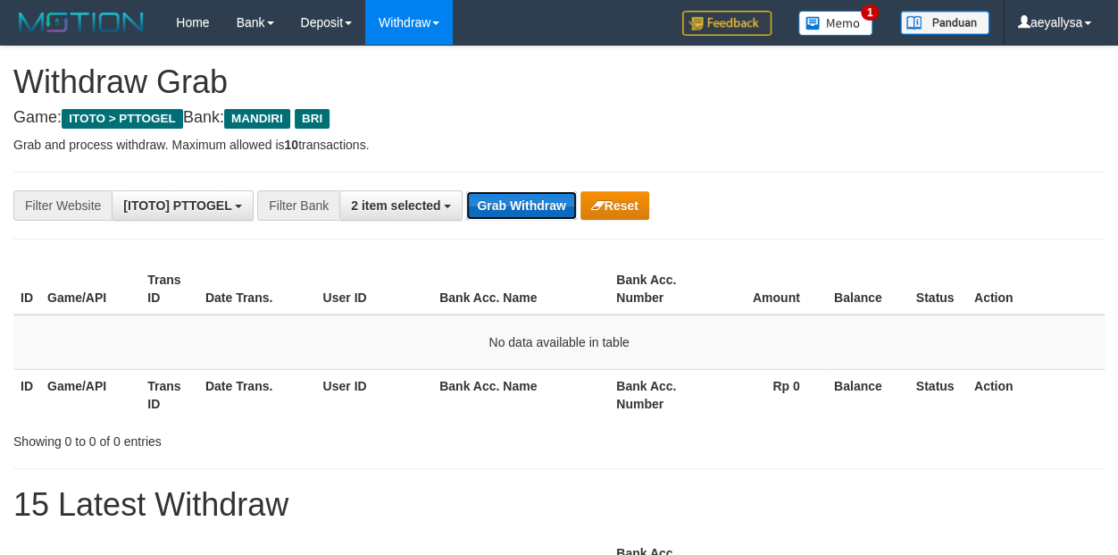
click at [489, 196] on button "Grab Withdraw" at bounding box center [521, 205] width 110 height 29
click at [490, 197] on button "Grab Withdraw" at bounding box center [521, 205] width 110 height 29
click at [491, 197] on button "Grab Withdraw" at bounding box center [521, 205] width 110 height 29
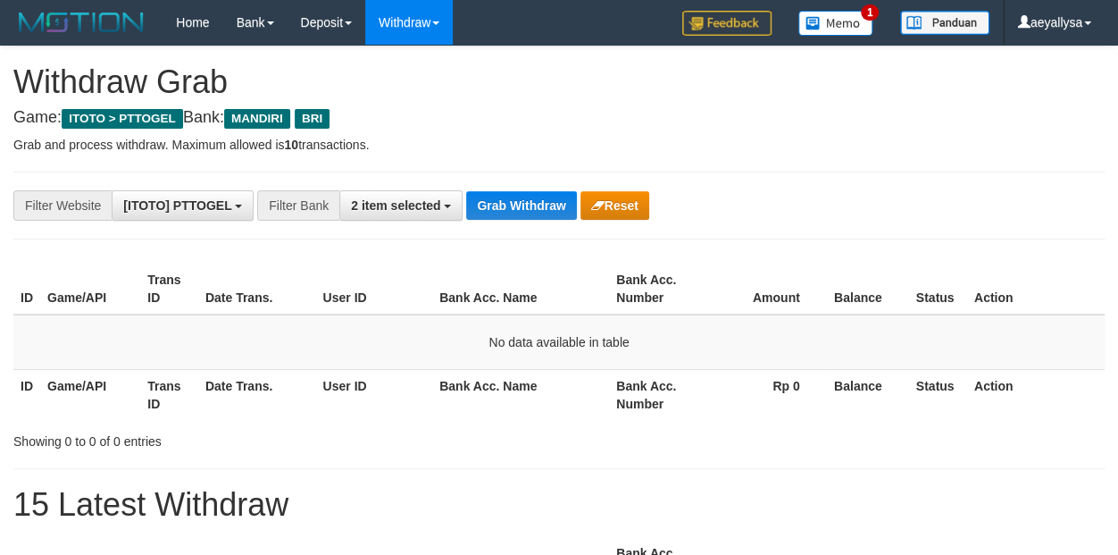
scroll to position [52, 0]
click at [510, 195] on button "Grab Withdraw" at bounding box center [521, 205] width 110 height 29
drag, startPoint x: 1106, startPoint y: 393, endPoint x: 1088, endPoint y: 401, distance: 19.6
click at [1106, 391] on div "ID Game/API Trans ID Date Trans. User ID Bank Acc. Name Bank Acc. Number Amount…" at bounding box center [559, 341] width 1118 height 167
click at [507, 202] on button "Grab Withdraw" at bounding box center [521, 205] width 110 height 29
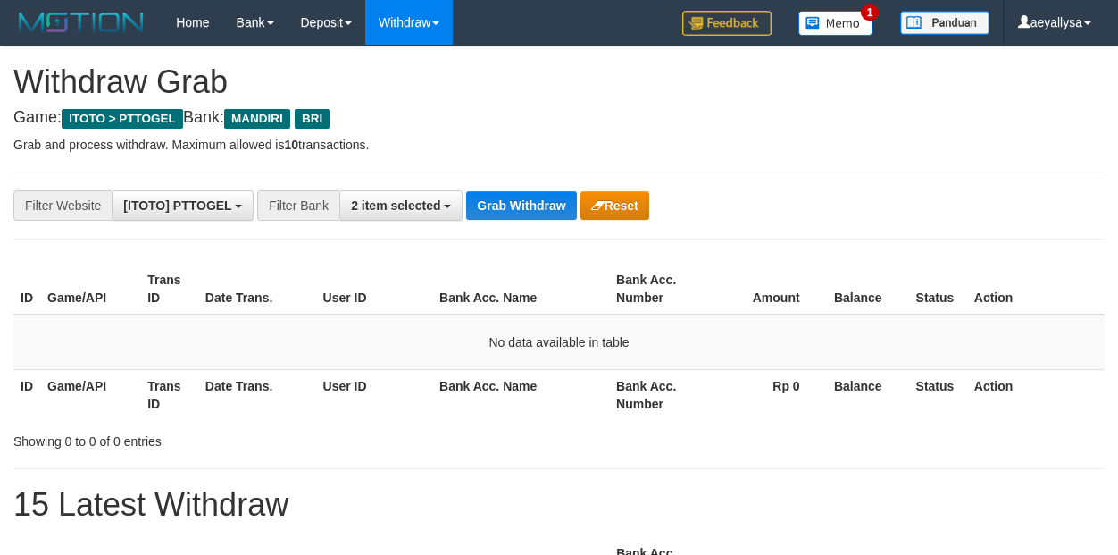
click at [497, 195] on button "Grab Withdraw" at bounding box center [521, 205] width 110 height 29
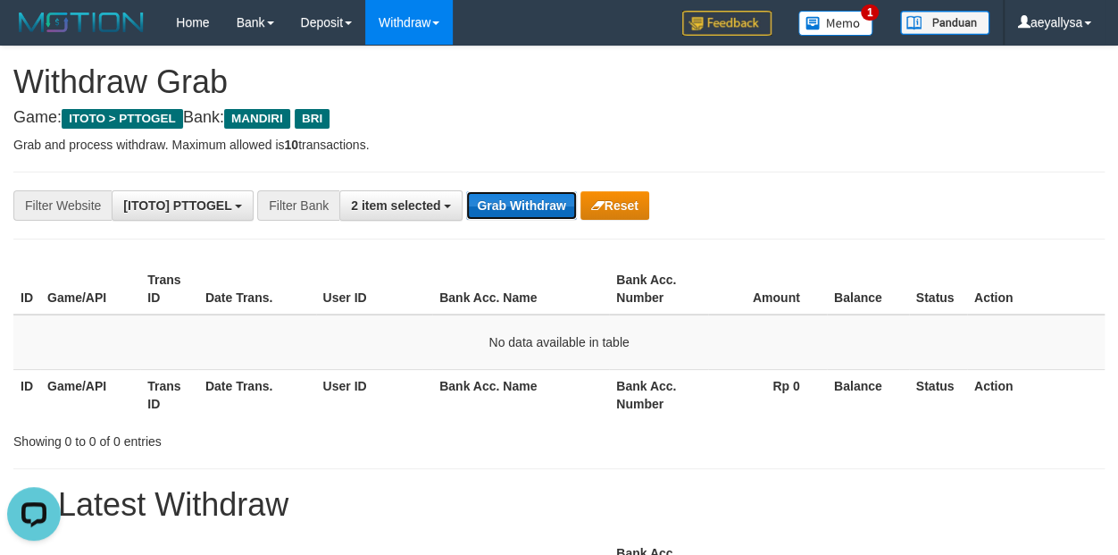
click at [494, 209] on button "Grab Withdraw" at bounding box center [521, 205] width 110 height 29
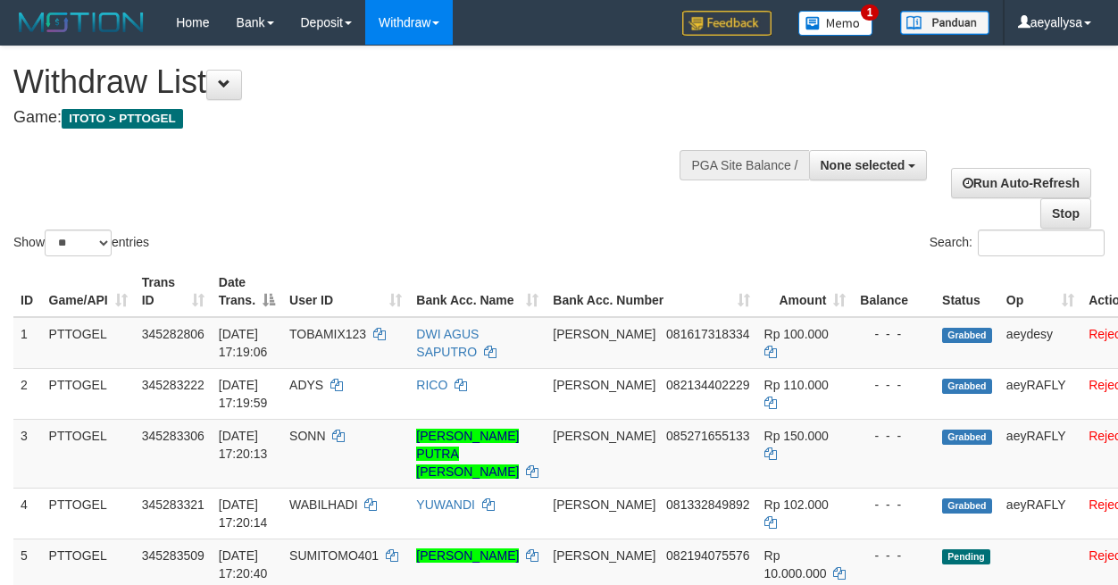
select select
select select "**"
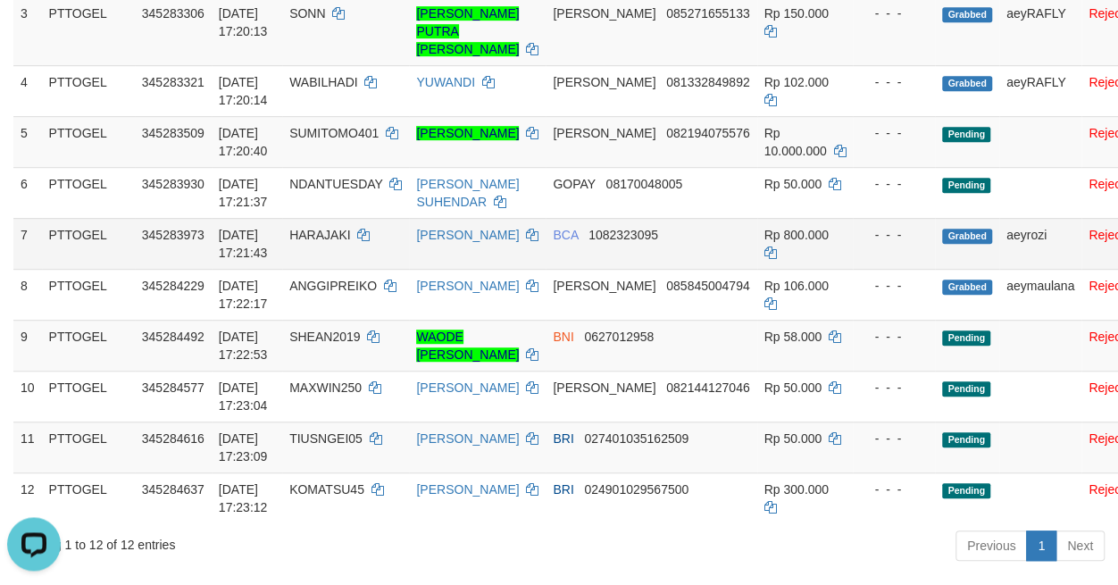
scroll to position [399, 0]
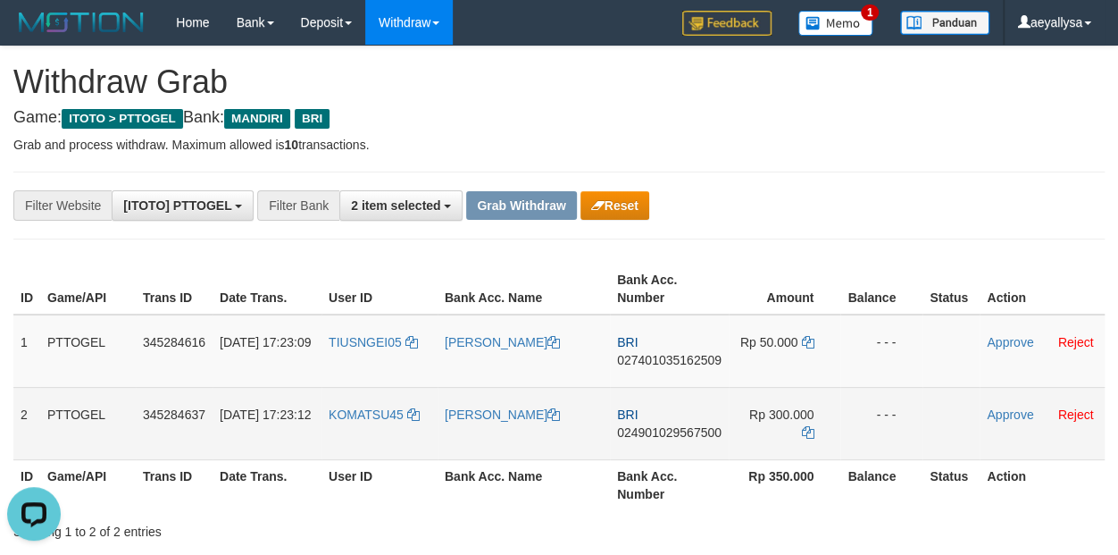
drag, startPoint x: 438, startPoint y: 380, endPoint x: 647, endPoint y: 539, distance: 261.9
click at [735, 438] on tbody "1 PTTOGEL 345284616 [DATE] 17:23:09 TIUSNGEI05 [PERSON_NAME] BRI 02740103516250…" at bounding box center [558, 387] width 1091 height 146
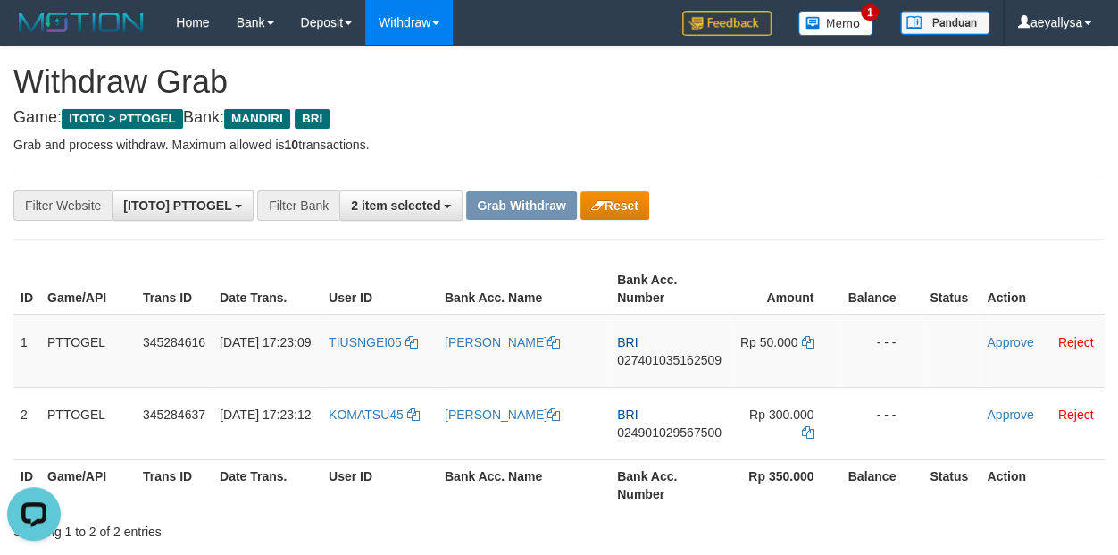
click at [706, 346] on td "BRI 027401035162509" at bounding box center [669, 350] width 119 height 73
click at [703, 353] on span "027401035162509" at bounding box center [669, 360] width 104 height 14
copy span "027401035162509"
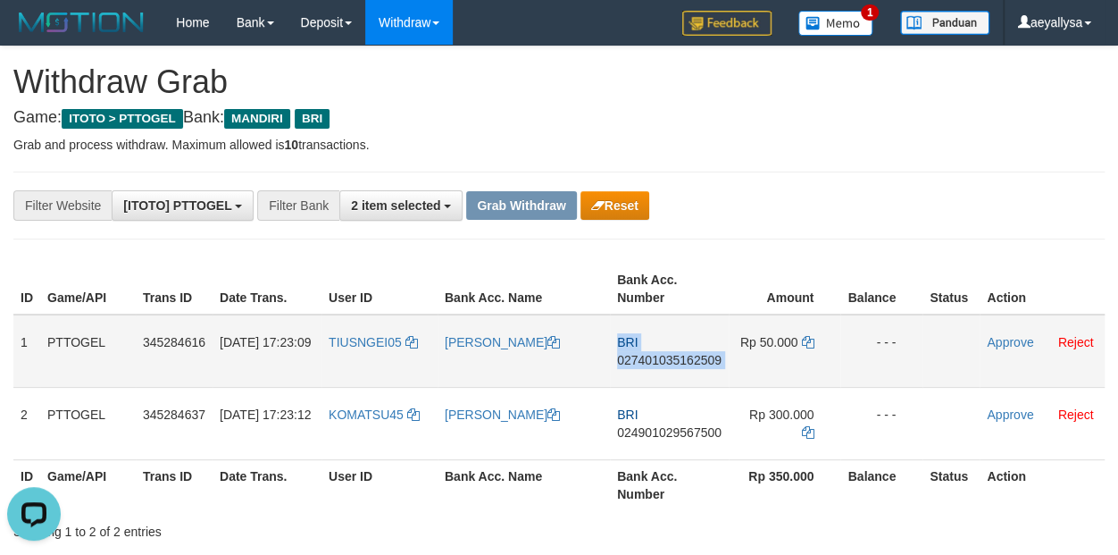
click at [703, 353] on span "027401035162509" at bounding box center [669, 360] width 104 height 14
copy td "BRI 027401035162509"
click at [798, 347] on td "Rp 50.000" at bounding box center [785, 350] width 112 height 73
click at [806, 345] on icon at bounding box center [807, 342] width 13 height 13
copy td
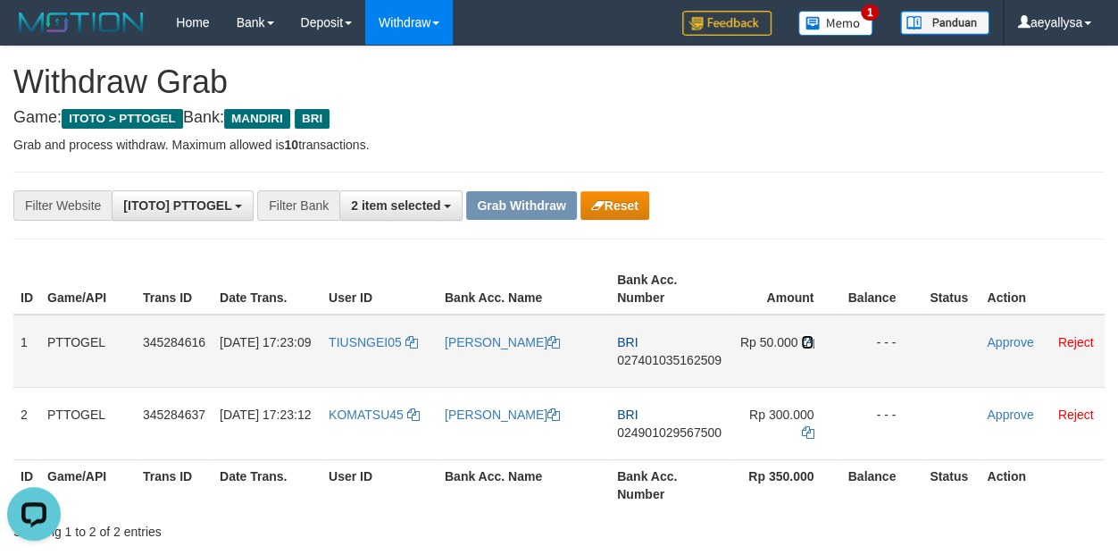
click at [806, 345] on icon at bounding box center [807, 342] width 13 height 13
click at [998, 341] on link "Approve" at bounding box center [1010, 342] width 46 height 14
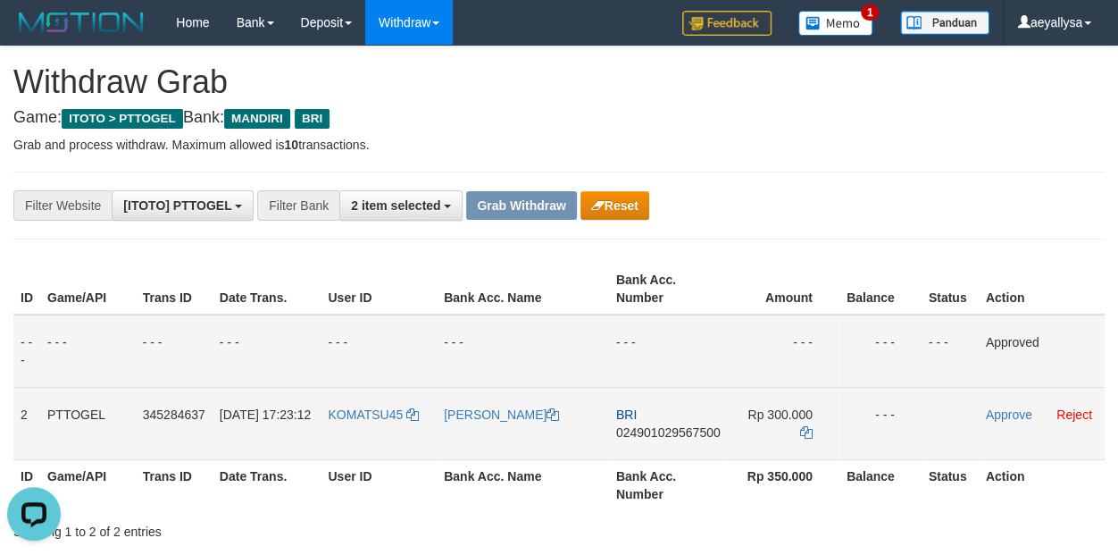
click at [697, 432] on span "024901029567500" at bounding box center [668, 432] width 104 height 14
click at [698, 432] on span "024901029567500" at bounding box center [668, 432] width 104 height 14
copy span "024901029567500"
click at [698, 431] on span "024901029567500" at bounding box center [668, 432] width 104 height 14
copy td "BRI 024901029567500"
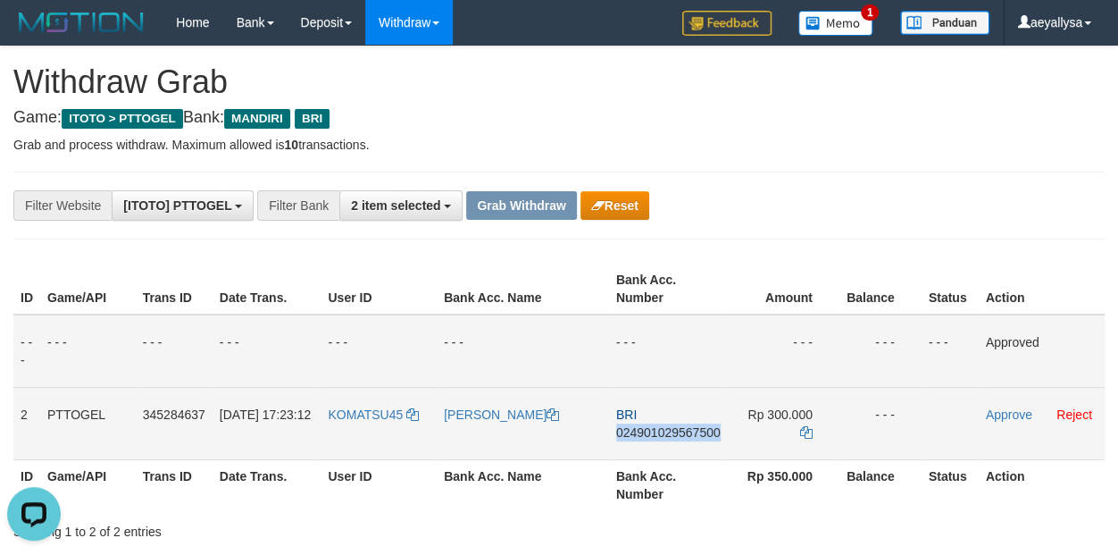
click at [698, 430] on span "024901029567500" at bounding box center [668, 432] width 104 height 14
copy span "024901029567500"
click at [690, 427] on span "024901029567500" at bounding box center [668, 432] width 104 height 14
copy span "7"
click at [689, 427] on span "024901029567500" at bounding box center [668, 432] width 104 height 14
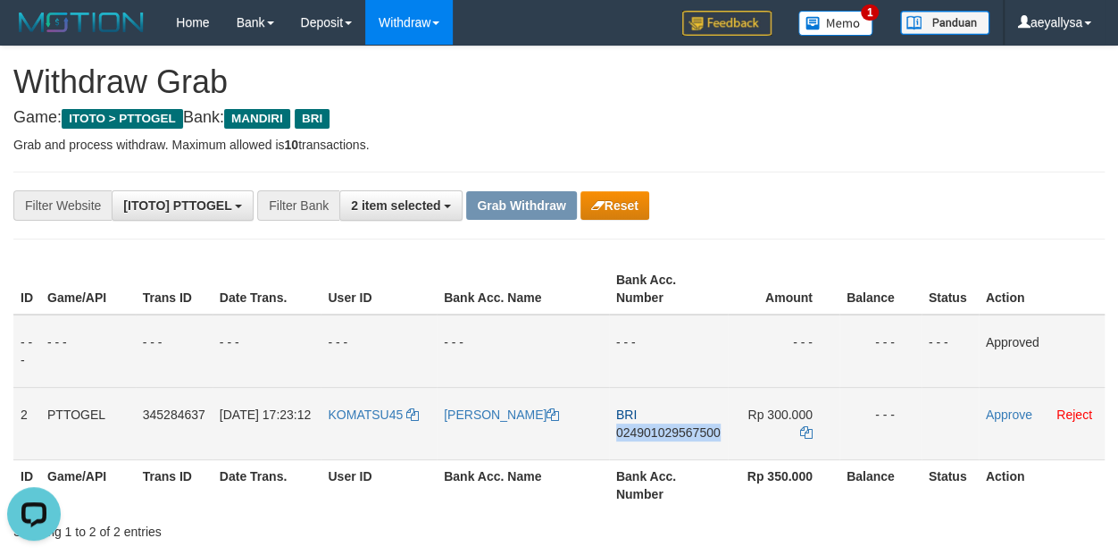
click at [689, 426] on span "024901029567500" at bounding box center [668, 432] width 104 height 14
copy span "024901029567500"
click at [687, 433] on span "024901029567500" at bounding box center [668, 432] width 104 height 14
click at [689, 430] on span "024901029567500" at bounding box center [668, 432] width 104 height 14
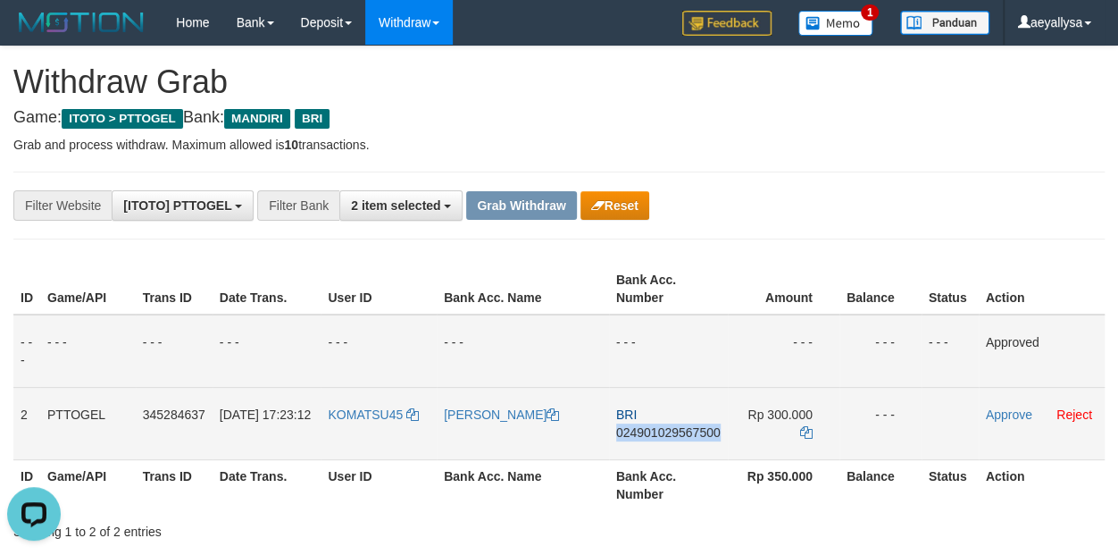
copy span "024901029567500"
click at [689, 430] on span "024901029567500" at bounding box center [668, 432] width 104 height 14
copy td "BRI 024901029567500"
click at [808, 432] on icon at bounding box center [806, 432] width 13 height 13
click at [814, 430] on td "Rp 300.000" at bounding box center [784, 423] width 112 height 72
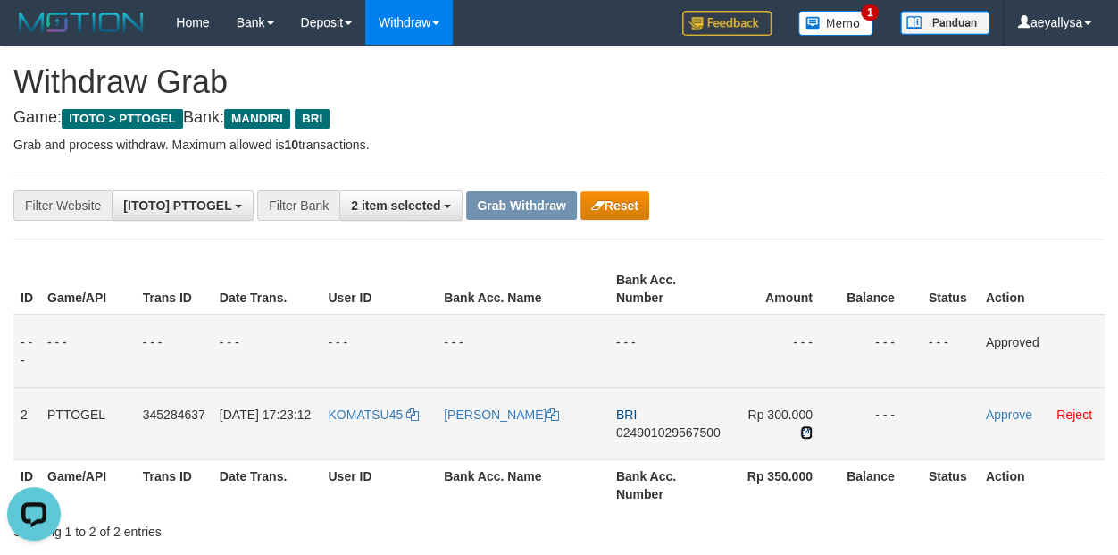
click at [803, 431] on icon at bounding box center [806, 432] width 13 height 13
click at [1000, 408] on link "Approve" at bounding box center [1009, 414] width 46 height 14
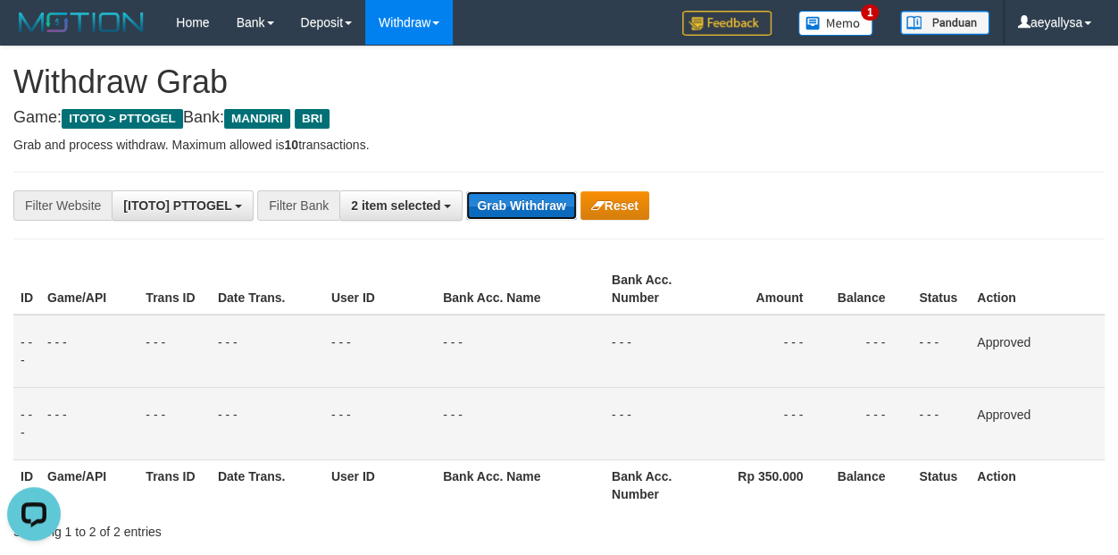
click at [539, 208] on button "Grab Withdraw" at bounding box center [521, 205] width 110 height 29
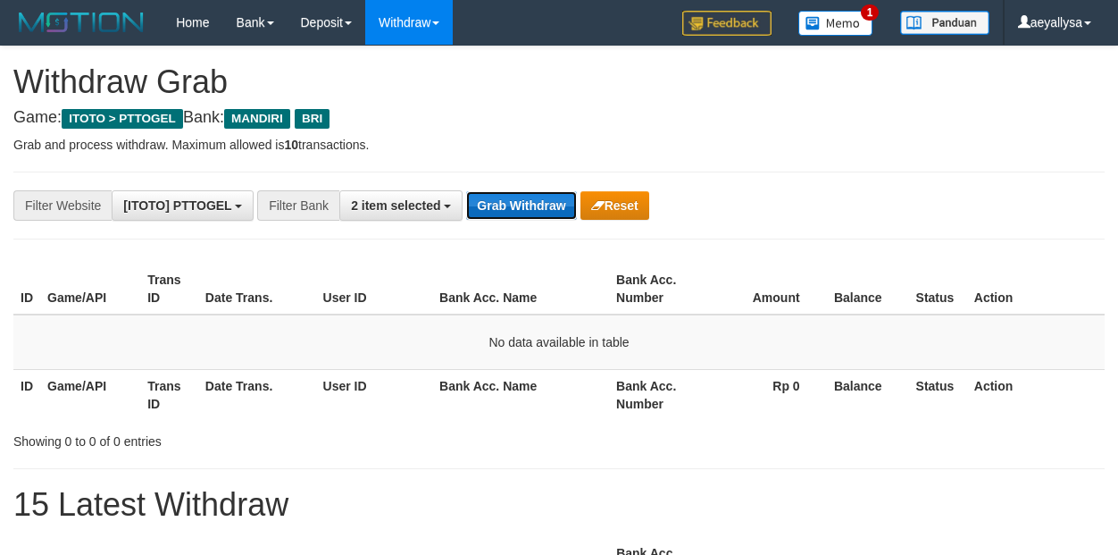
drag, startPoint x: 0, startPoint y: 0, endPoint x: 539, endPoint y: 207, distance: 577.0
click at [539, 207] on button "Grab Withdraw" at bounding box center [521, 205] width 110 height 29
click at [493, 198] on button "Grab Withdraw" at bounding box center [521, 205] width 110 height 29
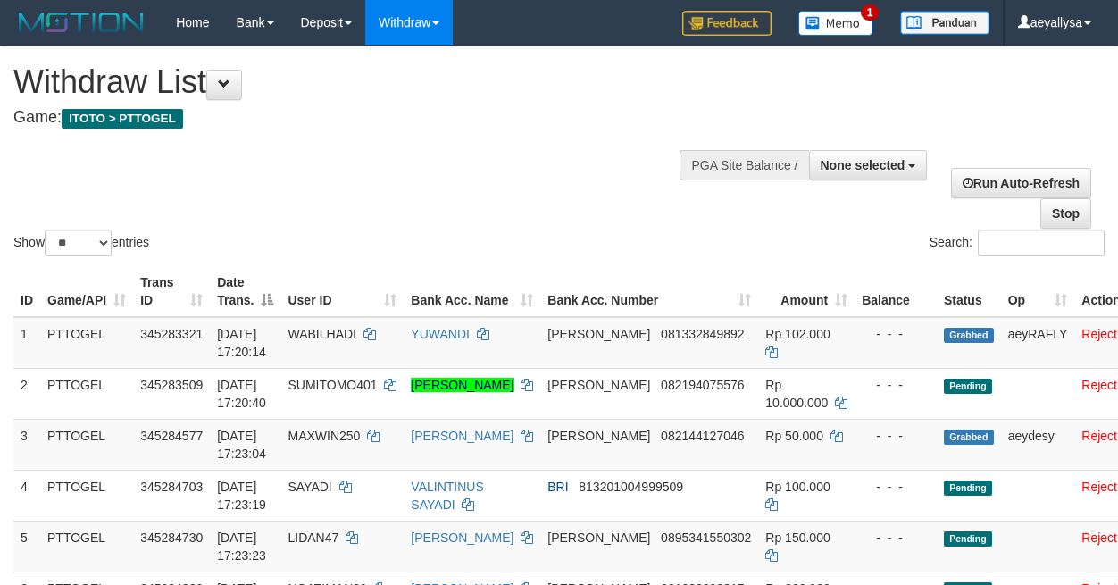
select select
select select "**"
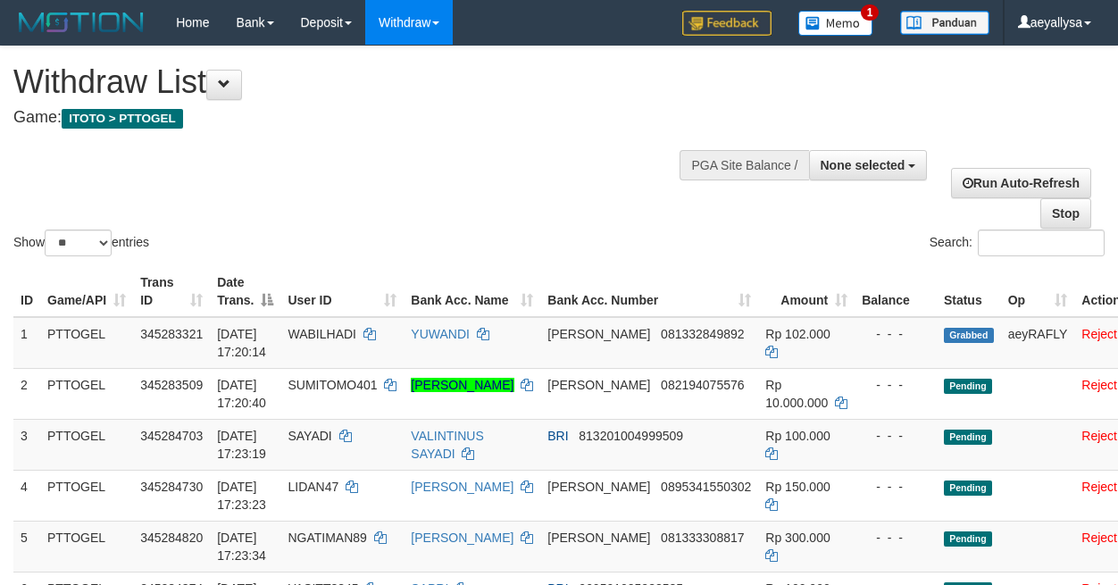
select select
select select "**"
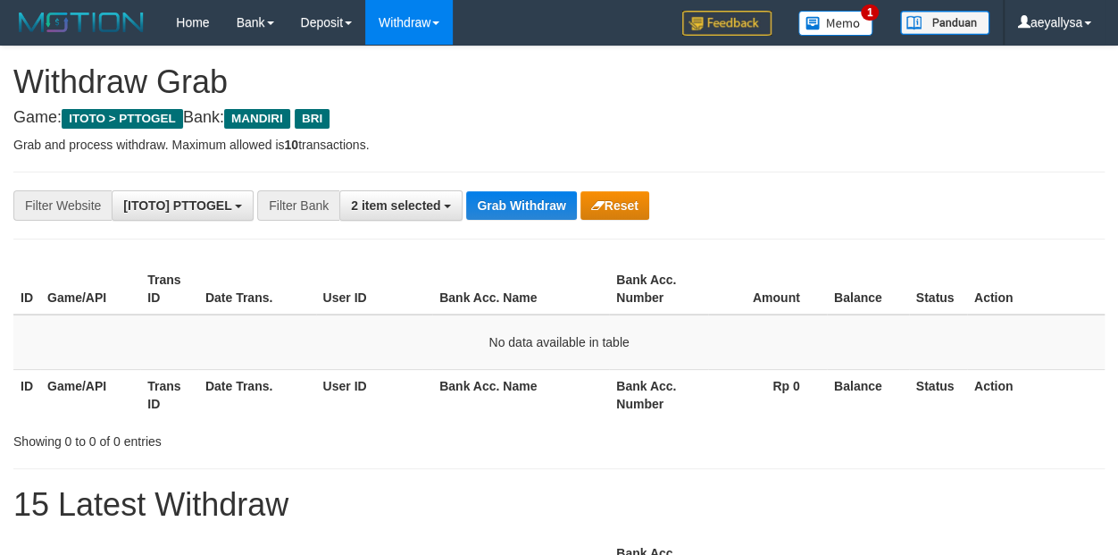
scroll to position [52, 0]
click at [521, 213] on button "Grab Withdraw" at bounding box center [521, 205] width 110 height 29
click at [527, 213] on button "Grab Withdraw" at bounding box center [521, 205] width 110 height 29
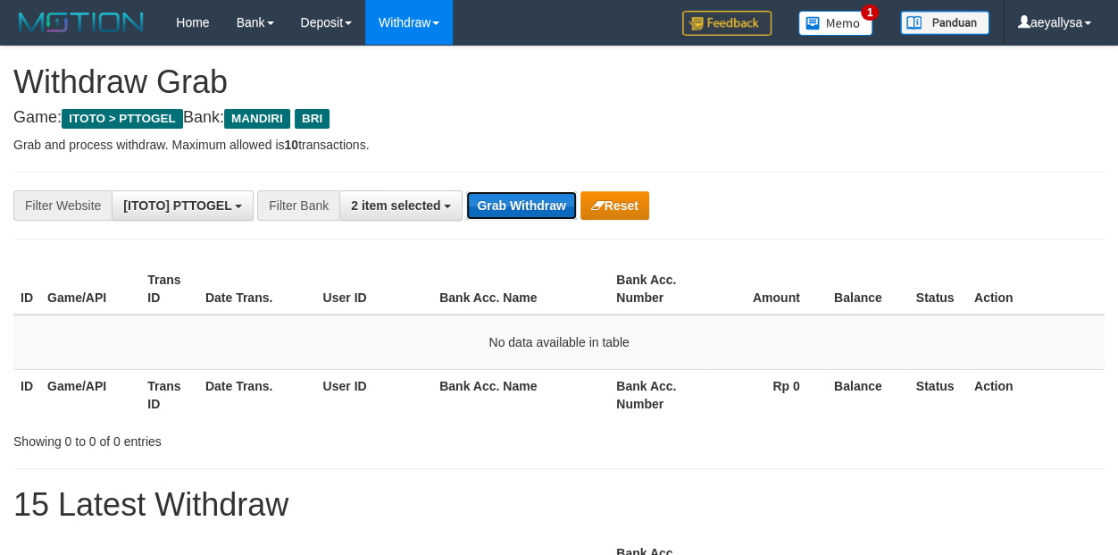
click at [533, 213] on button "Grab Withdraw" at bounding box center [521, 205] width 110 height 29
click at [540, 211] on button "Grab Withdraw" at bounding box center [521, 205] width 110 height 29
click at [519, 210] on button "Grab Withdraw" at bounding box center [521, 205] width 110 height 29
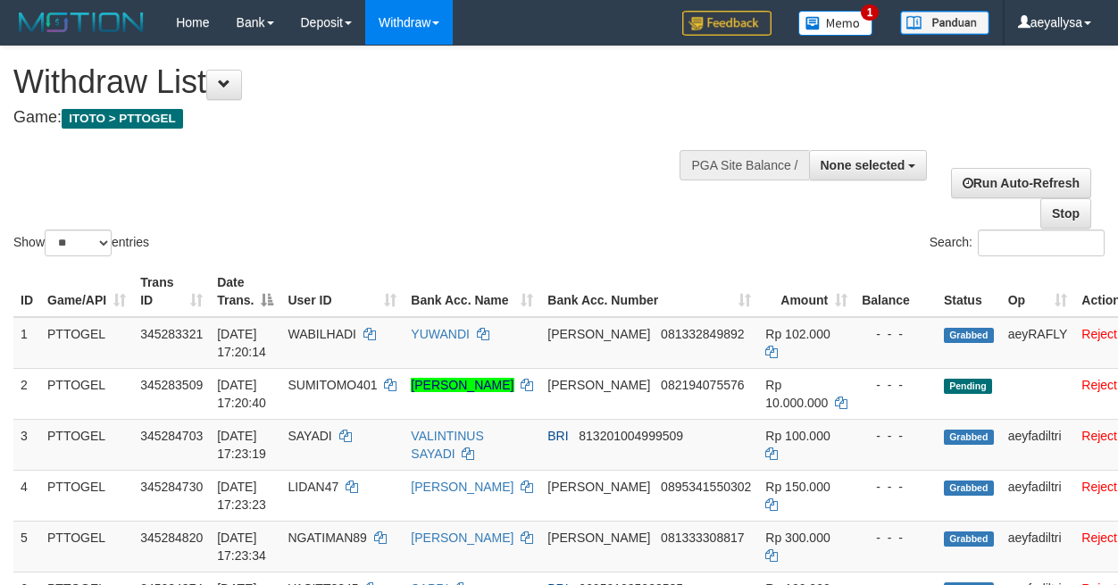
select select
select select "**"
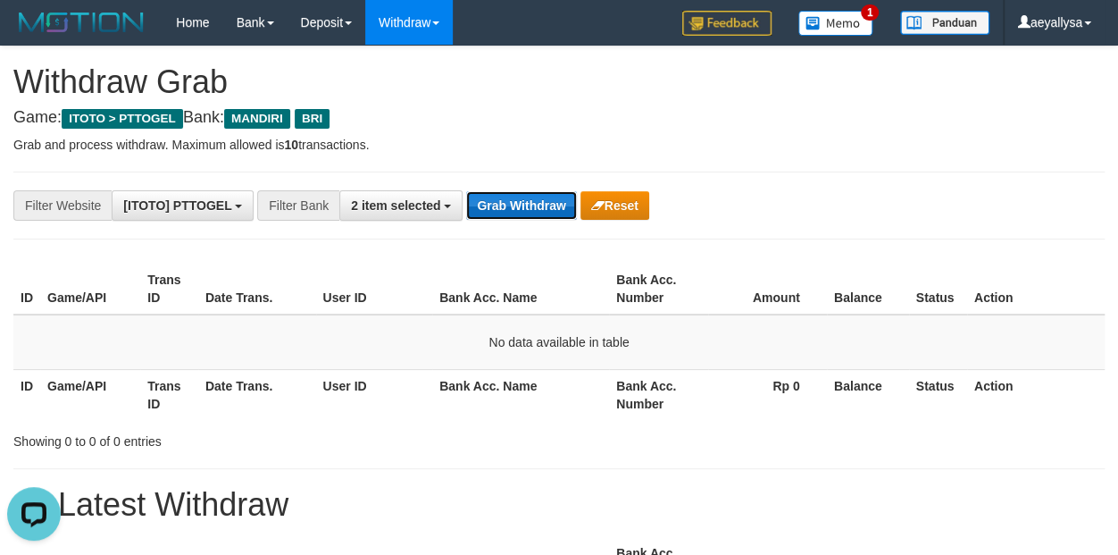
click at [489, 196] on button "Grab Withdraw" at bounding box center [521, 205] width 110 height 29
click at [485, 199] on button "Grab Withdraw" at bounding box center [521, 205] width 110 height 29
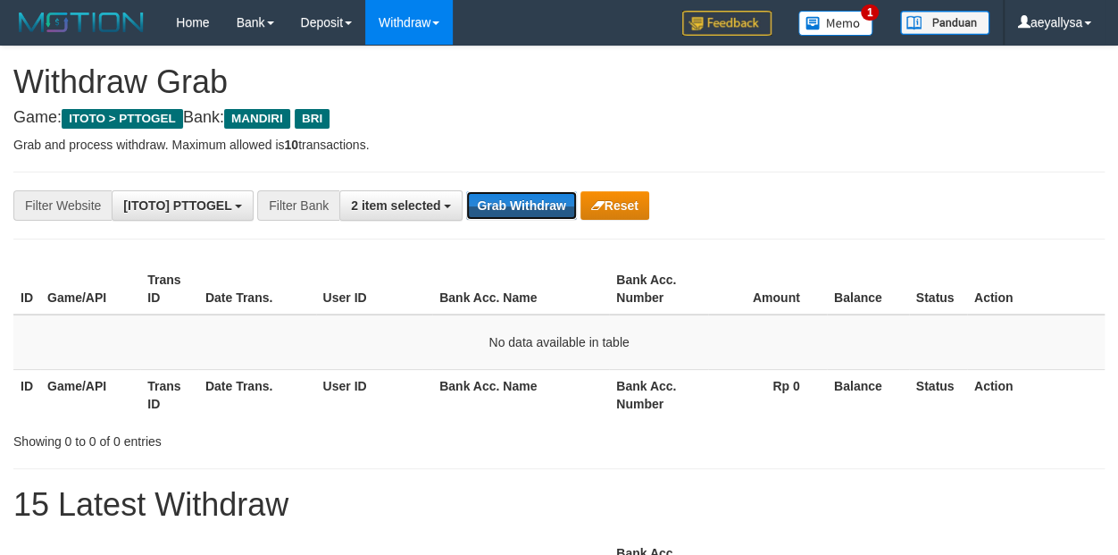
click at [485, 199] on button "Grab Withdraw" at bounding box center [521, 205] width 110 height 29
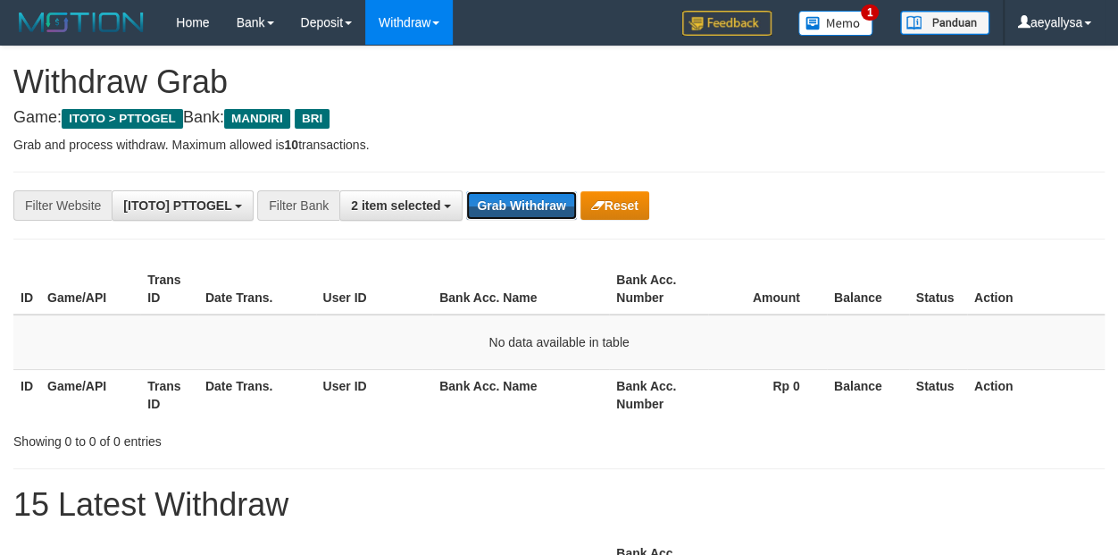
click at [485, 199] on button "Grab Withdraw" at bounding box center [521, 205] width 110 height 29
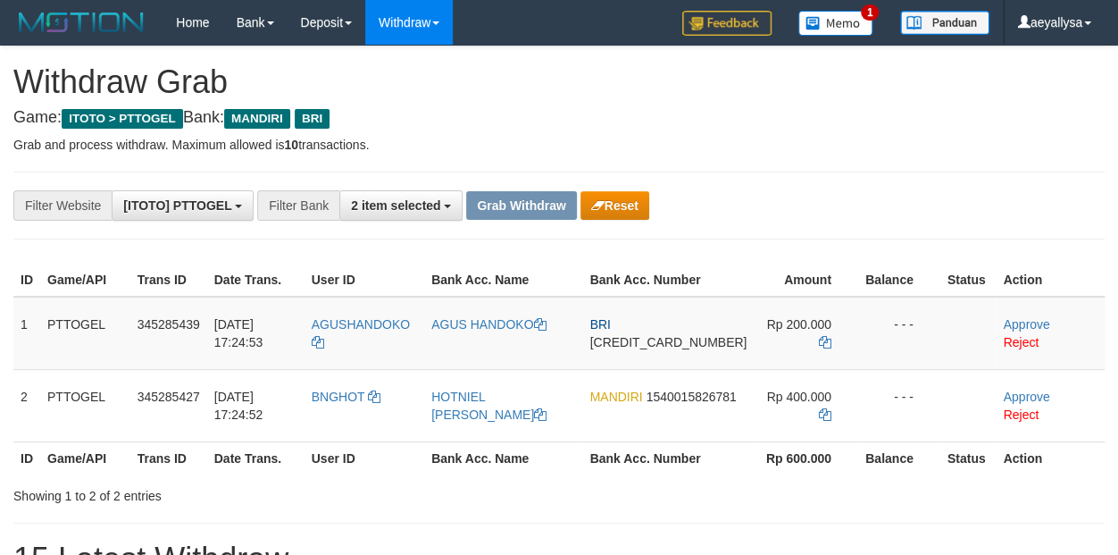
scroll to position [52, 0]
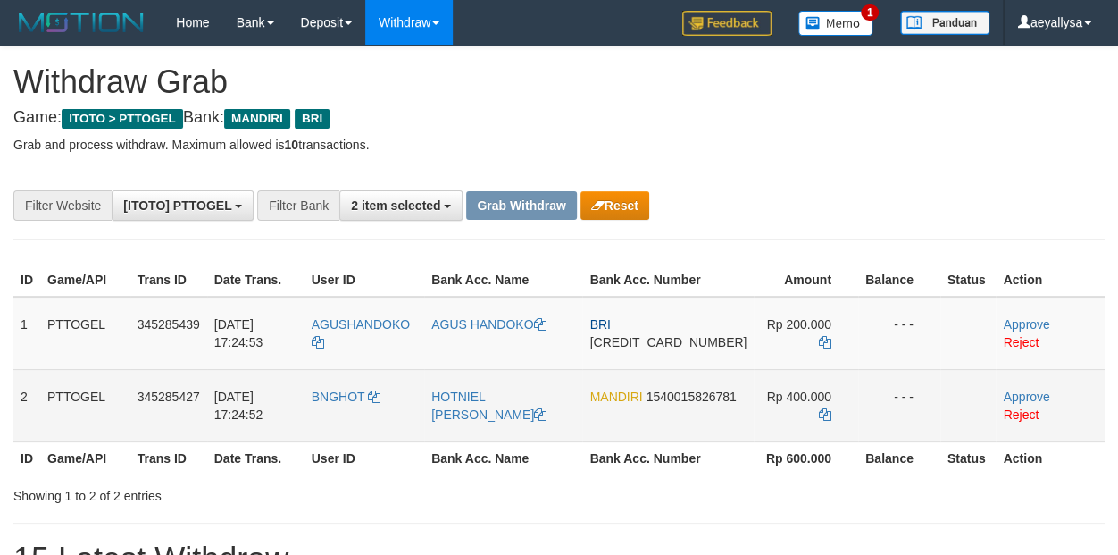
drag, startPoint x: 411, startPoint y: 369, endPoint x: 809, endPoint y: 400, distance: 399.5
click at [809, 400] on tbody "1 PTTOGEL 345285439 [DATE] 17:24:53 AGUSHANDOKO AGUS HANDOKO BRI [CREDIT_CARD_N…" at bounding box center [558, 369] width 1091 height 146
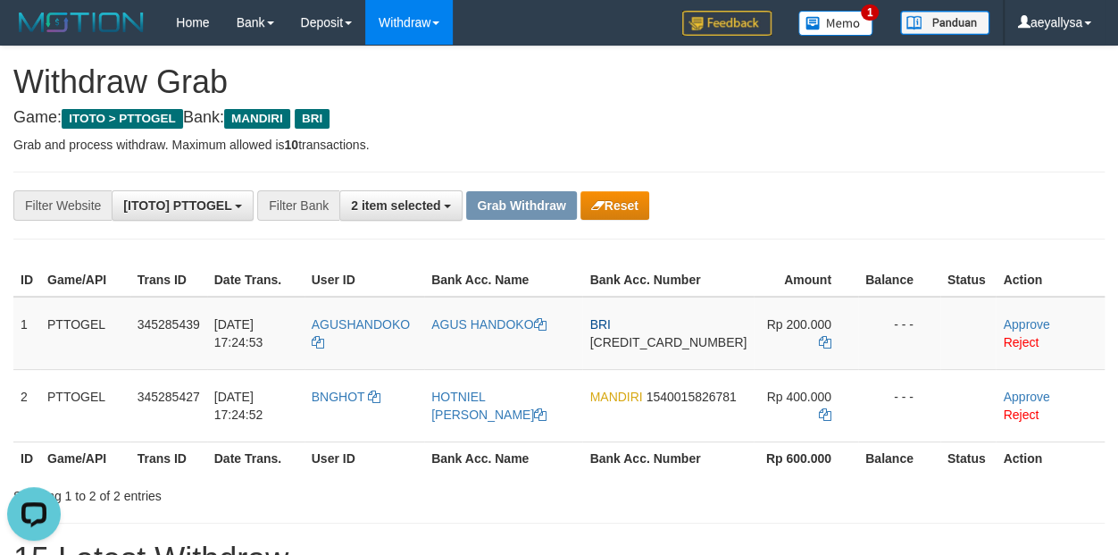
scroll to position [0, 0]
click at [1086, 463] on th "Action" at bounding box center [1050, 457] width 109 height 33
click at [672, 349] on span "[CREDIT_CARD_NUMBER]" at bounding box center [667, 342] width 157 height 14
copy span "[CREDIT_CARD_NUMBER]"
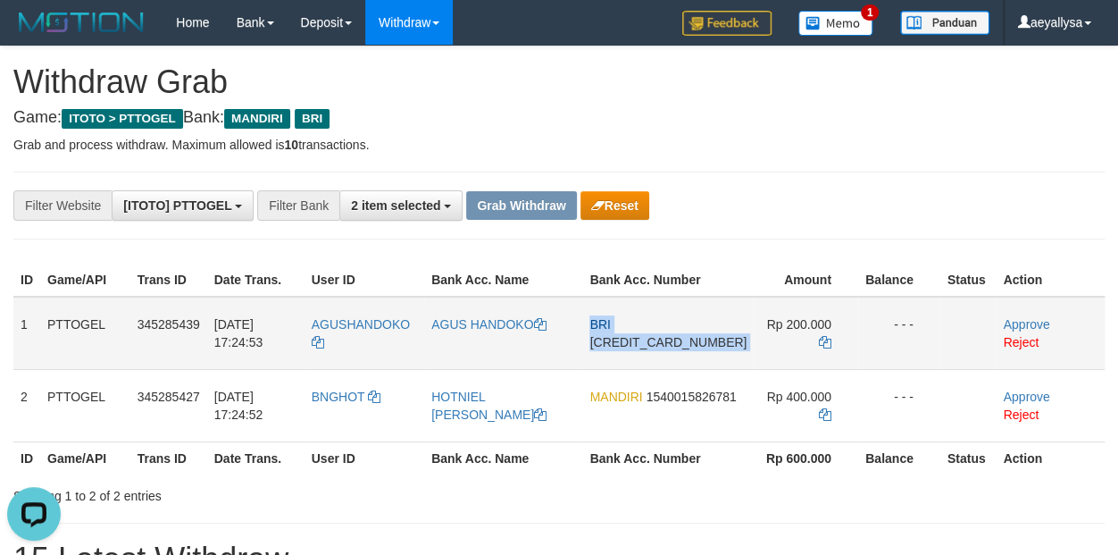
click at [672, 349] on span "[CREDIT_CARD_NUMBER]" at bounding box center [667, 342] width 157 height 14
copy td "BRI 375601018827537"
click at [819, 348] on icon at bounding box center [825, 342] width 13 height 13
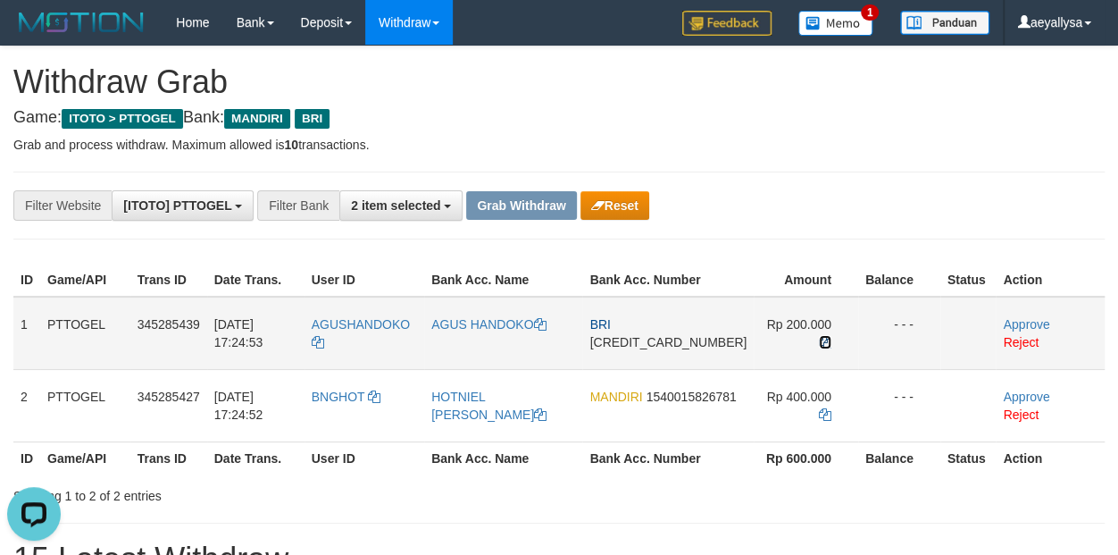
click at [819, 348] on icon at bounding box center [825, 342] width 13 height 13
click at [1003, 331] on link "Approve" at bounding box center [1026, 324] width 46 height 14
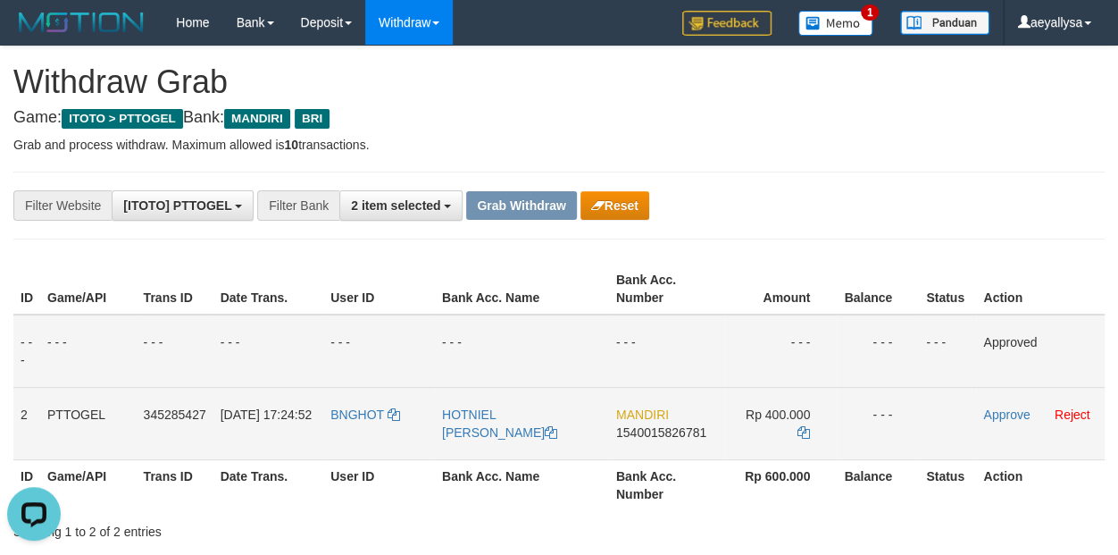
click at [663, 436] on span "1540015826781" at bounding box center [661, 432] width 90 height 14
copy span "1540015826781"
click at [662, 434] on span "1540015826781" at bounding box center [661, 432] width 90 height 14
copy td "MANDIRI 1540015826781"
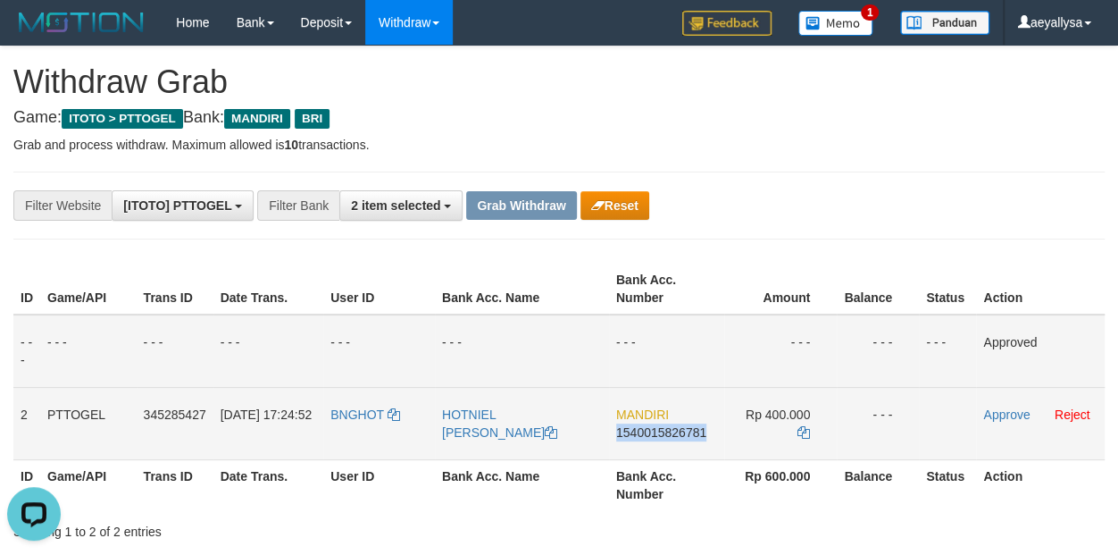
drag, startPoint x: 662, startPoint y: 434, endPoint x: 995, endPoint y: 430, distance: 333.1
click at [662, 432] on span "1540015826781" at bounding box center [661, 432] width 90 height 14
copy span "1540015826781"
click at [802, 434] on icon at bounding box center [804, 432] width 13 height 13
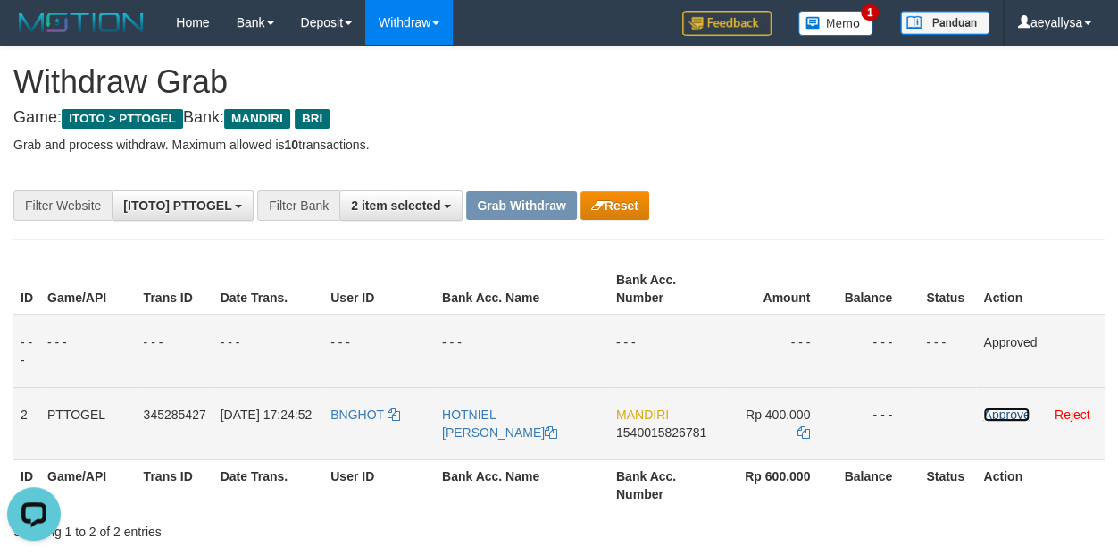
click at [1012, 416] on link "Approve" at bounding box center [1006, 414] width 46 height 14
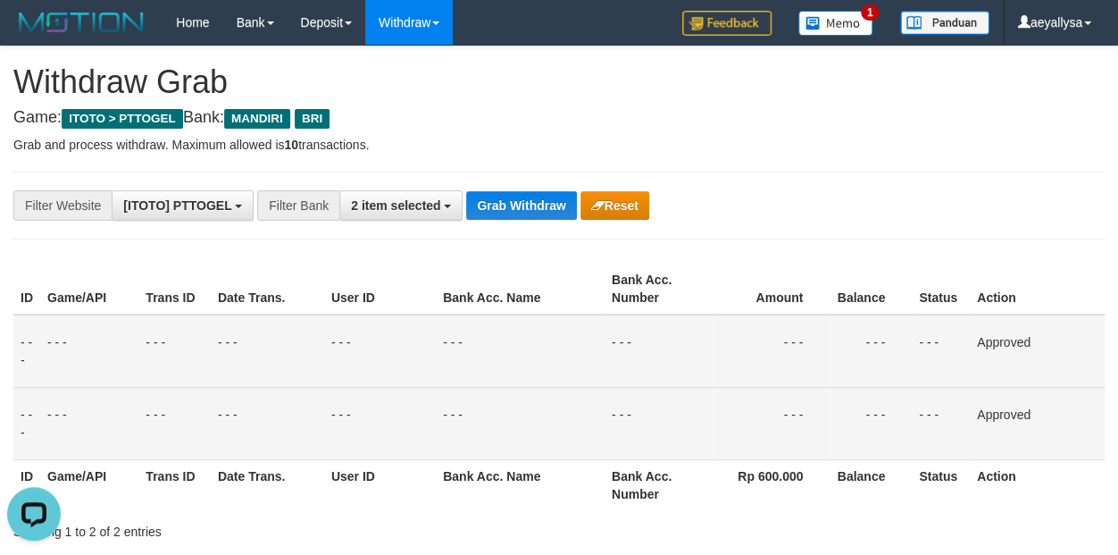
click at [518, 220] on div "**********" at bounding box center [465, 205] width 931 height 30
click at [543, 209] on button "Grab Withdraw" at bounding box center [521, 205] width 110 height 29
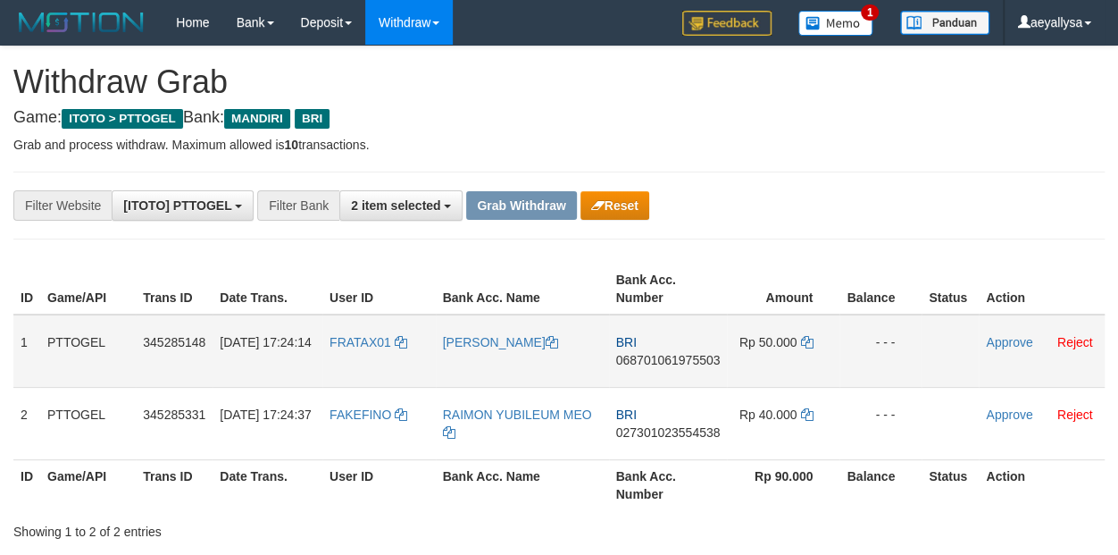
scroll to position [52, 0]
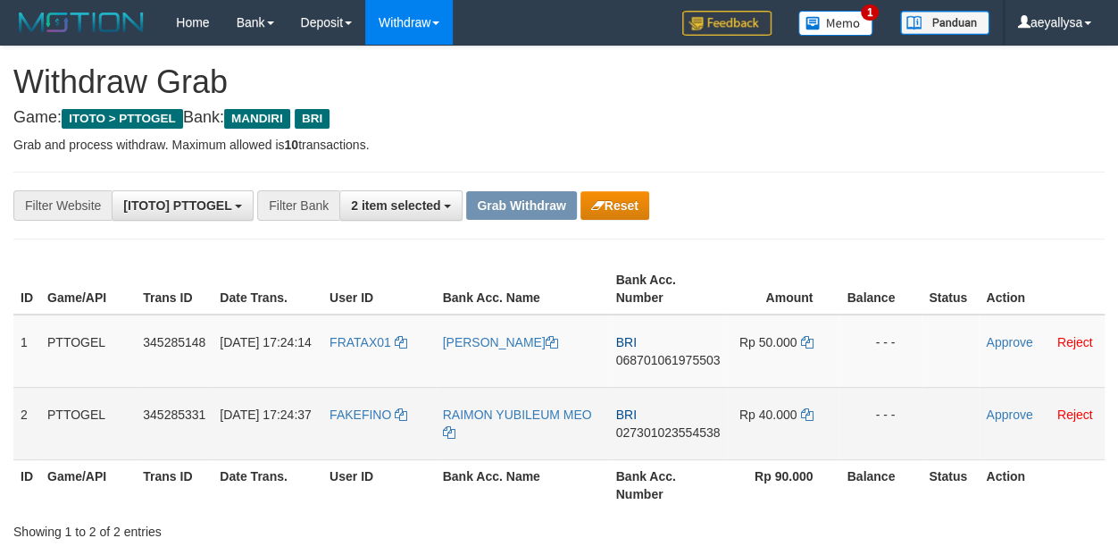
drag, startPoint x: 364, startPoint y: 363, endPoint x: 789, endPoint y: 420, distance: 428.0
click at [781, 422] on tbody "1 PTTOGEL 345285148 01/10/2025 17:24:14 FRATAX01 FRANSISKUS BERNARD TAKIMAI BRI…" at bounding box center [558, 387] width 1091 height 146
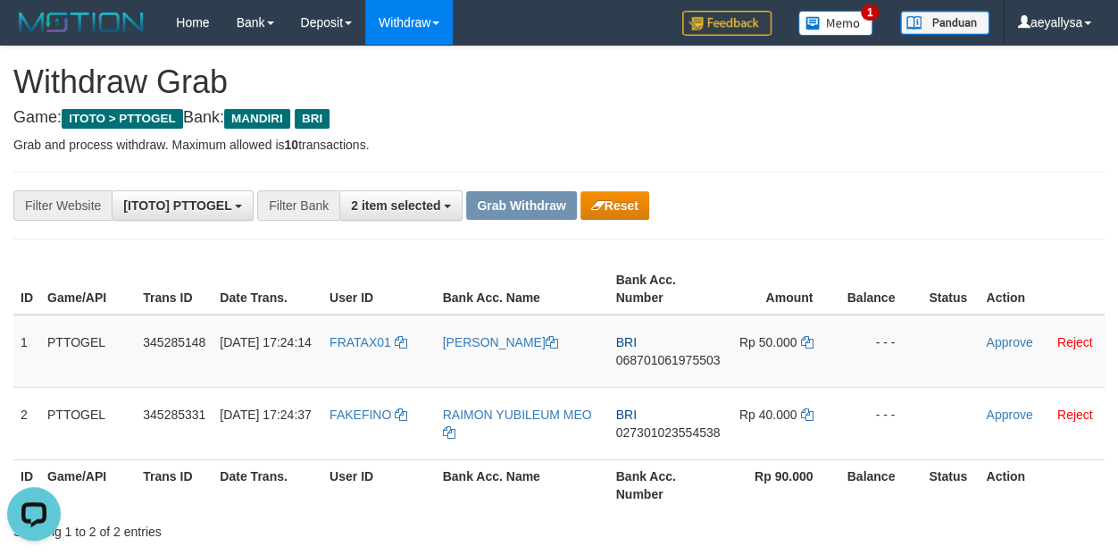
scroll to position [0, 0]
drag, startPoint x: 1075, startPoint y: 210, endPoint x: 1055, endPoint y: 216, distance: 21.5
click at [1074, 208] on div "**********" at bounding box center [559, 205] width 1118 height 30
click at [703, 358] on span "068701061975503" at bounding box center [668, 360] width 104 height 14
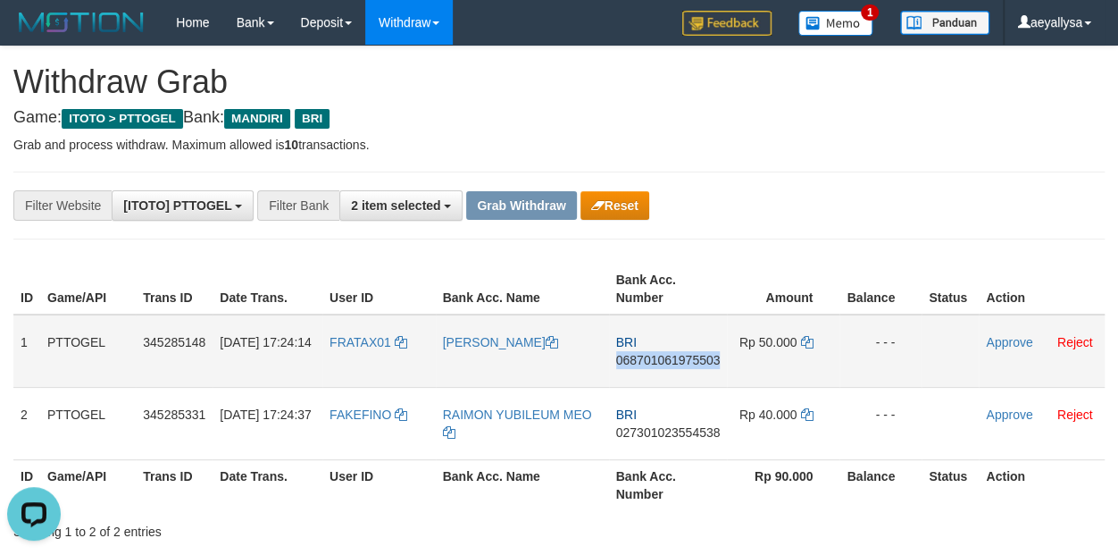
copy span "068701061975503"
click at [703, 358] on span "068701061975503" at bounding box center [668, 360] width 104 height 14
copy td "BRI 068701061975503"
click at [809, 341] on icon at bounding box center [806, 342] width 13 height 13
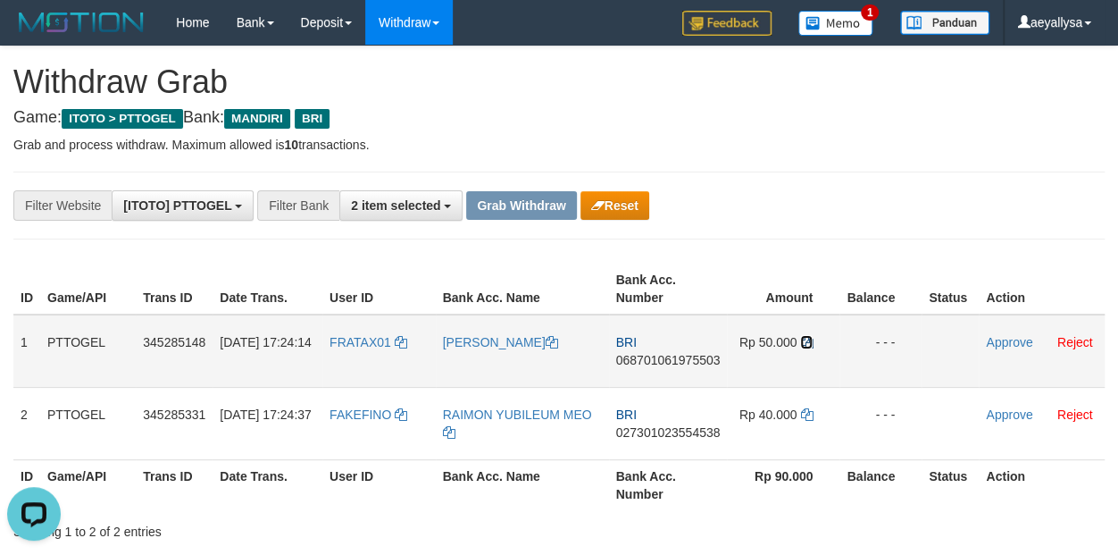
click at [809, 341] on icon at bounding box center [806, 342] width 13 height 13
click at [990, 338] on link "Approve" at bounding box center [1009, 342] width 46 height 14
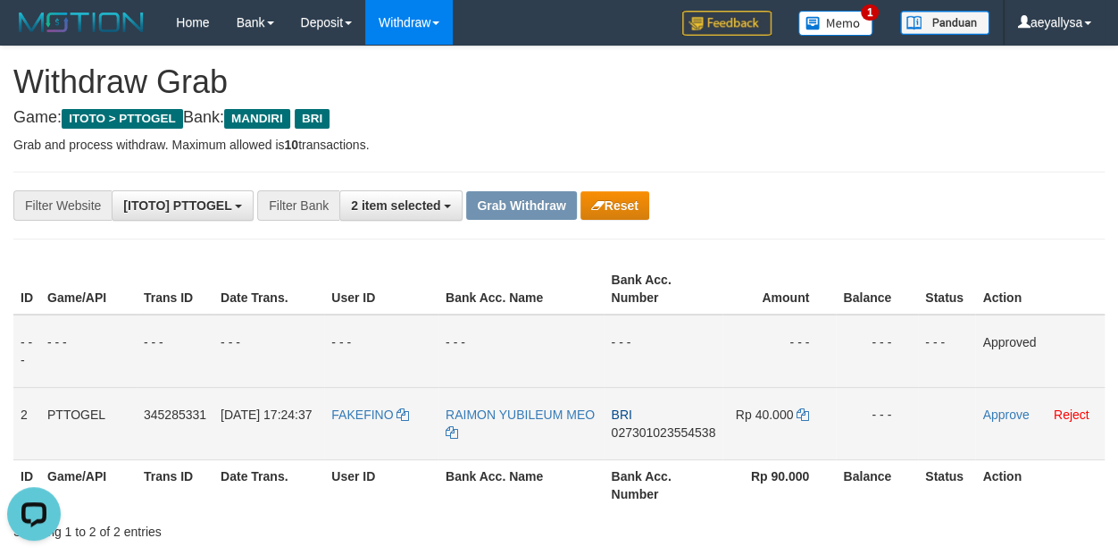
click at [698, 431] on span "027301023554538" at bounding box center [663, 432] width 104 height 14
copy span "027301023554538"
click at [698, 431] on span "027301023554538" at bounding box center [663, 432] width 104 height 14
copy td "BRI 027301023554538"
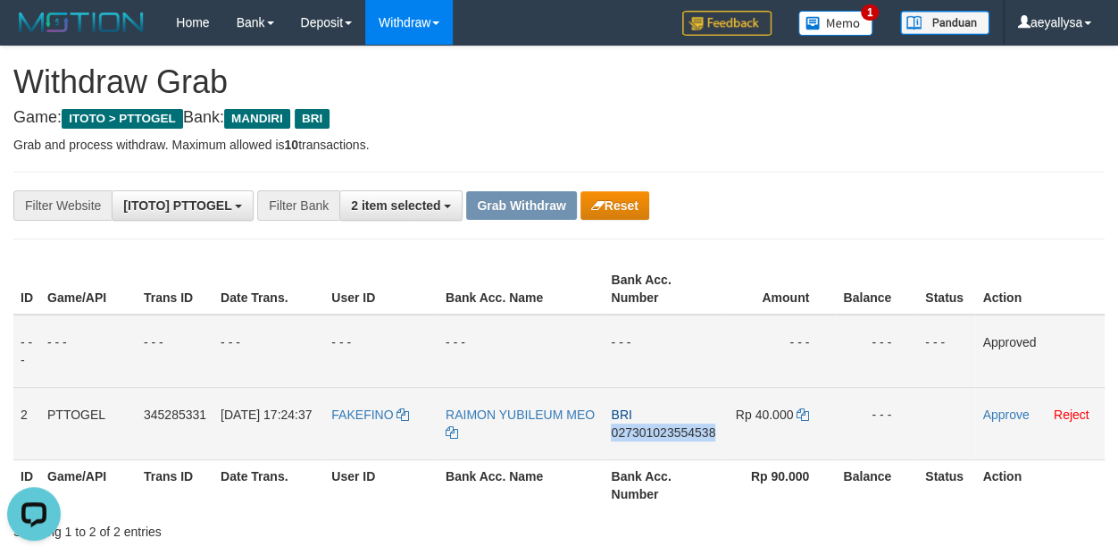
click at [698, 433] on span "027301023554538" at bounding box center [663, 432] width 104 height 14
copy span "027301023554538"
click at [811, 419] on td "Rp 40.000" at bounding box center [778, 423] width 113 height 72
click at [804, 414] on icon at bounding box center [803, 414] width 13 height 13
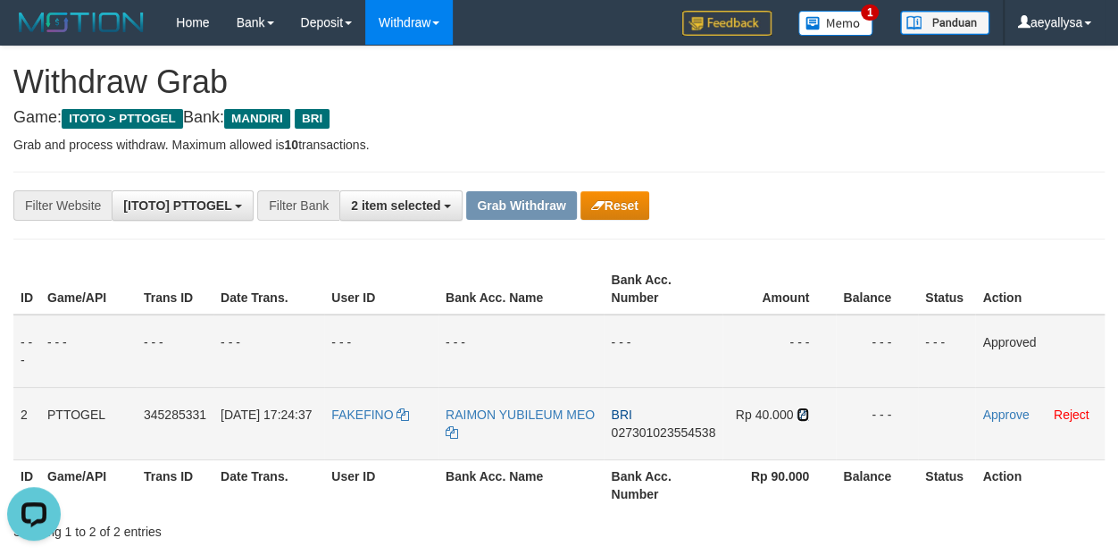
click at [804, 414] on icon at bounding box center [803, 414] width 13 height 13
click at [1007, 409] on link "Approve" at bounding box center [1005, 414] width 46 height 14
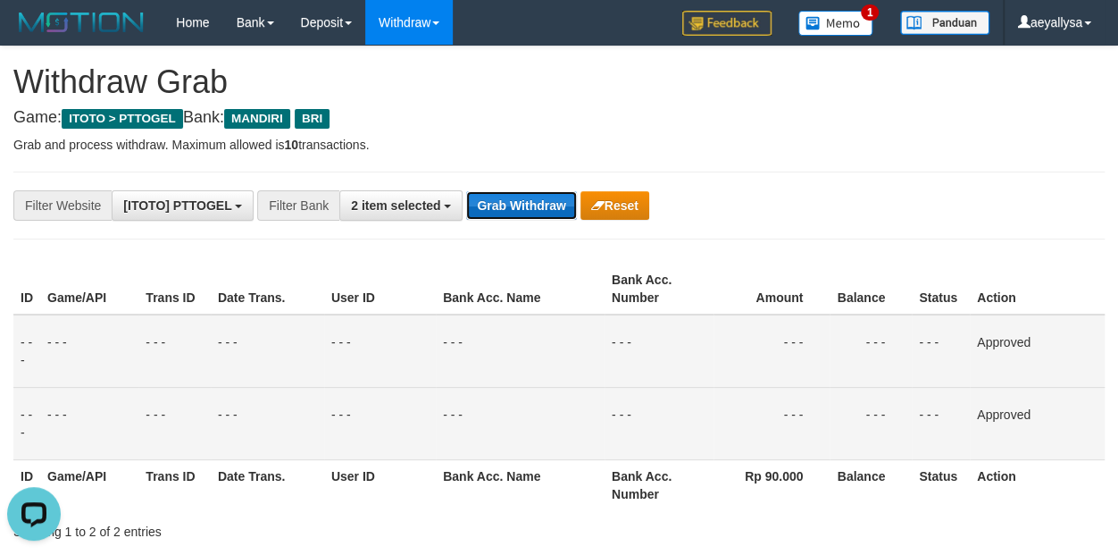
click at [558, 208] on button "Grab Withdraw" at bounding box center [521, 205] width 110 height 29
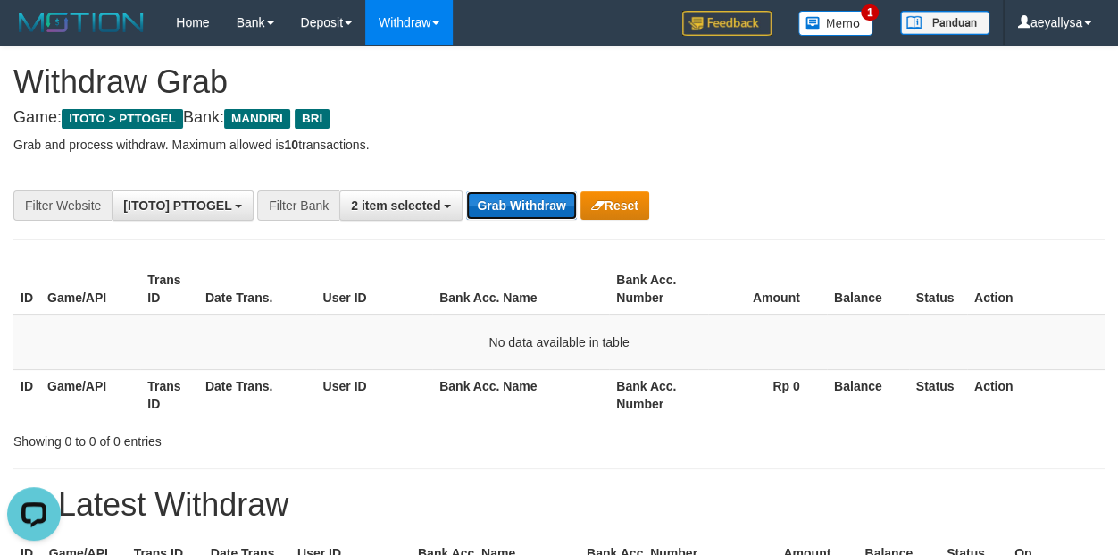
click at [506, 206] on button "Grab Withdraw" at bounding box center [521, 205] width 110 height 29
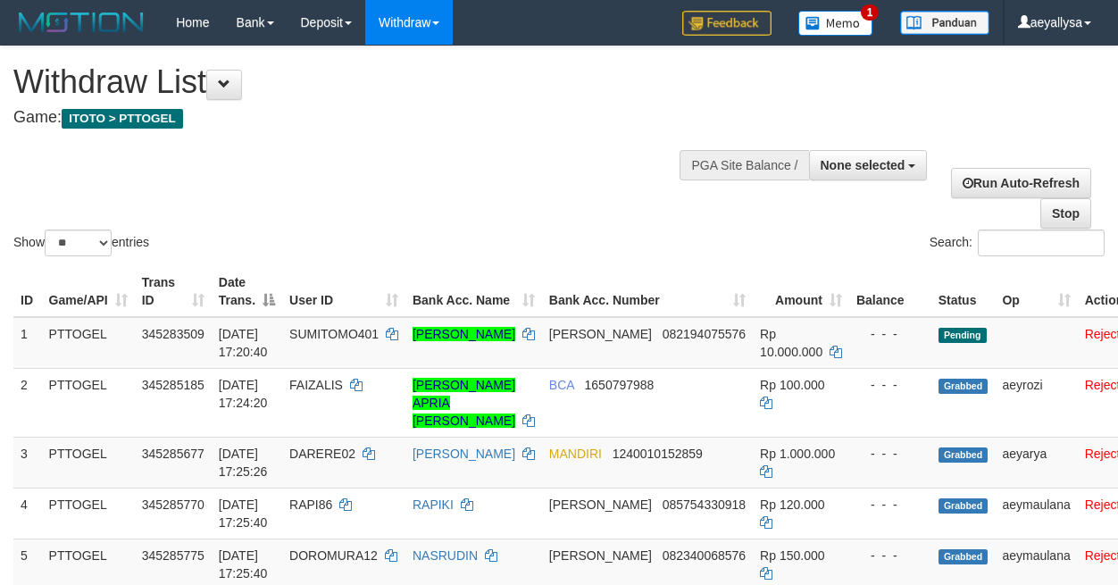
select select
select select "**"
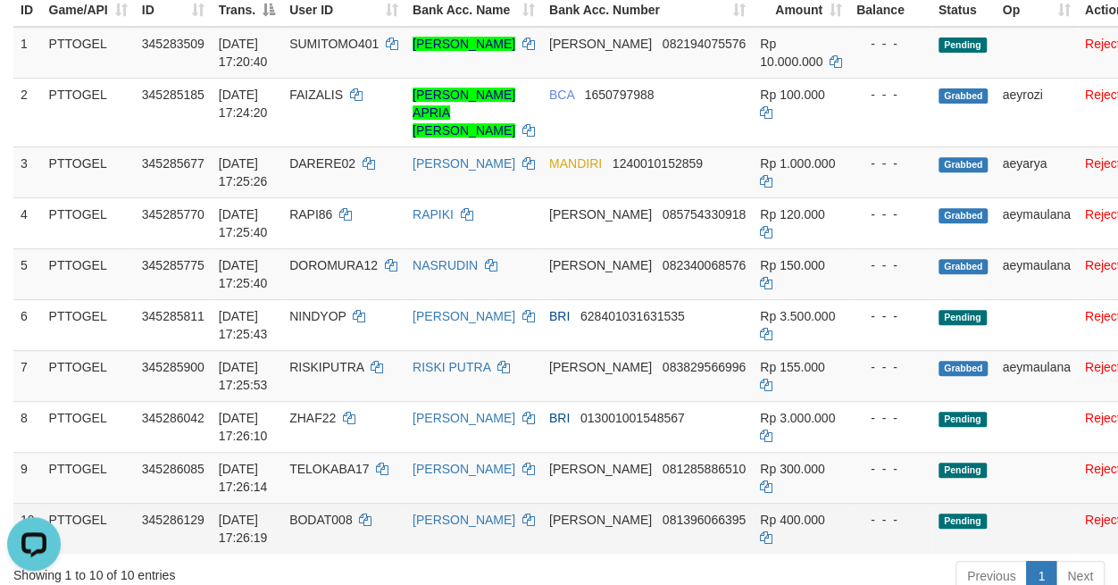
scroll to position [274, 0]
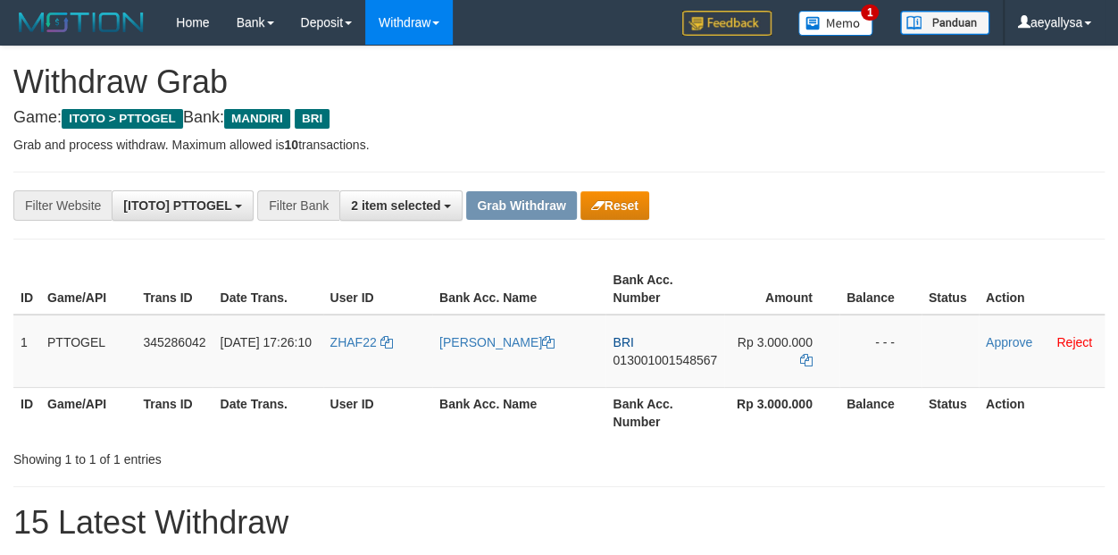
scroll to position [52, 0]
click at [620, 212] on button "Reset" at bounding box center [614, 205] width 69 height 29
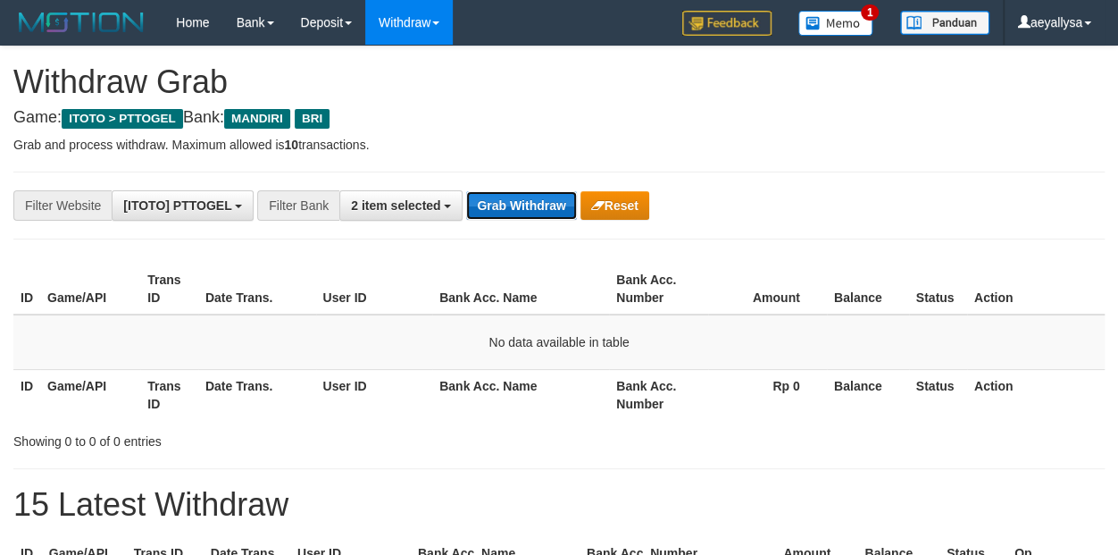
click at [512, 201] on button "Grab Withdraw" at bounding box center [521, 205] width 110 height 29
click at [514, 199] on button "Grab Withdraw" at bounding box center [521, 205] width 110 height 29
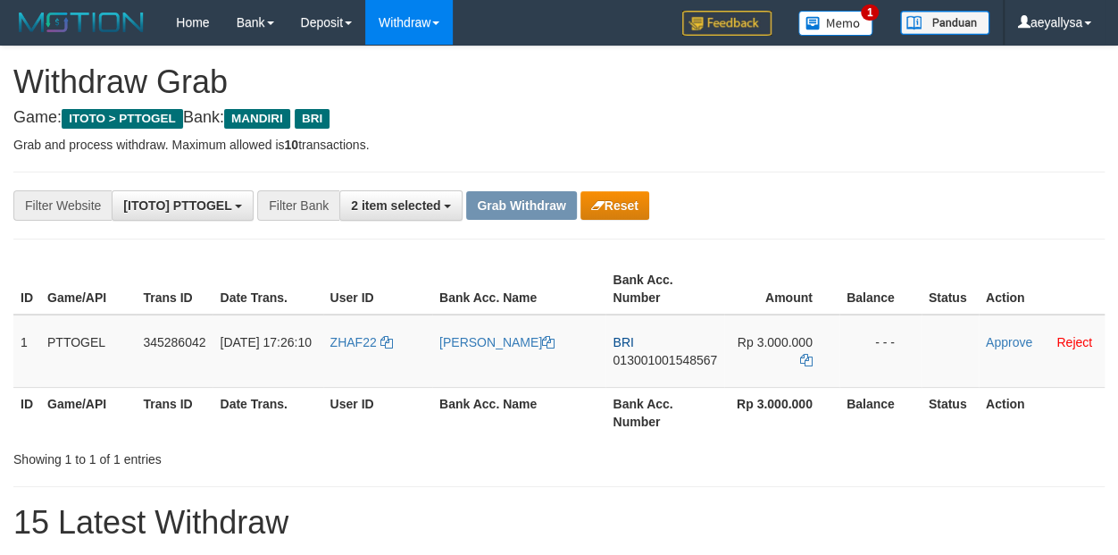
scroll to position [52, 0]
drag, startPoint x: 365, startPoint y: 360, endPoint x: 789, endPoint y: 362, distance: 424.2
click at [789, 362] on tr "1 PTTOGEL 345286042 [DATE] 17:26:10 ZHAF22 [PERSON_NAME] BRI 013001001548567 Rp…" at bounding box center [558, 350] width 1091 height 73
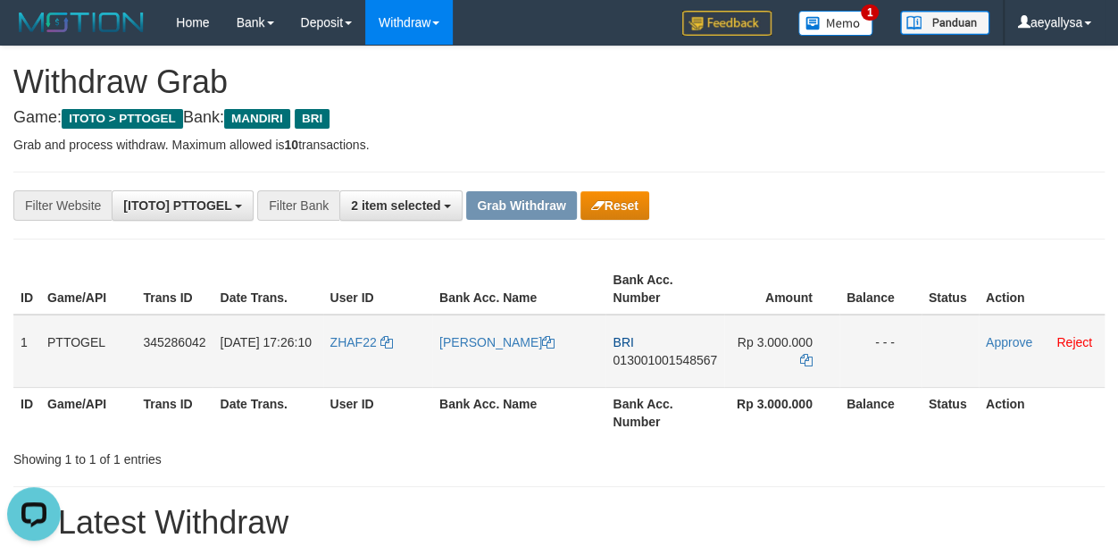
click at [657, 361] on span "013001001548567" at bounding box center [665, 360] width 104 height 14
copy span "013001001548567"
click at [657, 361] on span "013001001548567" at bounding box center [665, 360] width 104 height 14
copy td "BRI 013001001548567"
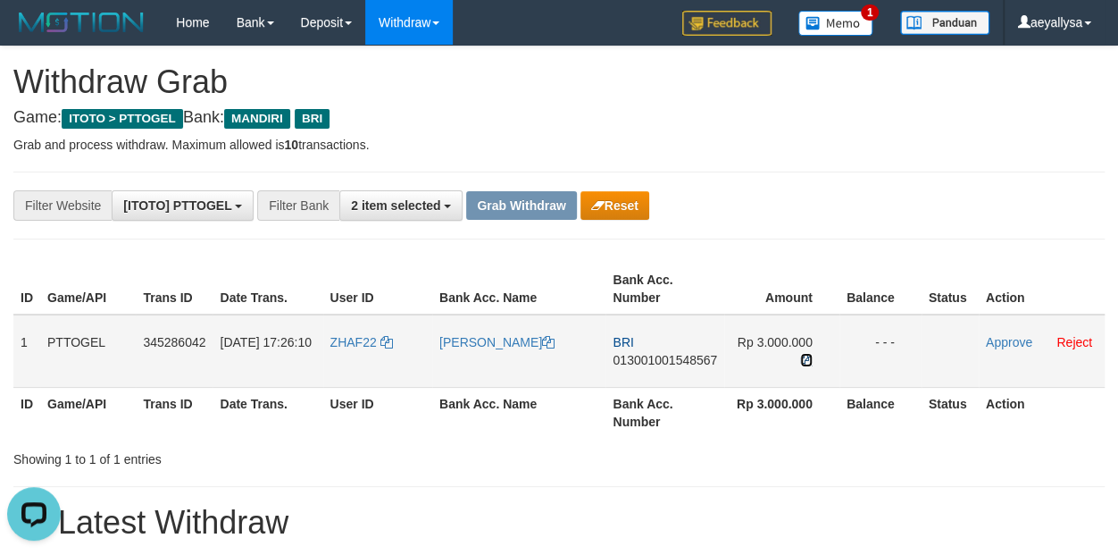
click at [800, 357] on icon at bounding box center [806, 360] width 13 height 13
click at [994, 338] on link "Approve" at bounding box center [1009, 342] width 46 height 14
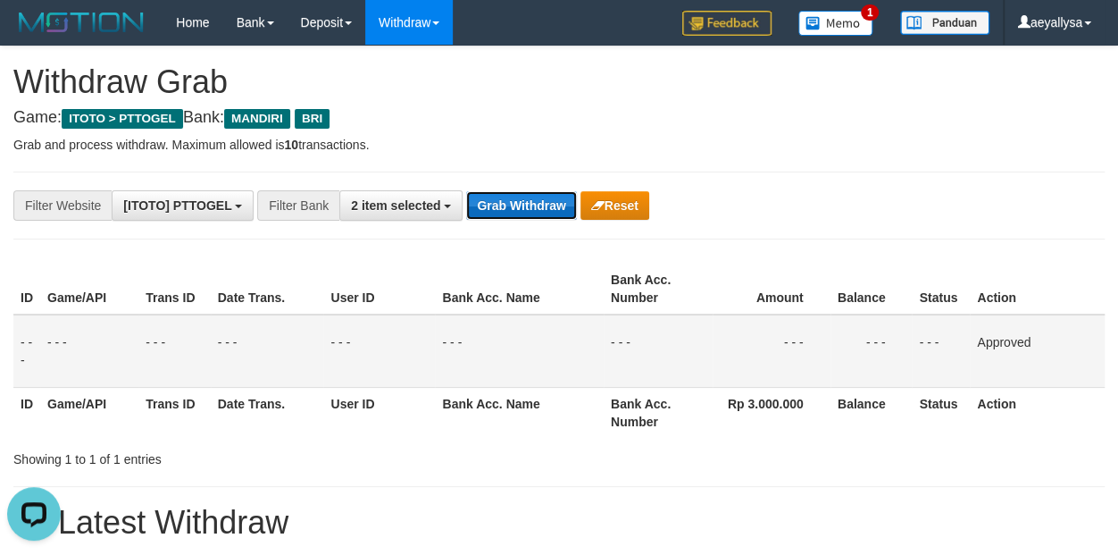
click at [511, 204] on button "Grab Withdraw" at bounding box center [521, 205] width 110 height 29
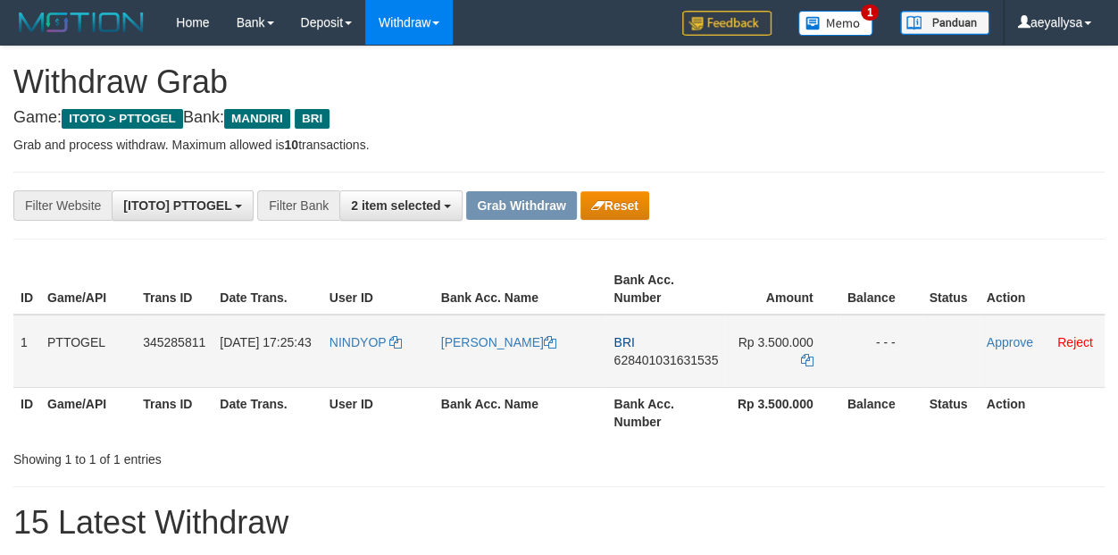
scroll to position [52, 0]
drag, startPoint x: 350, startPoint y: 364, endPoint x: 1029, endPoint y: 430, distance: 681.9
click at [775, 363] on tr "1 PTTOGEL 345285811 [DATE] 17:25:43 NINDYOP [PERSON_NAME] BRI 628401031631535 R…" at bounding box center [558, 350] width 1091 height 73
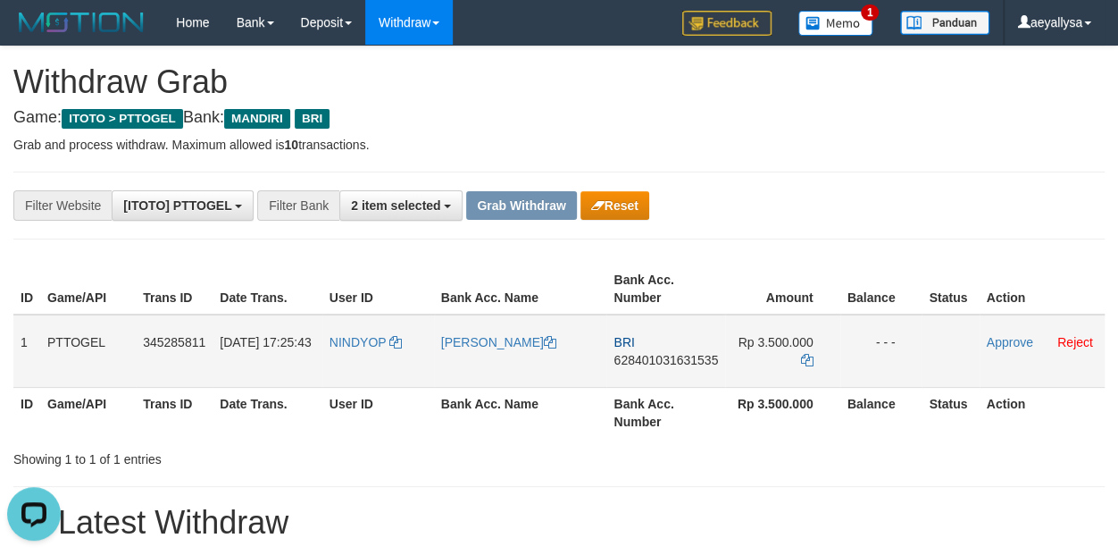
click at [672, 353] on span "628401031631535" at bounding box center [666, 360] width 104 height 14
copy span "628401031631535"
click at [672, 353] on span "628401031631535" at bounding box center [666, 360] width 104 height 14
copy td "BRI 628401031631535"
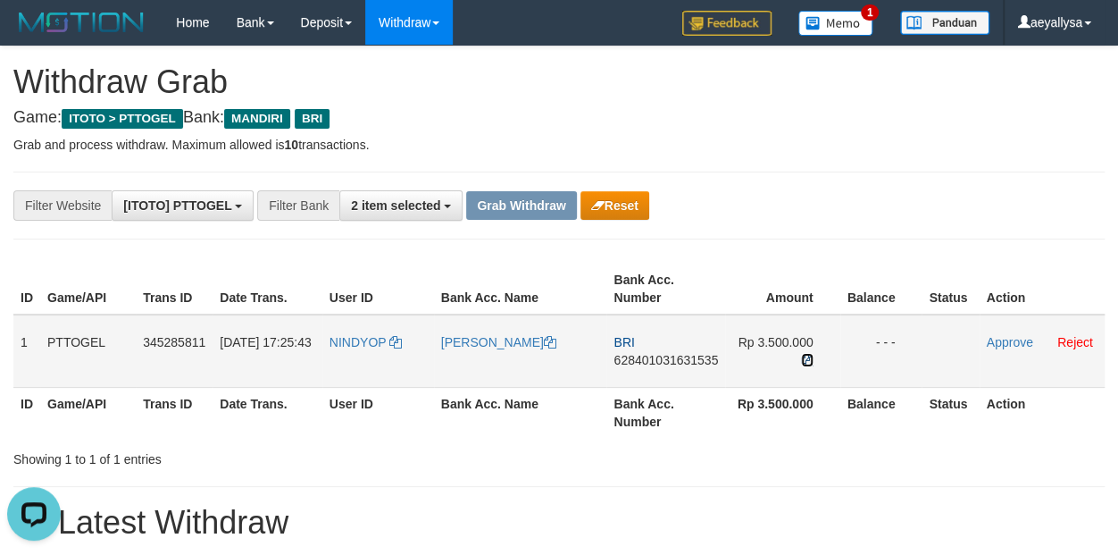
click at [806, 361] on icon at bounding box center [807, 360] width 13 height 13
click at [1009, 347] on link "Approve" at bounding box center [1010, 342] width 46 height 14
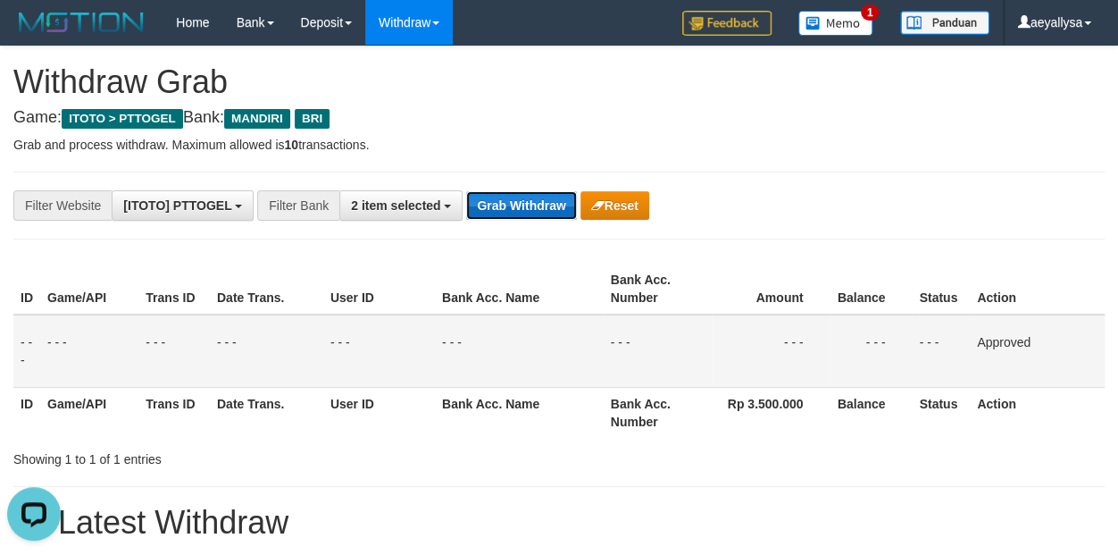
click at [548, 215] on button "Grab Withdraw" at bounding box center [521, 205] width 110 height 29
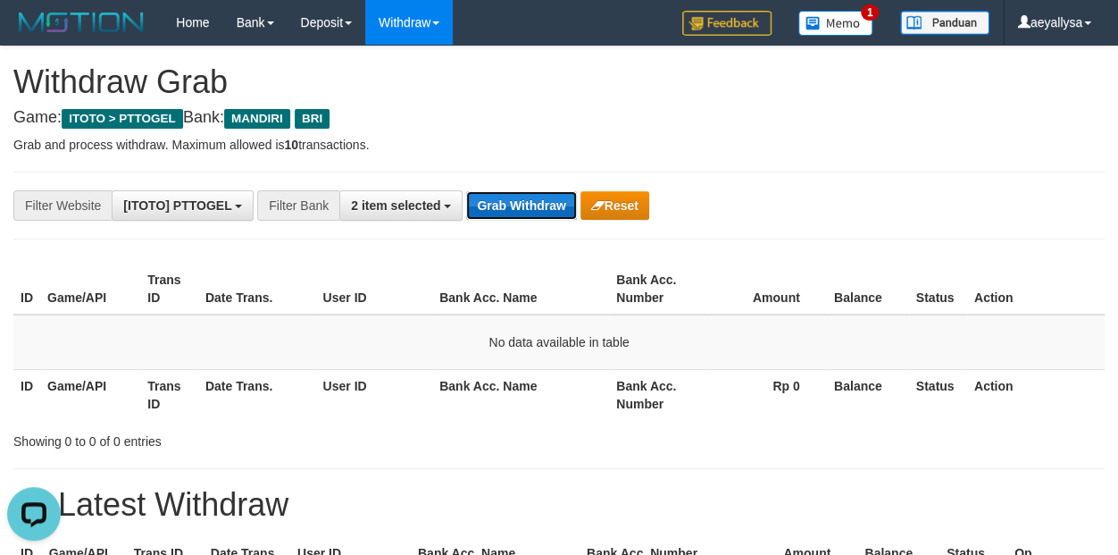
click at [537, 205] on button "Grab Withdraw" at bounding box center [521, 205] width 110 height 29
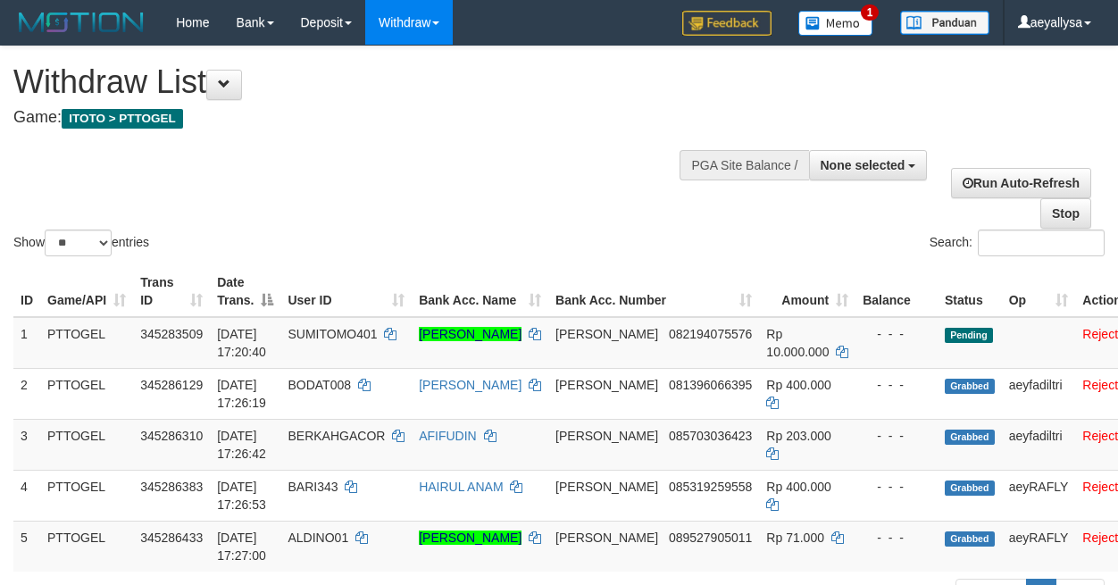
select select
select select "**"
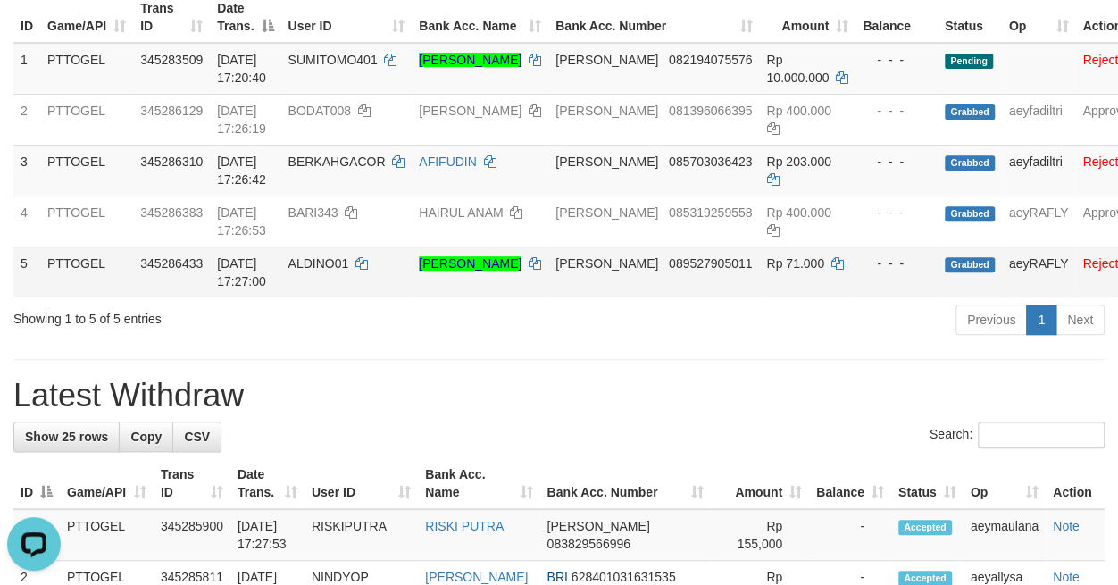
click at [1107, 270] on td "Reject · Note" at bounding box center [1114, 271] width 79 height 51
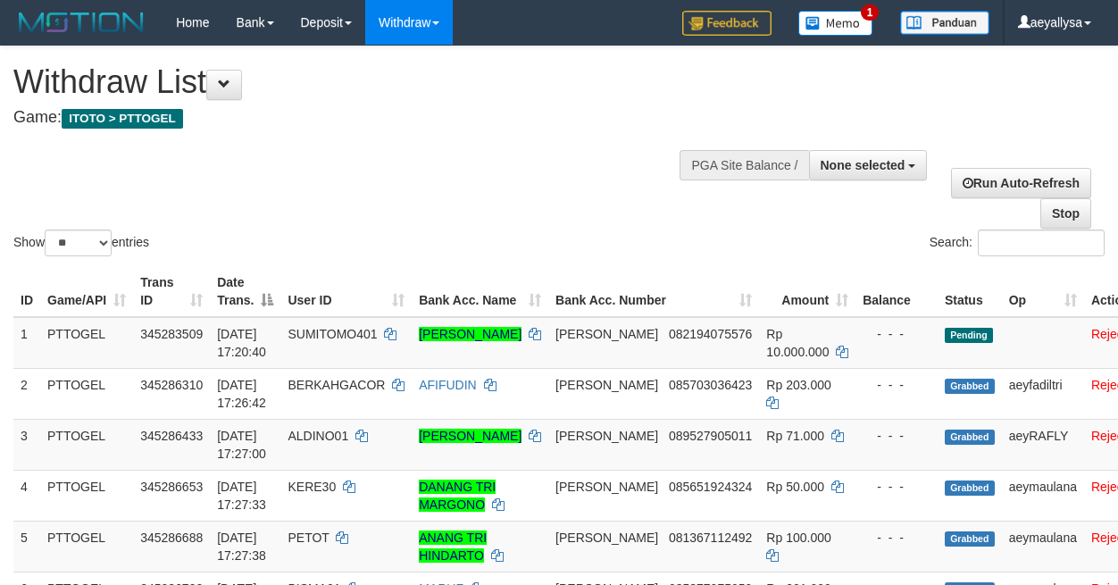
select select
select select "**"
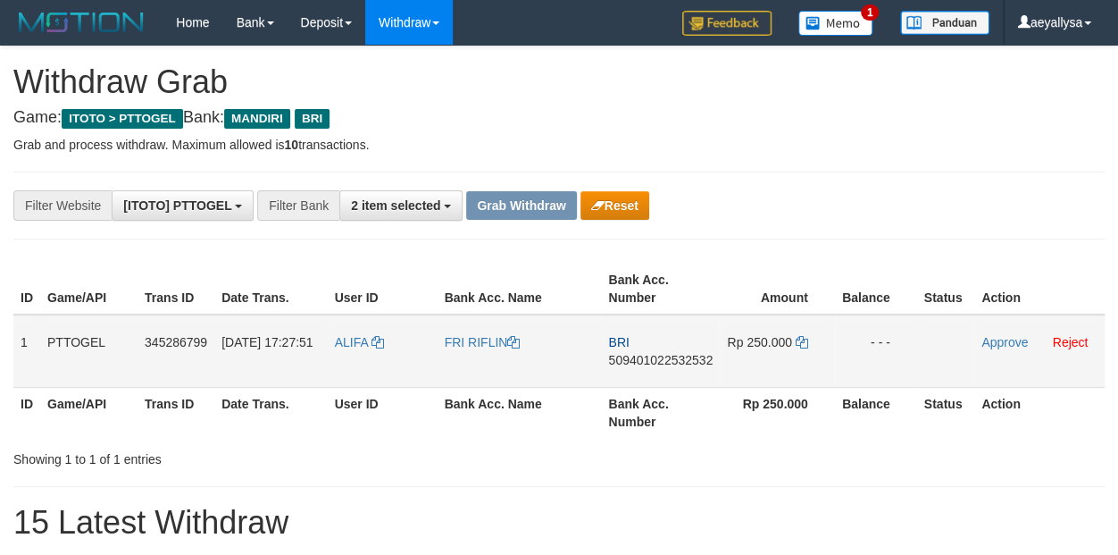
scroll to position [52, 0]
drag, startPoint x: 406, startPoint y: 378, endPoint x: 771, endPoint y: 378, distance: 364.4
click at [771, 378] on tr "1 PTTOGEL 345286799 01/10/2025 17:27:51 ALIFA FRI RIFLIN BRI 509401022532532 Rp…" at bounding box center [558, 350] width 1091 height 73
click at [1084, 199] on div "**********" at bounding box center [559, 205] width 1118 height 30
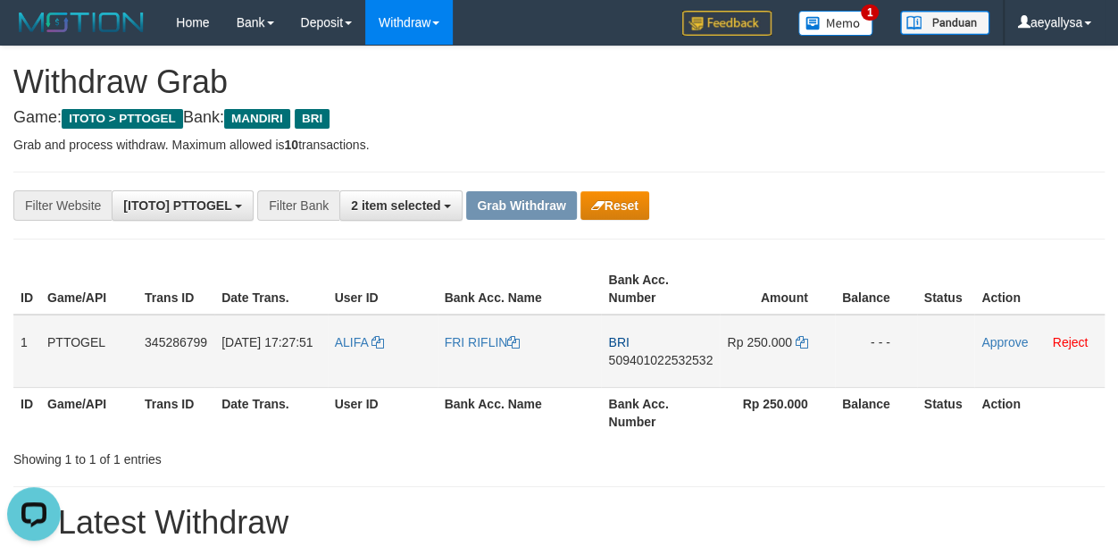
click at [677, 353] on span "509401022532532" at bounding box center [660, 360] width 104 height 14
click at [679, 364] on span "509401022532532" at bounding box center [660, 360] width 104 height 14
click at [679, 361] on span "509401022532532" at bounding box center [660, 360] width 104 height 14
copy span "509401022532532"
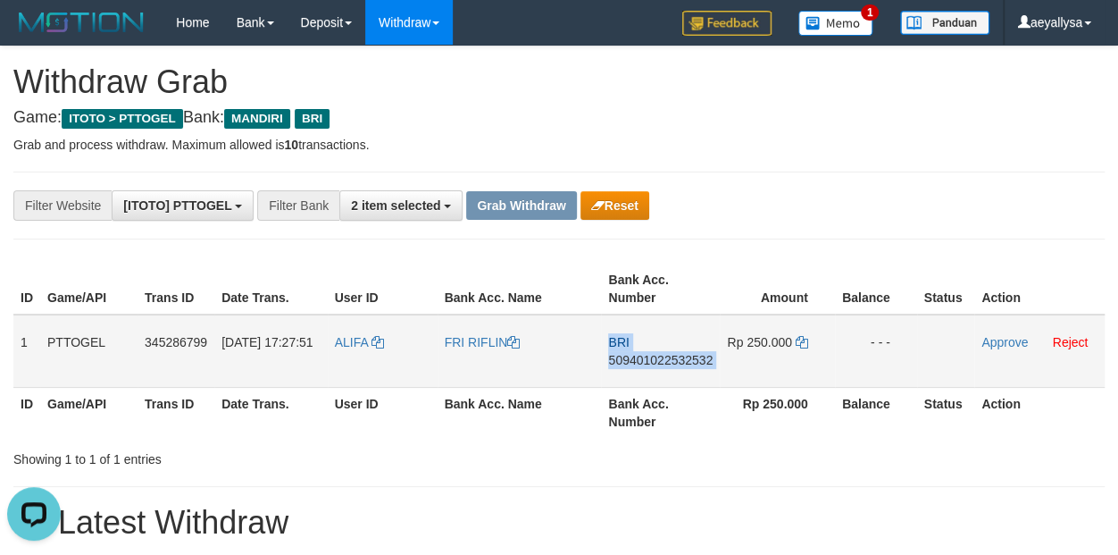
click at [679, 361] on span "509401022532532" at bounding box center [660, 360] width 104 height 14
copy td "BRI 509401022532532"
click at [799, 348] on icon at bounding box center [802, 342] width 13 height 13
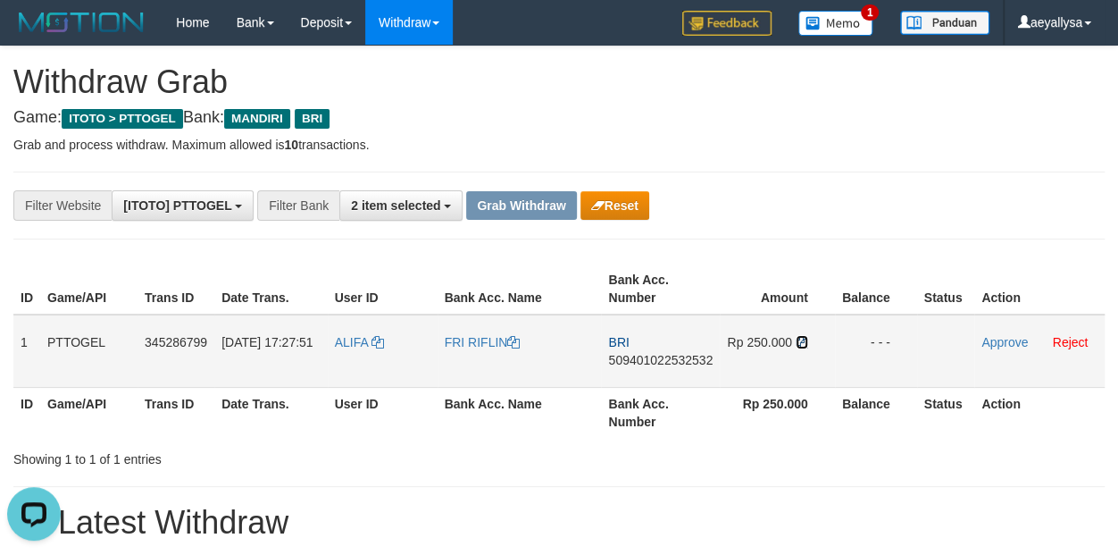
click at [799, 348] on icon at bounding box center [802, 342] width 13 height 13
click at [798, 348] on icon at bounding box center [802, 342] width 13 height 13
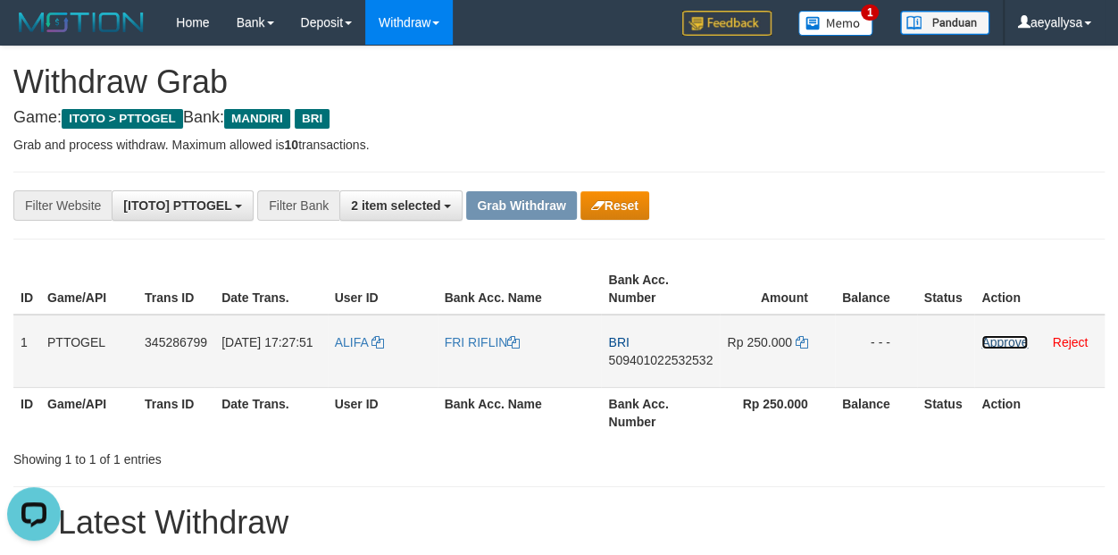
click at [1006, 338] on link "Approve" at bounding box center [1004, 342] width 46 height 14
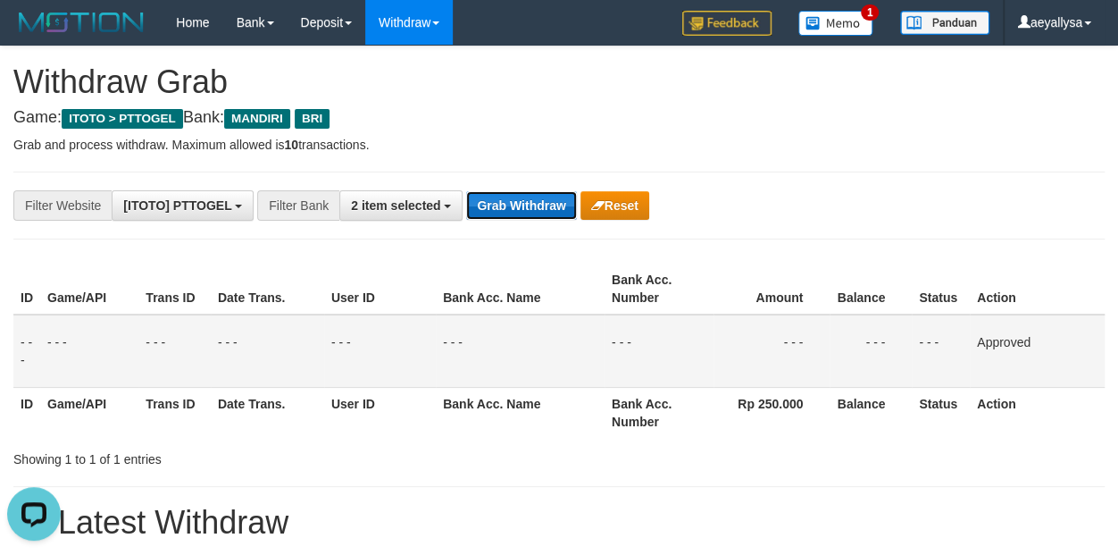
click at [469, 207] on button "Grab Withdraw" at bounding box center [521, 205] width 110 height 29
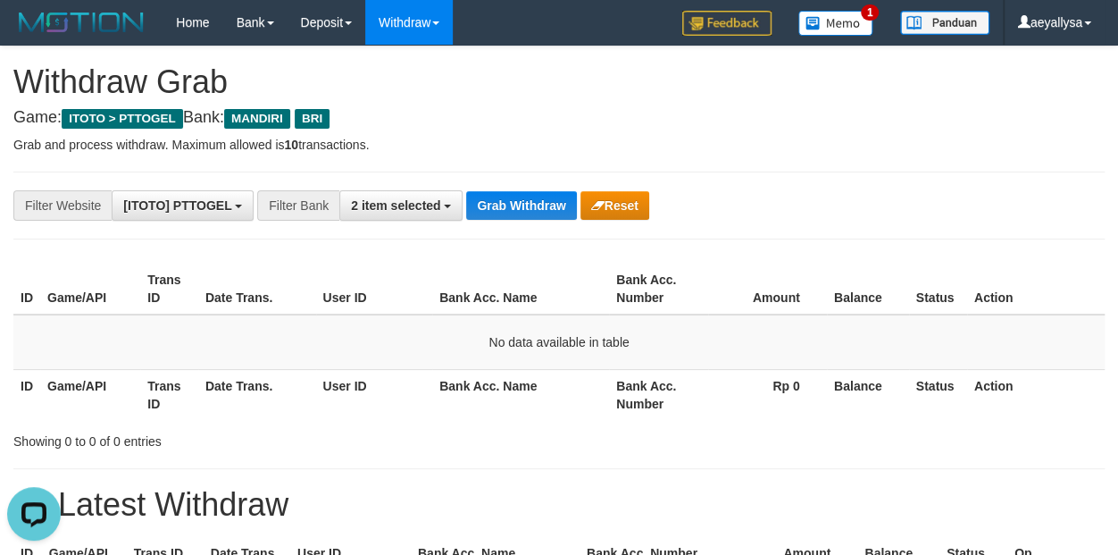
drag, startPoint x: 787, startPoint y: 213, endPoint x: 730, endPoint y: 190, distance: 61.4
click at [785, 213] on div "**********" at bounding box center [465, 205] width 931 height 30
click at [404, 208] on span "2 item selected" at bounding box center [395, 205] width 89 height 14
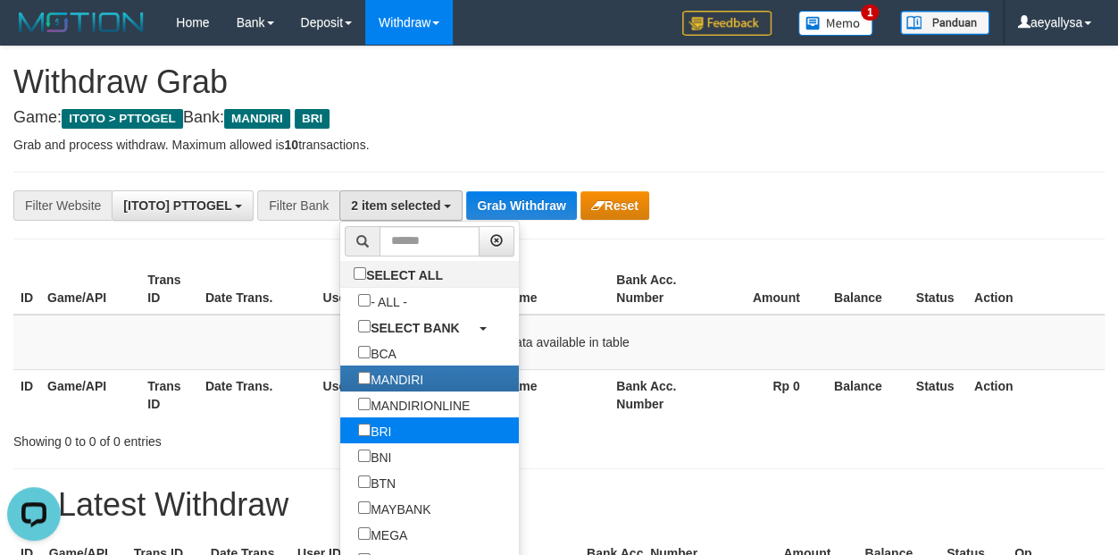
click at [340, 430] on label "BRI" at bounding box center [374, 430] width 69 height 26
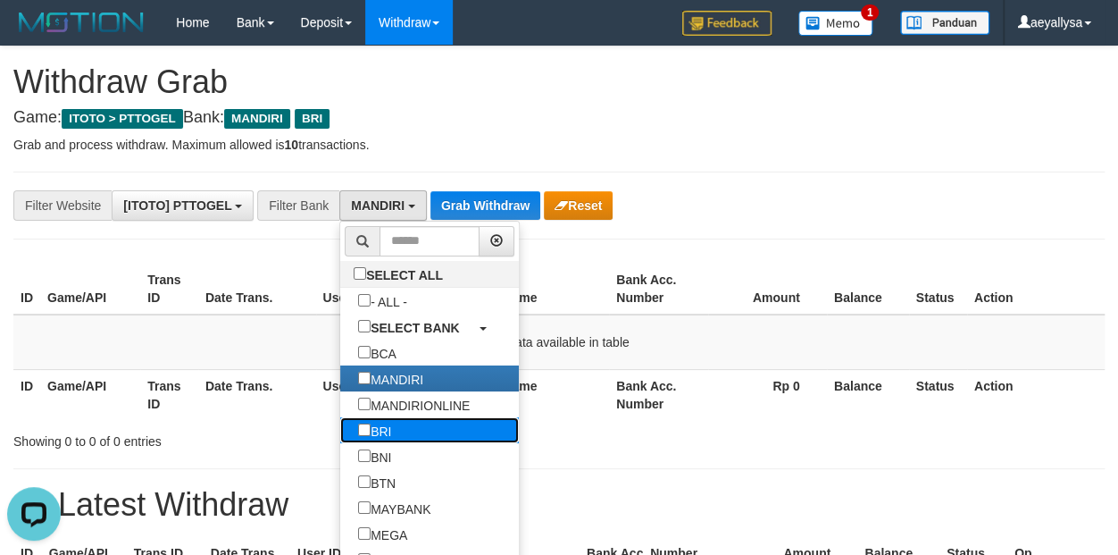
click at [340, 430] on label "BRI" at bounding box center [374, 430] width 69 height 26
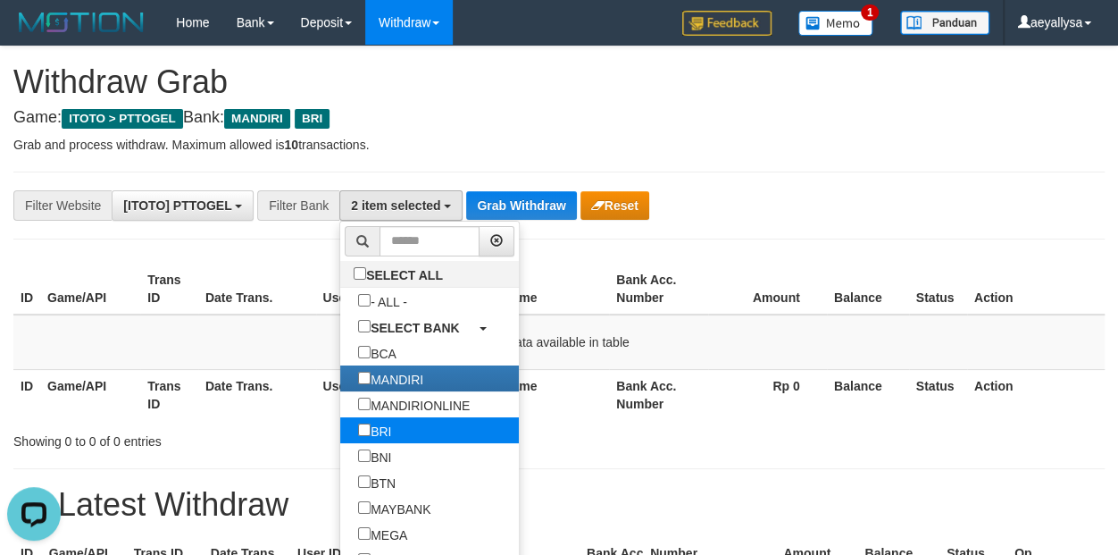
scroll to position [88, 0]
click at [340, 430] on label "BRI" at bounding box center [374, 430] width 69 height 26
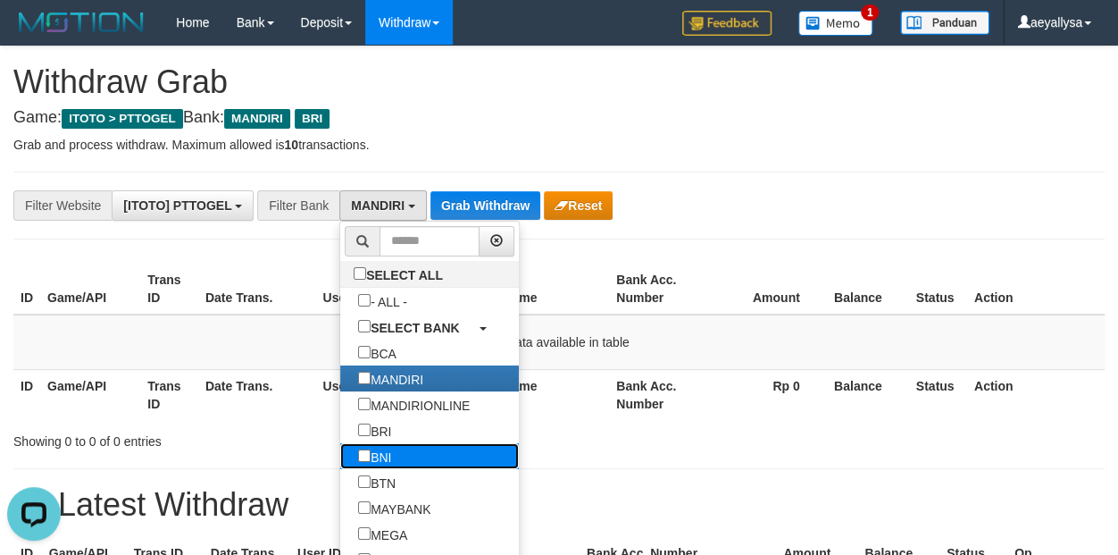
click at [340, 460] on label "BNI" at bounding box center [374, 456] width 69 height 26
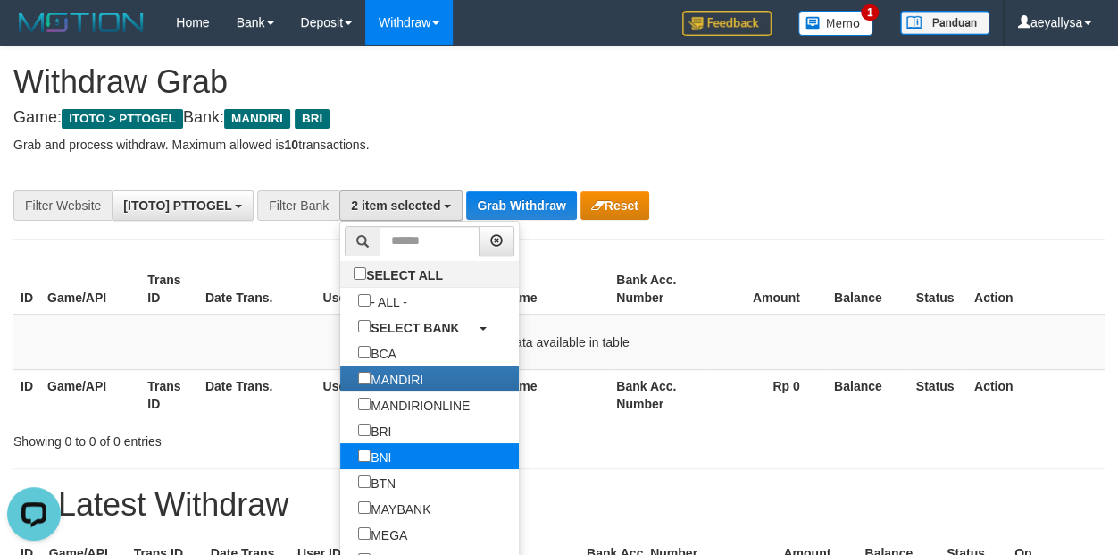
scroll to position [107, 0]
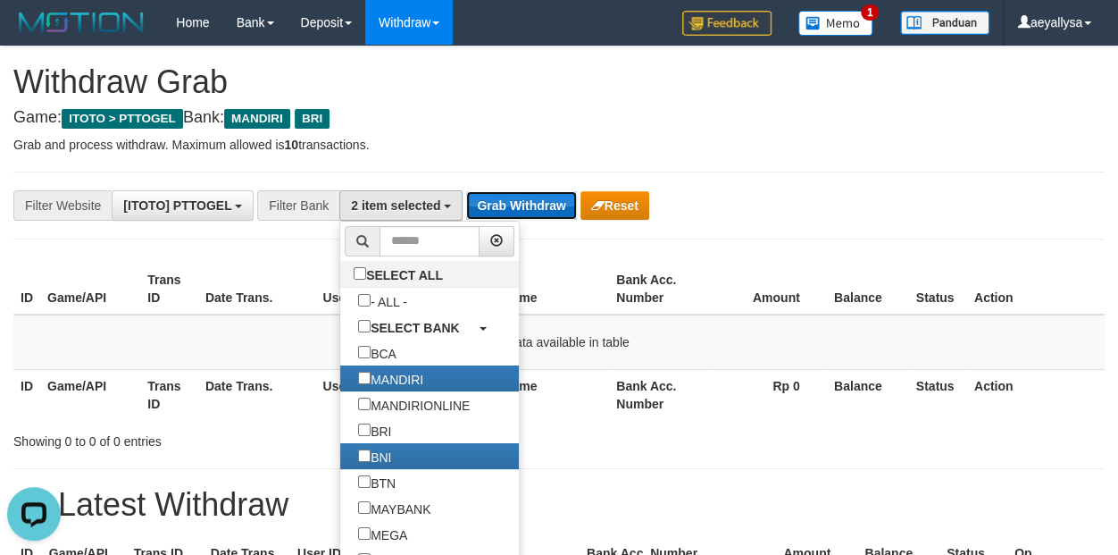
click at [499, 214] on button "Grab Withdraw" at bounding box center [521, 205] width 110 height 29
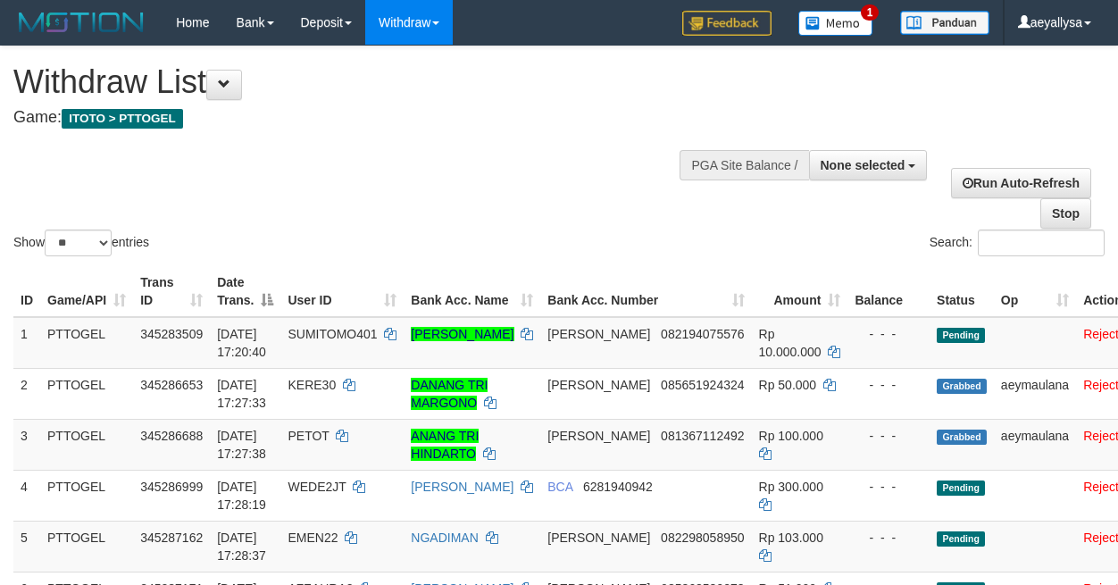
select select
select select "**"
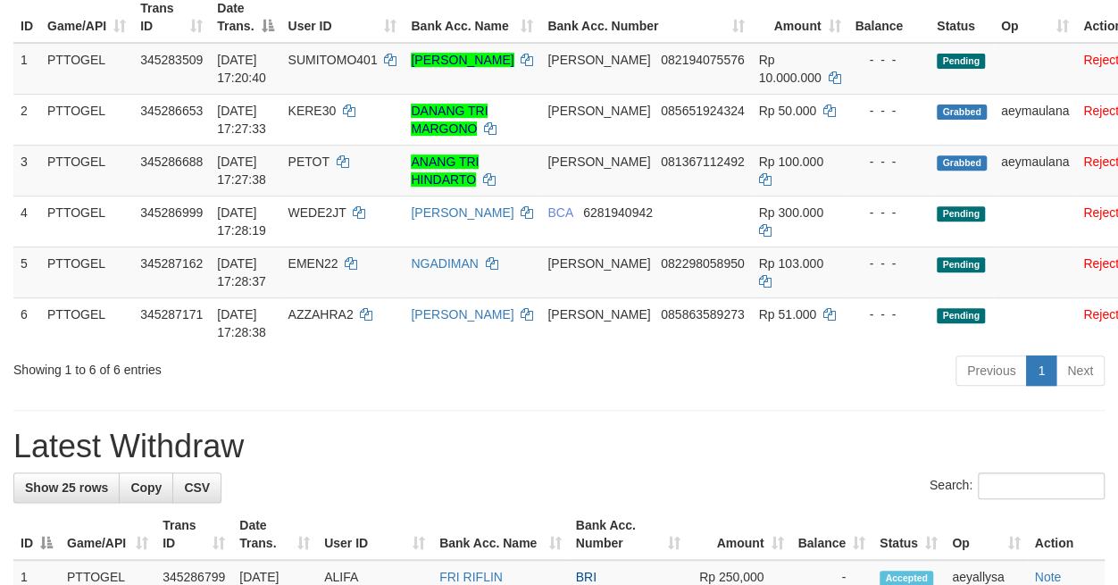
scroll to position [274, 0]
click at [792, 446] on h1 "Latest Withdraw" at bounding box center [558, 447] width 1091 height 36
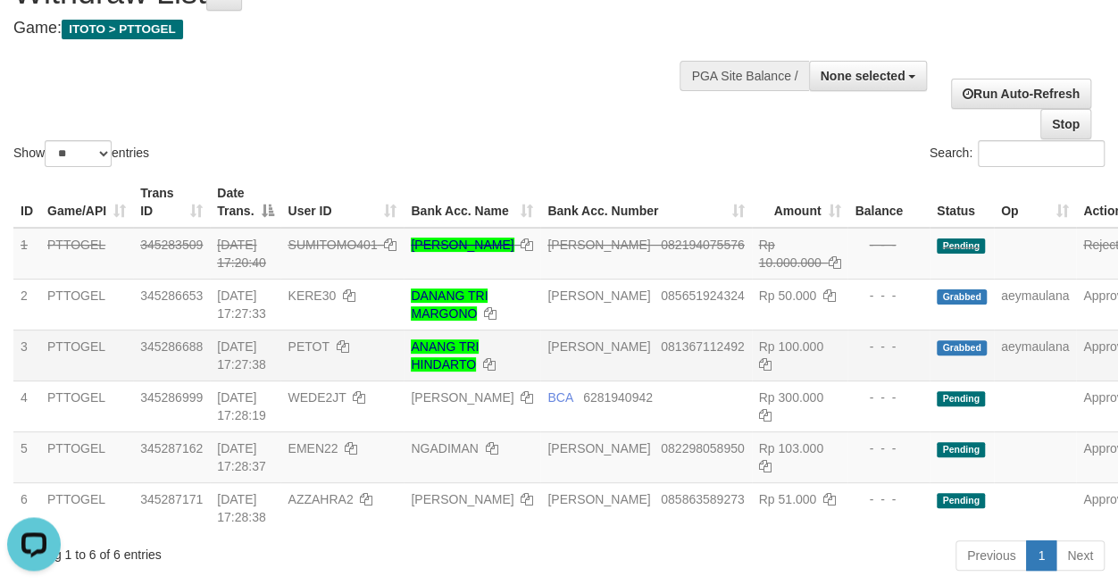
scroll to position [0, 0]
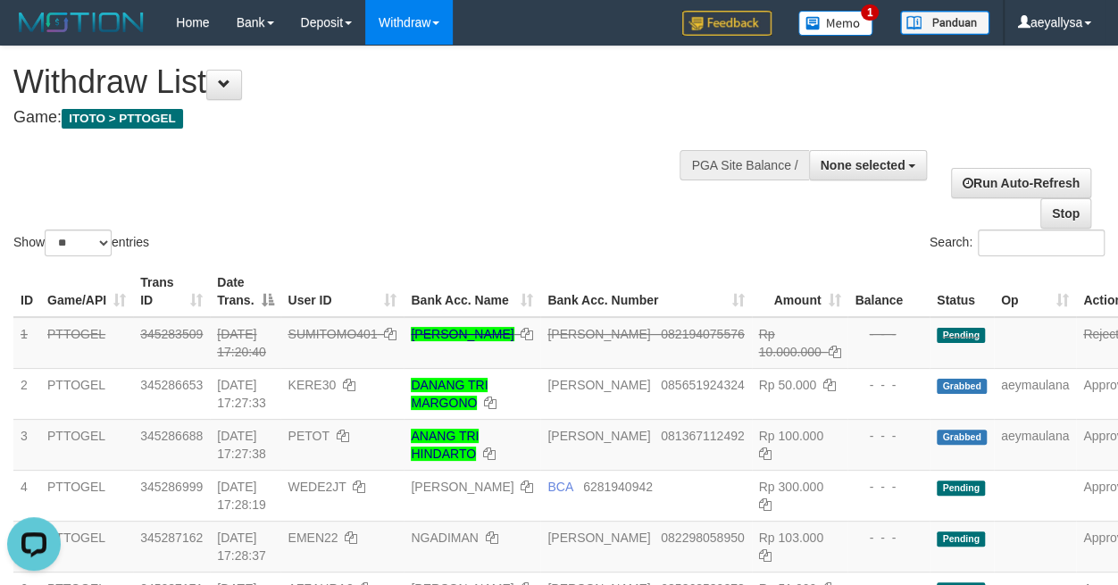
click at [593, 113] on h4 "Game: ITOTO > PTTOGEL" at bounding box center [370, 118] width 714 height 18
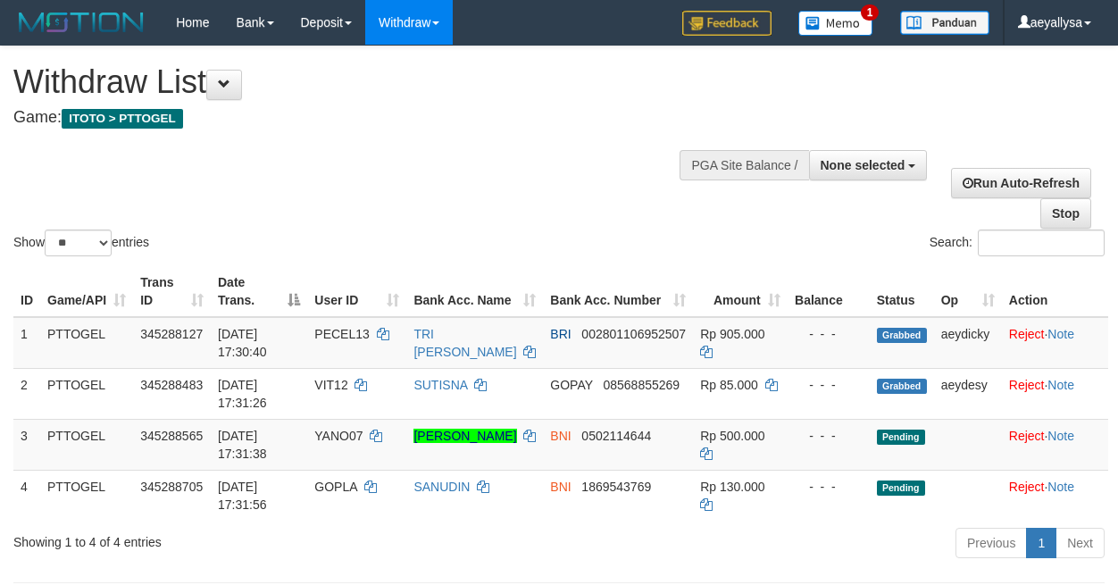
select select
select select "**"
drag, startPoint x: 569, startPoint y: 182, endPoint x: 620, endPoint y: 230, distance: 70.1
click at [572, 183] on div "Show ** ** ** *** entries Search:" at bounding box center [559, 152] width 1118 height 213
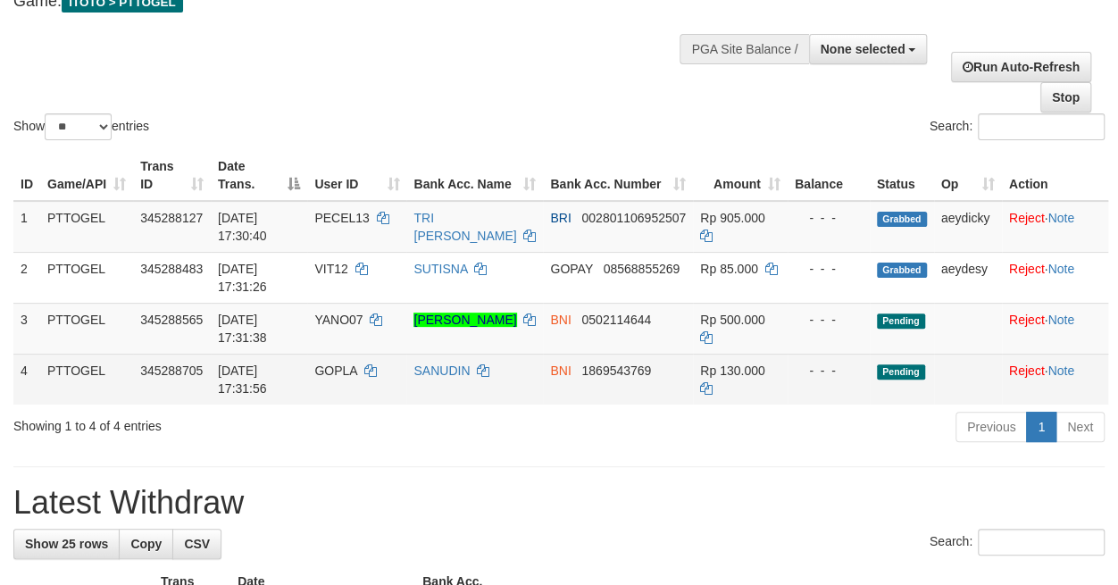
scroll to position [250, 0]
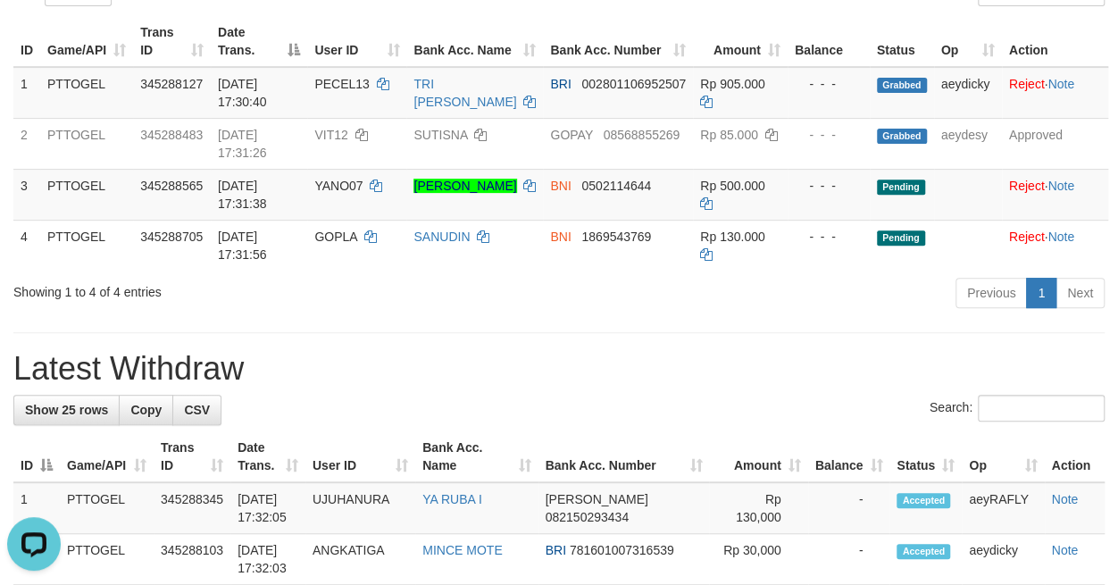
scroll to position [625, 0]
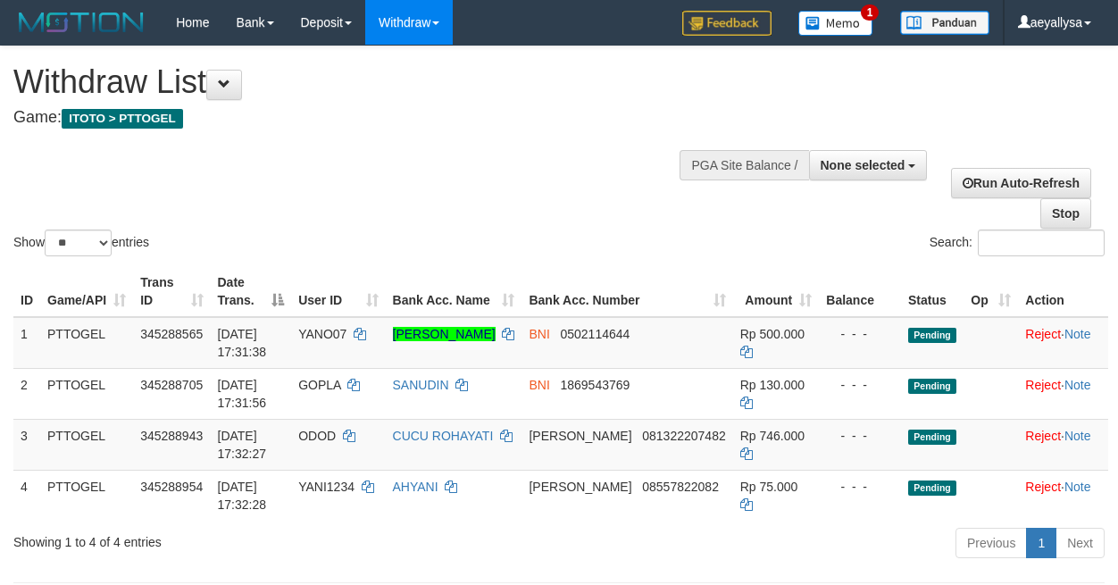
select select
select select "**"
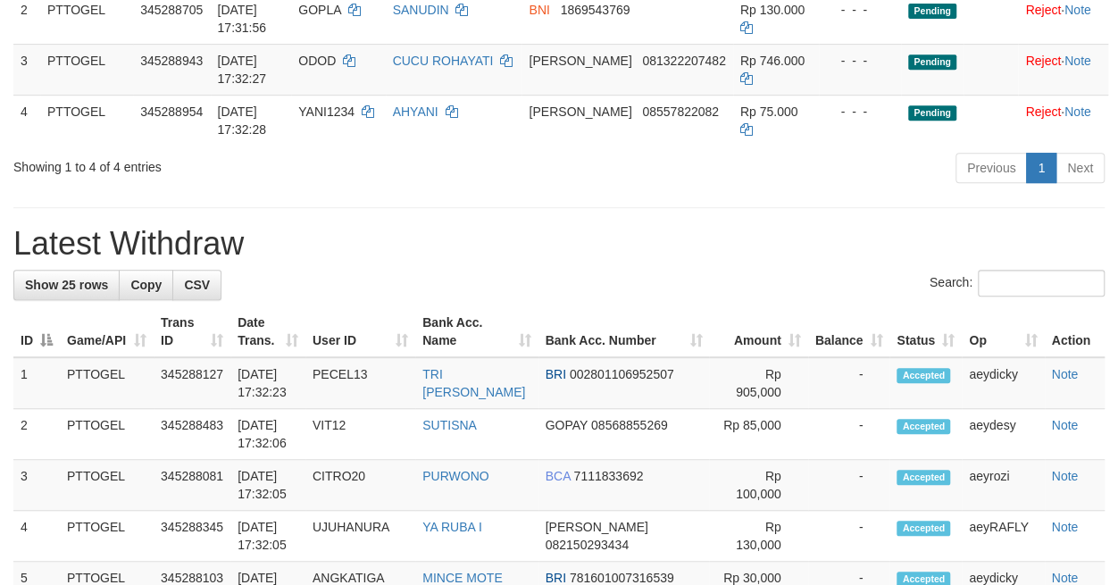
click at [618, 248] on h1 "Latest Withdraw" at bounding box center [558, 244] width 1091 height 36
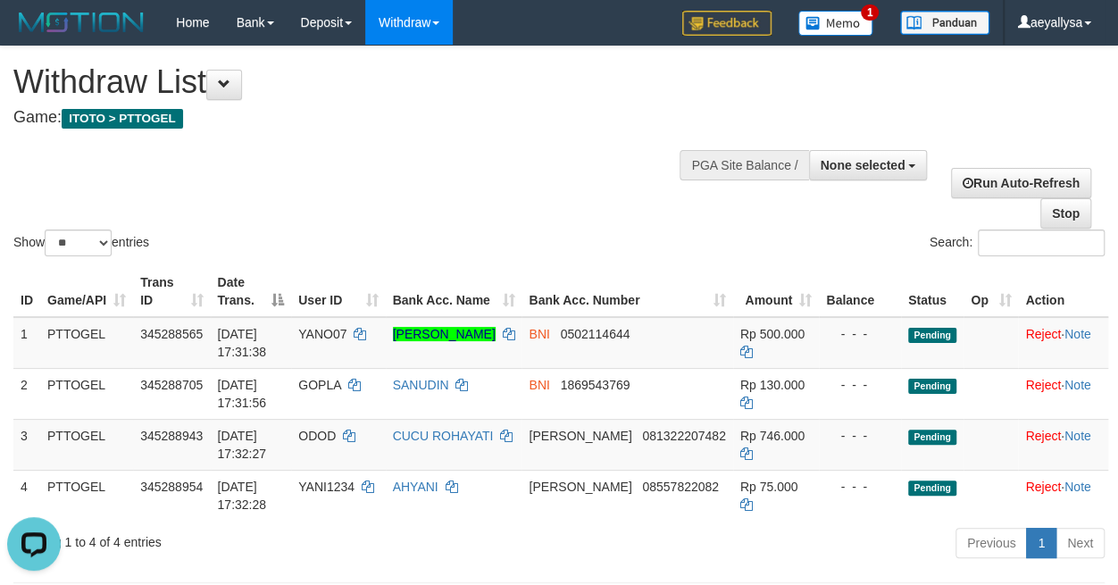
click at [534, 154] on div "Show ** ** ** *** entries Search:" at bounding box center [559, 152] width 1118 height 213
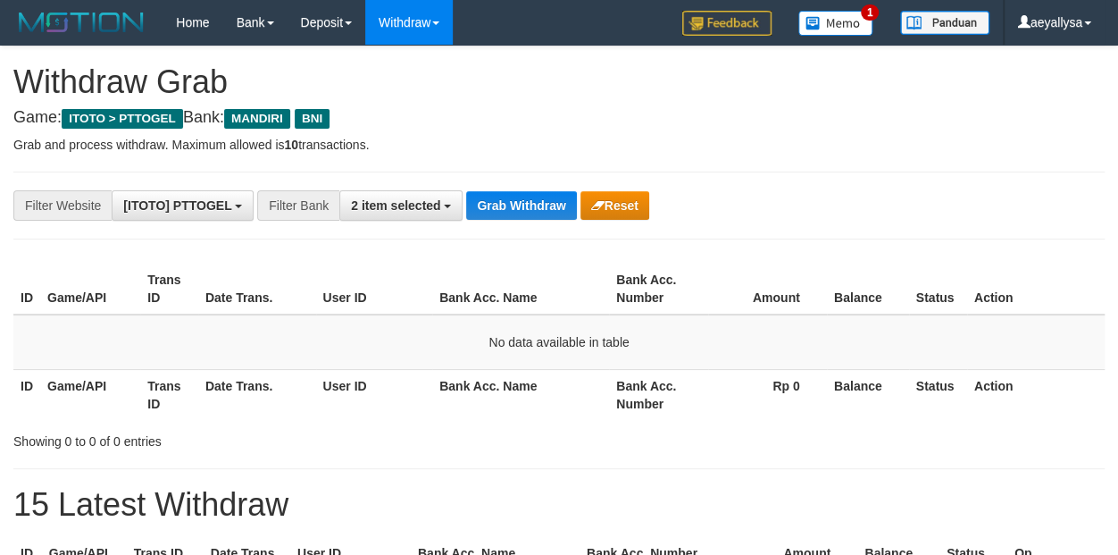
scroll to position [52, 0]
click at [520, 202] on button "Grab Withdraw" at bounding box center [521, 205] width 110 height 29
click at [522, 202] on button "Grab Withdraw" at bounding box center [521, 205] width 110 height 29
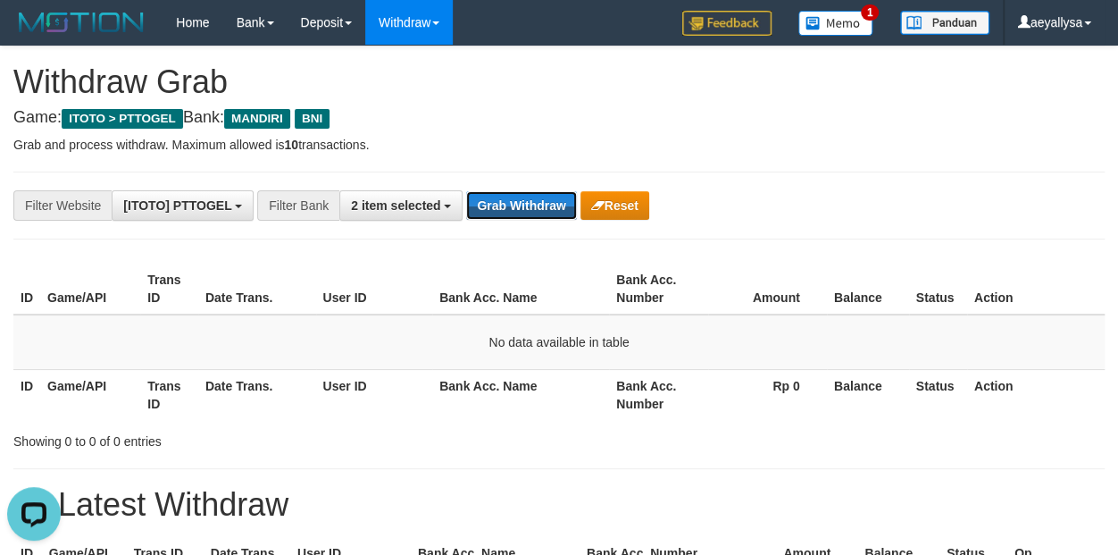
click at [530, 210] on button "Grab Withdraw" at bounding box center [521, 205] width 110 height 29
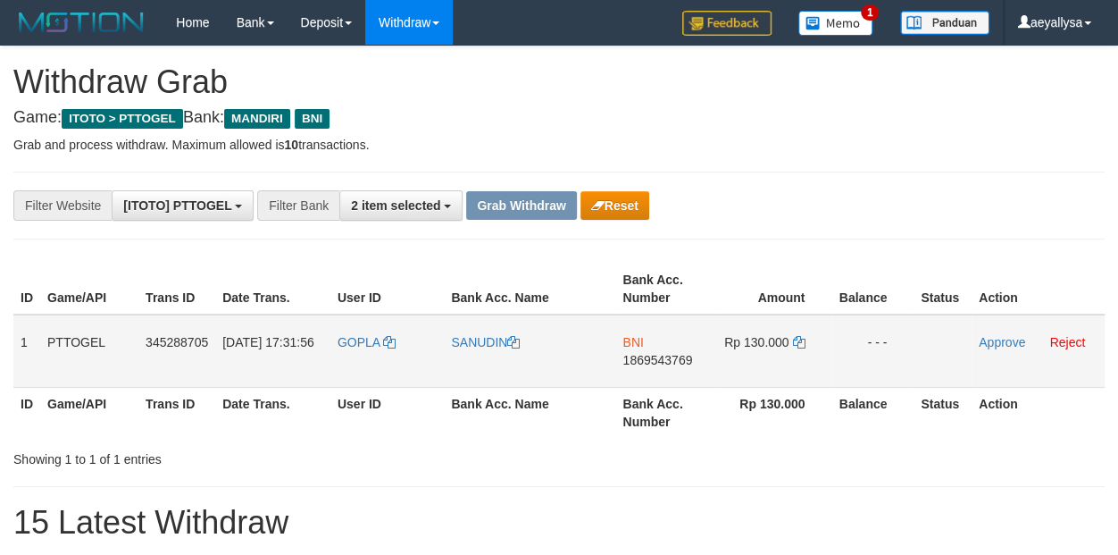
scroll to position [52, 0]
drag, startPoint x: 413, startPoint y: 370, endPoint x: 798, endPoint y: 372, distance: 384.0
click at [798, 372] on tr "1 PTTOGEL 345288705 [DATE] 17:31:56 [PERSON_NAME][GEOGRAPHIC_DATA] BNI 18695437…" at bounding box center [558, 350] width 1091 height 73
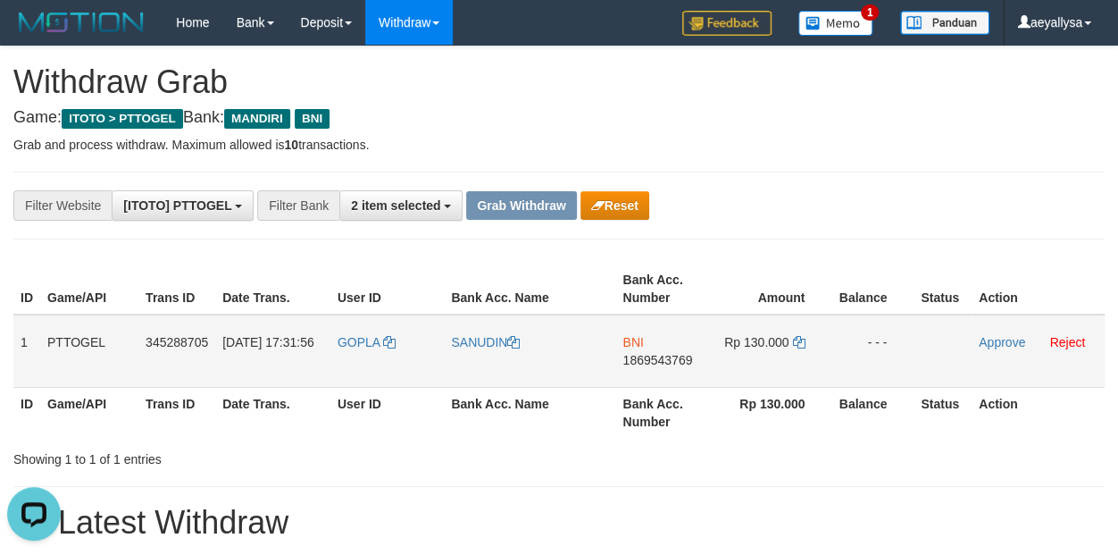
click at [673, 358] on span "1869543769" at bounding box center [657, 360] width 70 height 14
copy span "1869543769"
click at [806, 343] on td "Rp 130.000" at bounding box center [774, 350] width 116 height 73
click at [806, 463] on div "Showing 1 to 1 of 1 entries" at bounding box center [559, 455] width 1118 height 25
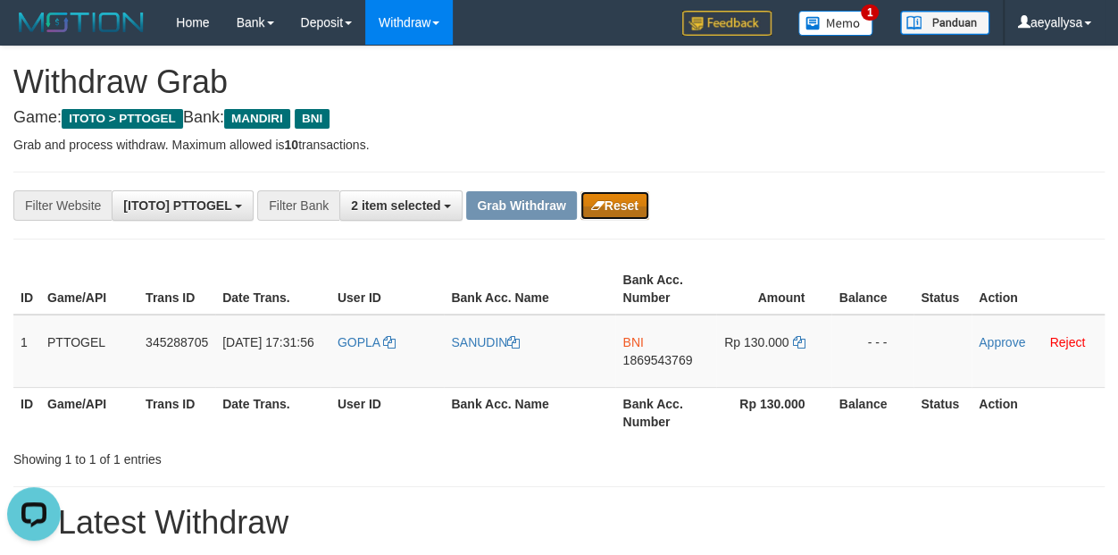
click at [627, 213] on button "Reset" at bounding box center [614, 205] width 69 height 29
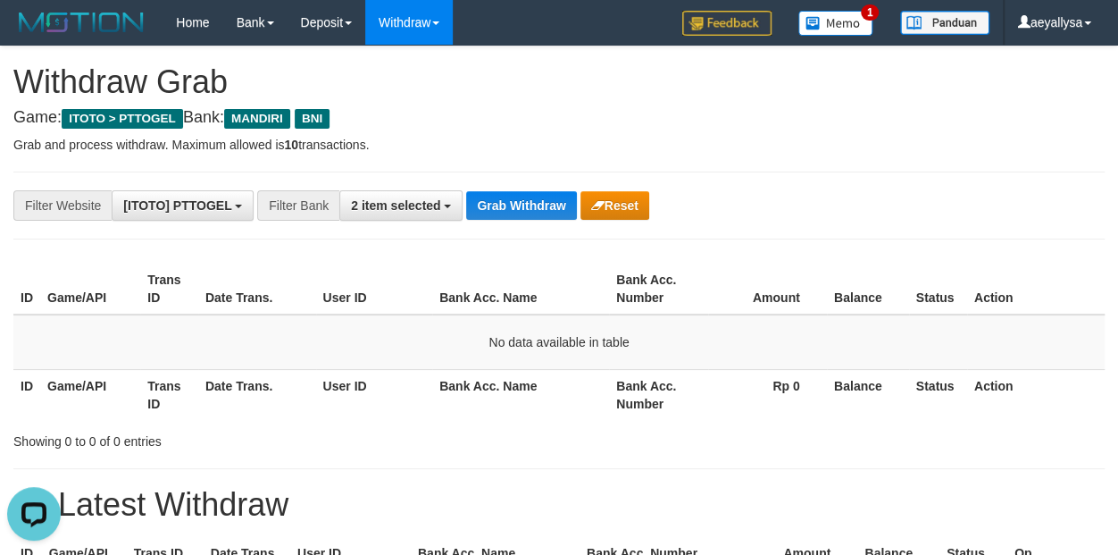
click at [1088, 274] on th "Action" at bounding box center [1036, 288] width 138 height 51
click at [386, 211] on span "2 item selected" at bounding box center [395, 205] width 89 height 14
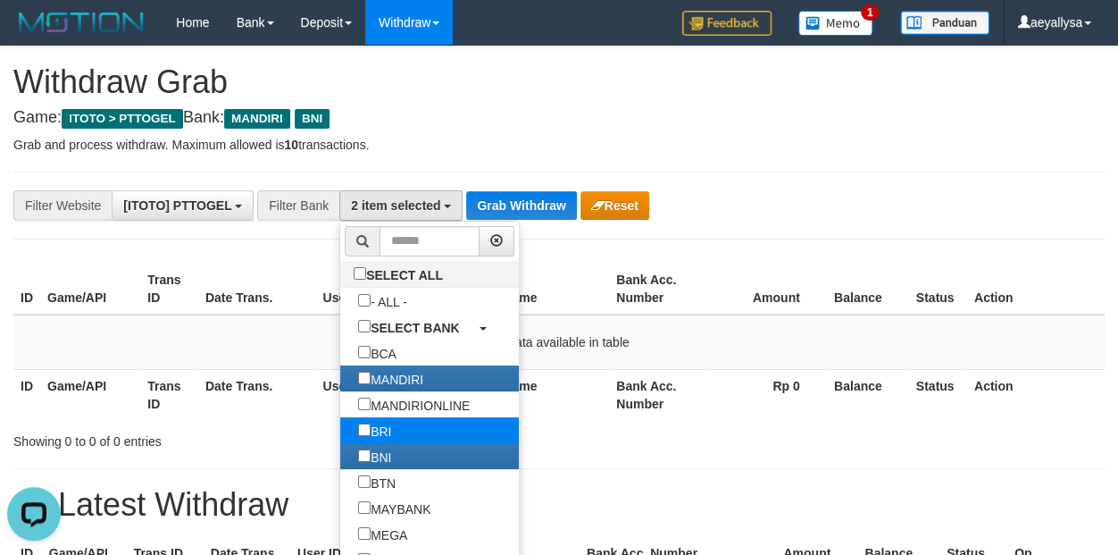
drag, startPoint x: 280, startPoint y: 463, endPoint x: 308, endPoint y: 430, distance: 43.7
click at [340, 463] on label "BNI" at bounding box center [374, 456] width 69 height 26
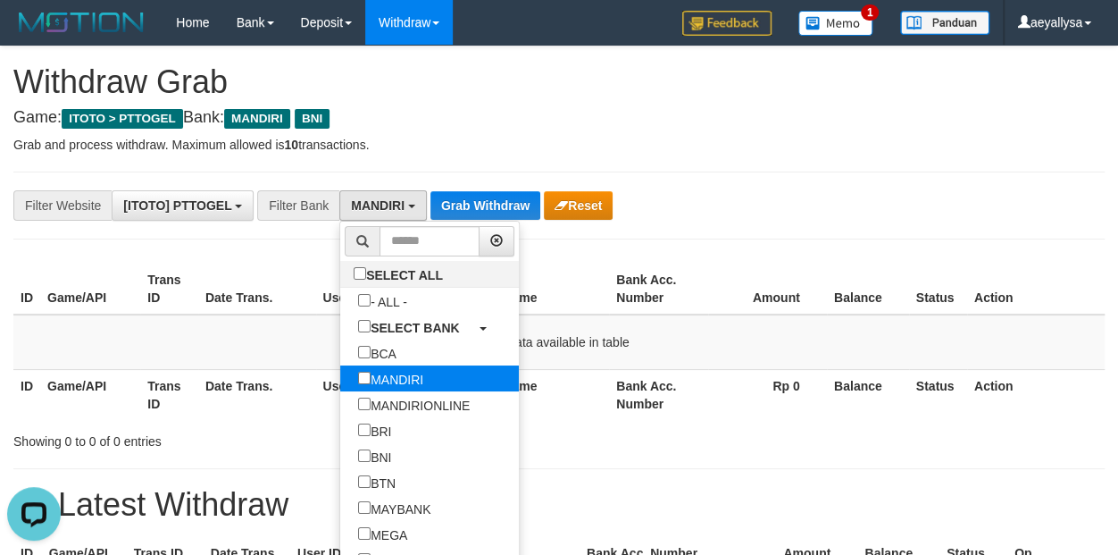
click at [340, 375] on label "MANDIRI" at bounding box center [390, 378] width 101 height 26
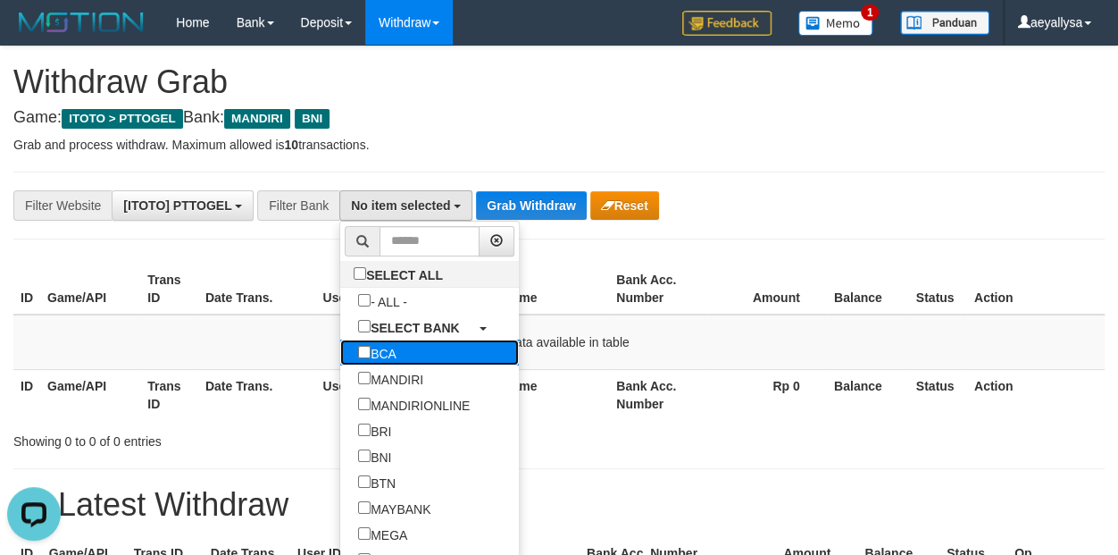
click at [340, 351] on label "BCA" at bounding box center [377, 352] width 74 height 26
select select "***"
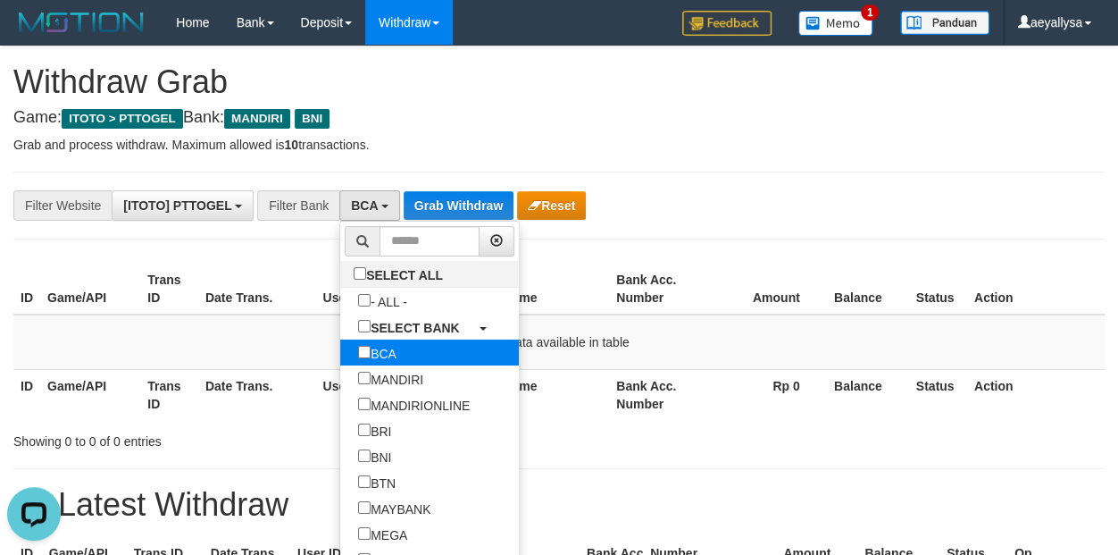
scroll to position [51, 0]
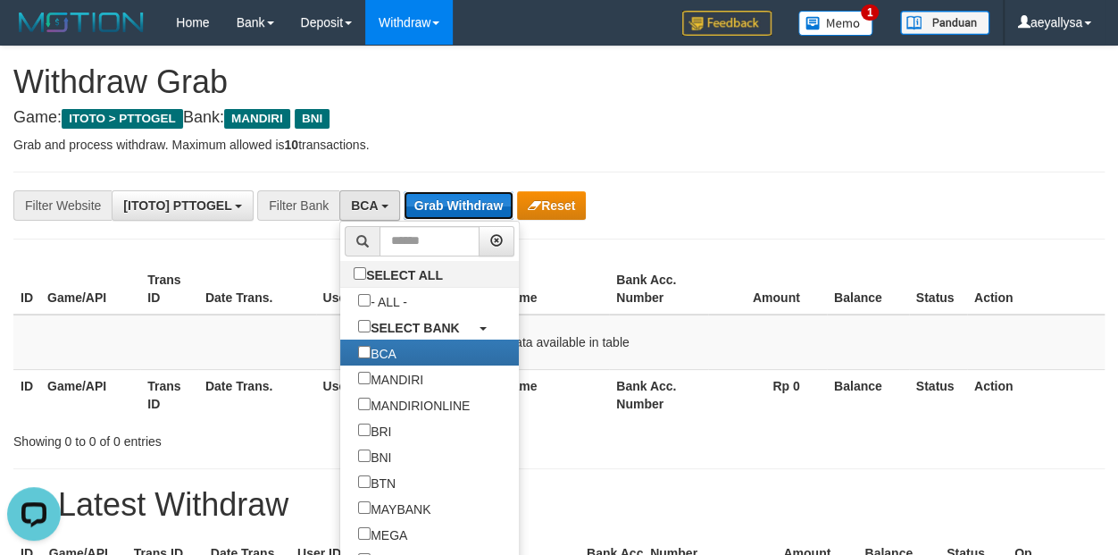
click at [442, 208] on button "Grab Withdraw" at bounding box center [459, 205] width 110 height 29
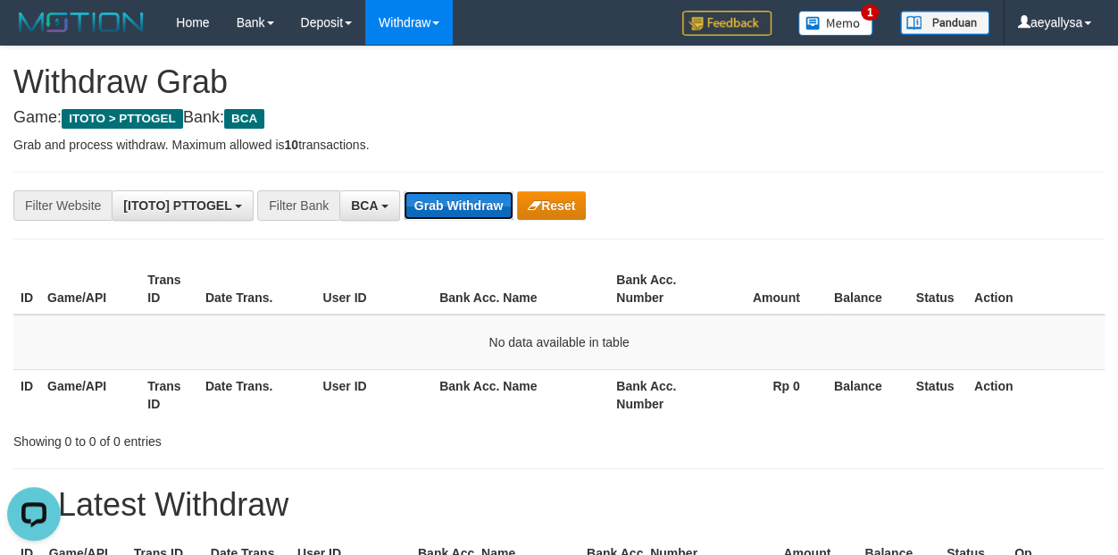
click at [470, 215] on button "Grab Withdraw" at bounding box center [459, 205] width 110 height 29
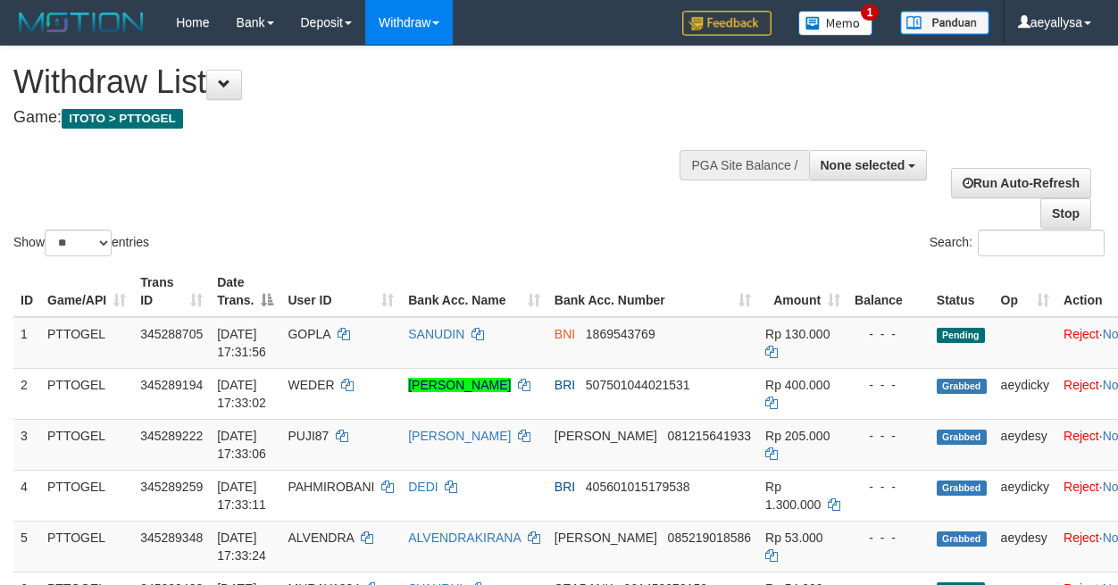
select select
select select "**"
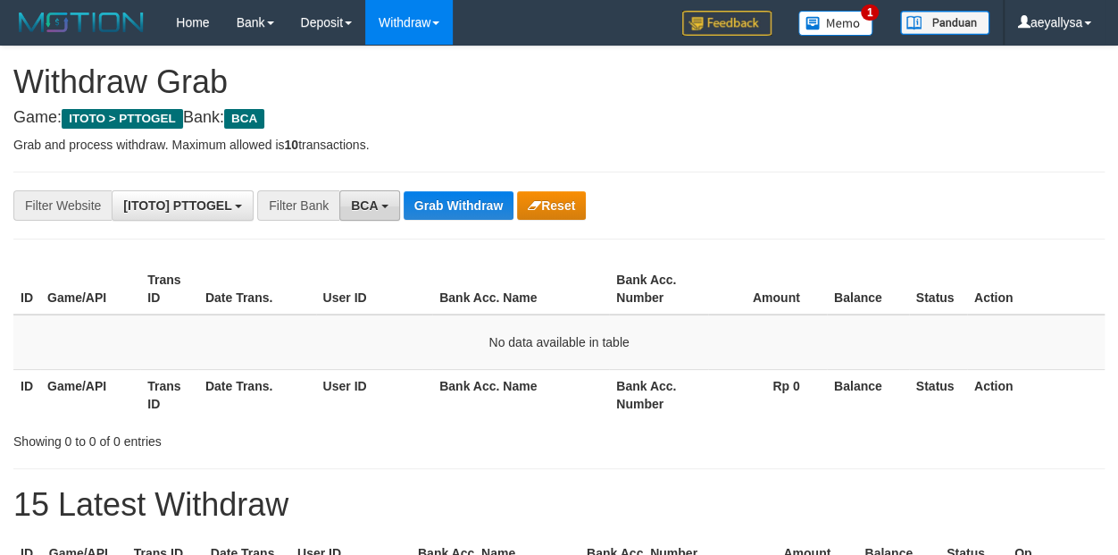
click at [361, 213] on button "BCA" at bounding box center [369, 205] width 61 height 30
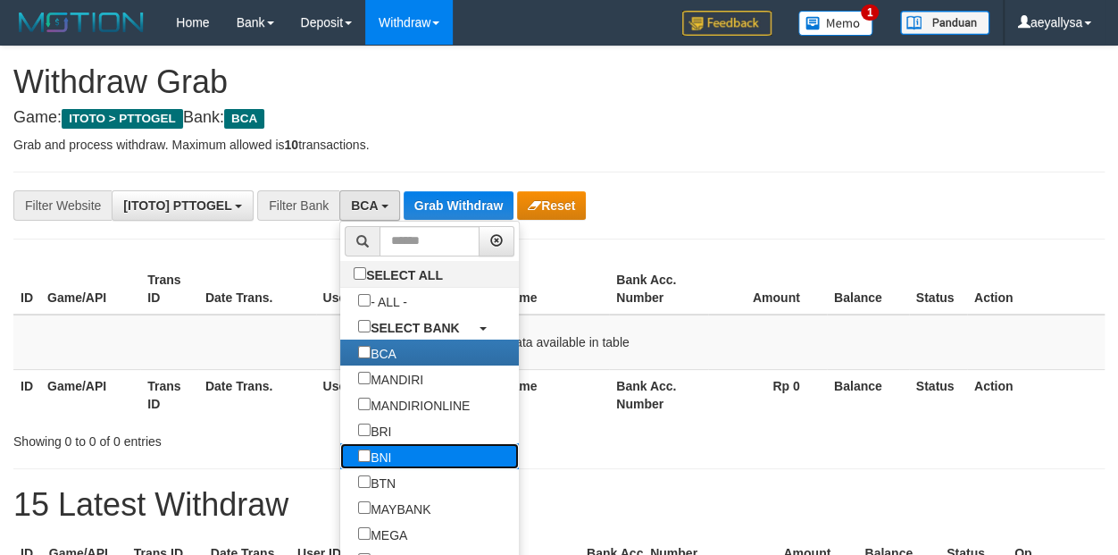
click at [340, 461] on label "BNI" at bounding box center [374, 456] width 69 height 26
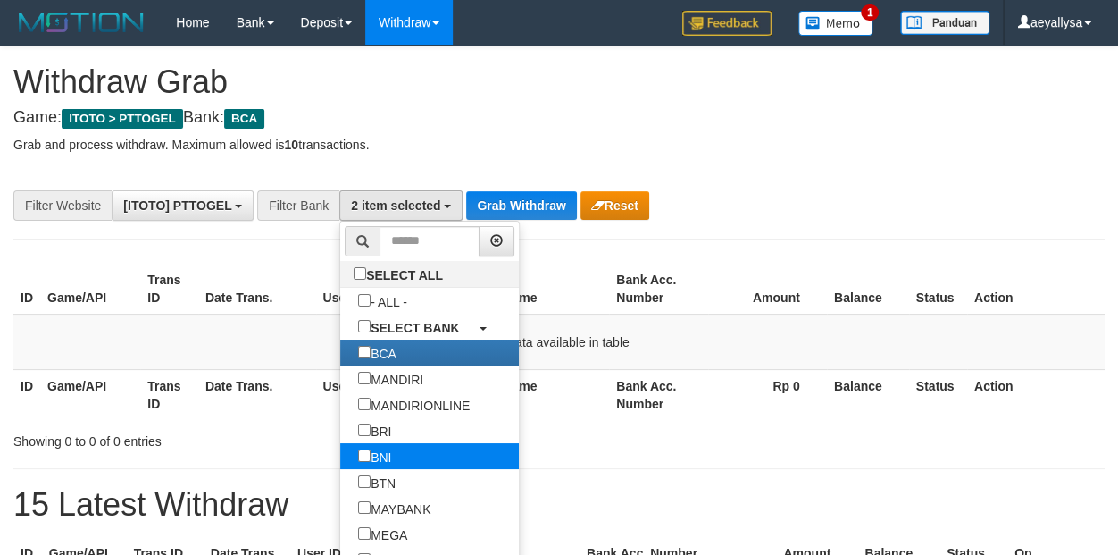
scroll to position [107, 0]
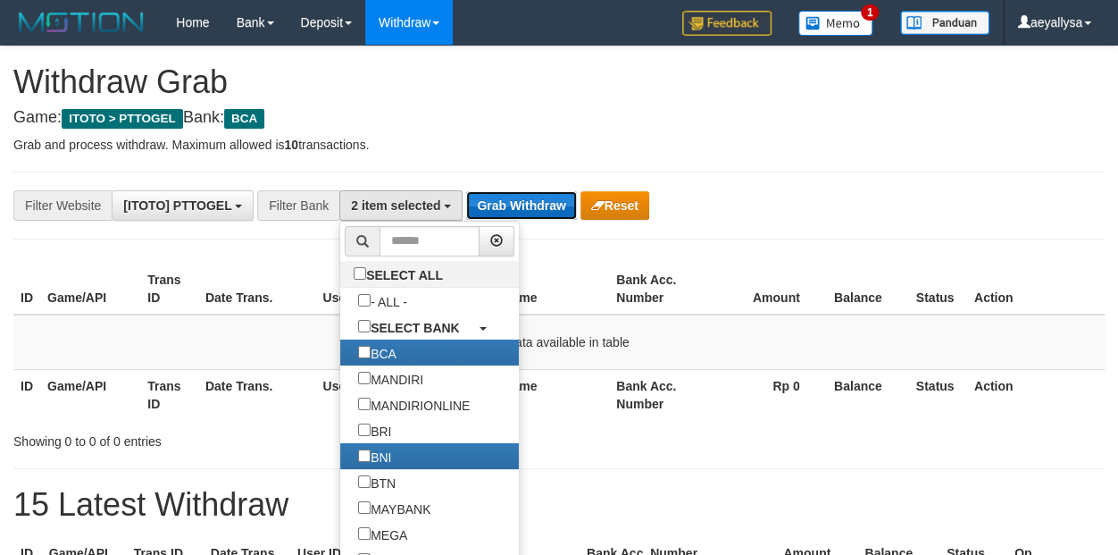
click at [545, 204] on button "Grab Withdraw" at bounding box center [521, 205] width 110 height 29
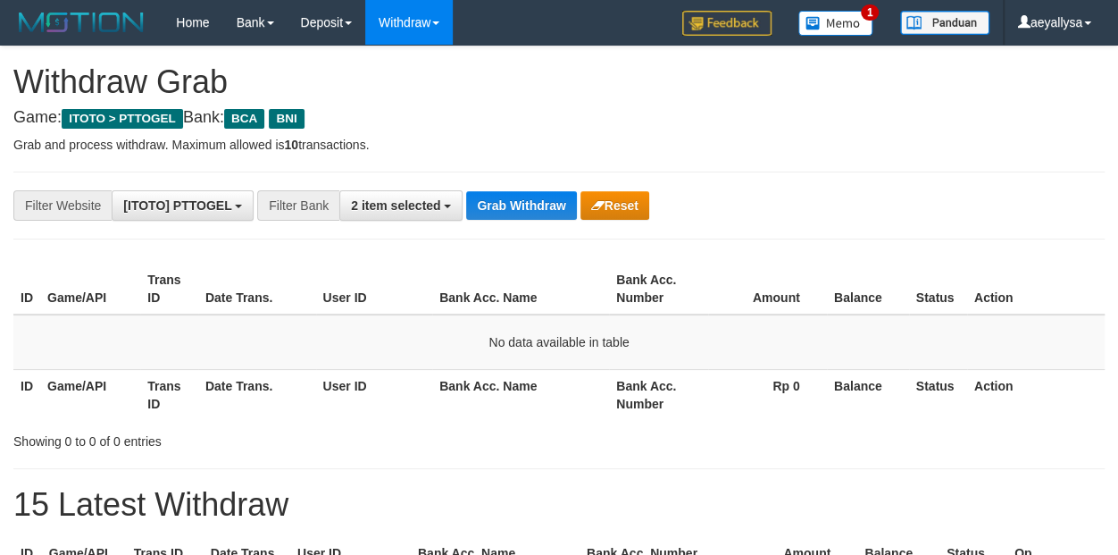
scroll to position [33, 0]
click at [530, 200] on button "Grab Withdraw" at bounding box center [521, 205] width 110 height 29
click at [503, 205] on button "Grab Withdraw" at bounding box center [521, 205] width 110 height 29
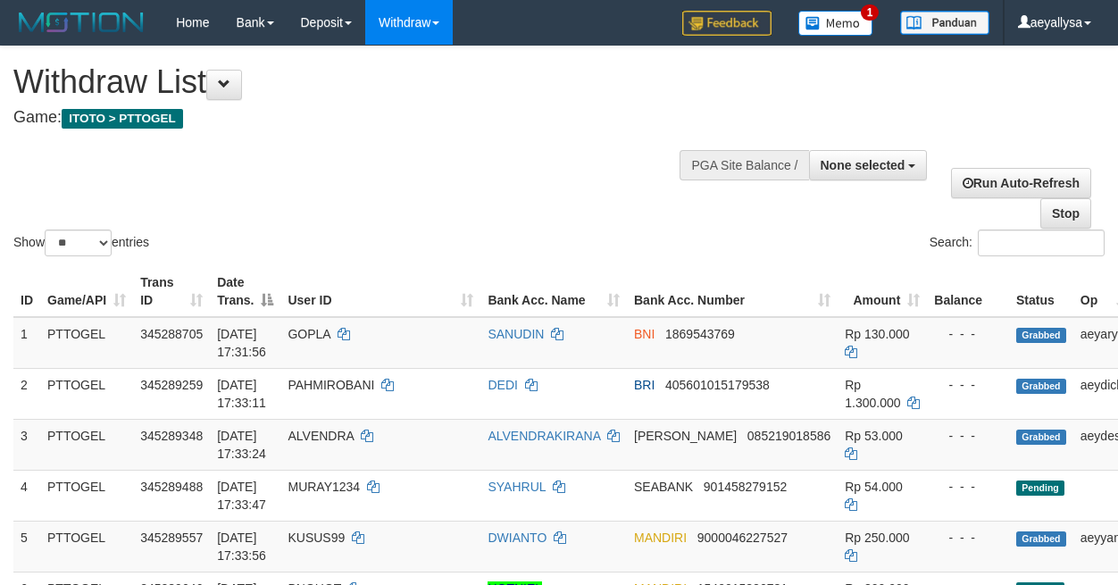
select select
select select "**"
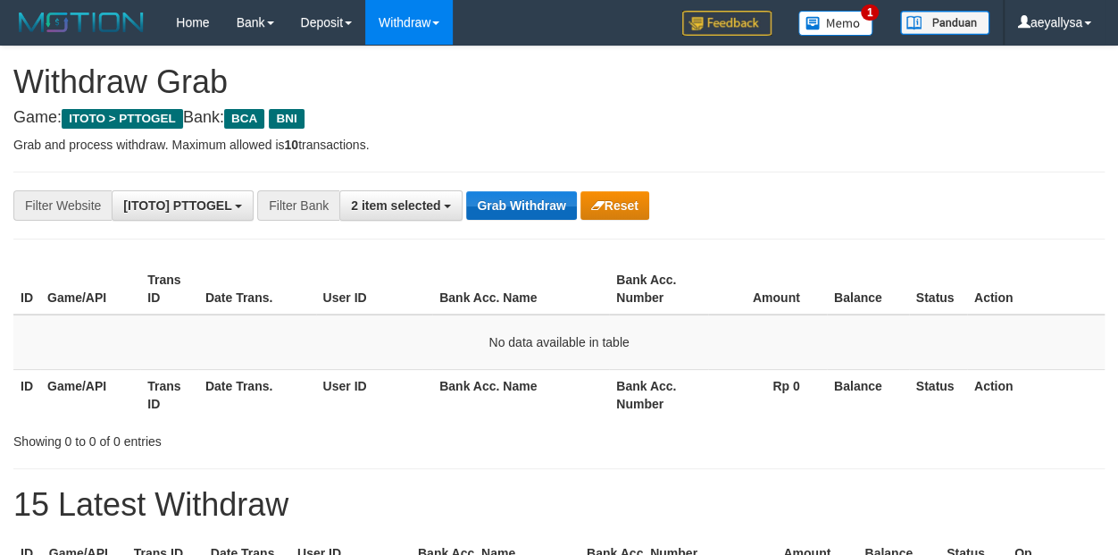
scroll to position [33, 0]
click at [485, 199] on button "Grab Withdraw" at bounding box center [521, 205] width 110 height 29
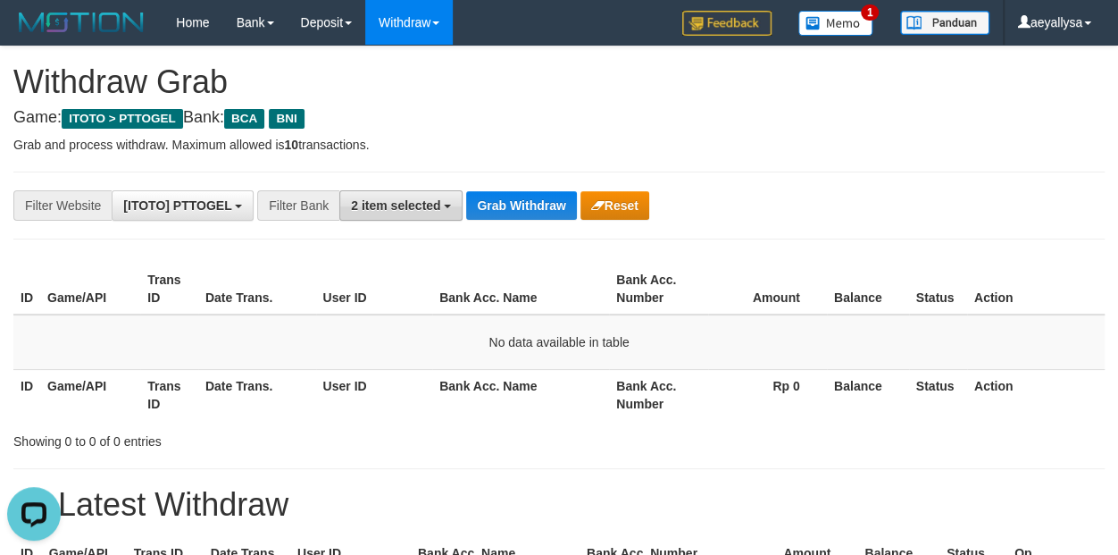
click at [401, 208] on span "2 item selected" at bounding box center [395, 205] width 89 height 14
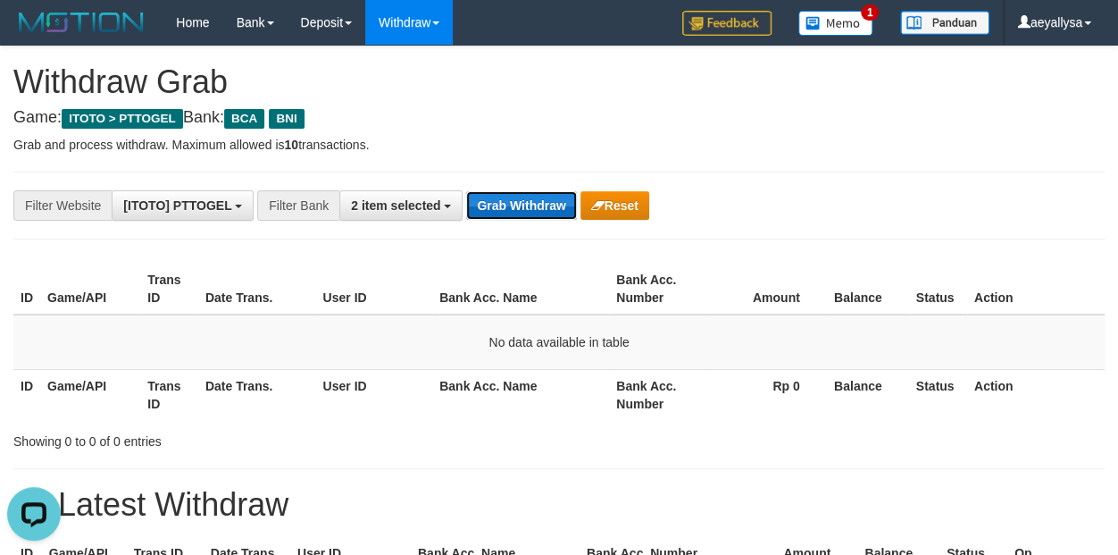
click at [503, 212] on button "Grab Withdraw" at bounding box center [521, 205] width 110 height 29
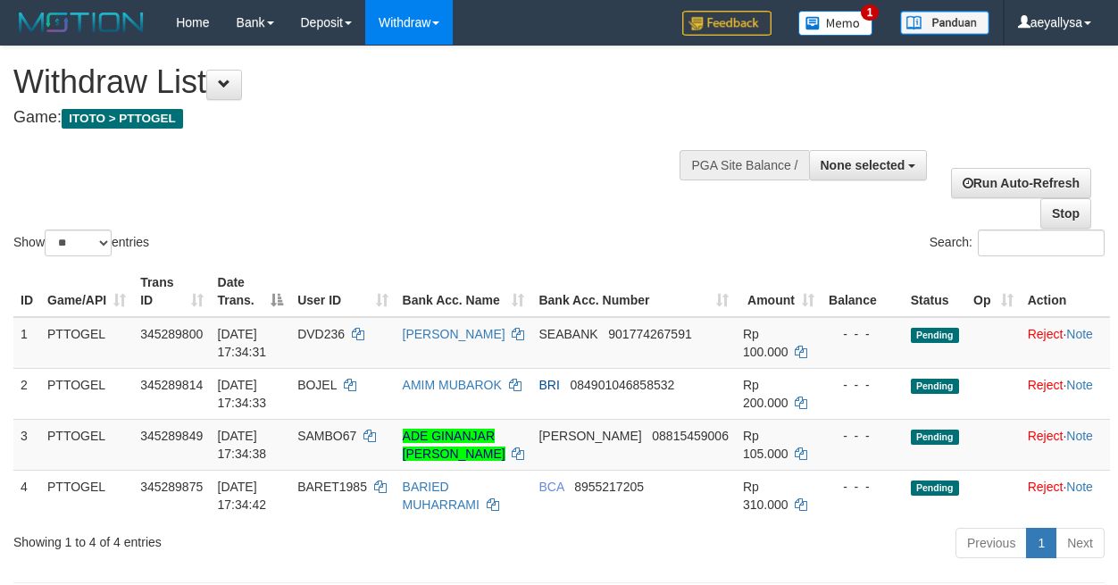
select select
select select "**"
select select
select select "**"
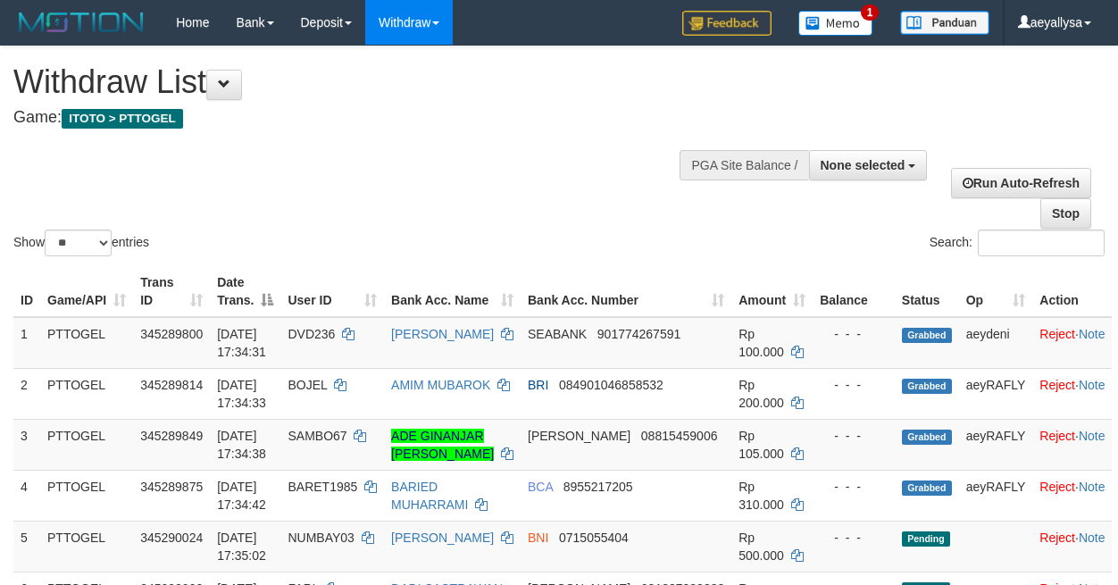
select select
select select "**"
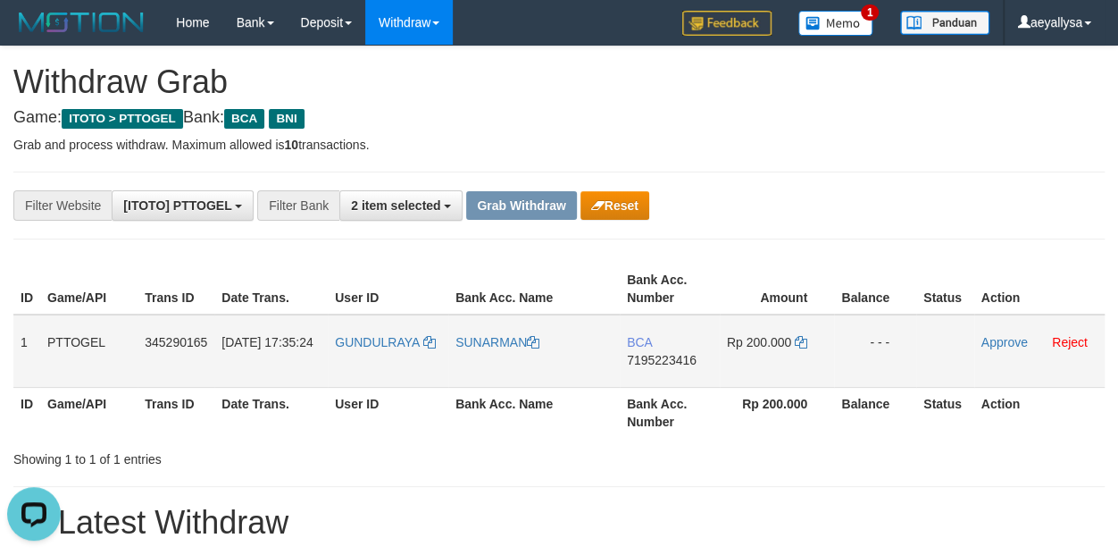
drag, startPoint x: 397, startPoint y: 364, endPoint x: 813, endPoint y: 364, distance: 415.3
click at [813, 364] on tr "1 PTTOGEL 345290165 01/10/2025 17:35:24 GUNDULRAYA SUNARMAN BCA 7195223416 Rp 2…" at bounding box center [558, 350] width 1091 height 73
click at [668, 360] on span "7195223416" at bounding box center [662, 360] width 70 height 14
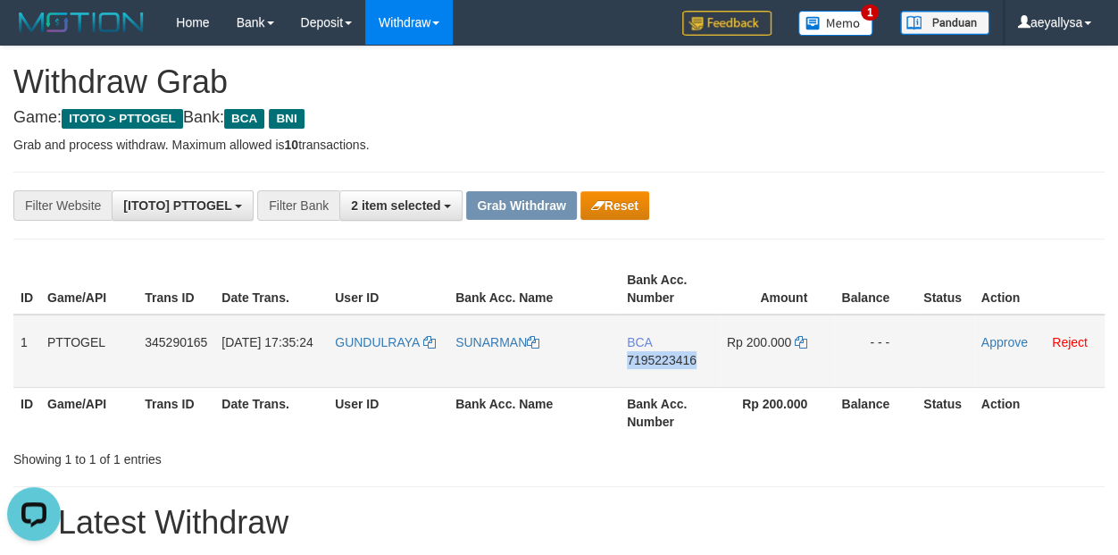
copy span "7195223416"
click at [804, 348] on icon at bounding box center [801, 342] width 13 height 13
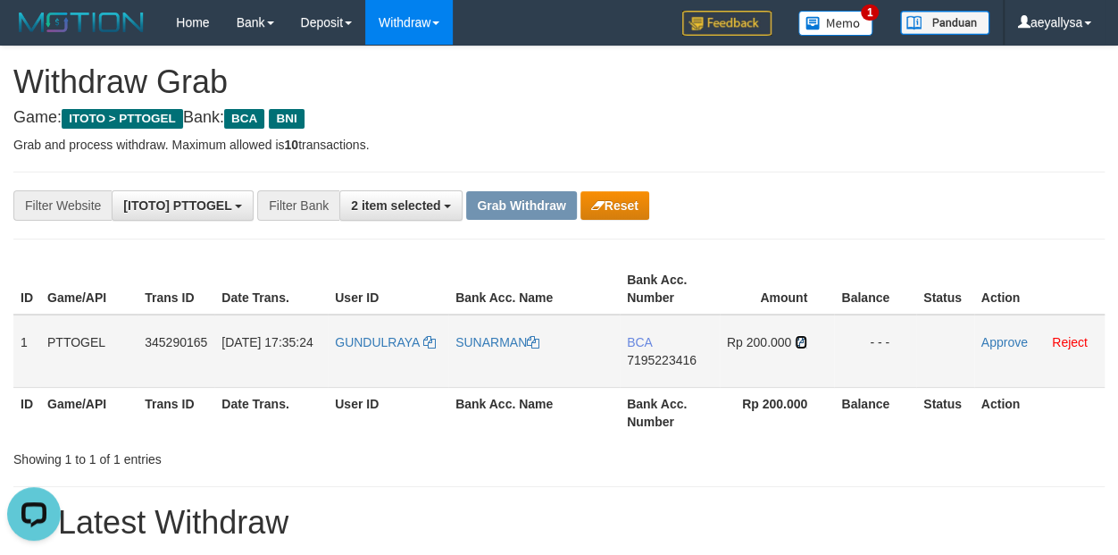
click at [804, 348] on icon at bounding box center [801, 342] width 13 height 13
click at [994, 338] on link "Approve" at bounding box center [1004, 342] width 46 height 14
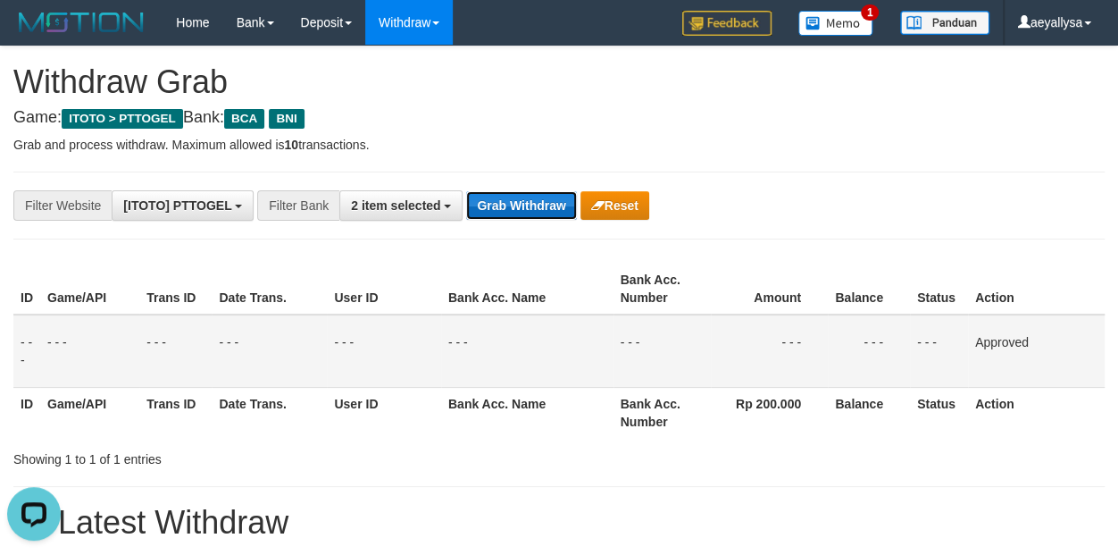
click at [493, 204] on button "Grab Withdraw" at bounding box center [521, 205] width 110 height 29
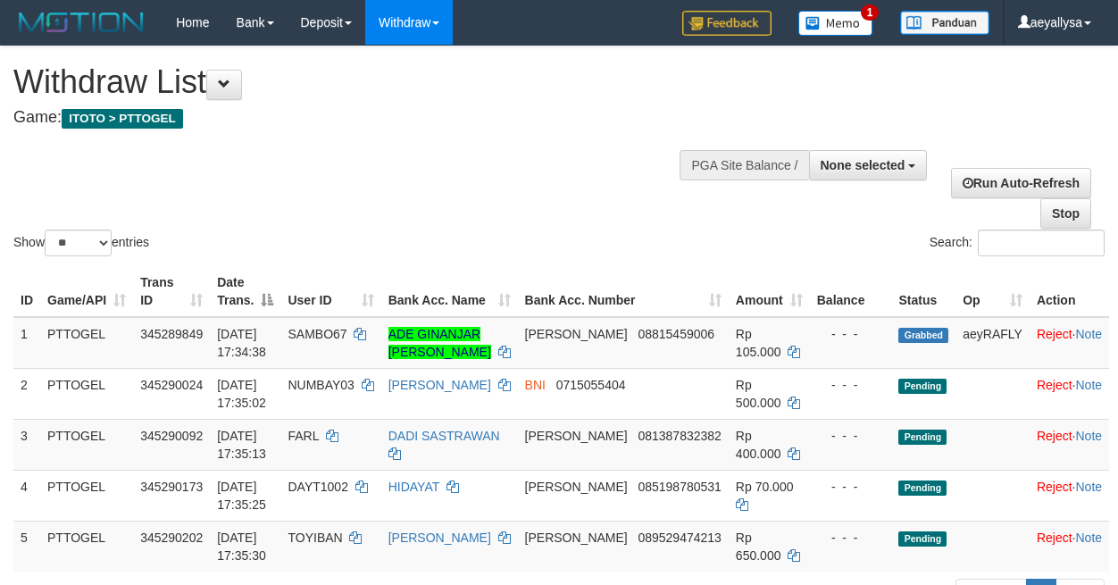
select select
select select "**"
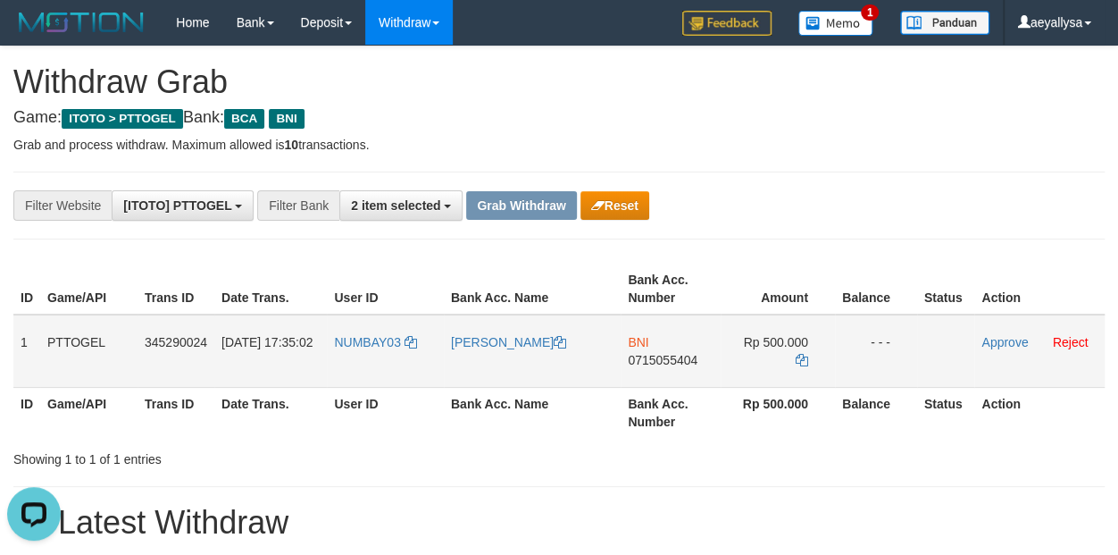
drag, startPoint x: 399, startPoint y: 349, endPoint x: 757, endPoint y: 325, distance: 358.9
click at [750, 349] on tr "1 PTTOGEL 345290024 01/10/2025 17:35:02 NUMBAY03 YOHANES GOO BNI 0715055404 Rp …" at bounding box center [558, 350] width 1091 height 73
click at [657, 353] on span "0715055404" at bounding box center [663, 360] width 70 height 14
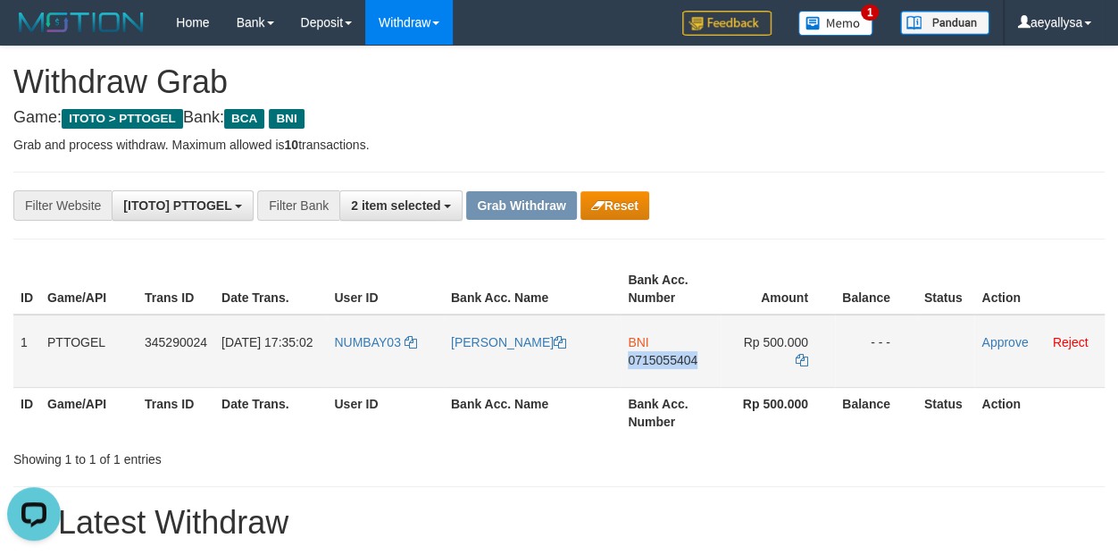
copy span "0715055404"
click at [657, 353] on span "0715055404" at bounding box center [663, 360] width 70 height 14
copy td "BNI 0715055404"
click at [801, 354] on icon at bounding box center [802, 360] width 13 height 13
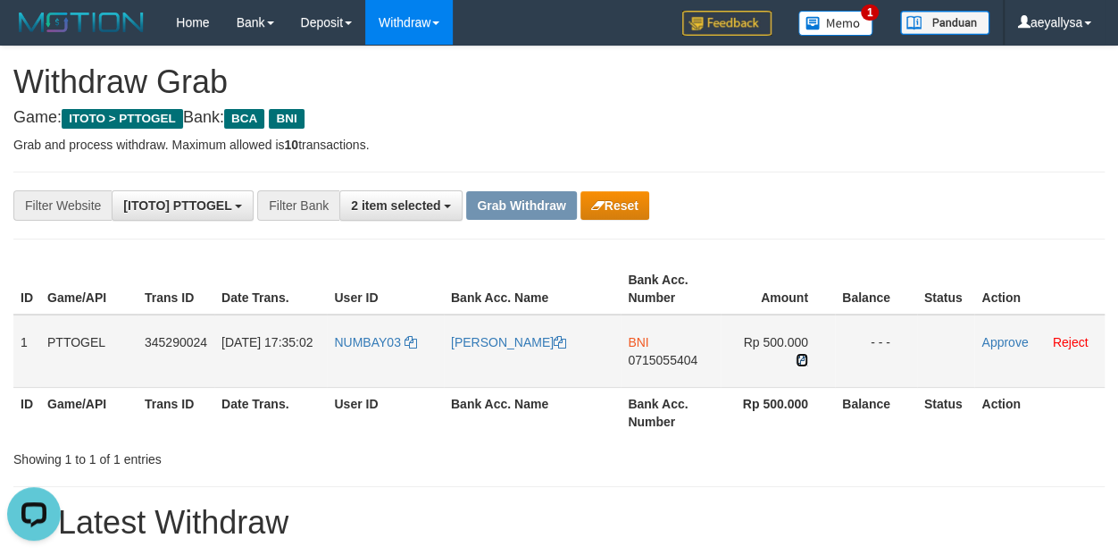
click at [801, 354] on icon at bounding box center [802, 360] width 13 height 13
click at [996, 343] on link "Approve" at bounding box center [1004, 342] width 46 height 14
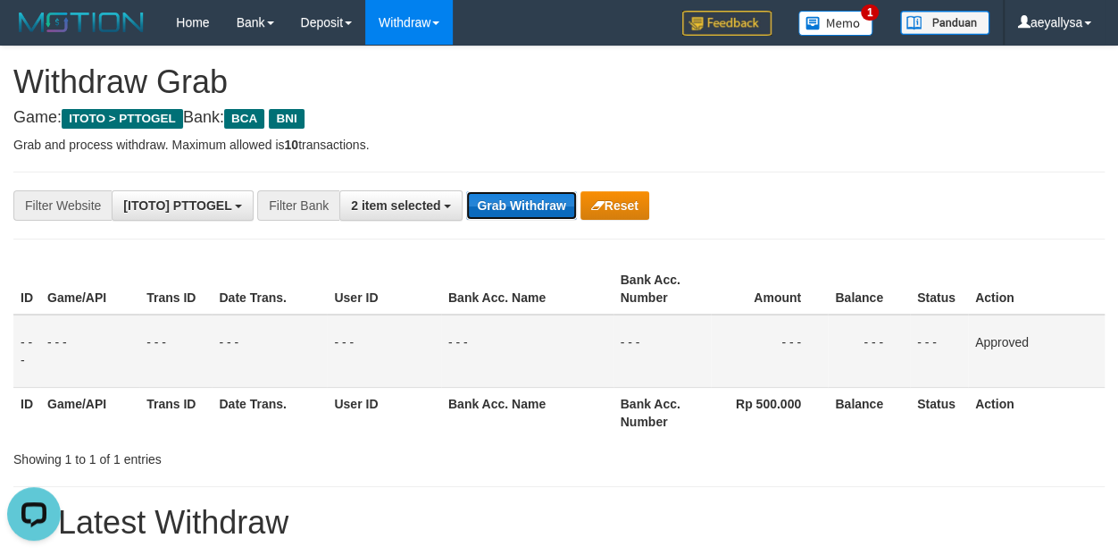
click at [500, 212] on button "Grab Withdraw" at bounding box center [521, 205] width 110 height 29
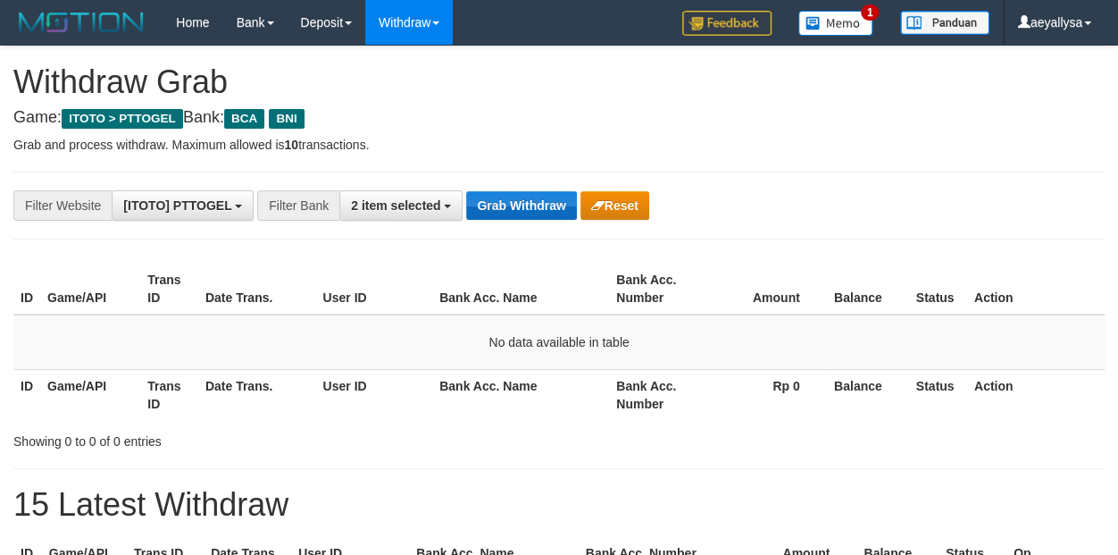
scroll to position [33, 0]
drag, startPoint x: 532, startPoint y: 195, endPoint x: 542, endPoint y: 185, distance: 13.9
click at [532, 195] on button "Grab Withdraw" at bounding box center [521, 205] width 110 height 29
click at [507, 213] on button "Grab Withdraw" at bounding box center [521, 205] width 110 height 29
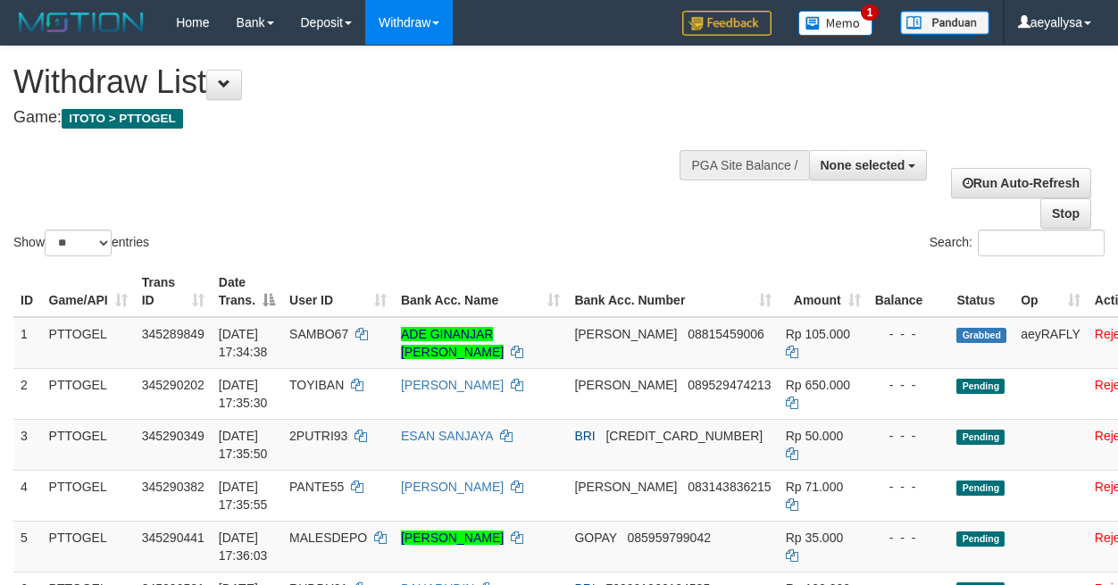
select select
select select "**"
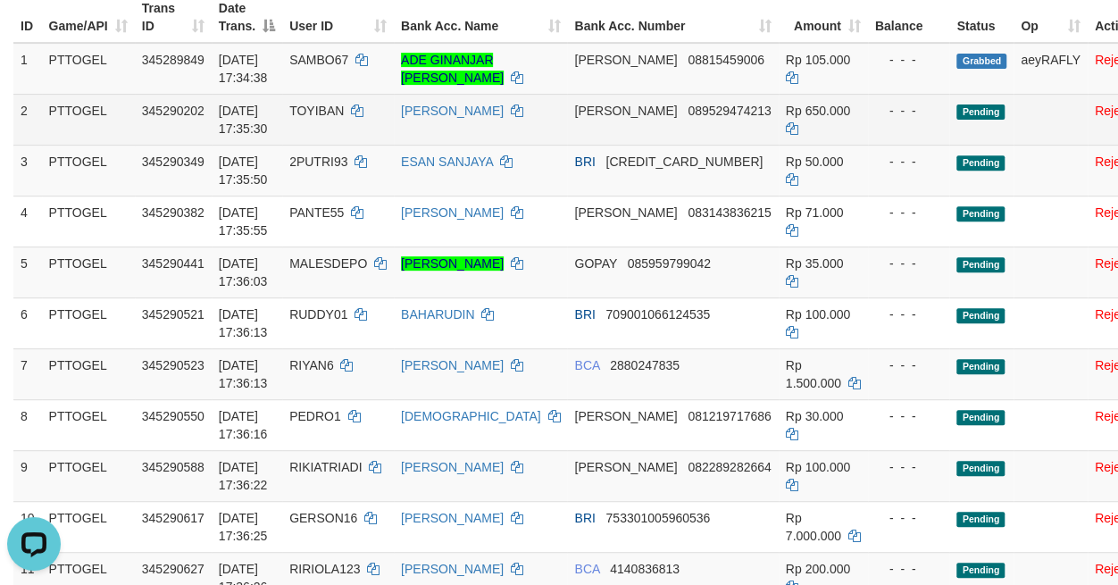
scroll to position [250, 0]
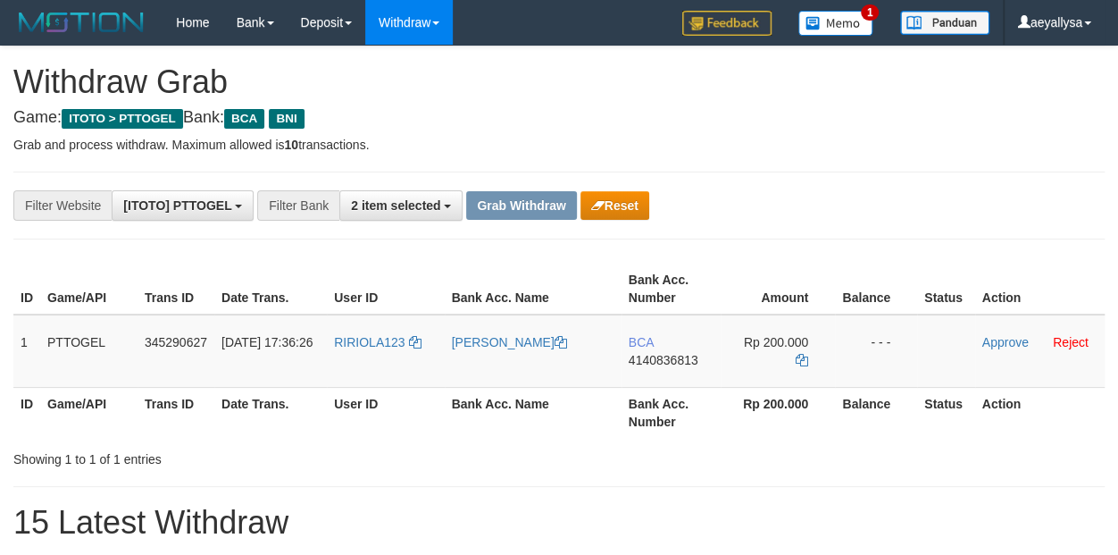
scroll to position [33, 0]
click at [617, 208] on button "Reset" at bounding box center [614, 205] width 69 height 29
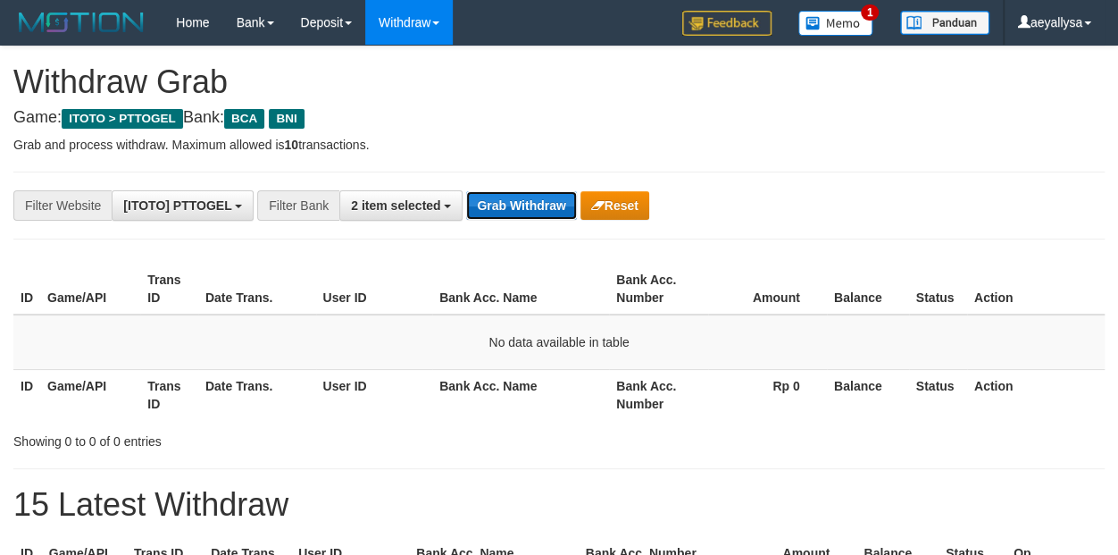
click at [508, 216] on button "Grab Withdraw" at bounding box center [521, 205] width 110 height 29
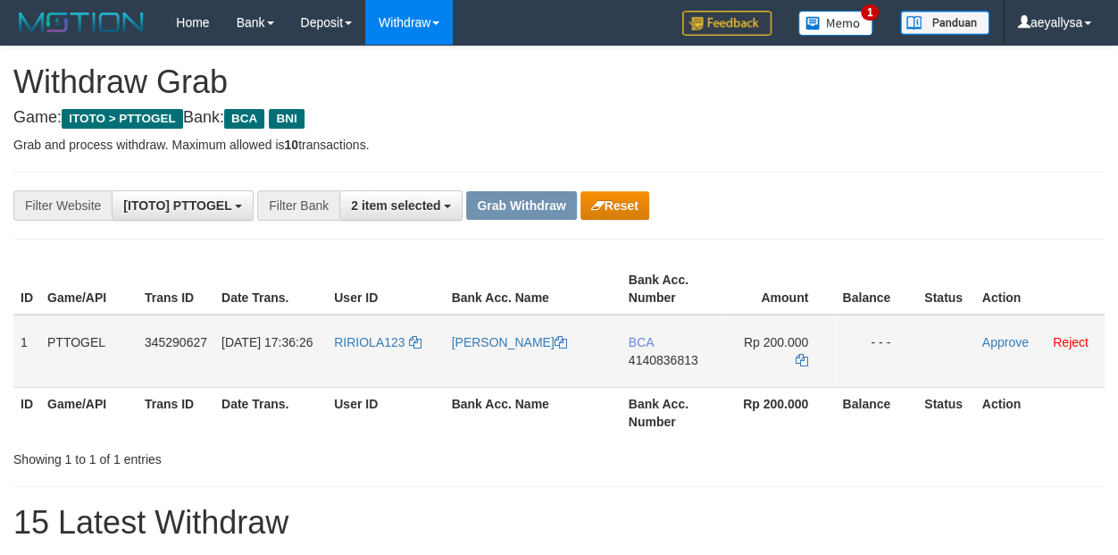
scroll to position [33, 0]
drag, startPoint x: 546, startPoint y: 380, endPoint x: 775, endPoint y: 380, distance: 229.5
click at [775, 380] on tr "1 PTTOGEL 345290627 01/10/2025 17:36:26 RIRIOLA123 ISMAIL BCA 4140836813 Rp 200…" at bounding box center [558, 350] width 1091 height 73
drag, startPoint x: 1082, startPoint y: 244, endPoint x: 755, endPoint y: 360, distance: 347.7
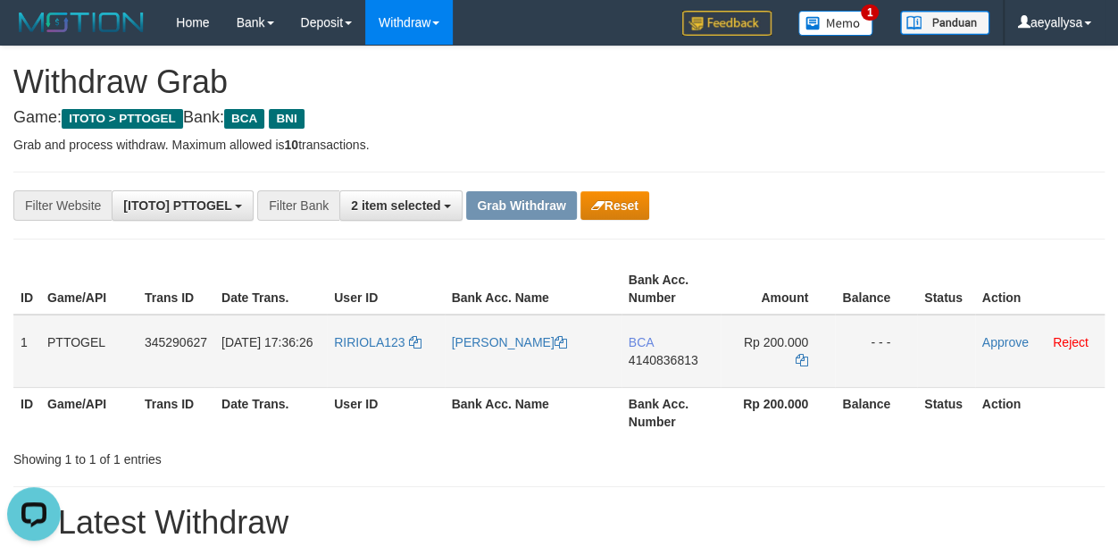
click at [656, 355] on span "4140836813" at bounding box center [664, 360] width 70 height 14
copy span "4140836813"
click at [656, 355] on span "4140836813" at bounding box center [664, 360] width 70 height 14
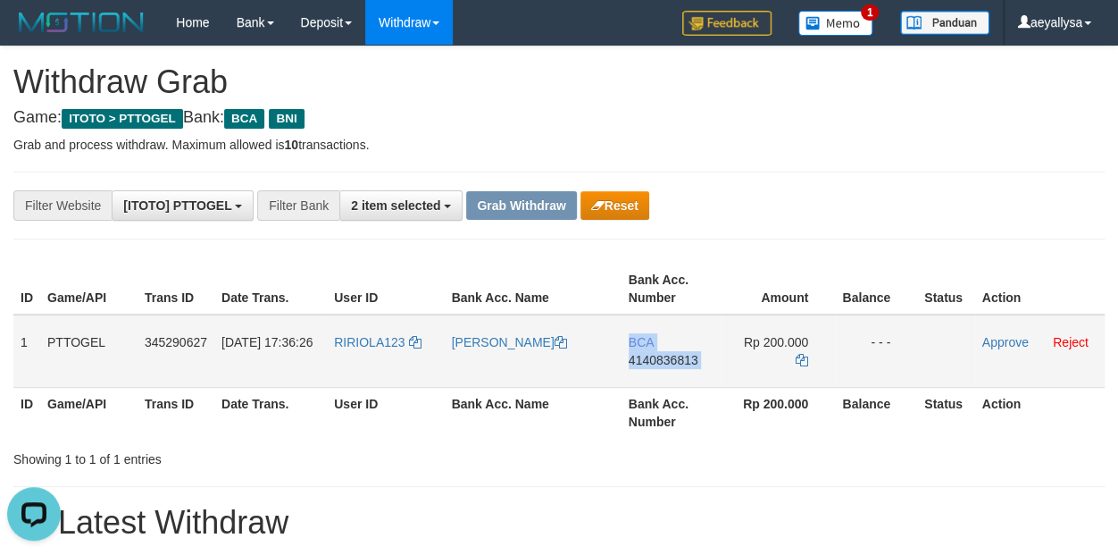
copy td "BCA 4140836813"
click at [798, 354] on icon at bounding box center [802, 360] width 13 height 13
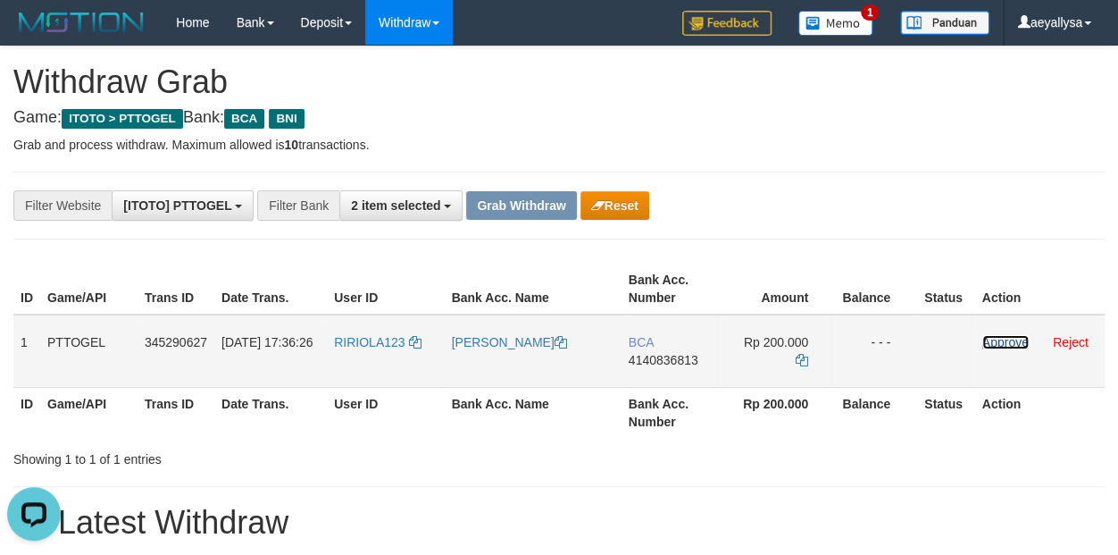
click at [1009, 345] on link "Approve" at bounding box center [1005, 342] width 46 height 14
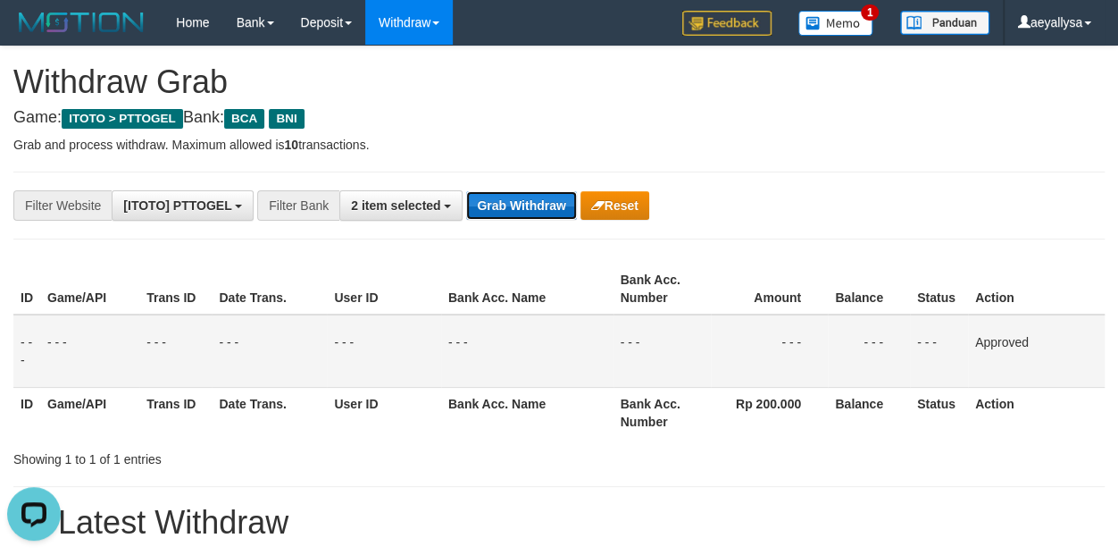
click at [514, 213] on button "Grab Withdraw" at bounding box center [521, 205] width 110 height 29
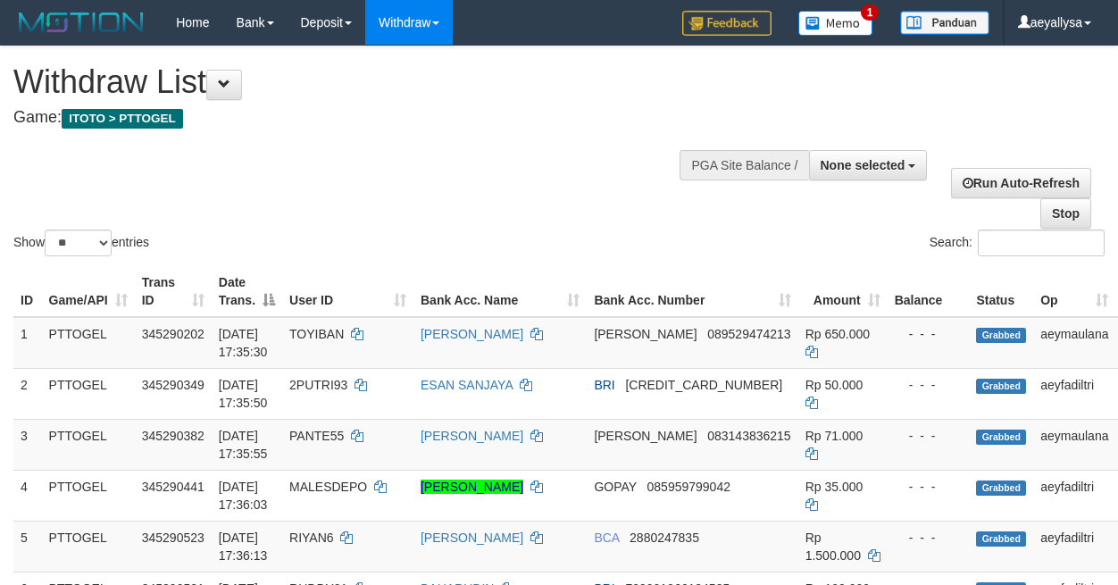
select select
select select "**"
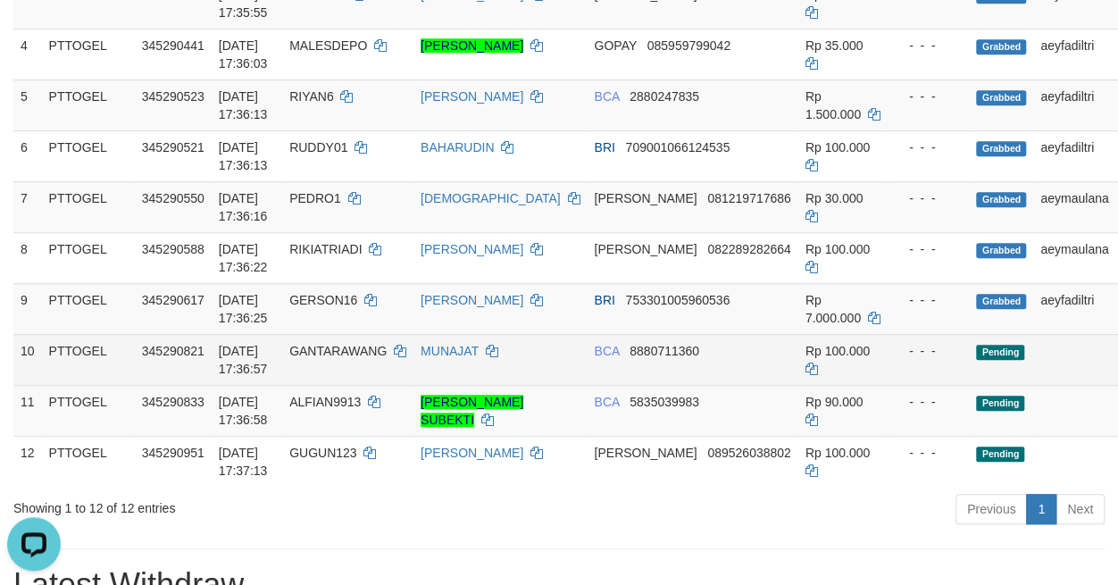
scroll to position [500, 0]
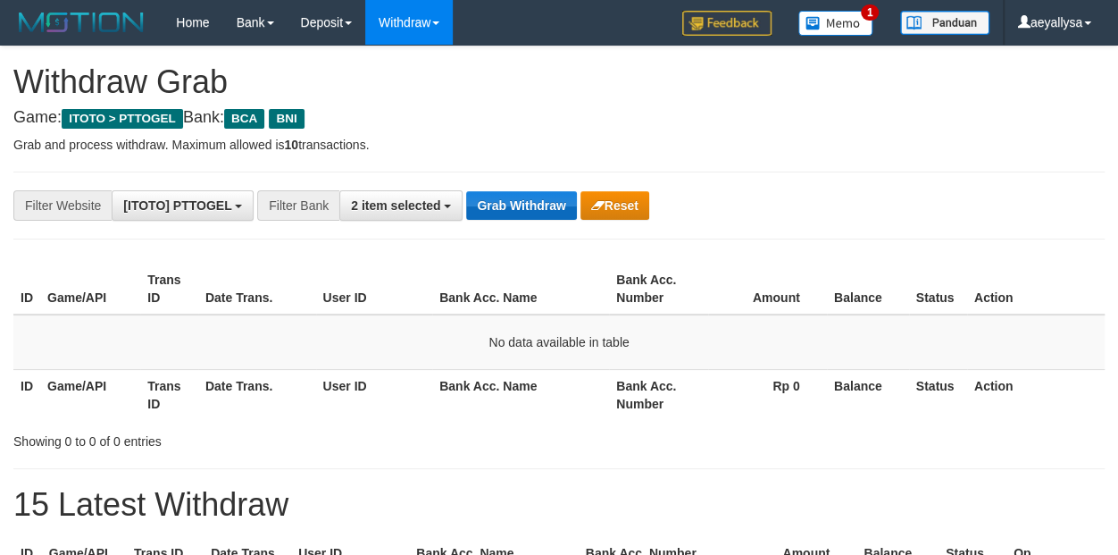
scroll to position [33, 0]
click at [524, 217] on button "Grab Withdraw" at bounding box center [521, 205] width 110 height 29
click at [526, 217] on button "Grab Withdraw" at bounding box center [521, 205] width 110 height 29
click at [528, 217] on button "Grab Withdraw" at bounding box center [521, 205] width 110 height 29
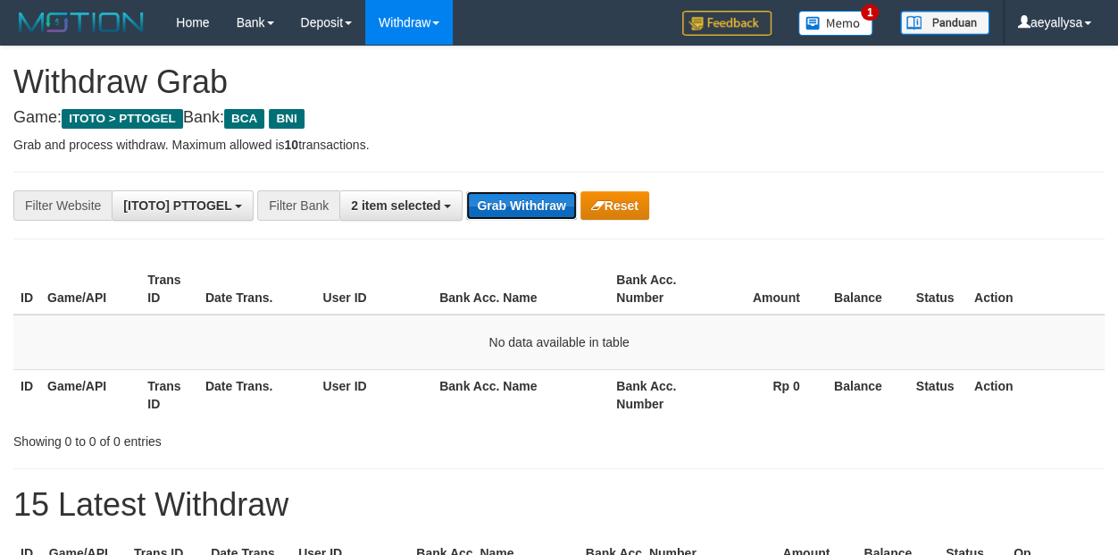
click at [535, 217] on button "Grab Withdraw" at bounding box center [521, 205] width 110 height 29
click at [522, 216] on button "Grab Withdraw" at bounding box center [521, 205] width 110 height 29
click at [523, 204] on button "Grab Withdraw" at bounding box center [521, 205] width 110 height 29
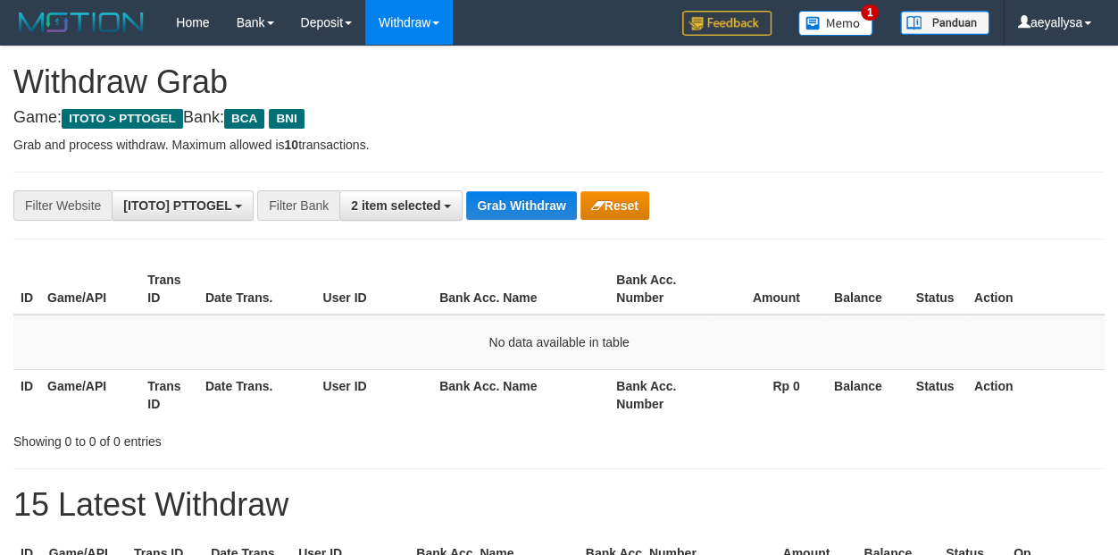
scroll to position [33, 0]
drag, startPoint x: 0, startPoint y: 0, endPoint x: 540, endPoint y: 182, distance: 570.2
click at [526, 217] on button "Grab Withdraw" at bounding box center [521, 205] width 110 height 29
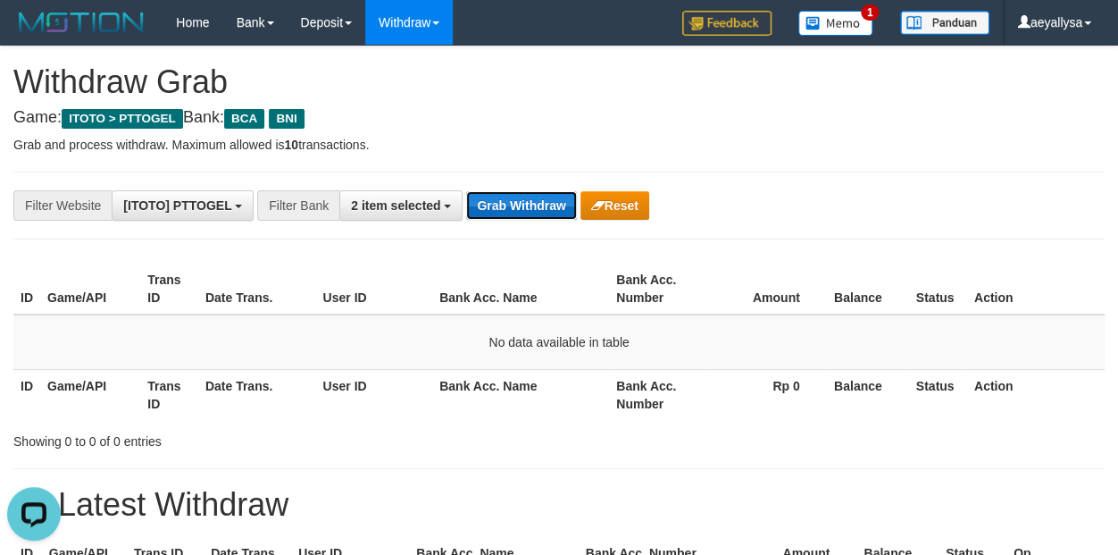
scroll to position [0, 0]
click at [526, 217] on button "Grab Withdraw" at bounding box center [521, 205] width 110 height 29
click at [516, 213] on button "Grab Withdraw" at bounding box center [521, 205] width 110 height 29
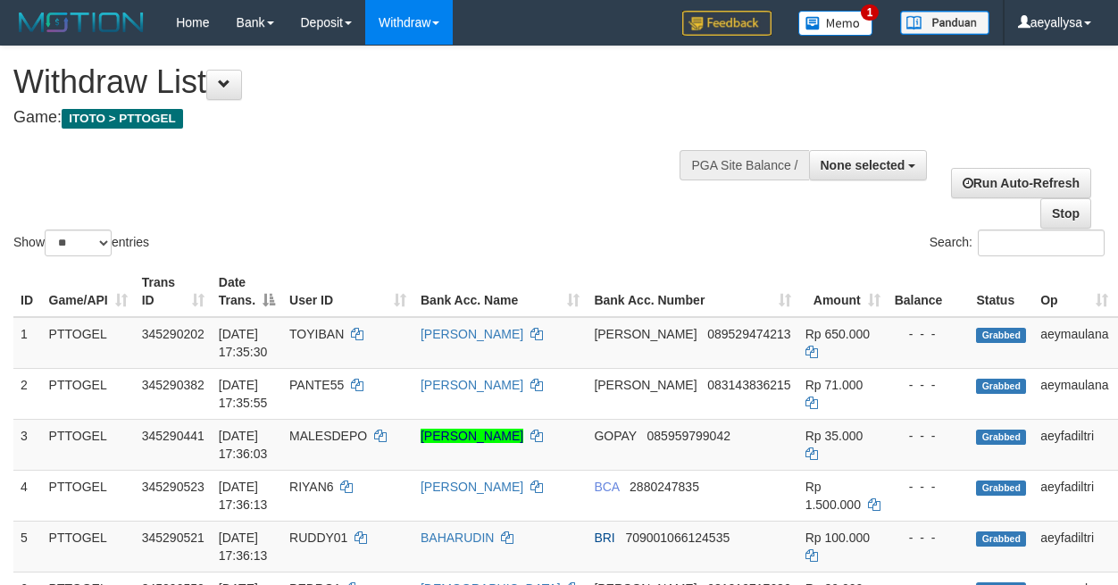
select select
select select "**"
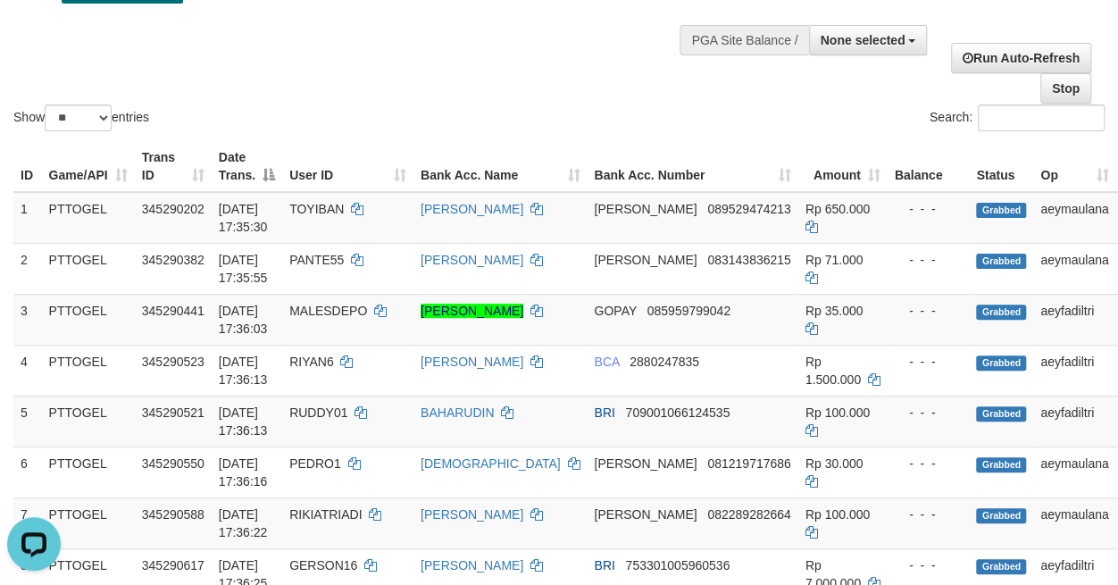
scroll to position [500, 0]
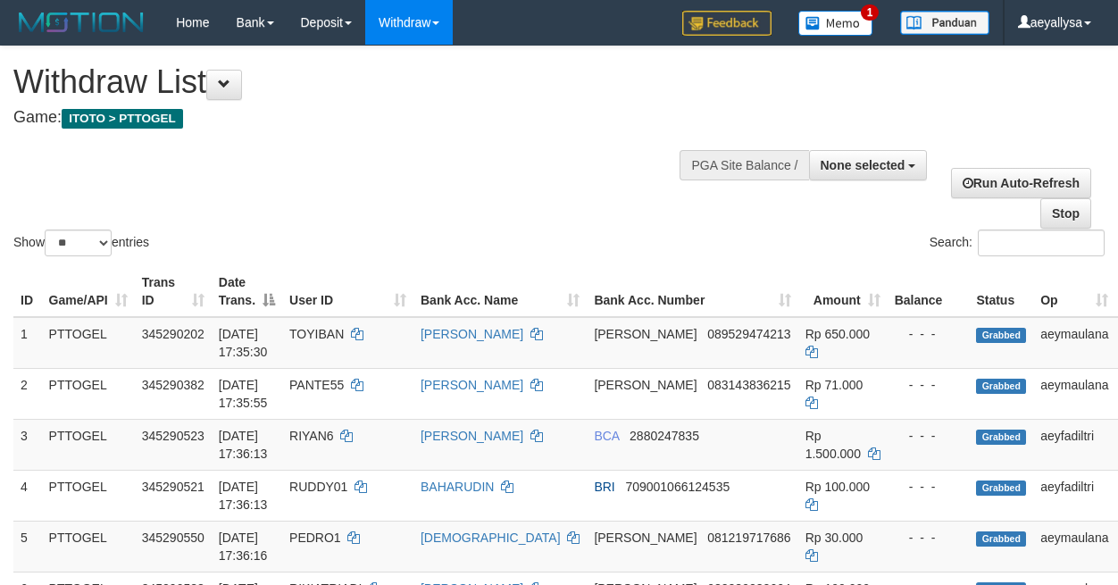
select select
select select "**"
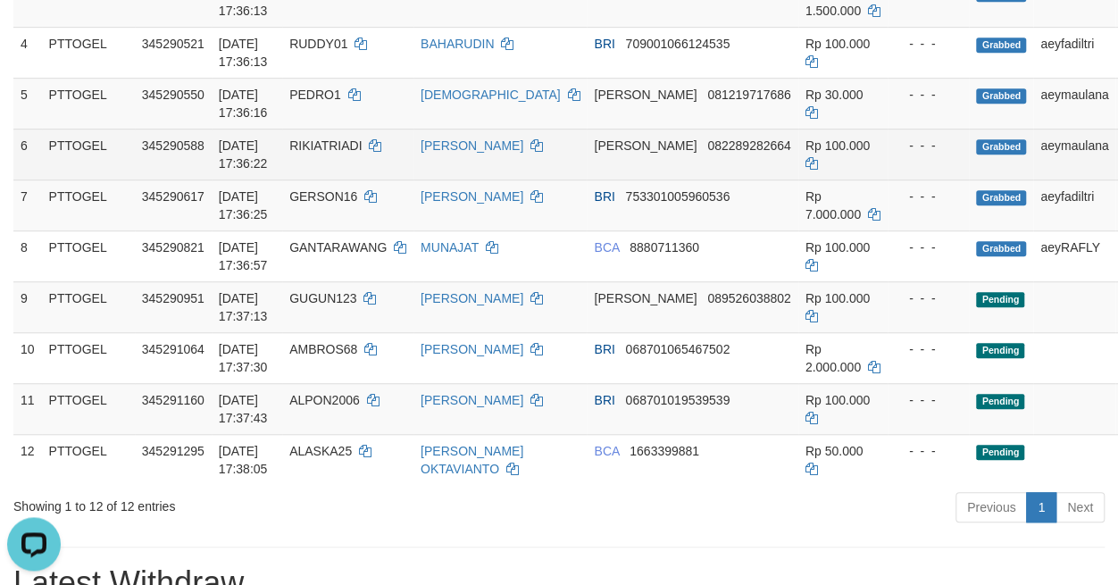
scroll to position [500, 0]
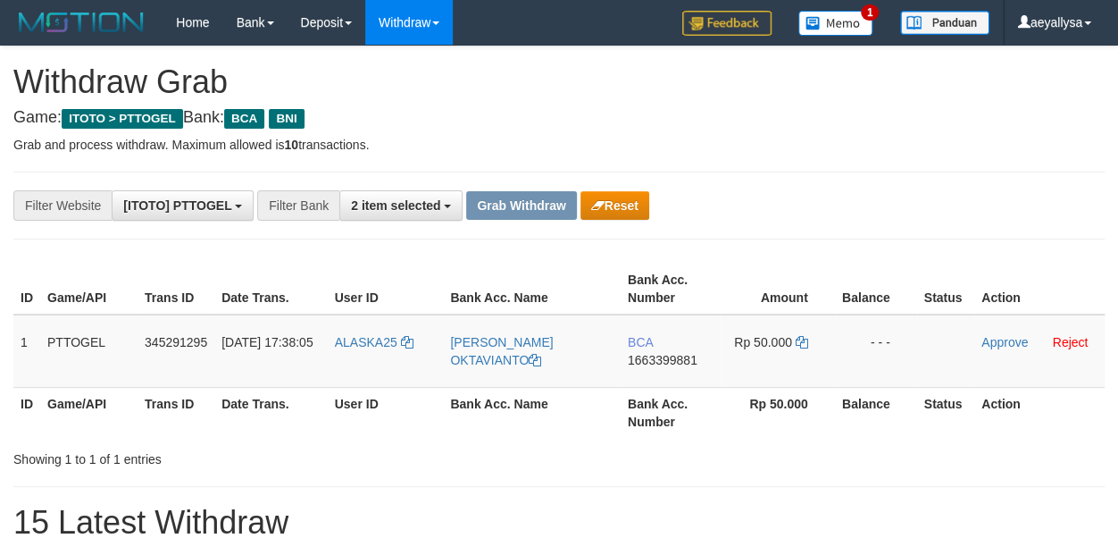
scroll to position [33, 0]
drag, startPoint x: 399, startPoint y: 387, endPoint x: 775, endPoint y: 361, distance: 376.9
click at [775, 361] on table "ID Game/API Trans ID Date Trans. User ID Bank Acc. Name Bank Acc. Number Amount…" at bounding box center [558, 350] width 1091 height 174
drag, startPoint x: 678, startPoint y: 467, endPoint x: 543, endPoint y: 387, distance: 157.0
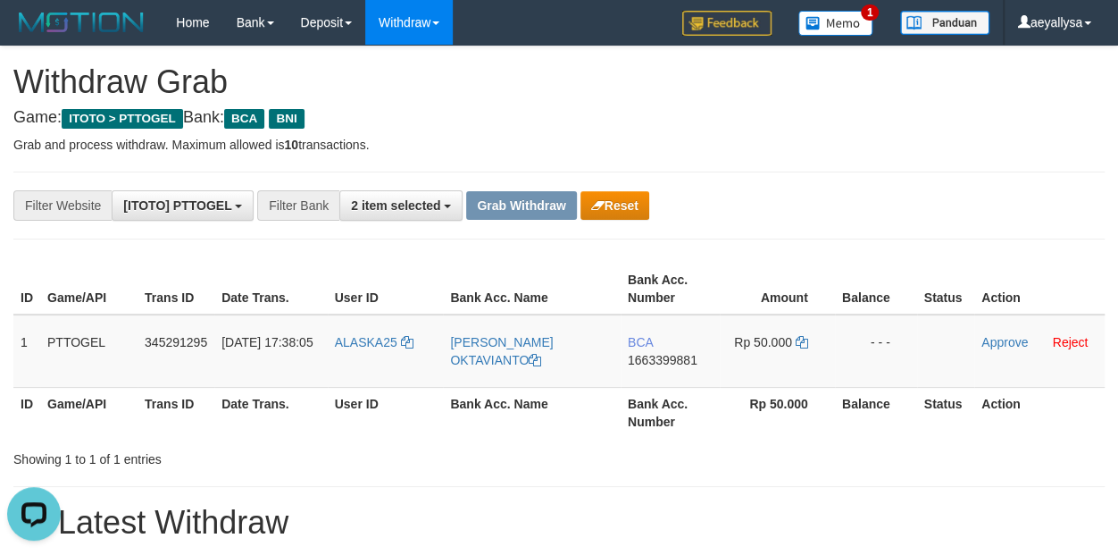
scroll to position [0, 0]
drag, startPoint x: 362, startPoint y: 370, endPoint x: 822, endPoint y: 370, distance: 459.9
click at [822, 370] on tr "1 PTTOGEL 345291295 [DATE] 17:38:05 [GEOGRAPHIC_DATA] [PERSON_NAME] OKTAVIANTO …" at bounding box center [558, 350] width 1091 height 73
copy tr
drag, startPoint x: 1115, startPoint y: 216, endPoint x: 864, endPoint y: 326, distance: 273.1
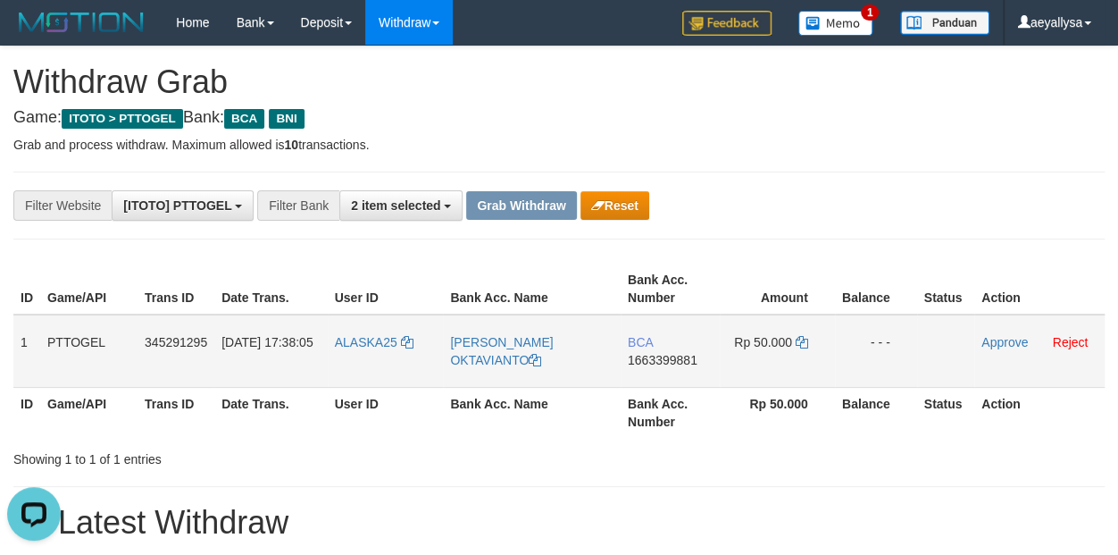
click at [1115, 216] on div "**********" at bounding box center [559, 205] width 1118 height 30
click at [667, 357] on span "1663399881" at bounding box center [663, 360] width 70 height 14
copy span "1663399881"
click at [667, 357] on span "1663399881" at bounding box center [663, 360] width 70 height 14
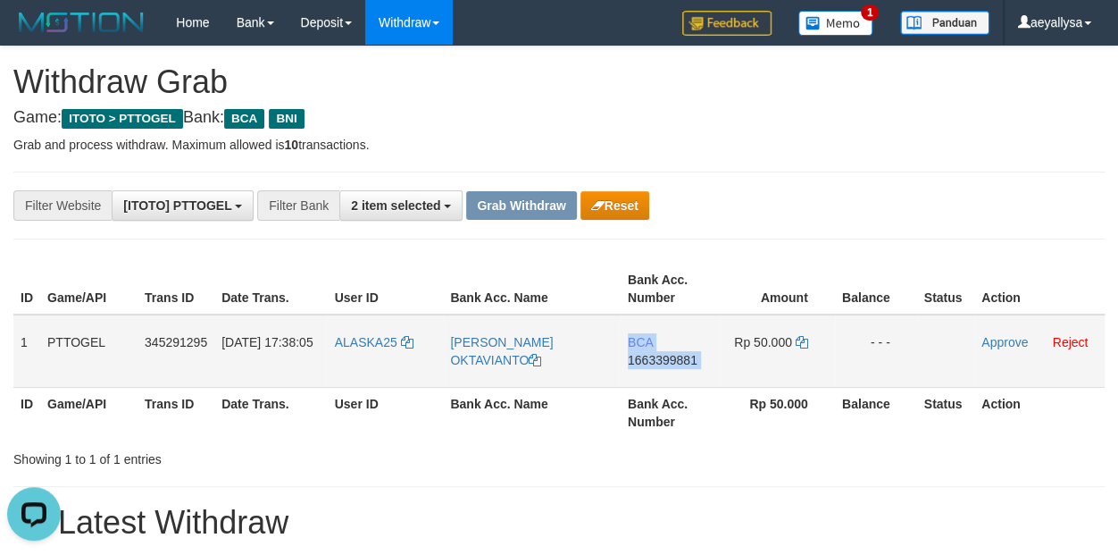
copy td "BCA 1663399881"
click at [806, 340] on icon at bounding box center [802, 342] width 13 height 13
click at [803, 340] on icon at bounding box center [802, 342] width 13 height 13
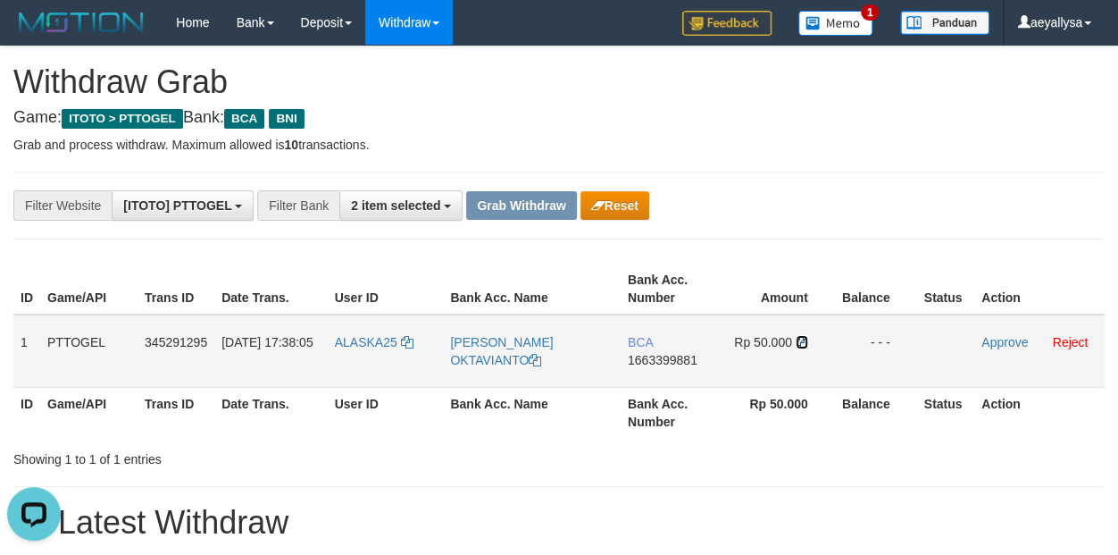
click at [803, 339] on icon at bounding box center [802, 342] width 13 height 13
click at [810, 336] on td "Rp 50.000" at bounding box center [777, 350] width 114 height 73
click at [1023, 344] on link "Approve" at bounding box center [1004, 342] width 46 height 14
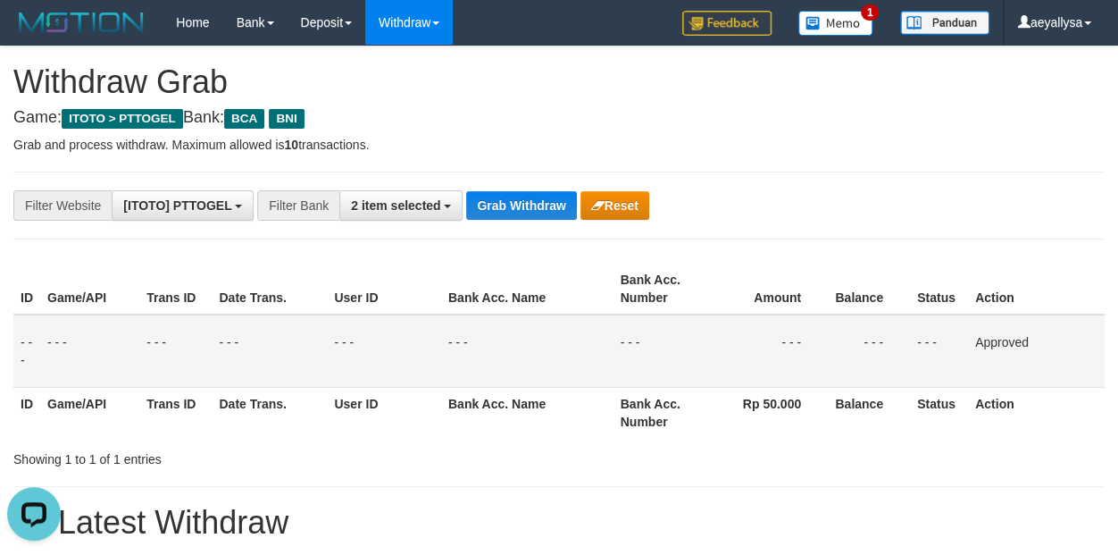
click at [541, 208] on button "Grab Withdraw" at bounding box center [521, 205] width 110 height 29
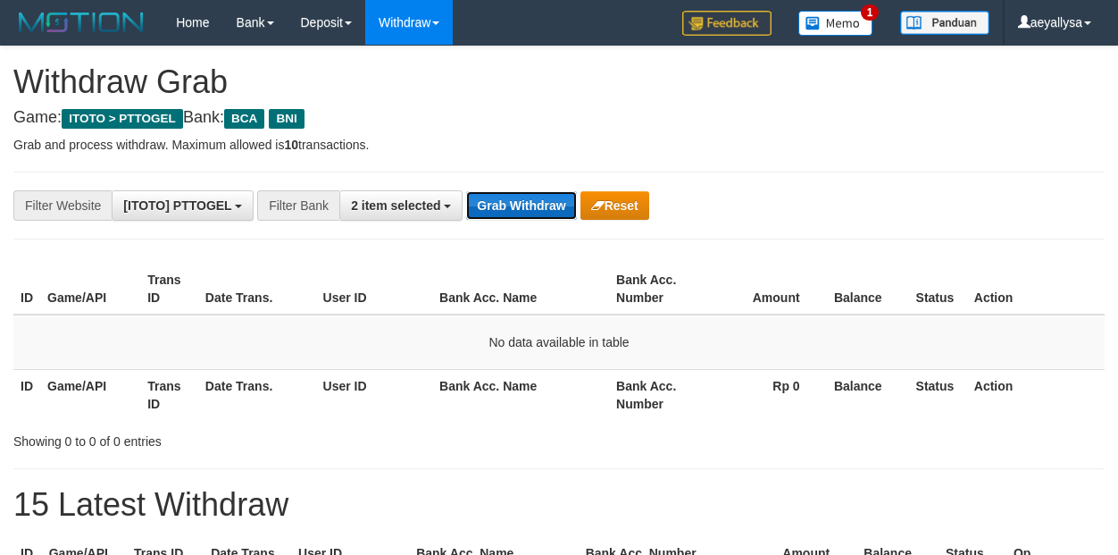
drag, startPoint x: 0, startPoint y: 0, endPoint x: 541, endPoint y: 207, distance: 579.5
click at [541, 207] on button "Grab Withdraw" at bounding box center [521, 205] width 110 height 29
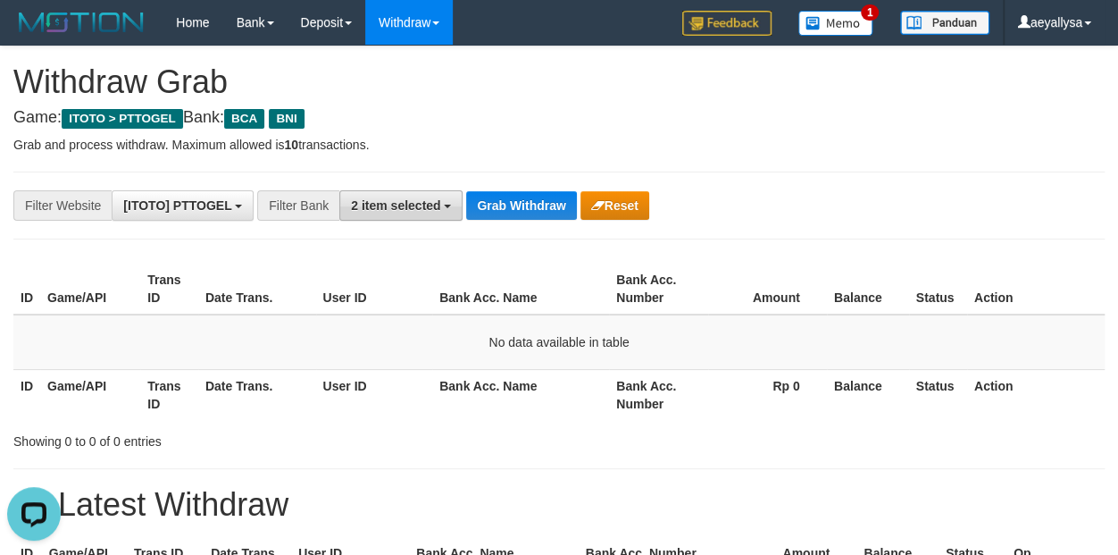
click at [390, 209] on span "2 item selected" at bounding box center [395, 205] width 89 height 14
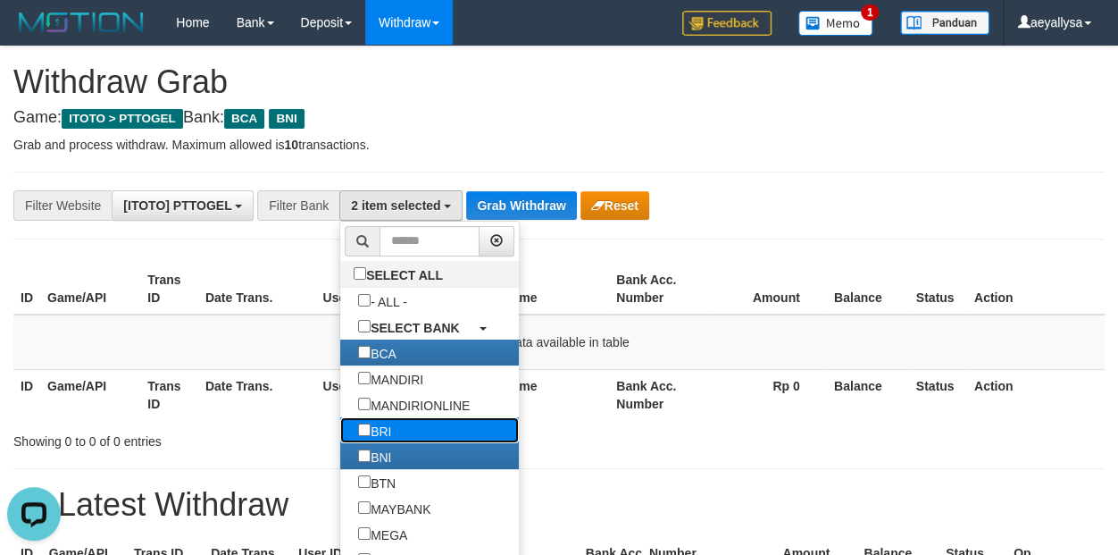
click at [340, 437] on label "BRI" at bounding box center [374, 430] width 69 height 26
click at [503, 203] on button "Grab Withdraw" at bounding box center [521, 205] width 110 height 29
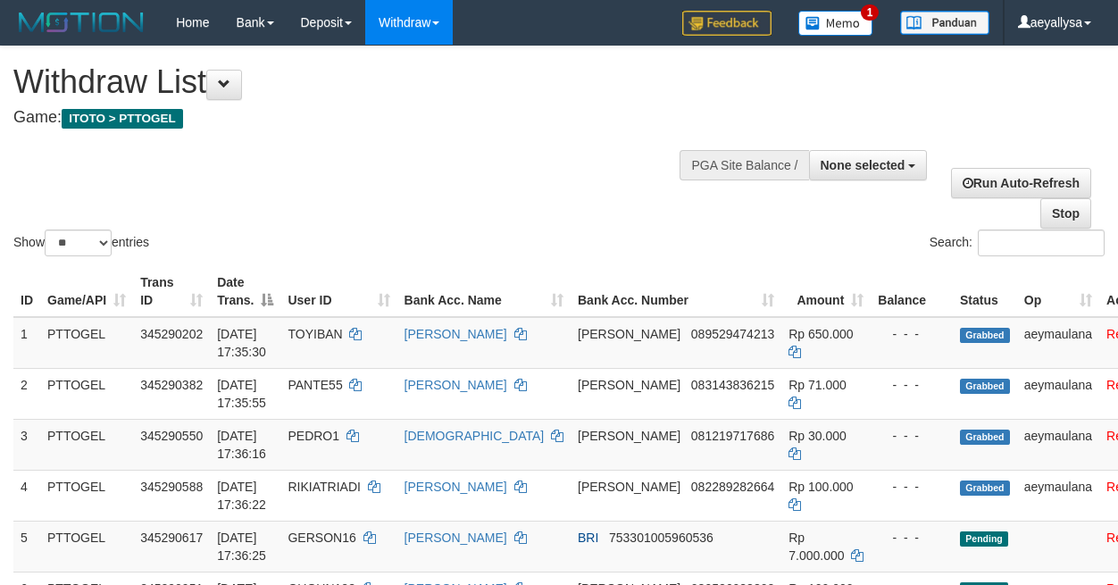
select select
select select "**"
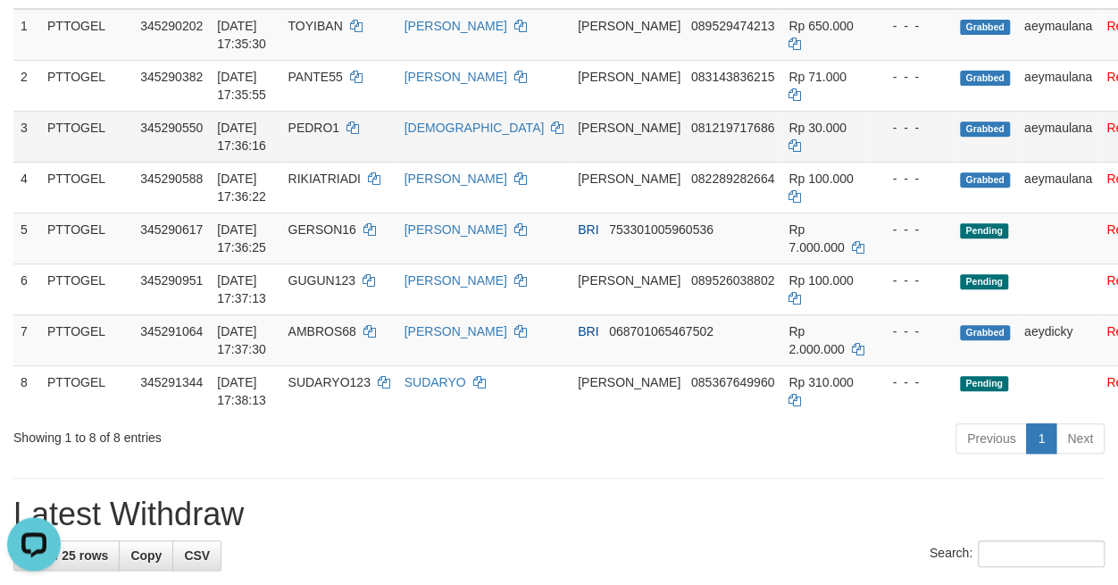
scroll to position [375, 0]
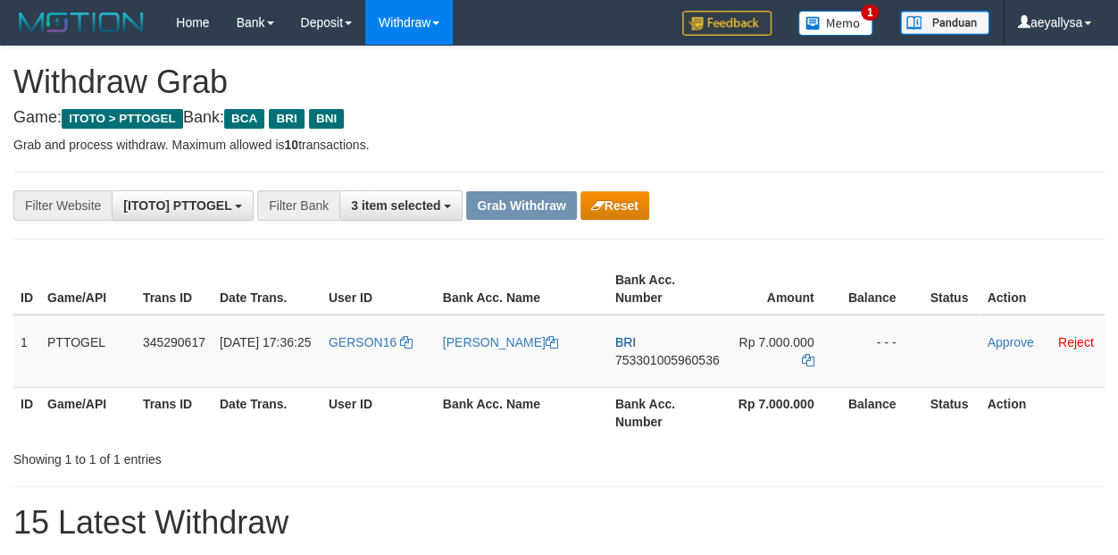
scroll to position [33, 0]
drag, startPoint x: 419, startPoint y: 372, endPoint x: 780, endPoint y: 369, distance: 360.8
click at [780, 369] on tr "1 PTTOGEL 345290617 [DATE] 17:36:25 GERSON16 [PERSON_NAME] BRI 753301005960536 …" at bounding box center [558, 350] width 1091 height 73
drag, startPoint x: 1080, startPoint y: 239, endPoint x: 665, endPoint y: 329, distance: 423.9
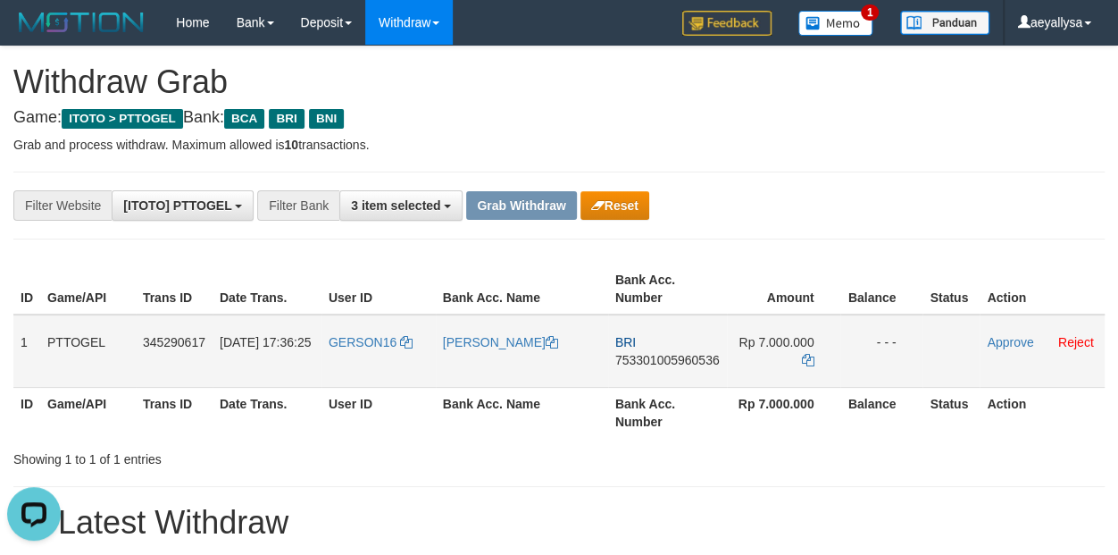
click at [651, 353] on span "753301005960536" at bounding box center [667, 360] width 104 height 14
click at [652, 353] on span "753301005960536" at bounding box center [667, 360] width 104 height 14
copy span "753301005960536"
click at [703, 353] on span "753301005960536" at bounding box center [667, 360] width 104 height 14
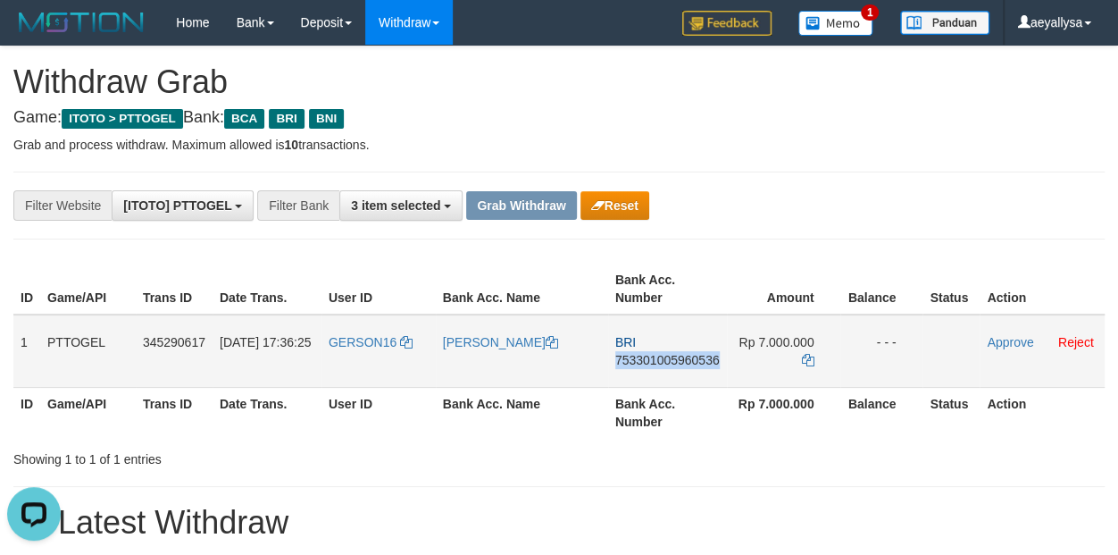
click at [703, 353] on span "753301005960536" at bounding box center [667, 360] width 104 height 14
copy span "753301005960536"
click at [702, 353] on span "753301005960536" at bounding box center [667, 360] width 104 height 14
copy td "BRI 753301005960536"
click at [804, 359] on icon at bounding box center [807, 360] width 13 height 13
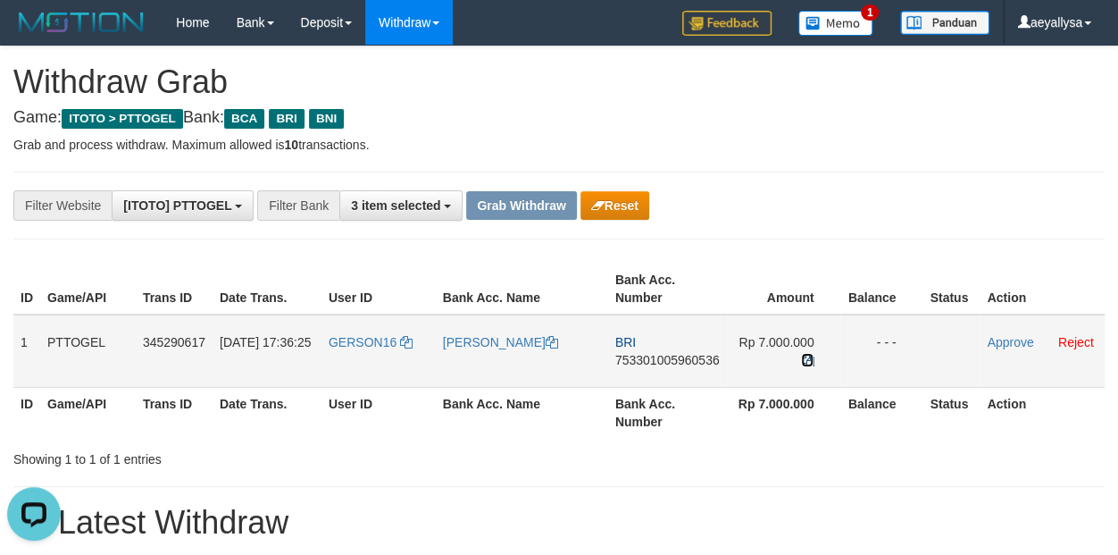
click at [803, 359] on icon at bounding box center [807, 360] width 13 height 13
click at [992, 340] on link "Approve" at bounding box center [1010, 342] width 46 height 14
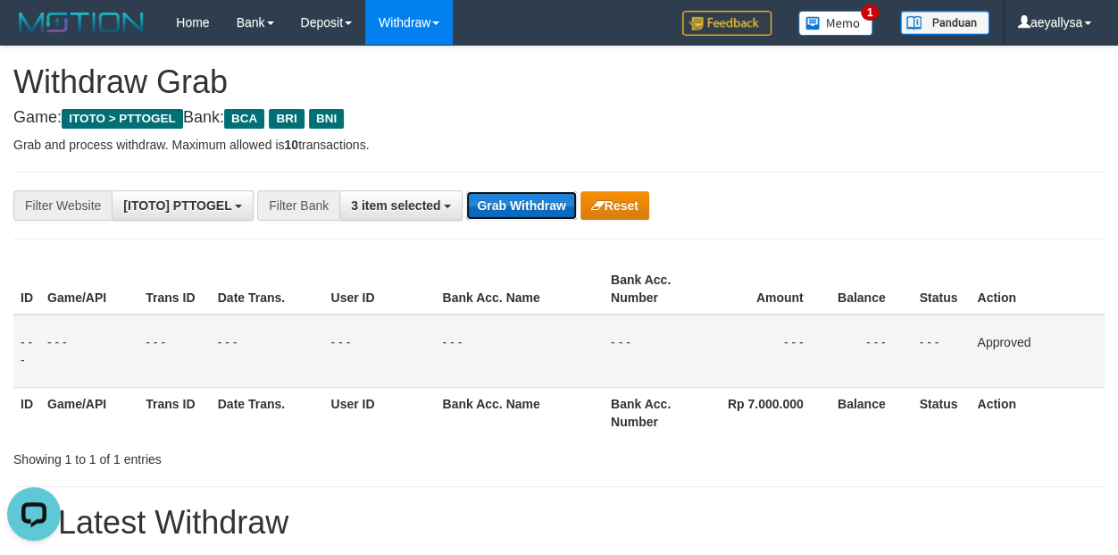
click at [516, 198] on button "Grab Withdraw" at bounding box center [521, 205] width 110 height 29
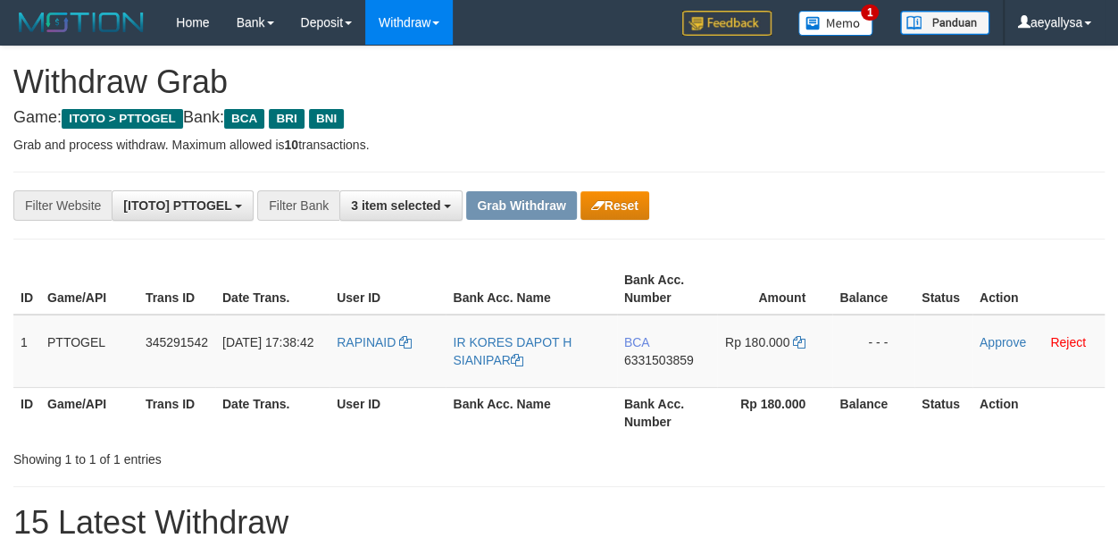
scroll to position [33, 0]
drag, startPoint x: 384, startPoint y: 373, endPoint x: 823, endPoint y: 371, distance: 439.4
click at [823, 371] on tr "1 PTTOGEL 345291542 [DATE] 17:38:42 RAPINAID IR KORES DAPOT H SIANIPAR BCA 6331…" at bounding box center [558, 350] width 1091 height 73
click at [1087, 220] on div "**********" at bounding box center [559, 205] width 1118 height 30
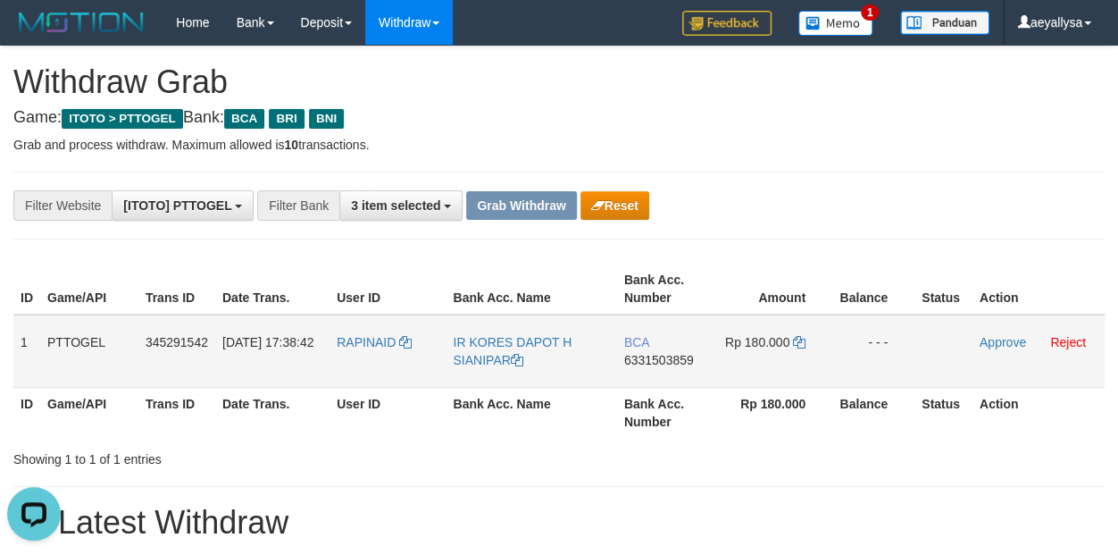
click at [644, 370] on td "BCA 6331503859" at bounding box center [667, 350] width 100 height 73
click at [646, 365] on span "6331503859" at bounding box center [659, 360] width 70 height 14
copy span "6331503859"
click at [646, 364] on span "6331503859" at bounding box center [659, 360] width 70 height 14
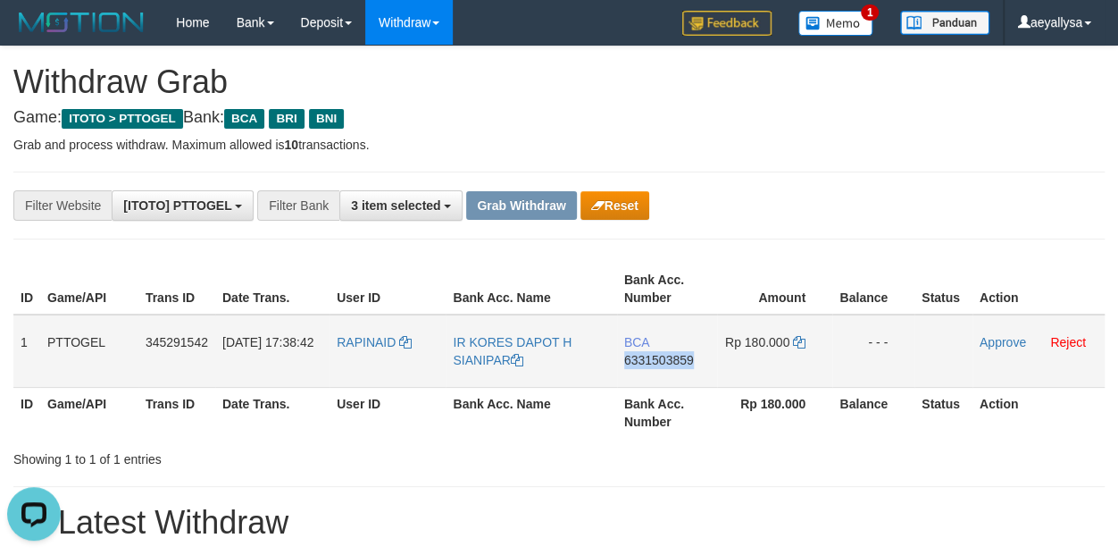
copy span "6331503859"
click at [646, 364] on span "6331503859" at bounding box center [659, 360] width 70 height 14
copy td "BCA 6331503859"
click at [797, 338] on icon at bounding box center [799, 342] width 13 height 13
click at [798, 338] on icon at bounding box center [799, 342] width 13 height 13
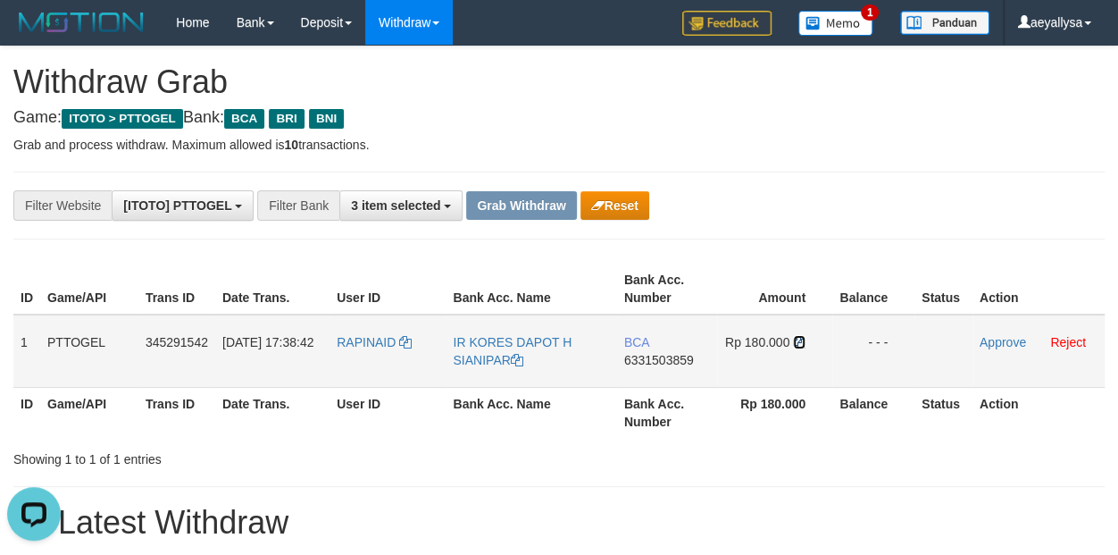
click at [798, 338] on icon at bounding box center [799, 342] width 13 height 13
click at [798, 339] on icon at bounding box center [799, 342] width 13 height 13
click at [799, 341] on icon at bounding box center [799, 342] width 13 height 13
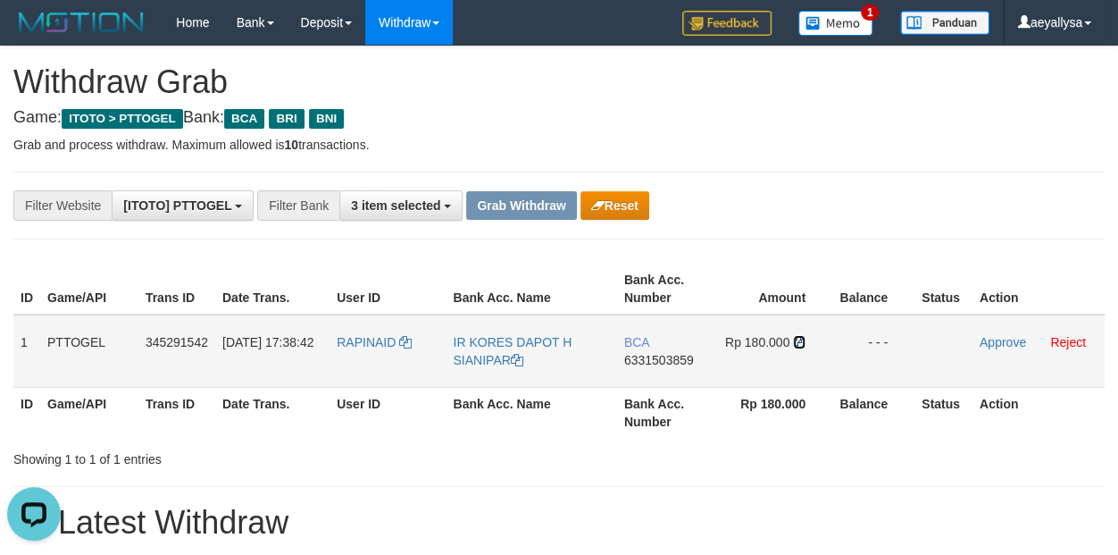
click at [800, 341] on icon at bounding box center [799, 342] width 13 height 13
click at [801, 341] on icon at bounding box center [799, 342] width 13 height 13
click at [1011, 338] on link "Approve" at bounding box center [1003, 342] width 46 height 14
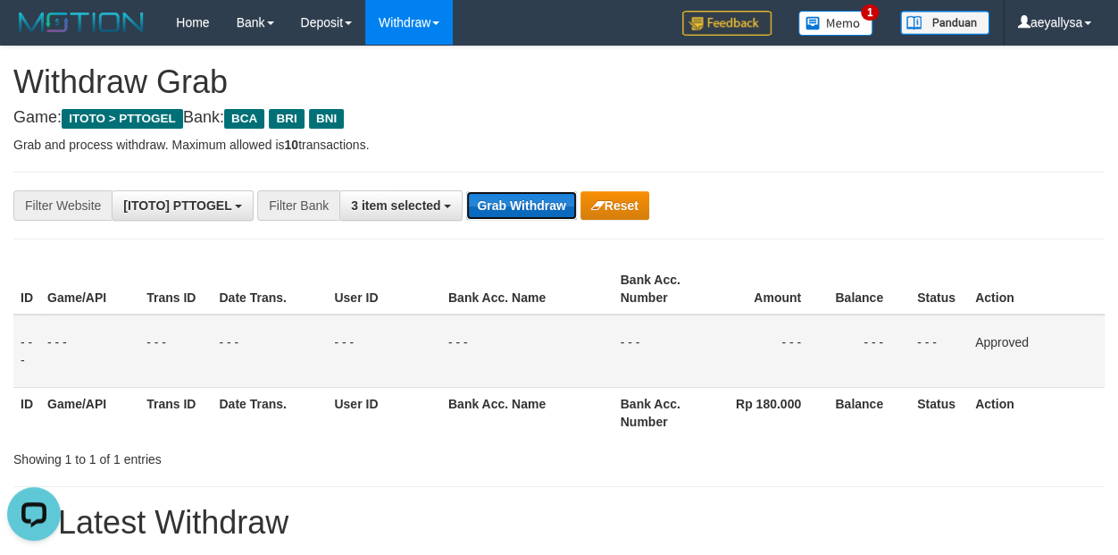
click at [502, 216] on button "Grab Withdraw" at bounding box center [521, 205] width 110 height 29
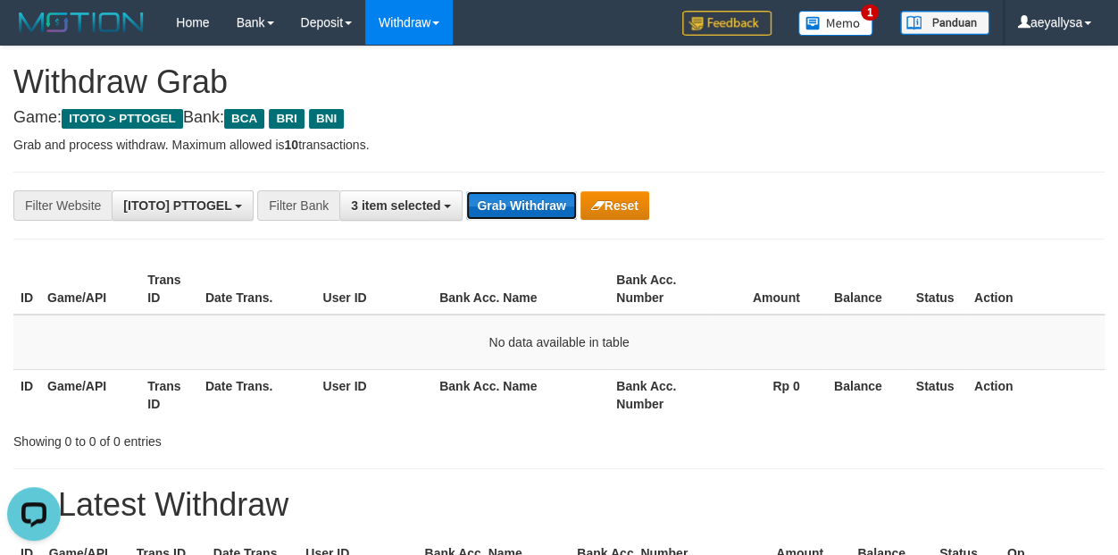
click at [492, 204] on button "Grab Withdraw" at bounding box center [521, 205] width 110 height 29
